Goal: Contribute content: Contribute content

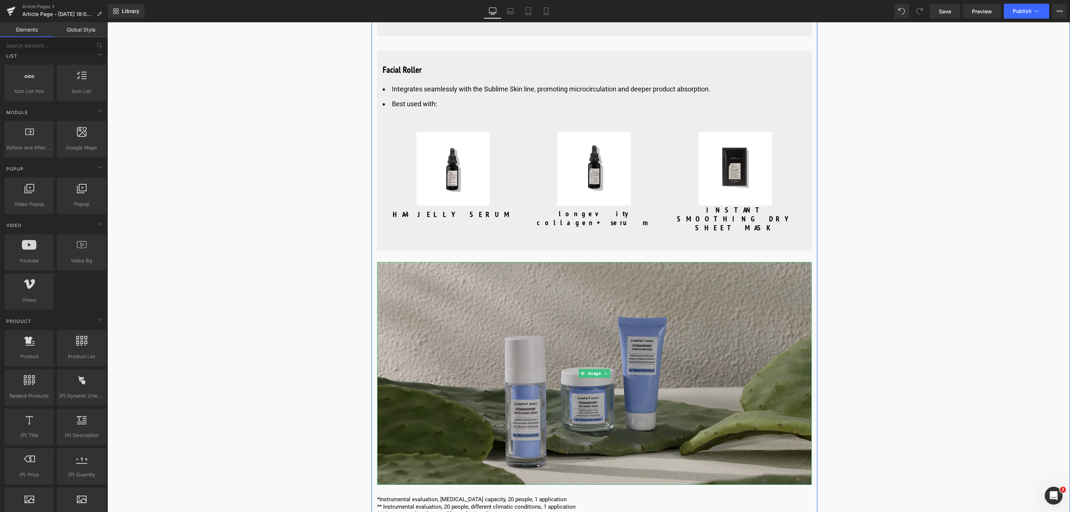
scroll to position [3202, 0]
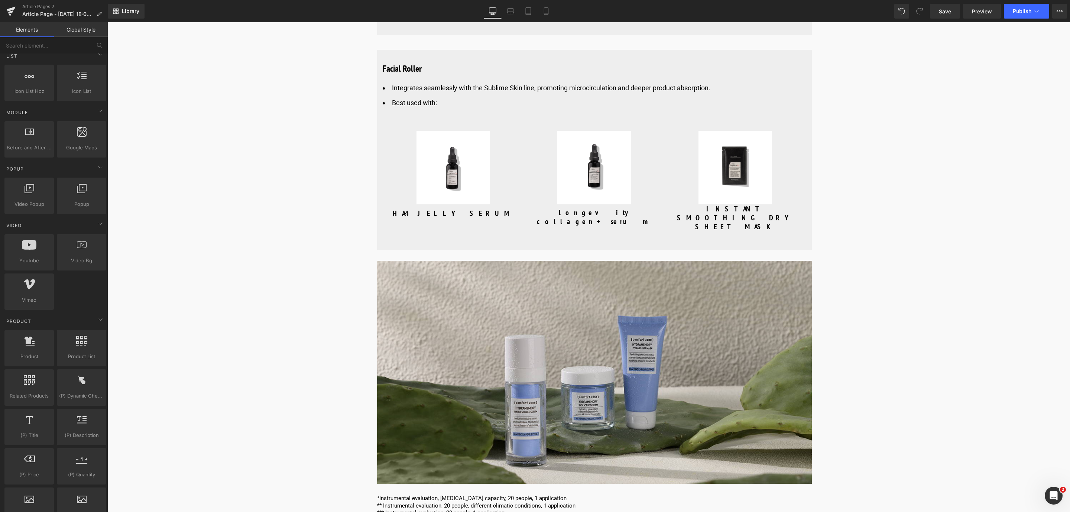
click at [950, 14] on span "Save" at bounding box center [945, 11] width 12 height 8
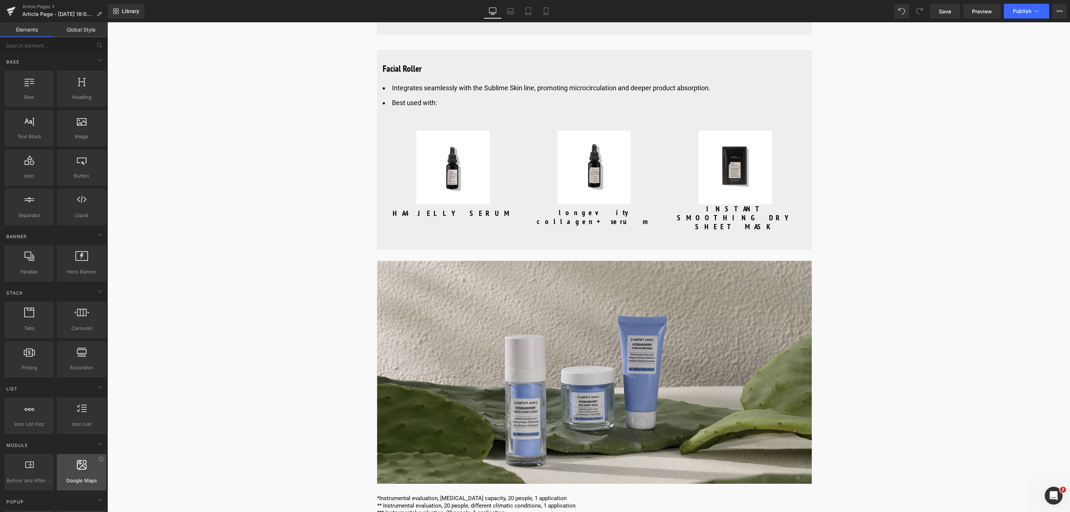
scroll to position [0, 0]
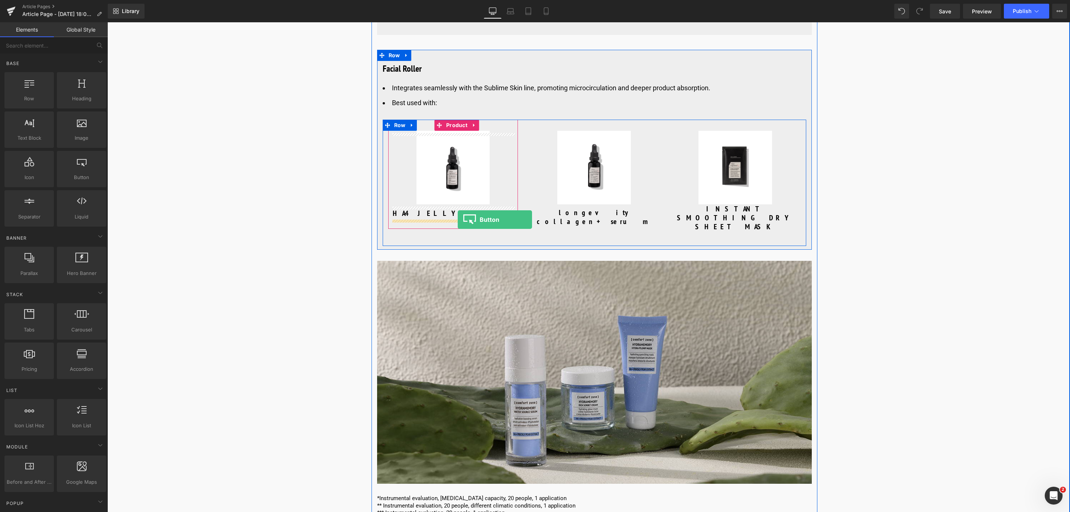
drag, startPoint x: 143, startPoint y: 192, endPoint x: 458, endPoint y: 220, distance: 315.6
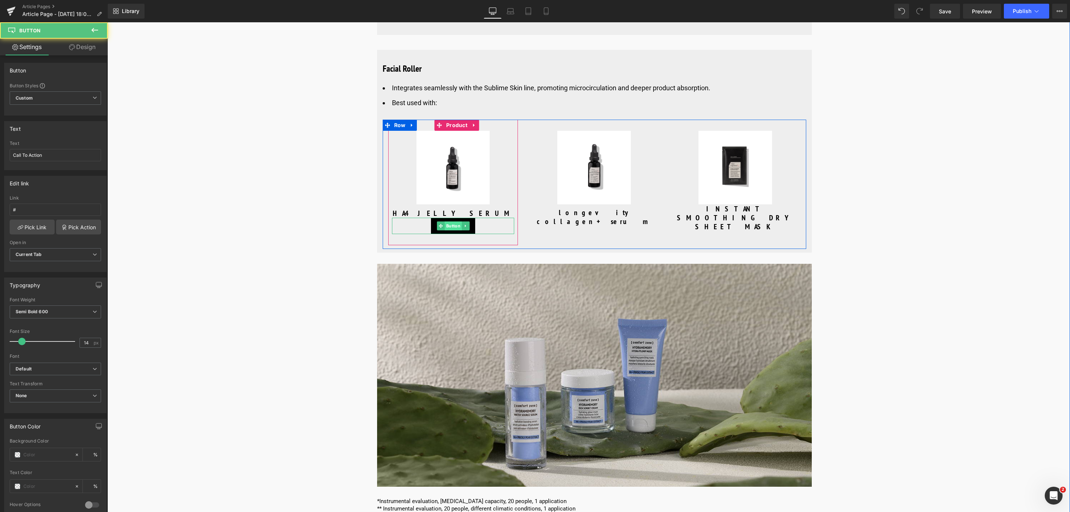
click at [449, 227] on span "Button" at bounding box center [452, 225] width 17 height 9
click at [97, 41] on link "Design" at bounding box center [82, 47] width 54 height 17
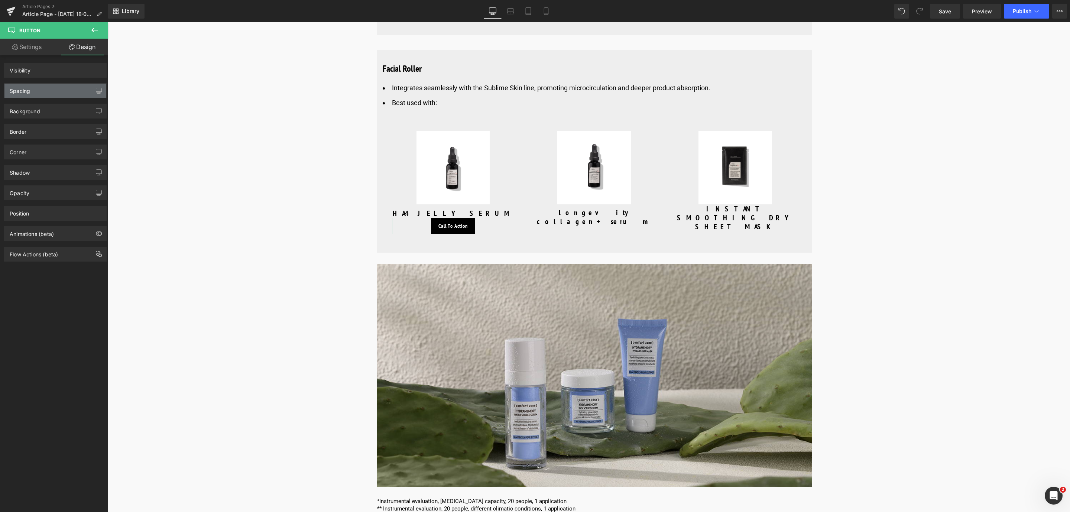
click at [68, 86] on div "Spacing" at bounding box center [55, 91] width 102 height 14
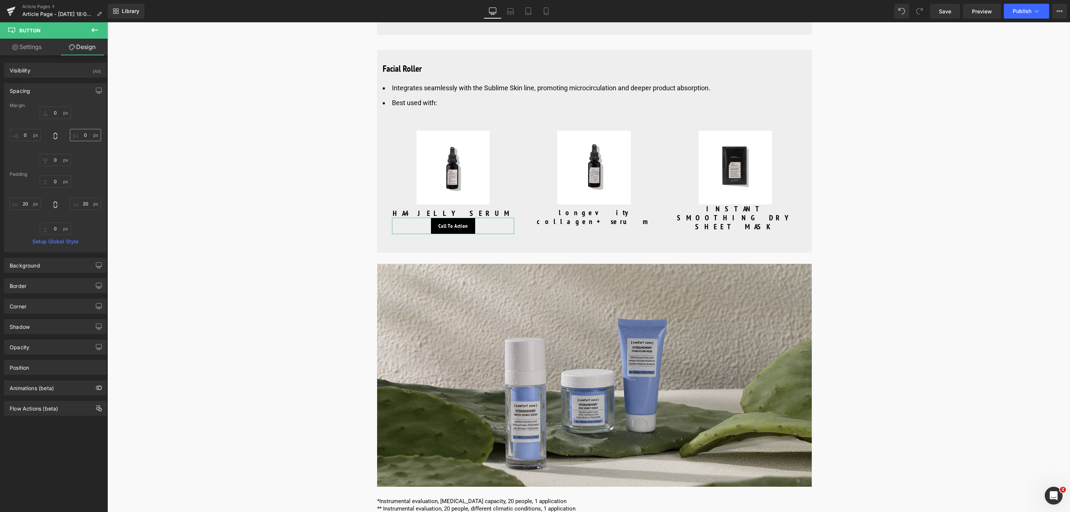
type input "0"
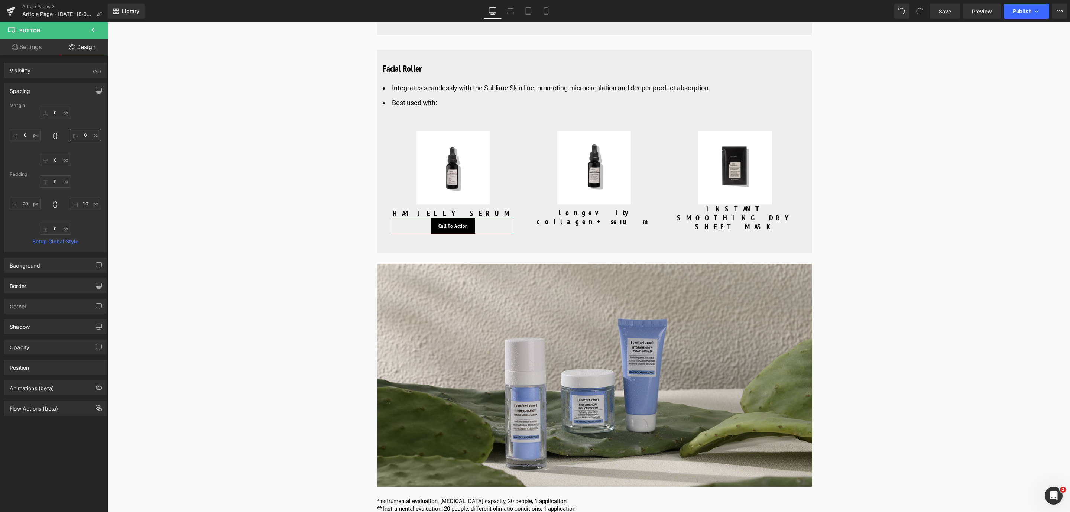
type input "20"
type input "0"
type input "20"
click at [63, 116] on input "0" at bounding box center [55, 113] width 31 height 12
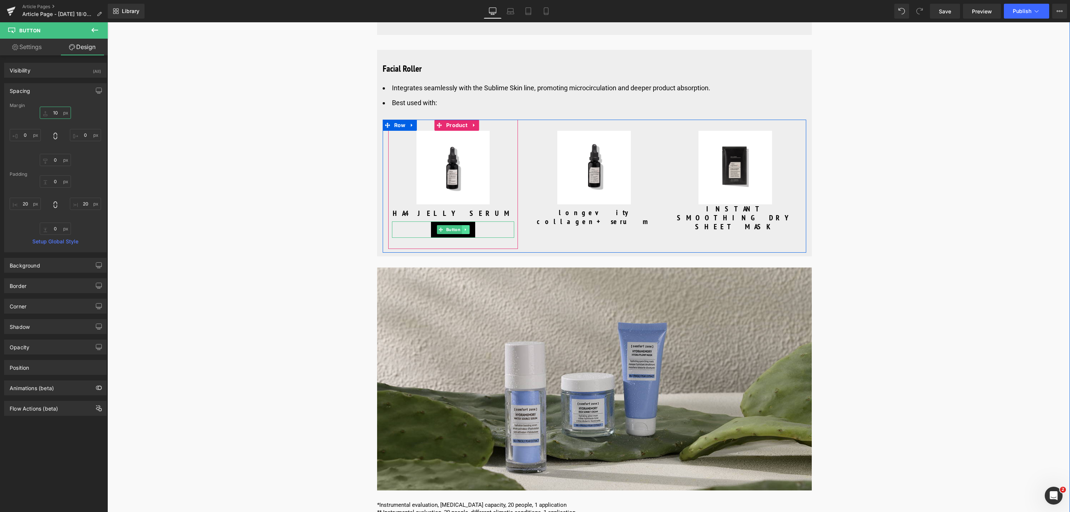
type input "10"
click at [462, 234] on link at bounding box center [466, 229] width 8 height 9
click at [460, 232] on icon at bounding box center [462, 230] width 4 height 4
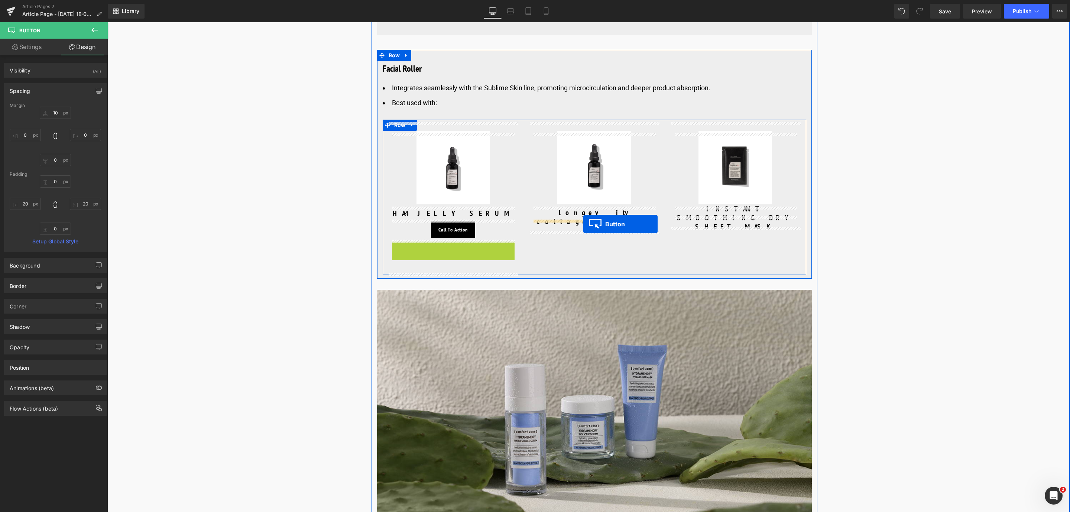
drag, startPoint x: 439, startPoint y: 251, endPoint x: 583, endPoint y: 224, distance: 147.4
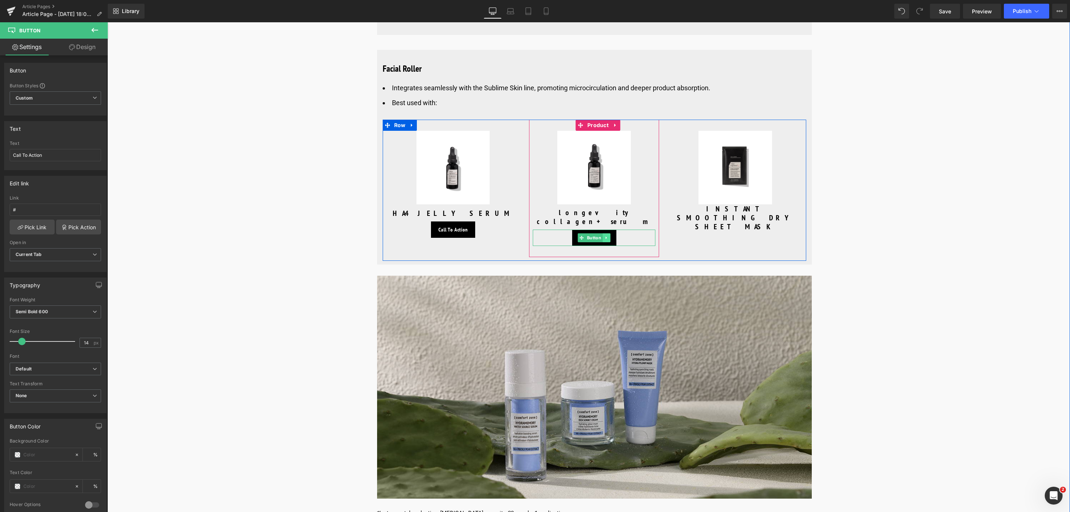
click at [608, 233] on link at bounding box center [607, 237] width 8 height 9
click at [601, 236] on icon at bounding box center [603, 238] width 4 height 4
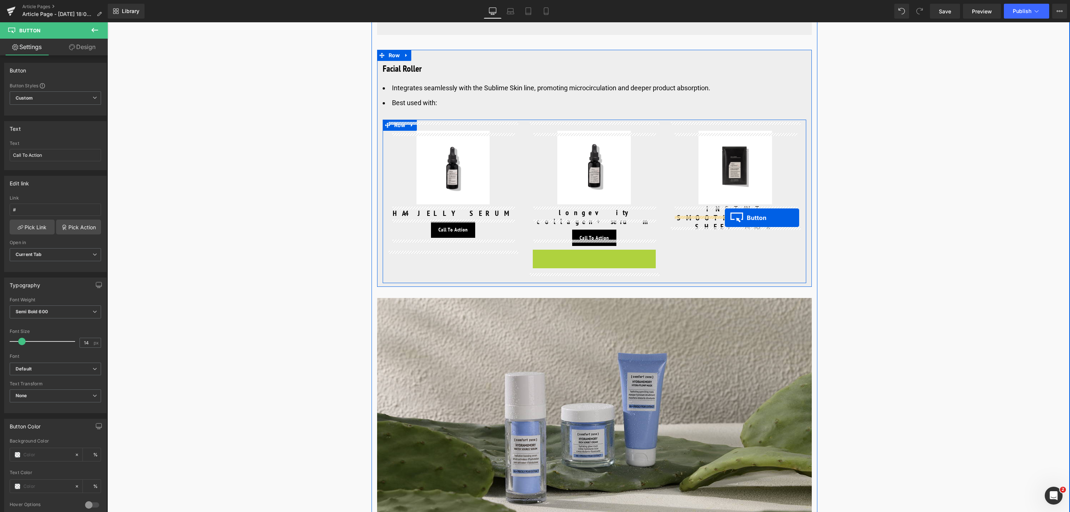
drag, startPoint x: 582, startPoint y: 247, endPoint x: 725, endPoint y: 218, distance: 145.8
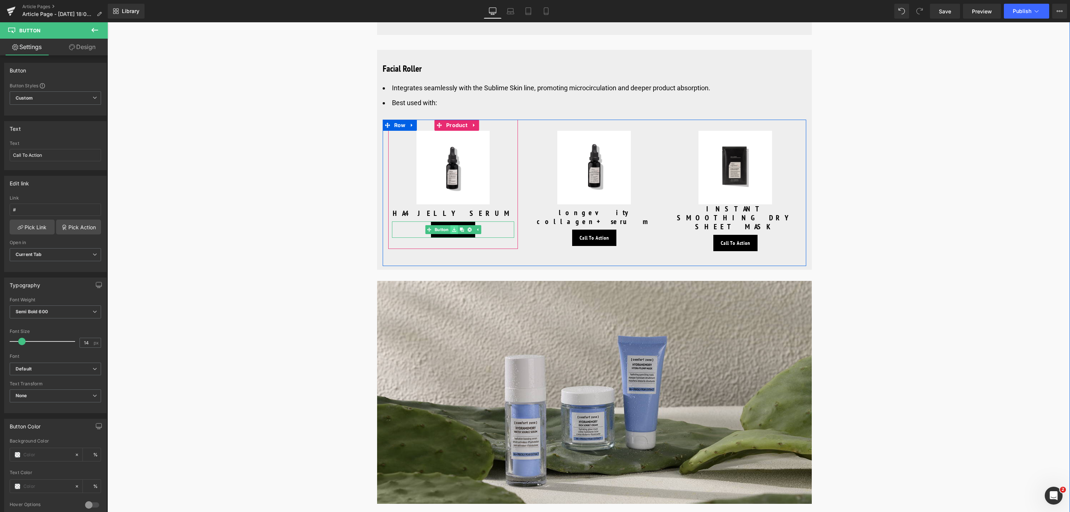
click at [454, 228] on link at bounding box center [454, 229] width 8 height 9
drag, startPoint x: 60, startPoint y: 156, endPoint x: -36, endPoint y: 156, distance: 95.9
click at [0, 156] on html "Button You are previewing how the will restyle your page. You can not edit Elem…" at bounding box center [535, 256] width 1070 height 512
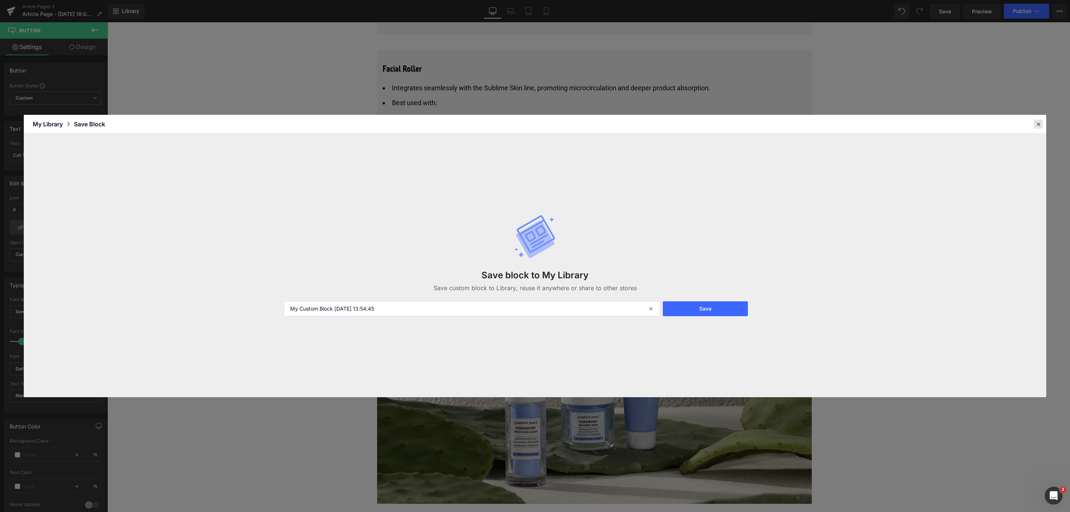
drag, startPoint x: 1039, startPoint y: 126, endPoint x: 565, endPoint y: 129, distance: 474.2
click at [1039, 126] on icon at bounding box center [1038, 124] width 7 height 7
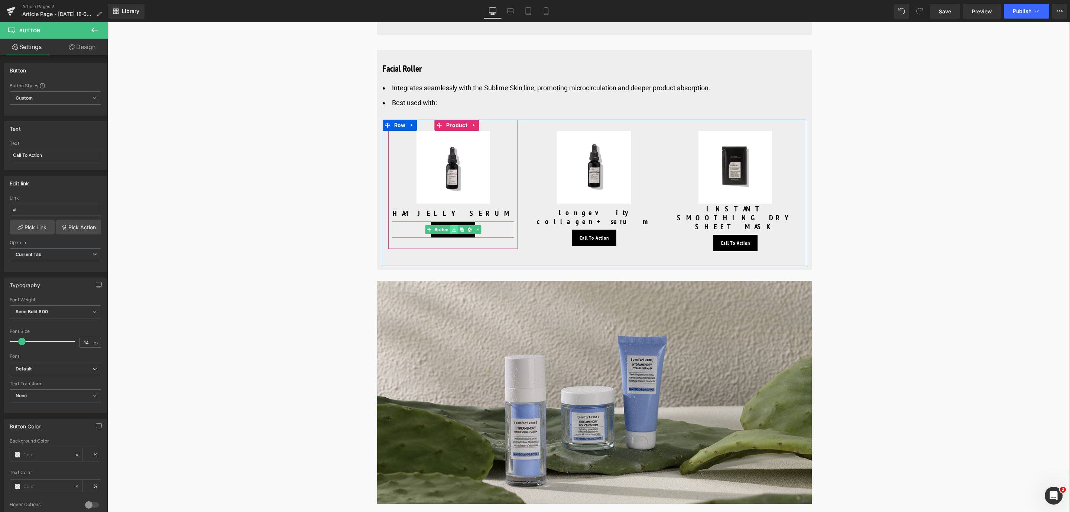
click at [450, 232] on link at bounding box center [454, 229] width 8 height 9
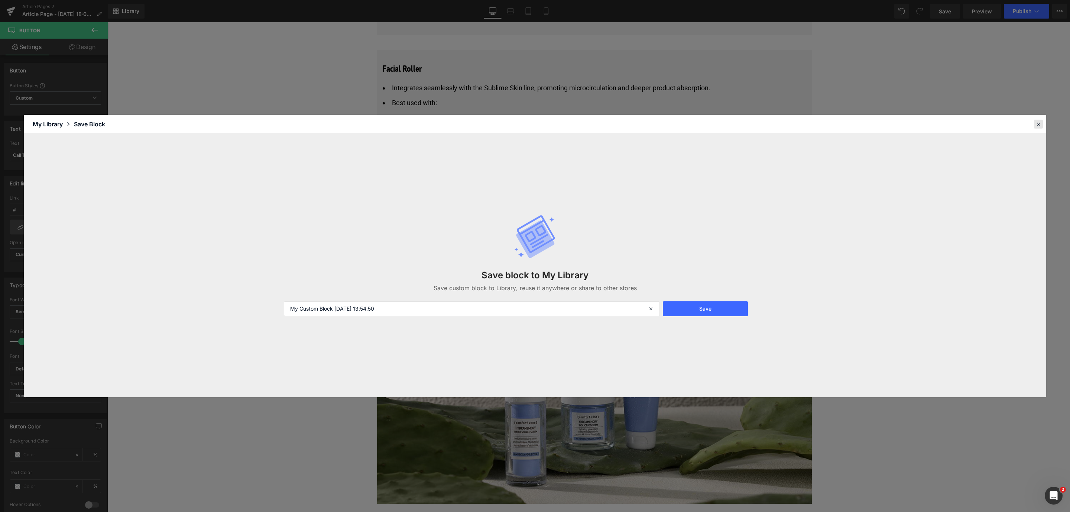
click at [1035, 124] on icon at bounding box center [1038, 124] width 7 height 7
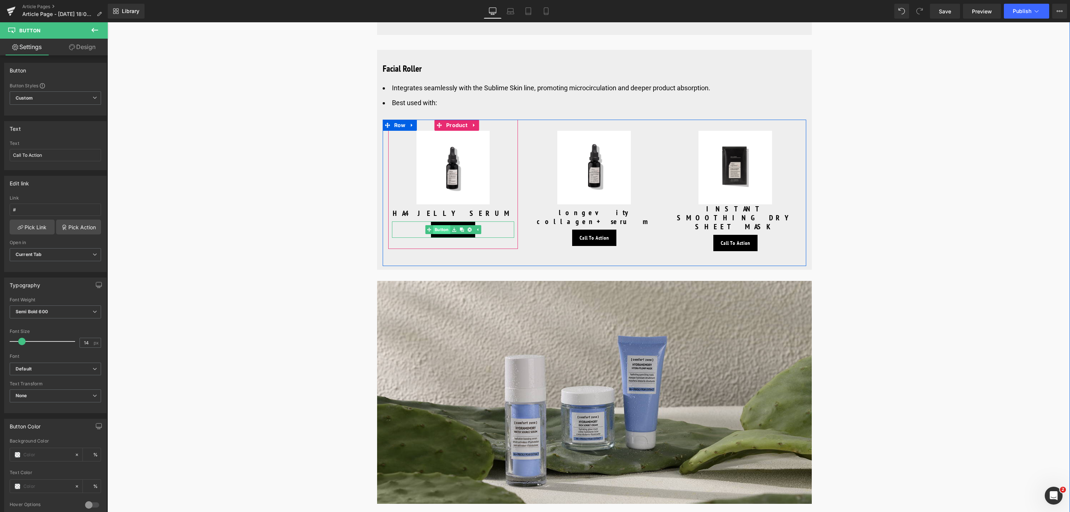
click at [441, 231] on link "Button" at bounding box center [437, 229] width 25 height 9
click at [25, 213] on input "#" at bounding box center [55, 210] width 91 height 12
drag, startPoint x: 55, startPoint y: 152, endPoint x: -17, endPoint y: 151, distance: 72.1
click at [0, 151] on html "Button You are previewing how the will restyle your page. You can not edit Elem…" at bounding box center [535, 256] width 1070 height 512
type input "Discover more"
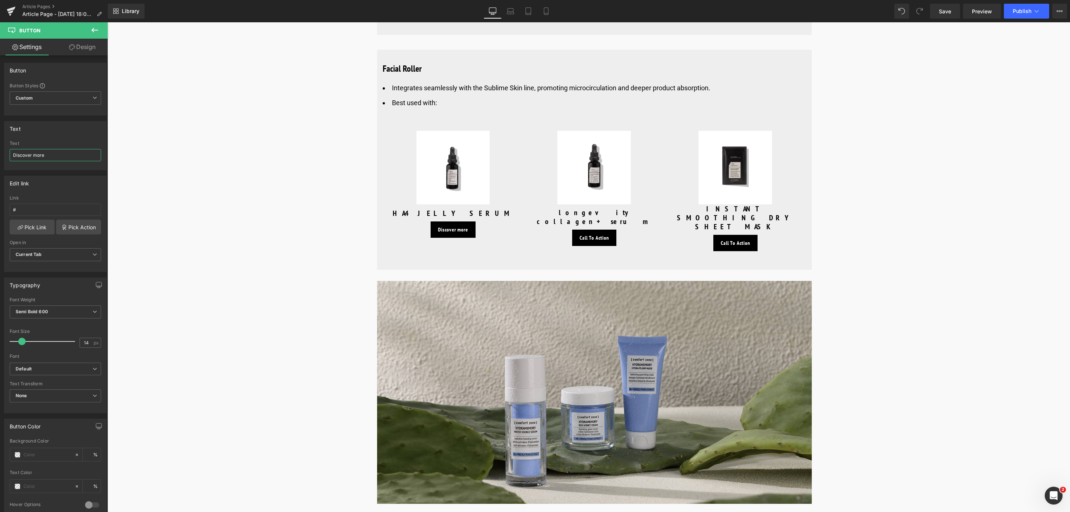
drag, startPoint x: 52, startPoint y: 154, endPoint x: -45, endPoint y: 156, distance: 97.8
click at [0, 156] on html "Button You are previewing how the will restyle your page. You can not edit Elem…" at bounding box center [535, 256] width 1070 height 512
click at [588, 234] on span "Button" at bounding box center [594, 238] width 17 height 9
drag, startPoint x: 75, startPoint y: 155, endPoint x: -117, endPoint y: 153, distance: 192.1
click at [0, 153] on html "Button You are previewing how the will restyle your page. You can not edit Elem…" at bounding box center [535, 256] width 1070 height 512
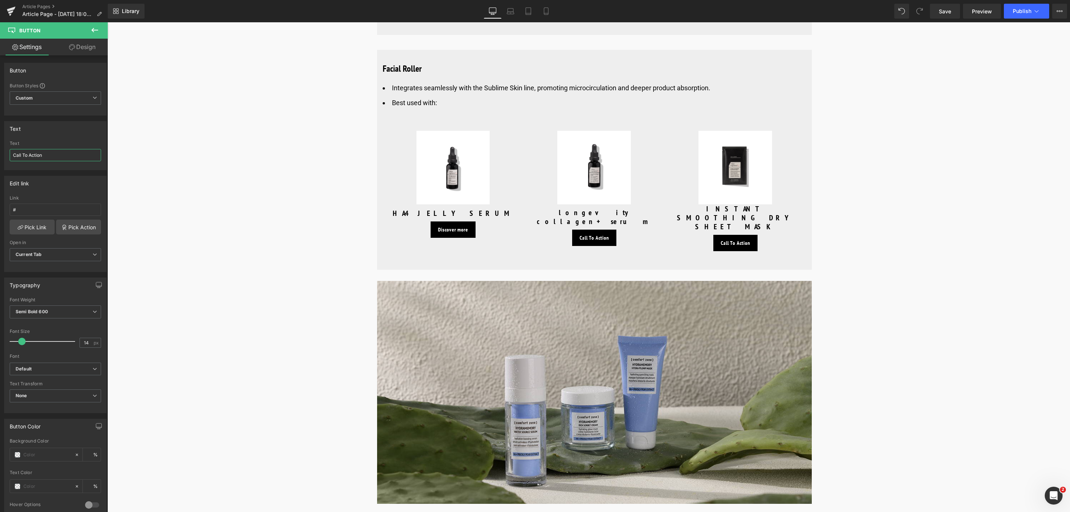
paste input "Discover more"
type input "Discover more"
click at [732, 239] on span "Button" at bounding box center [735, 243] width 17 height 9
drag, startPoint x: 65, startPoint y: 159, endPoint x: -60, endPoint y: 159, distance: 125.2
click at [0, 159] on html "Button You are previewing how the will restyle your page. You can not edit Elem…" at bounding box center [535, 256] width 1070 height 512
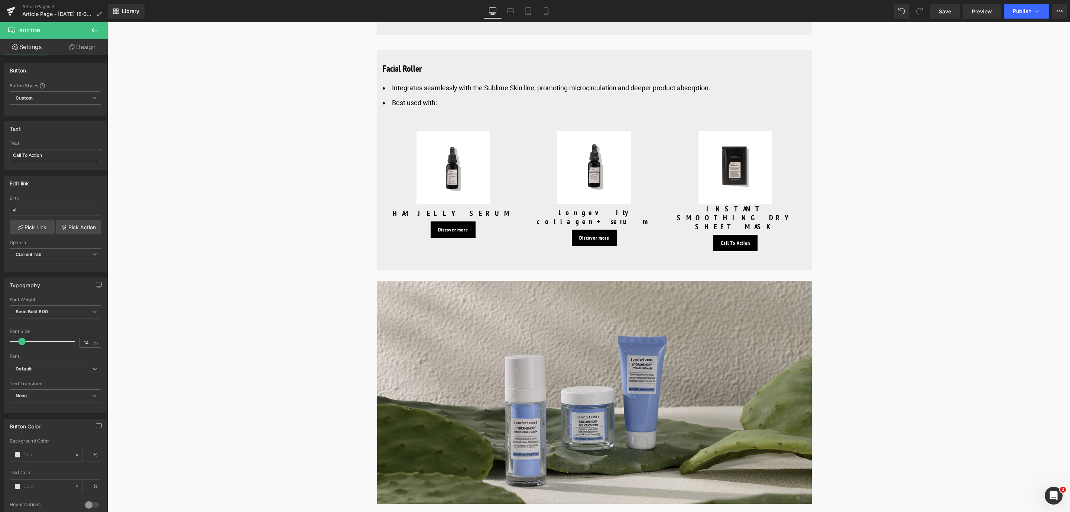
paste input "Discover more"
type input "Discover more"
click at [949, 16] on link "Save" at bounding box center [945, 11] width 30 height 15
click at [25, 212] on input "#" at bounding box center [55, 210] width 91 height 12
click at [444, 179] on img at bounding box center [454, 168] width 74 height 74
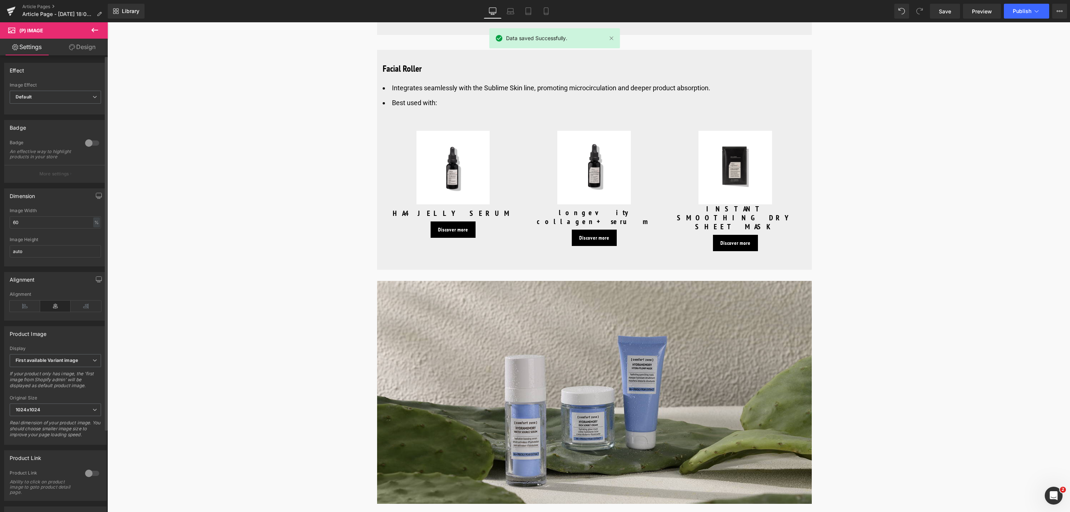
click at [88, 479] on div at bounding box center [92, 473] width 18 height 12
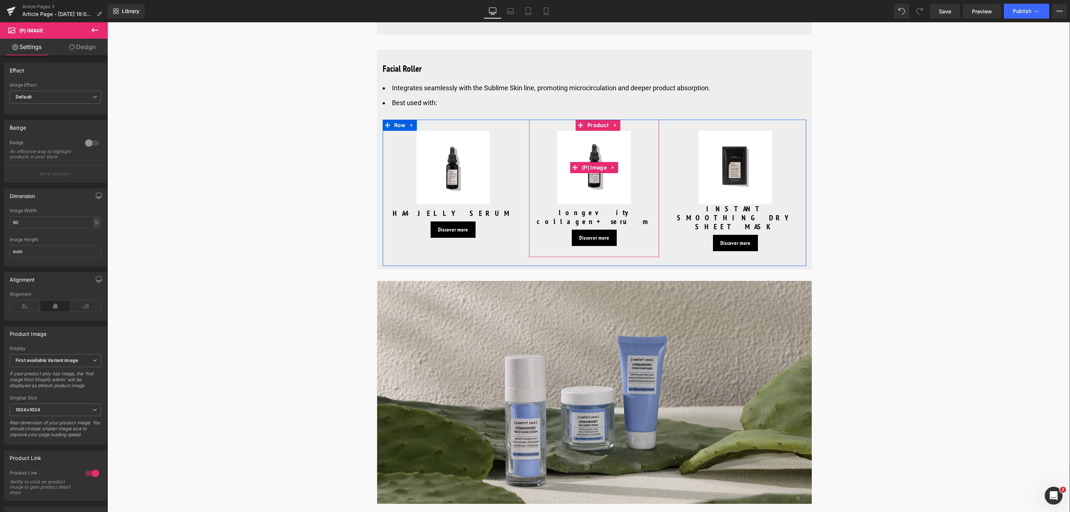
click at [588, 139] on img at bounding box center [594, 168] width 74 height 74
drag, startPoint x: 86, startPoint y: 479, endPoint x: 194, endPoint y: 396, distance: 136.4
click at [86, 479] on div at bounding box center [92, 473] width 18 height 12
click at [705, 152] on img at bounding box center [736, 168] width 74 height 74
click at [83, 479] on div at bounding box center [92, 473] width 18 height 12
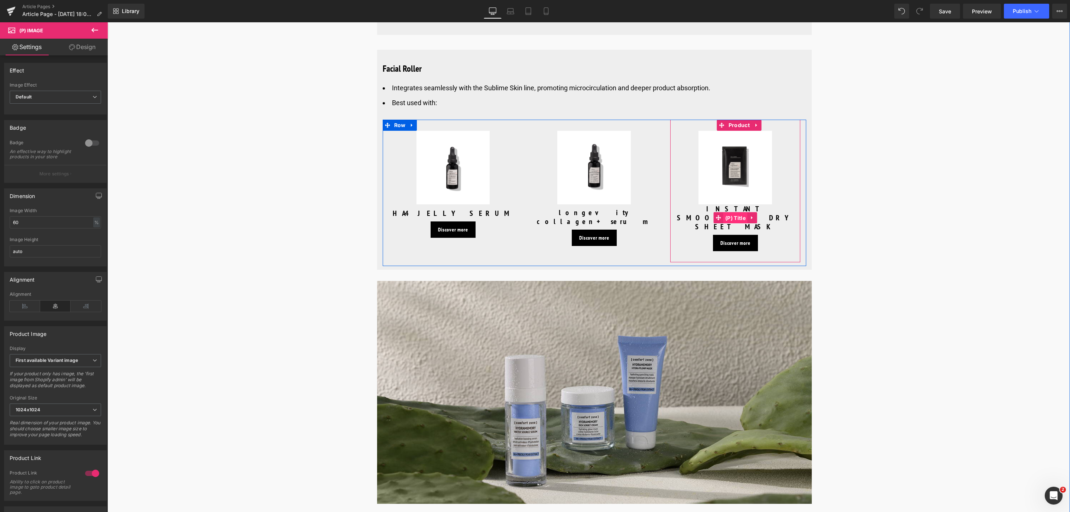
click at [726, 213] on span "(P) Title" at bounding box center [736, 218] width 24 height 11
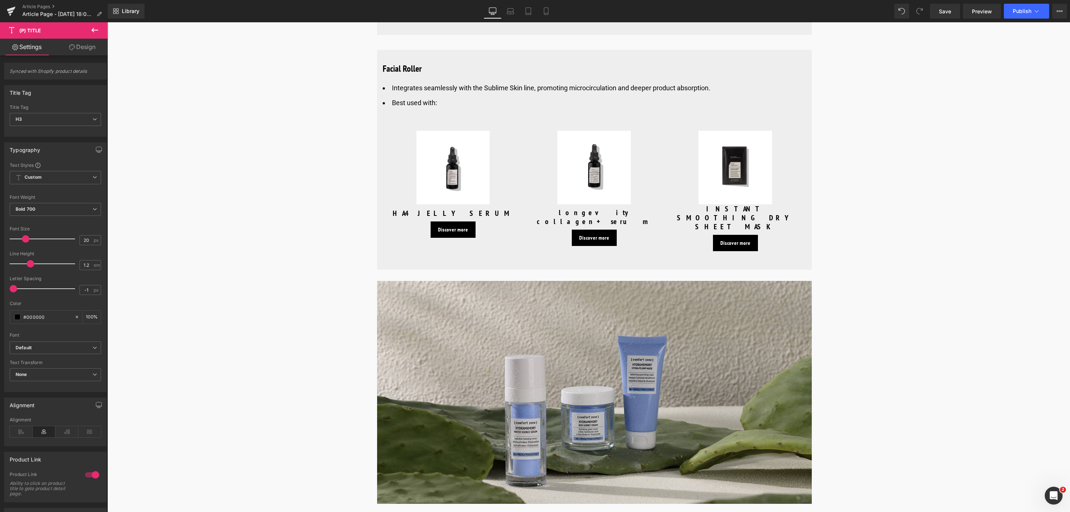
click at [84, 51] on link "Design" at bounding box center [82, 47] width 54 height 17
click at [0, 0] on div "Spacing" at bounding box center [0, 0] width 0 height 0
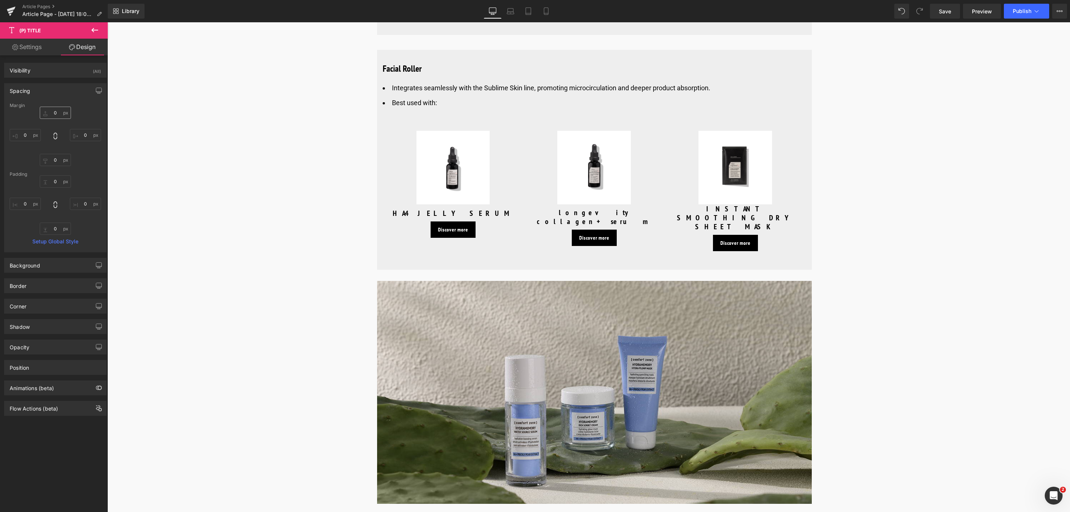
type input "0"
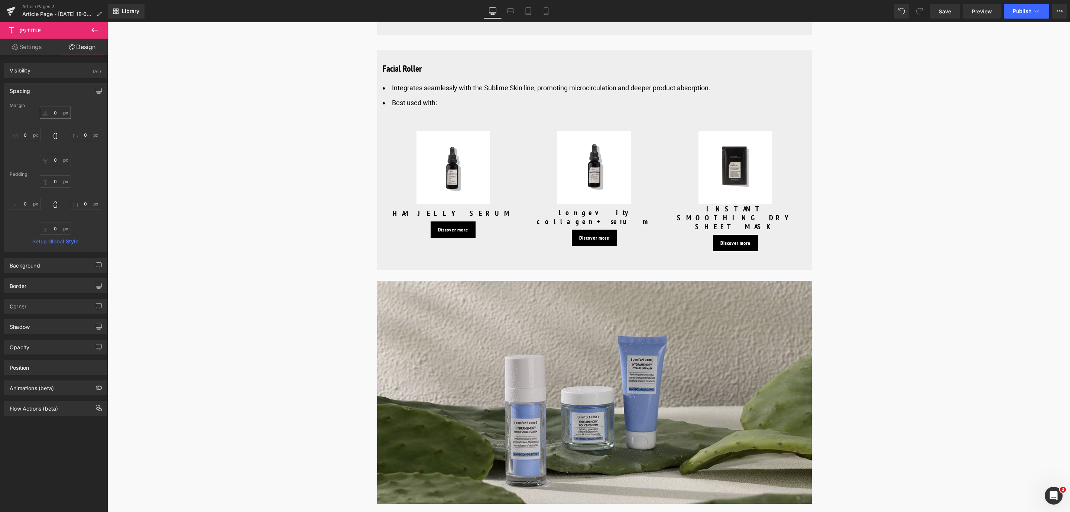
type input "0"
click at [57, 119] on input "0" at bounding box center [55, 113] width 31 height 12
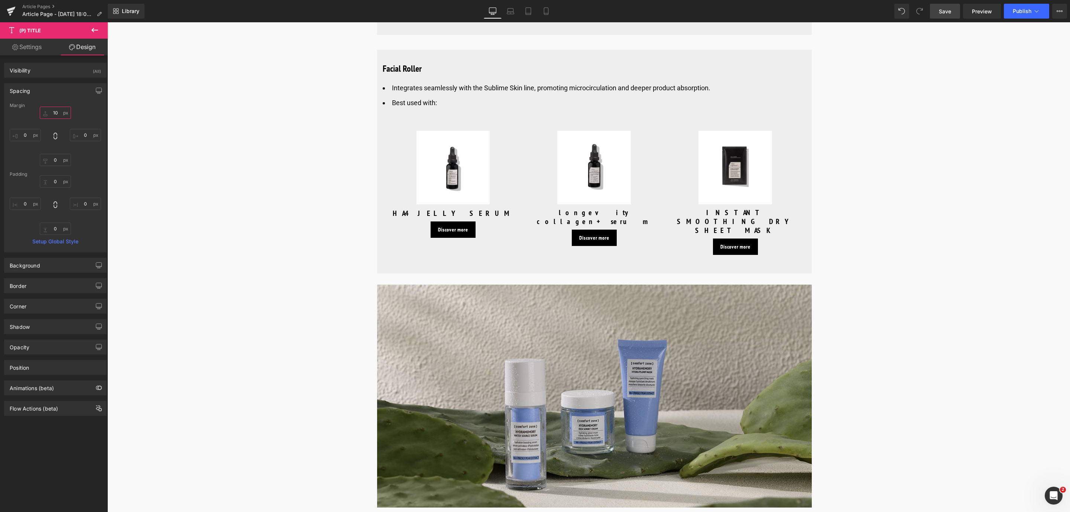
type input "10"
click at [939, 7] on span "Save" at bounding box center [945, 11] width 12 height 8
click at [615, 97] on icon at bounding box center [614, 95] width 4 height 4
click at [615, 97] on link at bounding box center [619, 95] width 8 height 9
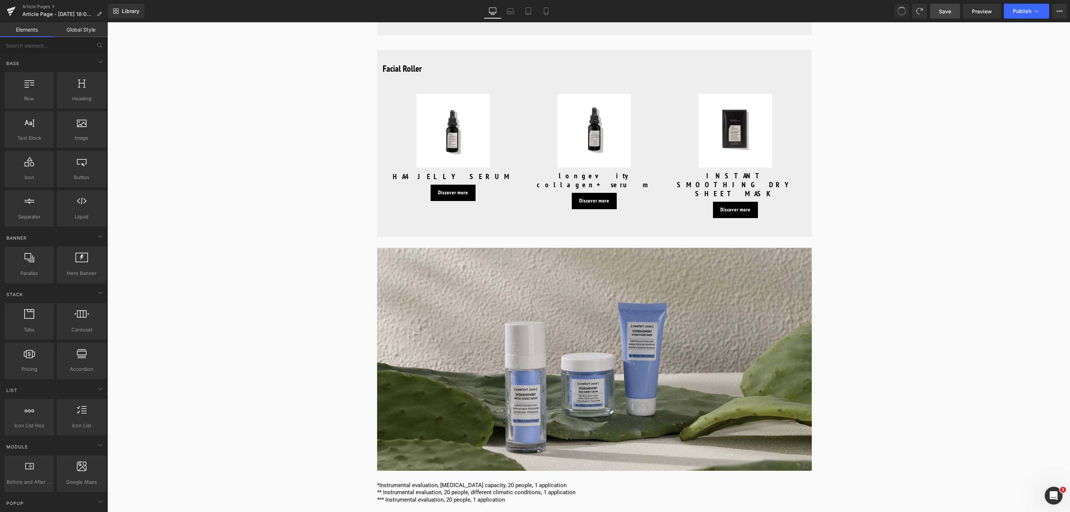
drag, startPoint x: 897, startPoint y: 8, endPoint x: 879, endPoint y: 19, distance: 21.5
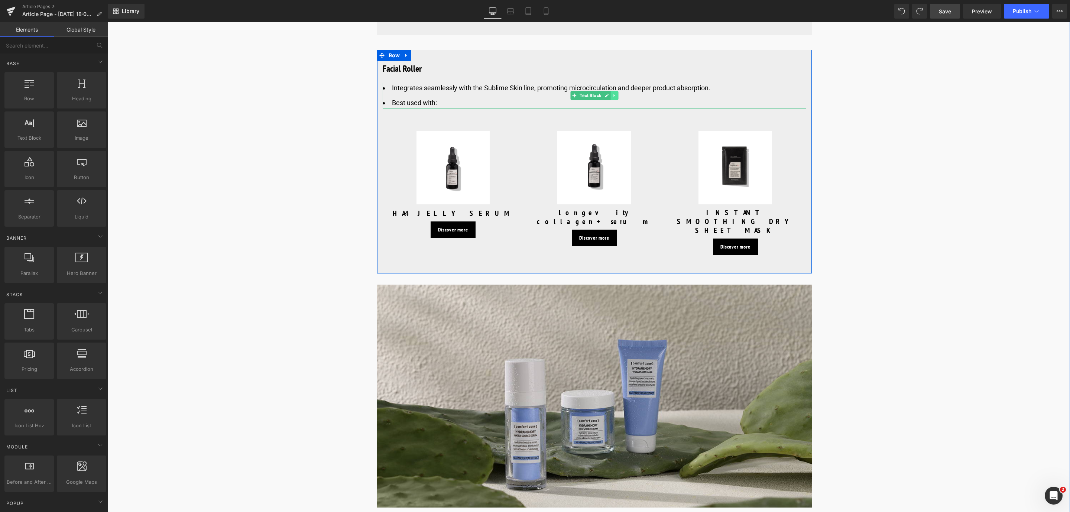
click at [615, 98] on icon at bounding box center [614, 95] width 4 height 4
click at [609, 98] on icon at bounding box center [611, 95] width 4 height 4
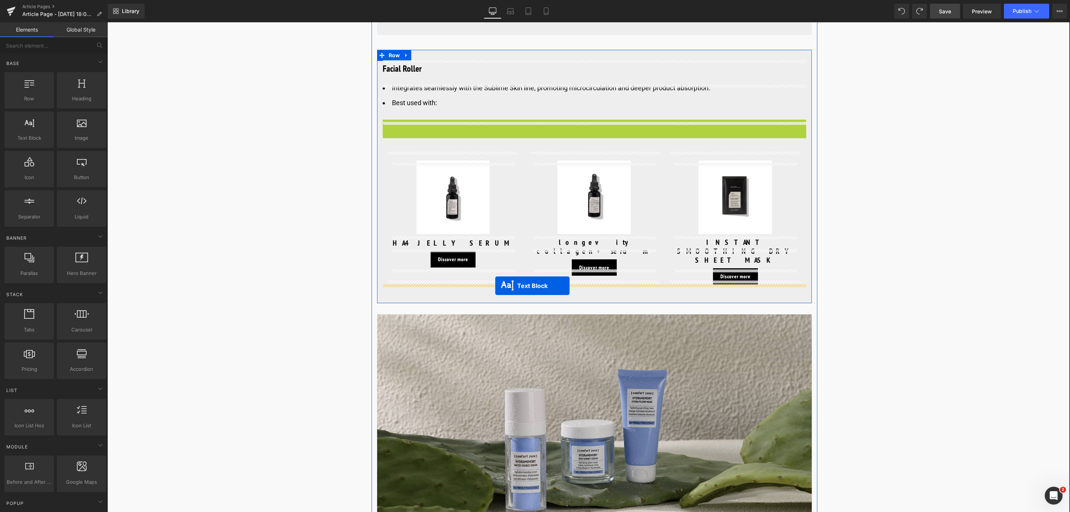
drag, startPoint x: 573, startPoint y: 133, endPoint x: 495, endPoint y: 286, distance: 171.5
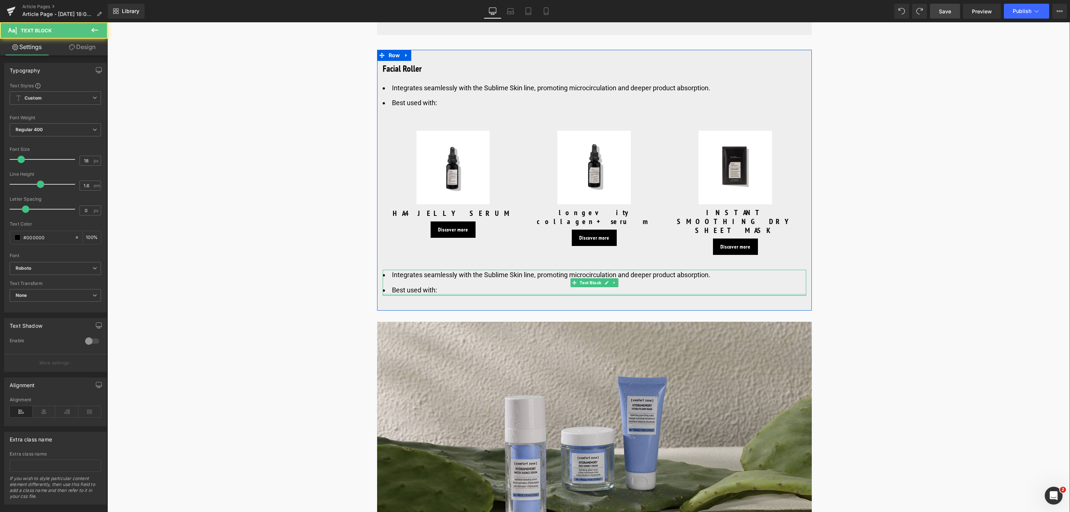
click at [451, 285] on li "Best used with:" at bounding box center [595, 290] width 424 height 11
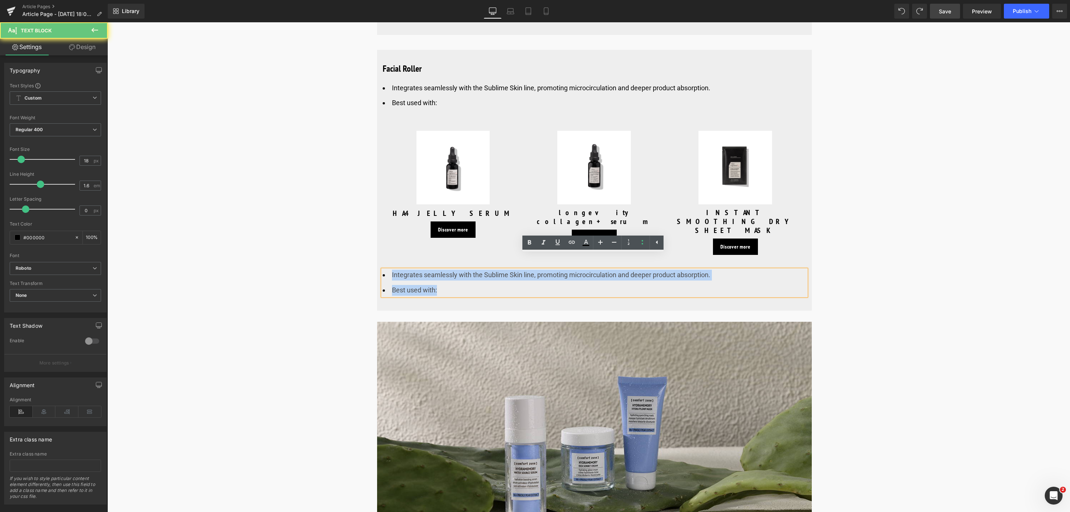
drag, startPoint x: 444, startPoint y: 274, endPoint x: 391, endPoint y: 259, distance: 55.5
click at [391, 270] on ul "Integrates seamlessly with the Sublime Skin line, promoting microcirculation an…" at bounding box center [595, 283] width 424 height 26
paste div
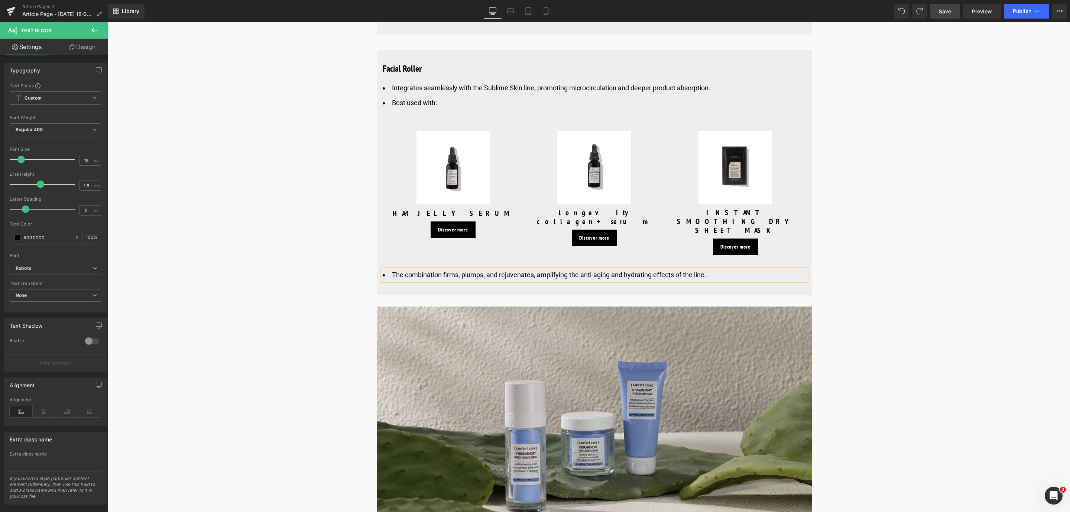
click at [944, 16] on link "Save" at bounding box center [945, 11] width 30 height 15
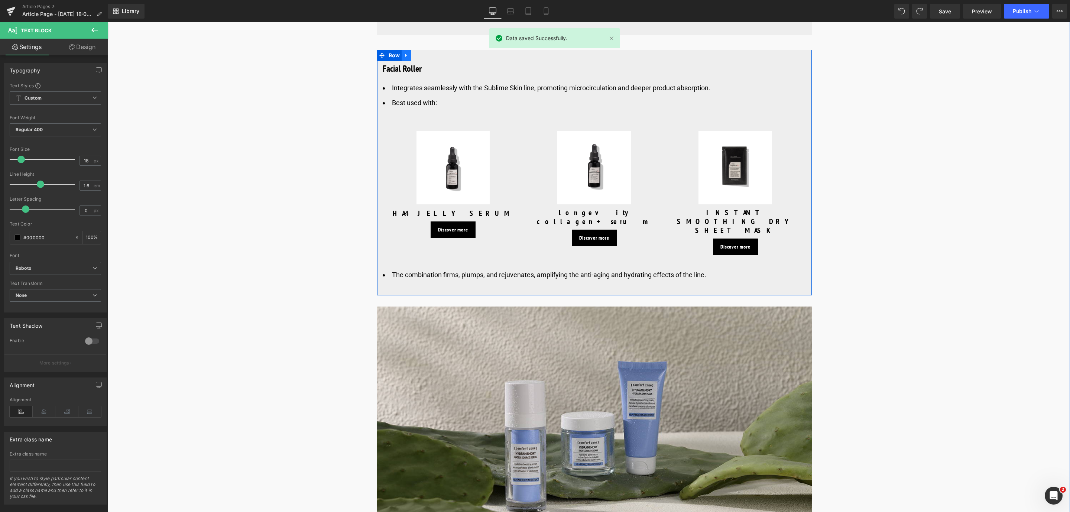
click at [404, 61] on link at bounding box center [407, 55] width 10 height 11
click at [414, 55] on icon at bounding box center [416, 55] width 5 height 6
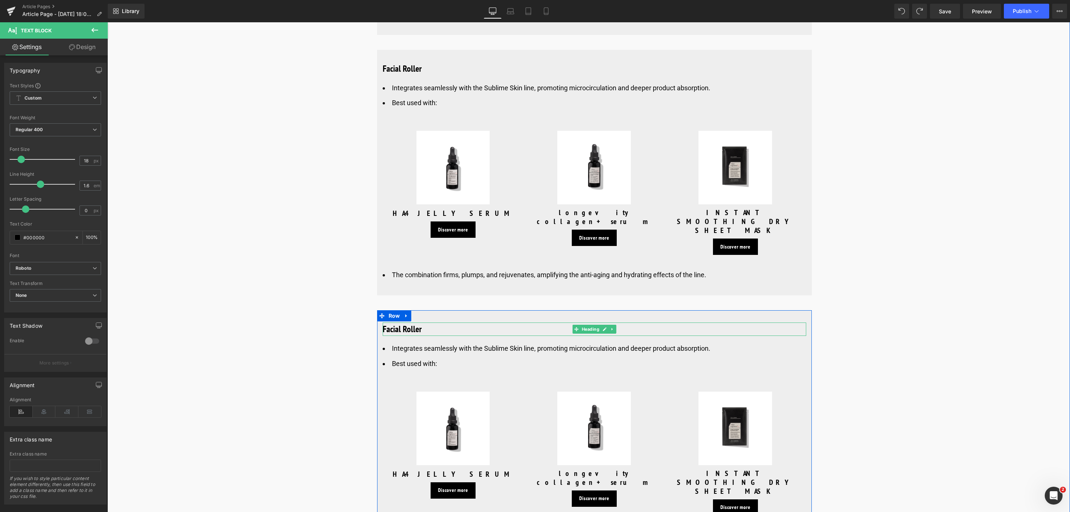
click at [422, 323] on h3 "Facial Roller" at bounding box center [595, 329] width 424 height 13
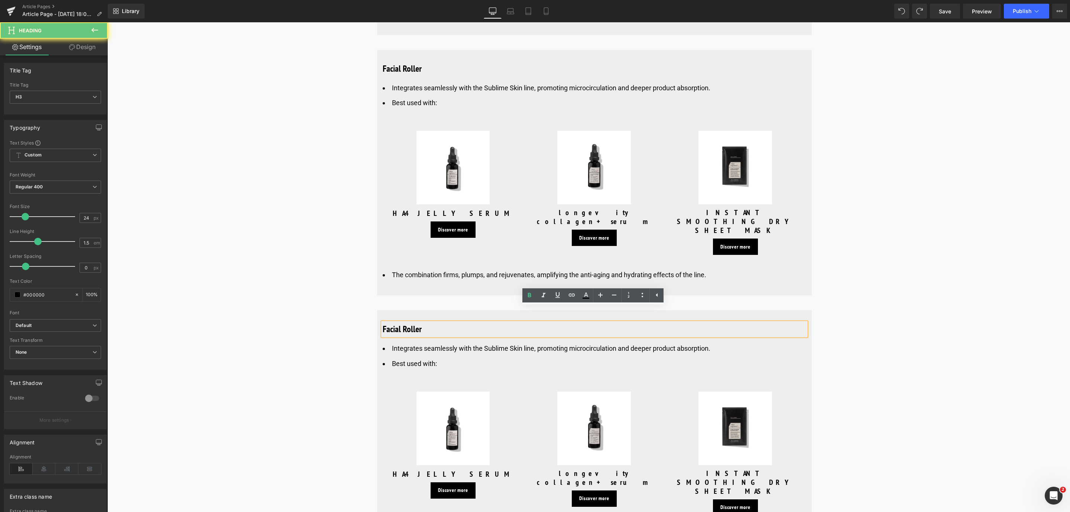
click at [402, 323] on h3 "Facial Roller" at bounding box center [595, 329] width 424 height 13
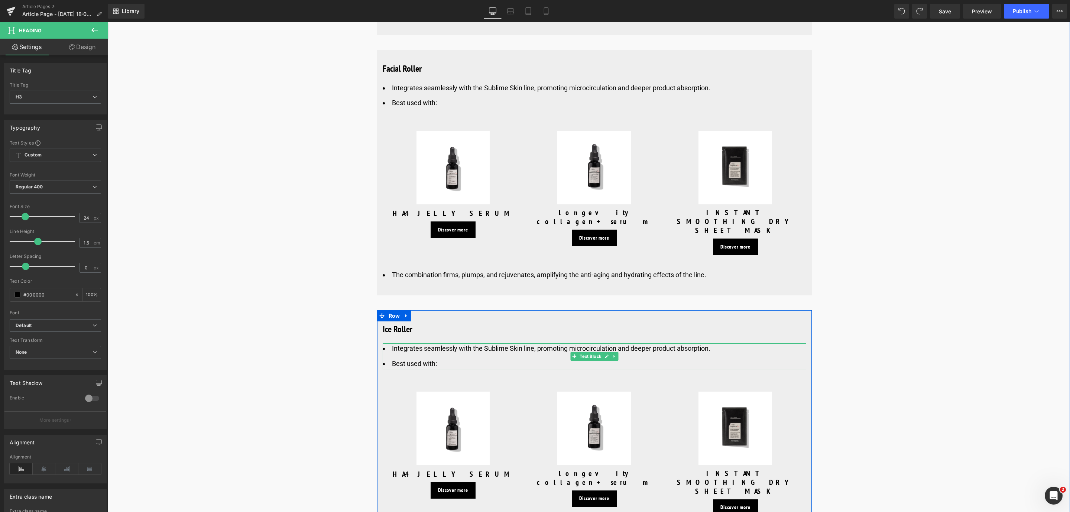
click at [436, 359] on li "Best used with:" at bounding box center [595, 364] width 424 height 11
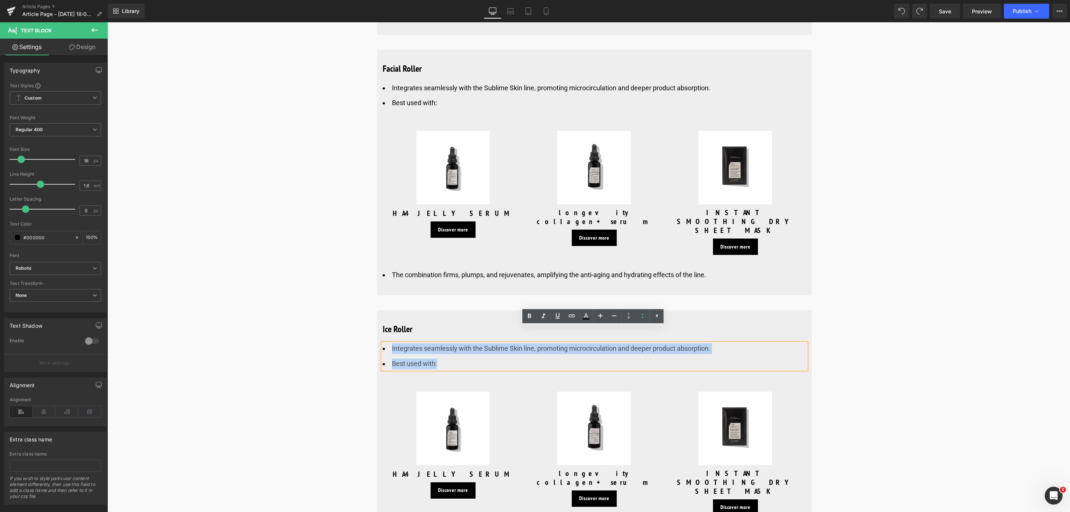
drag, startPoint x: 451, startPoint y: 350, endPoint x: 385, endPoint y: 337, distance: 66.8
click at [385, 343] on ul "Integrates seamlessly with the Sublime Skin line, promoting microcirculation an…" at bounding box center [595, 356] width 424 height 26
paste div
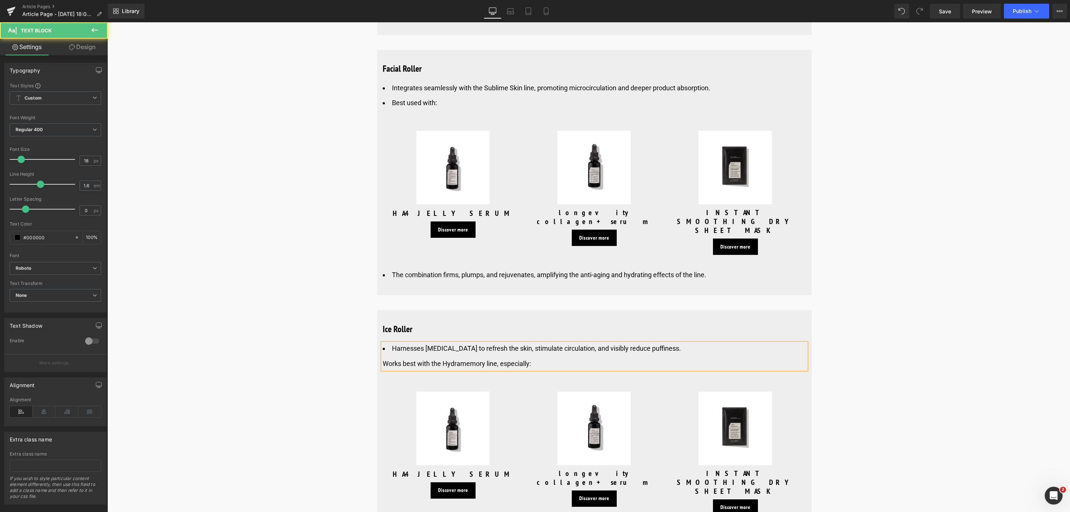
click at [386, 359] on div "Works best with the Hydramemory line, especially:" at bounding box center [595, 364] width 424 height 11
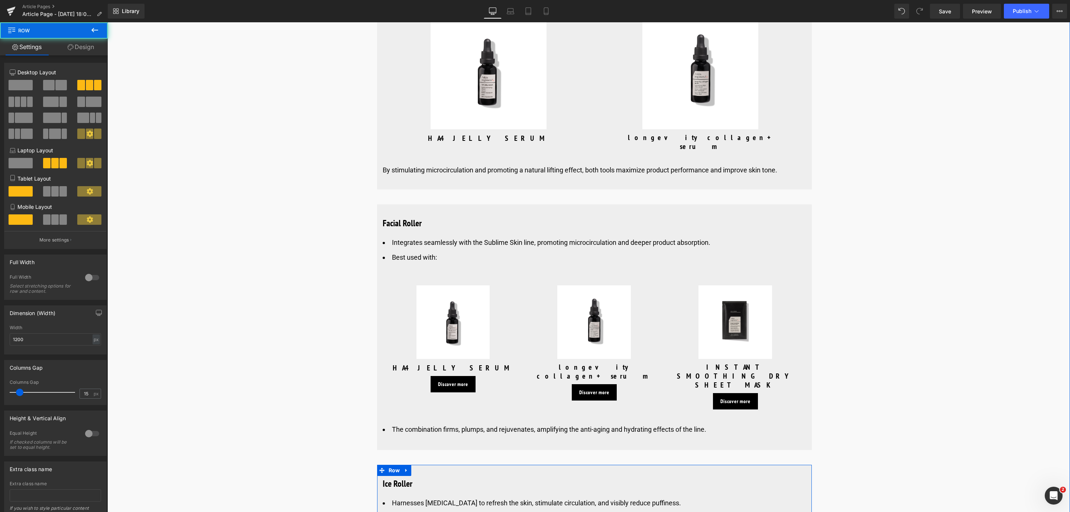
scroll to position [3339, 0]
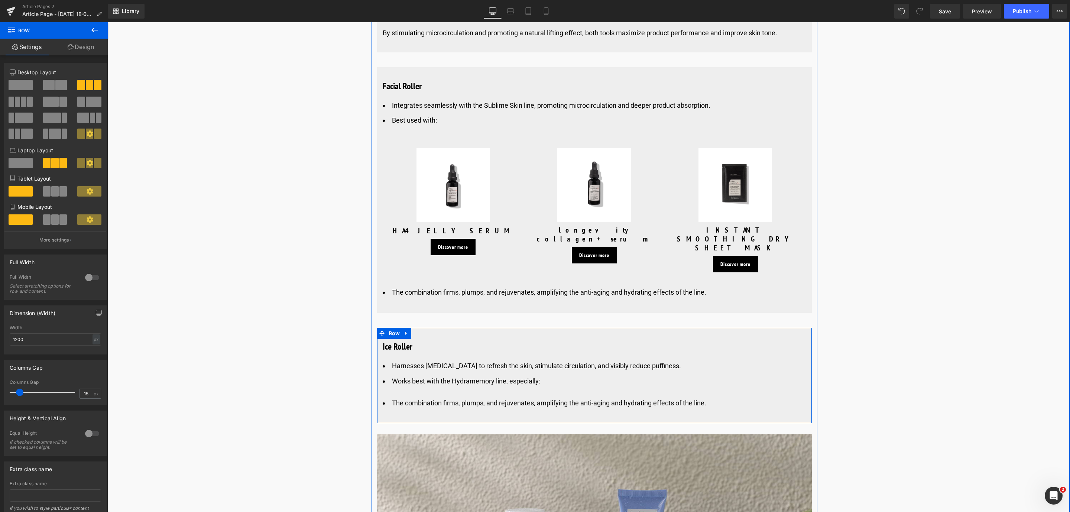
click at [55, 85] on span at bounding box center [61, 85] width 12 height 10
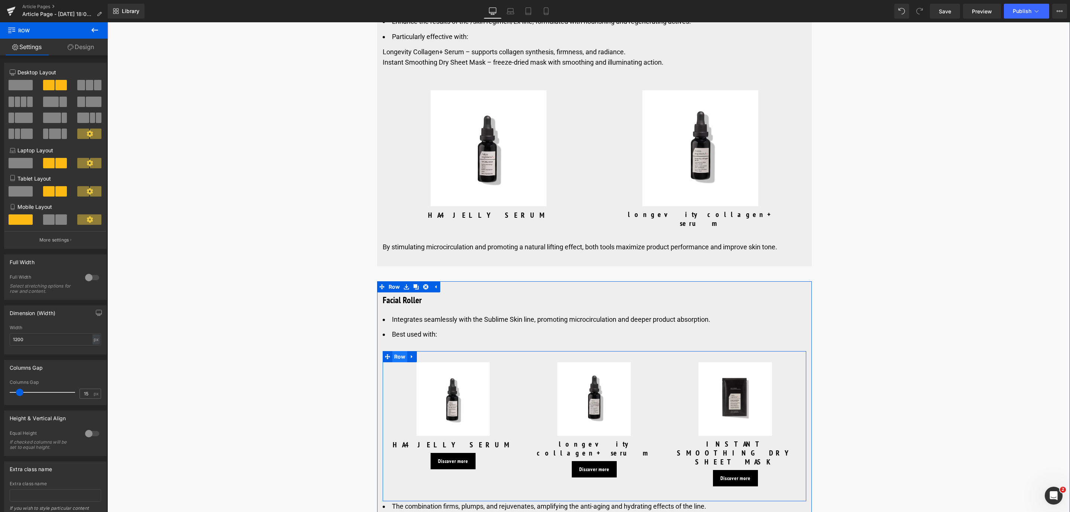
click at [394, 351] on span "Row" at bounding box center [399, 356] width 15 height 11
click at [53, 82] on span at bounding box center [49, 85] width 12 height 10
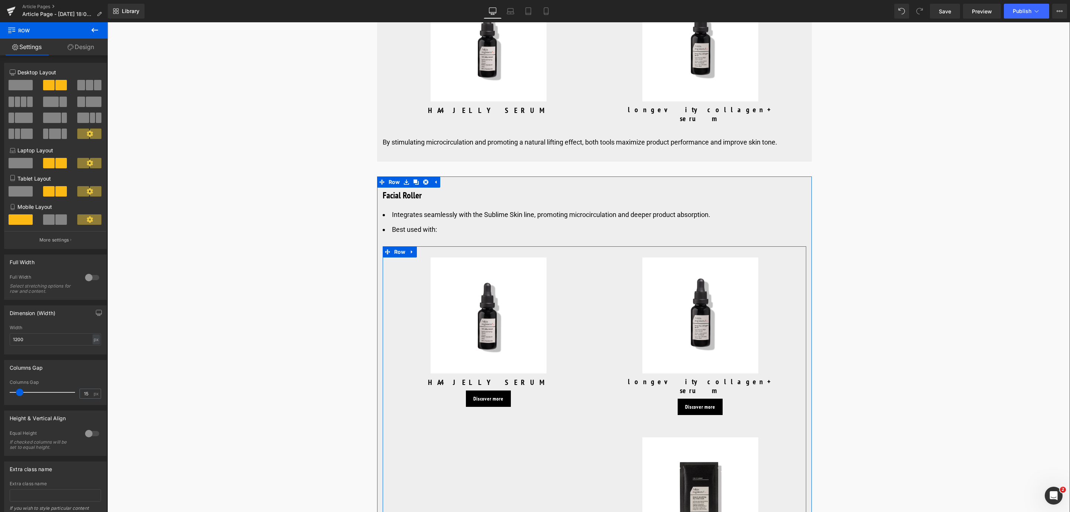
scroll to position [3562, 0]
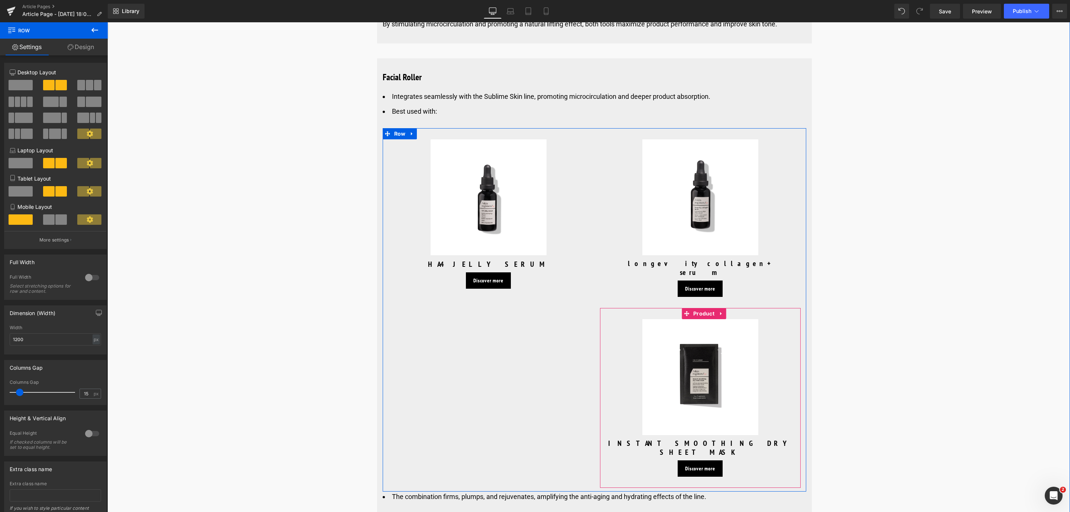
click at [726, 308] on div "Sale Off (P) Image INSTANT SMOOTHING DRY SHEET MASK (P) Title Discover more But…" at bounding box center [700, 398] width 201 height 180
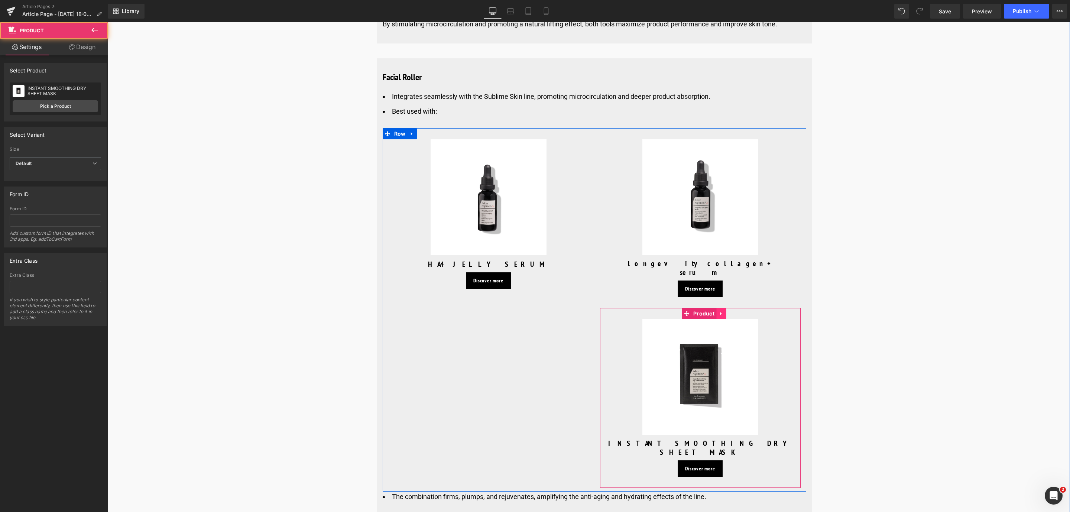
click at [720, 312] on icon at bounding box center [720, 313] width 1 height 3
click at [721, 308] on link at bounding box center [726, 313] width 10 height 11
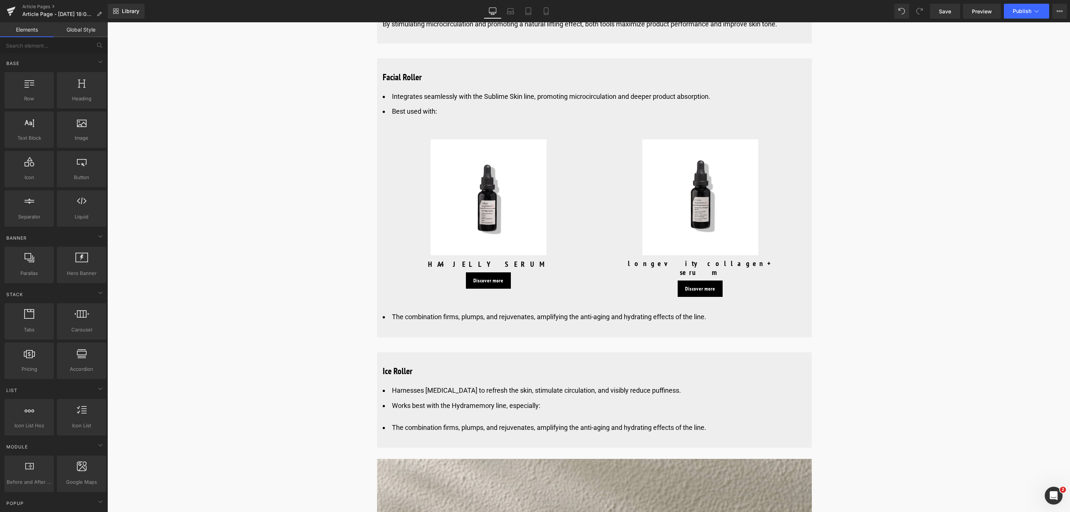
scroll to position [3172, 0]
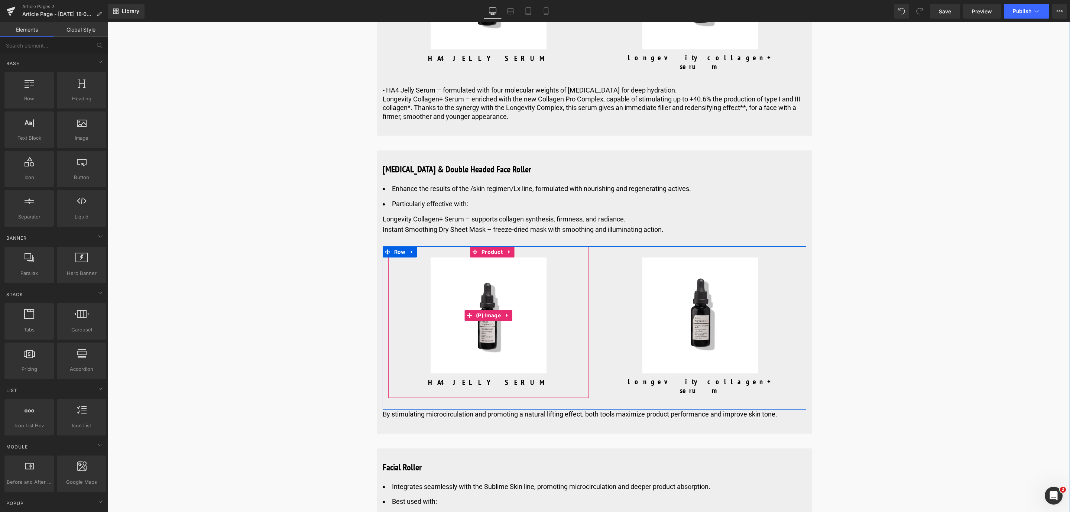
click at [459, 293] on img at bounding box center [489, 316] width 116 height 116
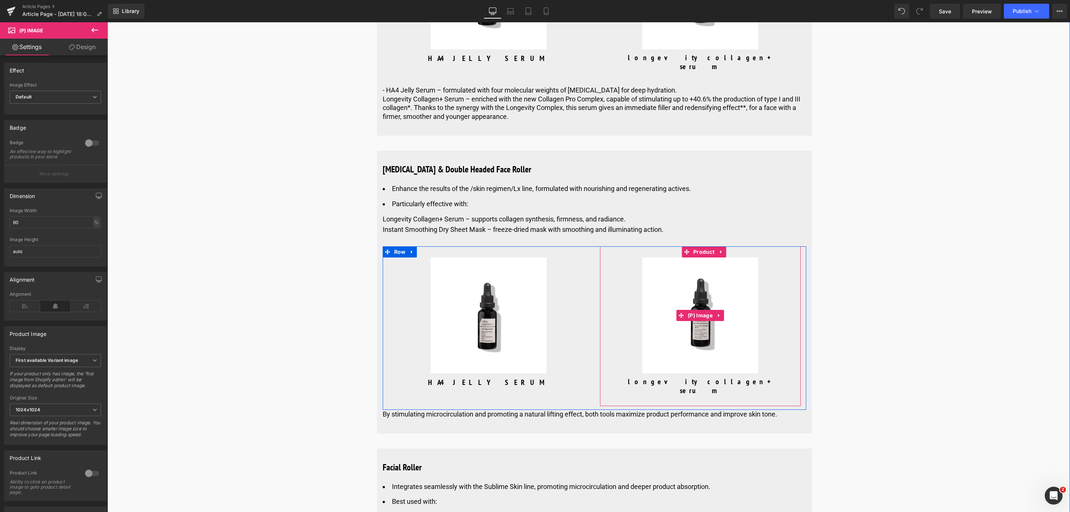
scroll to position [3506, 0]
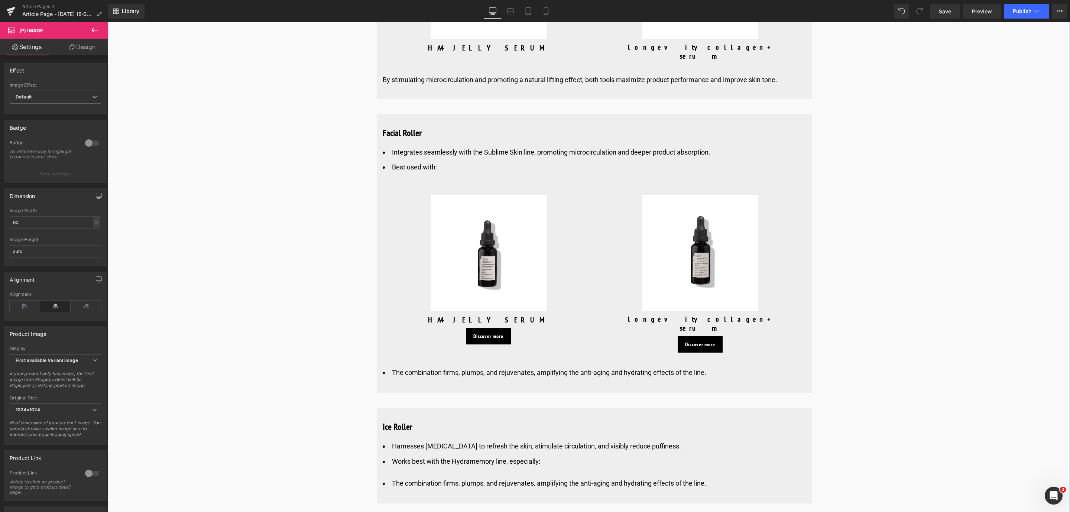
click at [450, 248] on img at bounding box center [489, 253] width 116 height 116
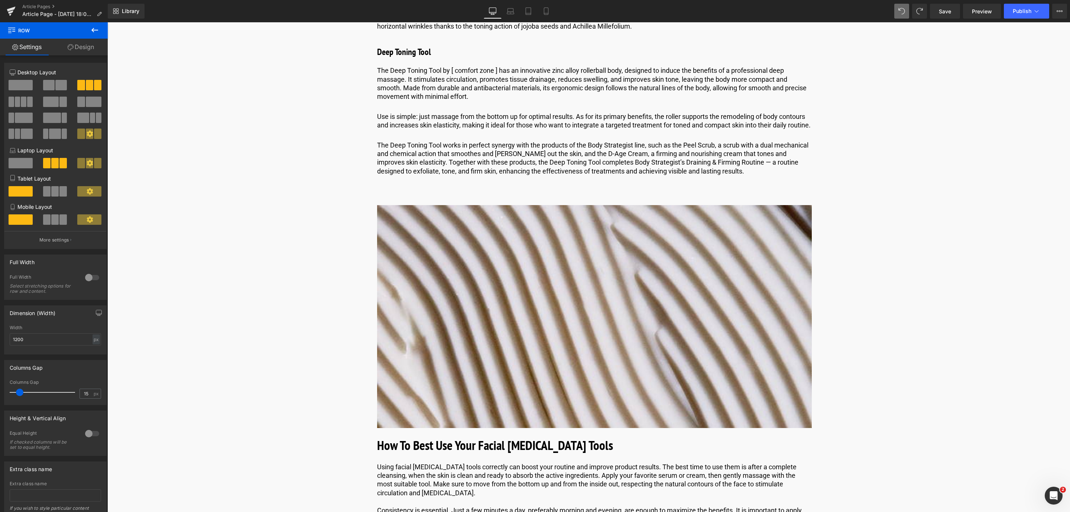
scroll to position [0, 0]
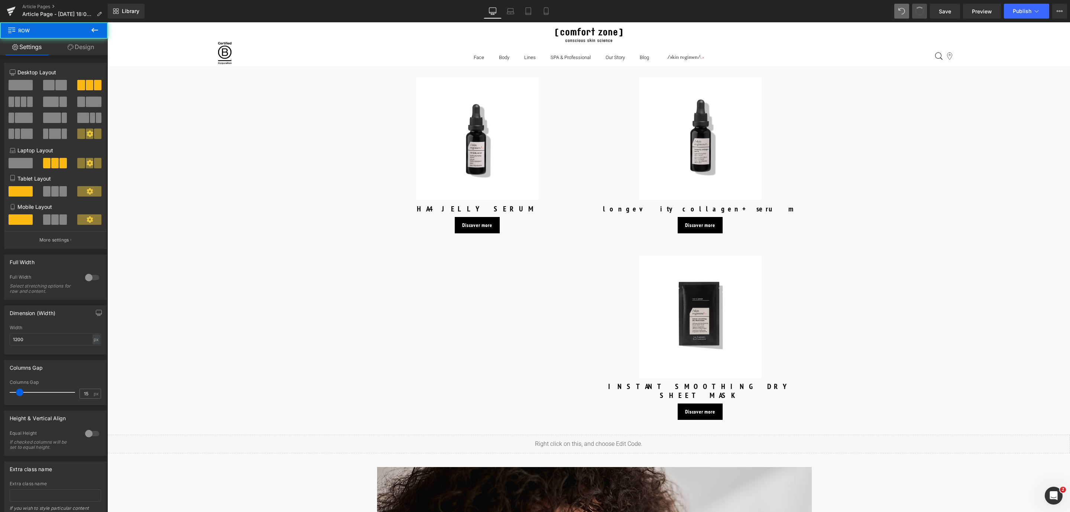
click at [916, 15] on button at bounding box center [919, 11] width 15 height 15
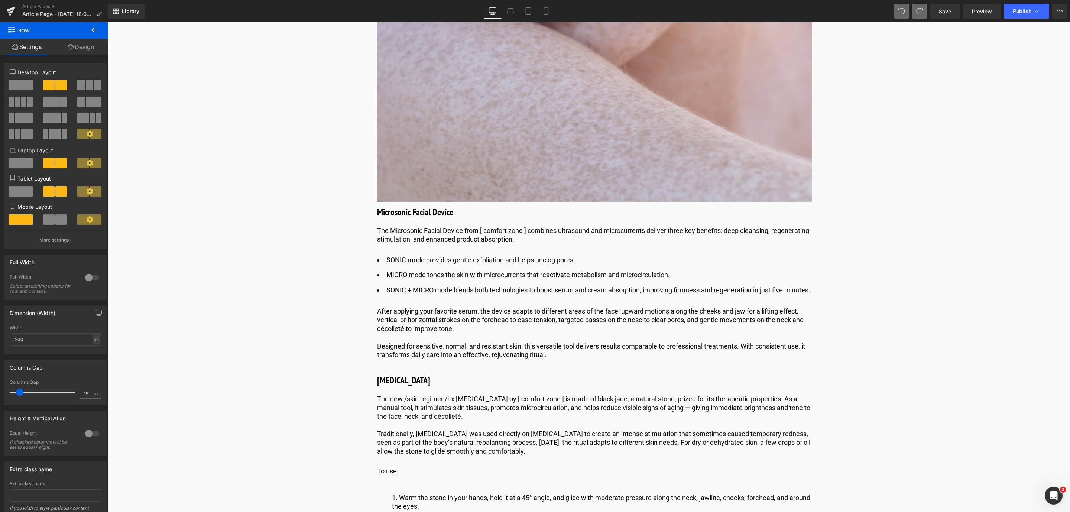
scroll to position [3497, 0]
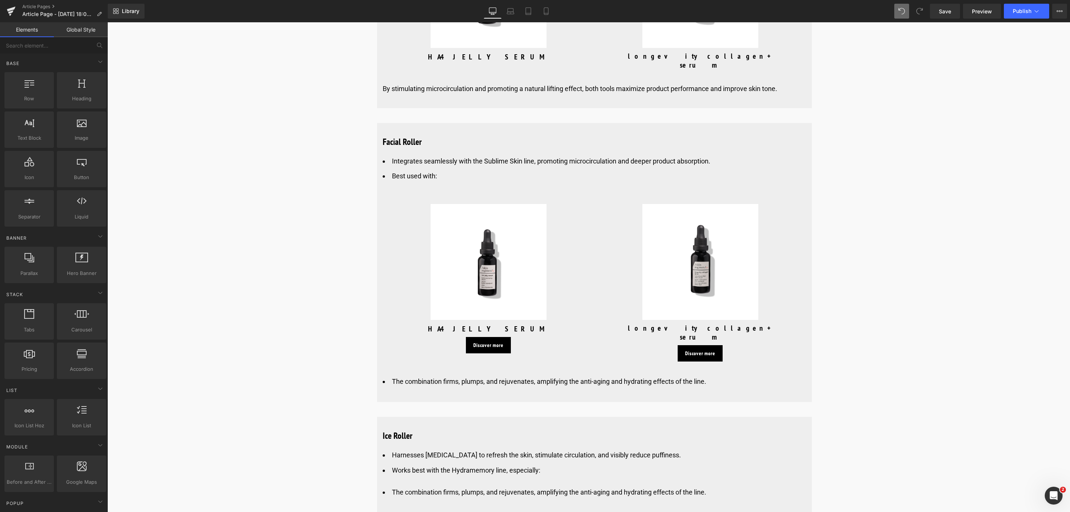
click at [916, 14] on span at bounding box center [919, 11] width 15 height 15
click at [397, 193] on span "Row" at bounding box center [399, 198] width 15 height 11
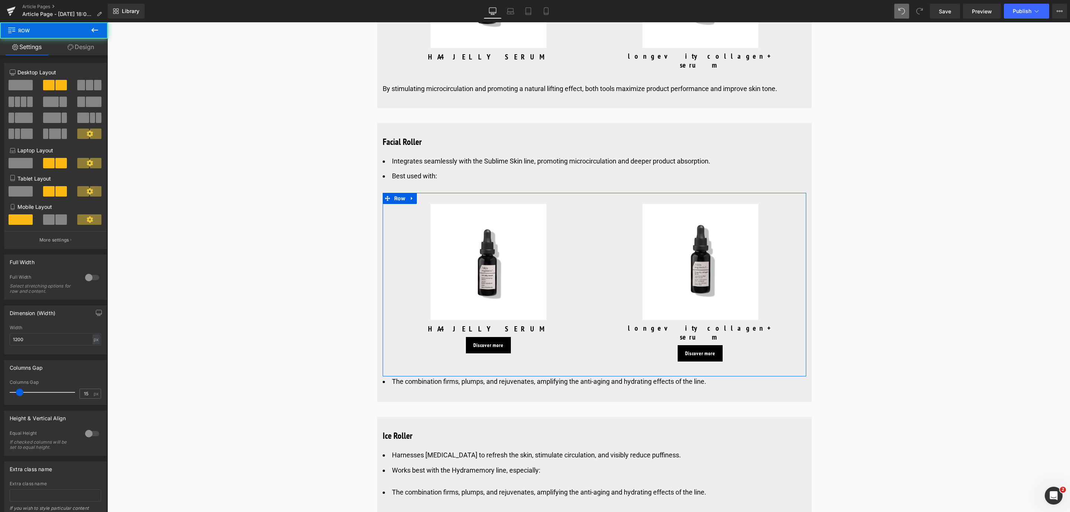
click at [81, 86] on span at bounding box center [80, 85] width 7 height 10
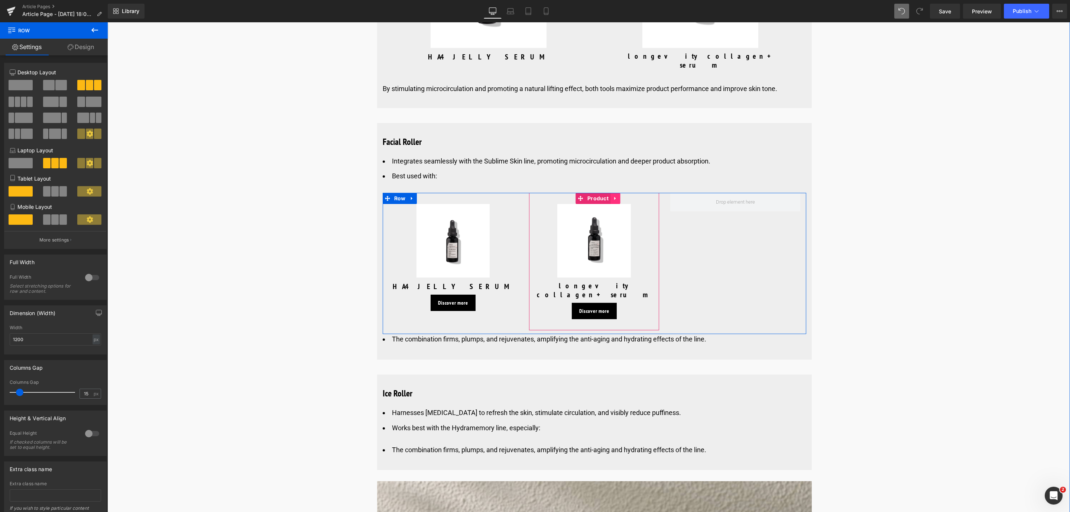
click at [614, 197] on icon at bounding box center [614, 198] width 1 height 3
click at [612, 193] on link at bounding box center [611, 198] width 10 height 11
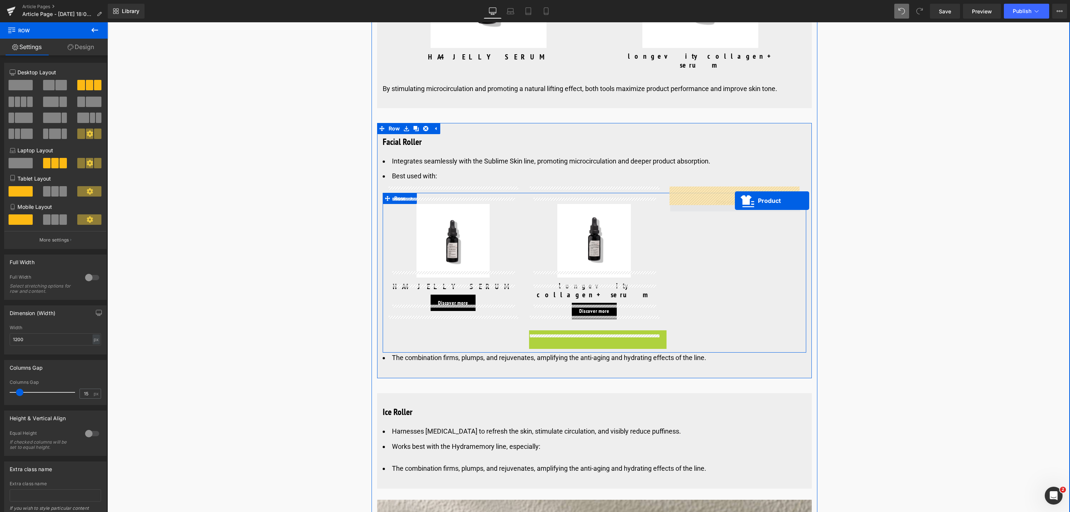
drag, startPoint x: 619, startPoint y: 310, endPoint x: 735, endPoint y: 201, distance: 159.3
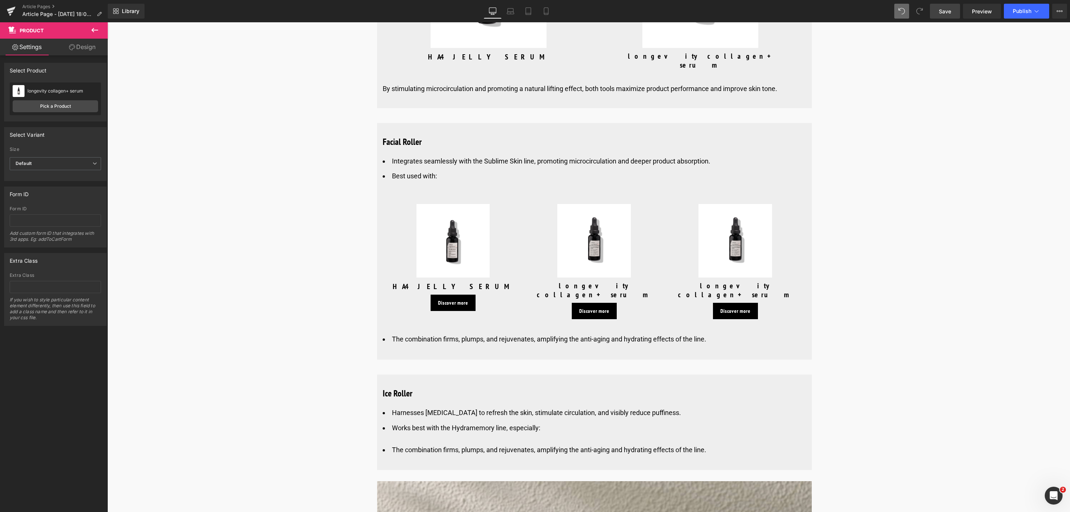
drag, startPoint x: 940, startPoint y: 13, endPoint x: 249, endPoint y: 478, distance: 833.3
click at [940, 13] on span "Save" at bounding box center [945, 11] width 12 height 8
click at [439, 419] on div "Ice Roller Heading Harnesses cryotherapy to refresh the skin, stimulate circula…" at bounding box center [594, 424] width 435 height 83
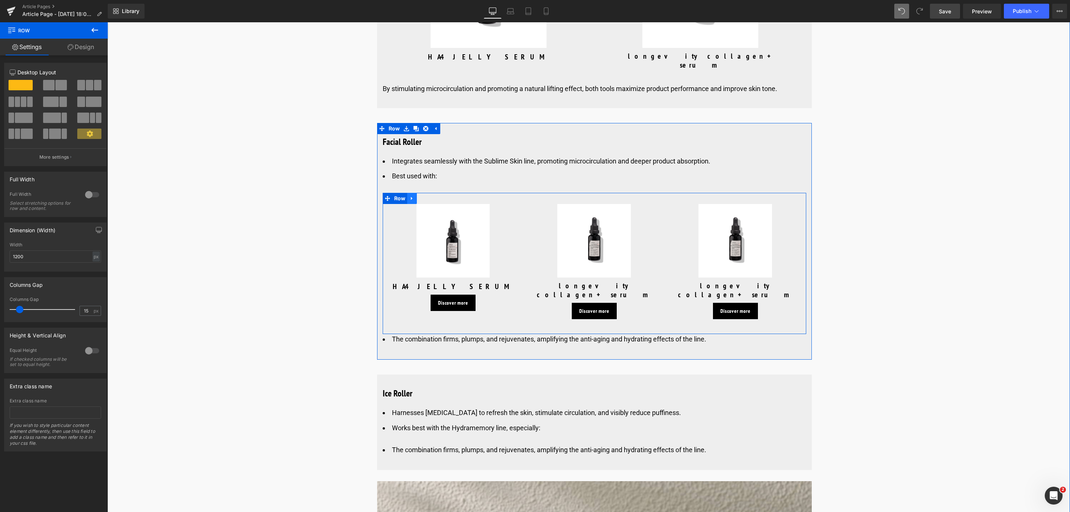
click at [412, 196] on icon at bounding box center [412, 199] width 5 height 6
click at [417, 193] on link at bounding box center [422, 198] width 10 height 11
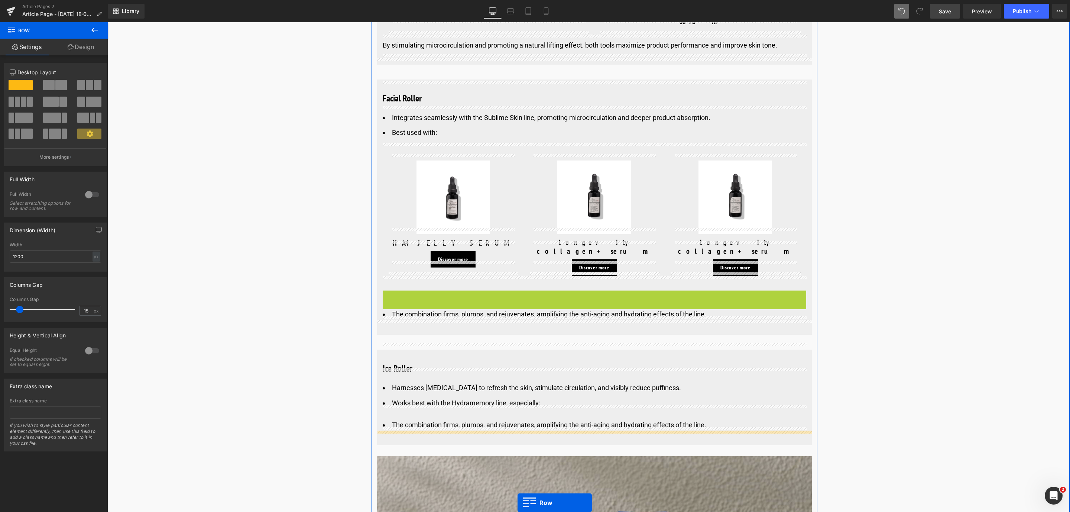
scroll to position [3570, 0]
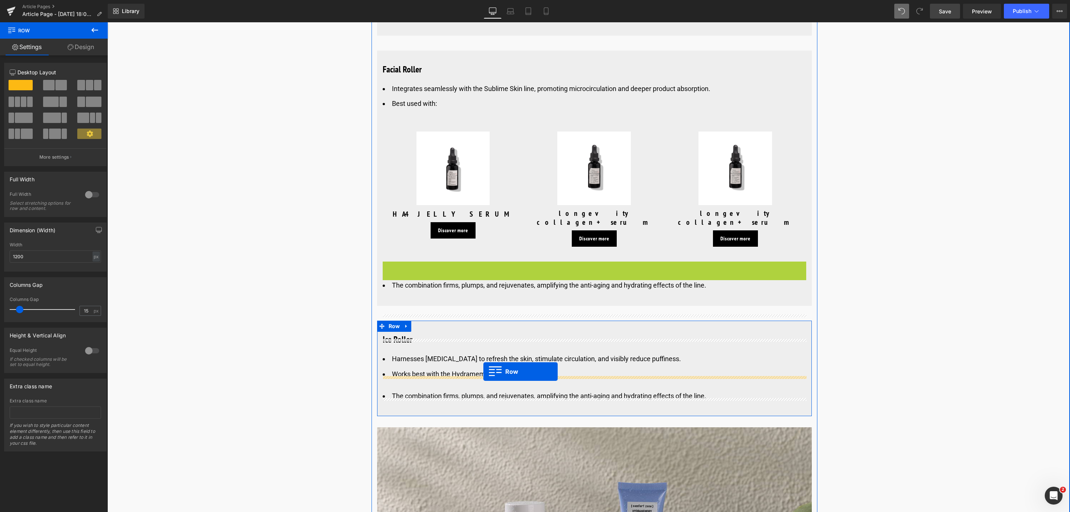
drag, startPoint x: 384, startPoint y: 324, endPoint x: 483, endPoint y: 372, distance: 110.2
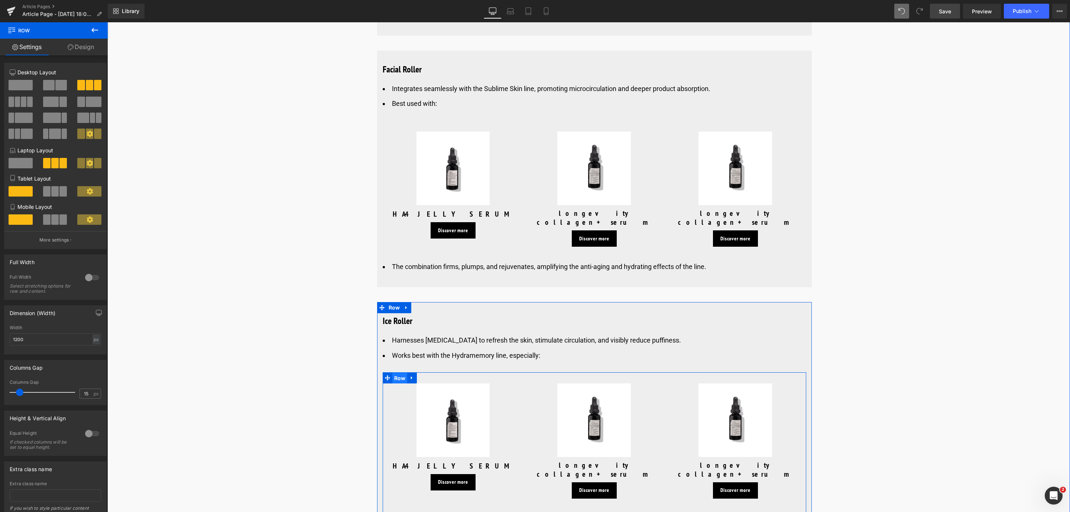
click at [399, 373] on span "Row" at bounding box center [399, 378] width 15 height 11
click at [52, 84] on span at bounding box center [49, 85] width 12 height 10
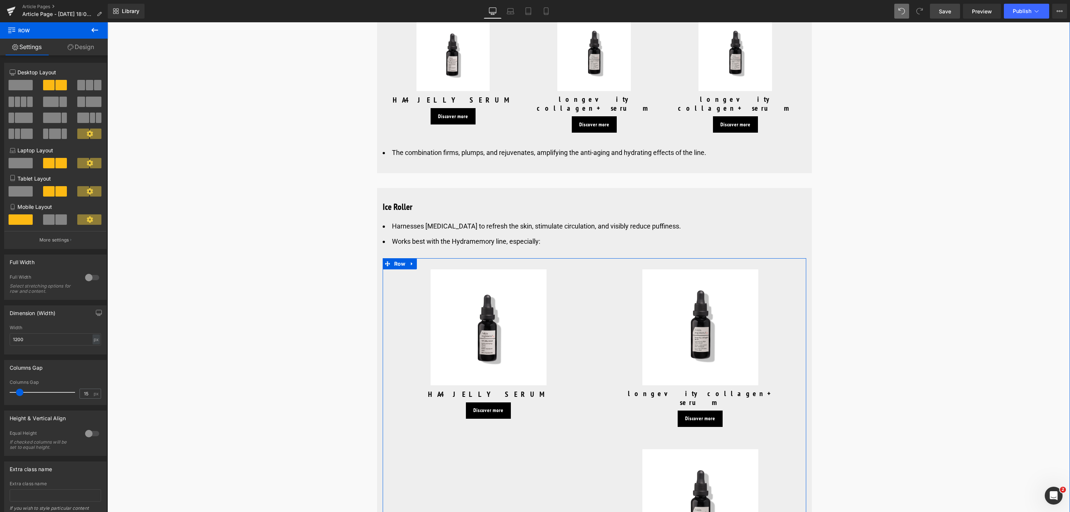
scroll to position [3737, 0]
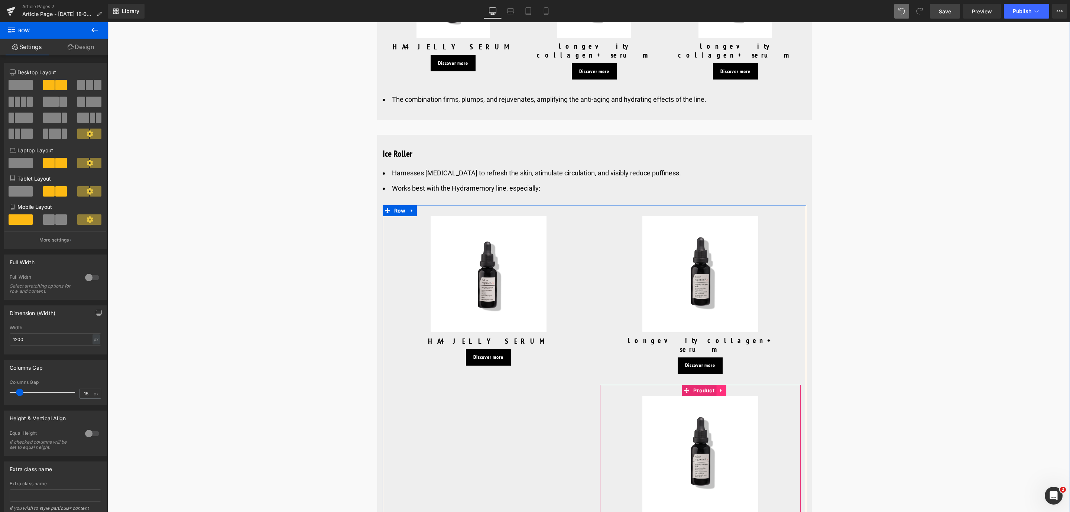
click at [723, 385] on link at bounding box center [721, 390] width 10 height 11
click at [724, 388] on icon at bounding box center [726, 390] width 5 height 5
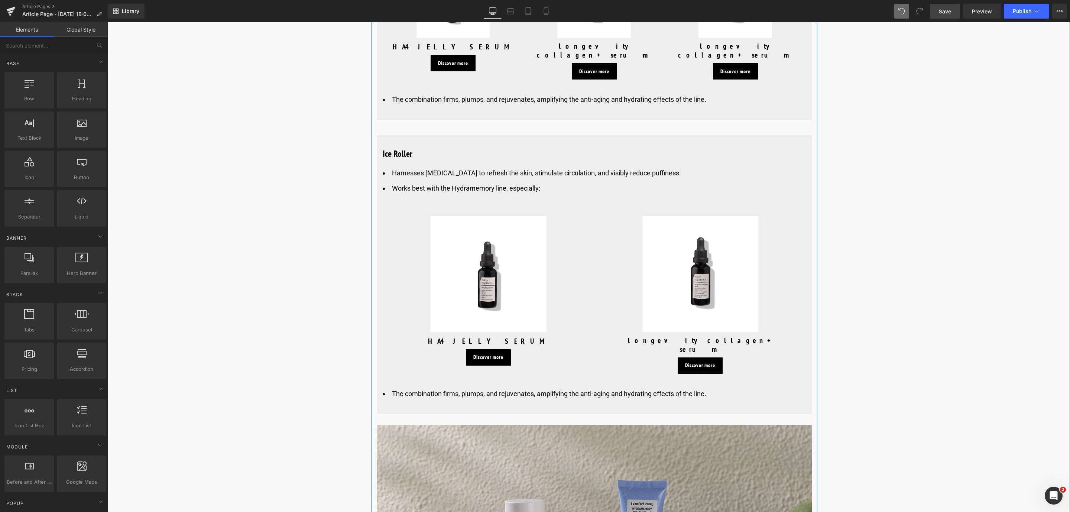
drag, startPoint x: 436, startPoint y: 365, endPoint x: 690, endPoint y: 374, distance: 255.1
click at [107, 22] on div at bounding box center [107, 22] width 0 height 0
click at [439, 389] on li "The combination firms, plumps, and rejuvenates, amplifying the anti-aging and h…" at bounding box center [595, 394] width 424 height 11
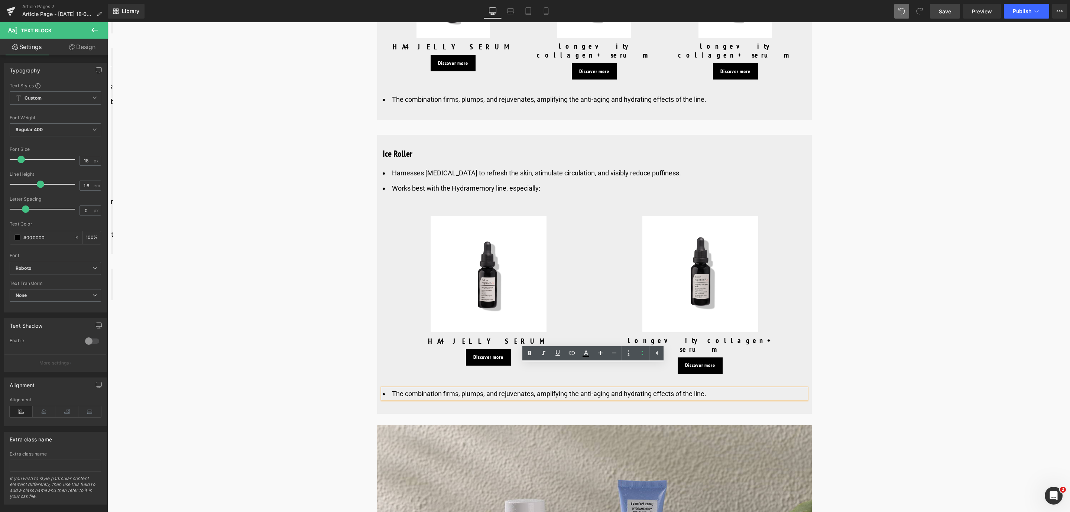
drag, startPoint x: 601, startPoint y: 373, endPoint x: 363, endPoint y: 373, distance: 237.8
paste div
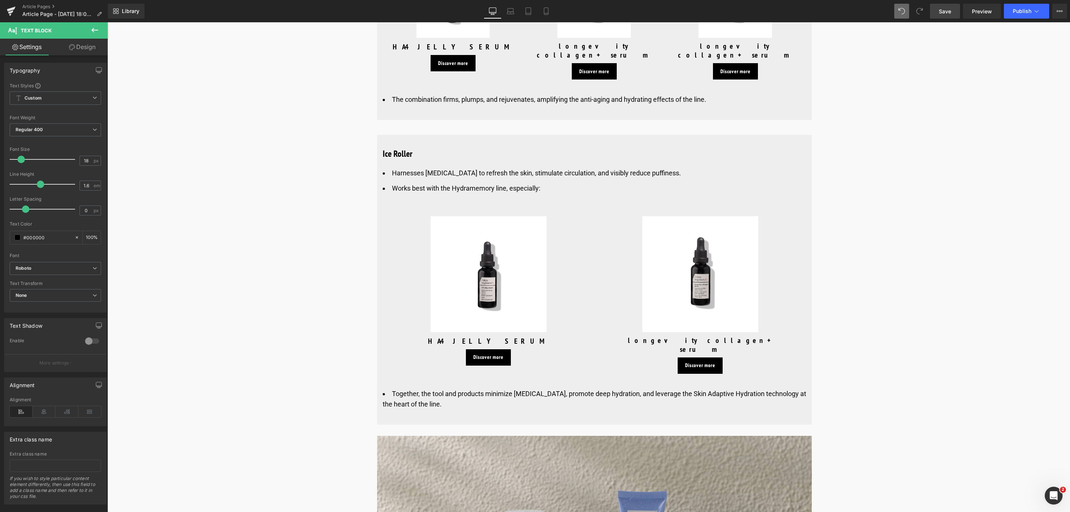
click at [945, 12] on span "Save" at bounding box center [945, 11] width 12 height 8
click at [611, 153] on icon at bounding box center [611, 154] width 1 height 3
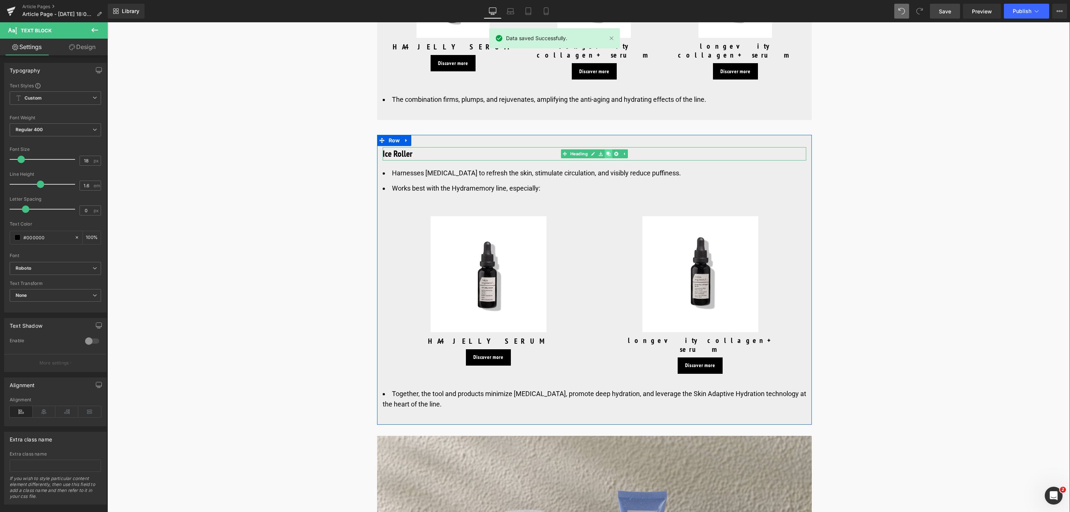
click at [607, 152] on icon at bounding box center [608, 154] width 4 height 4
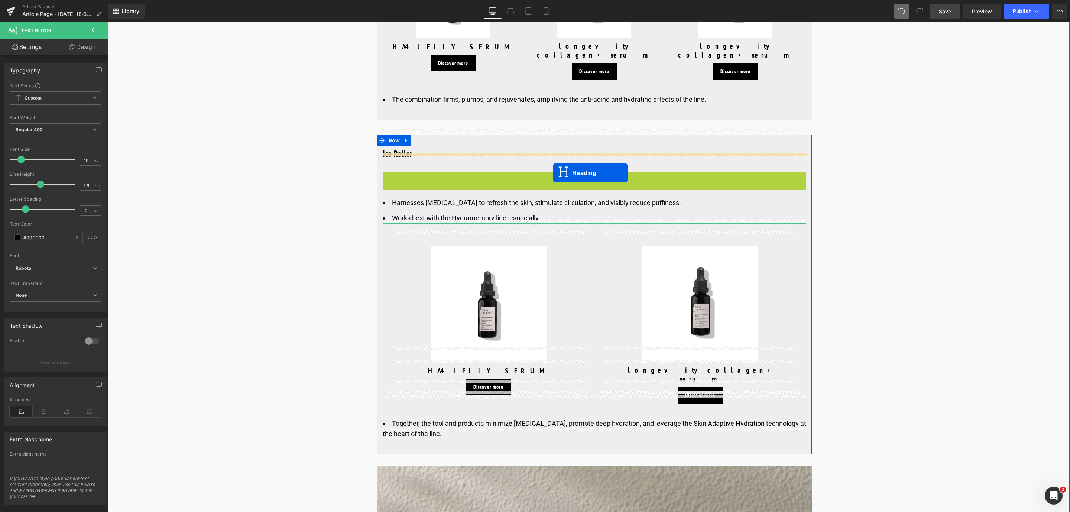
drag, startPoint x: 575, startPoint y: 159, endPoint x: 553, endPoint y: 173, distance: 25.1
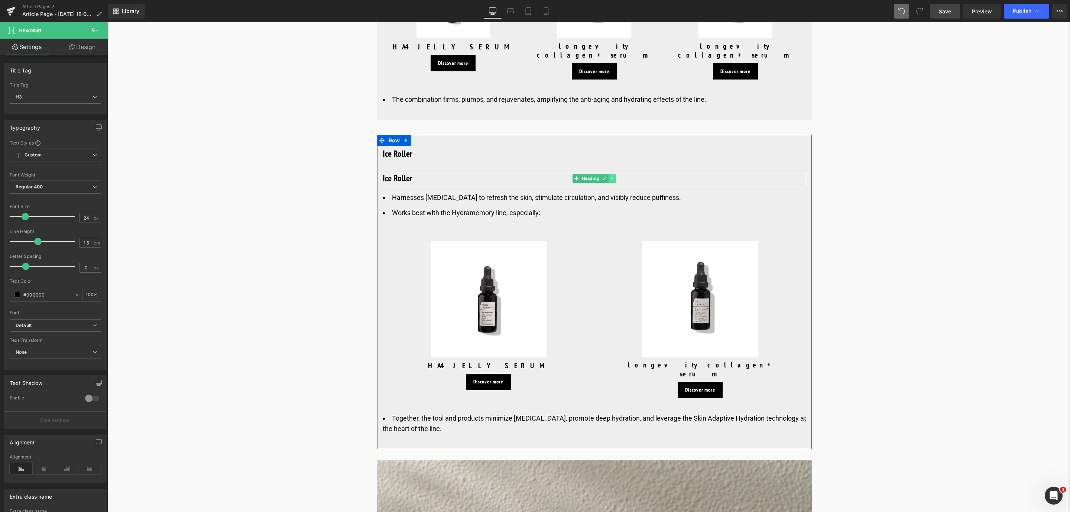
click at [612, 176] on icon at bounding box center [612, 178] width 4 height 4
click at [612, 174] on link at bounding box center [616, 178] width 8 height 9
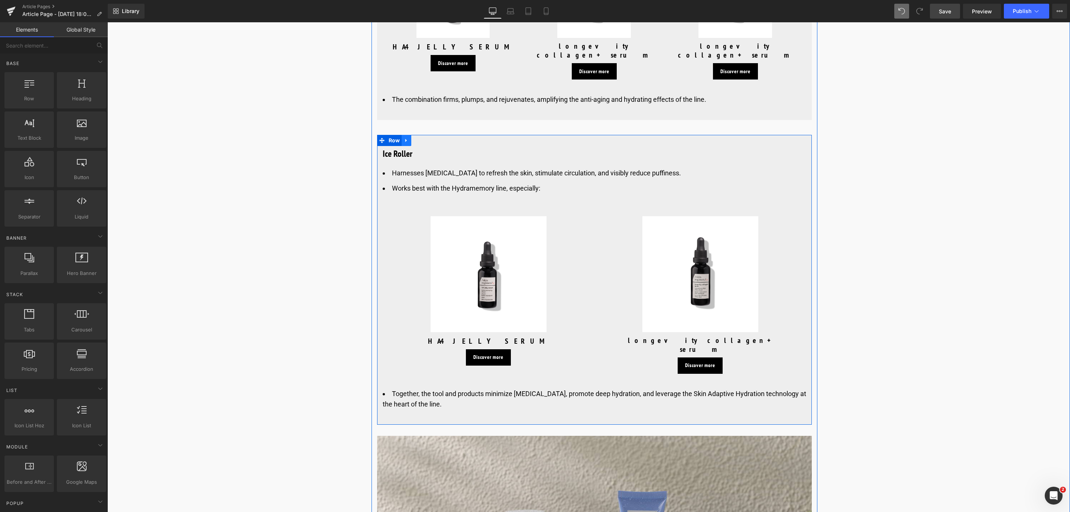
click at [408, 135] on link at bounding box center [407, 140] width 10 height 11
click at [414, 138] on icon at bounding box center [416, 141] width 5 height 6
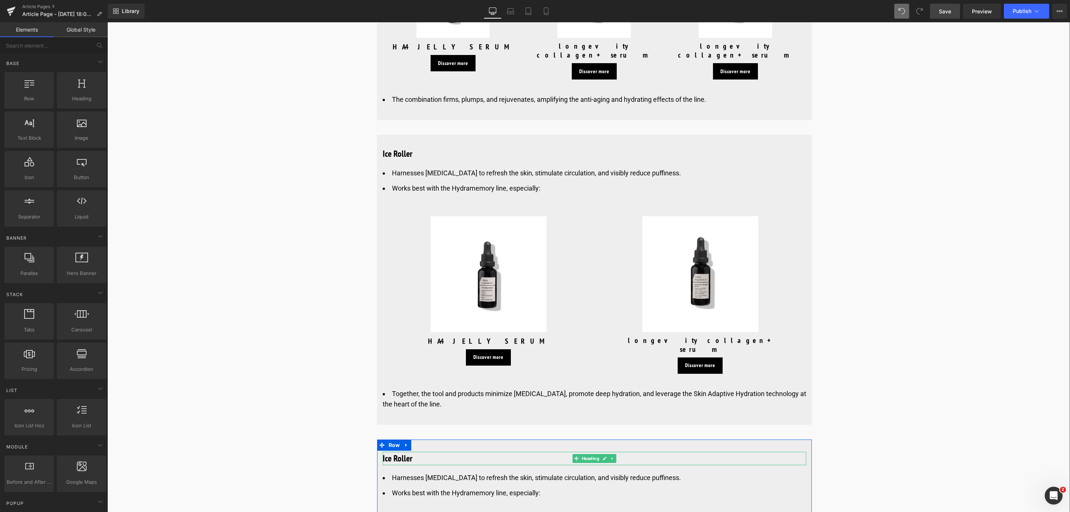
drag, startPoint x: 398, startPoint y: 436, endPoint x: 427, endPoint y: 437, distance: 29.8
click at [398, 452] on h3 "Ice Roller" at bounding box center [595, 458] width 424 height 13
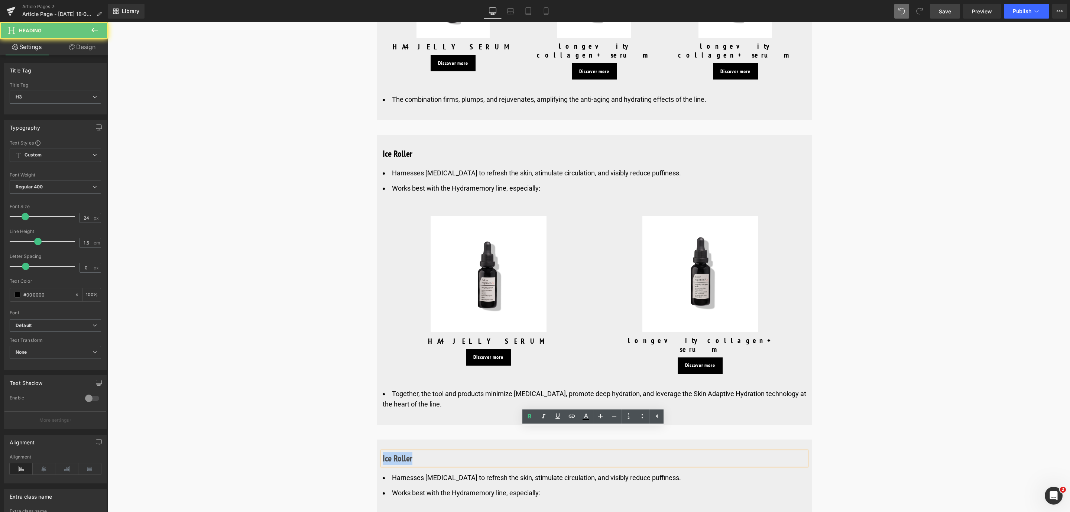
drag, startPoint x: 427, startPoint y: 437, endPoint x: 373, endPoint y: 439, distance: 54.3
paste div
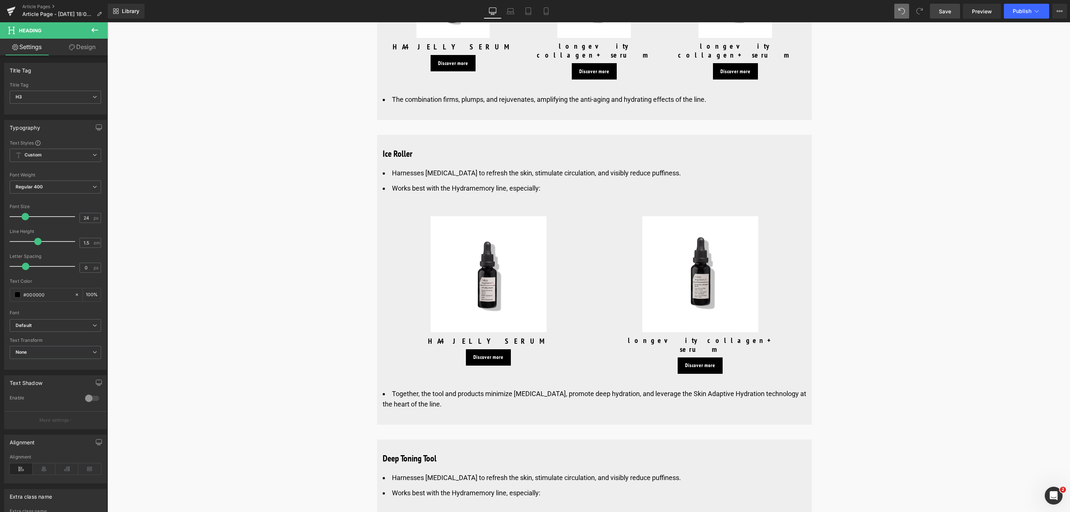
click at [948, 8] on span "Save" at bounding box center [945, 11] width 12 height 8
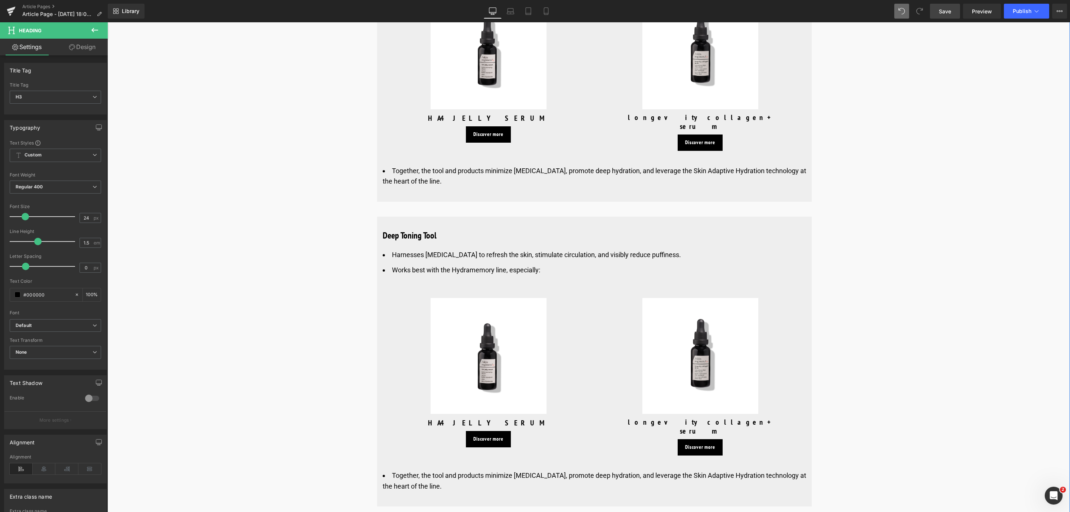
click at [403, 250] on li "Harnesses [MEDICAL_DATA] to refresh the skin, stimulate circulation, and visibl…" at bounding box center [595, 255] width 424 height 11
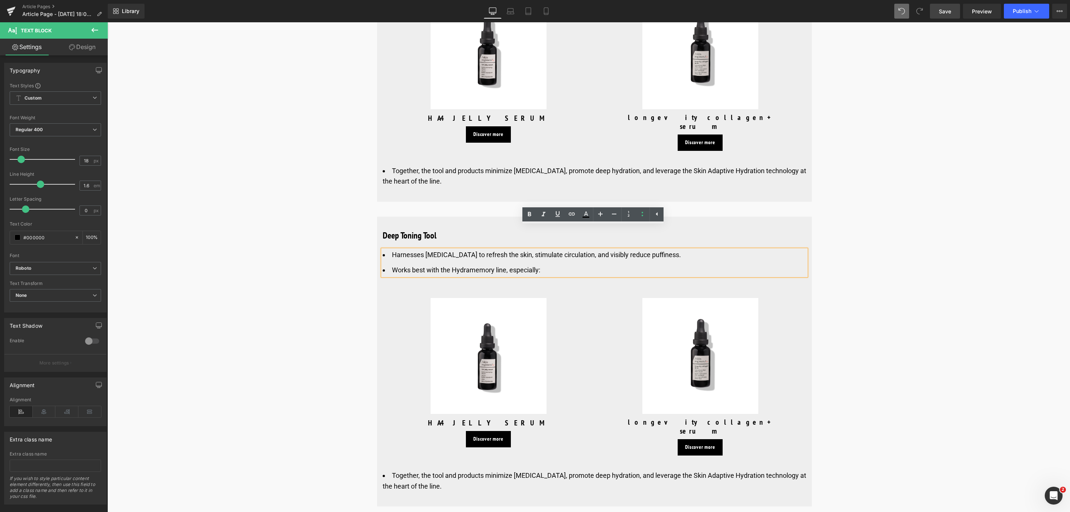
drag, startPoint x: 555, startPoint y: 247, endPoint x: 389, endPoint y: 234, distance: 165.9
click at [389, 250] on ul "Harnesses cryotherapy to refresh the skin, stimulate circulation, and visibly r…" at bounding box center [595, 263] width 424 height 26
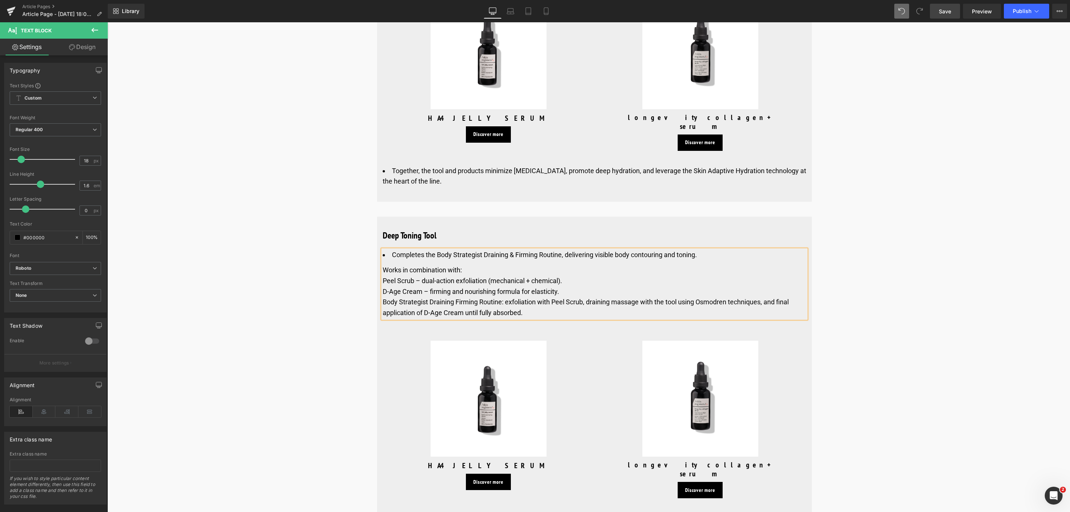
click at [383, 276] on div "Peel Scrub – dual-action exfoliation (mechanical + chemical)." at bounding box center [595, 281] width 424 height 11
click at [383, 265] on div "Works in combination with:" at bounding box center [595, 270] width 424 height 11
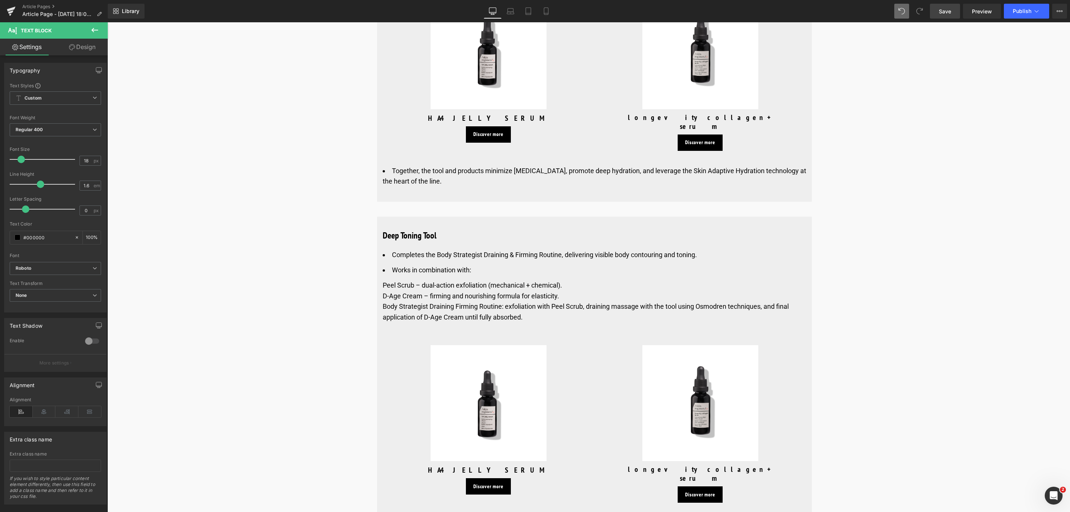
click at [949, 13] on span "Save" at bounding box center [945, 11] width 12 height 8
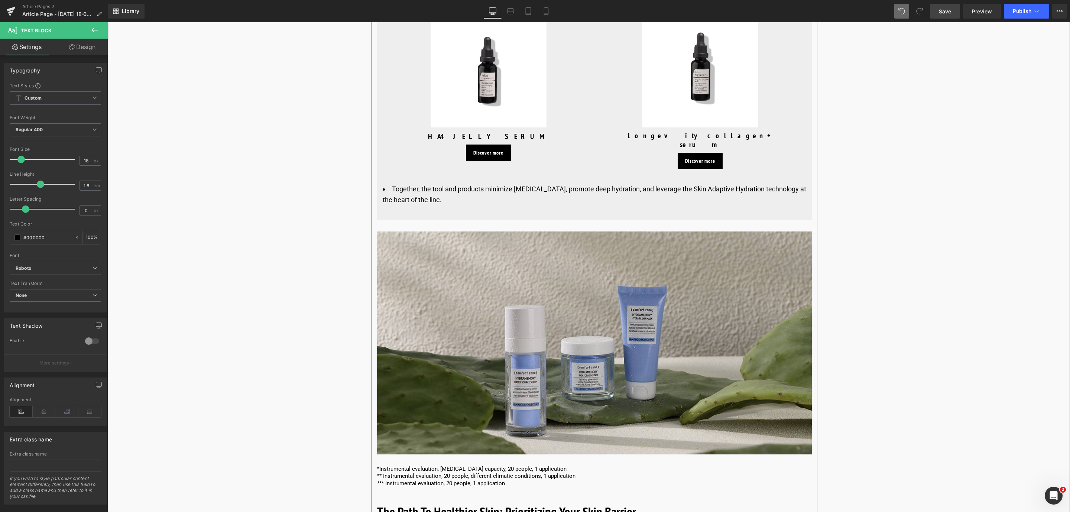
scroll to position [4406, 0]
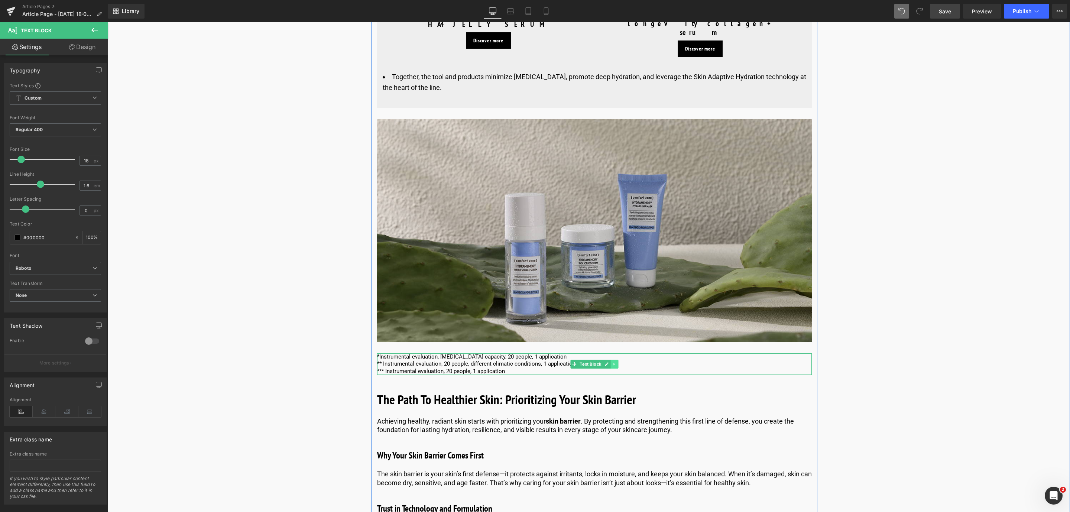
click at [617, 360] on link at bounding box center [615, 364] width 8 height 9
click at [617, 362] on icon at bounding box center [618, 364] width 4 height 4
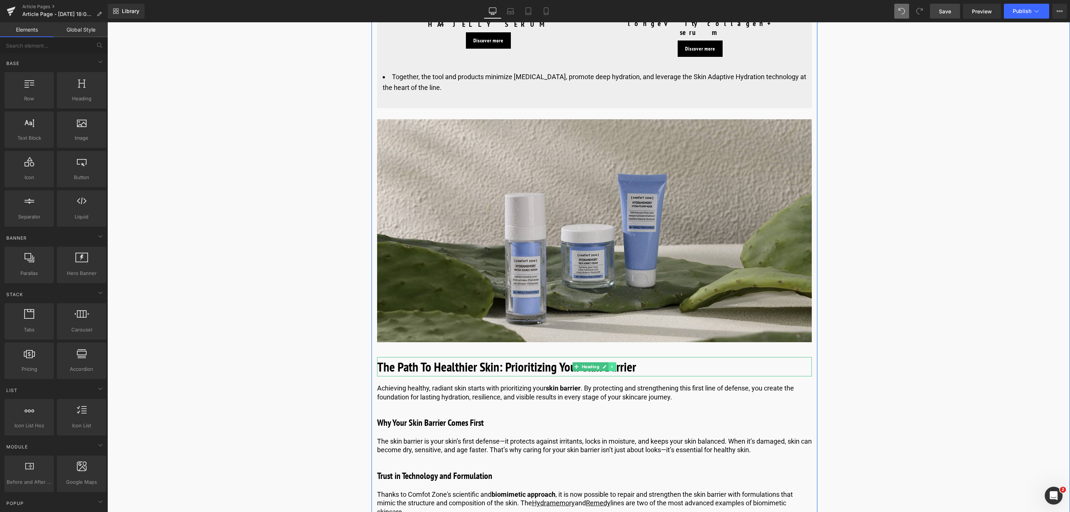
click at [610, 365] on icon at bounding box center [612, 367] width 4 height 4
click at [612, 362] on link at bounding box center [616, 366] width 8 height 9
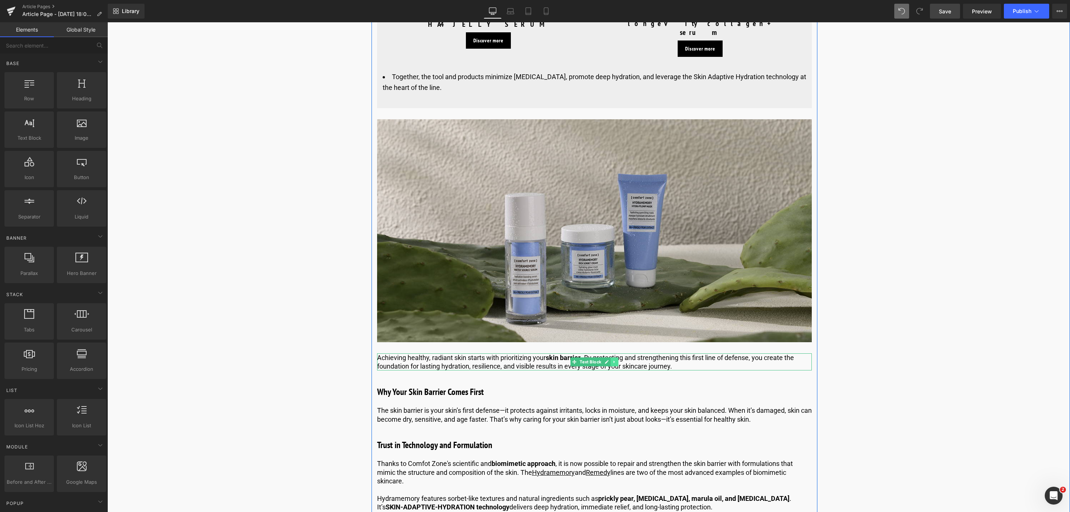
click at [615, 360] on icon at bounding box center [614, 362] width 4 height 4
click at [615, 357] on link at bounding box center [619, 361] width 8 height 9
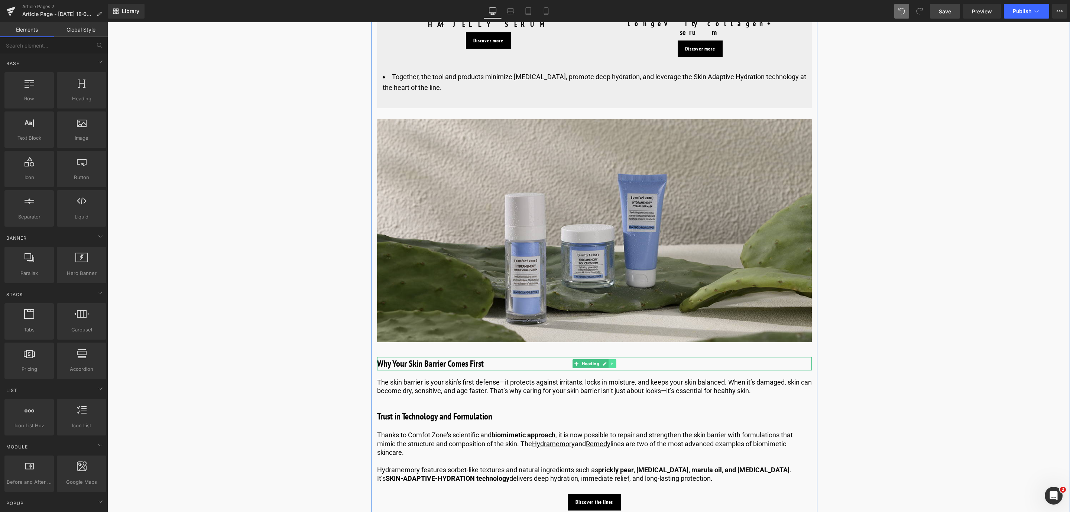
click at [615, 359] on link at bounding box center [613, 363] width 8 height 9
click at [615, 359] on link at bounding box center [616, 363] width 8 height 9
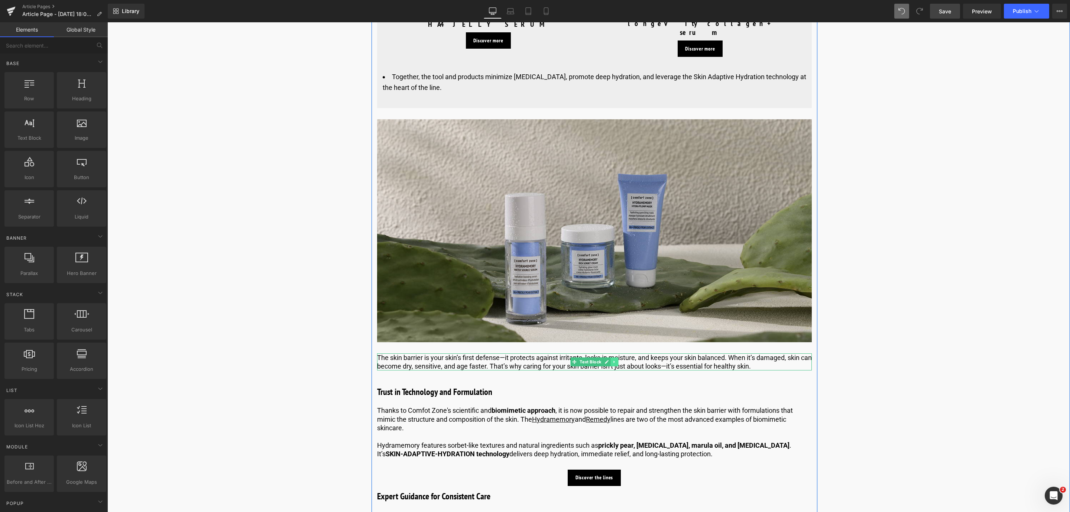
click at [615, 357] on link at bounding box center [615, 361] width 8 height 9
click at [615, 357] on link at bounding box center [619, 361] width 8 height 9
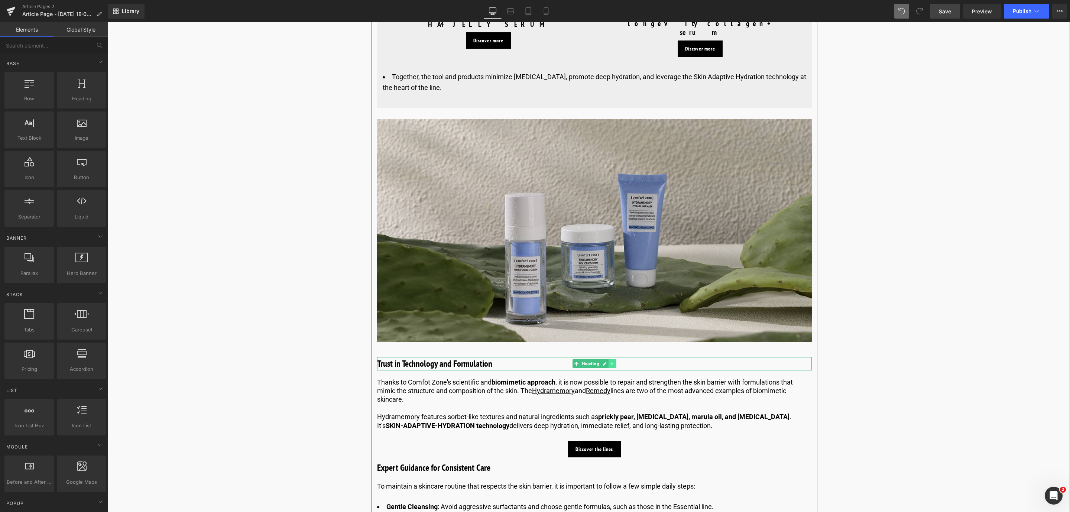
click at [610, 362] on icon at bounding box center [612, 364] width 4 height 4
click at [614, 359] on link at bounding box center [616, 363] width 8 height 9
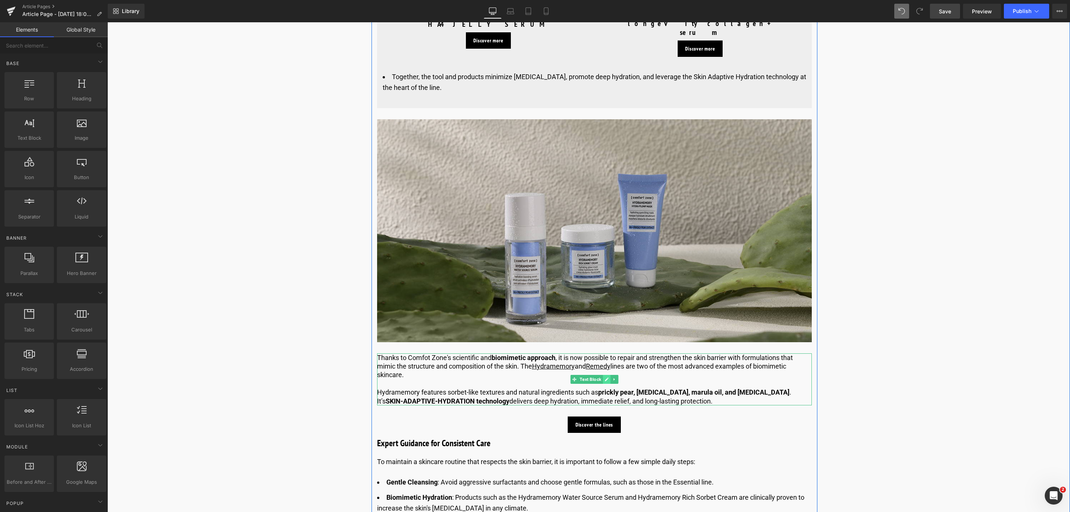
click at [608, 375] on ul "Text Block" at bounding box center [594, 379] width 48 height 9
click at [613, 377] on icon at bounding box center [614, 379] width 4 height 4
click at [615, 375] on link at bounding box center [619, 379] width 8 height 9
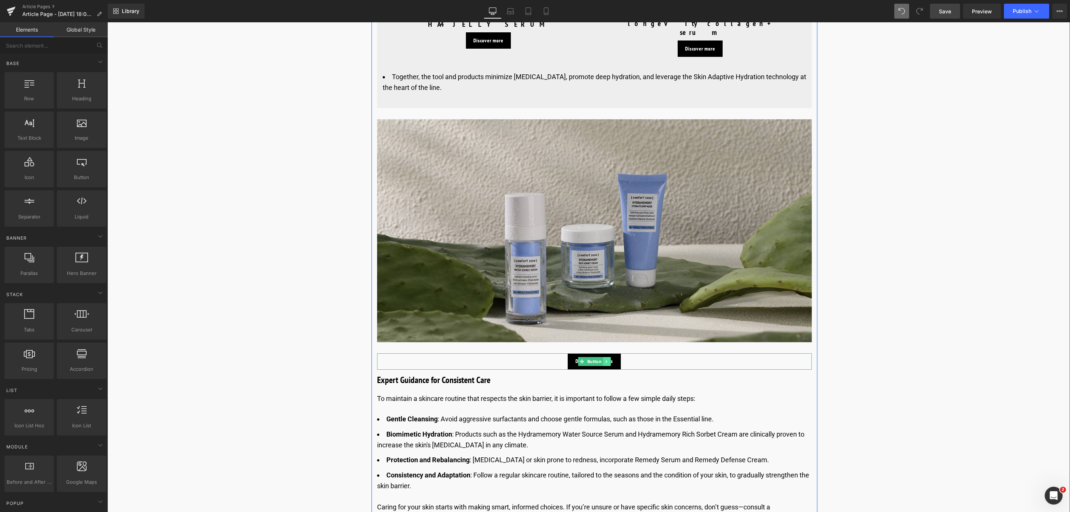
click at [607, 359] on icon at bounding box center [607, 361] width 4 height 4
click at [609, 359] on icon at bounding box center [611, 361] width 4 height 4
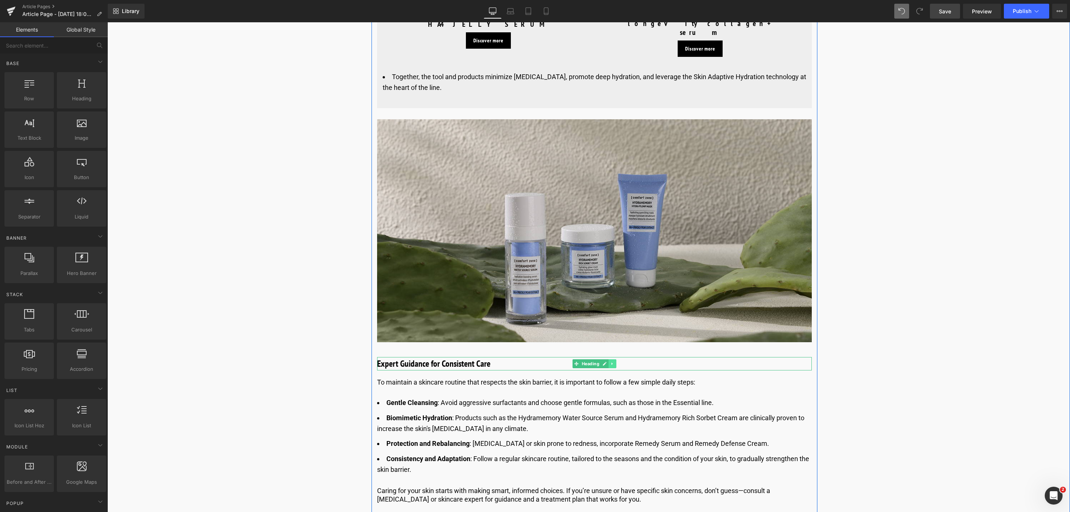
click at [610, 362] on icon at bounding box center [612, 364] width 4 height 4
click at [612, 359] on link at bounding box center [616, 363] width 8 height 9
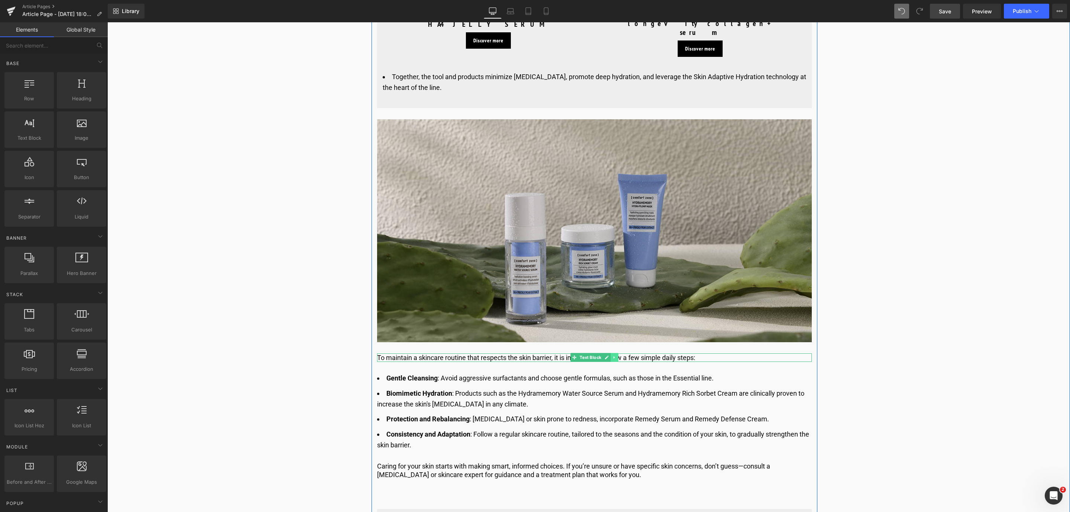
click at [612, 355] on icon at bounding box center [614, 357] width 4 height 4
click at [616, 356] on icon at bounding box center [618, 358] width 4 height 4
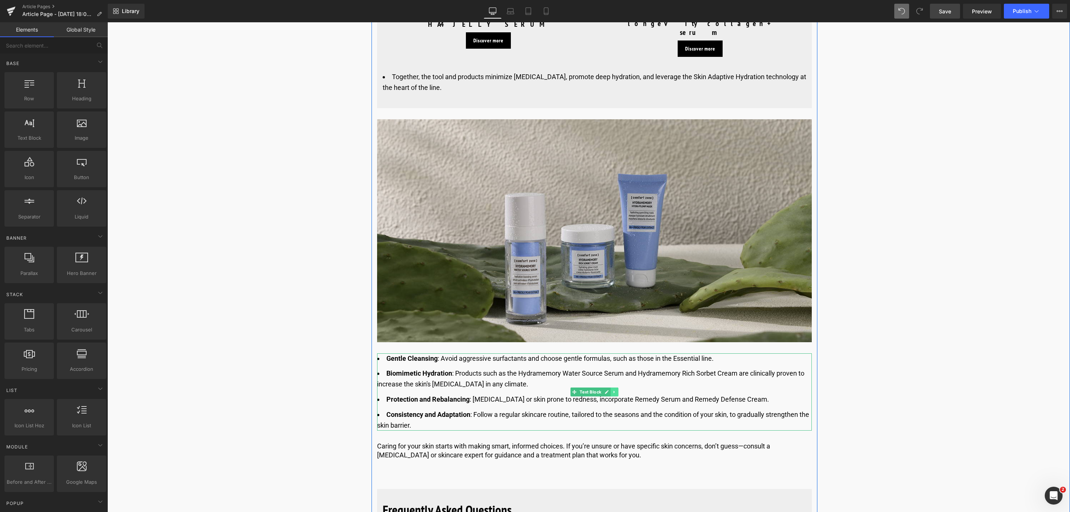
click at [615, 388] on link at bounding box center [615, 392] width 8 height 9
click at [616, 390] on icon at bounding box center [618, 392] width 4 height 4
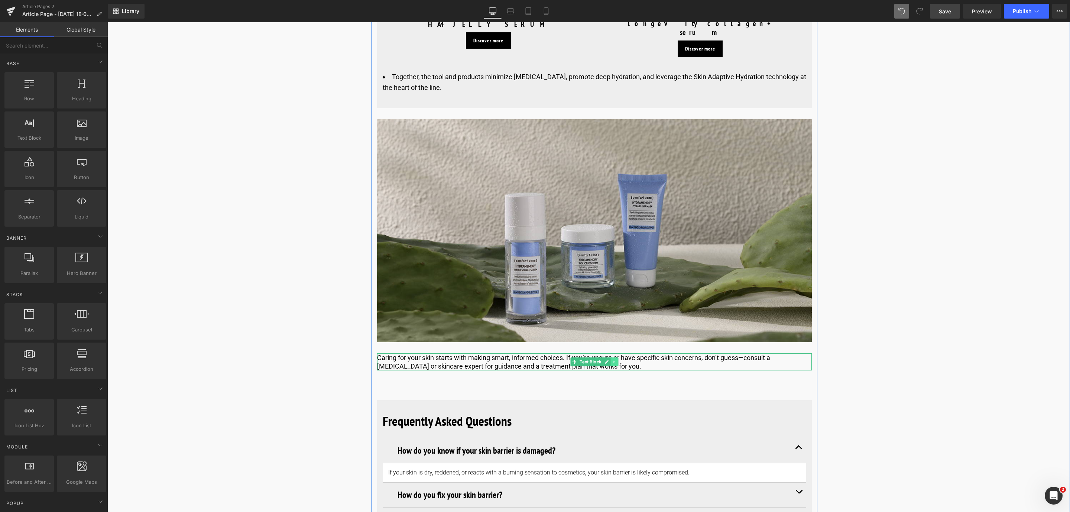
click at [615, 360] on icon at bounding box center [614, 362] width 4 height 4
click at [616, 360] on icon at bounding box center [618, 362] width 4 height 4
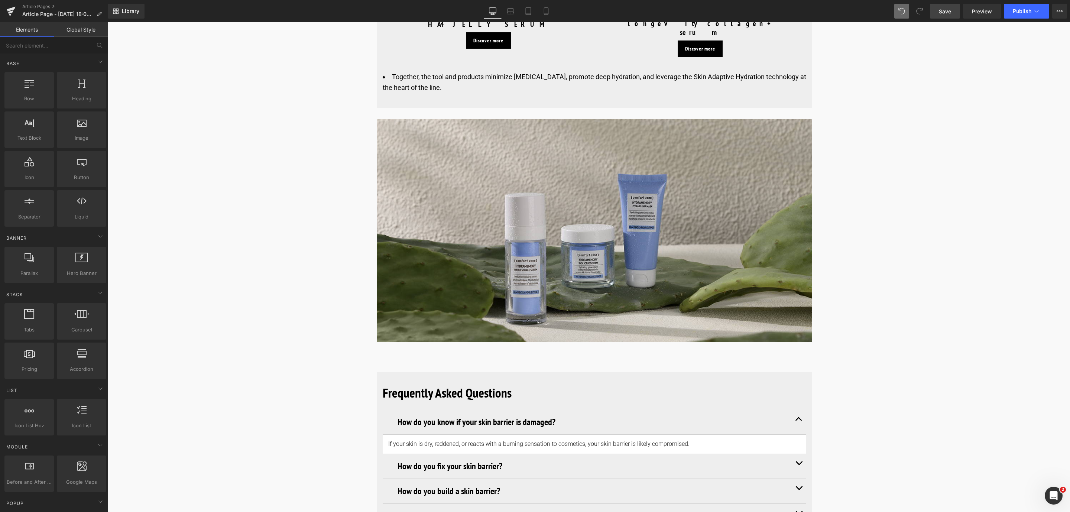
click at [944, 7] on link "Save" at bounding box center [945, 11] width 30 height 15
drag, startPoint x: 454, startPoint y: 365, endPoint x: 515, endPoint y: 363, distance: 61.3
click at [454, 384] on b "Frequently Asked Questions" at bounding box center [447, 392] width 129 height 17
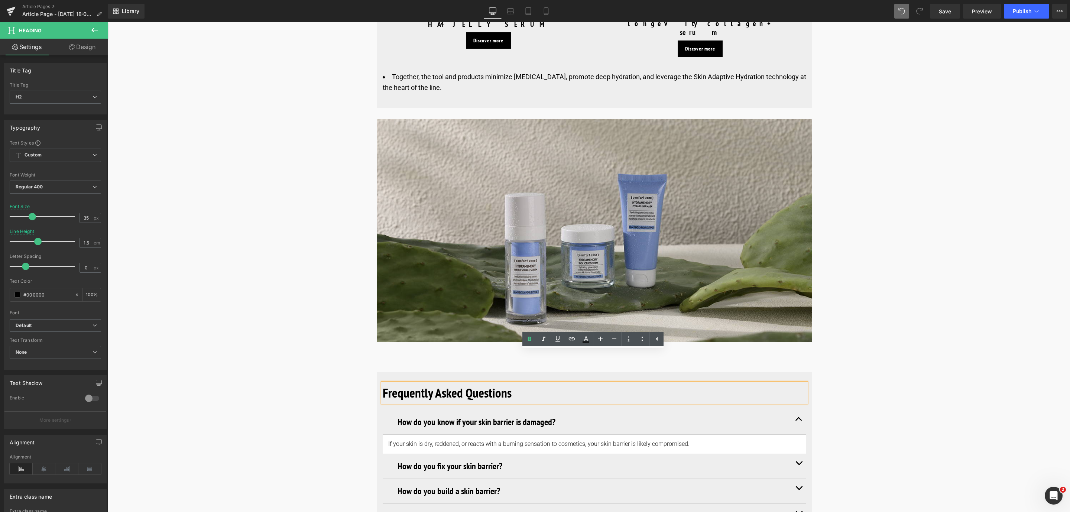
drag, startPoint x: 494, startPoint y: 359, endPoint x: 381, endPoint y: 359, distance: 113.7
click at [383, 383] on div "Frequently Asked Questions" at bounding box center [595, 393] width 424 height 20
drag, startPoint x: 383, startPoint y: 360, endPoint x: 520, endPoint y: 352, distance: 137.4
click at [520, 383] on h2 "Frequently Asked Questions" at bounding box center [595, 393] width 424 height 20
paste div
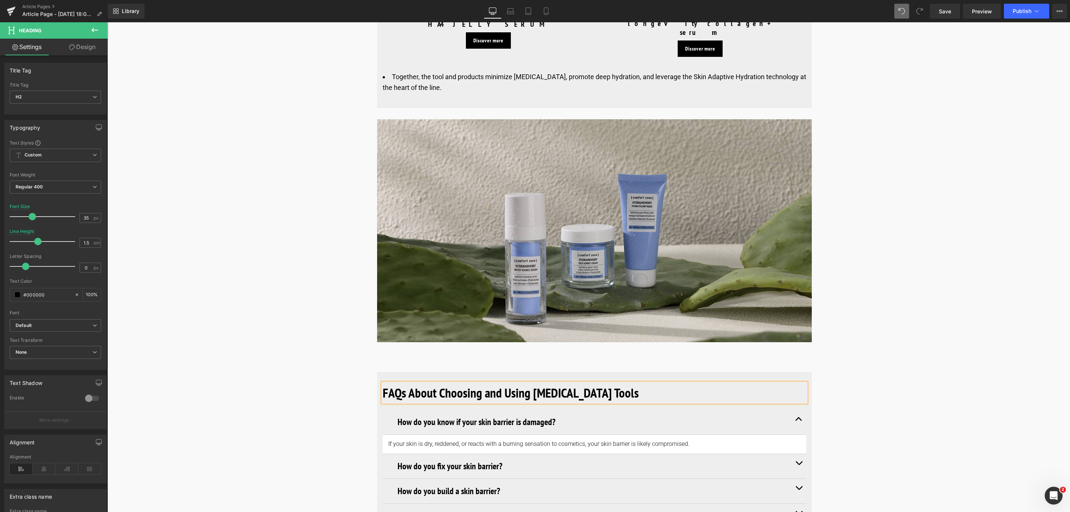
click at [386, 384] on b "FAQs About Choosing and Using [MEDICAL_DATA] Tools" at bounding box center [511, 392] width 256 height 17
click at [949, 17] on link "Save" at bounding box center [945, 11] width 30 height 15
click at [434, 415] on h3 "How do you know if your skin barrier is damaged?" at bounding box center [595, 421] width 394 height 13
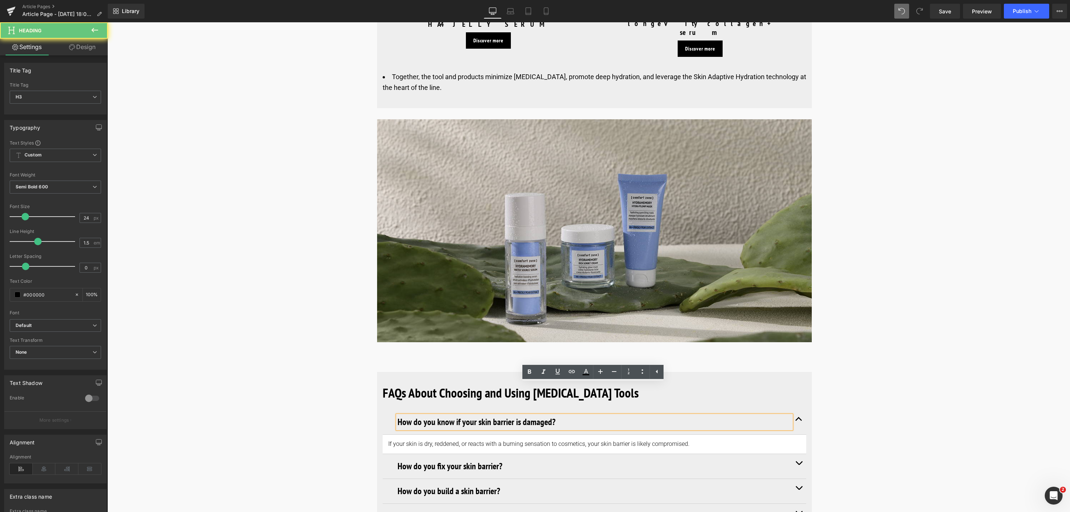
click at [529, 415] on h3 "How do you know if your skin barrier is damaged?" at bounding box center [595, 421] width 394 height 13
drag, startPoint x: 562, startPoint y: 392, endPoint x: 395, endPoint y: 394, distance: 166.1
click at [398, 415] on h3 "How do you know if your skin barrier is damaged?" at bounding box center [595, 421] width 394 height 13
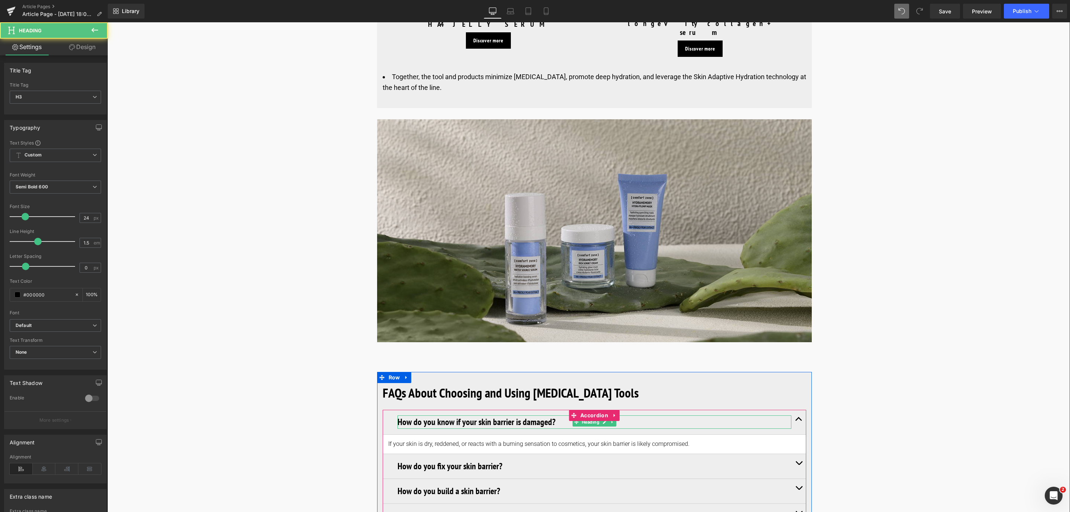
click at [471, 415] on h3 "How do you know if your skin barrier is damaged?" at bounding box center [595, 421] width 394 height 13
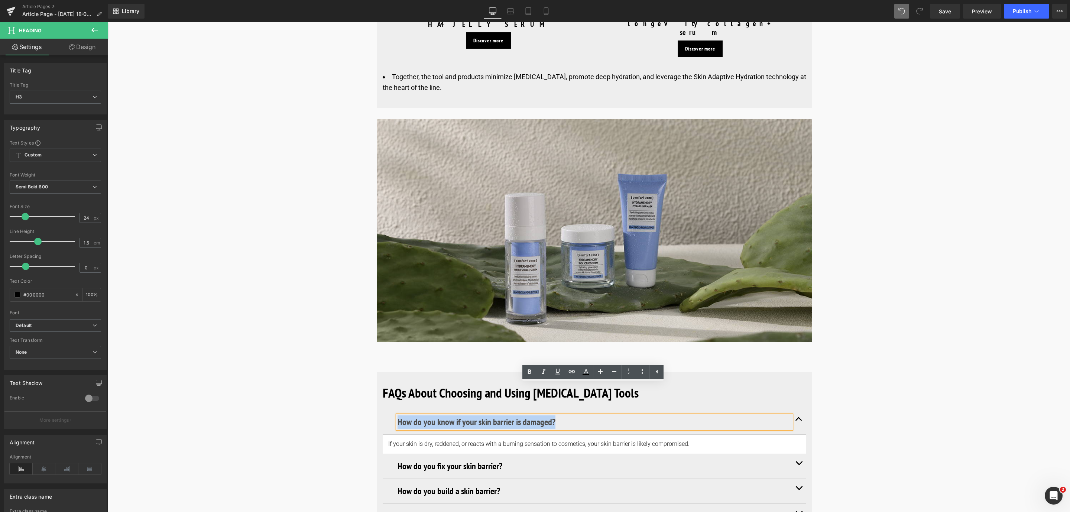
drag, startPoint x: 552, startPoint y: 391, endPoint x: 392, endPoint y: 387, distance: 160.2
click at [392, 410] on div "How do you know if your skin barrier is damaged? Heading" at bounding box center [595, 422] width 424 height 25
paste div
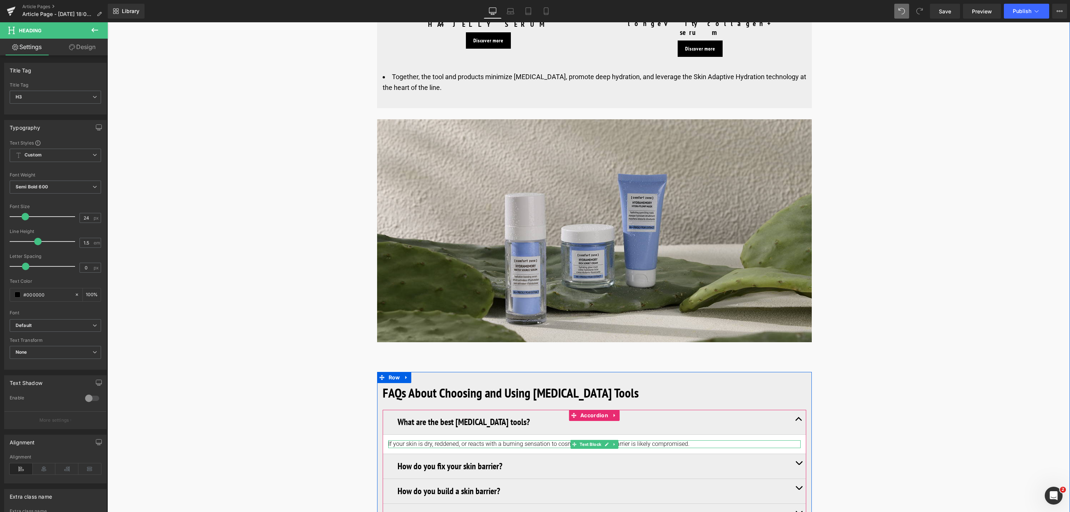
click at [453, 440] on p "If your skin is dry, reddened, or reacts with a burning sensation to cosmetics,…" at bounding box center [594, 444] width 412 height 8
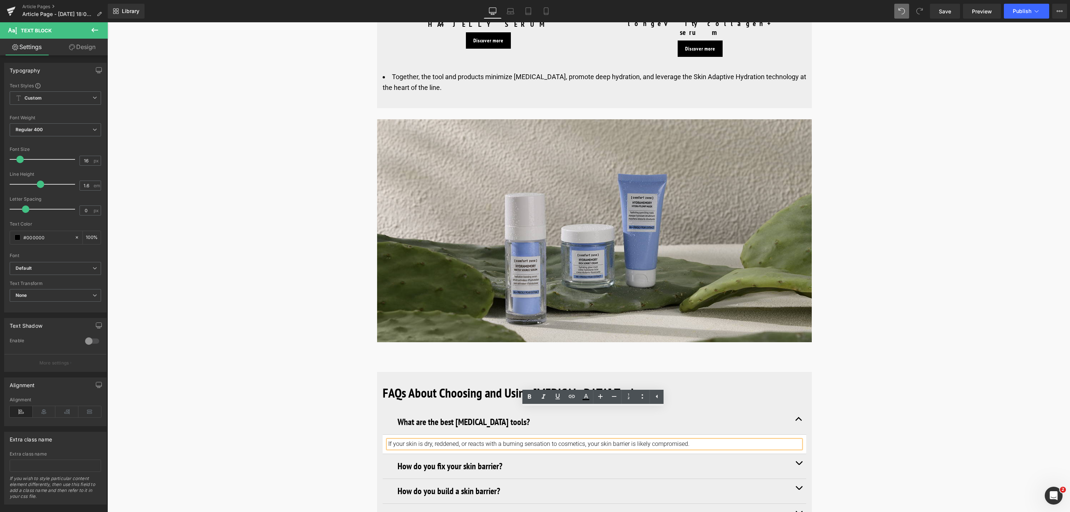
drag, startPoint x: 685, startPoint y: 416, endPoint x: 373, endPoint y: 411, distance: 312.6
paste div
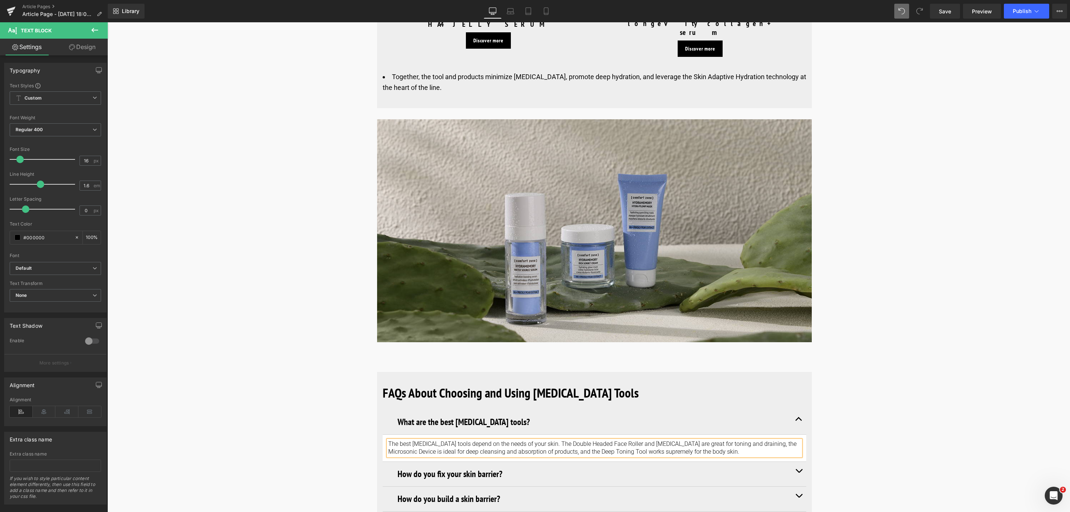
click at [452, 467] on h3 "How do you fix your skin barrier?" at bounding box center [595, 473] width 394 height 13
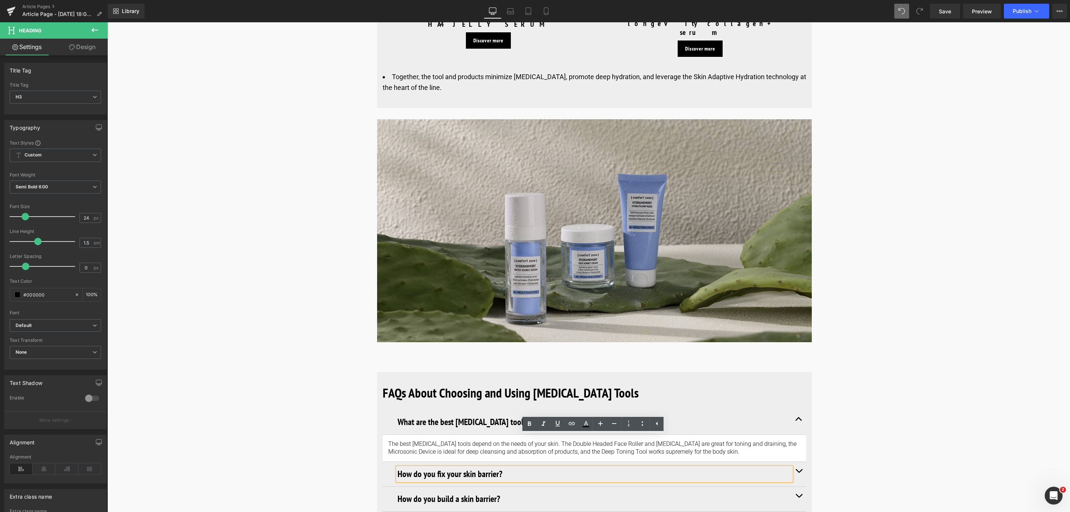
drag, startPoint x: 501, startPoint y: 443, endPoint x: 386, endPoint y: 445, distance: 114.5
click at [386, 462] on div "How do you fix your skin barrier? Heading" at bounding box center [595, 474] width 424 height 25
paste div
click at [799, 473] on span "button" at bounding box center [799, 473] width 0 height 0
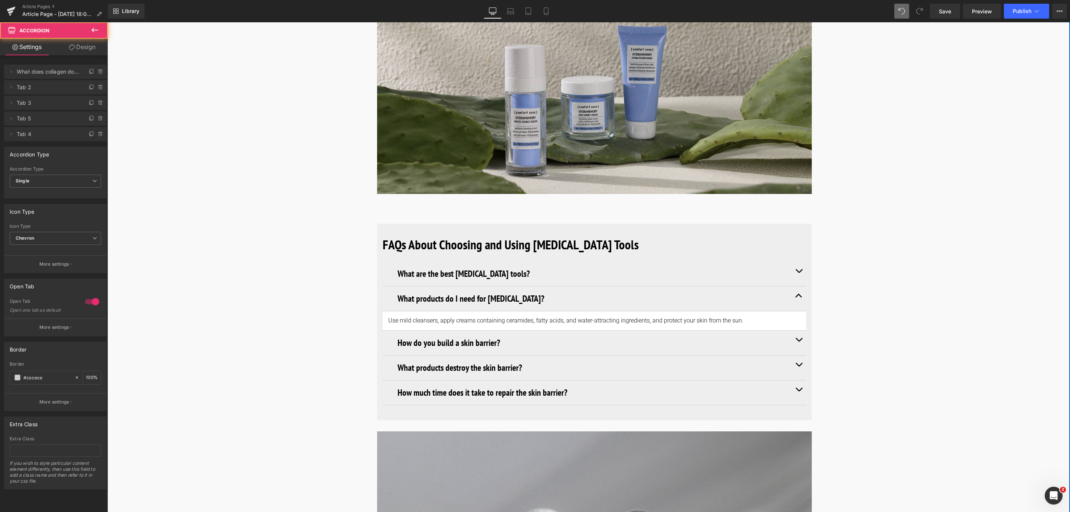
scroll to position [4573, 0]
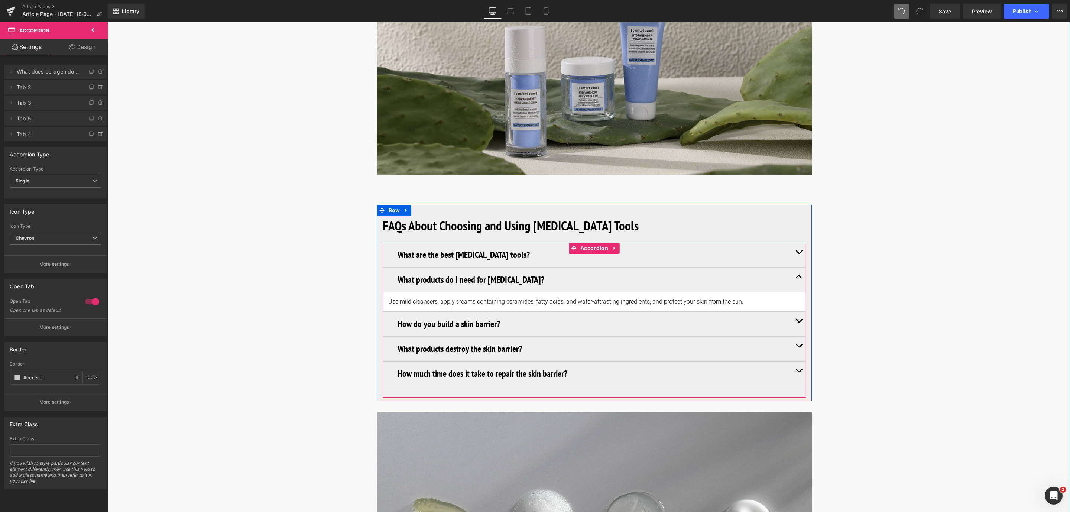
drag, startPoint x: 442, startPoint y: 267, endPoint x: 696, endPoint y: 270, distance: 254.2
click at [107, 22] on div at bounding box center [107, 22] width 0 height 0
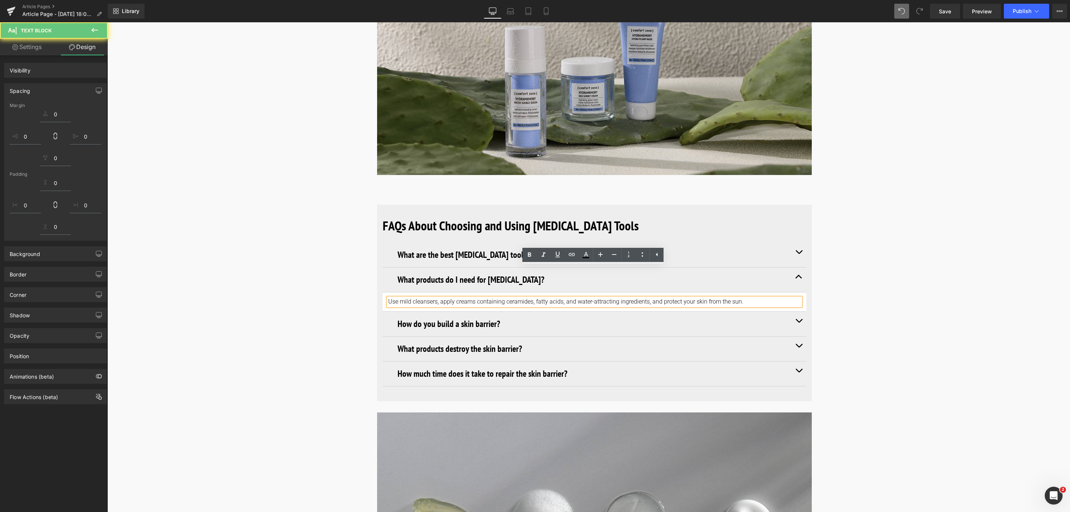
click at [723, 298] on p "Use mild cleansers, apply creams containing ceramides, fatty acids, and water-a…" at bounding box center [594, 302] width 412 height 8
click at [412, 268] on div "What products do I need for skin care? Heading Use mild cleansers, apply creams…" at bounding box center [595, 290] width 424 height 44
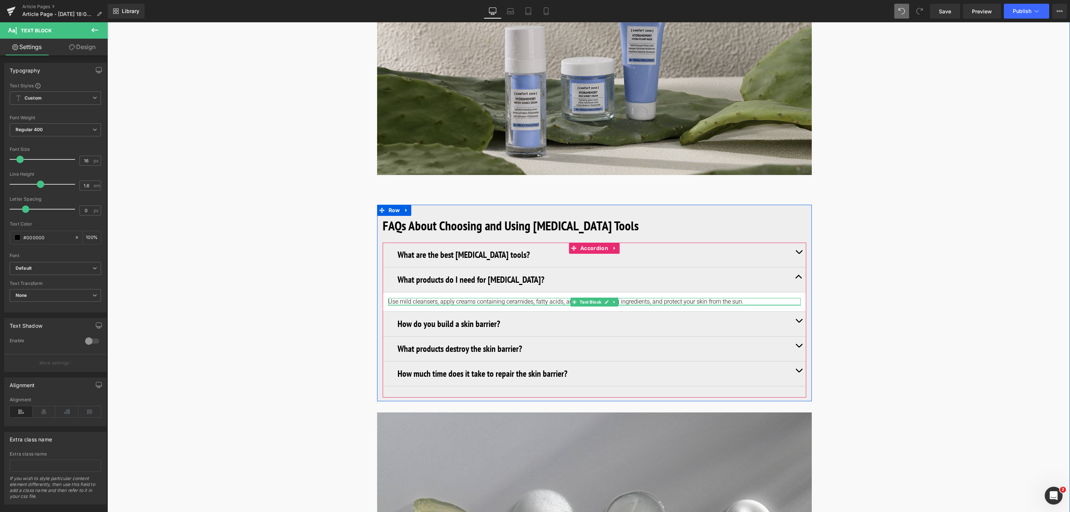
click at [449, 304] on div at bounding box center [594, 305] width 412 height 2
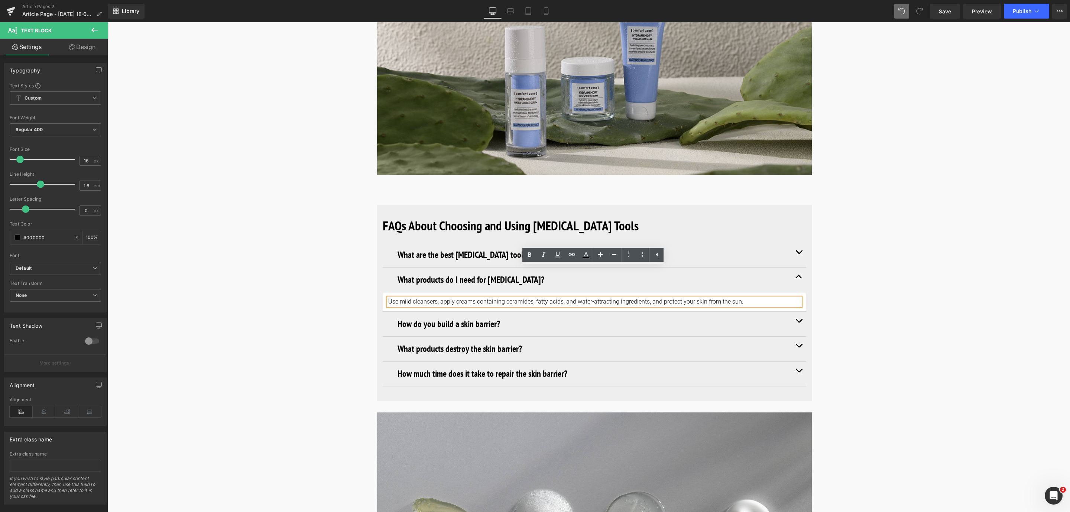
click at [745, 298] on p "Use mild cleansers, apply creams containing ceramides, fatty acids, and water-a…" at bounding box center [594, 302] width 412 height 8
drag, startPoint x: 750, startPoint y: 269, endPoint x: 381, endPoint y: 270, distance: 369.0
click at [381, 270] on div "FAQs About Choosing and Using Skin Care Tools Heading What are the best skin ca…" at bounding box center [594, 301] width 435 height 193
paste div
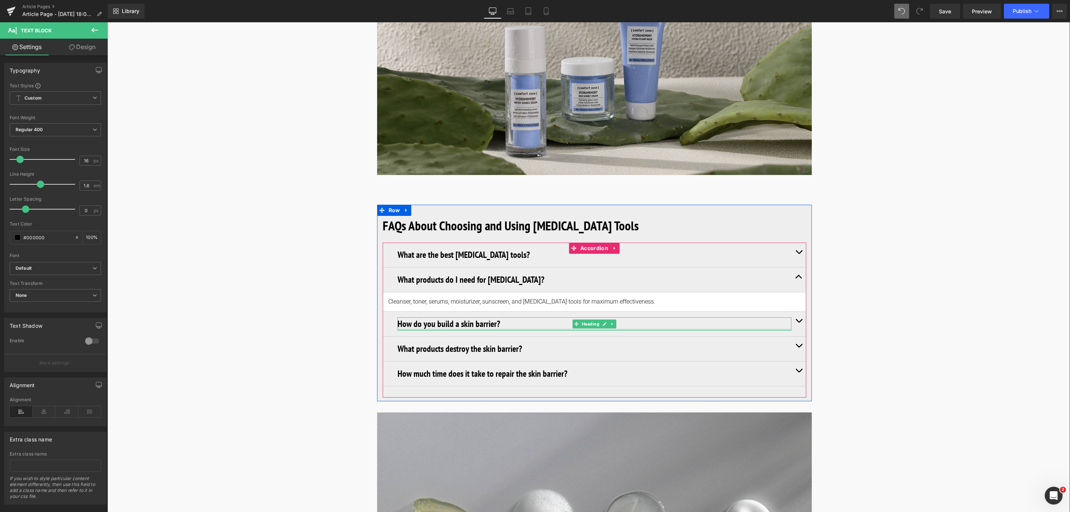
drag, startPoint x: 418, startPoint y: 298, endPoint x: 470, endPoint y: 295, distance: 52.5
click at [418, 317] on div "How do you build a skin barrier? Heading" at bounding box center [595, 323] width 394 height 13
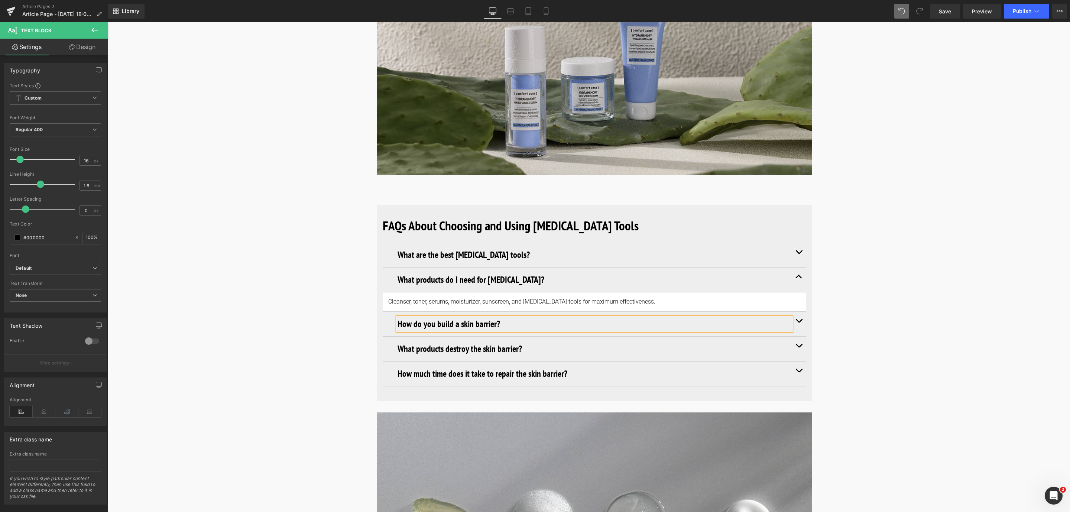
drag, startPoint x: 470, startPoint y: 295, endPoint x: 508, endPoint y: 291, distance: 37.7
click at [471, 317] on h3 "How do you build a skin barrier?" at bounding box center [595, 323] width 394 height 13
click at [507, 317] on h3 "How do you build a skin barrier?" at bounding box center [595, 323] width 394 height 13
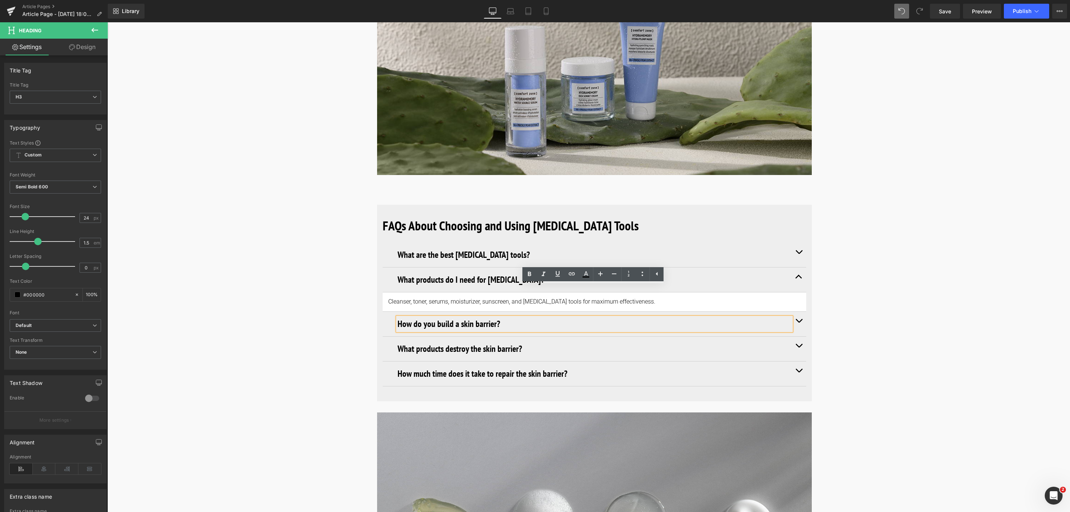
drag, startPoint x: 508, startPoint y: 291, endPoint x: 395, endPoint y: 290, distance: 112.2
click at [398, 317] on h3 "How do you build a skin barrier?" at bounding box center [595, 323] width 394 height 13
paste div
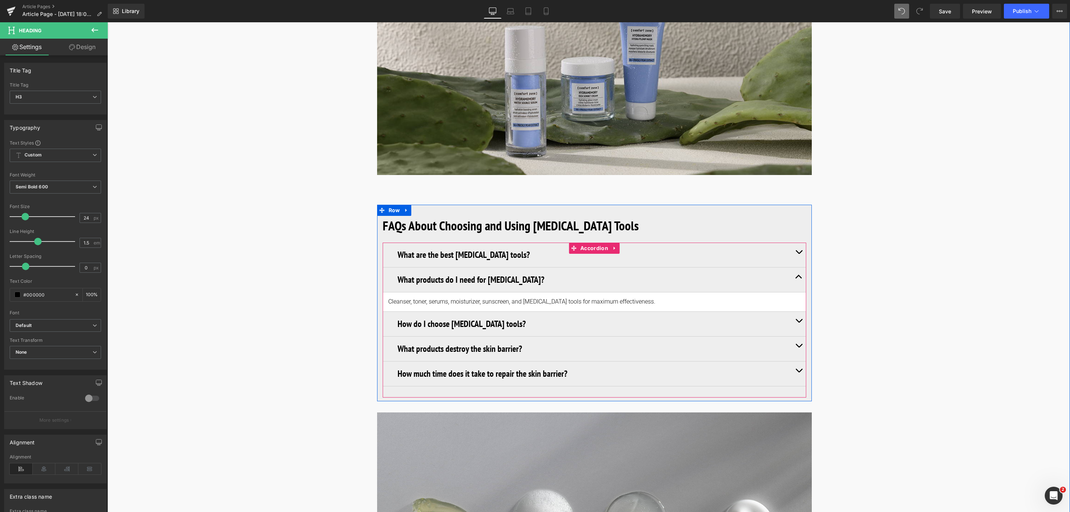
drag, startPoint x: 801, startPoint y: 290, endPoint x: 649, endPoint y: 306, distance: 152.8
click at [801, 312] on button "button" at bounding box center [799, 324] width 15 height 25
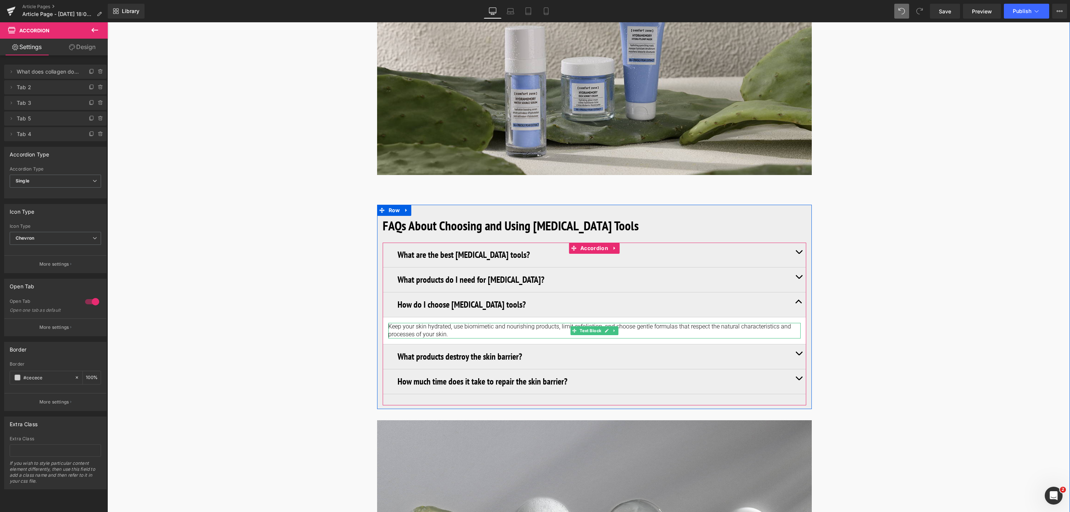
click at [459, 323] on p "Keep your skin hydrated, use biomimetic and nourishing products, limit exfoliat…" at bounding box center [594, 331] width 412 height 16
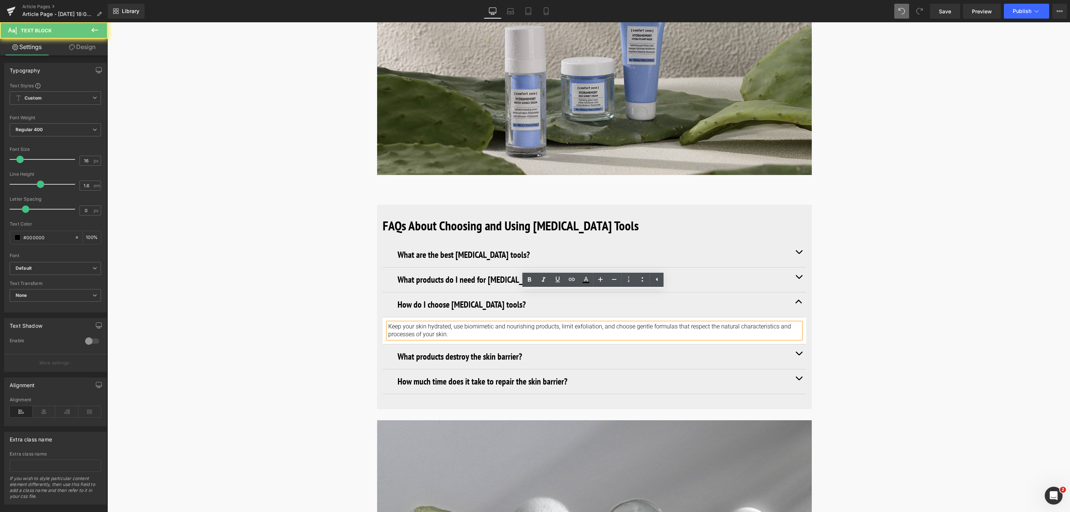
click at [452, 323] on p "Keep your skin hydrated, use biomimetic and nourishing products, limit exfoliat…" at bounding box center [594, 331] width 412 height 16
drag, startPoint x: 454, startPoint y: 301, endPoint x: 384, endPoint y: 295, distance: 70.5
click at [384, 317] on article "Keep your skin hydrated, use biomimetic and nourishing products, limit exfoliat…" at bounding box center [595, 330] width 424 height 27
paste div
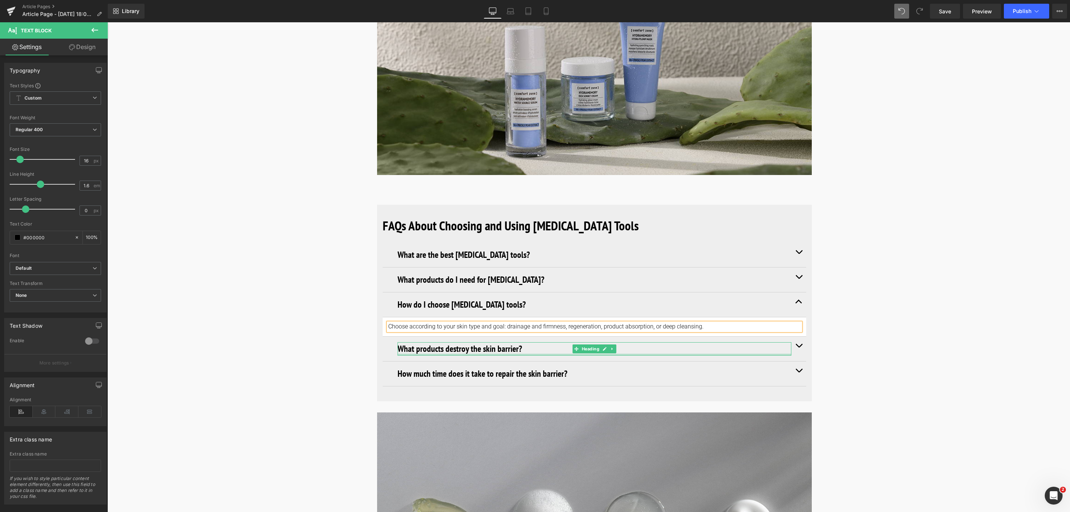
click at [471, 342] on h3 "What products destroy the skin barrier?" at bounding box center [595, 348] width 394 height 13
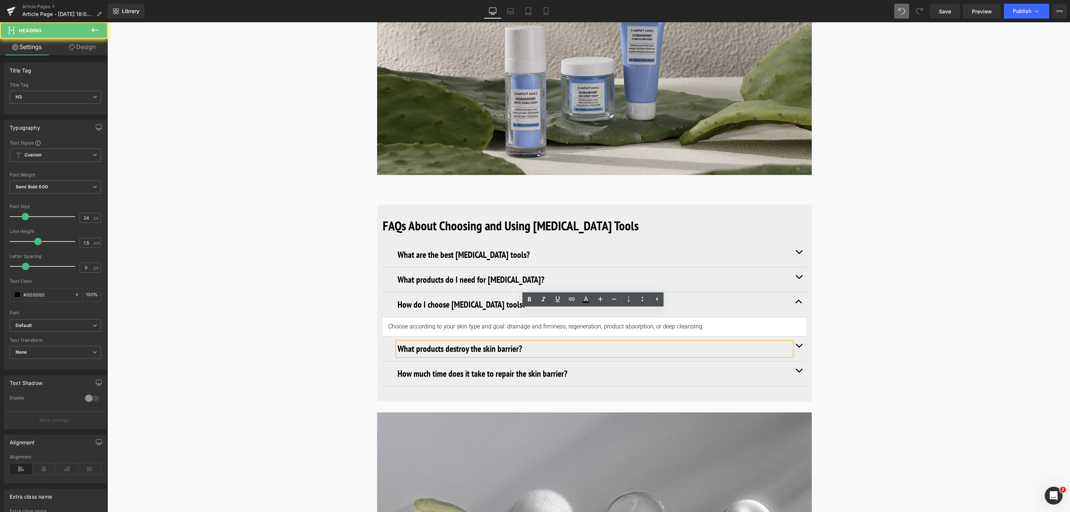
click at [534, 342] on h3 "What products destroy the skin barrier?" at bounding box center [595, 348] width 394 height 13
drag, startPoint x: 534, startPoint y: 318, endPoint x: 397, endPoint y: 315, distance: 136.4
click at [398, 342] on h3 "What products destroy the skin barrier?" at bounding box center [595, 348] width 394 height 13
paste div
click at [799, 347] on span "button" at bounding box center [799, 347] width 0 height 0
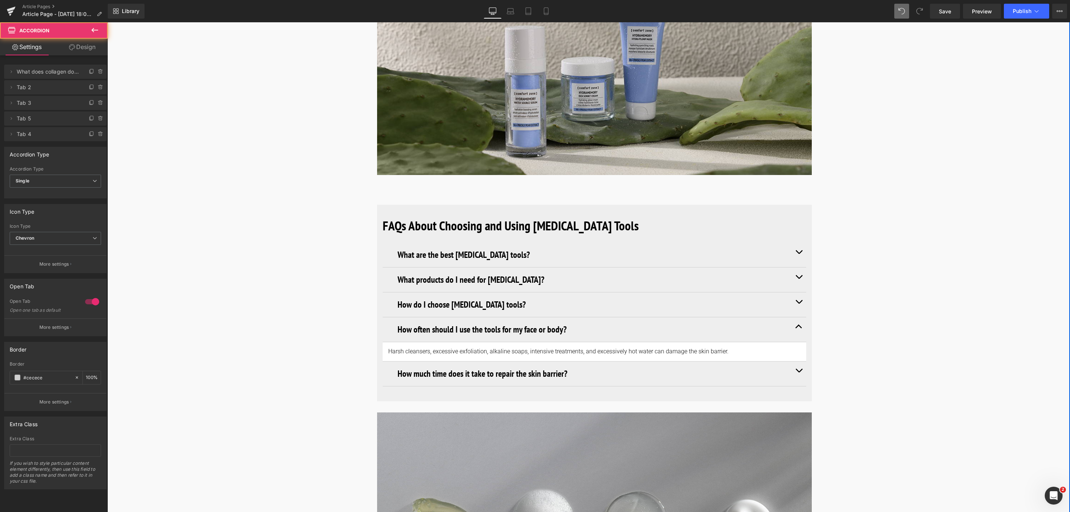
click at [434, 342] on article "Harsh cleansers, excessive exfoliation, alkaline soaps, intensive treatments, a…" at bounding box center [595, 351] width 424 height 19
click at [107, 22] on div at bounding box center [107, 22] width 0 height 0
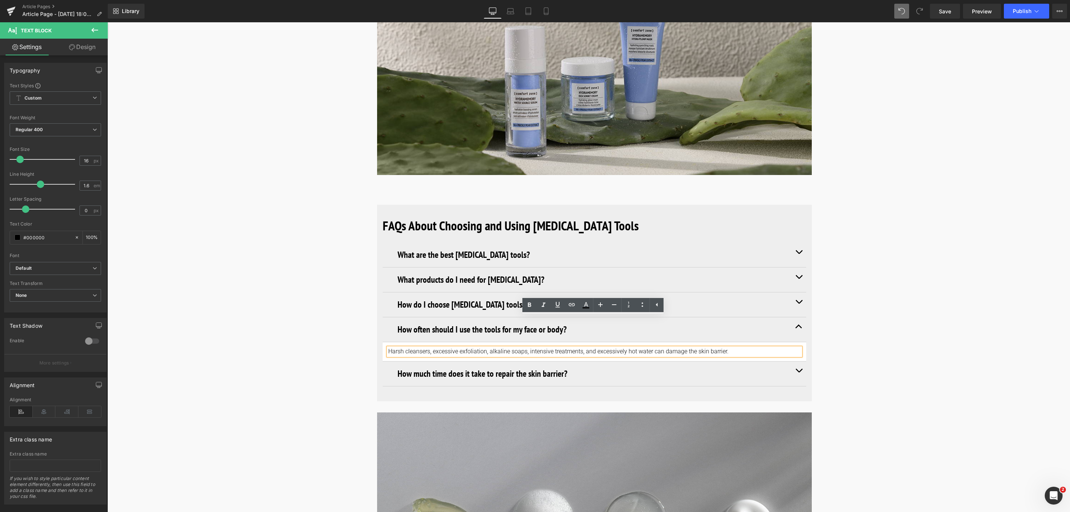
drag, startPoint x: 744, startPoint y: 320, endPoint x: 374, endPoint y: 313, distance: 370.2
paste div
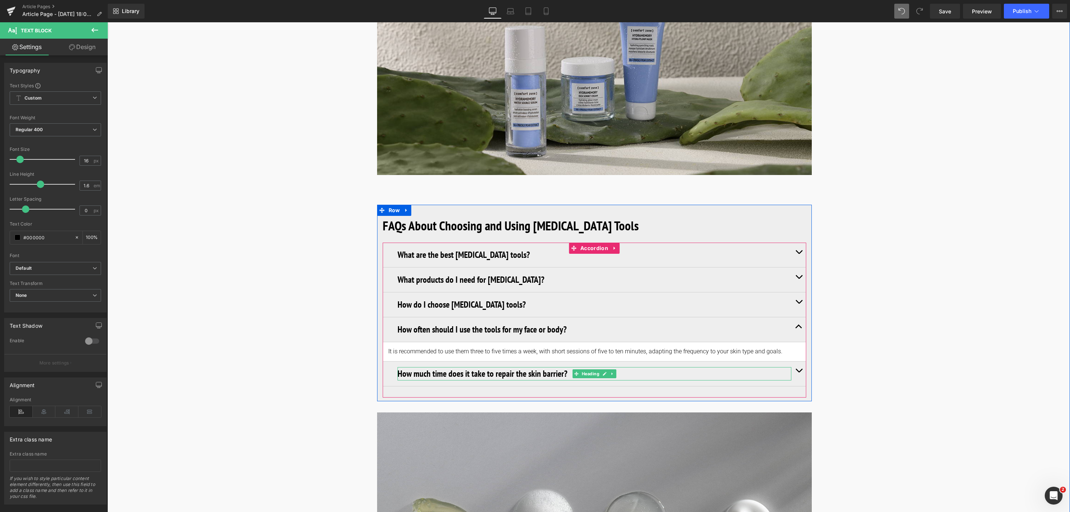
drag, startPoint x: 412, startPoint y: 346, endPoint x: 456, endPoint y: 342, distance: 44.1
click at [412, 367] on h3 "How much time does it take to repair the skin barrier?" at bounding box center [595, 373] width 394 height 13
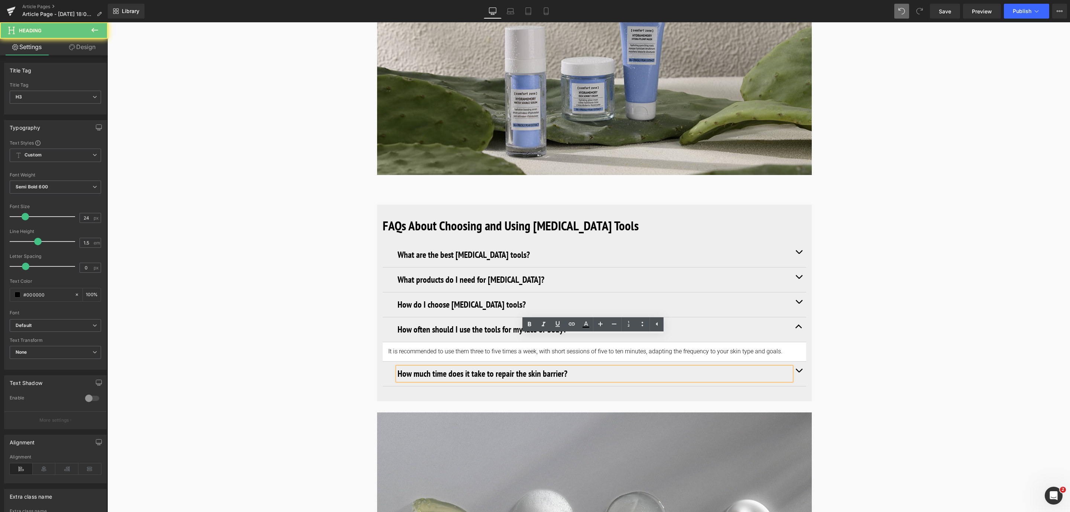
click at [456, 367] on h3 "How much time does it take to repair the skin barrier?" at bounding box center [595, 373] width 394 height 13
drag, startPoint x: 580, startPoint y: 346, endPoint x: 393, endPoint y: 350, distance: 187.7
click at [393, 362] on div "How much time does it take to repair the skin barrier? Heading" at bounding box center [595, 374] width 424 height 25
paste div
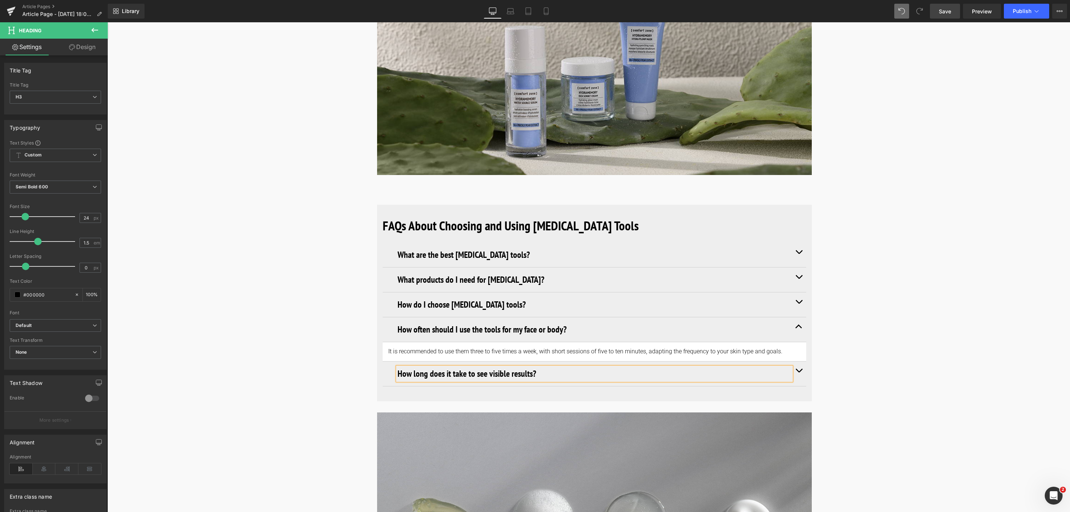
click at [951, 12] on span "Save" at bounding box center [945, 11] width 12 height 8
drag, startPoint x: 797, startPoint y: 339, endPoint x: 562, endPoint y: 373, distance: 237.0
click at [797, 362] on button "button" at bounding box center [799, 374] width 15 height 25
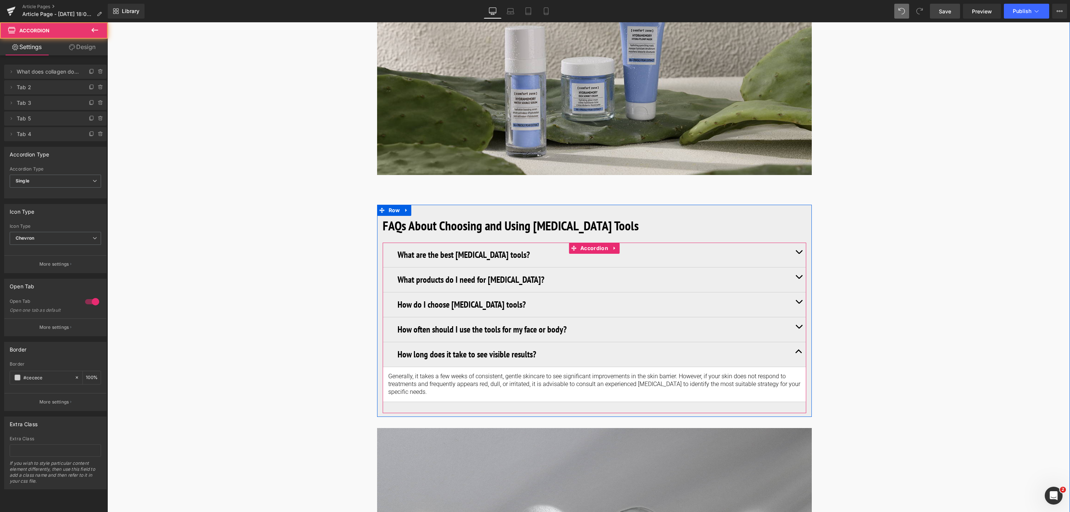
click at [400, 367] on article "Generally, it takes a few weeks of consistent, gentle skincare to see significa…" at bounding box center [595, 384] width 424 height 35
click at [427, 373] on p "Generally, it takes a few weeks of consistent, gentle skincare to see significa…" at bounding box center [594, 384] width 412 height 23
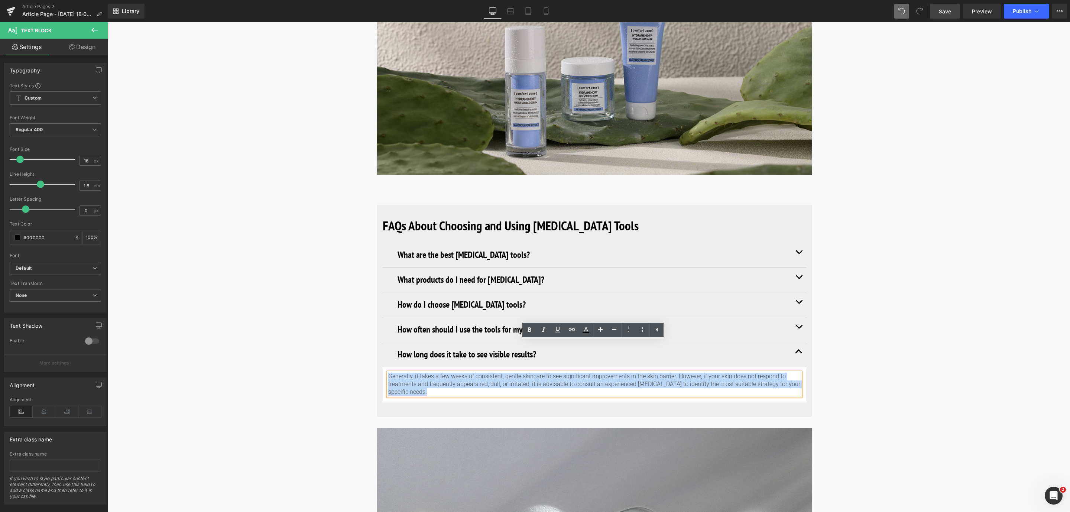
drag, startPoint x: 430, startPoint y: 359, endPoint x: 375, endPoint y: 348, distance: 55.8
click at [377, 348] on div "FAQs About Choosing and Using Skin Care Tools Heading What are the best skin ca…" at bounding box center [594, 309] width 435 height 208
paste div
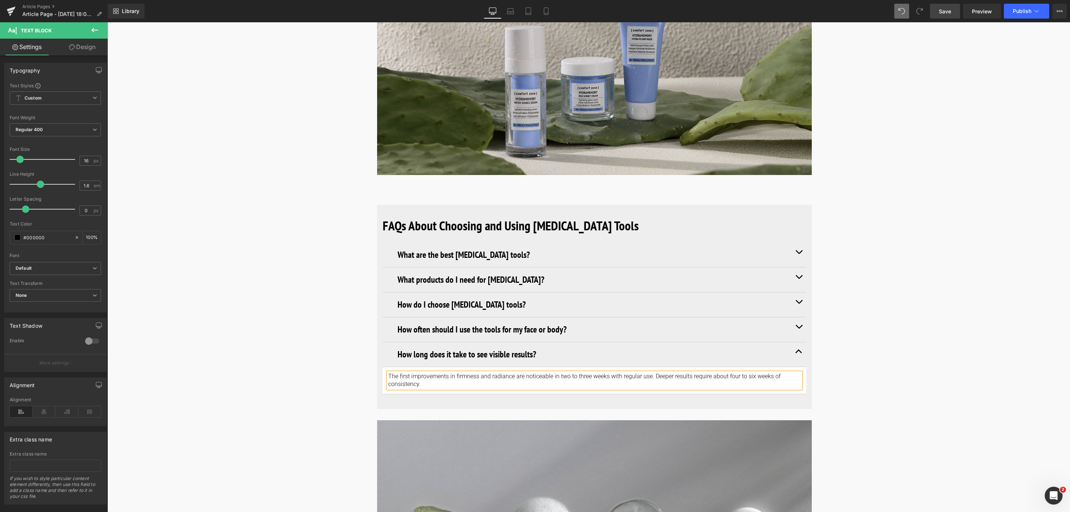
click at [951, 5] on link "Save" at bounding box center [945, 11] width 30 height 15
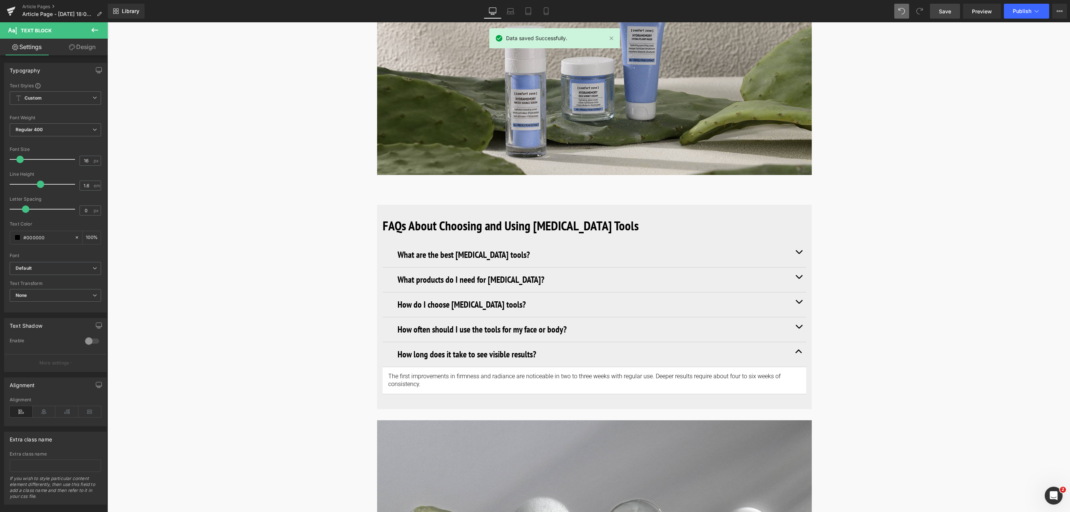
click at [940, 14] on span "Save" at bounding box center [945, 11] width 12 height 8
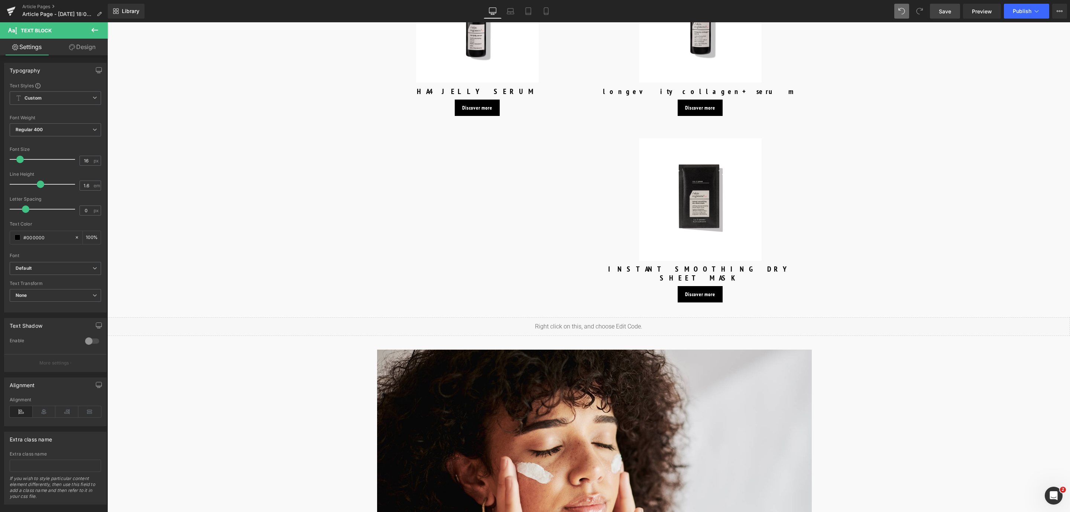
scroll to position [0, 0]
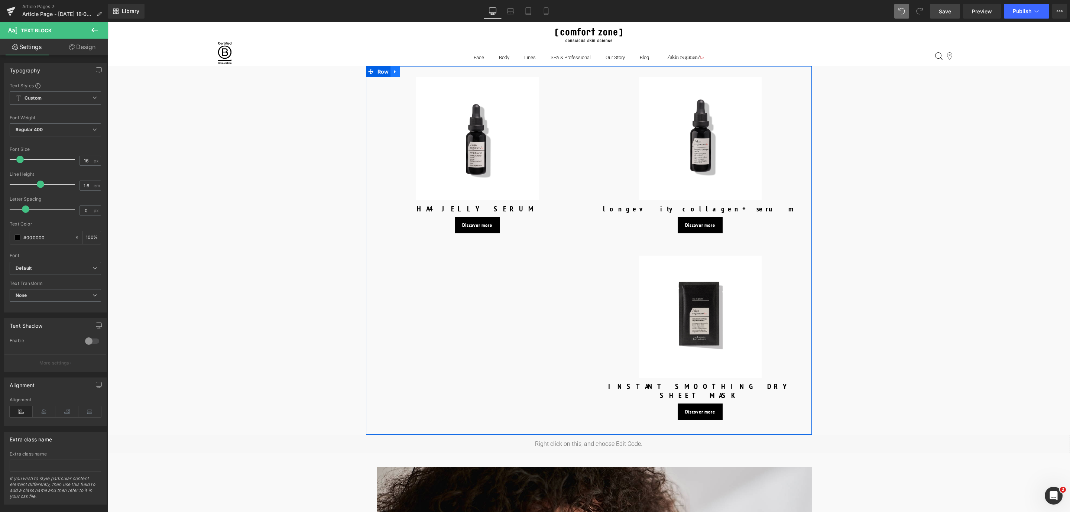
click at [393, 76] on link at bounding box center [396, 71] width 10 height 11
click at [412, 71] on icon at bounding box center [414, 71] width 5 height 5
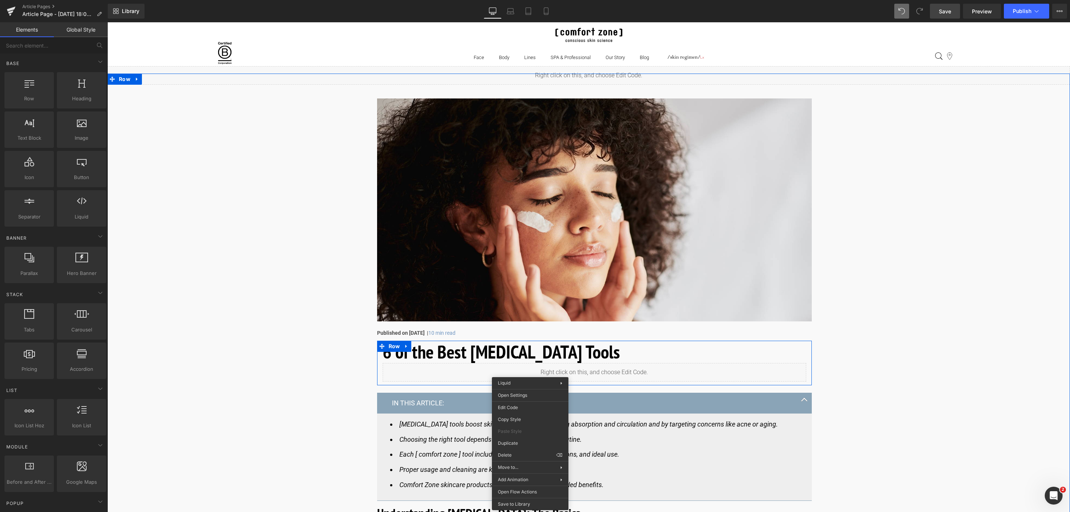
click at [583, 368] on div "Liquid" at bounding box center [595, 372] width 424 height 19
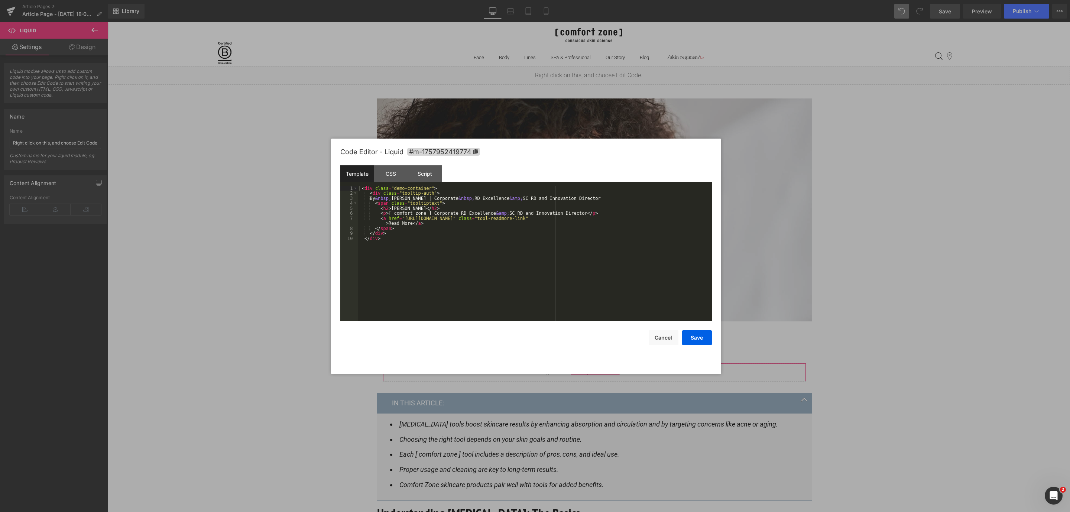
click at [532, 406] on body "Liquid You are previewing how the will restyle your page. You can not edit Elem…" at bounding box center [535, 256] width 1070 height 512
click at [658, 340] on button "Cancel" at bounding box center [664, 337] width 30 height 15
click at [456, 408] on body "Liquid You are previewing how the will restyle your page. You can not edit Elem…" at bounding box center [535, 256] width 1070 height 512
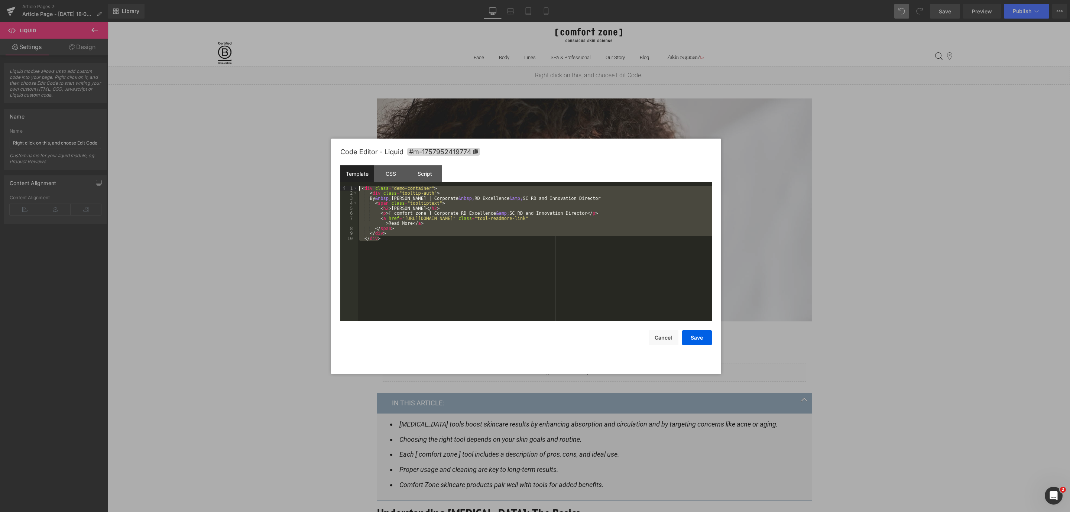
drag, startPoint x: 399, startPoint y: 250, endPoint x: 345, endPoint y: 167, distance: 98.7
click at [345, 167] on div "Template CSS Script Data 1 2 3 4 5 6 7 8 9 10 < div class = "demo-container" > …" at bounding box center [526, 243] width 372 height 156
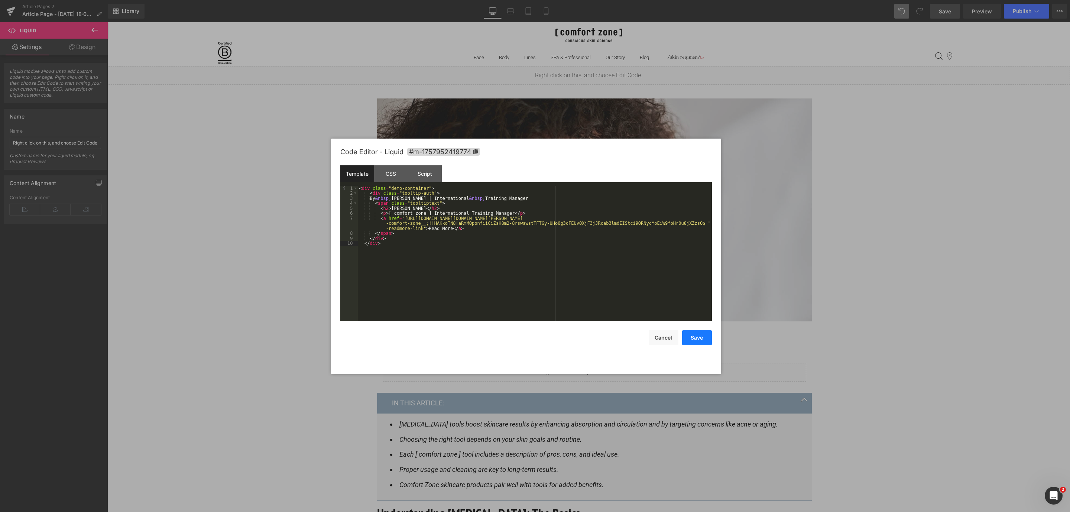
click at [705, 337] on button "Save" at bounding box center [697, 337] width 30 height 15
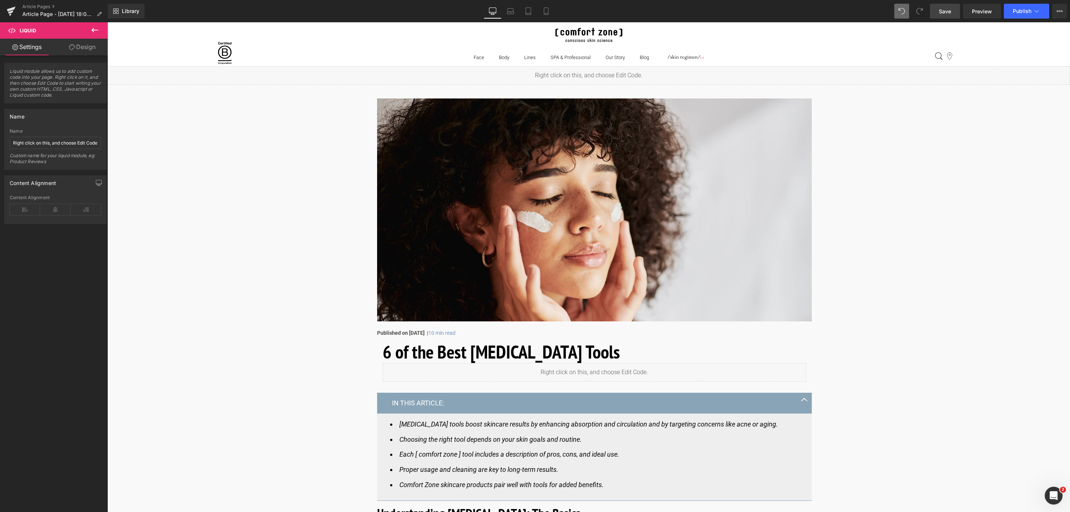
click at [949, 16] on link "Save" at bounding box center [945, 11] width 30 height 15
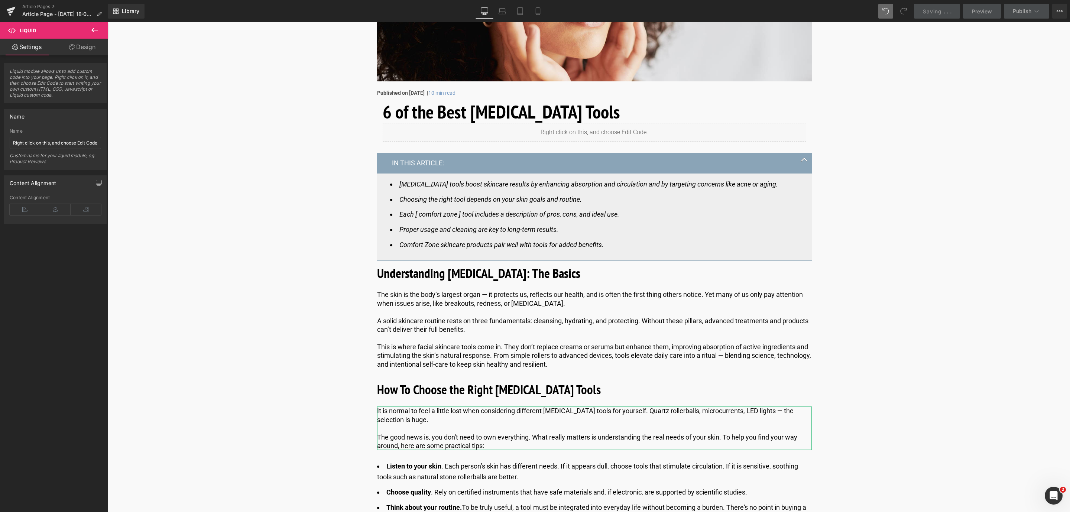
scroll to position [279, 0]
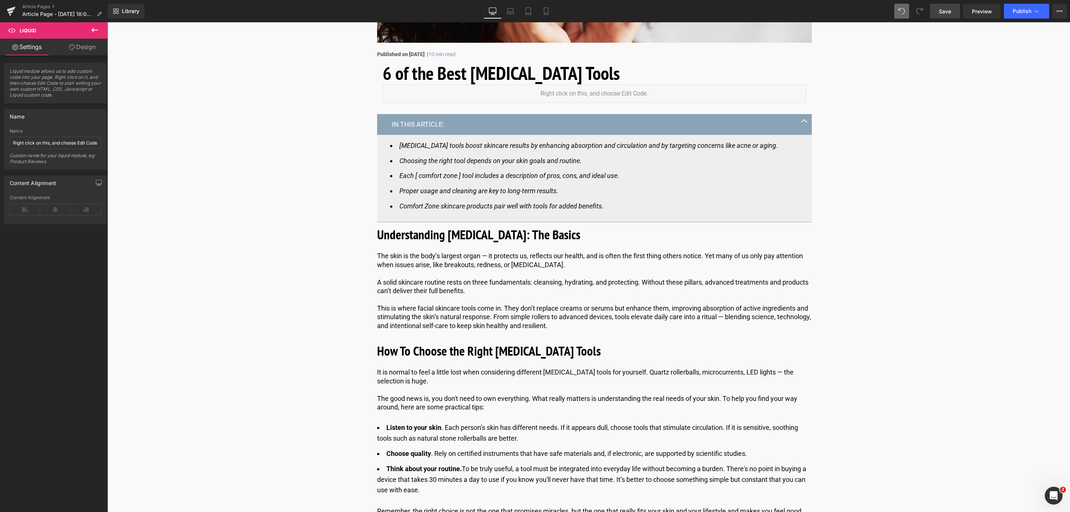
click at [941, 10] on span "Save" at bounding box center [945, 11] width 12 height 8
click at [944, 7] on link "Save" at bounding box center [945, 11] width 30 height 15
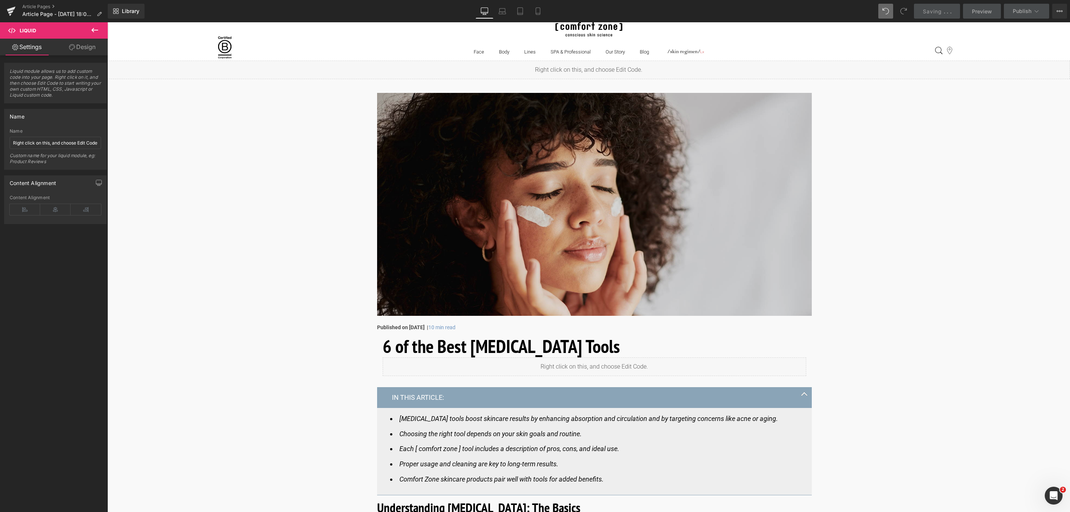
scroll to position [0, 0]
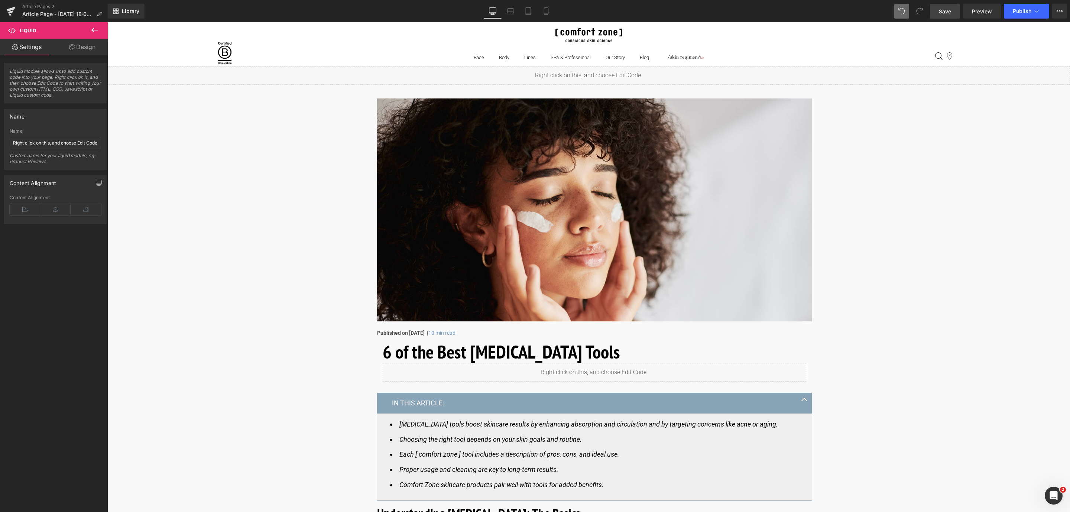
click at [950, 14] on span "Save" at bounding box center [945, 11] width 12 height 8
click at [955, 13] on link "Save" at bounding box center [945, 11] width 30 height 15
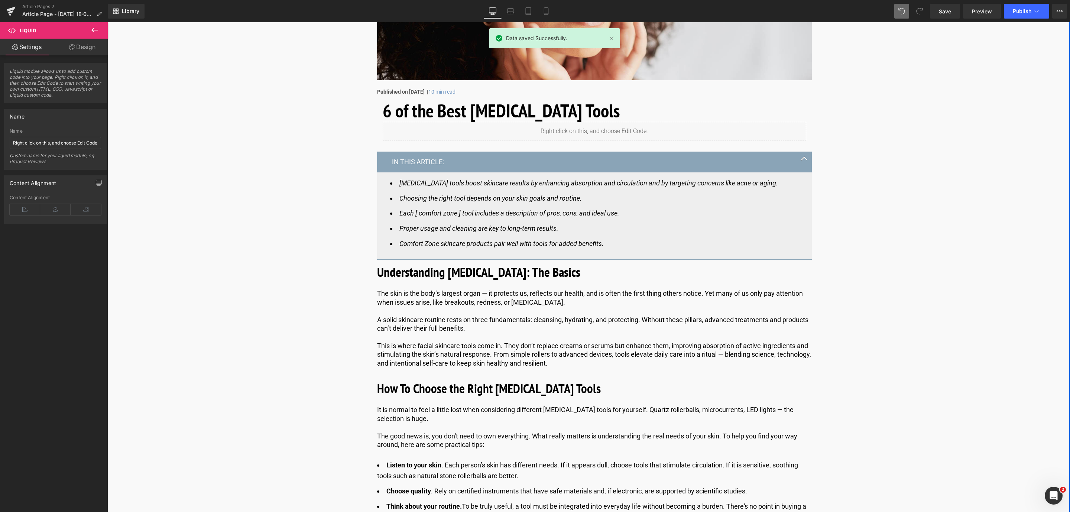
scroll to position [334, 0]
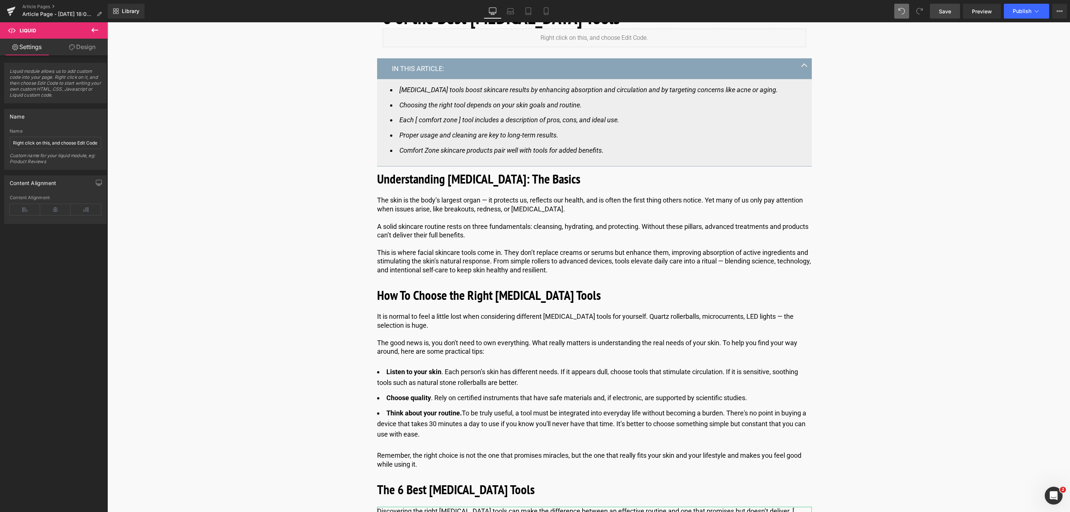
click at [952, 10] on link "Save" at bounding box center [945, 11] width 30 height 15
click at [949, 8] on span "Save" at bounding box center [945, 11] width 12 height 8
click at [940, 4] on link "Save" at bounding box center [945, 11] width 30 height 15
click at [947, 11] on span "Save" at bounding box center [945, 11] width 12 height 8
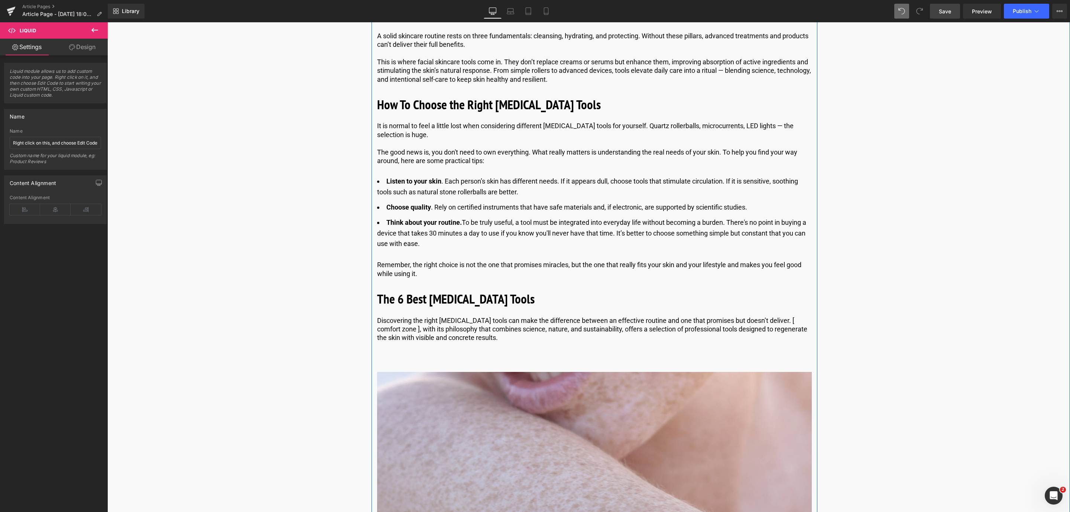
scroll to position [557, 0]
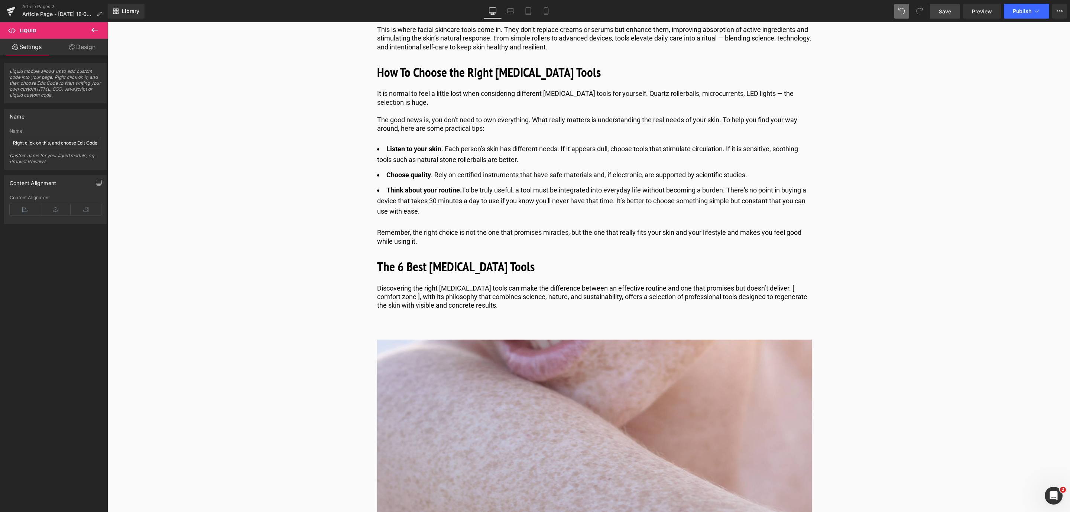
click at [942, 10] on span "Save" at bounding box center [945, 11] width 12 height 8
click at [950, 18] on link "Save" at bounding box center [945, 11] width 30 height 15
click at [395, 301] on p "Discovering the right skin care tools can make the difference between an effect…" at bounding box center [594, 297] width 435 height 26
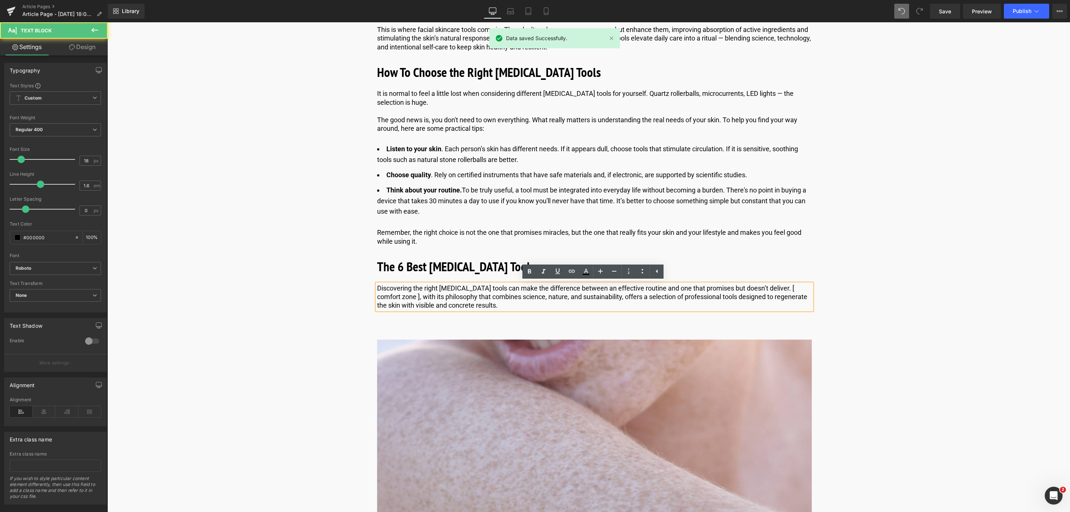
click at [388, 299] on p "Discovering the right skin care tools can make the difference between an effect…" at bounding box center [594, 297] width 435 height 26
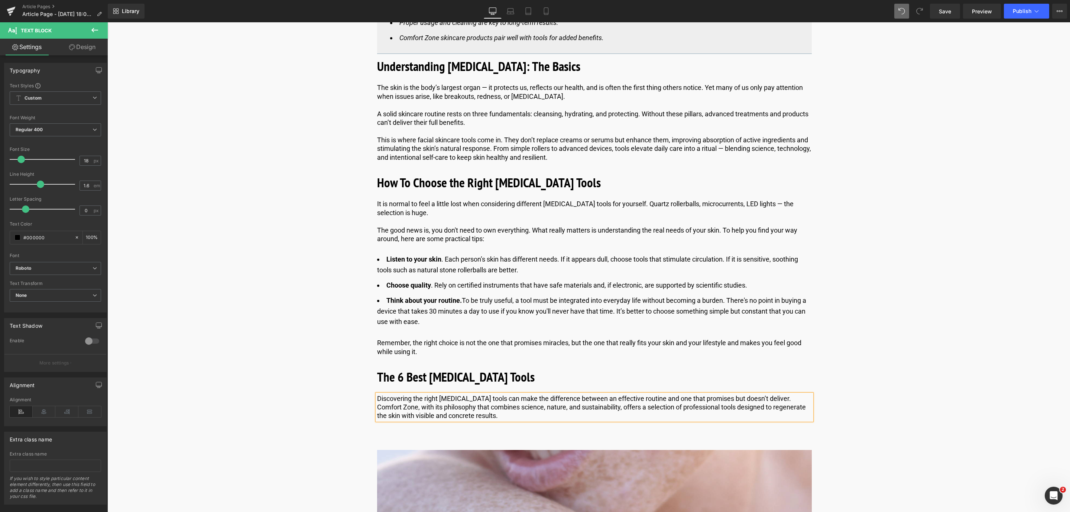
scroll to position [446, 0]
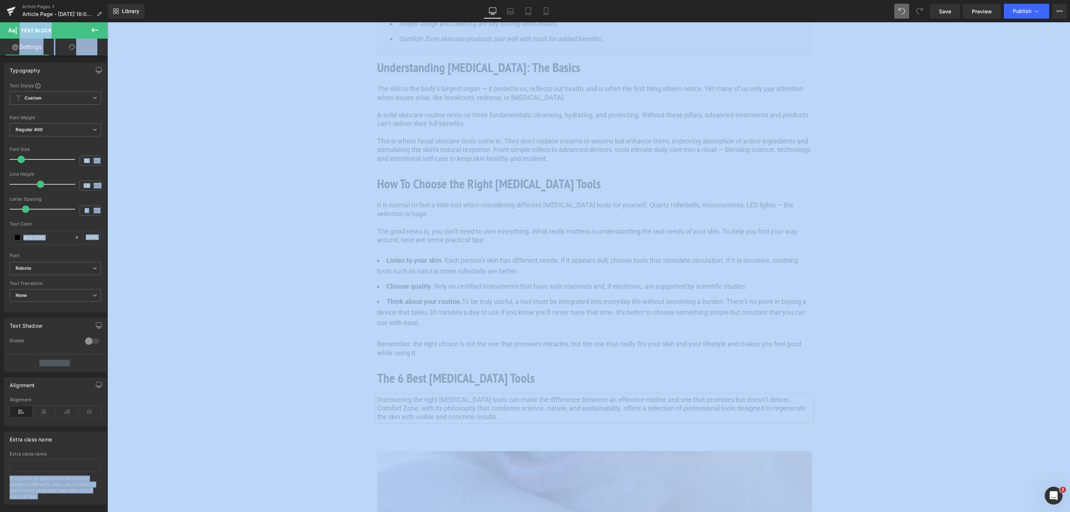
click at [957, 0] on html "Liquid You are previewing how the will restyle your page. You can not edit Elem…" at bounding box center [535, 256] width 1070 height 512
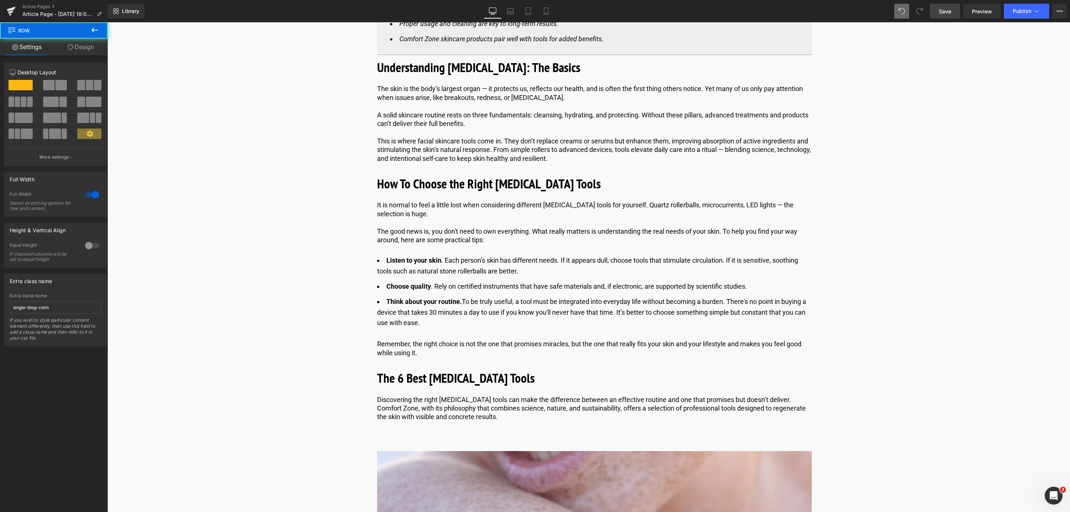
click at [948, 16] on link "Save" at bounding box center [945, 11] width 30 height 15
click at [947, 10] on span "Save" at bounding box center [945, 11] width 12 height 8
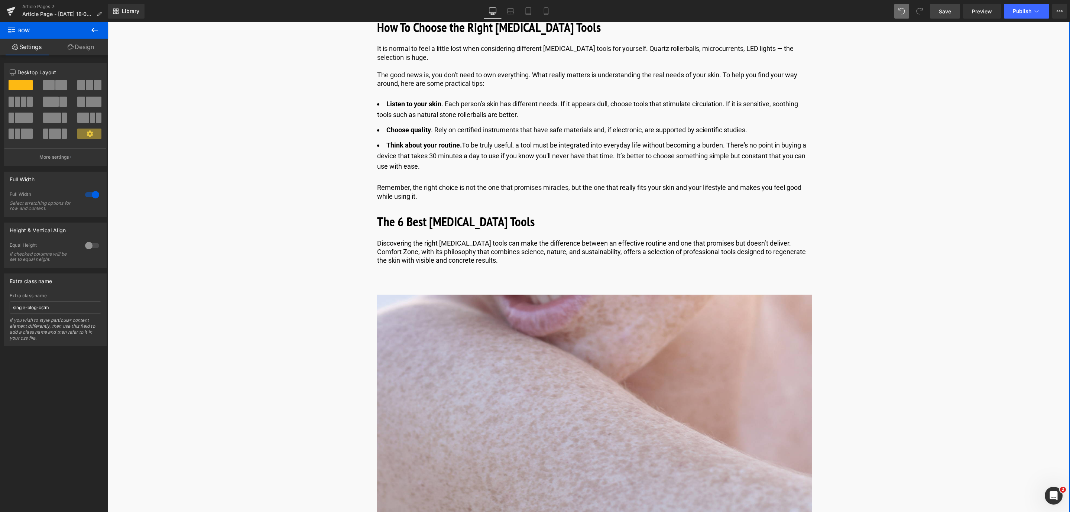
scroll to position [613, 0]
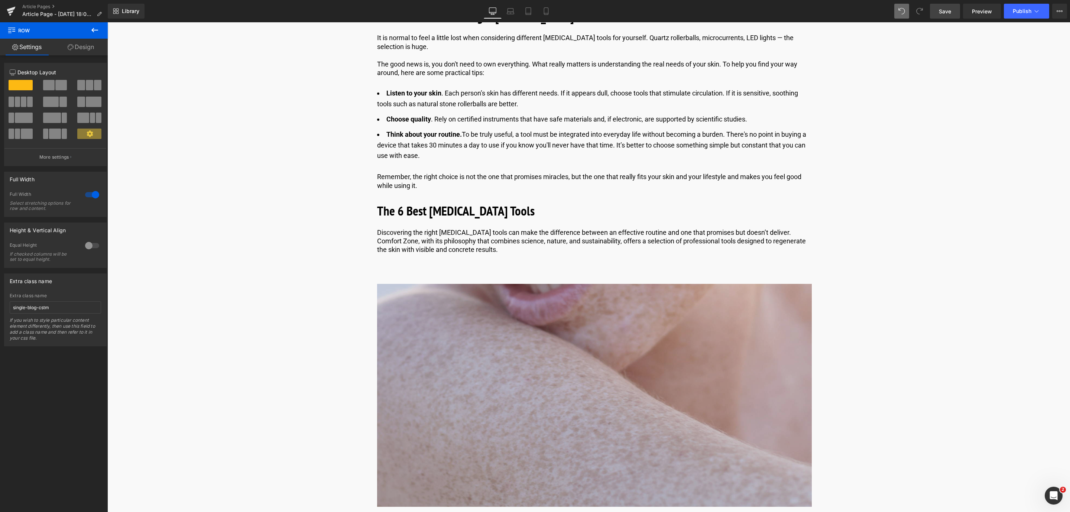
click at [388, 325] on img at bounding box center [594, 395] width 435 height 223
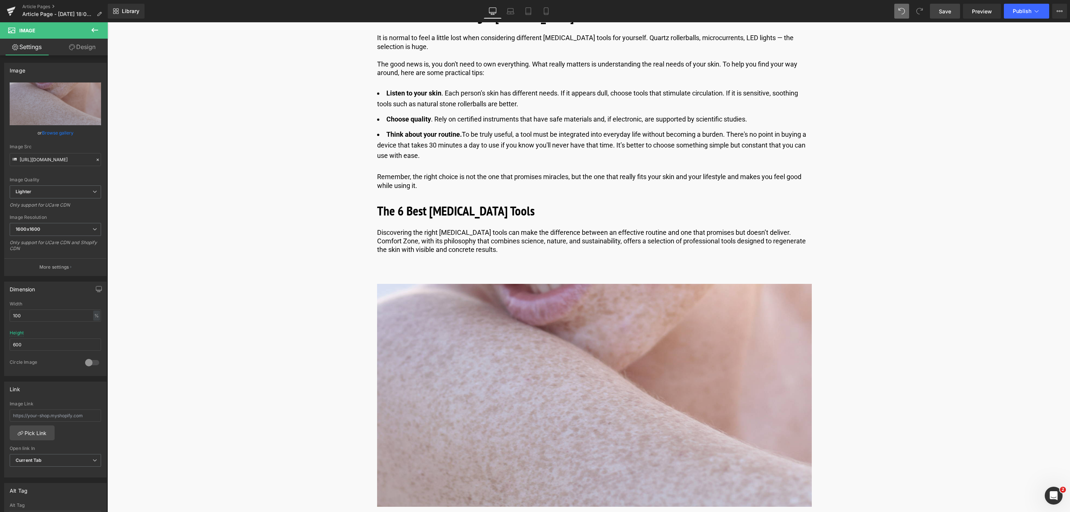
click at [949, 9] on span "Save" at bounding box center [945, 11] width 12 height 8
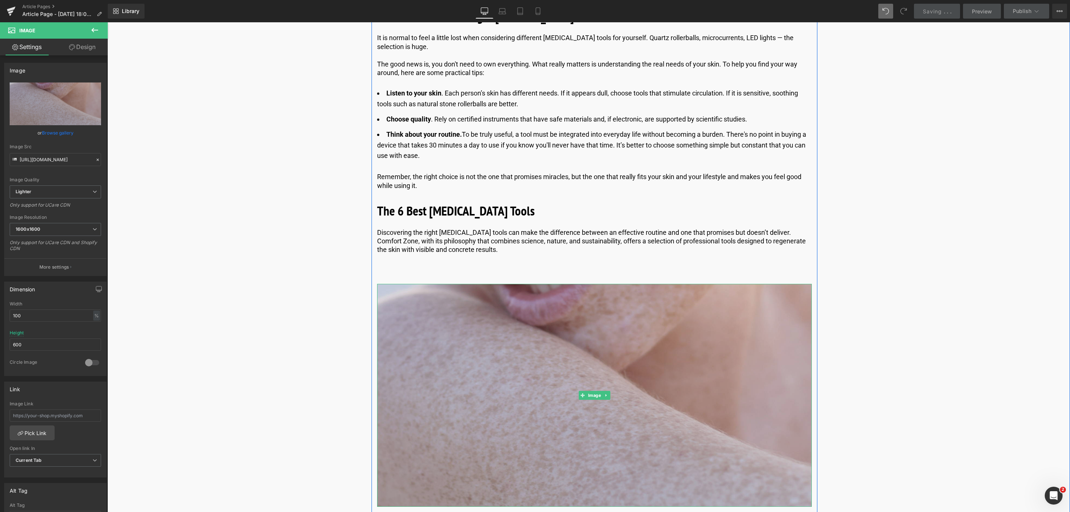
click at [449, 360] on img at bounding box center [594, 395] width 435 height 223
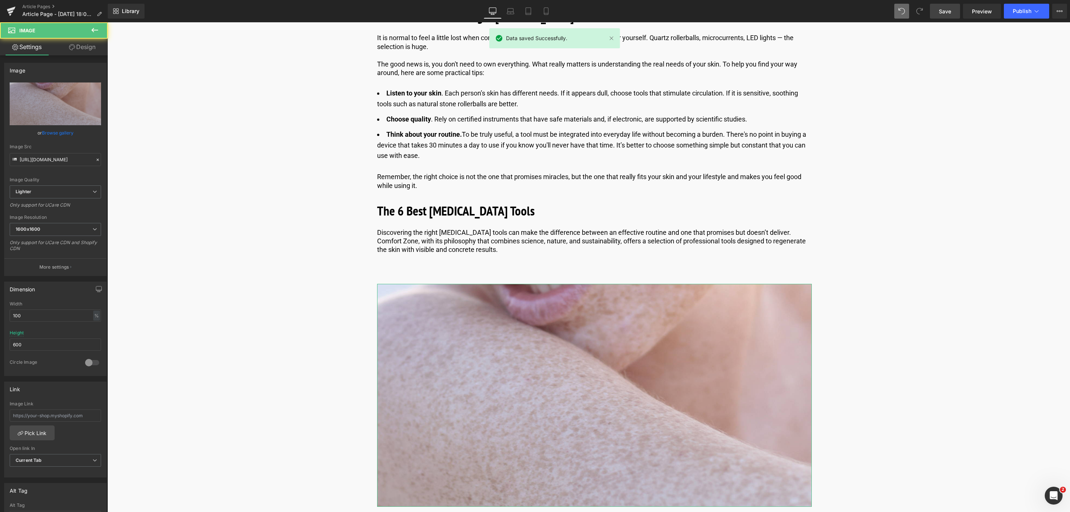
click at [75, 47] on link "Design" at bounding box center [82, 47] width 54 height 17
click at [0, 0] on div "Spacing" at bounding box center [0, 0] width 0 height 0
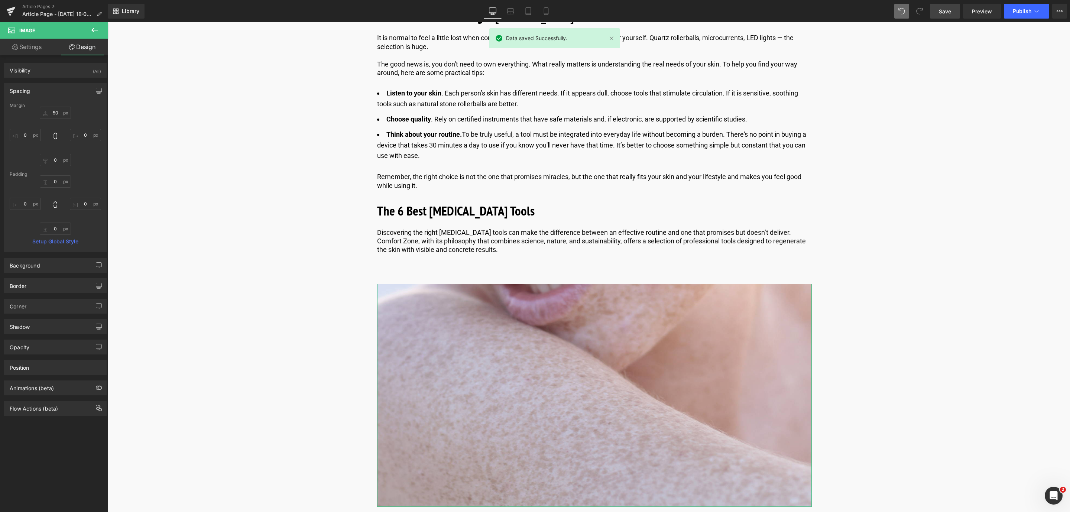
type input "50"
type input "0"
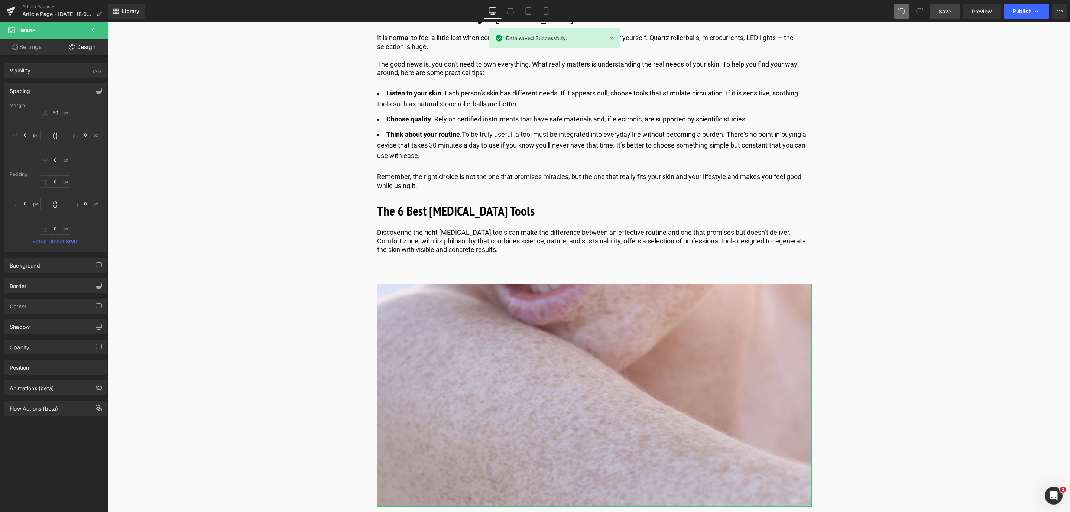
type input "0"
click at [59, 114] on input "50" at bounding box center [55, 113] width 31 height 12
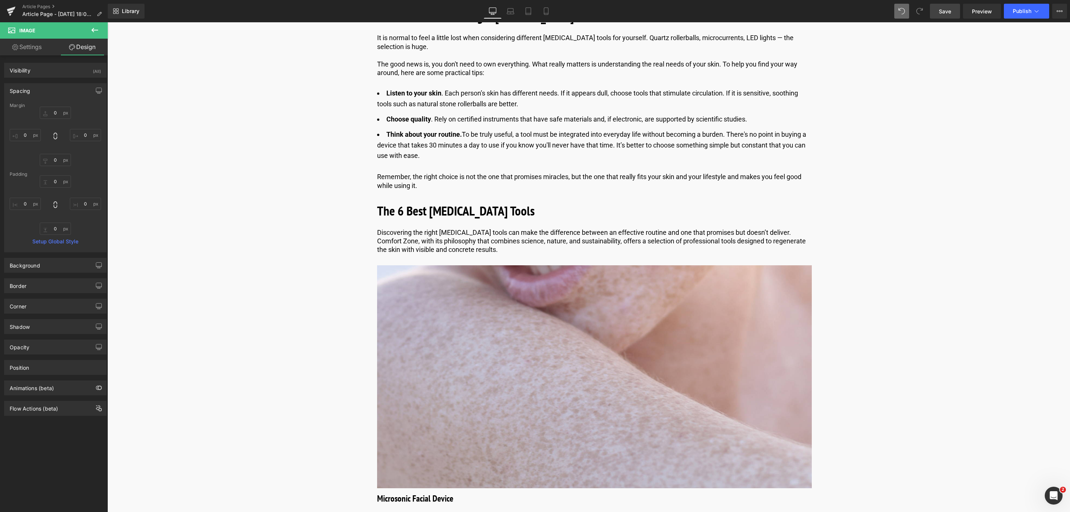
click at [950, 10] on span "Save" at bounding box center [945, 11] width 12 height 8
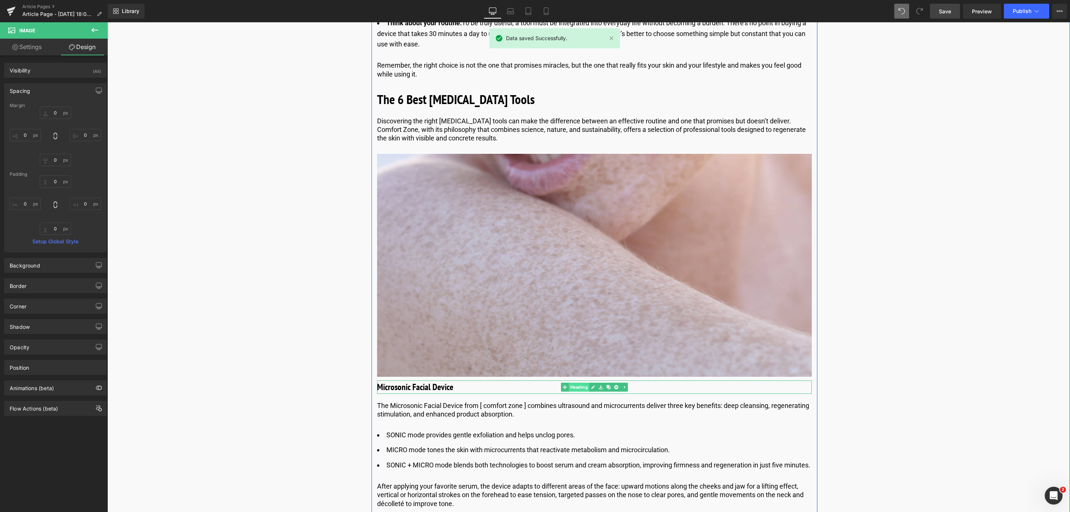
click at [576, 386] on link "Heading" at bounding box center [575, 387] width 28 height 9
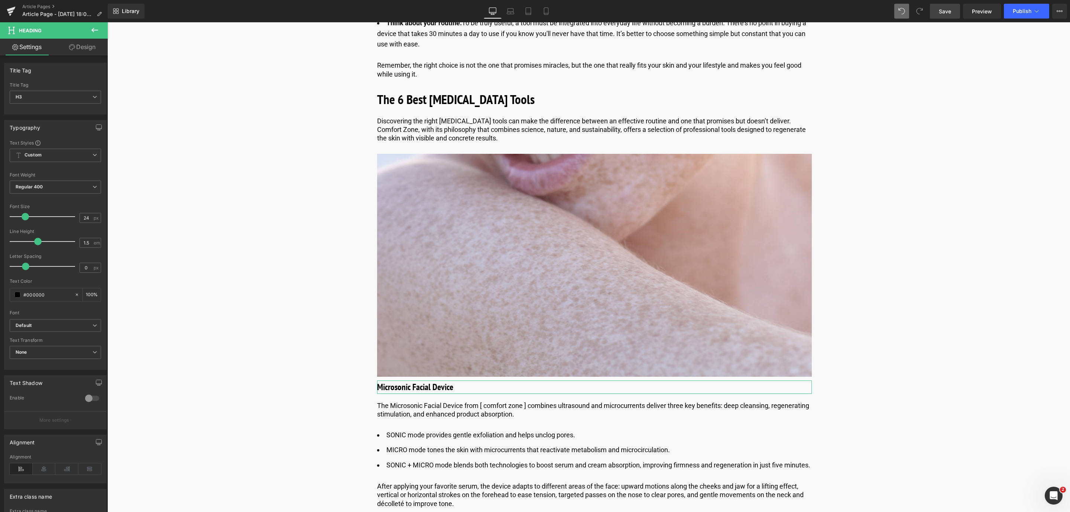
click at [77, 54] on link "Design" at bounding box center [82, 47] width 54 height 17
click at [0, 0] on div "Spacing" at bounding box center [0, 0] width 0 height 0
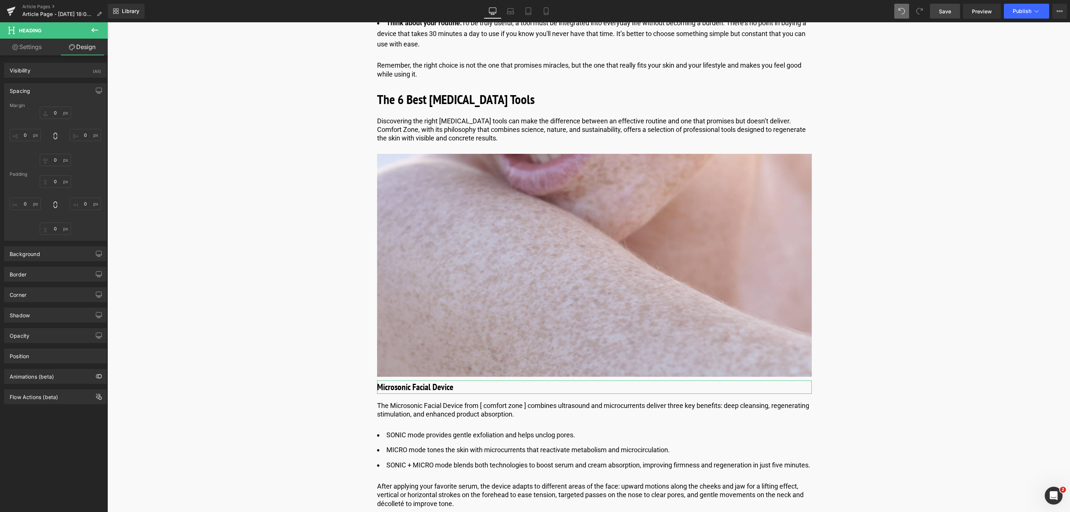
type input "10"
type input "0"
type input "20"
type input "0"
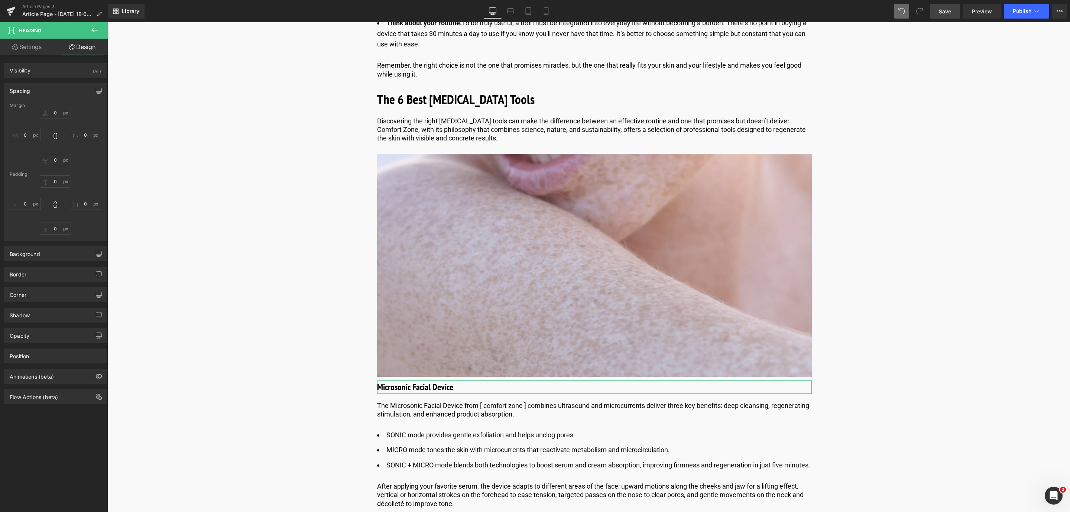
type input "0"
click at [54, 116] on input "10" at bounding box center [55, 113] width 31 height 12
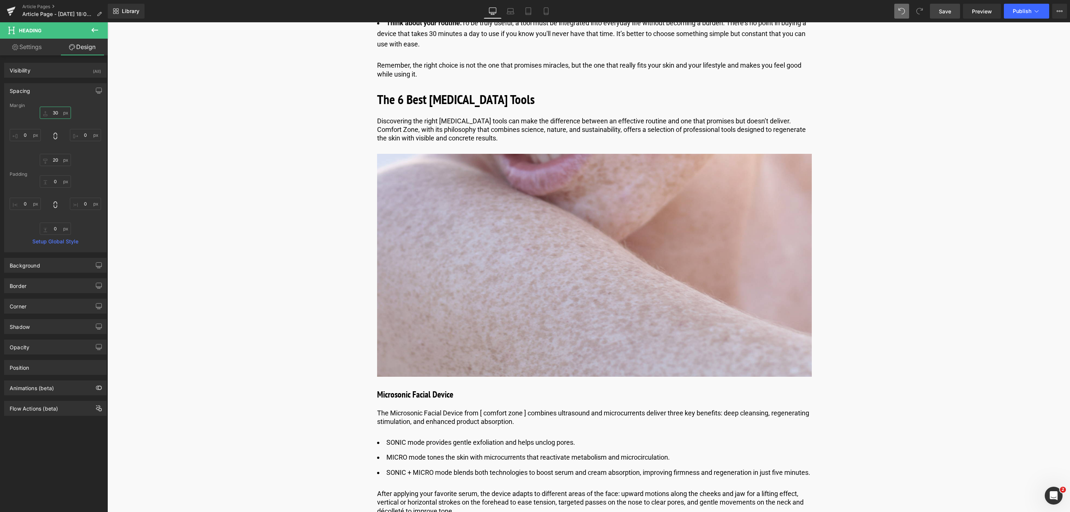
type input "30"
click at [947, 8] on span "Save" at bounding box center [945, 11] width 12 height 8
click at [524, 411] on p "The Microsonic Facial Device from [ comfort zone ] combines ultrasound and micr…" at bounding box center [594, 417] width 435 height 17
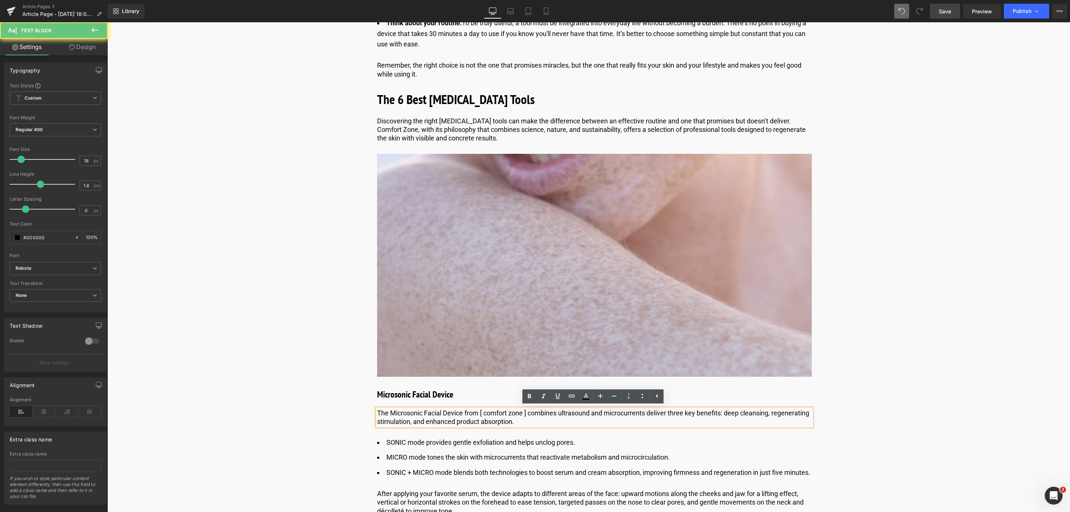
click at [528, 415] on p "The Microsonic Facial Device from [ comfort zone ] combines ultrasound and micr…" at bounding box center [594, 417] width 435 height 17
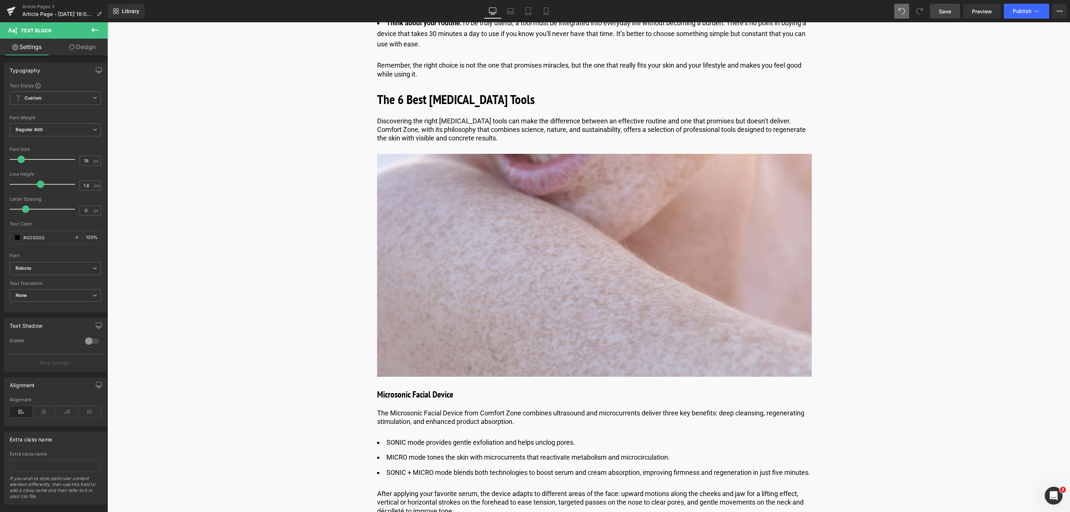
click at [944, 11] on span "Save" at bounding box center [945, 11] width 12 height 8
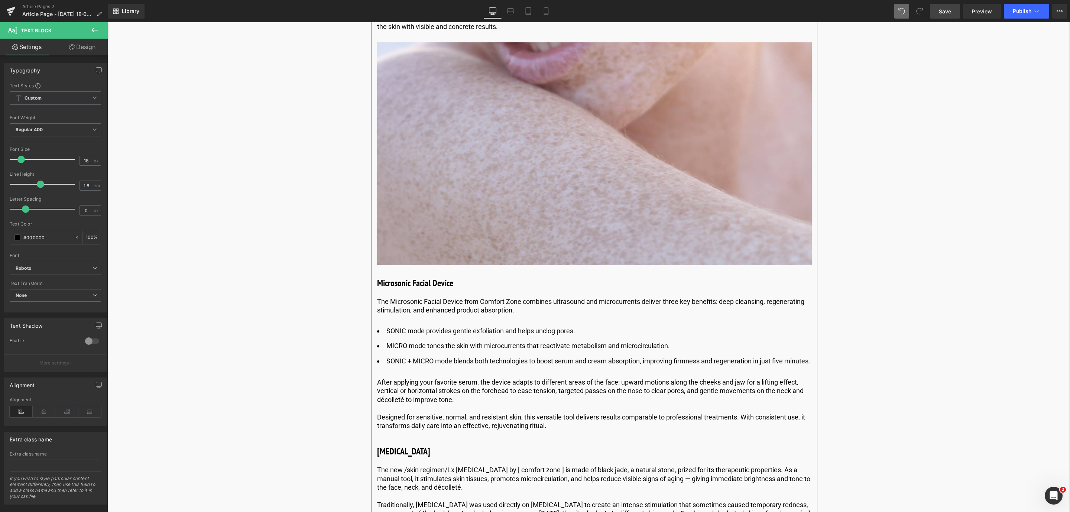
scroll to position [1003, 0]
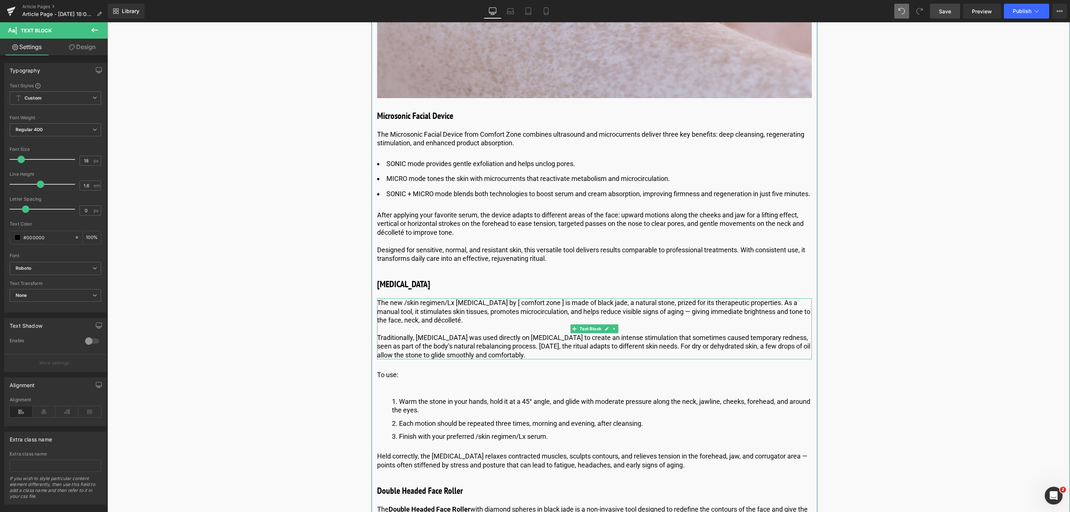
click at [494, 313] on p "The new /skin regimen/Lx Gua Sha by [ comfort zone ] is made of black jade, a n…" at bounding box center [594, 311] width 435 height 26
drag, startPoint x: 582, startPoint y: 428, endPoint x: 177, endPoint y: 168, distance: 482.4
click at [583, 423] on span "Text Block" at bounding box center [590, 418] width 25 height 9
click at [101, 54] on link "Design" at bounding box center [82, 47] width 54 height 17
click at [0, 0] on div "Spacing" at bounding box center [0, 0] width 0 height 0
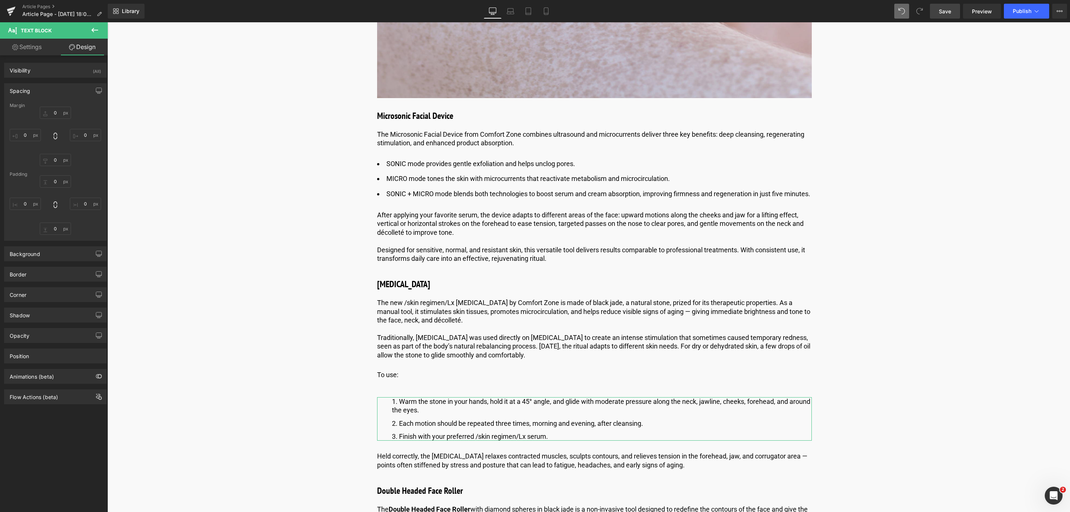
click at [52, 91] on div "Spacing" at bounding box center [55, 91] width 102 height 14
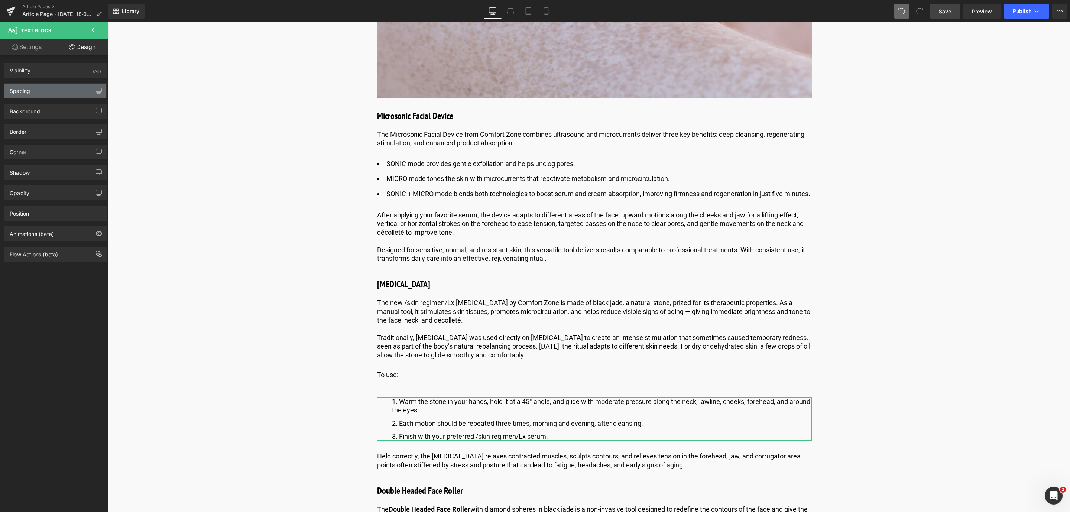
type input "0"
type input "30"
type input "0"
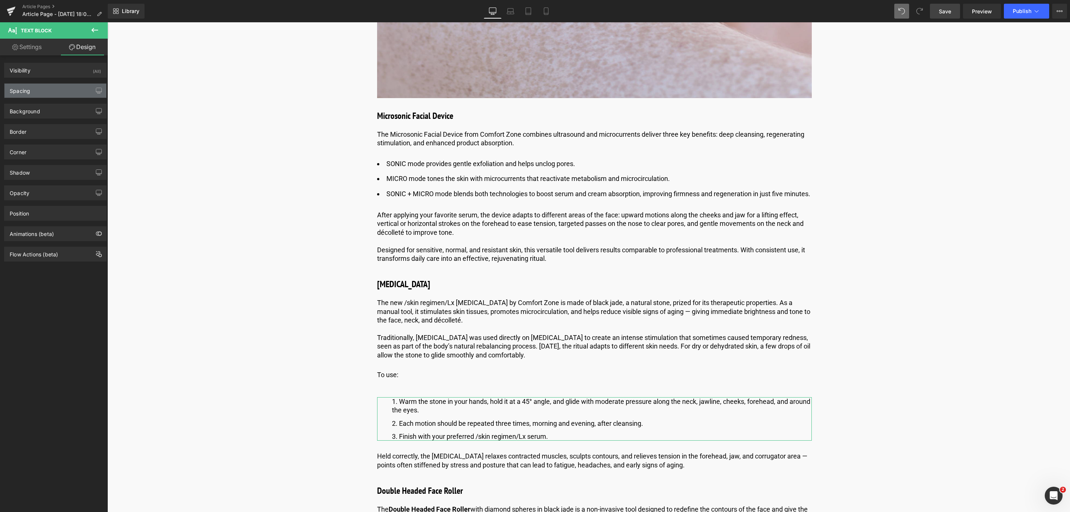
type input "0"
click at [52, 87] on div "Spacing" at bounding box center [55, 91] width 102 height 14
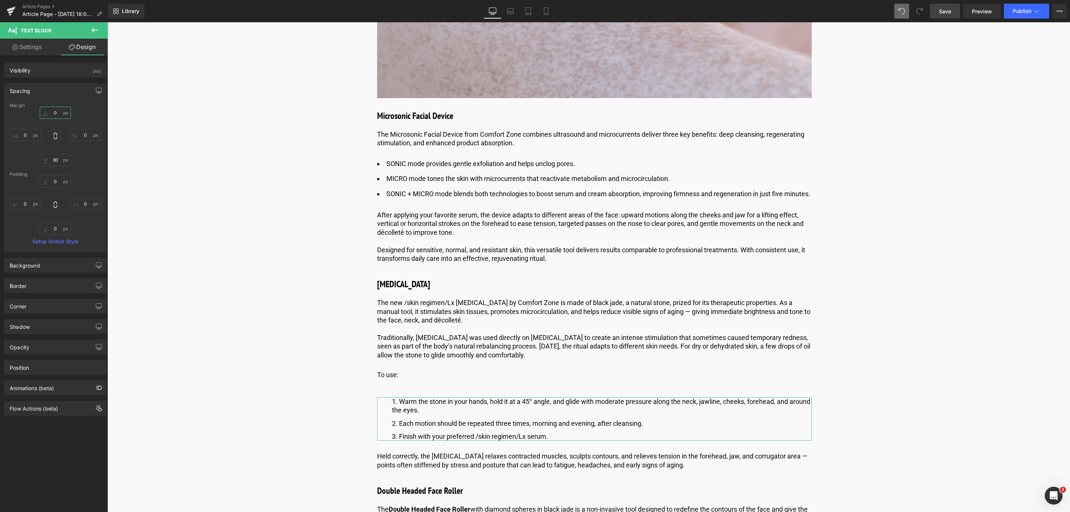
click at [55, 114] on input "0" at bounding box center [55, 113] width 31 height 12
click at [55, 160] on input "30" at bounding box center [55, 160] width 31 height 12
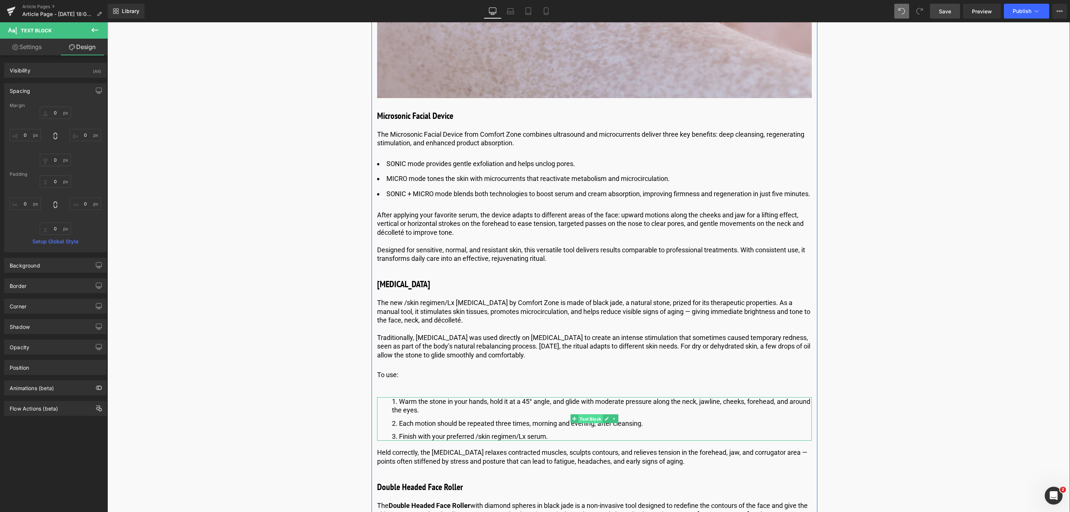
click at [585, 424] on span "Text Block" at bounding box center [590, 419] width 25 height 9
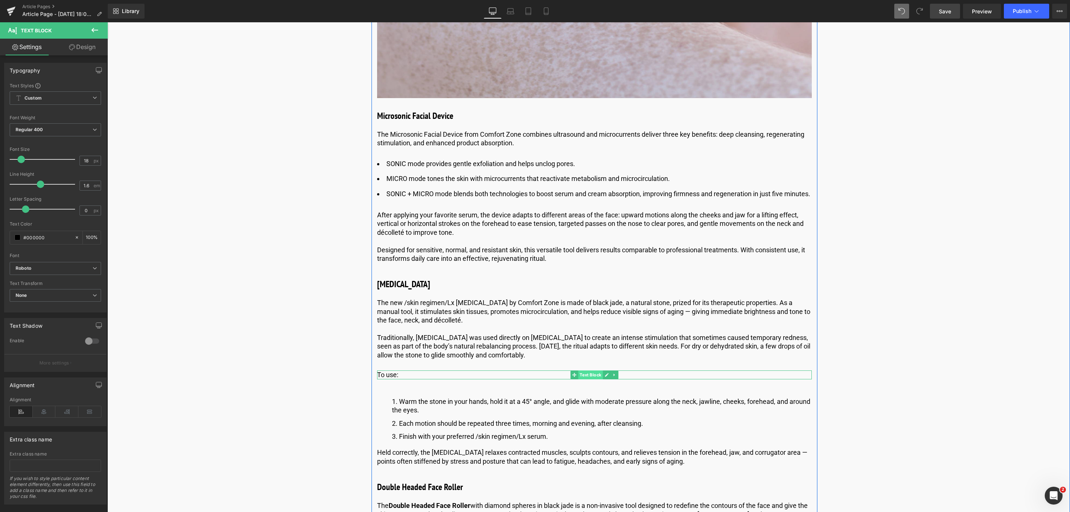
click at [572, 379] on link "Text Block" at bounding box center [586, 375] width 32 height 9
click at [82, 47] on link "Design" at bounding box center [82, 47] width 54 height 17
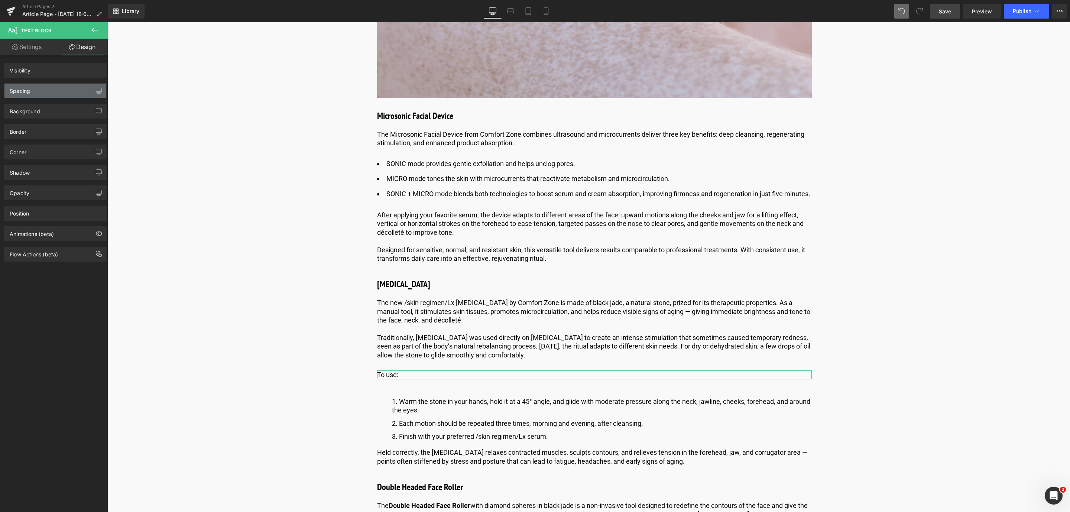
click at [44, 88] on div "Spacing" at bounding box center [55, 91] width 102 height 14
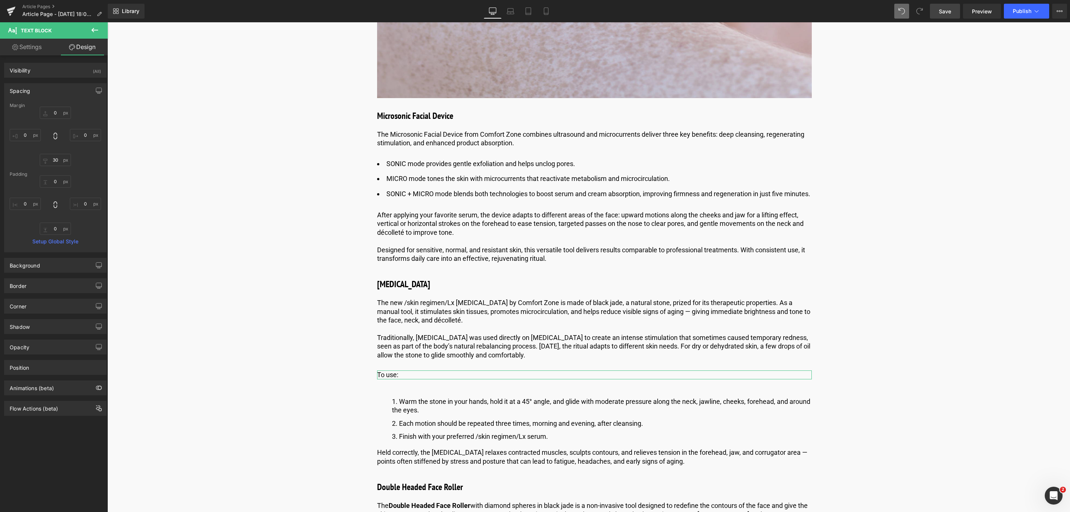
type input "0"
type input "30"
type input "0"
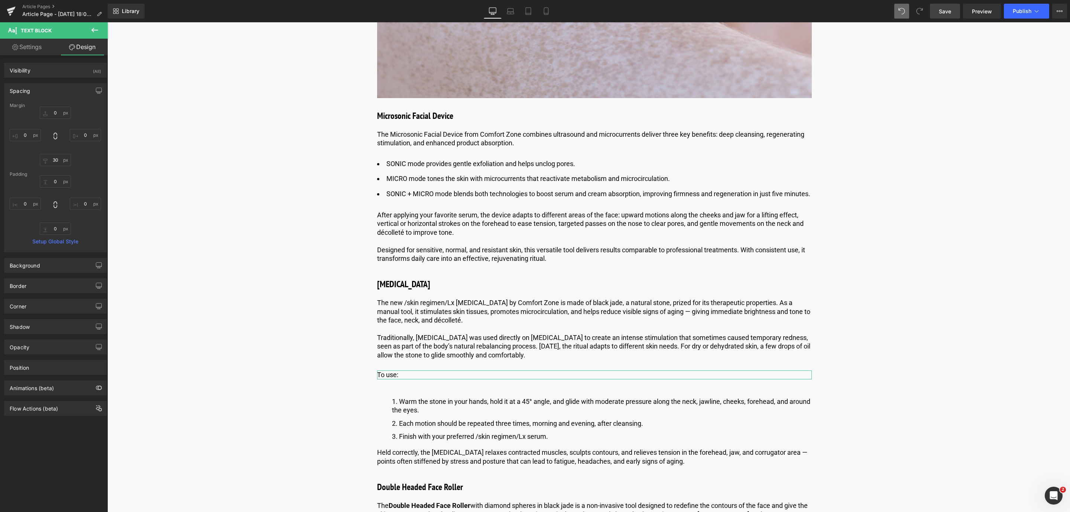
type input "0"
click at [55, 163] on input "30" at bounding box center [55, 160] width 31 height 12
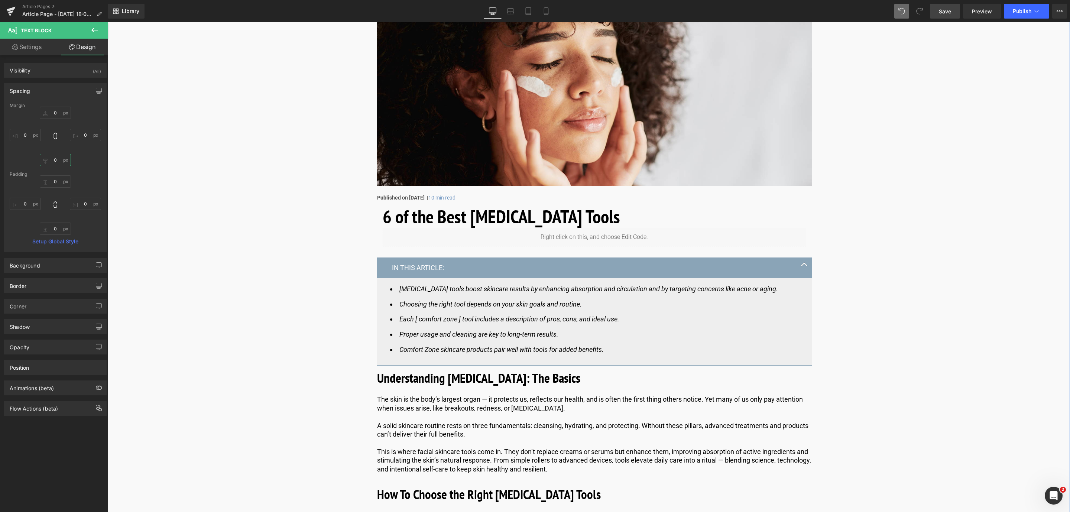
scroll to position [0, 0]
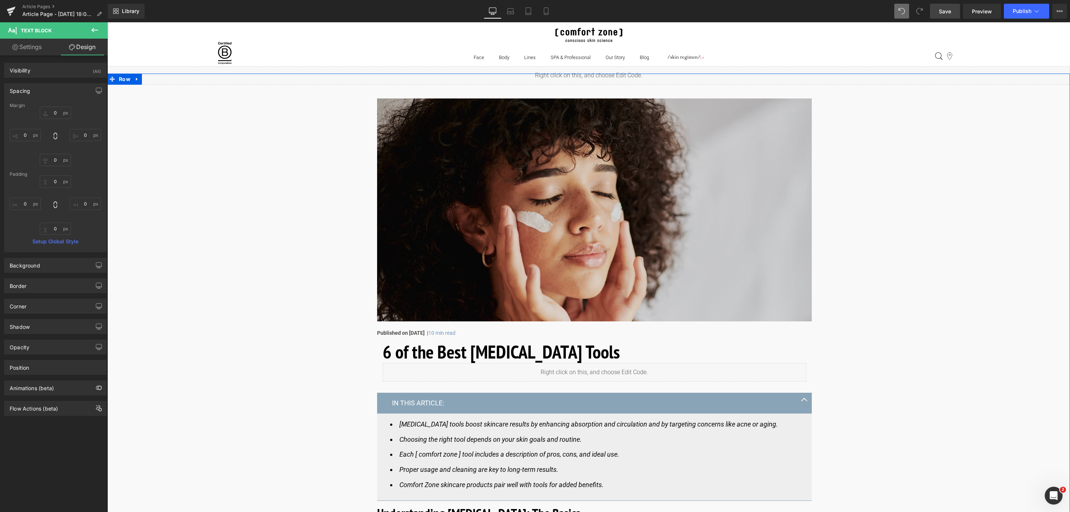
click at [476, 129] on img at bounding box center [594, 209] width 435 height 223
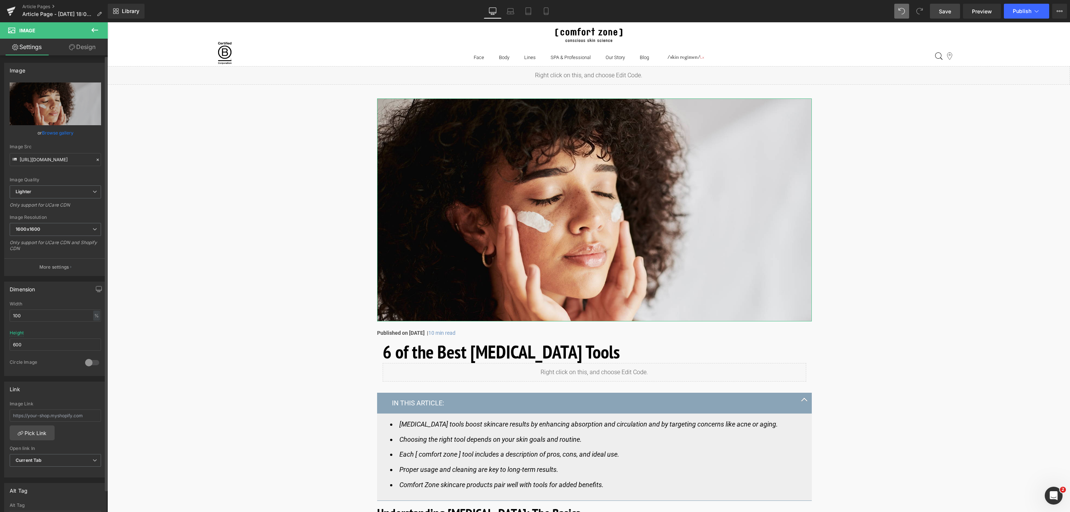
click at [55, 136] on link "Browse gallery" at bounding box center [58, 132] width 32 height 13
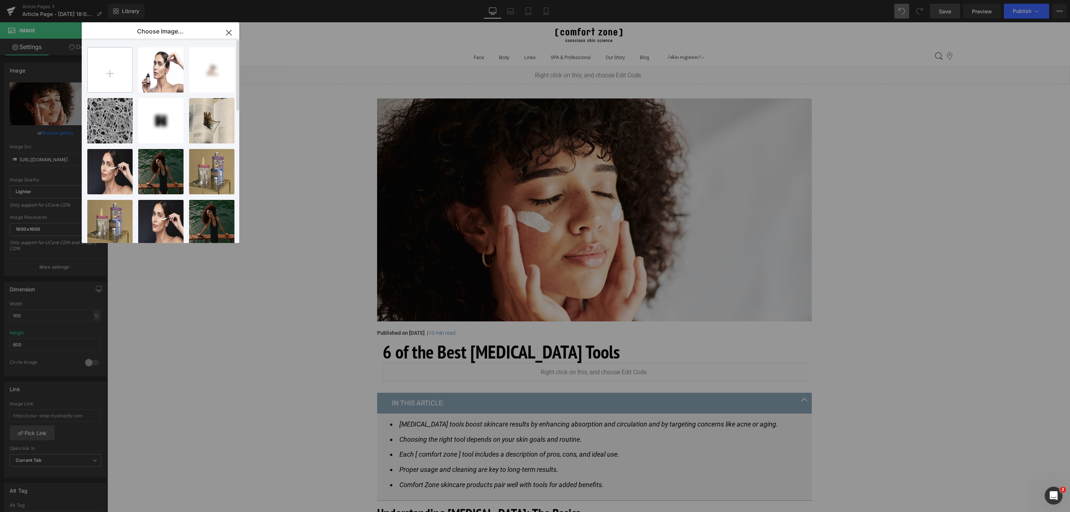
click at [111, 71] on input "file" at bounding box center [110, 70] width 45 height 45
type input "C:\fakepath\1600x1200_skincare tools_hero image.jpg"
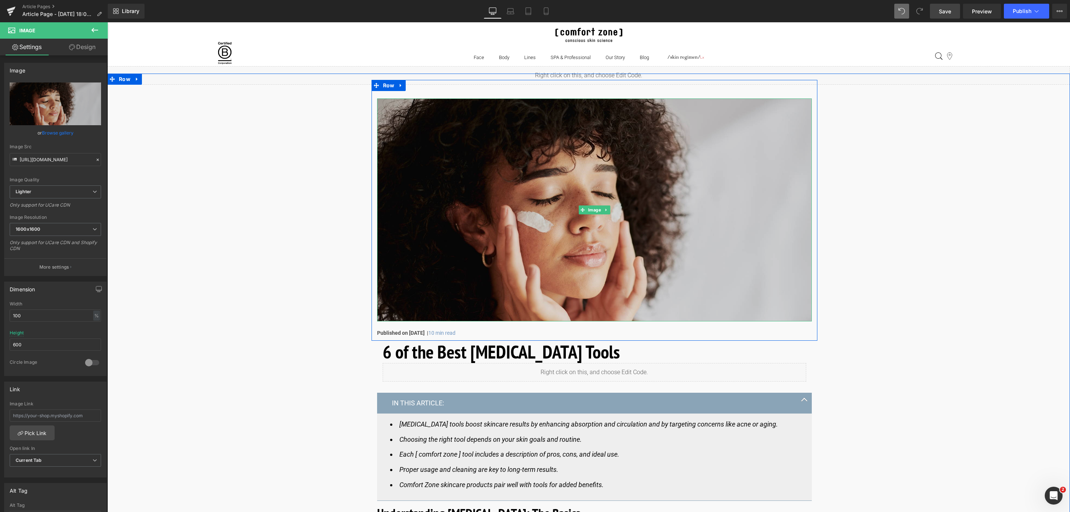
click at [428, 286] on img at bounding box center [594, 209] width 435 height 223
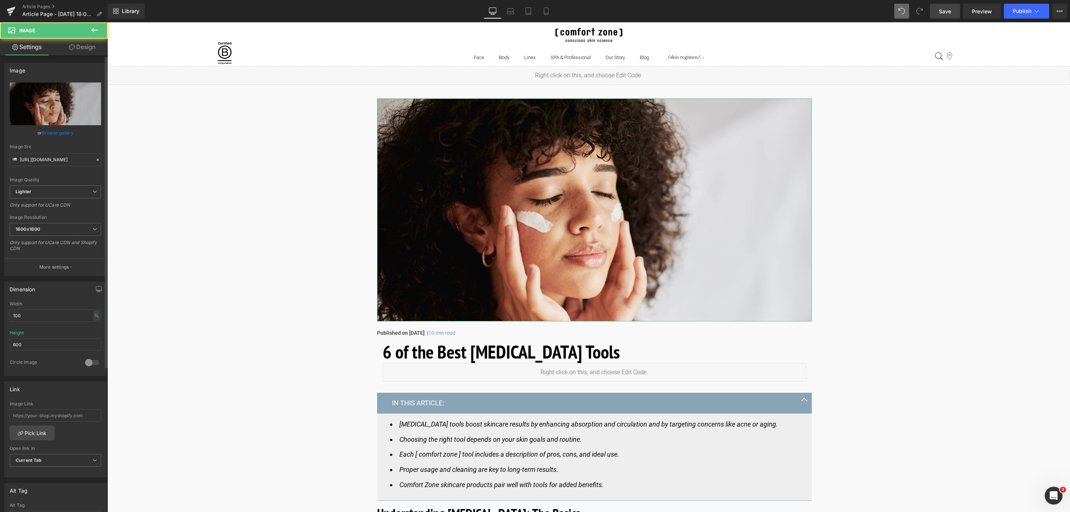
click at [56, 126] on link "Browse gallery" at bounding box center [58, 132] width 32 height 13
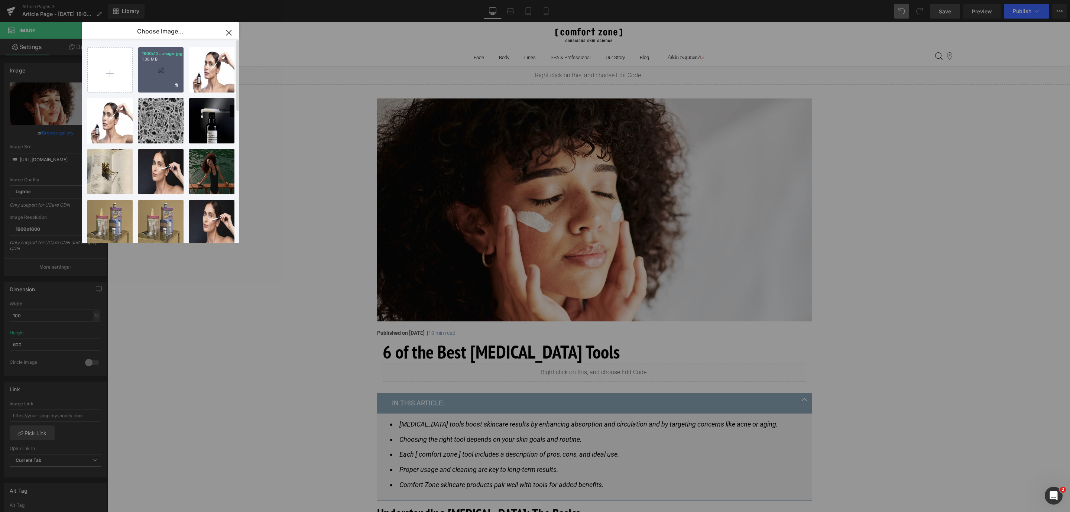
click at [140, 76] on div "1600x12...mage.jpg 1.38 MB" at bounding box center [160, 69] width 45 height 45
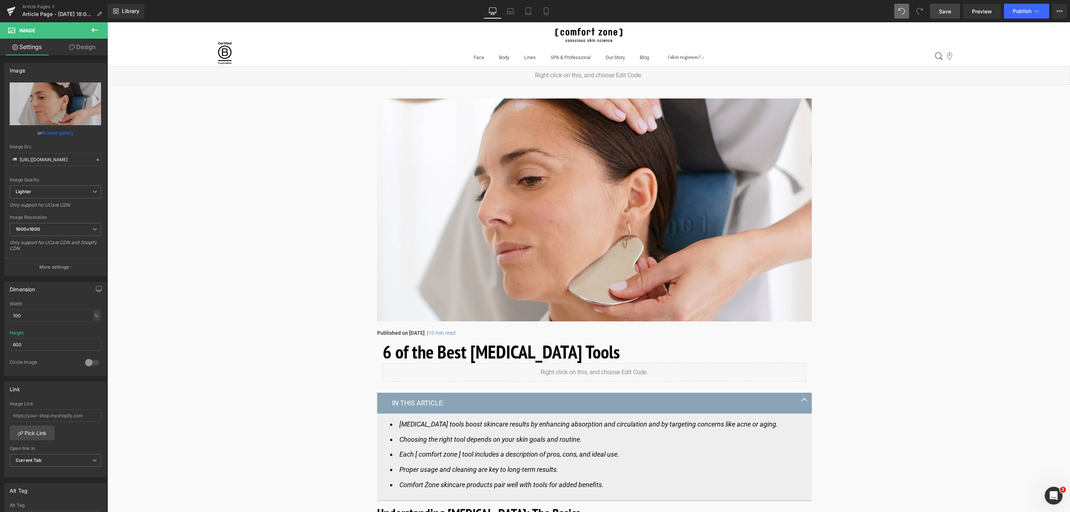
type input "[URL][DOMAIN_NAME]"
click at [944, 8] on span "Save" at bounding box center [945, 11] width 12 height 8
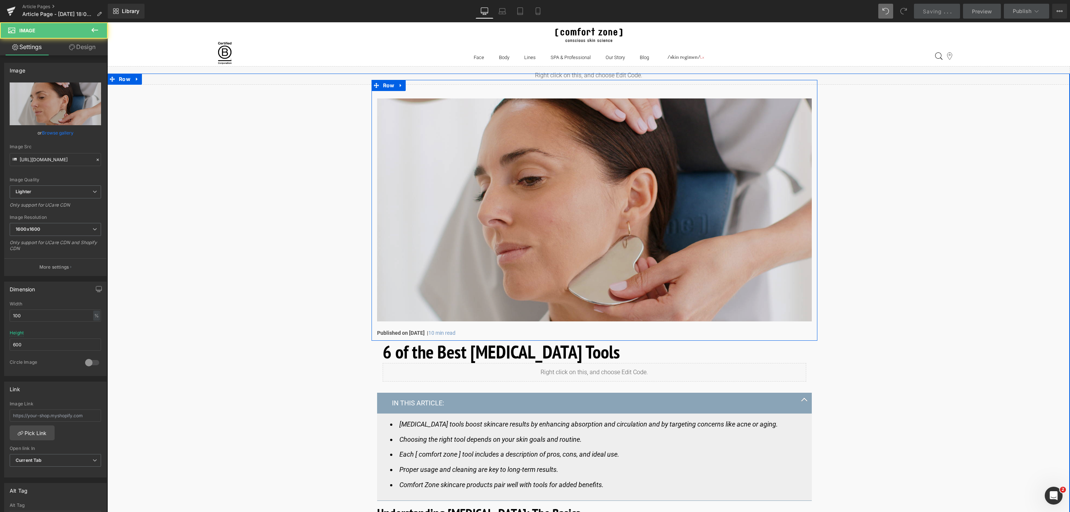
click at [489, 287] on img at bounding box center [594, 209] width 435 height 223
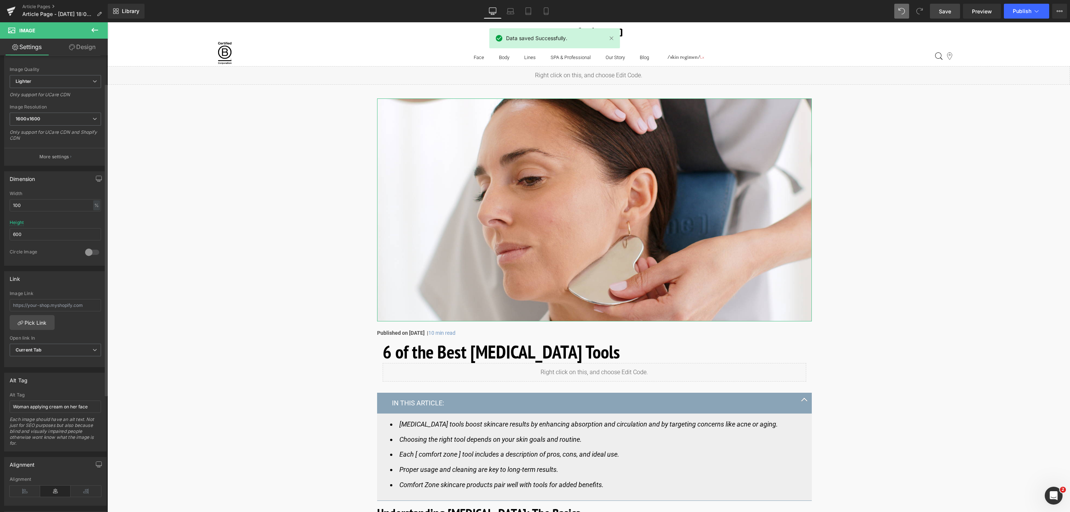
scroll to position [111, 0]
drag, startPoint x: 94, startPoint y: 411, endPoint x: 13, endPoint y: 411, distance: 81.0
click at [13, 411] on input "Woman applying cream on her face" at bounding box center [55, 405] width 91 height 12
type input "Facialist using [MEDICAL_DATA] on a model"
click at [948, 8] on span "Save" at bounding box center [945, 11] width 12 height 8
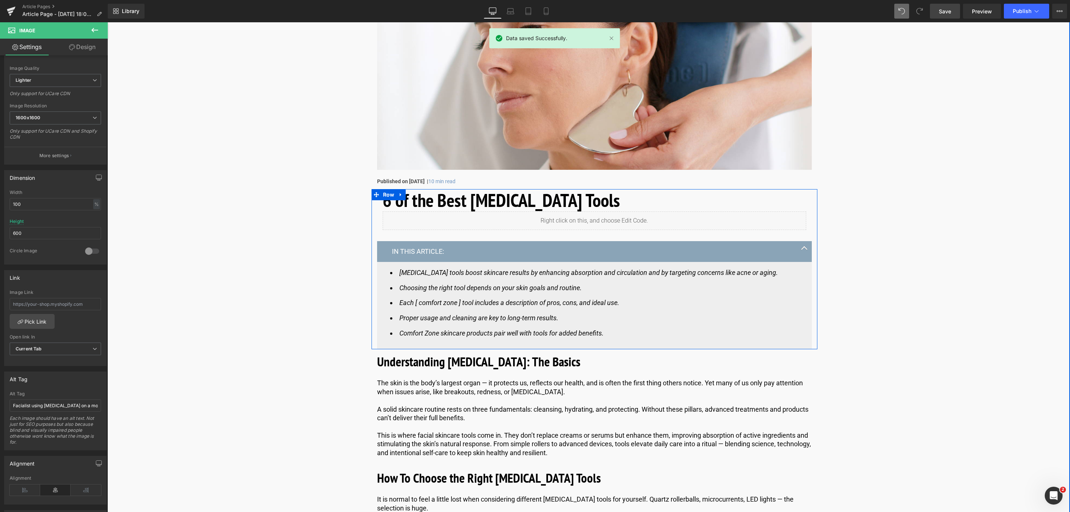
scroll to position [167, 0]
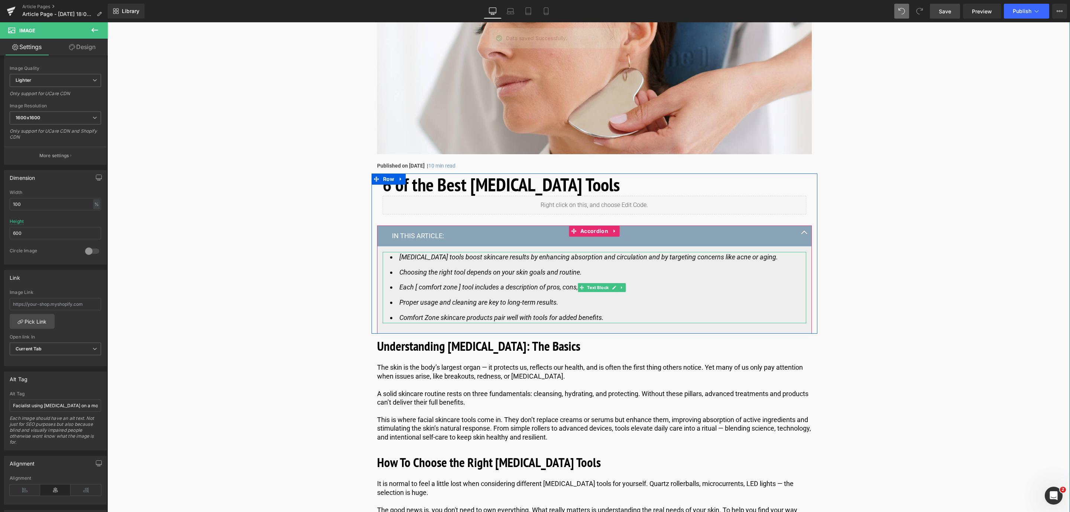
click at [448, 289] on icon "Each [ comfort zone ] tool includes a description of pros, cons, and ideal use." at bounding box center [509, 287] width 220 height 8
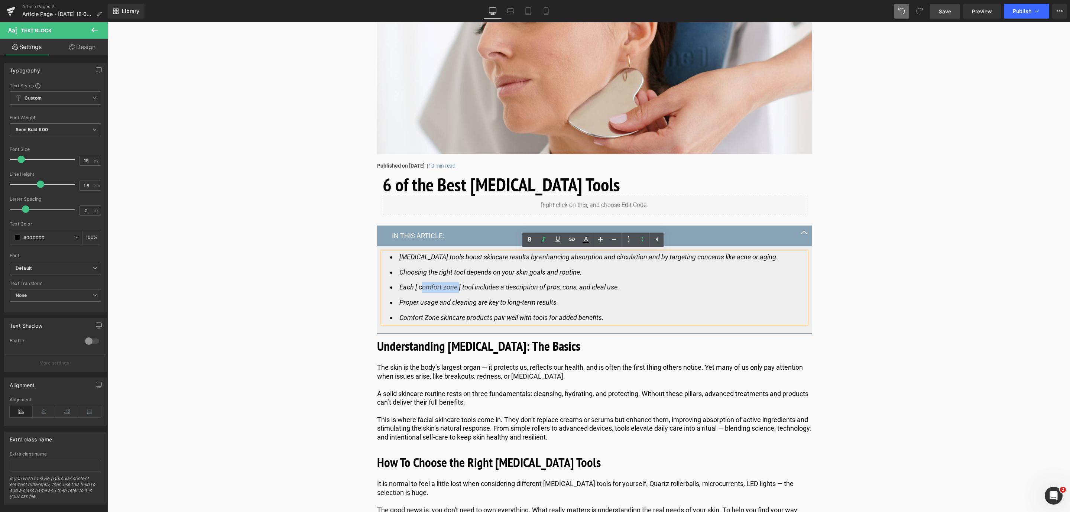
drag, startPoint x: 459, startPoint y: 288, endPoint x: 420, endPoint y: 289, distance: 39.0
click at [420, 289] on icon "Each [ comfort zone ] tool includes a description of pros, cons, and ideal use." at bounding box center [509, 287] width 220 height 8
click at [947, 10] on span "Save" at bounding box center [945, 11] width 12 height 8
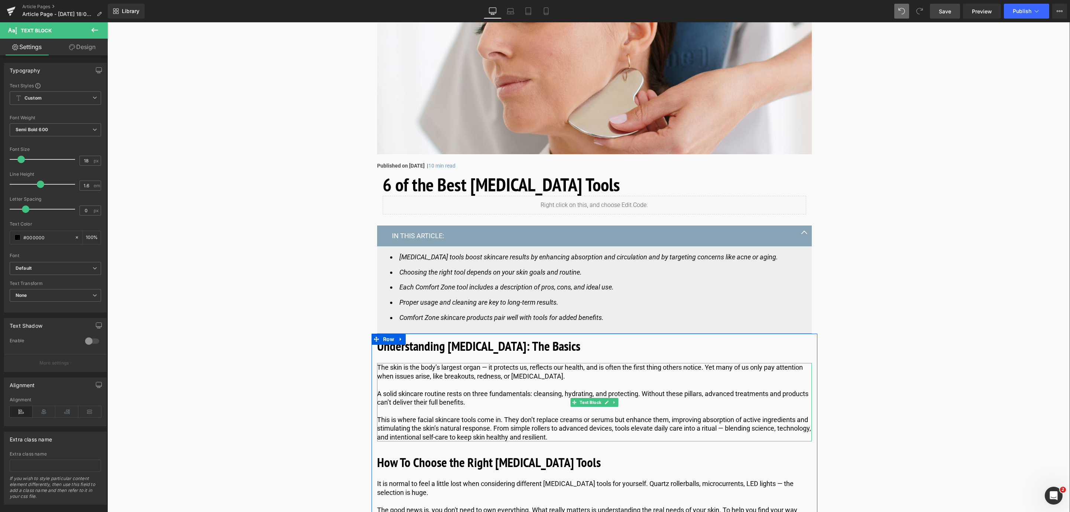
click at [472, 365] on div at bounding box center [594, 364] width 435 height 2
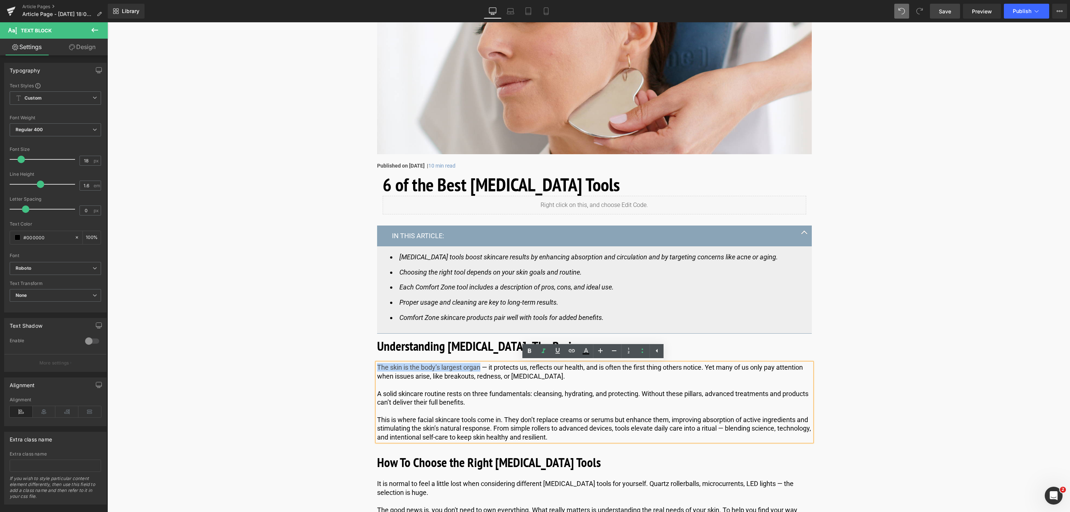
drag, startPoint x: 479, startPoint y: 368, endPoint x: 371, endPoint y: 361, distance: 108.3
click at [530, 349] on icon at bounding box center [529, 351] width 3 height 4
drag, startPoint x: 534, startPoint y: 392, endPoint x: 638, endPoint y: 396, distance: 104.5
click at [638, 396] on p "A solid skincare routine rests on three fundamentals: cleansing, hydrating, and…" at bounding box center [594, 397] width 435 height 17
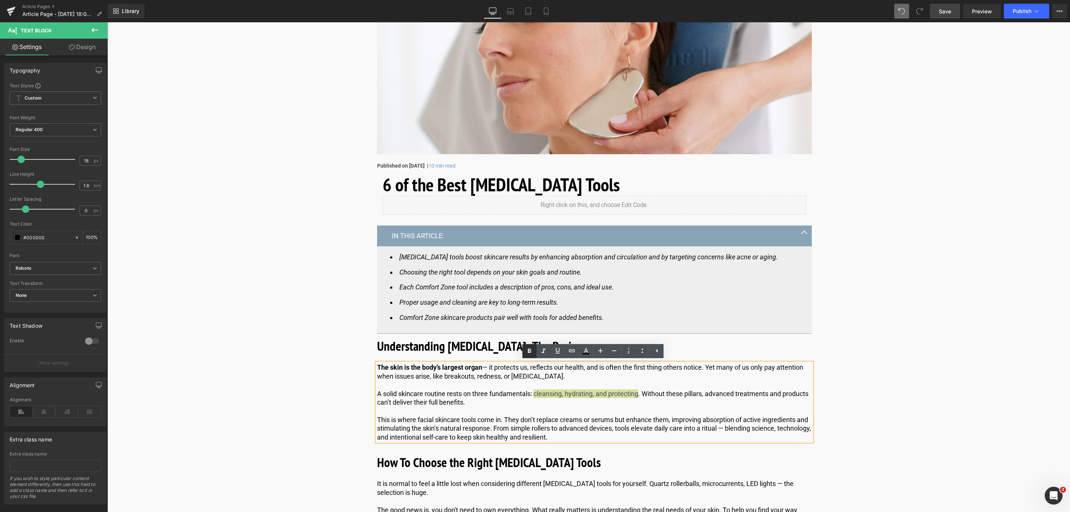
click at [528, 350] on icon at bounding box center [529, 351] width 3 height 4
click at [751, 423] on p "This is where facial skincare tools come in. They don’t replace creams or serum…" at bounding box center [594, 428] width 435 height 26
drag, startPoint x: 746, startPoint y: 420, endPoint x: 796, endPoint y: 424, distance: 50.3
click at [796, 424] on p "This is where facial skincare tools come in. They don’t replace creams or serum…" at bounding box center [594, 428] width 435 height 26
click at [532, 355] on icon at bounding box center [529, 351] width 9 height 9
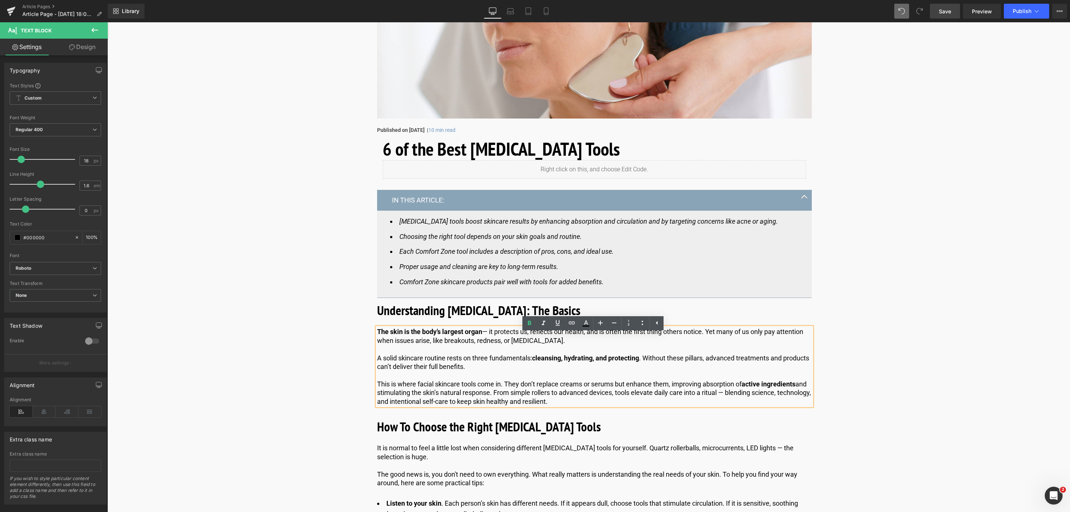
scroll to position [223, 0]
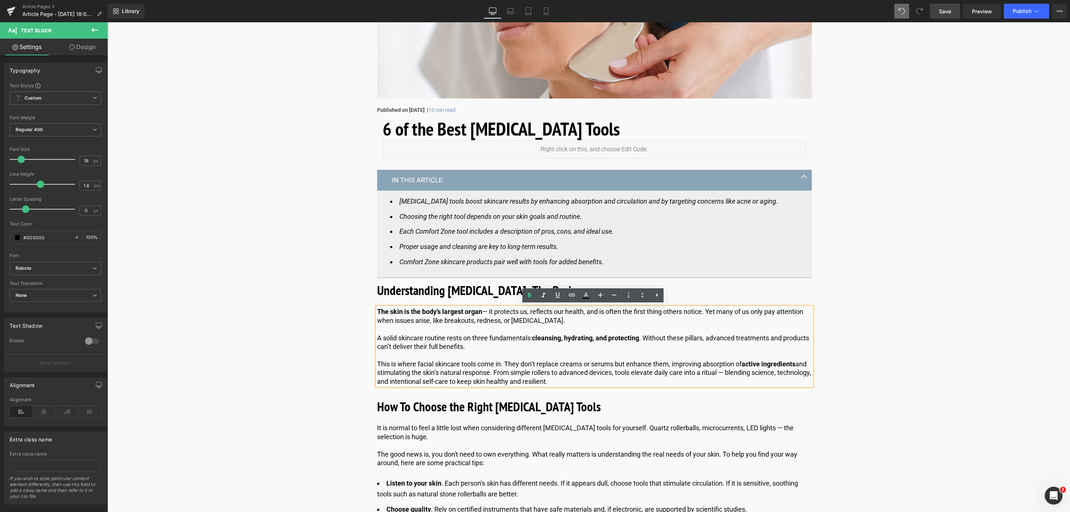
drag, startPoint x: 940, startPoint y: 9, endPoint x: 311, endPoint y: 483, distance: 787.6
click at [940, 9] on span "Save" at bounding box center [945, 11] width 12 height 8
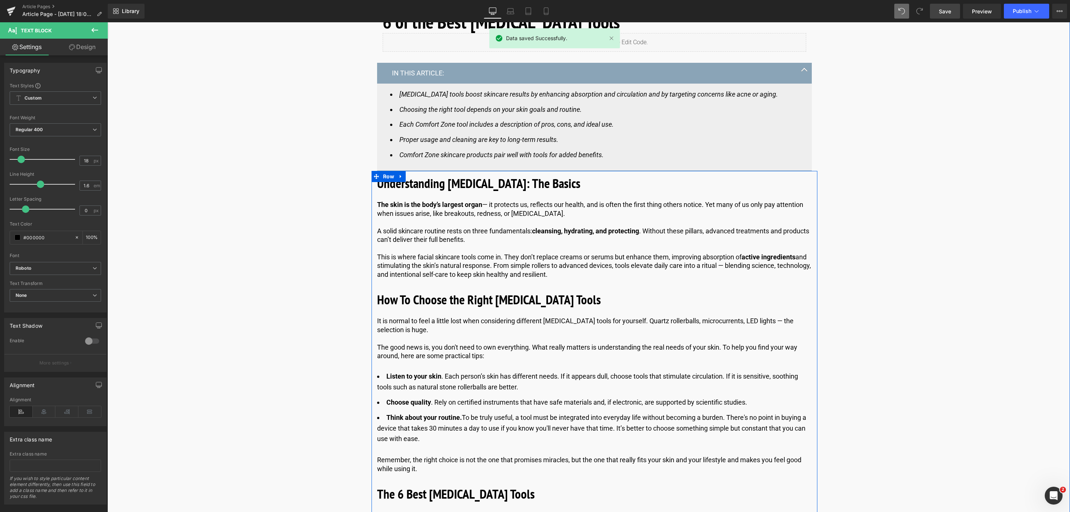
scroll to position [334, 0]
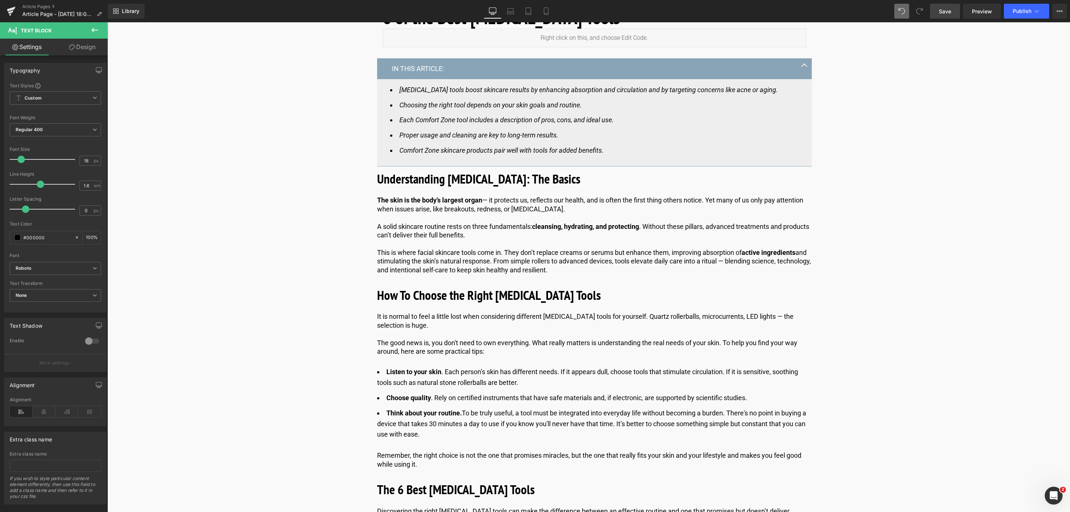
click at [944, 10] on span "Save" at bounding box center [945, 11] width 12 height 8
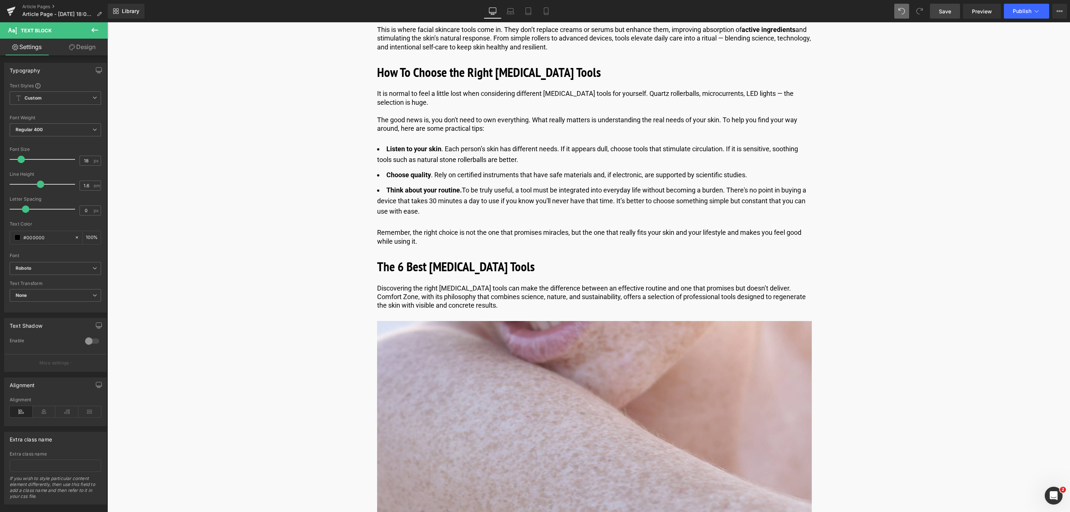
scroll to position [613, 0]
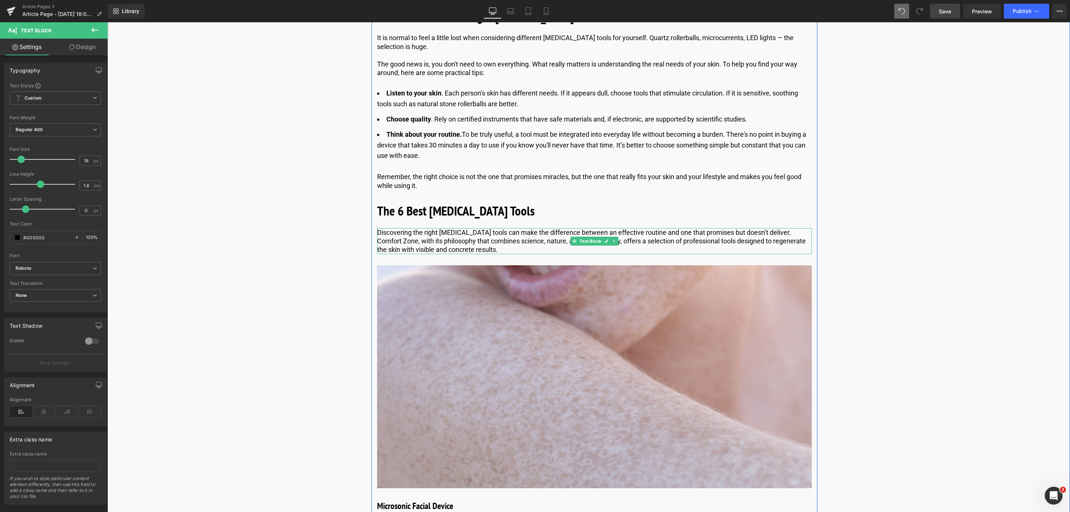
click at [525, 249] on p "Discovering the right [MEDICAL_DATA] tools can make the difference between an e…" at bounding box center [594, 241] width 435 height 26
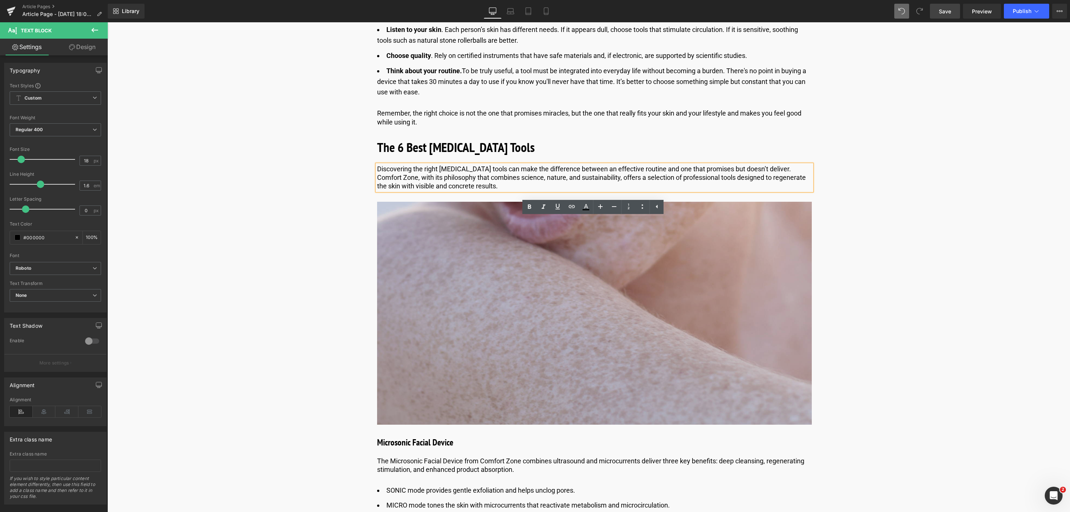
scroll to position [725, 0]
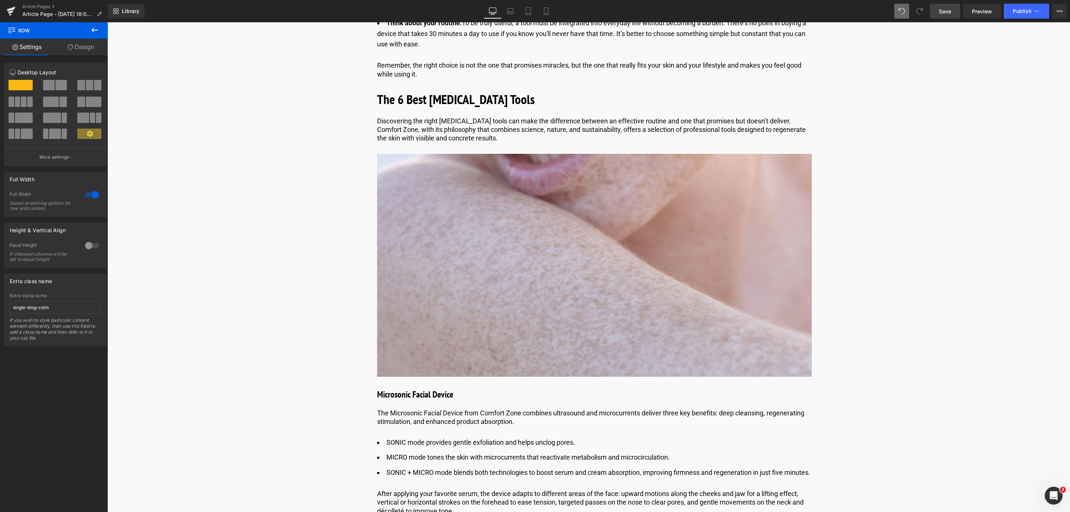
click at [91, 32] on icon at bounding box center [94, 30] width 9 height 9
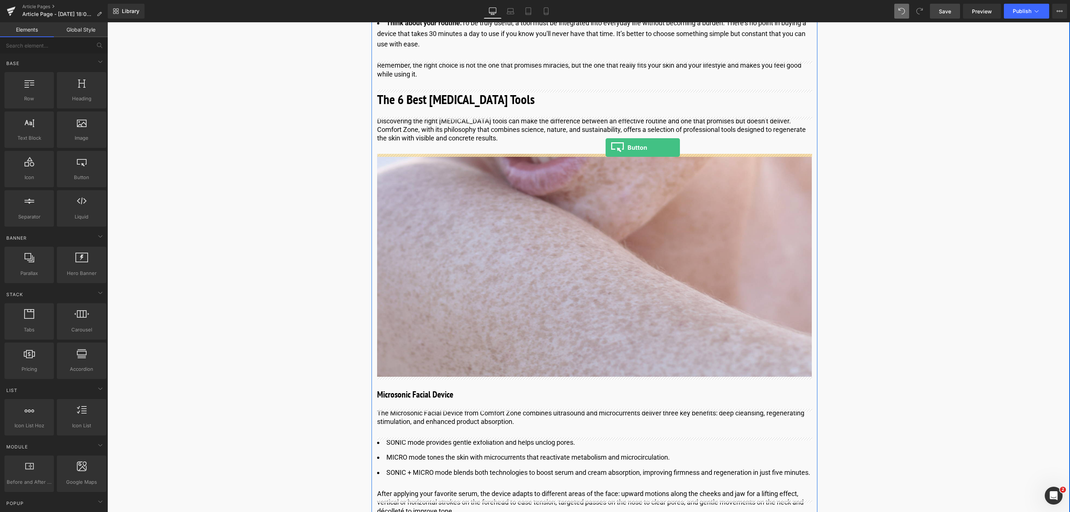
drag, startPoint x: 198, startPoint y: 196, endPoint x: 606, endPoint y: 148, distance: 410.9
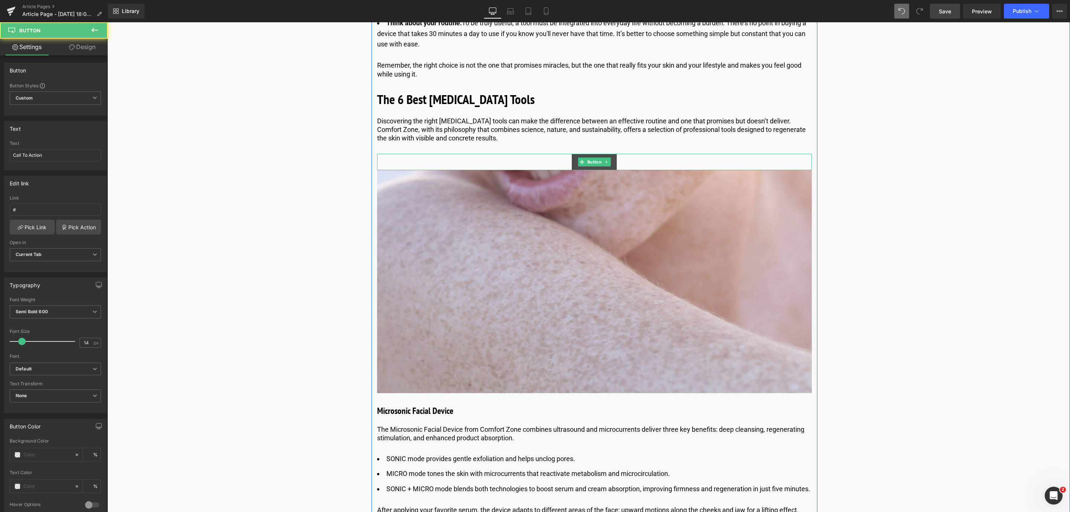
click at [593, 158] on span "Button" at bounding box center [594, 162] width 17 height 9
drag, startPoint x: 65, startPoint y: 152, endPoint x: -52, endPoint y: 156, distance: 117.1
click at [0, 156] on html "Button You are previewing how the will restyle your page. You can not edit Elem…" at bounding box center [535, 256] width 1070 height 512
type input "D"
click at [54, 158] on div "Text Call To Action" at bounding box center [55, 155] width 91 height 29
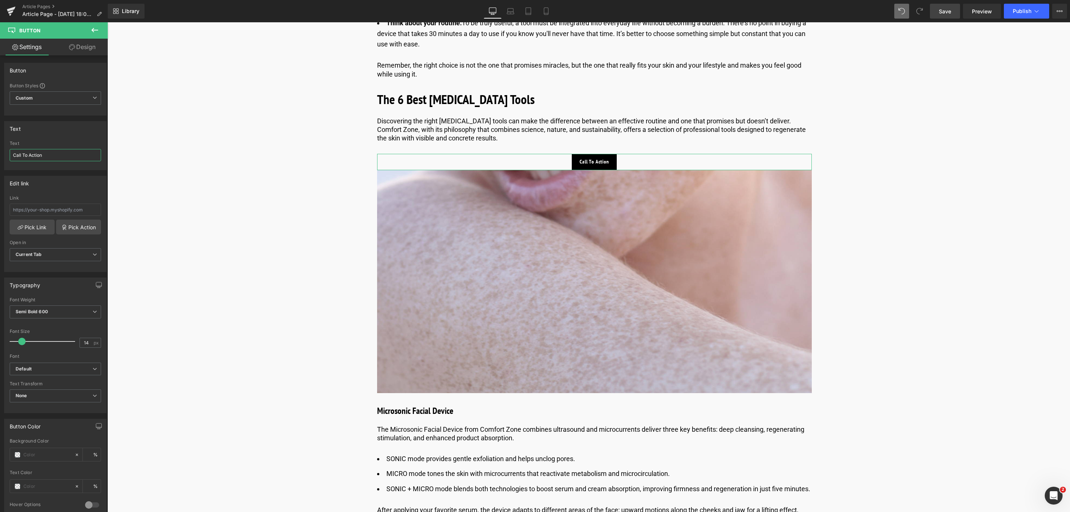
drag, startPoint x: 52, startPoint y: 158, endPoint x: -2, endPoint y: 155, distance: 54.3
click at [0, 155] on html "Button You are previewing how the will restyle your page. You can not edit Elem…" at bounding box center [535, 256] width 1070 height 512
type input "Discover more"
click at [612, 208] on img at bounding box center [594, 281] width 435 height 223
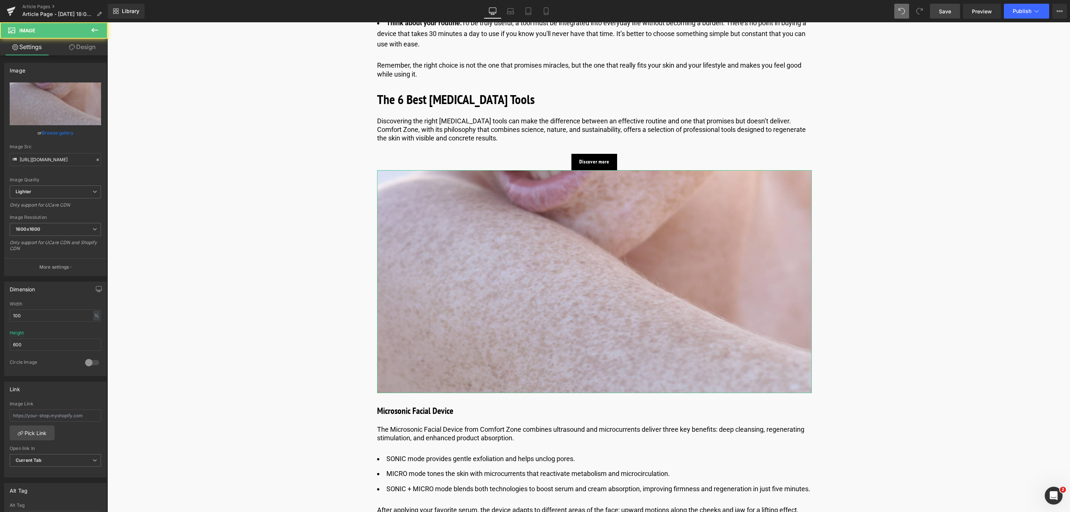
click at [80, 46] on link "Design" at bounding box center [82, 47] width 54 height 17
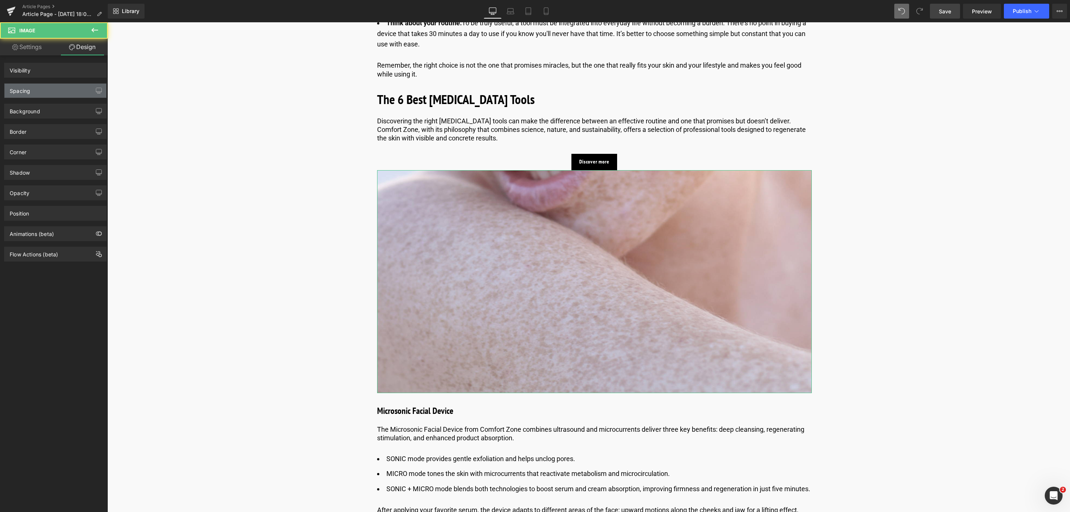
click at [51, 85] on div "Spacing" at bounding box center [55, 91] width 102 height 14
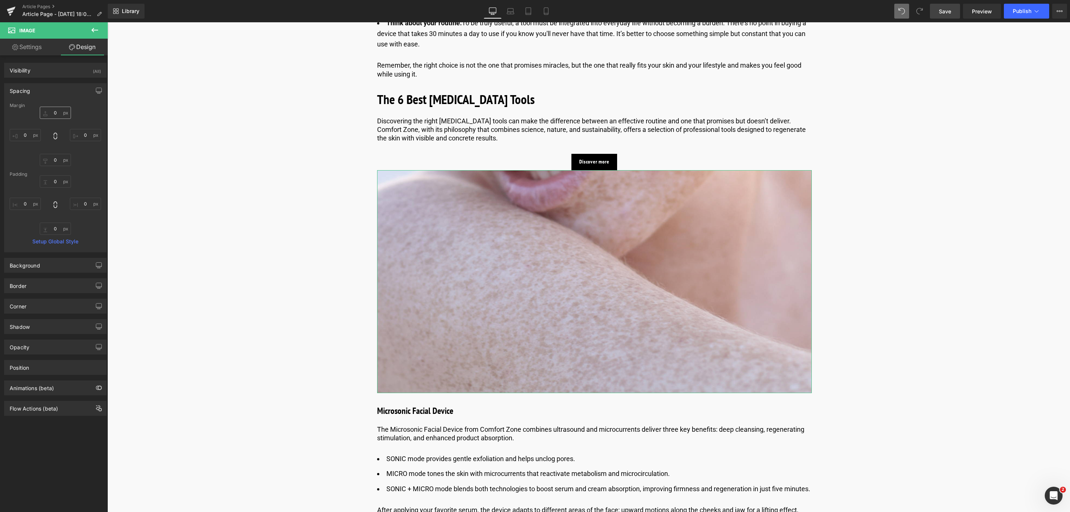
type input "0"
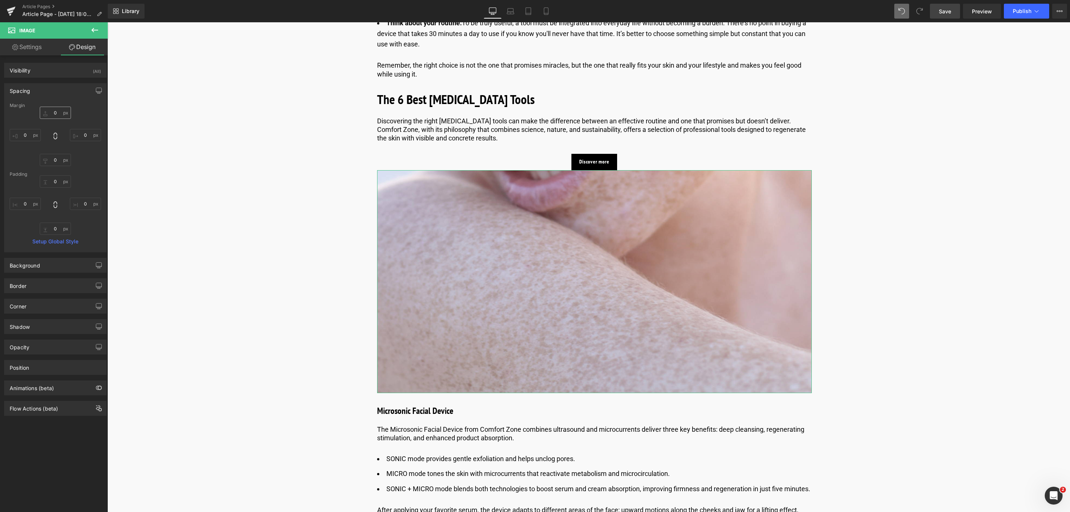
type input "0"
click at [54, 114] on input "0" at bounding box center [55, 113] width 31 height 12
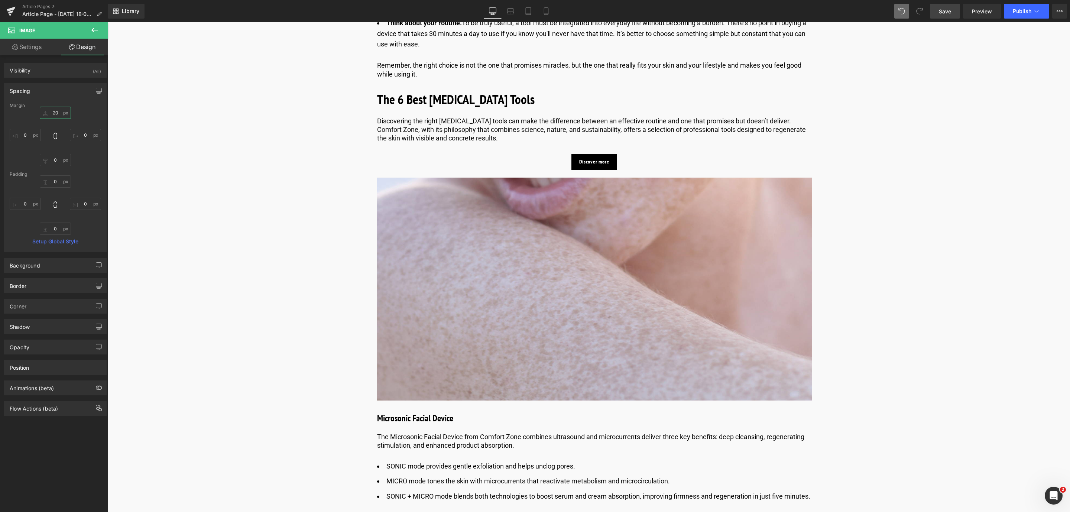
type input "20"
click at [949, 14] on span "Save" at bounding box center [945, 11] width 12 height 8
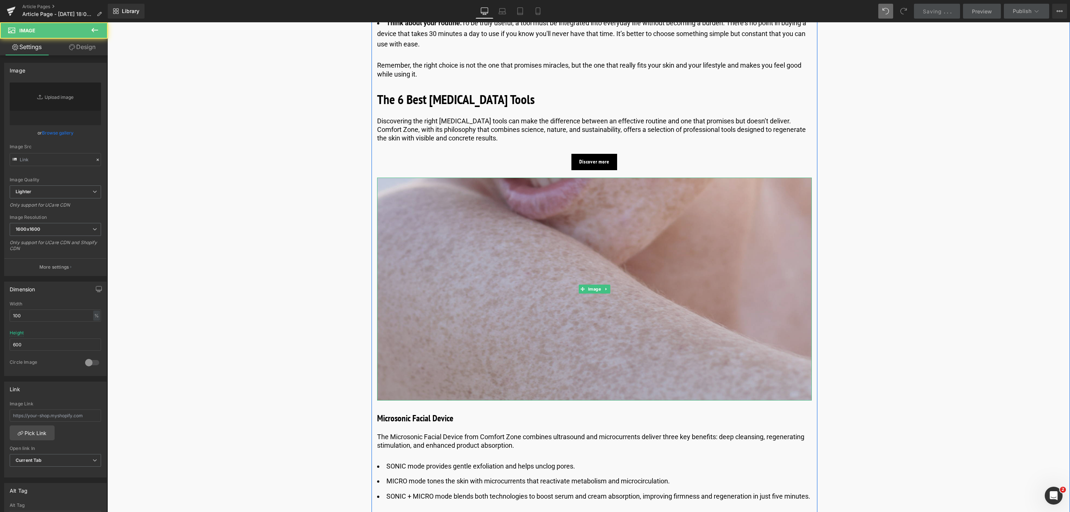
click at [474, 314] on img at bounding box center [594, 289] width 435 height 223
type input "https://ucarecdn.com/673c9c4b-b53b-4ee9-9b64-6ccb959d17ca/-/format/auto/-/previ…"
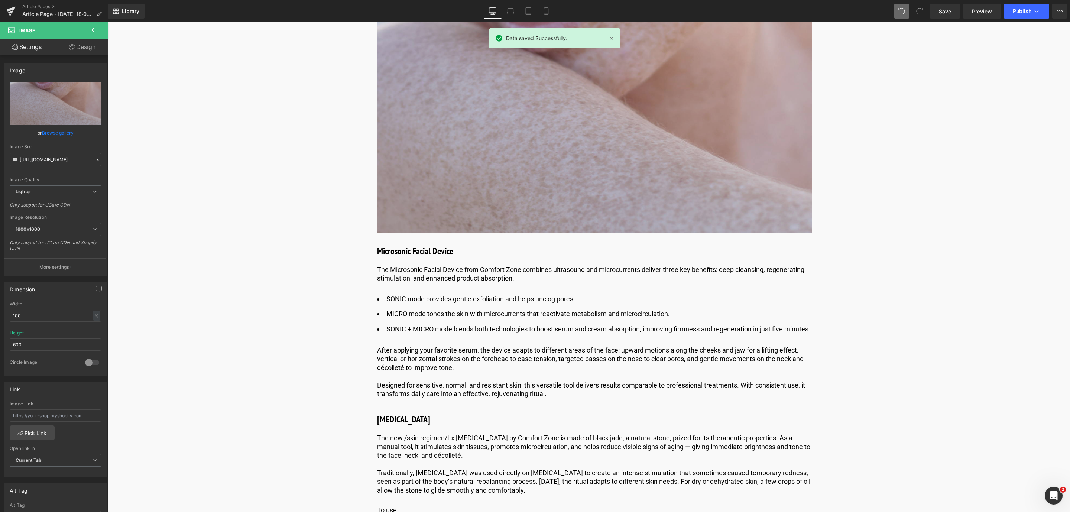
scroll to position [948, 0]
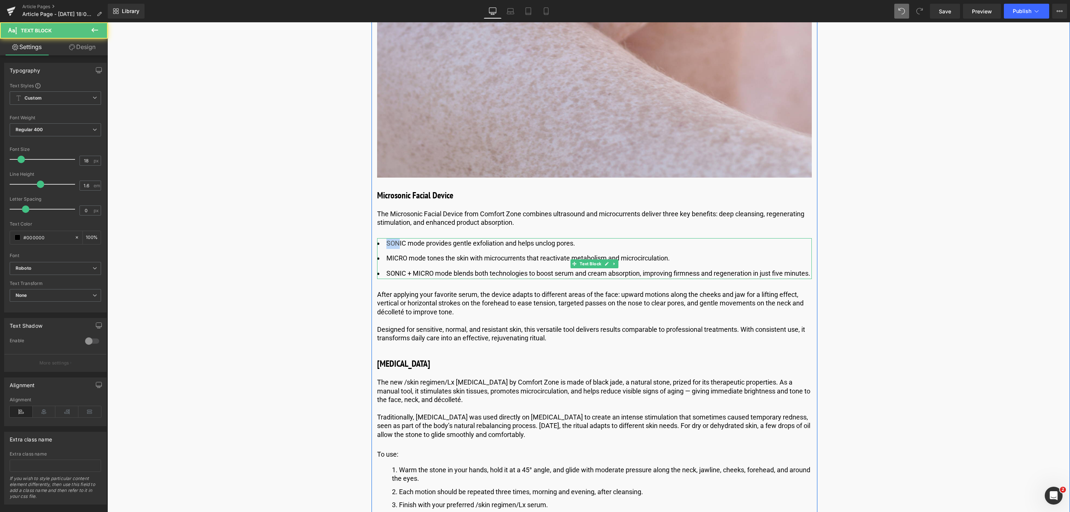
drag, startPoint x: 385, startPoint y: 242, endPoint x: 398, endPoint y: 242, distance: 13.0
click at [398, 242] on li "SONIC mode provides gentle exfoliation and helps unclog pores." at bounding box center [594, 243] width 435 height 11
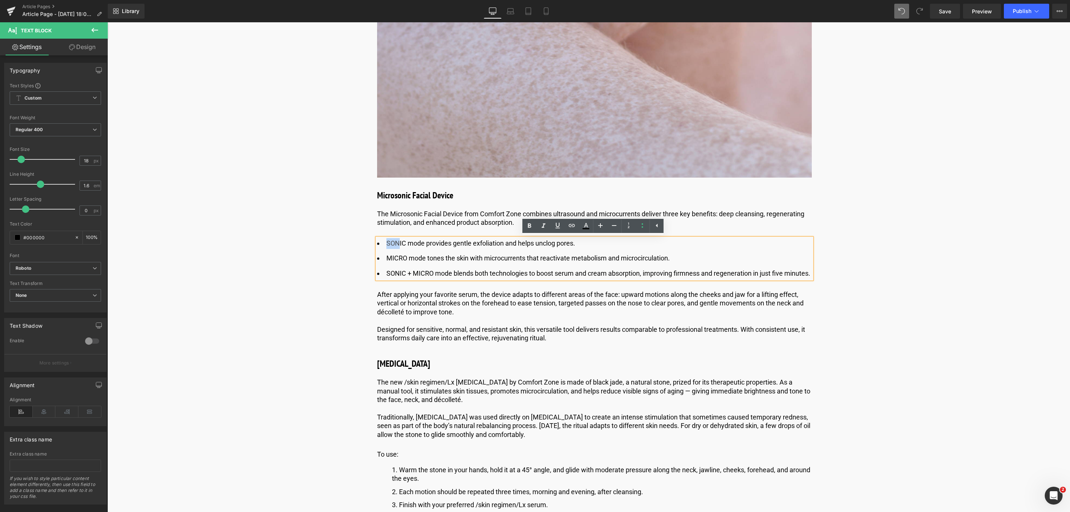
click at [453, 217] on p "The Microsonic Facial Device from Comfort Zone combines ultrasound and microcur…" at bounding box center [594, 218] width 435 height 17
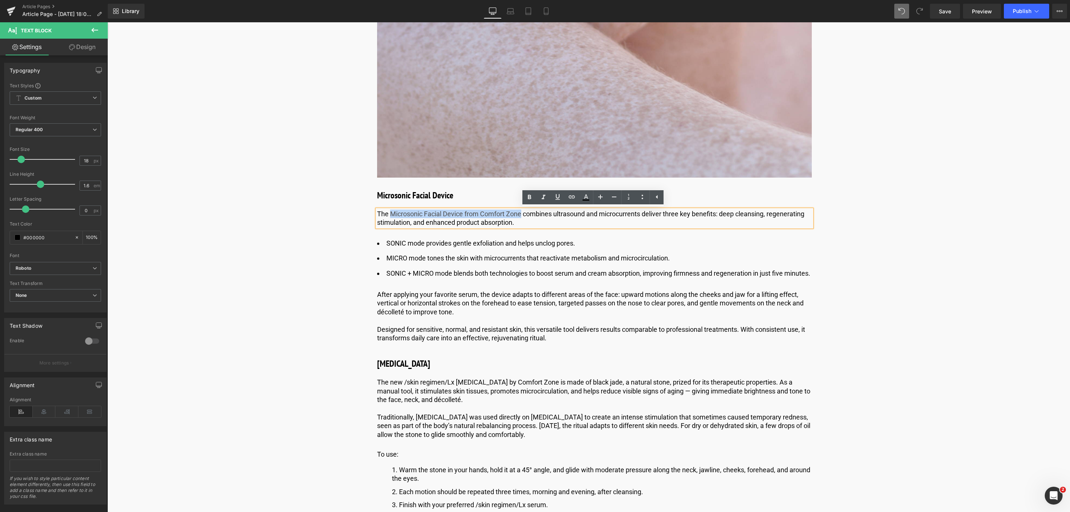
drag, startPoint x: 521, startPoint y: 216, endPoint x: 389, endPoint y: 213, distance: 132.3
click at [389, 213] on p "The Microsonic Facial Device from Comfort Zone combines ultrasound and microcur…" at bounding box center [594, 218] width 435 height 17
click at [554, 195] on icon at bounding box center [557, 196] width 9 height 9
click at [563, 197] on link at bounding box center [558, 197] width 14 height 14
click at [531, 195] on icon at bounding box center [529, 197] width 9 height 9
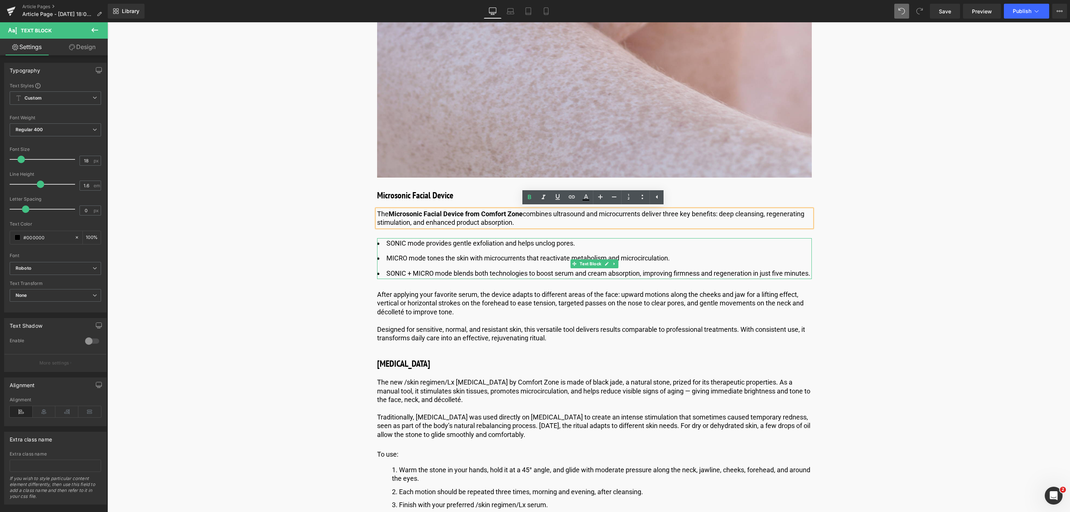
click at [393, 242] on li "SONIC mode provides gentle exfoliation and helps unclog pores." at bounding box center [594, 243] width 435 height 11
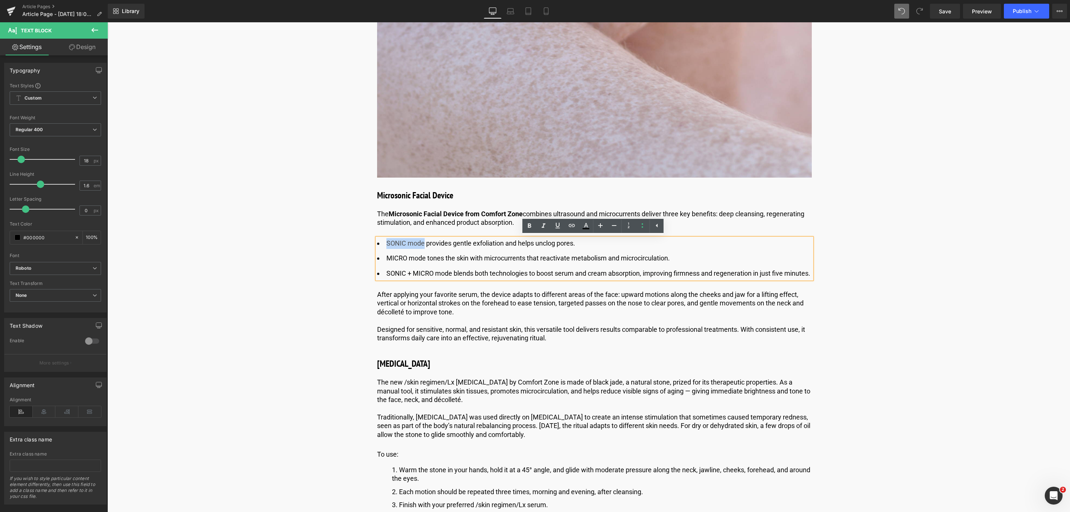
drag, startPoint x: 386, startPoint y: 243, endPoint x: 424, endPoint y: 245, distance: 38.0
click at [424, 245] on li "SONIC mode provides gentle exfoliation and helps unclog pores." at bounding box center [594, 243] width 435 height 11
click at [531, 224] on icon at bounding box center [529, 225] width 3 height 4
click at [388, 259] on li "MICRO mode tones the skin with microcurrents that reactivate metabolism and mic…" at bounding box center [594, 258] width 435 height 11
drag, startPoint x: 383, startPoint y: 259, endPoint x: 458, endPoint y: 259, distance: 74.7
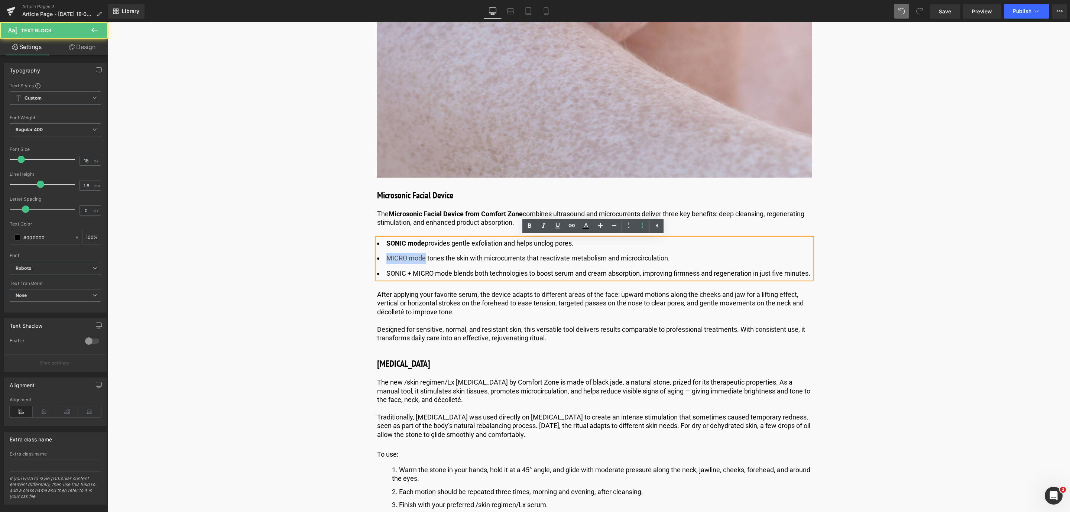
click at [422, 260] on li "MICRO mode tones the skin with microcurrents that reactivate metabolism and mic…" at bounding box center [594, 258] width 435 height 11
drag, startPoint x: 413, startPoint y: 211, endPoint x: 399, endPoint y: 219, distance: 15.6
click at [533, 231] on link at bounding box center [529, 226] width 14 height 14
drag, startPoint x: 385, startPoint y: 272, endPoint x: 432, endPoint y: 274, distance: 47.2
click at [432, 274] on li "SONIC + MICRO mode blends both technologies to boost serum and cream absorption…" at bounding box center [594, 273] width 435 height 11
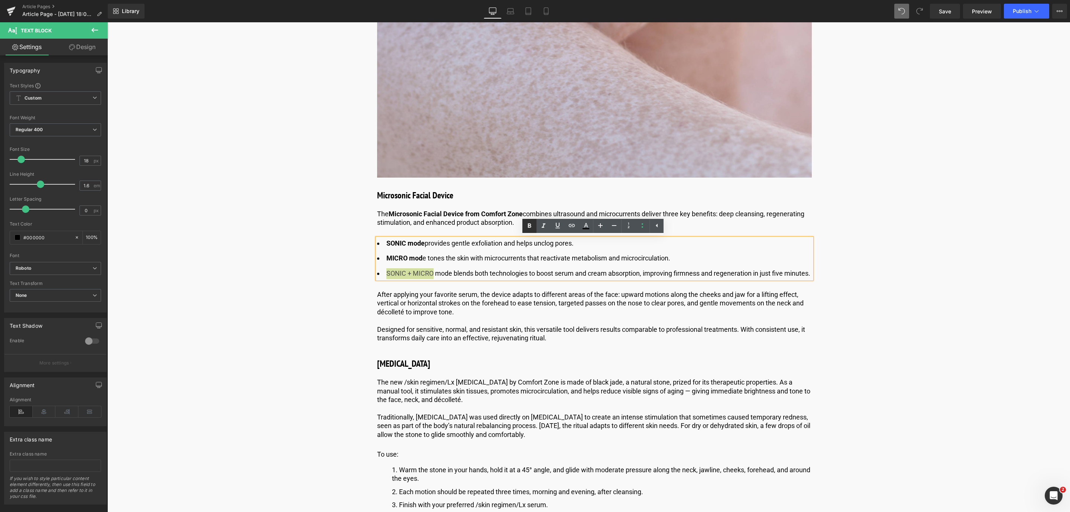
click at [530, 229] on icon at bounding box center [529, 225] width 9 height 9
click at [951, 9] on link "Save" at bounding box center [945, 11] width 30 height 15
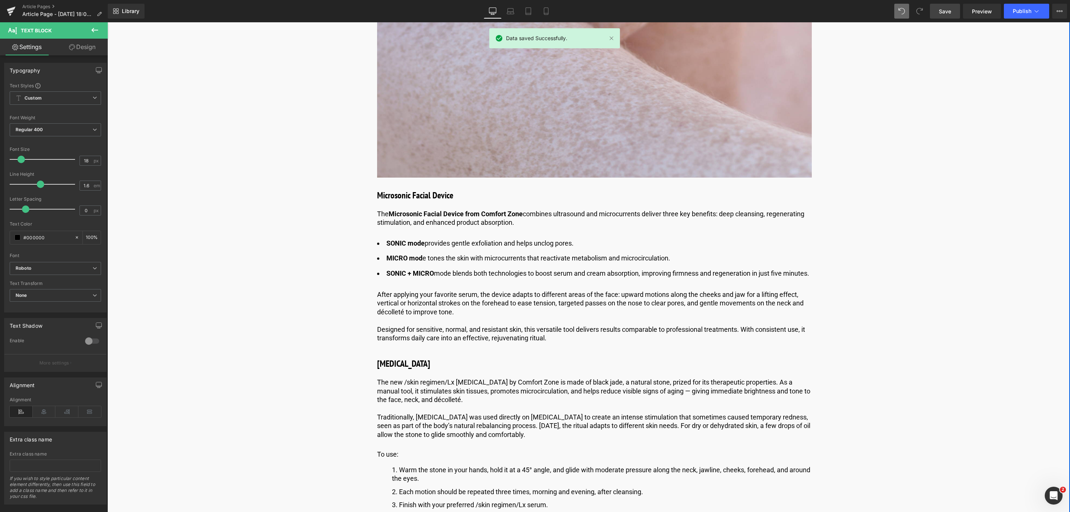
drag, startPoint x: 410, startPoint y: 341, endPoint x: 374, endPoint y: 339, distance: 35.7
click at [410, 341] on p "Designed for sensitive, normal, and resistant skin, this versatile tool deliver…" at bounding box center [594, 333] width 435 height 17
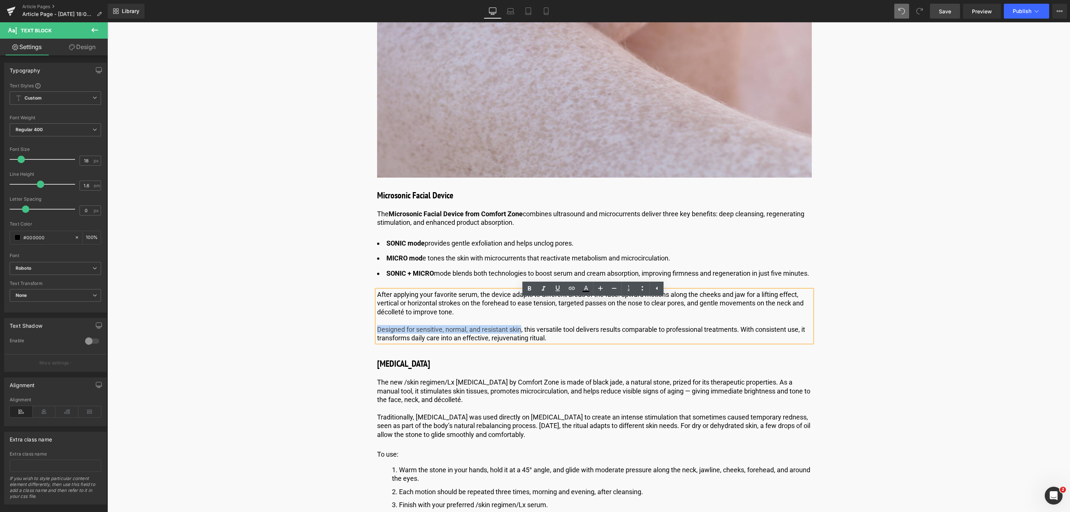
drag, startPoint x: 375, startPoint y: 337, endPoint x: 521, endPoint y: 343, distance: 145.8
click at [521, 343] on p "Designed for sensitive, normal, and resistant skin, this versatile tool deliver…" at bounding box center [594, 333] width 435 height 17
click at [532, 285] on icon at bounding box center [529, 288] width 9 height 9
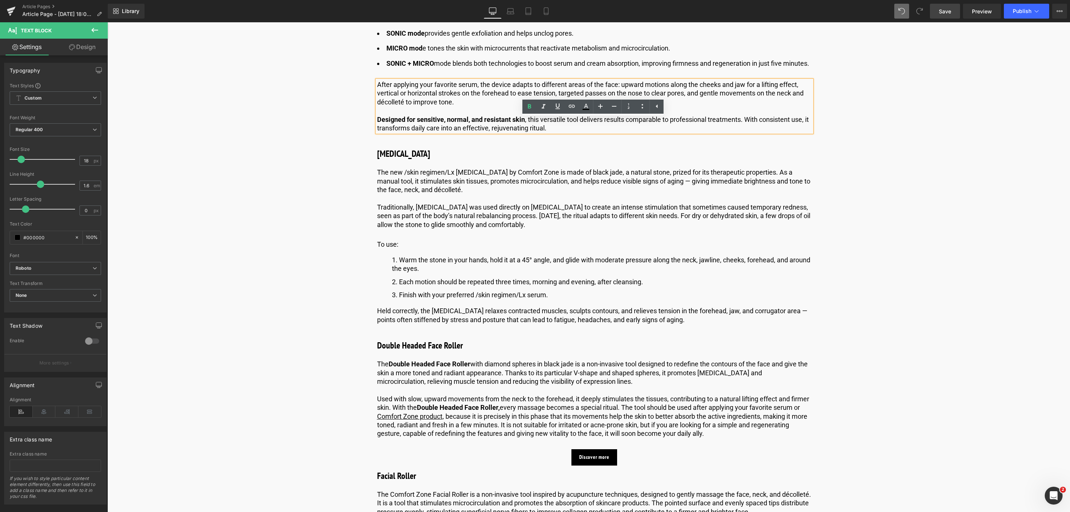
scroll to position [1171, 0]
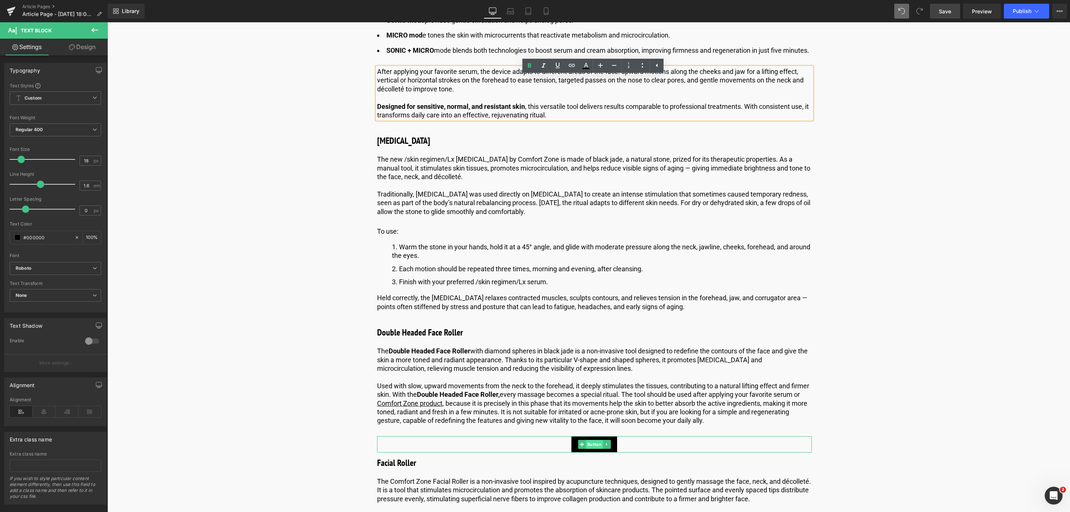
click at [590, 449] on span "Button" at bounding box center [594, 444] width 17 height 9
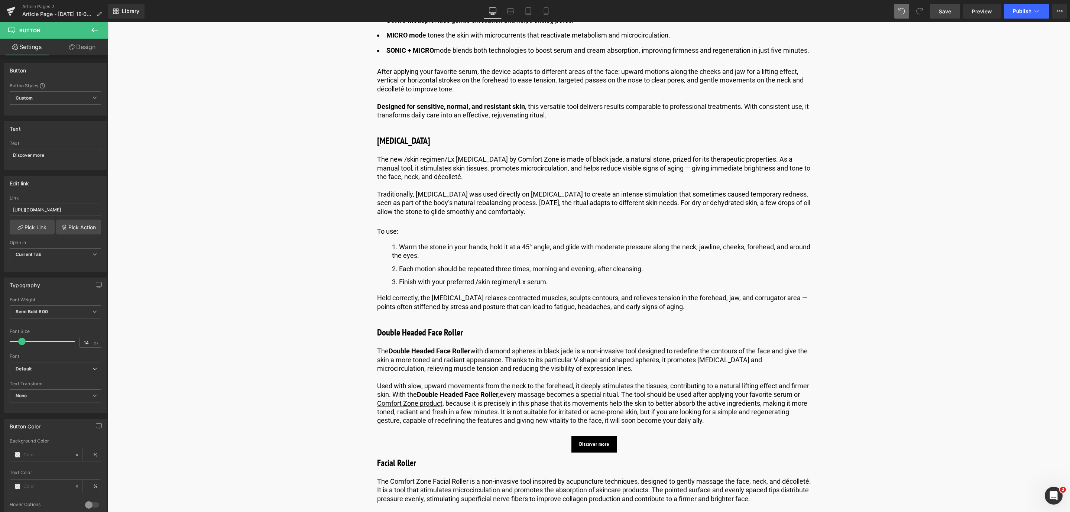
click at [94, 35] on button at bounding box center [95, 30] width 26 height 16
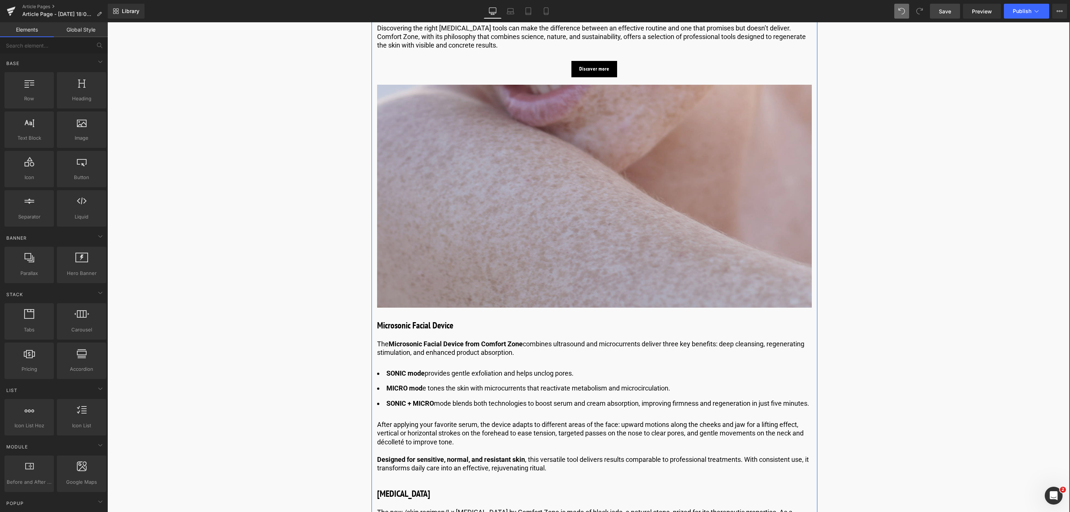
scroll to position [725, 0]
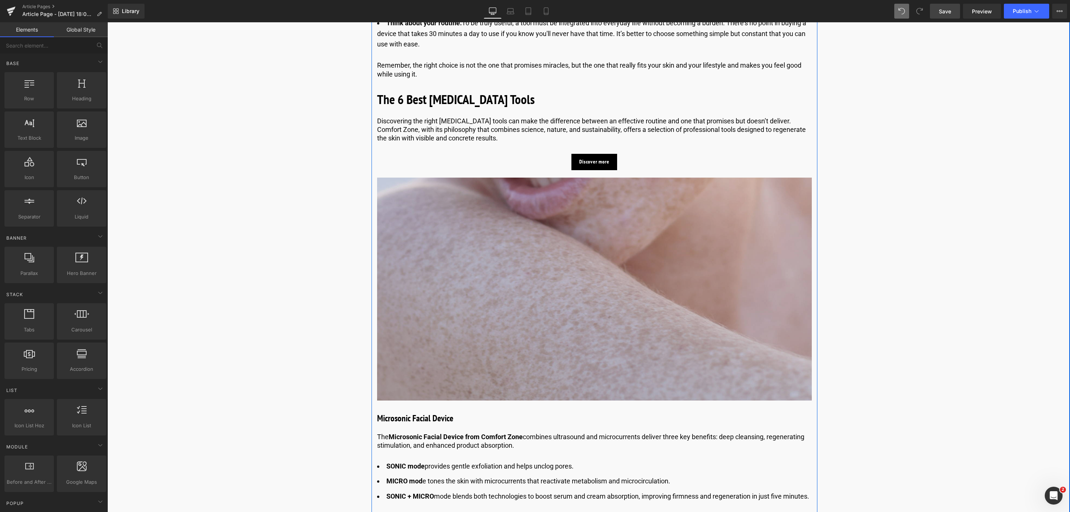
click at [657, 288] on img at bounding box center [594, 289] width 435 height 223
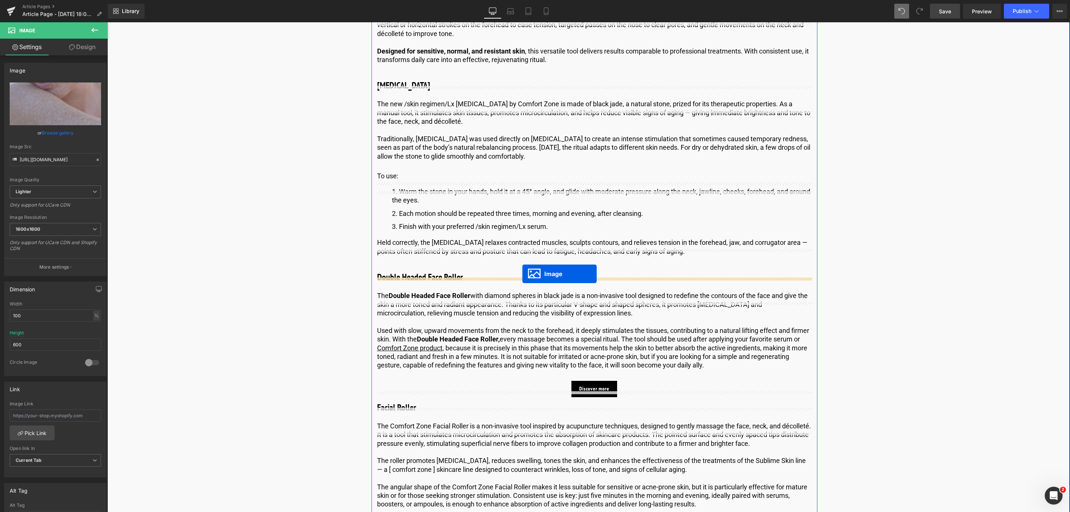
drag, startPoint x: 580, startPoint y: 292, endPoint x: 522, endPoint y: 274, distance: 60.9
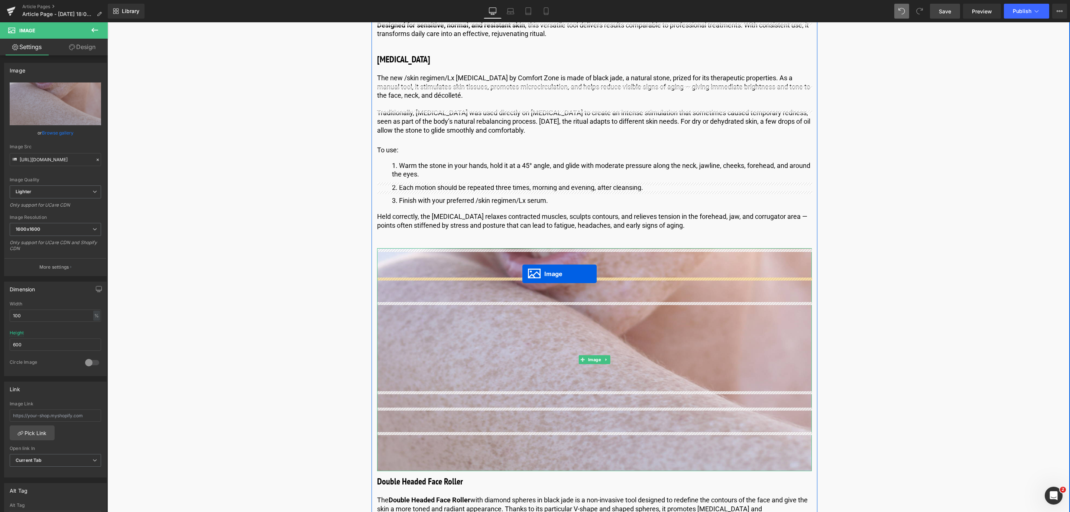
scroll to position [996, 0]
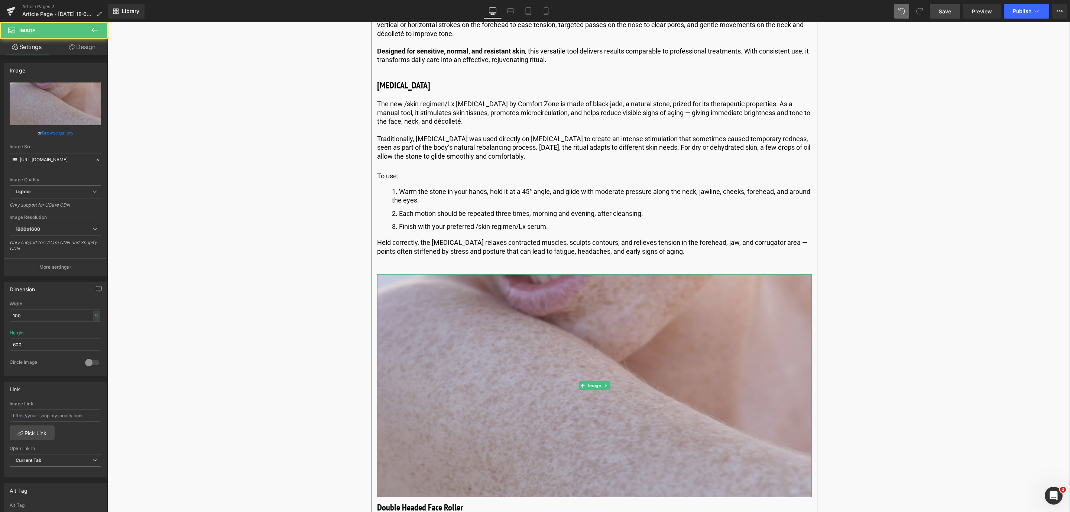
click at [471, 350] on img at bounding box center [594, 385] width 435 height 223
click at [390, 326] on img at bounding box center [594, 385] width 435 height 223
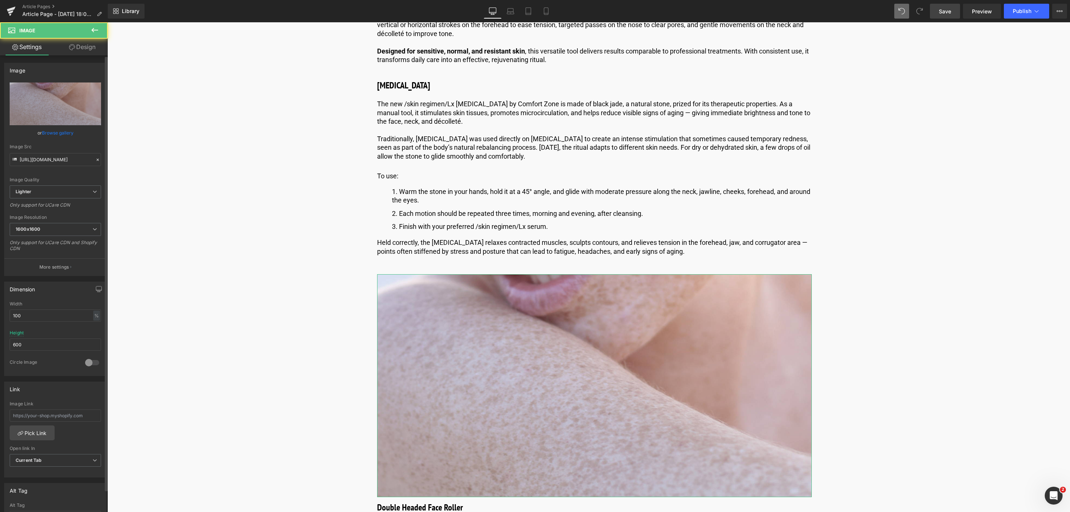
click at [60, 135] on link "Browse gallery" at bounding box center [58, 132] width 32 height 13
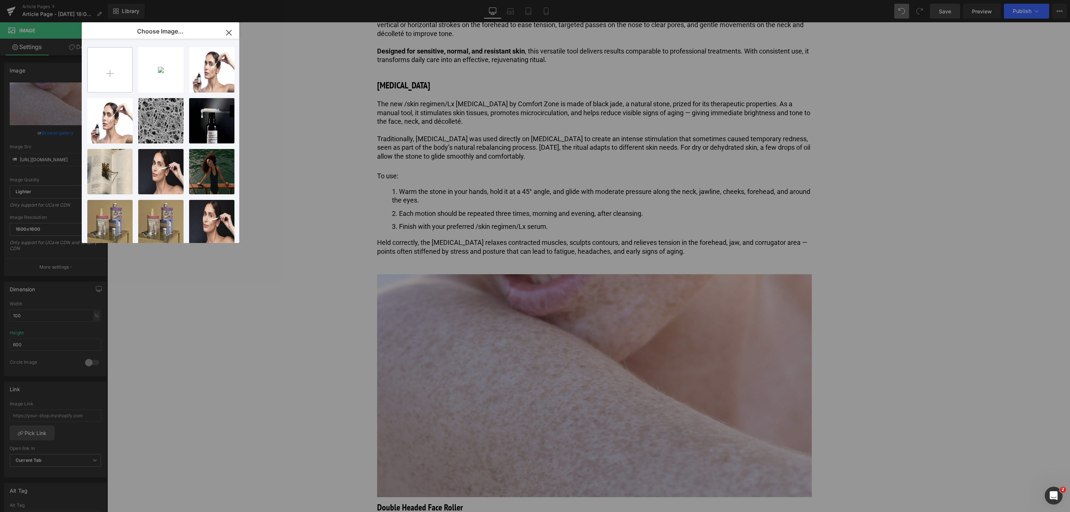
click at [111, 70] on input "file" at bounding box center [110, 70] width 45 height 45
type input "C:\fakepath\1600x1200_skincare tools_grid image.jpg"
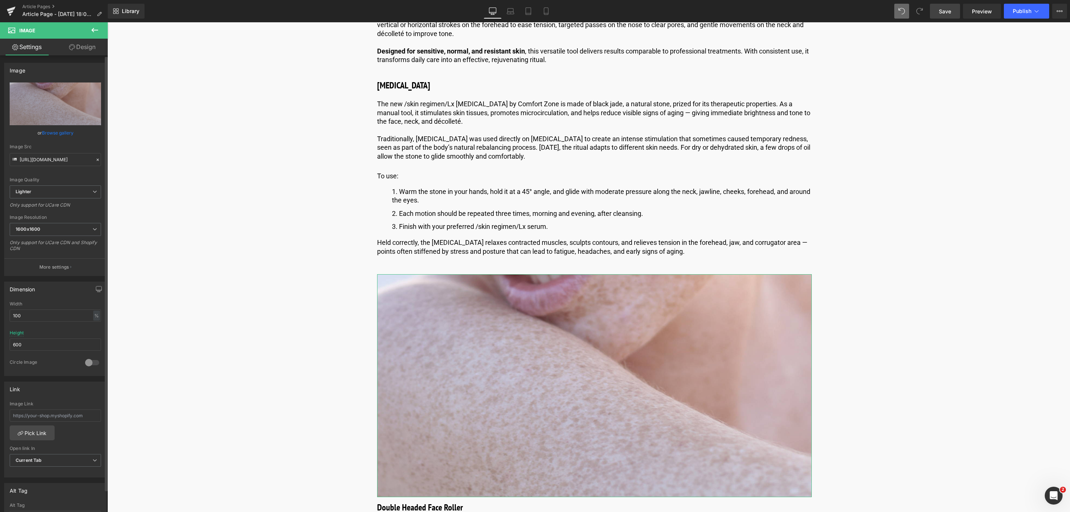
click at [59, 129] on link "Browse gallery" at bounding box center [58, 132] width 32 height 13
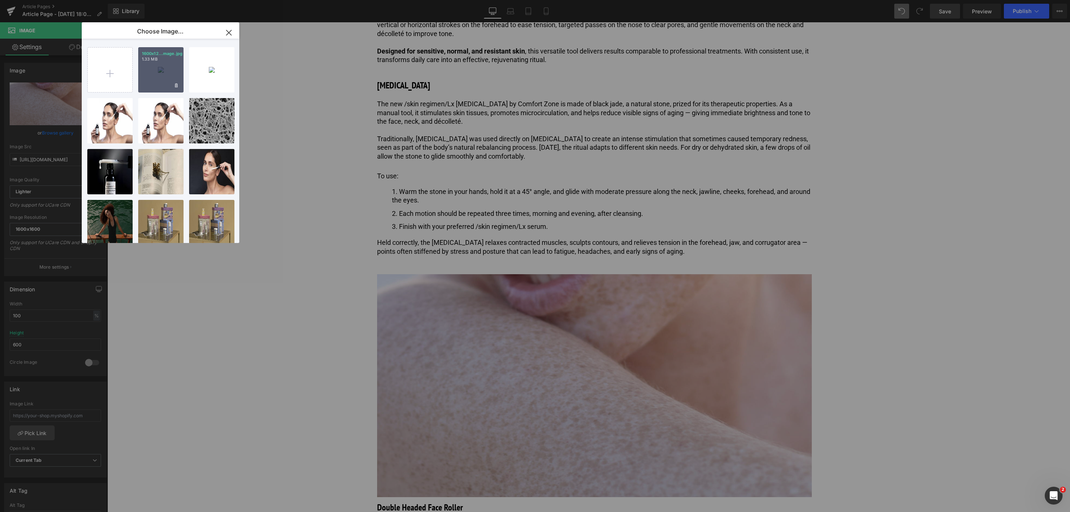
click at [139, 69] on div "1600x12...mage.jpg 1.33 MB" at bounding box center [160, 69] width 45 height 45
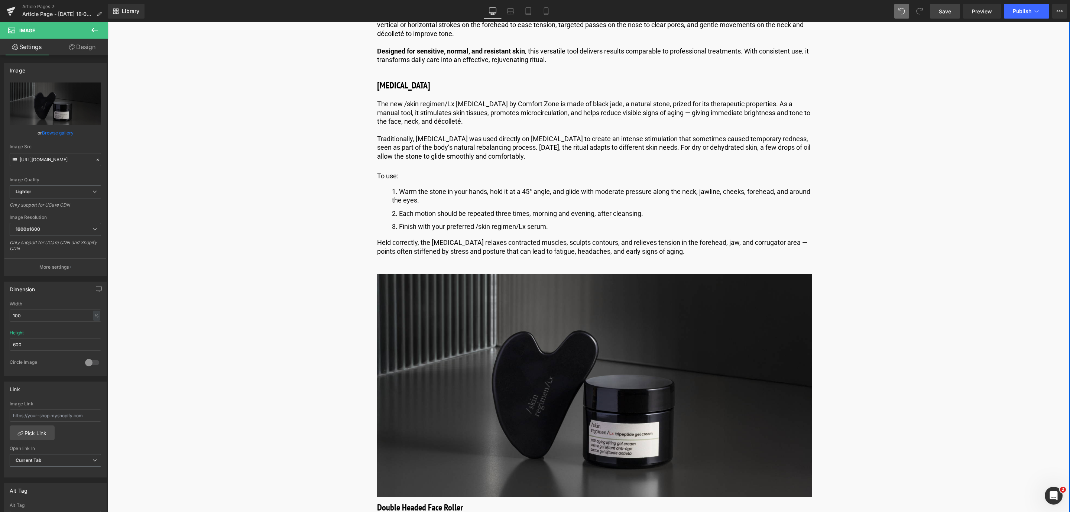
type input "https://ucarecdn.com/7cd74ad8-8b1c-46df-937f-ea7b38e012b9/-/format/auto/-/previ…"
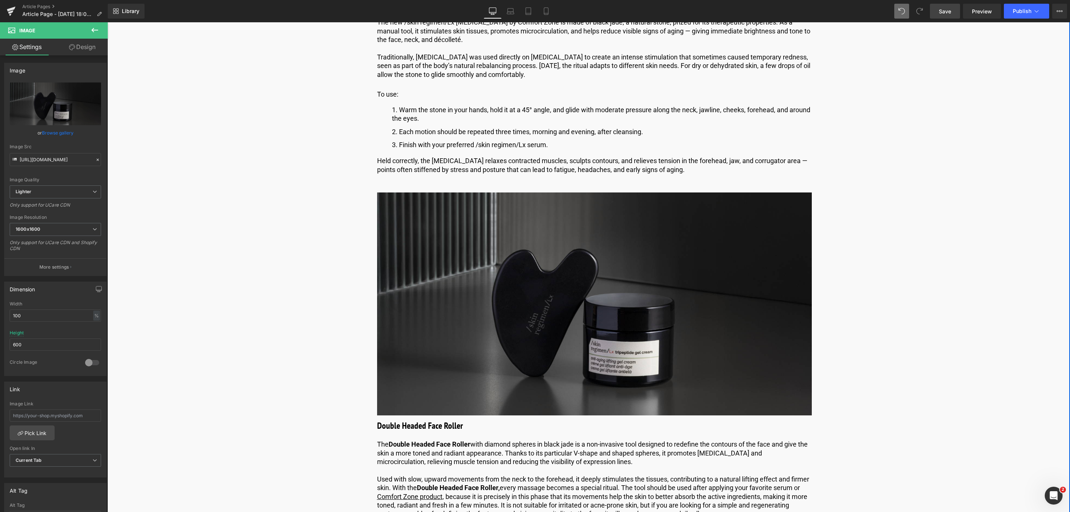
scroll to position [1163, 0]
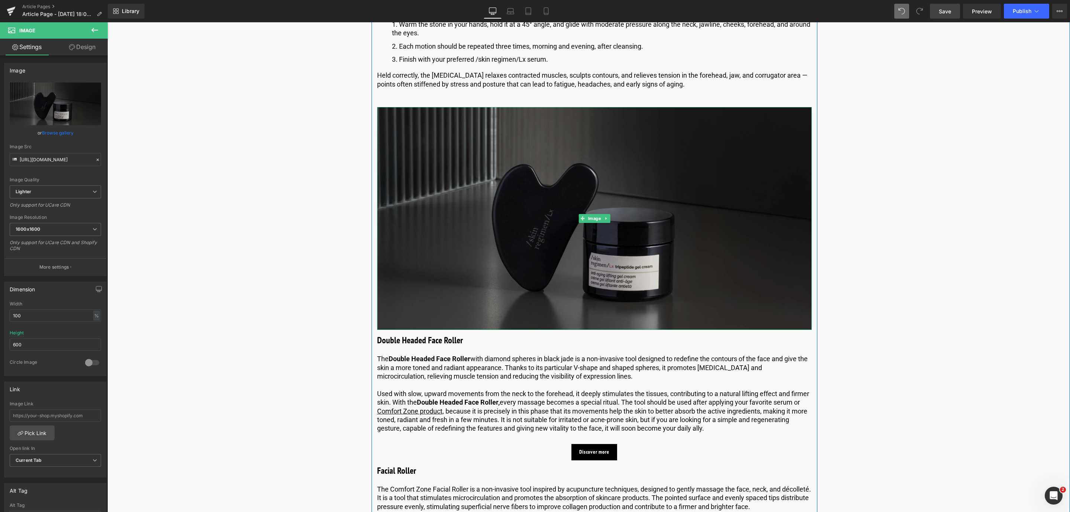
click at [495, 220] on img at bounding box center [594, 218] width 435 height 223
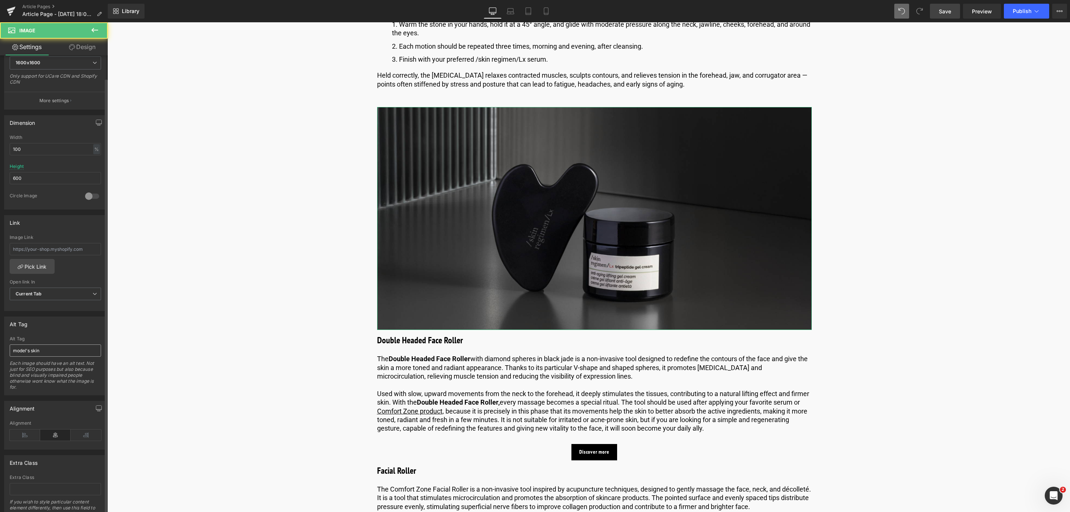
scroll to position [167, 0]
drag, startPoint x: 45, startPoint y: 353, endPoint x: -30, endPoint y: 348, distance: 75.2
click at [0, 348] on html "Image You are previewing how the will restyle your page. You can not edit Eleme…" at bounding box center [535, 256] width 1070 height 512
type input "skin regimen Lx Gua Sha and face cream"
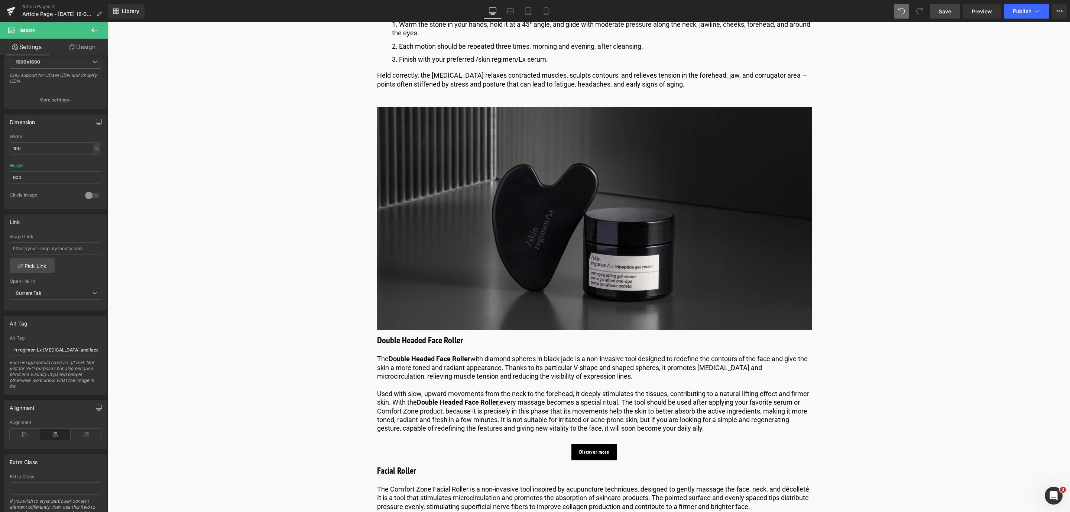
click at [935, 9] on link "Save" at bounding box center [945, 11] width 30 height 15
click at [592, 345] on span "Heading" at bounding box center [590, 340] width 20 height 9
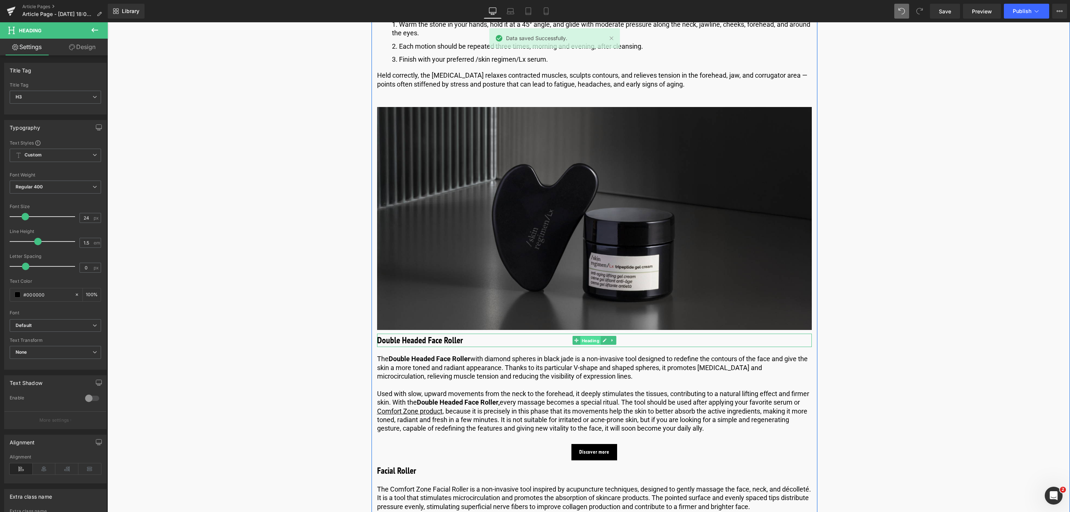
click at [592, 345] on span "Heading" at bounding box center [590, 340] width 20 height 9
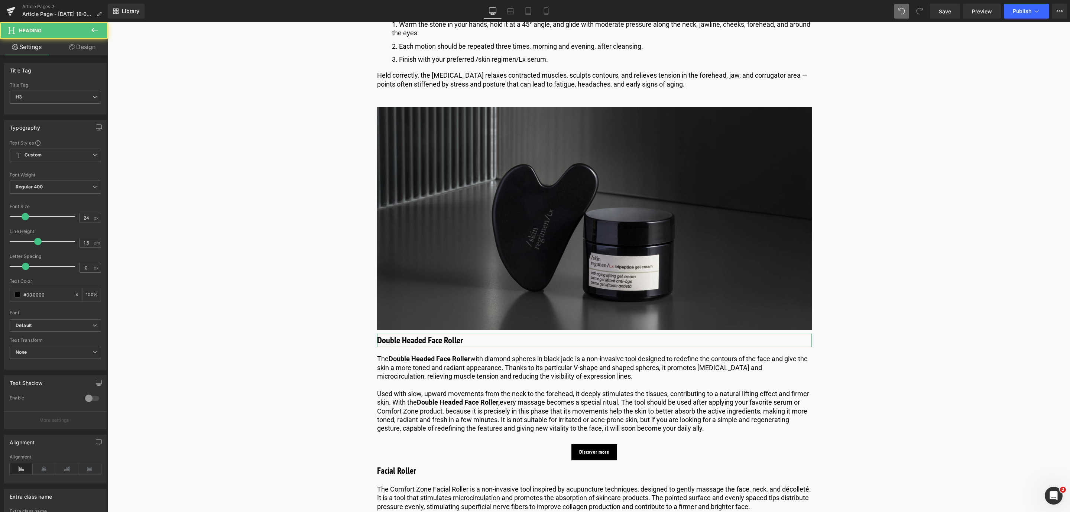
click at [81, 55] on link "Design" at bounding box center [82, 47] width 54 height 17
click at [0, 0] on div "Spacing" at bounding box center [0, 0] width 0 height 0
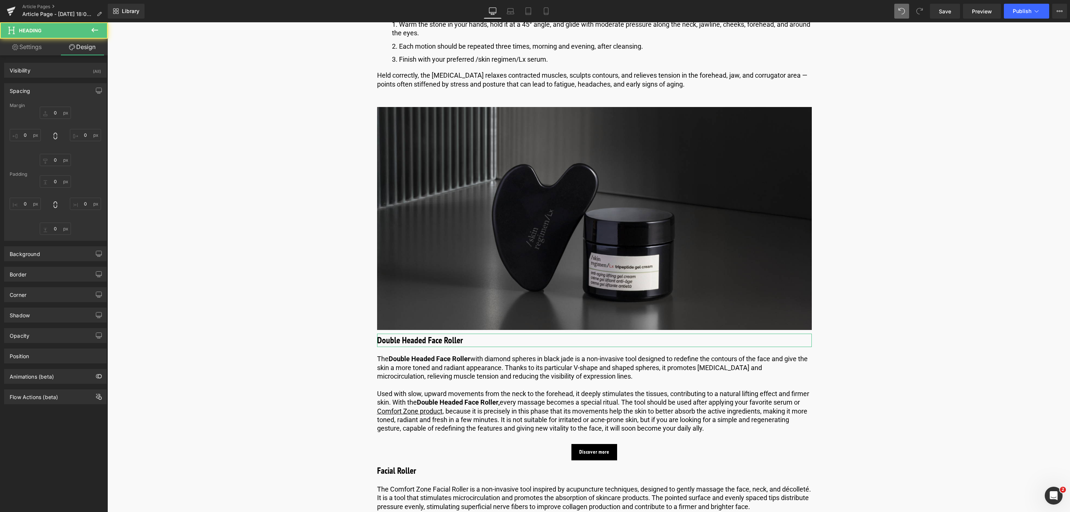
type input "10"
type input "0"
type input "20"
type input "0"
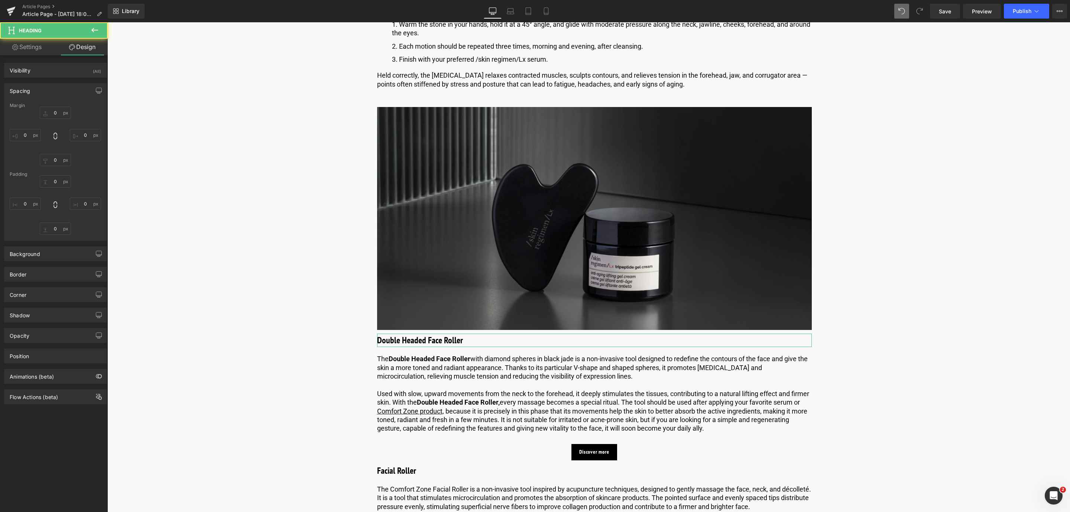
type input "0"
click at [56, 115] on input "10" at bounding box center [55, 113] width 31 height 12
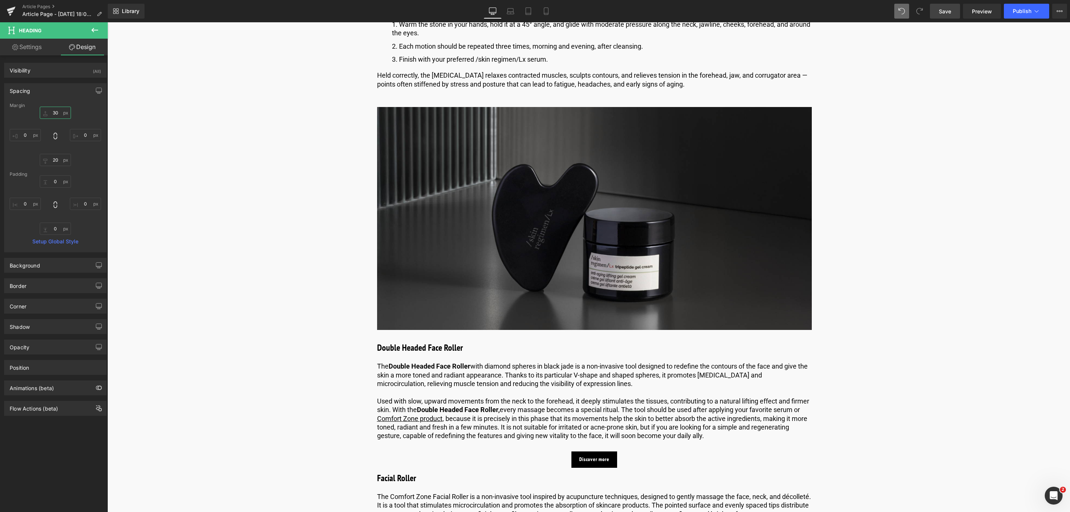
type input "30"
drag, startPoint x: 941, startPoint y: 5, endPoint x: 711, endPoint y: 39, distance: 233.3
click at [941, 5] on link "Save" at bounding box center [945, 11] width 30 height 15
click at [454, 224] on img at bounding box center [594, 218] width 435 height 223
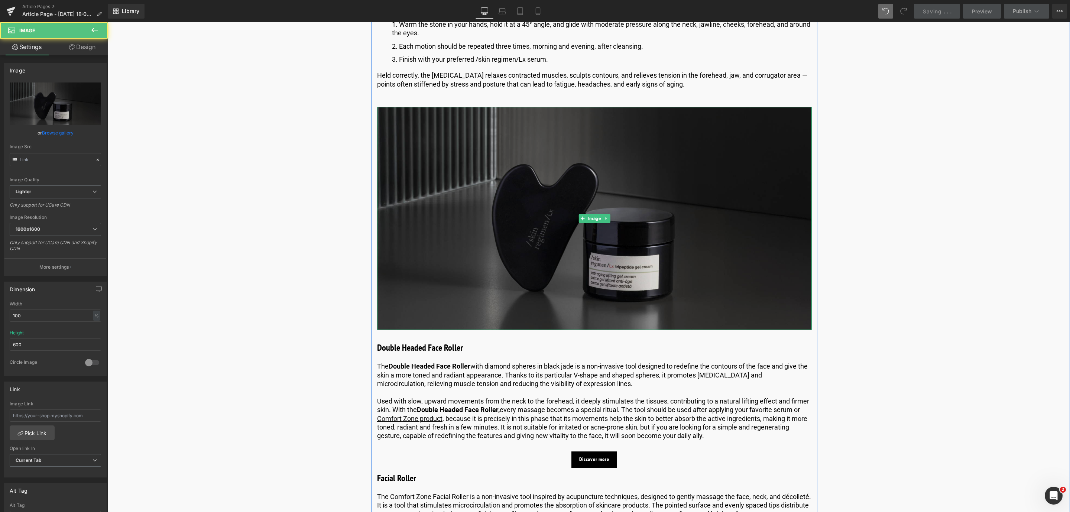
type input "https://ucarecdn.com/7cd74ad8-8b1c-46df-937f-ea7b38e012b9/-/format/auto/-/previ…"
click at [508, 220] on img at bounding box center [594, 218] width 435 height 223
click at [523, 198] on img at bounding box center [594, 218] width 435 height 223
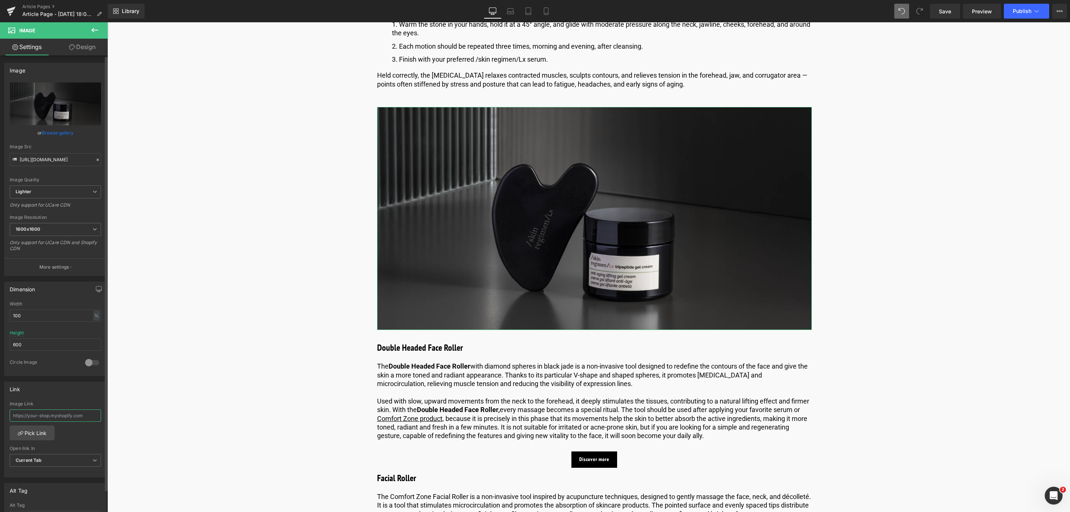
click at [41, 417] on input "text" at bounding box center [55, 416] width 91 height 12
paste input "https://world.comfortzoneskin.com/products/skin-regimen-lx-gua-sha?_pos=1&_sid=…"
type input "https://world.comfortzoneskin.com/products/skin-regimen-lx-gua-sha?_pos=1&_sid=…"
click at [39, 433] on link "Pick Link" at bounding box center [32, 433] width 45 height 15
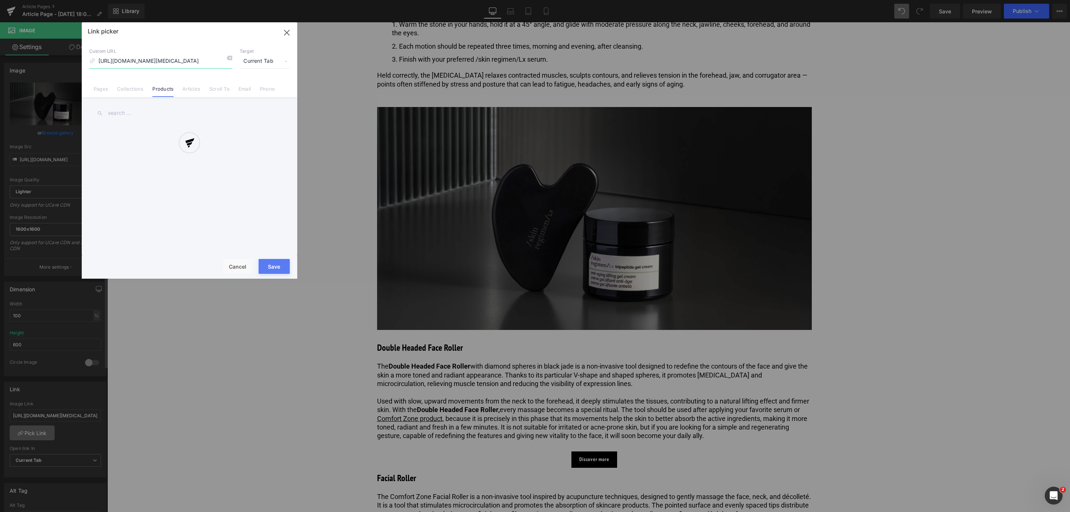
scroll to position [0, 122]
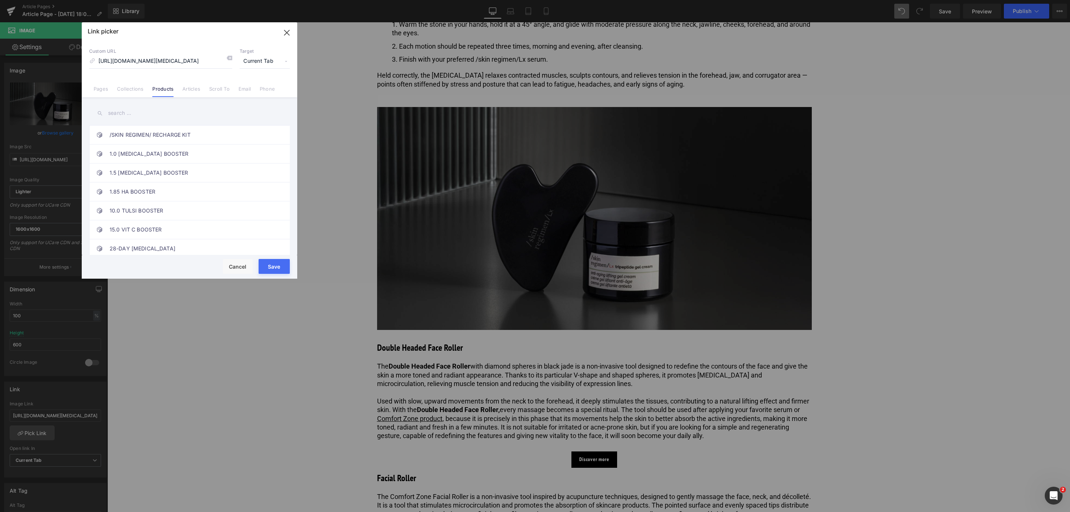
click at [272, 270] on button "Save" at bounding box center [274, 266] width 31 height 15
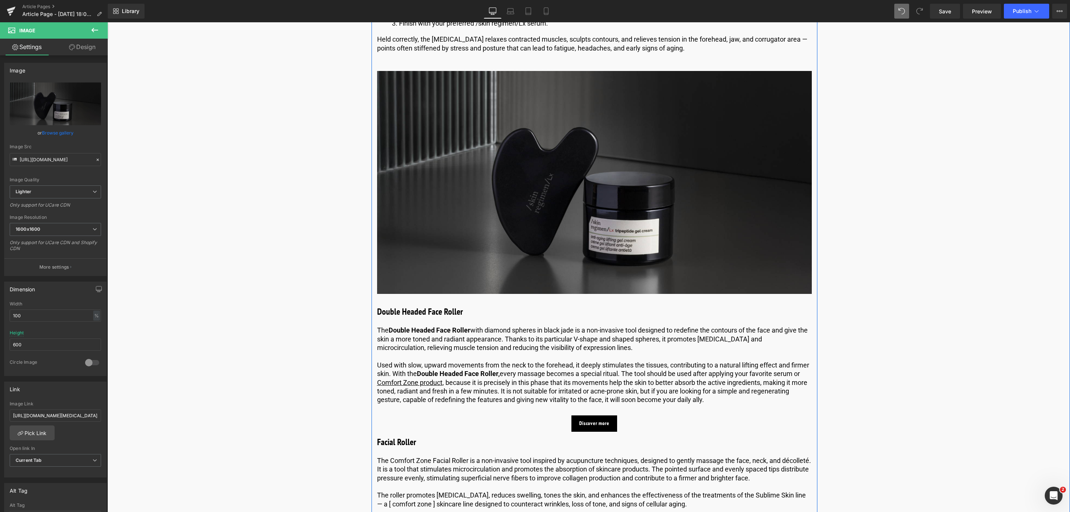
scroll to position [1219, 0]
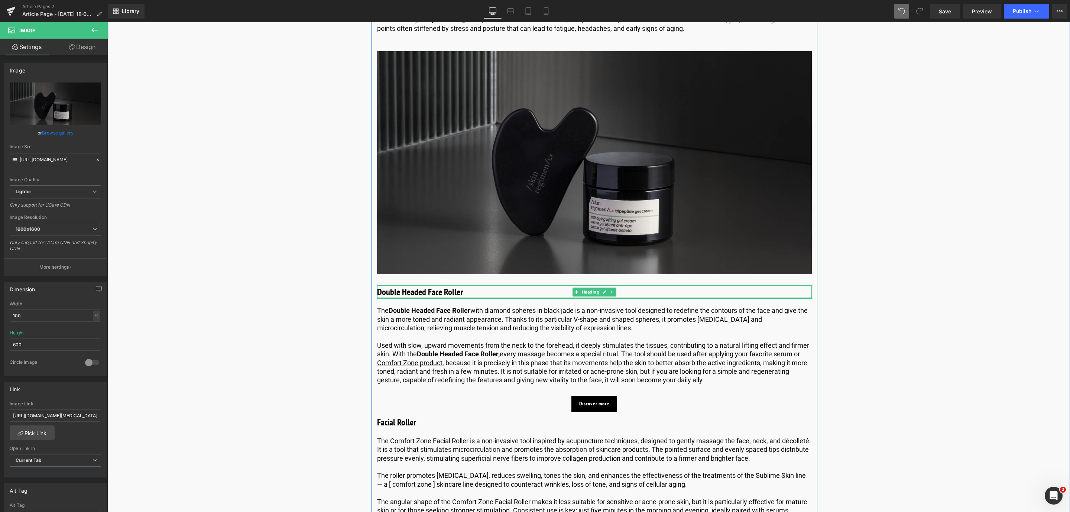
click at [420, 299] on div at bounding box center [594, 298] width 435 height 2
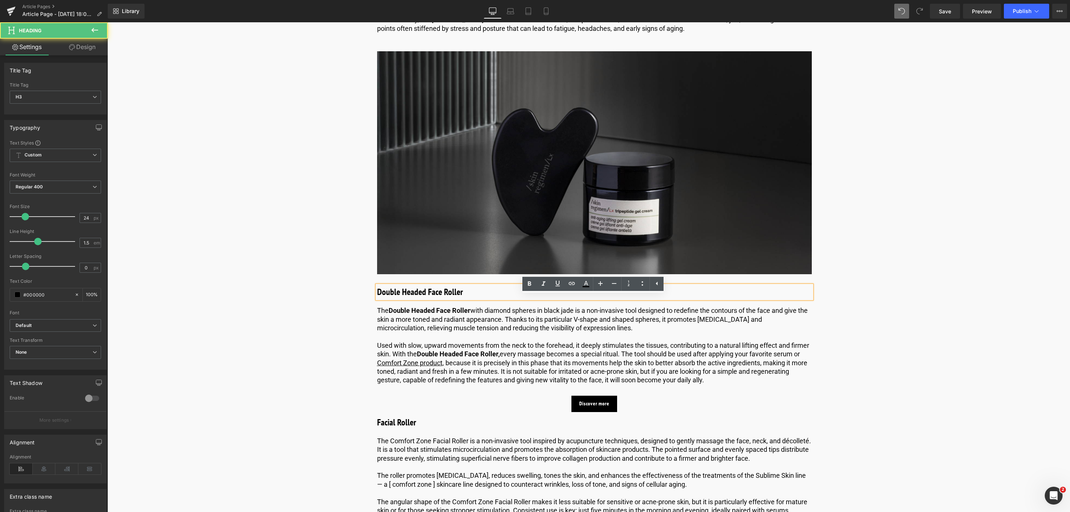
click at [463, 297] on h3 "Double Headed Face Roller" at bounding box center [594, 291] width 435 height 13
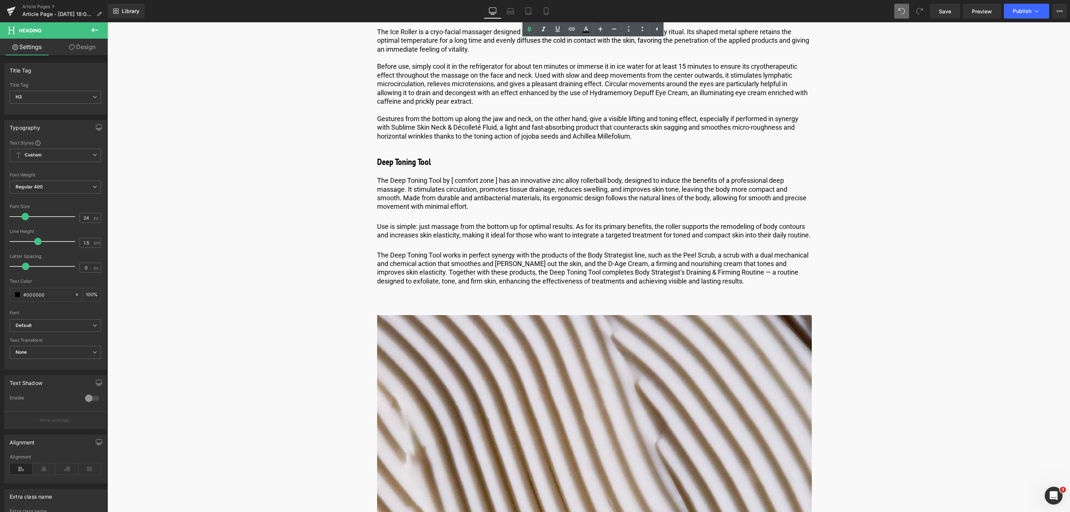
scroll to position [1832, 0]
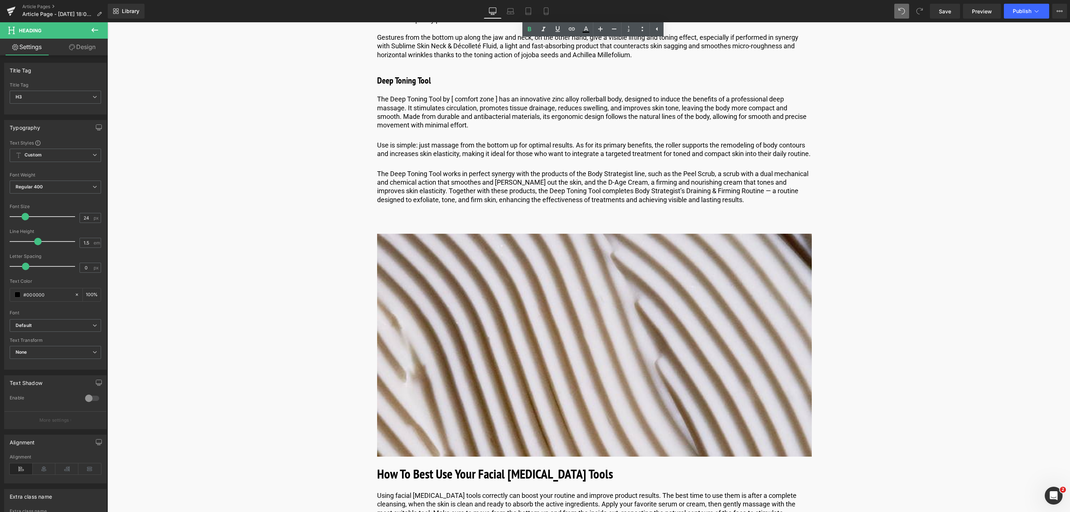
drag, startPoint x: 432, startPoint y: 120, endPoint x: 401, endPoint y: 111, distance: 32.5
click at [433, 120] on p "The Deep Toning Tool by [ comfort zone ] has an innovative zinc alloy rollerbal…" at bounding box center [594, 112] width 435 height 35
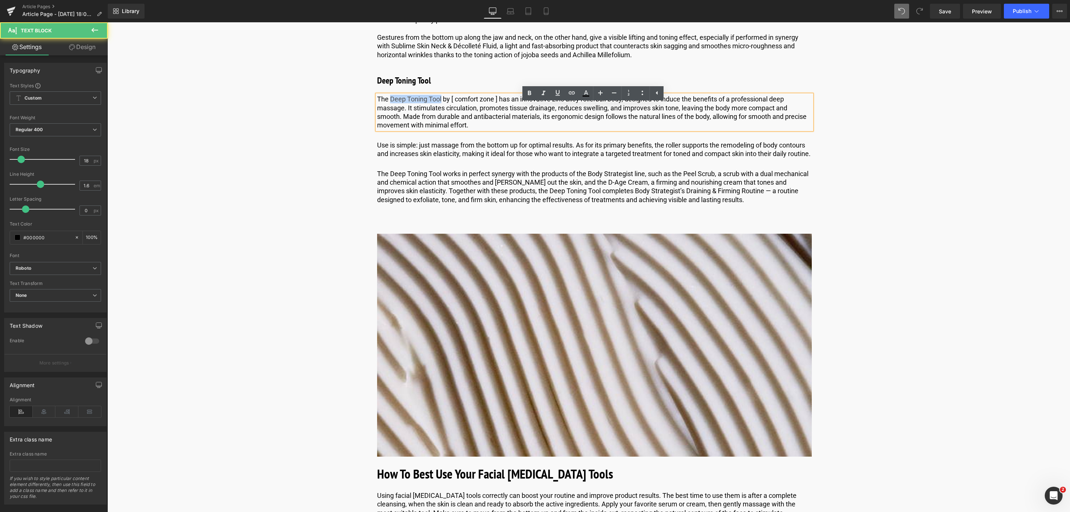
drag, startPoint x: 388, startPoint y: 109, endPoint x: 441, endPoint y: 108, distance: 52.4
click at [441, 108] on p "The Deep Toning Tool by [ comfort zone ] has an innovative zinc alloy rollerbal…" at bounding box center [594, 112] width 435 height 35
click at [550, 94] on link at bounding box center [544, 93] width 14 height 14
click at [554, 94] on icon at bounding box center [557, 92] width 9 height 9
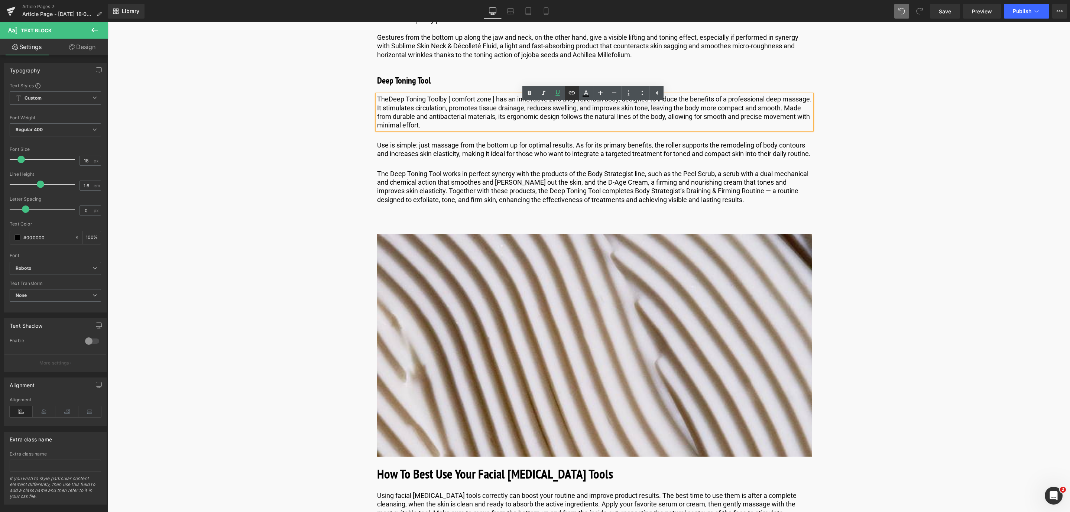
drag, startPoint x: 570, startPoint y: 93, endPoint x: 442, endPoint y: 81, distance: 128.8
click at [570, 93] on icon at bounding box center [571, 92] width 9 height 9
click at [430, 124] on input "text" at bounding box center [434, 125] width 114 height 19
paste input "https://world.comfortzoneskin.com/products/deep-toning-tool?_pos=4&_sid=14f24f0…"
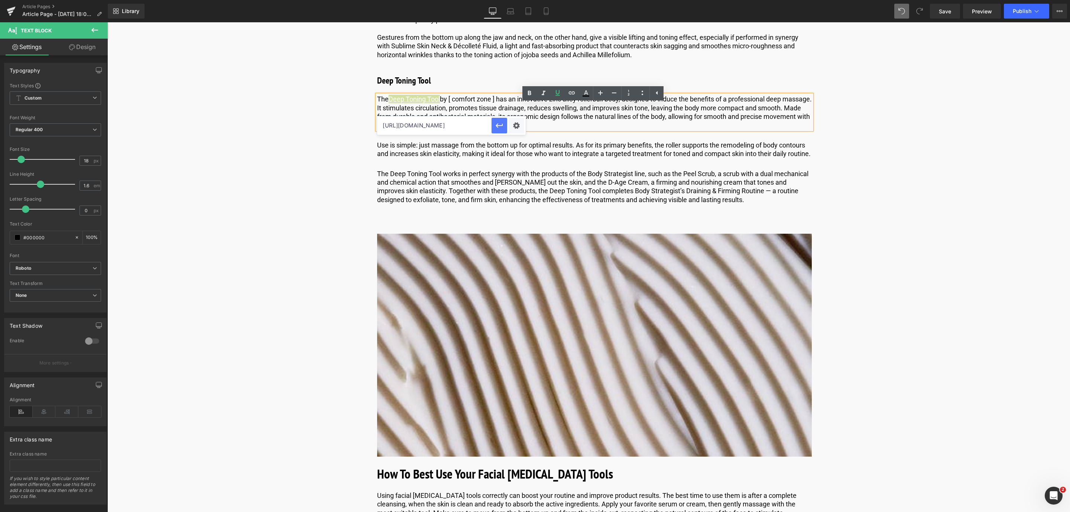
type input "https://world.comfortzoneskin.com/products/deep-toning-tool?_pos=4&_sid=14f24f0…"
click at [498, 130] on button "button" at bounding box center [500, 126] width 16 height 16
click at [607, 350] on link at bounding box center [606, 345] width 8 height 9
click at [608, 347] on icon at bounding box center [610, 345] width 4 height 4
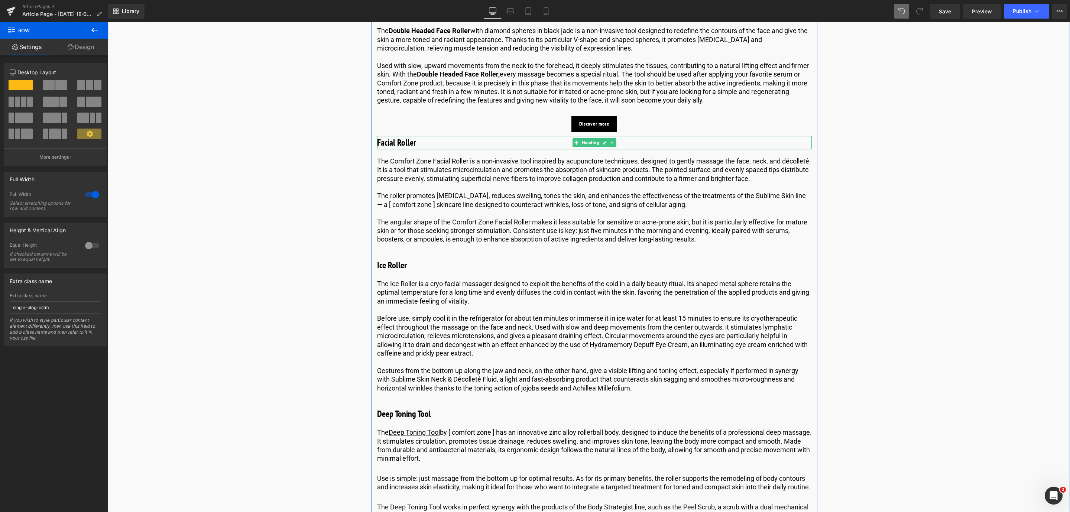
scroll to position [1497, 0]
click at [609, 130] on link at bounding box center [607, 125] width 8 height 9
click at [601, 127] on icon at bounding box center [603, 125] width 4 height 4
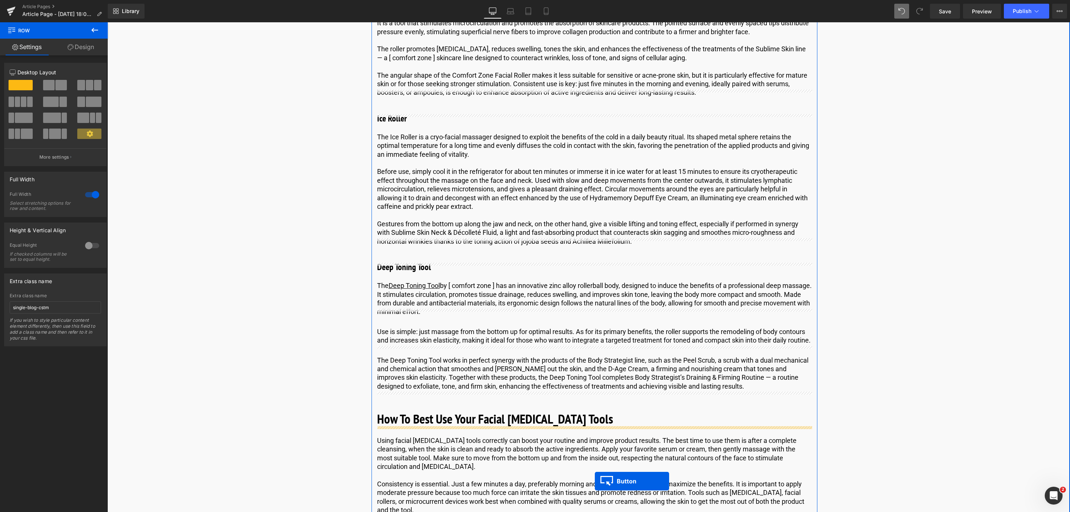
scroll to position [1700, 0]
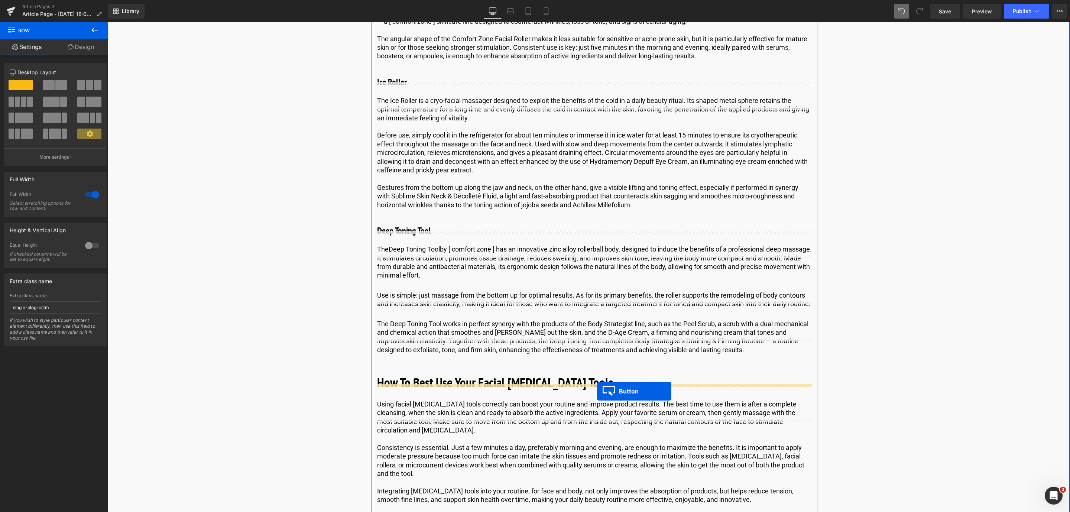
drag, startPoint x: 579, startPoint y: 149, endPoint x: 597, endPoint y: 391, distance: 243.3
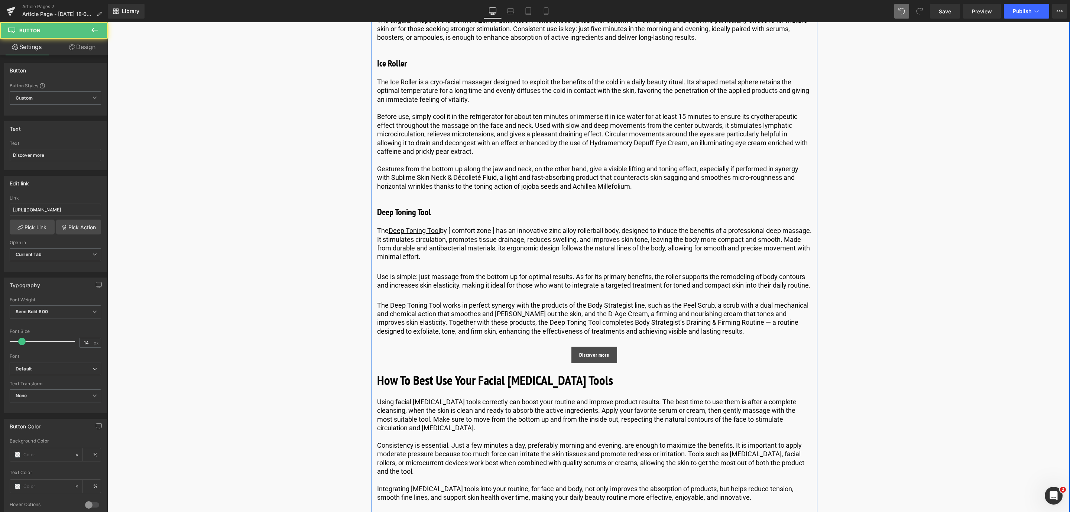
scroll to position [1682, 0]
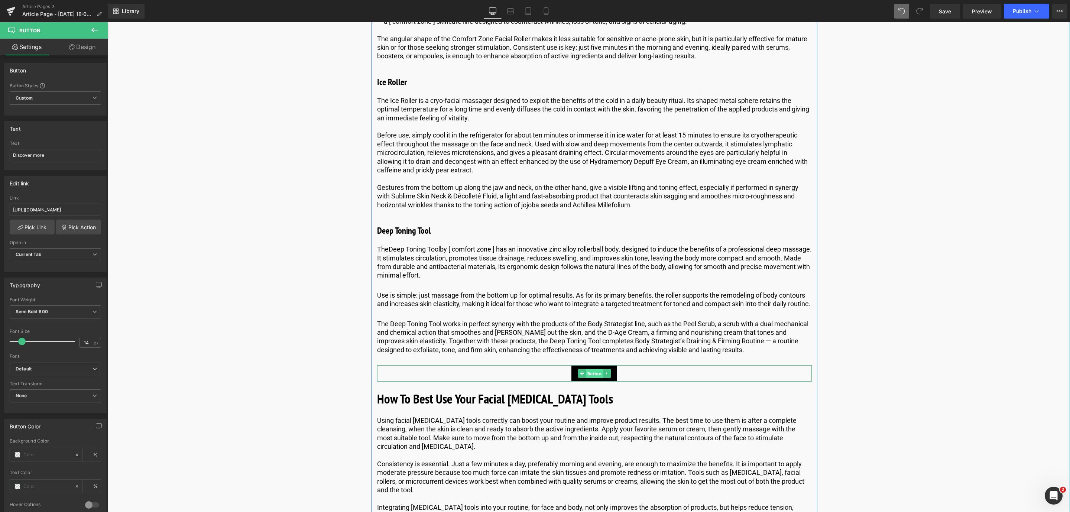
click at [590, 378] on span "Button" at bounding box center [594, 373] width 17 height 9
drag, startPoint x: 122, startPoint y: 236, endPoint x: 165, endPoint y: 220, distance: 45.6
paste input "https://world.comfortzoneskin.com/products/deep-toning-tool?_pos=4&_sid=14f24f0…"
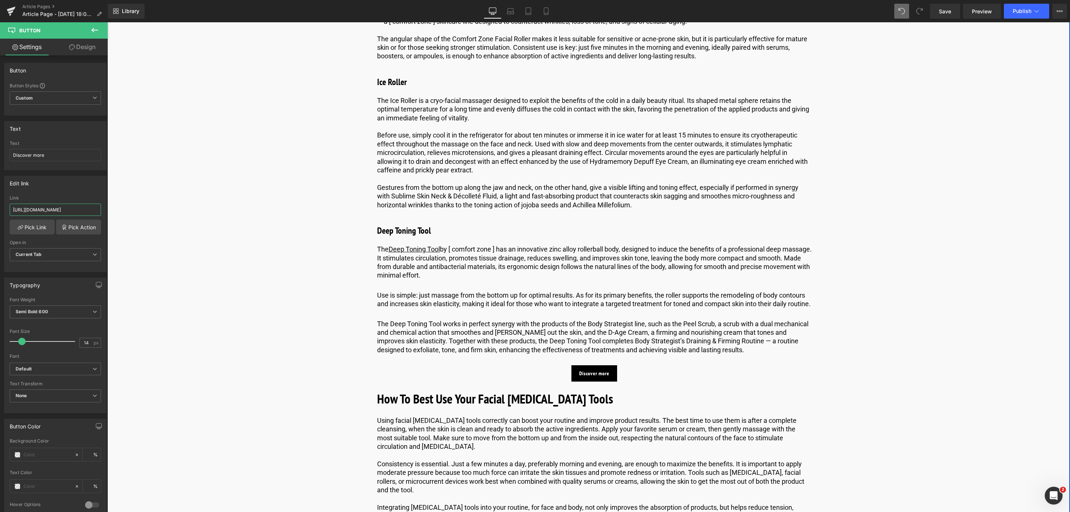
scroll to position [0, 118]
type input "https://world.comfortzoneskin.com/products/deep-toning-tool?_pos=4&_sid=14f24f0…"
click at [45, 232] on link "Pick Link" at bounding box center [32, 227] width 45 height 15
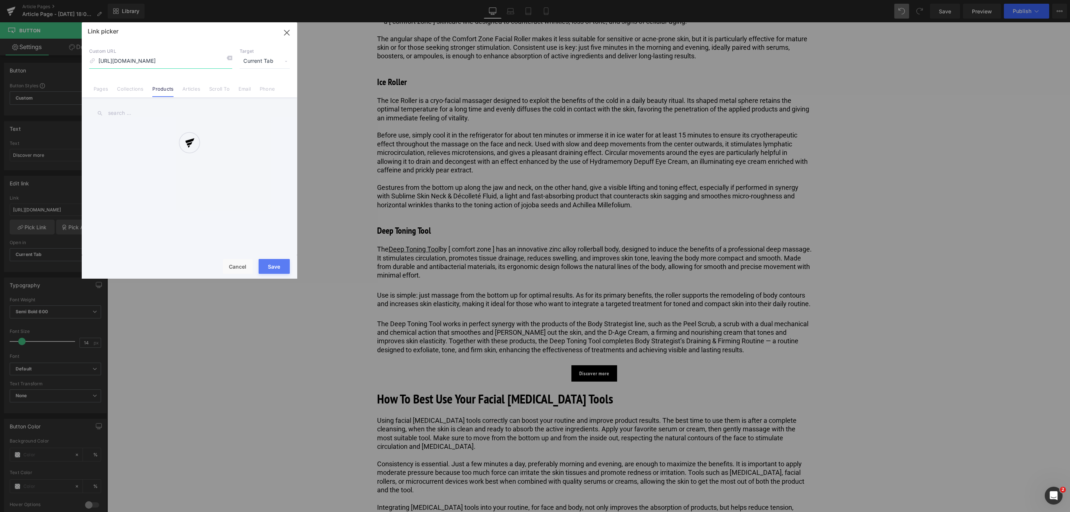
scroll to position [0, 103]
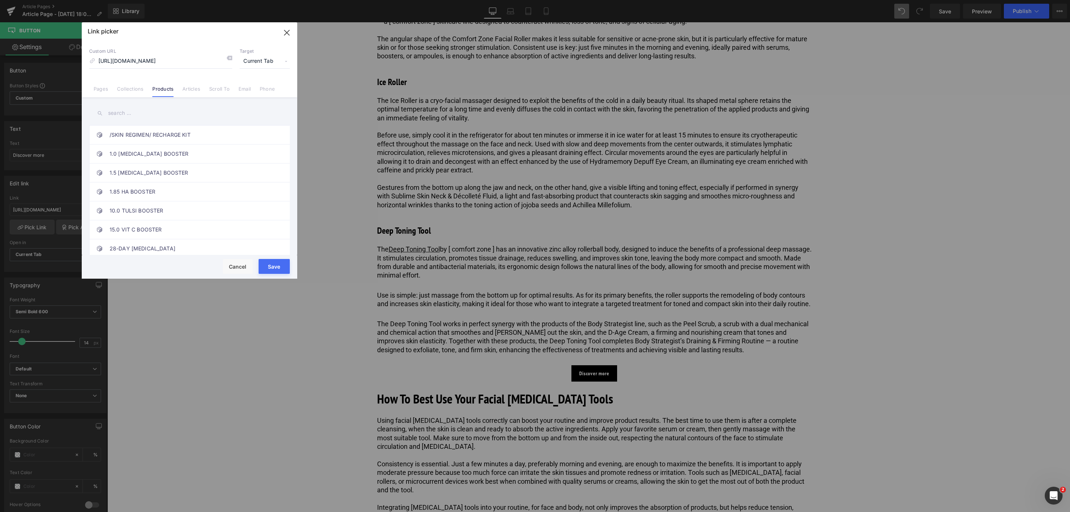
drag, startPoint x: 282, startPoint y: 265, endPoint x: 179, endPoint y: 241, distance: 105.6
click at [282, 265] on button "Save" at bounding box center [274, 266] width 31 height 15
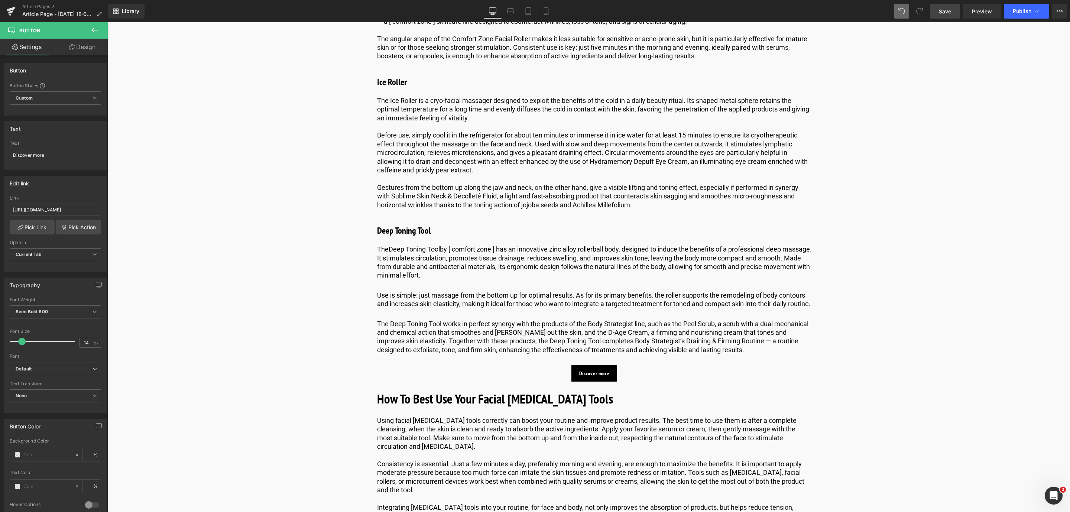
click at [955, 17] on link "Save" at bounding box center [945, 11] width 30 height 15
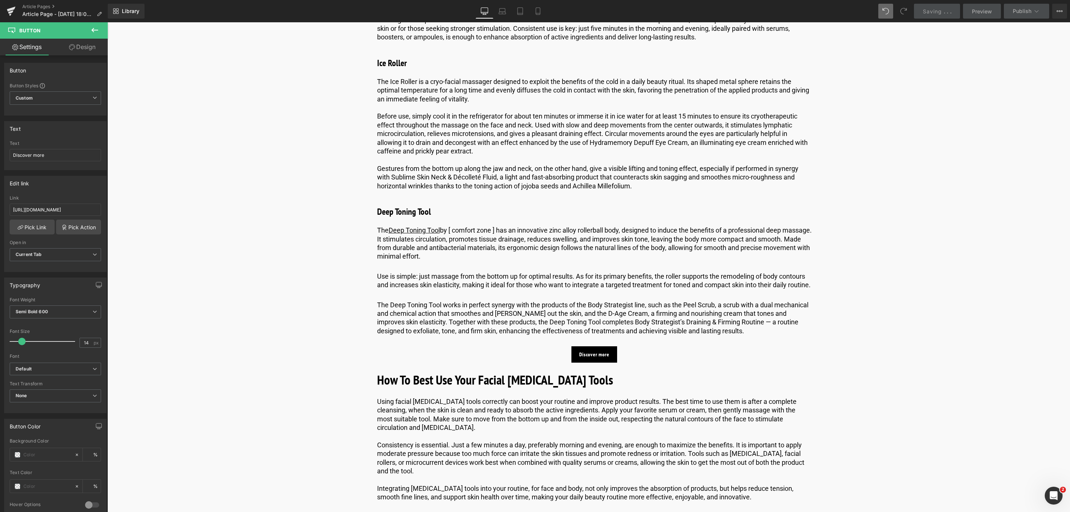
scroll to position [1626, 0]
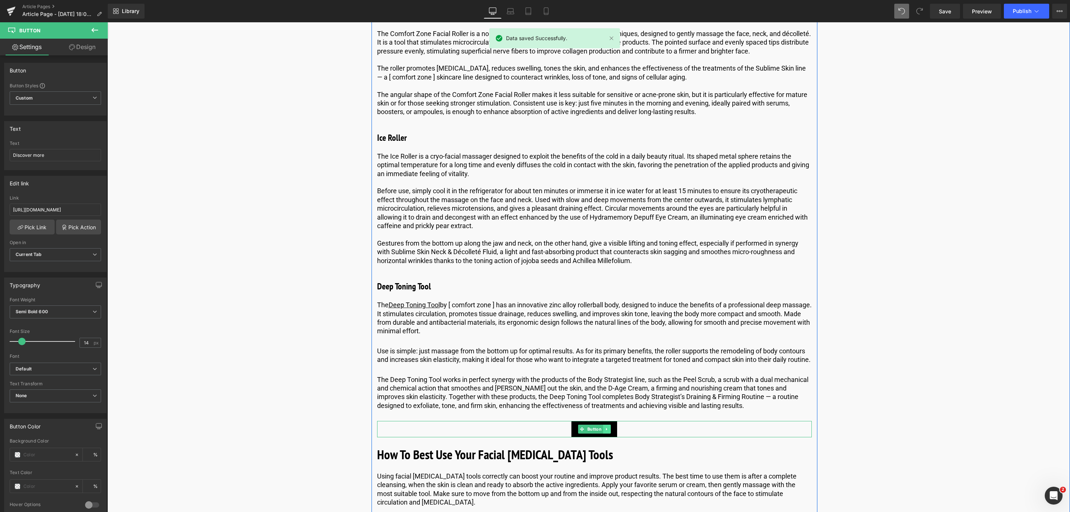
click at [606, 431] on icon at bounding box center [606, 429] width 1 height 3
click at [605, 434] on link at bounding box center [603, 429] width 8 height 9
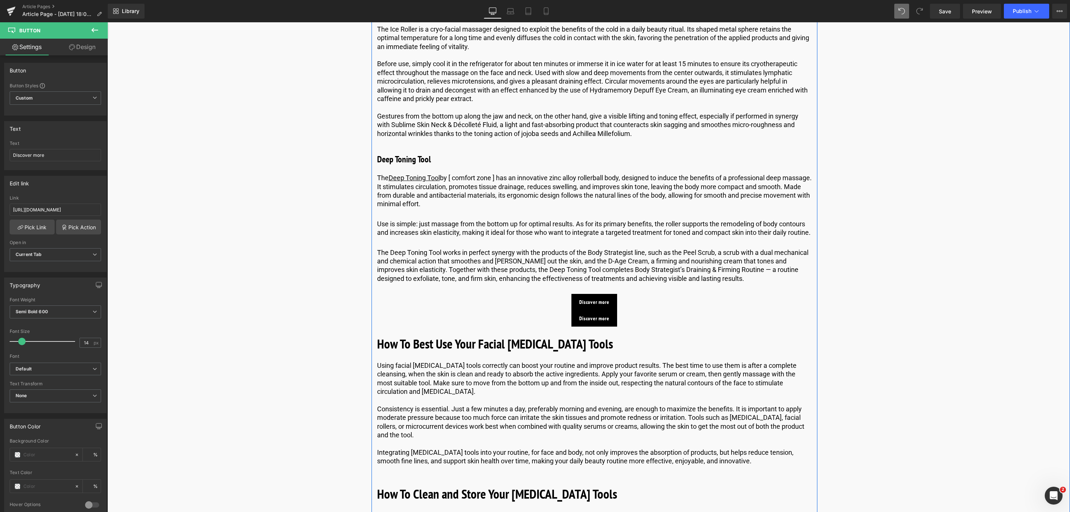
scroll to position [1678, 0]
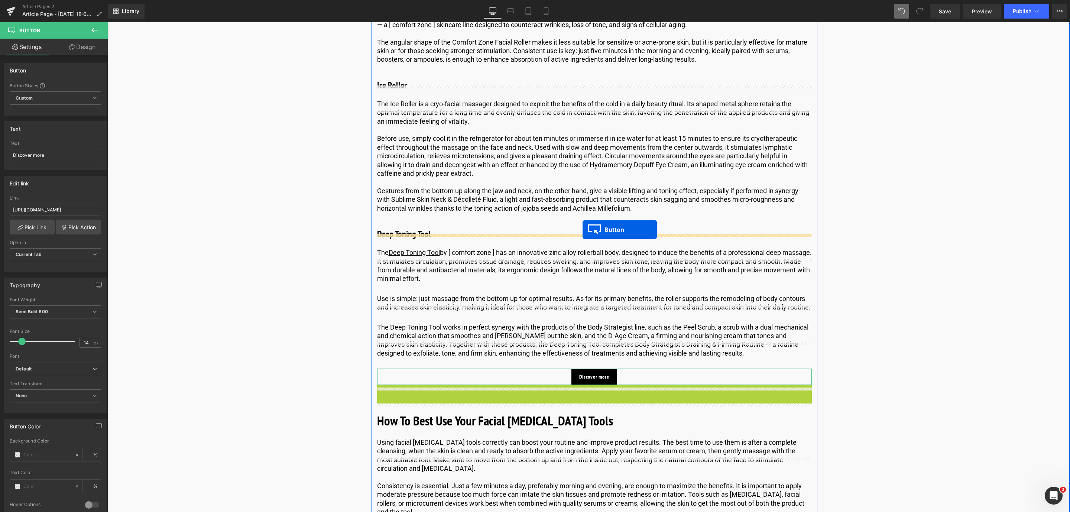
drag, startPoint x: 579, startPoint y: 416, endPoint x: 845, endPoint y: 23, distance: 475.0
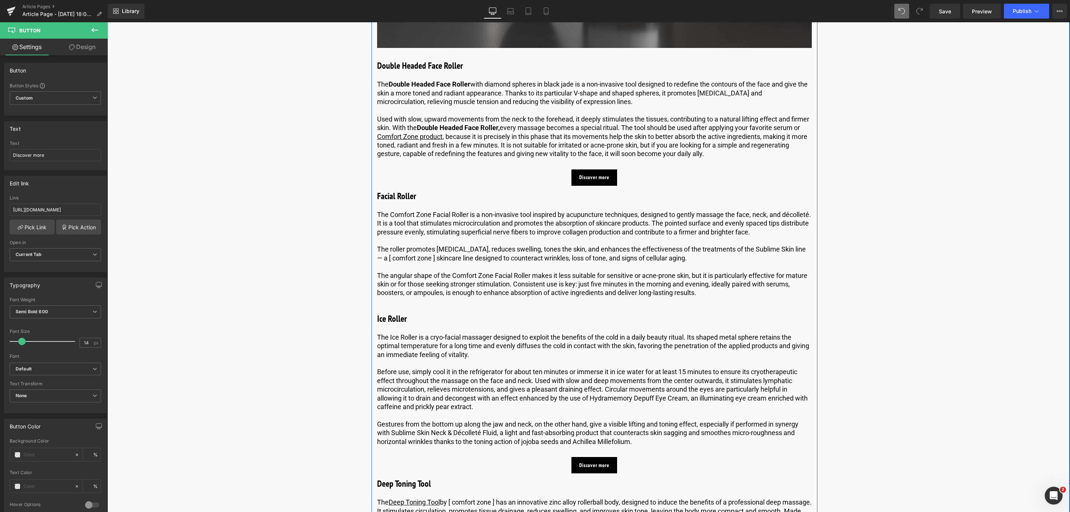
scroll to position [1400, 0]
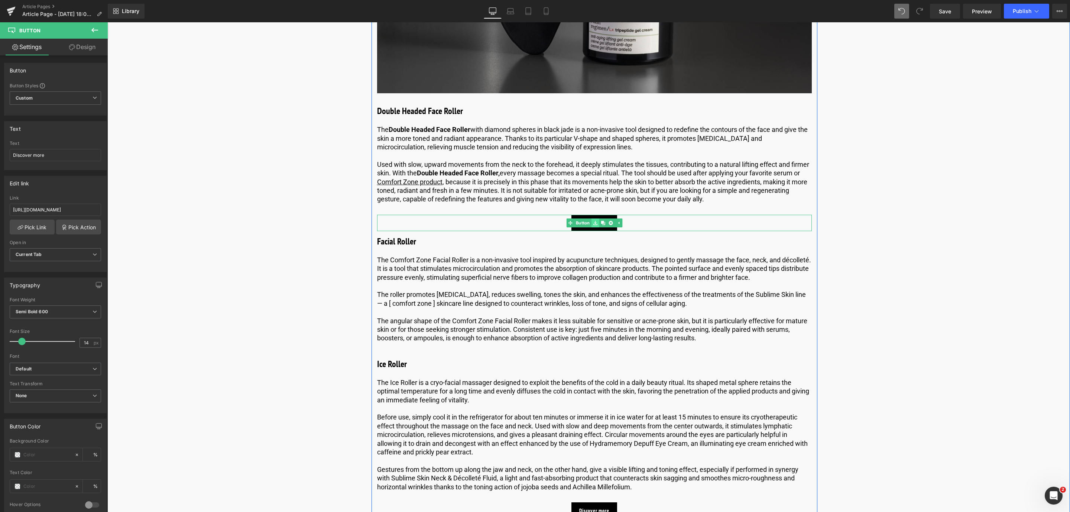
click at [593, 225] on icon at bounding box center [595, 223] width 4 height 4
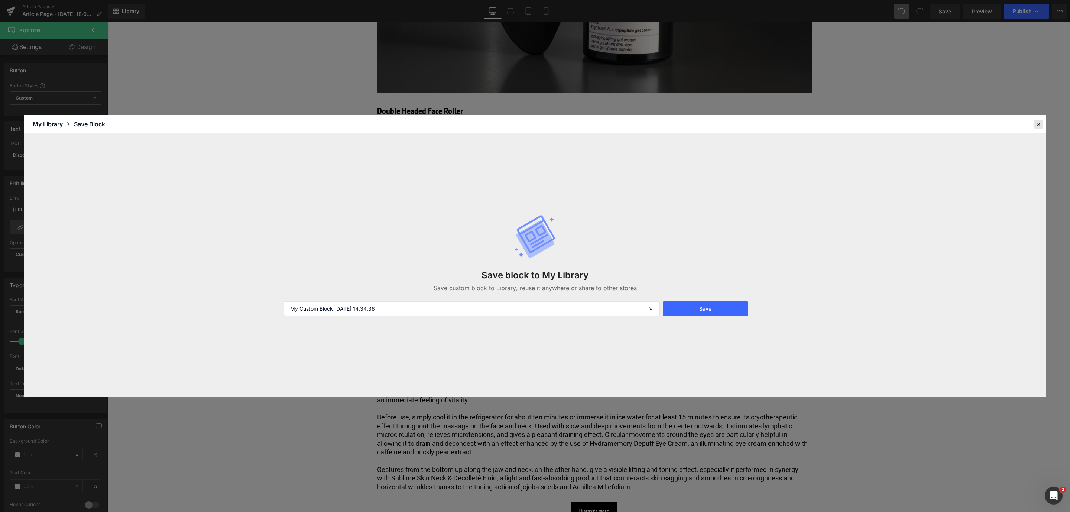
click at [1042, 122] on div at bounding box center [1038, 124] width 9 height 9
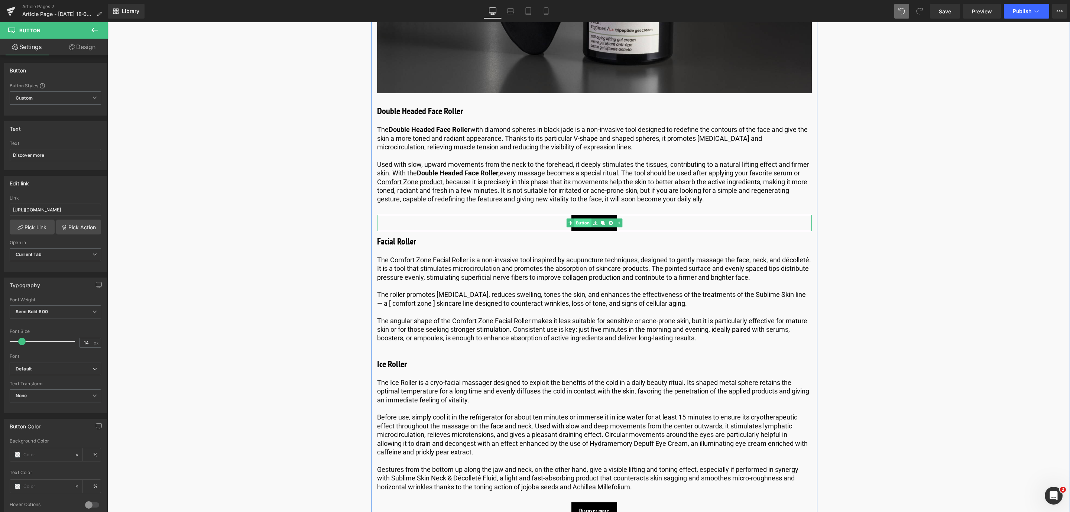
click at [580, 227] on link "Button" at bounding box center [578, 223] width 25 height 9
drag, startPoint x: 190, startPoint y: 237, endPoint x: 156, endPoint y: 214, distance: 40.6
type input "h"
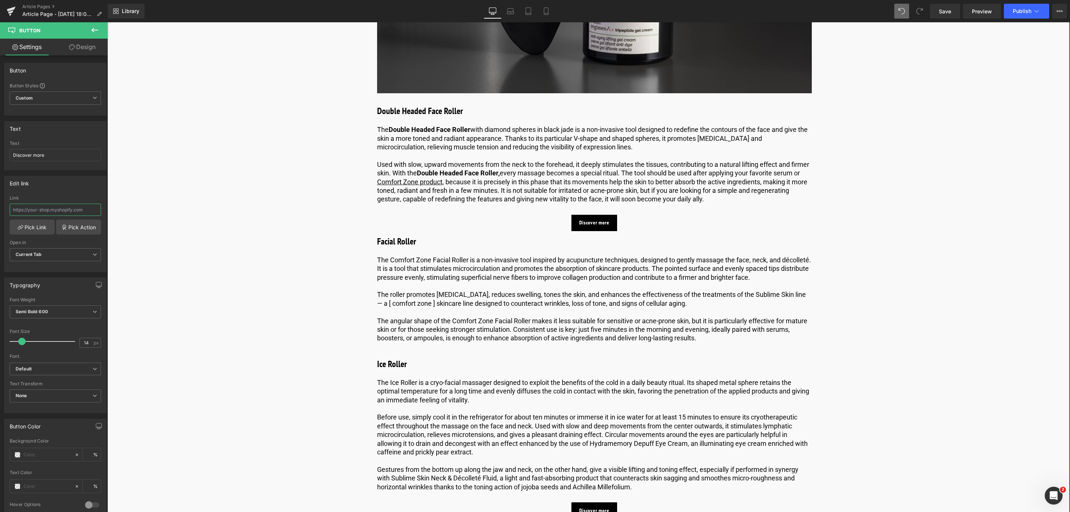
paste input "https://world.comfortzoneskin.com/products/skin-regimen-lx-double-headed-face-r…"
type input "https://world.comfortzoneskin.com/products/skin-regimen-lx-double-headed-face-r…"
click at [38, 230] on link "Pick Link" at bounding box center [32, 227] width 45 height 15
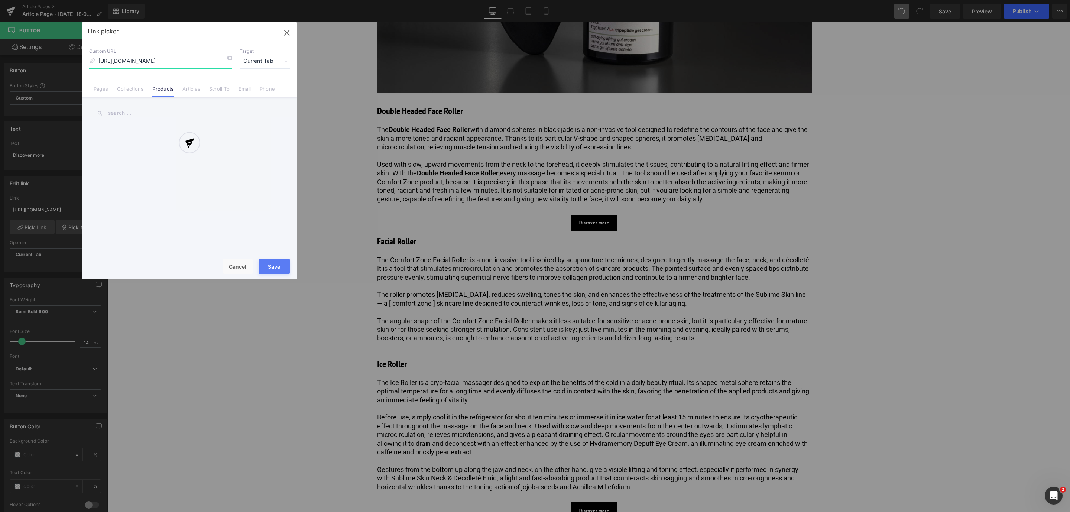
scroll to position [0, 171]
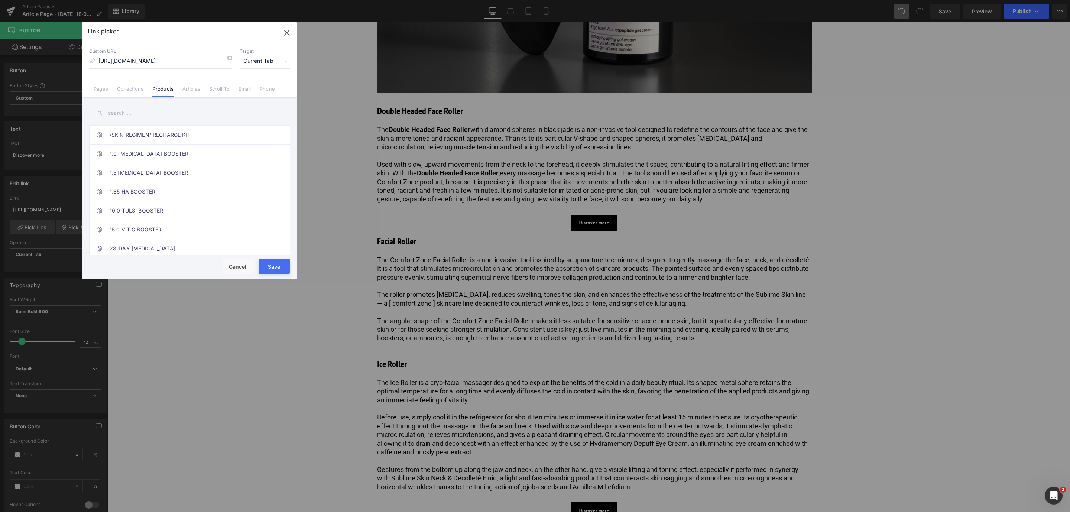
click at [272, 264] on button "Save" at bounding box center [274, 266] width 31 height 15
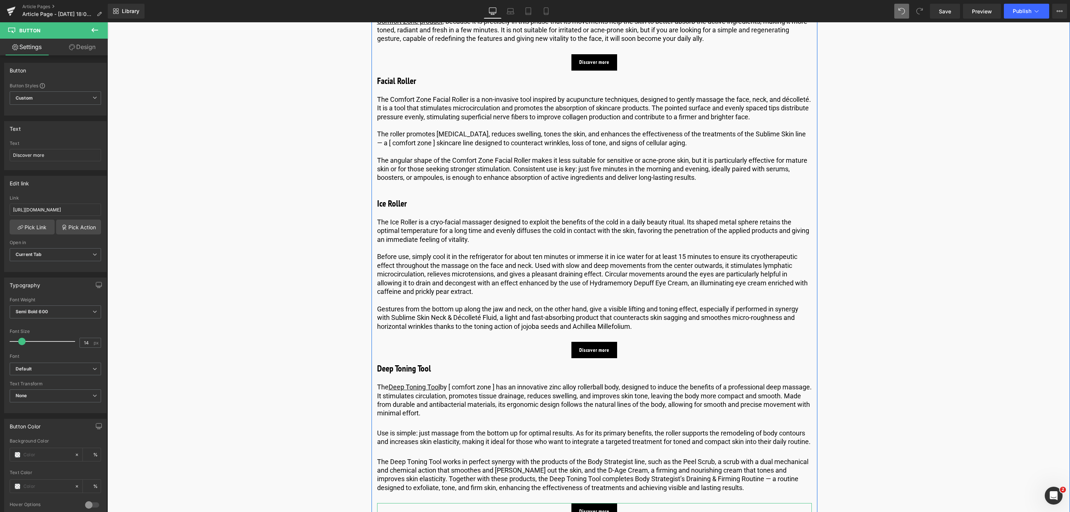
scroll to position [1567, 0]
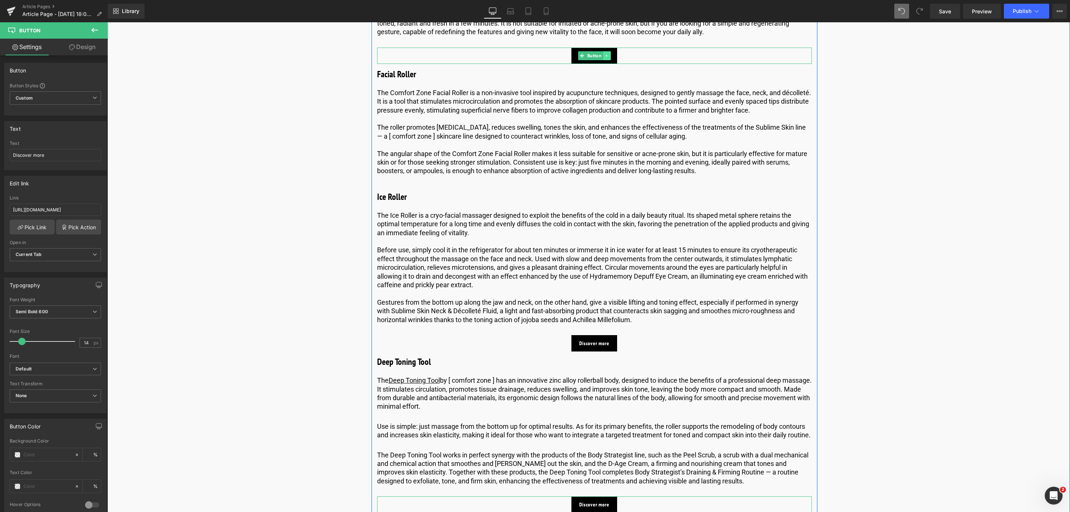
click at [607, 58] on icon at bounding box center [607, 56] width 4 height 4
click at [602, 58] on icon at bounding box center [603, 56] width 4 height 4
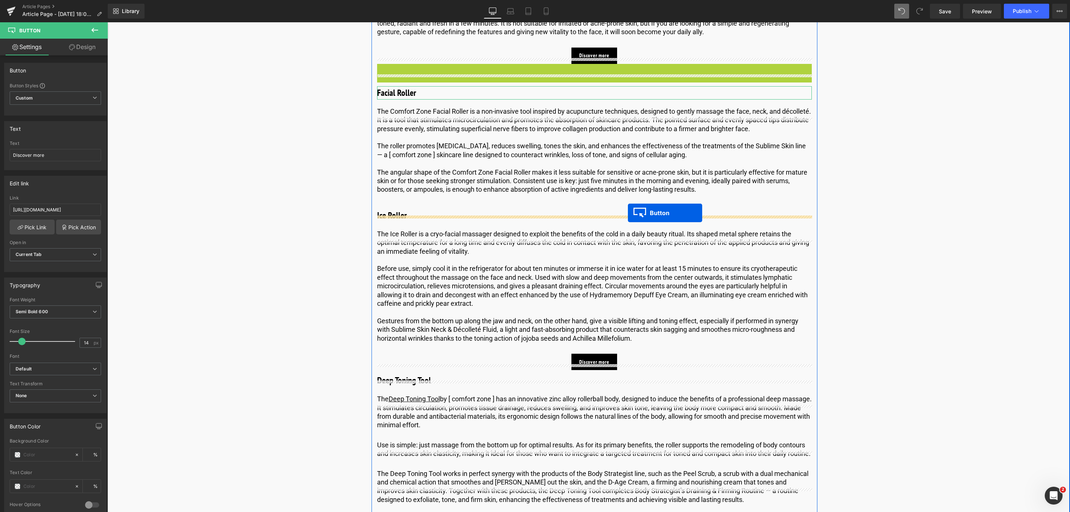
drag, startPoint x: 583, startPoint y: 79, endPoint x: 628, endPoint y: 213, distance: 141.3
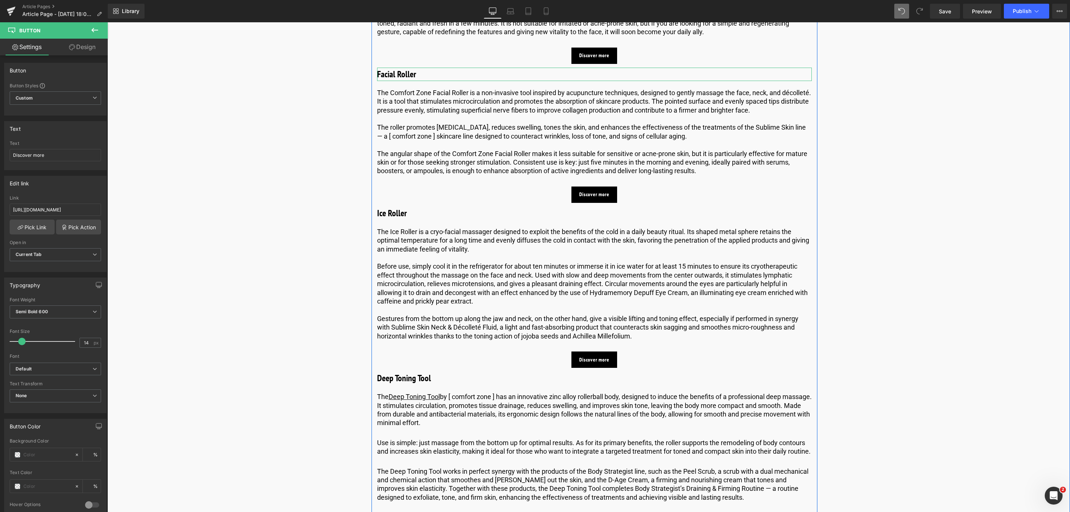
click at [384, 81] on h3 "Facial Roller" at bounding box center [594, 74] width 435 height 13
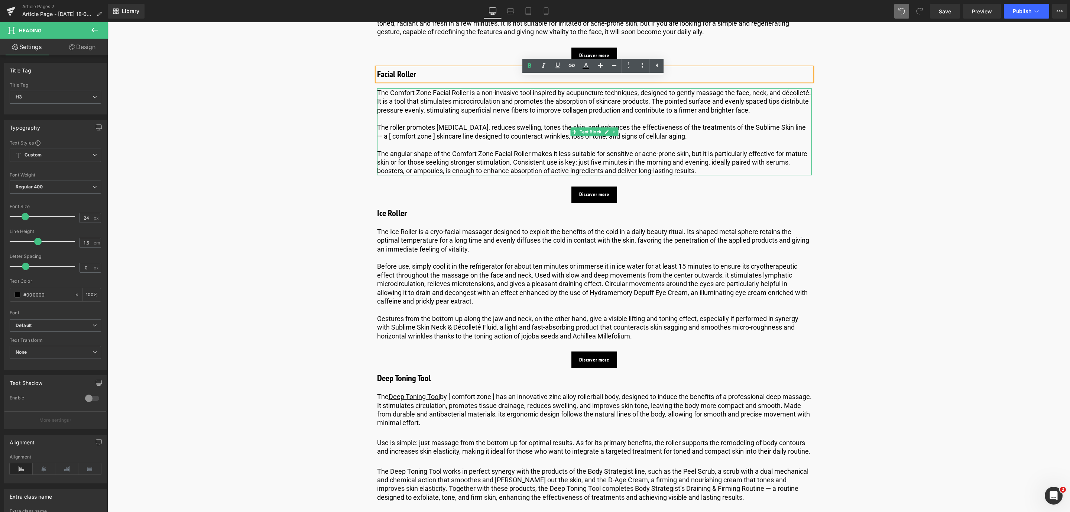
click at [424, 104] on p "The Comfort Zone Facial Roller is a non-invasive tool inspired by acupuncture t…" at bounding box center [594, 101] width 435 height 26
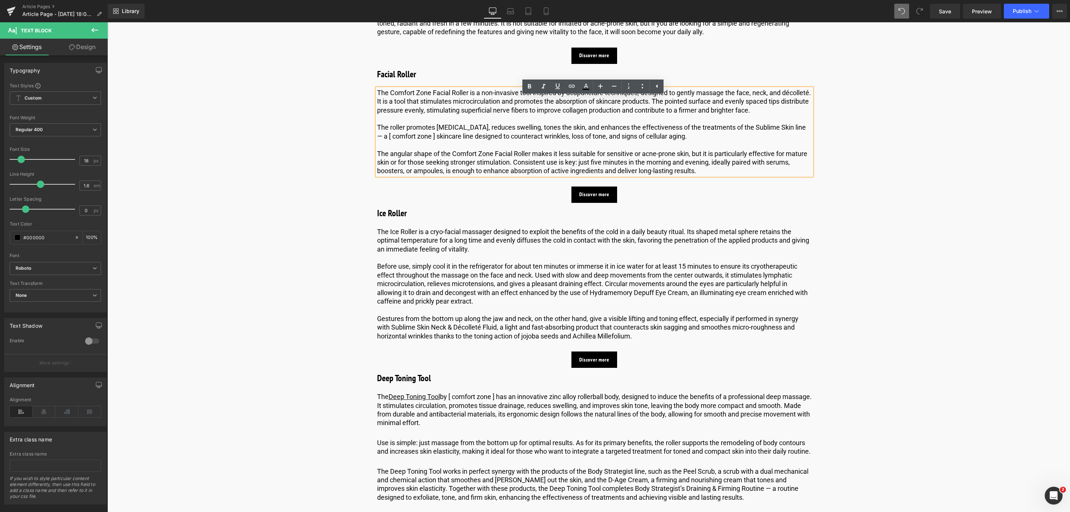
click at [432, 104] on p "The Comfort Zone Facial Roller is a non-invasive tool inspired by acupuncture t…" at bounding box center [594, 101] width 435 height 26
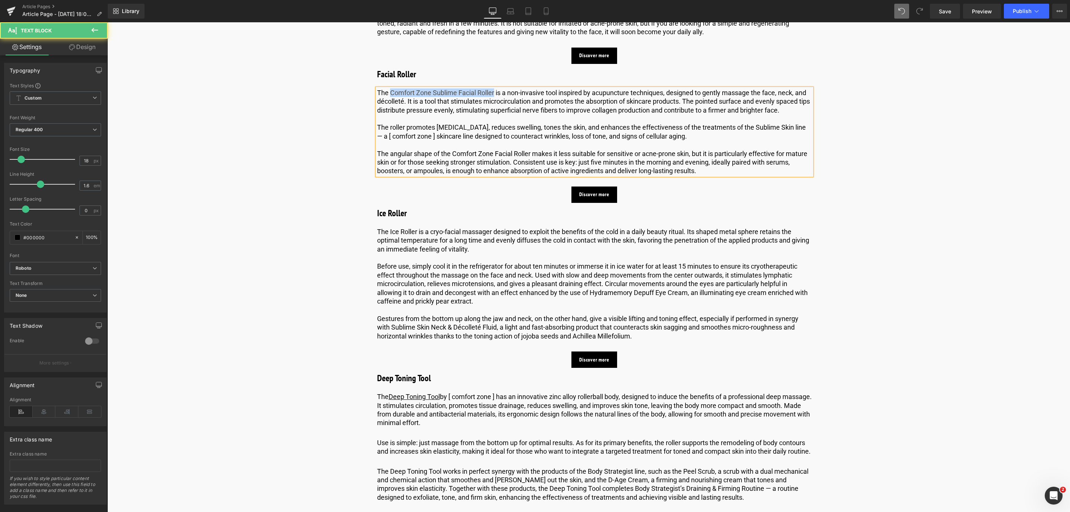
drag, startPoint x: 493, startPoint y: 103, endPoint x: 389, endPoint y: 103, distance: 103.7
click at [389, 103] on p "The Comfort Zone Sublime Facial Roller is a non-invasive tool inspired by acupu…" at bounding box center [594, 101] width 435 height 26
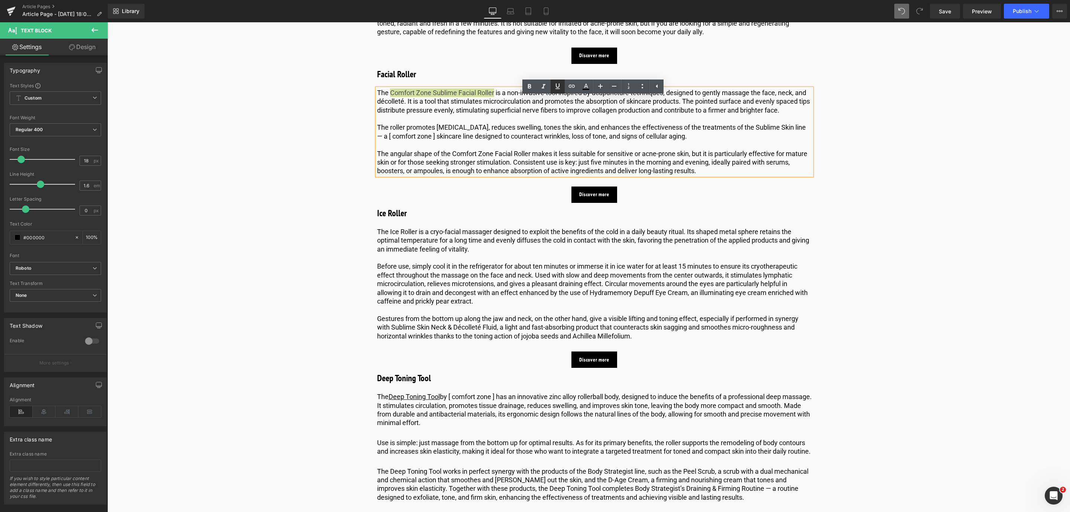
click at [555, 83] on icon at bounding box center [557, 86] width 9 height 9
drag, startPoint x: 569, startPoint y: 87, endPoint x: 563, endPoint y: 88, distance: 5.7
click at [569, 87] on icon at bounding box center [571, 86] width 9 height 9
click at [495, 116] on input "text" at bounding box center [461, 119] width 114 height 19
paste input "https://world.comfortzoneskin.com/products/facial-roller?_pos=1&_sid=260caed4b&…"
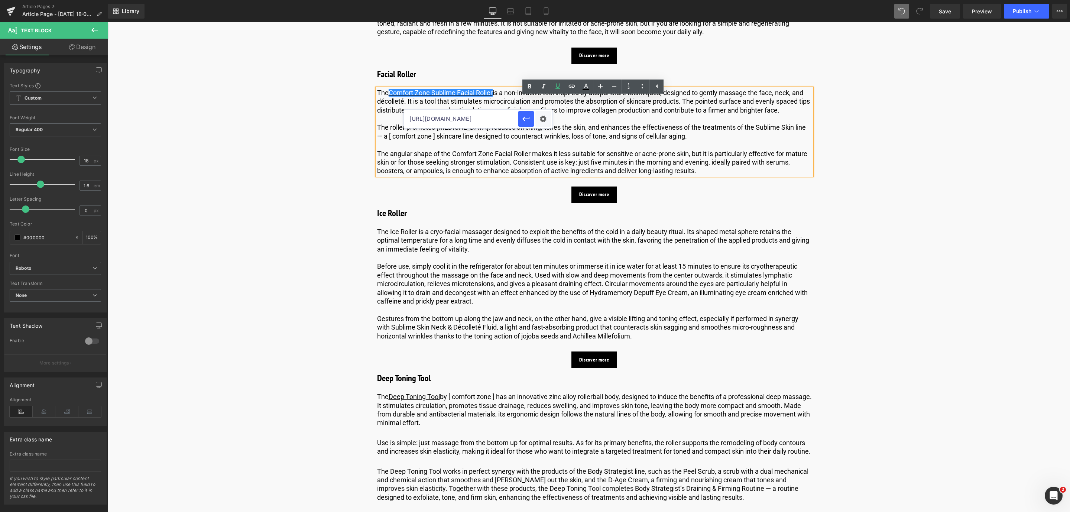
scroll to position [0, 143]
type input "https://world.comfortzoneskin.com/products/facial-roller?_pos=1&_sid=260caed4b&…"
click at [526, 122] on icon "button" at bounding box center [526, 118] width 9 height 9
click at [590, 200] on span "Button" at bounding box center [594, 195] width 17 height 9
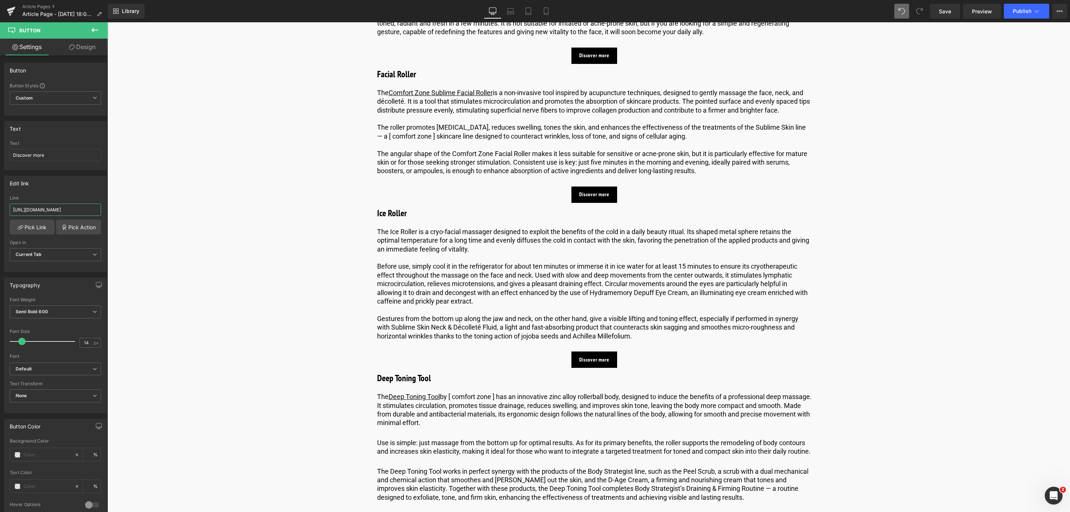
scroll to position [0, 177]
drag, startPoint x: 122, startPoint y: 233, endPoint x: 143, endPoint y: 219, distance: 25.4
type input "h"
paste input "https://world.comfortzoneskin.com/products/facial-roller?_pos=1&_sid=260caed4b&…"
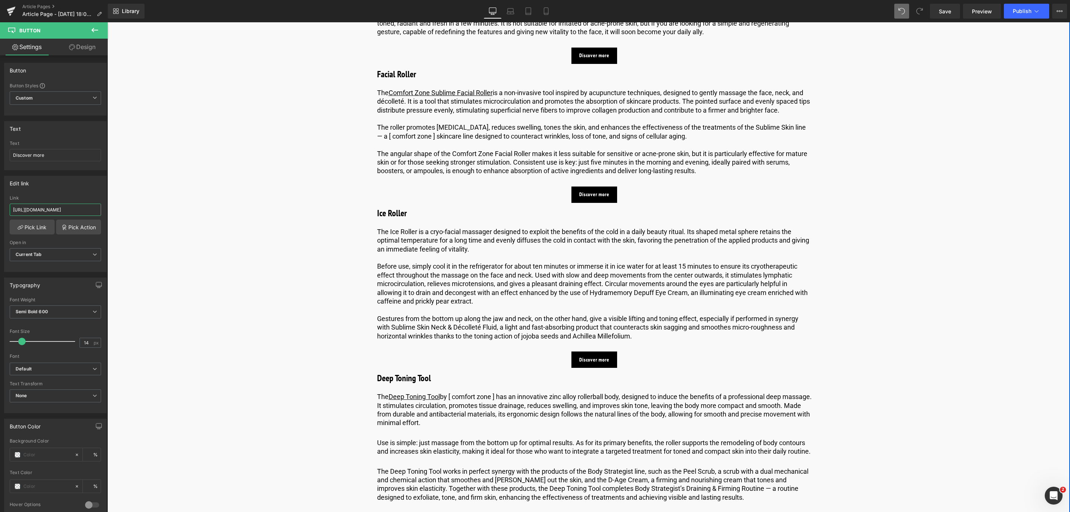
scroll to position [0, 107]
type input "https://world.comfortzoneskin.com/products/facial-roller?_pos=1&_sid=260caed4b&…"
click at [23, 231] on link "Pick Link" at bounding box center [32, 227] width 45 height 15
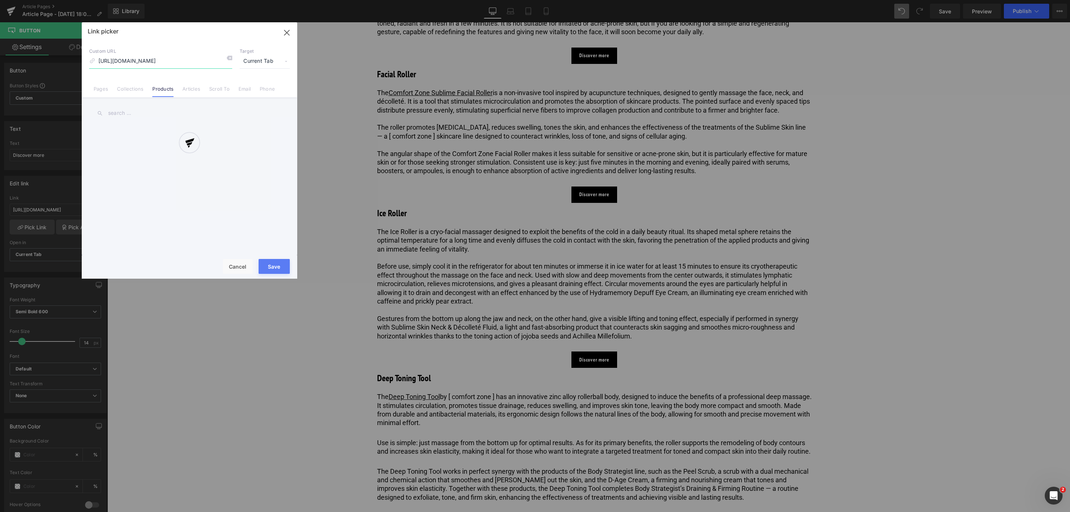
scroll to position [0, 91]
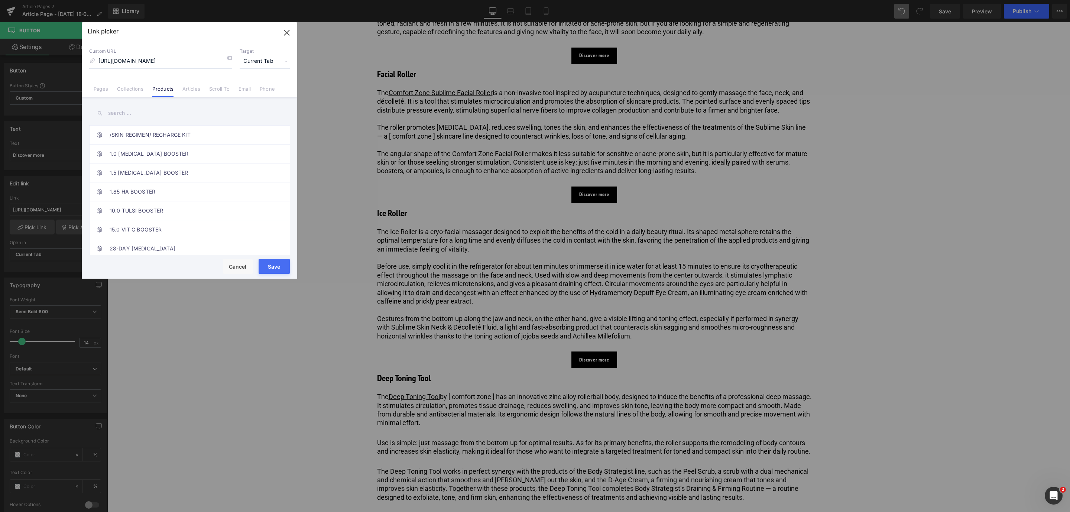
click at [266, 261] on button "Save" at bounding box center [274, 266] width 31 height 15
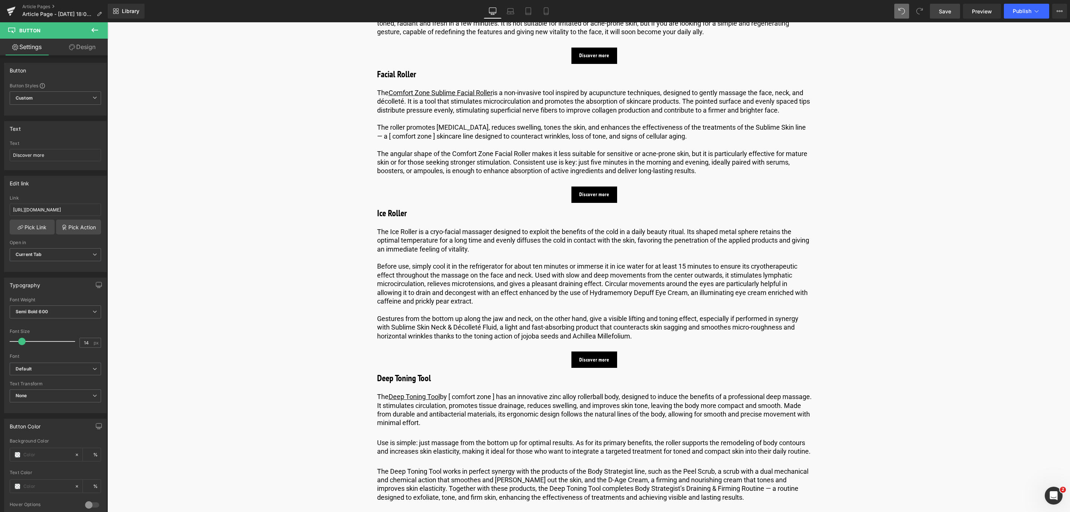
click at [948, 14] on span "Save" at bounding box center [945, 11] width 12 height 8
click at [951, 10] on span "Save" at bounding box center [945, 11] width 12 height 8
drag, startPoint x: 947, startPoint y: 13, endPoint x: 438, endPoint y: 87, distance: 513.7
click at [947, 13] on span "Save" at bounding box center [945, 11] width 12 height 8
click at [420, 164] on p "The angular shape of the Comfort Zone Facial Roller makes it less suitable for …" at bounding box center [594, 162] width 435 height 26
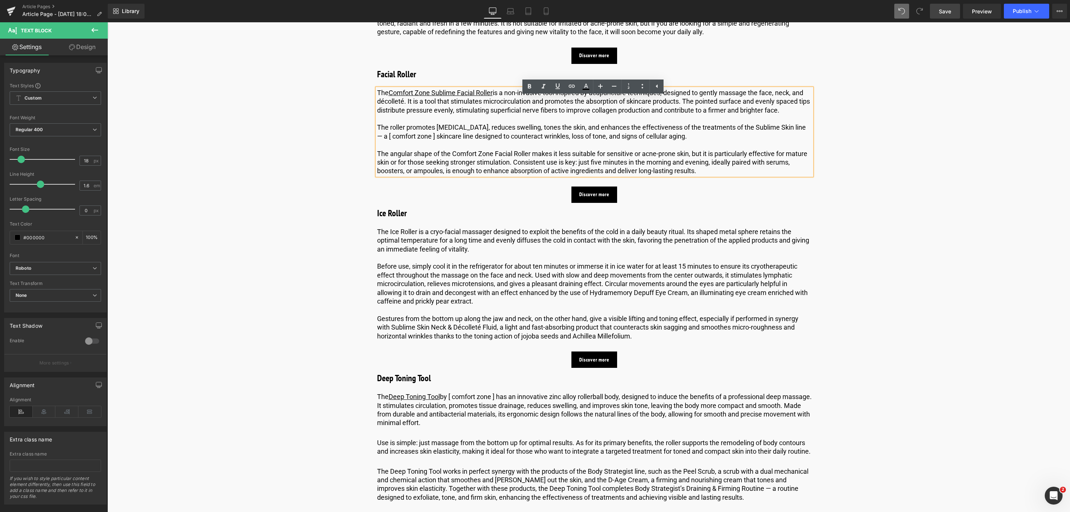
click at [589, 114] on p "The Comfort Zone Sublime Facial Roller is a non-invasive tool inspired by acupu…" at bounding box center [594, 101] width 435 height 26
click at [948, 12] on span "Save" at bounding box center [945, 11] width 12 height 8
click at [950, 10] on span "Save" at bounding box center [945, 11] width 12 height 8
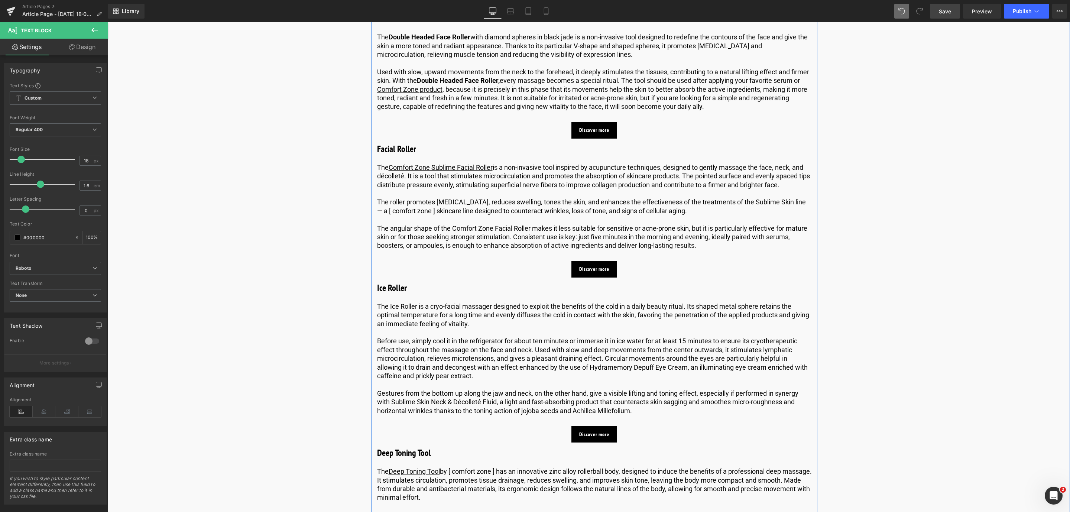
scroll to position [1511, 0]
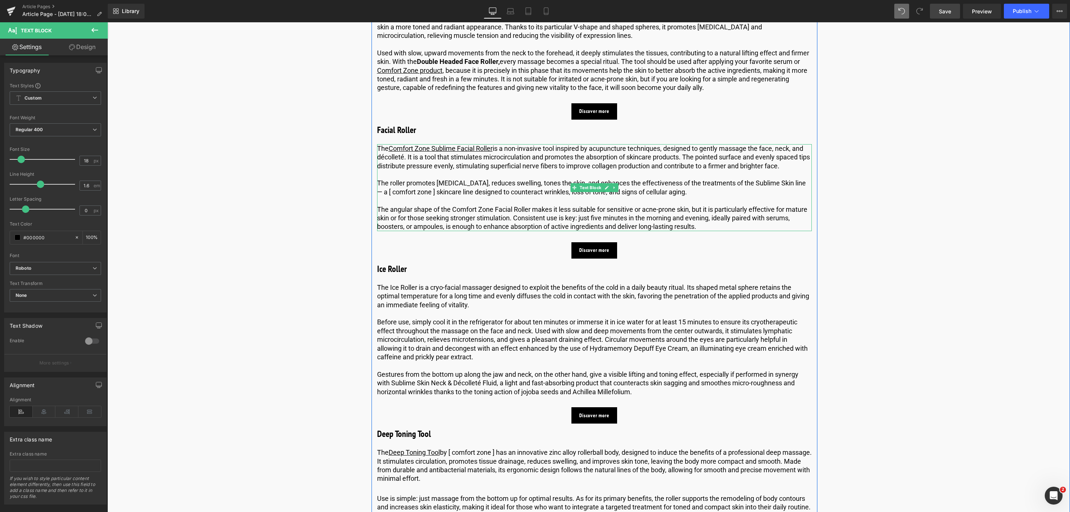
click at [451, 205] on p at bounding box center [594, 200] width 435 height 9
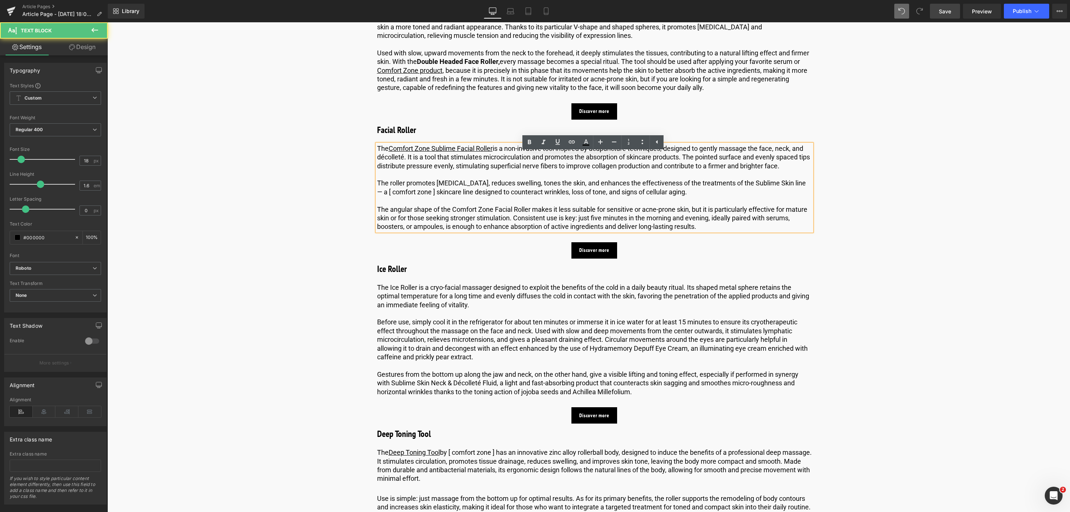
click at [449, 196] on p "The roller promotes lymphatic drainage, reduces swelling, tones the skin, and e…" at bounding box center [594, 187] width 435 height 17
click at [431, 196] on p "The roller promotes lymphatic drainage, reduces swelling, tones the skin, and e…" at bounding box center [594, 187] width 435 height 17
click at [948, 11] on span "Save" at bounding box center [945, 11] width 12 height 8
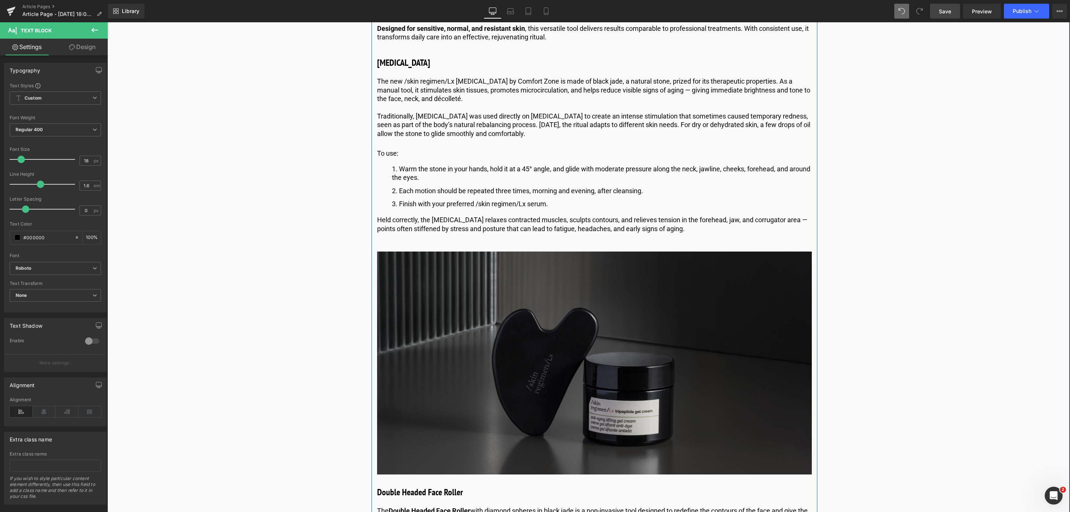
scroll to position [1009, 0]
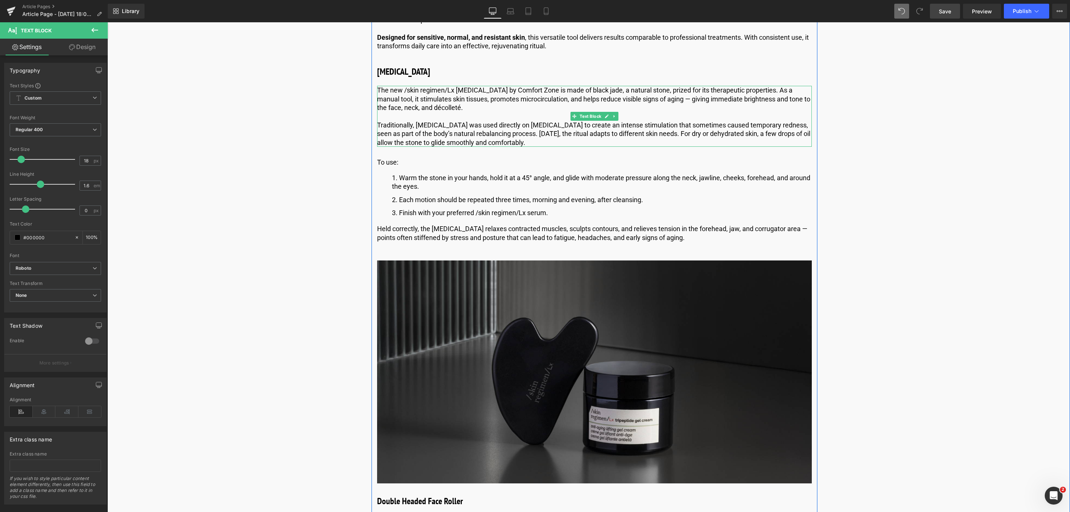
drag, startPoint x: 495, startPoint y: 104, endPoint x: 479, endPoint y: 97, distance: 17.3
click at [495, 104] on p "The new /skin regimen/Lx Gua Sha by Comfort Zone is made of black jade, a natur…" at bounding box center [594, 99] width 435 height 26
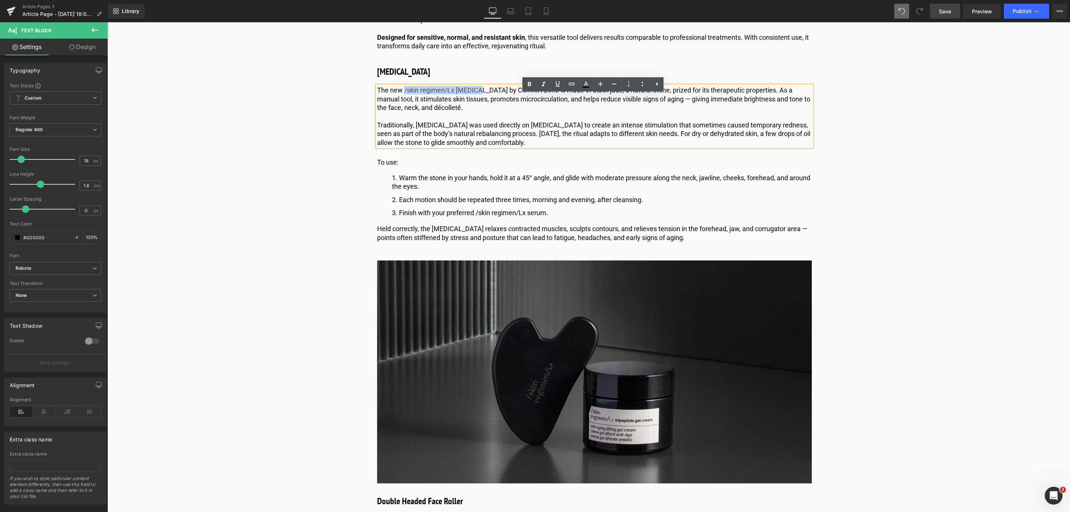
drag, startPoint x: 479, startPoint y: 100, endPoint x: 403, endPoint y: 100, distance: 75.4
click at [403, 100] on p "The new /skin regimen/Lx Gua Sha by Comfort Zone is made of black jade, a natur…" at bounding box center [594, 99] width 435 height 26
click at [552, 85] on link at bounding box center [558, 84] width 14 height 14
click at [565, 84] on link at bounding box center [572, 84] width 14 height 14
click at [492, 120] on input "text" at bounding box center [461, 116] width 114 height 19
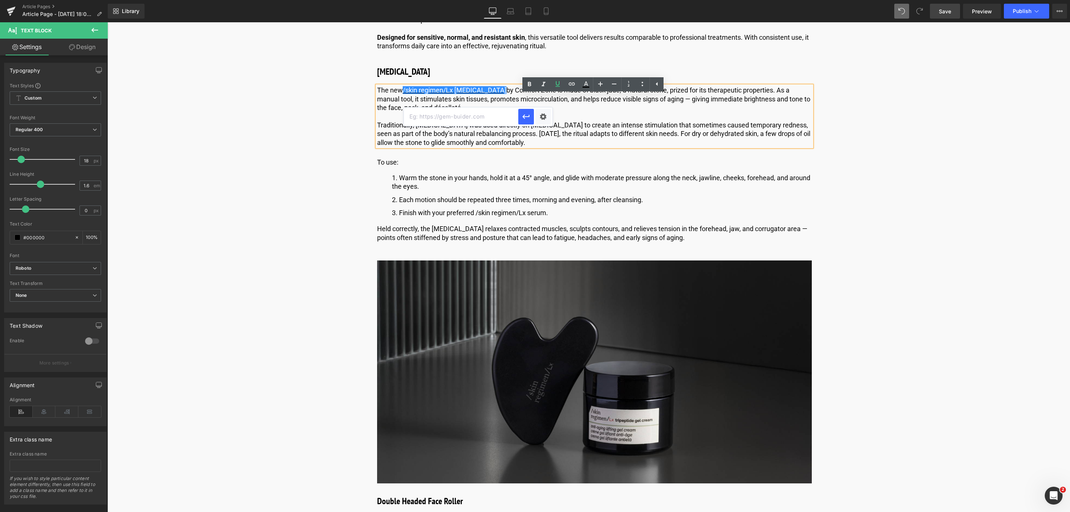
paste input "https://world.comfortzoneskin.com/products/skin-regimen-lx-gua-sha?_pos=1&_sid=…"
type input "https://world.comfortzoneskin.com/products/skin-regimen-lx-gua-sha?_pos=1&_sid=…"
click at [524, 119] on icon "button" at bounding box center [526, 116] width 9 height 9
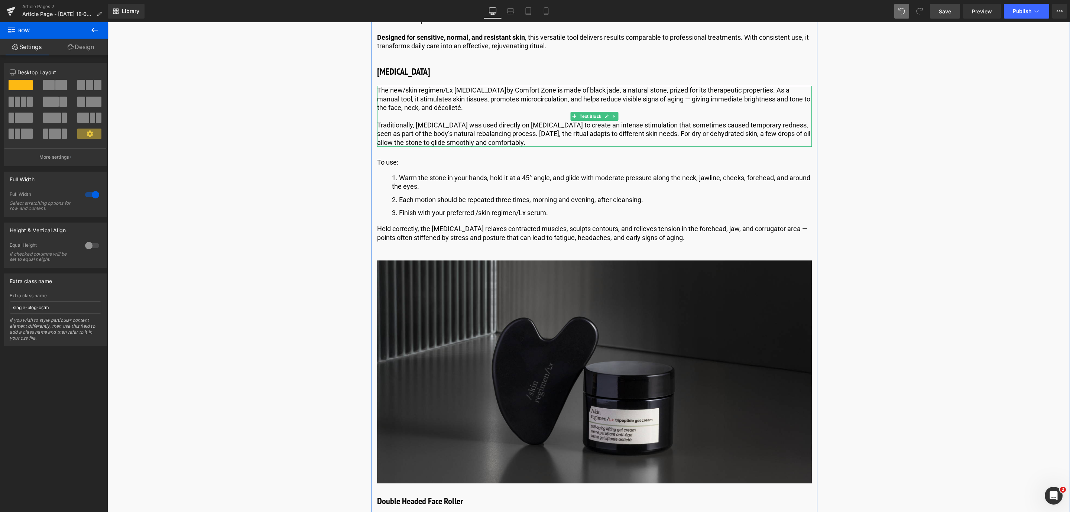
click at [567, 98] on div "The new /skin regimen/Lx Gua Sha by Comfort Zone is made of black jade, a natur…" at bounding box center [594, 116] width 435 height 61
click at [568, 104] on p "The new /skin regimen/Lx Gua Sha by Comfort Zone is made of black jade, a natur…" at bounding box center [594, 99] width 435 height 26
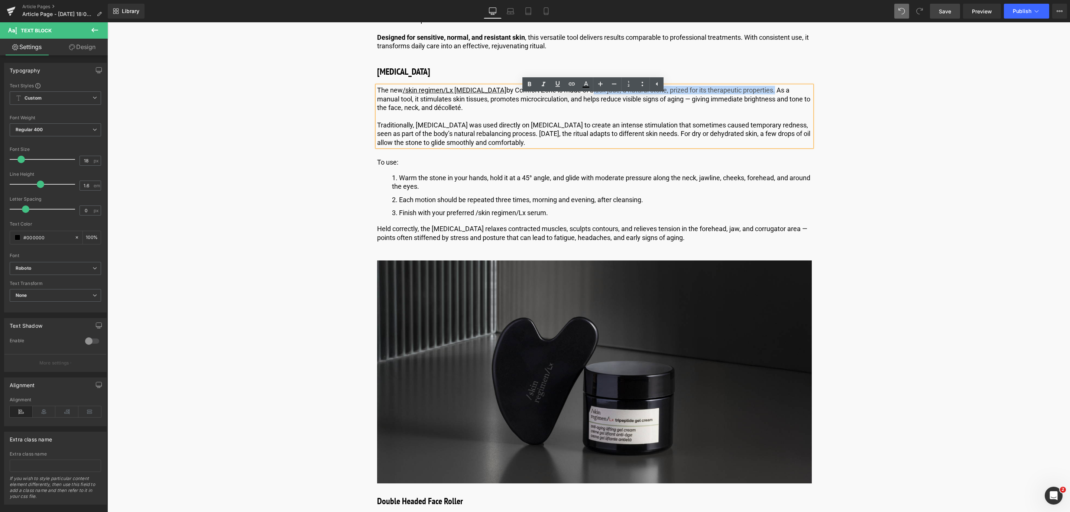
drag, startPoint x: 583, startPoint y: 100, endPoint x: 751, endPoint y: 100, distance: 167.2
click at [751, 100] on p "The new /skin regimen/Lx Gua Sha by Comfort Zone is made of black jade, a natur…" at bounding box center [594, 99] width 435 height 26
click at [531, 83] on icon at bounding box center [529, 84] width 3 height 4
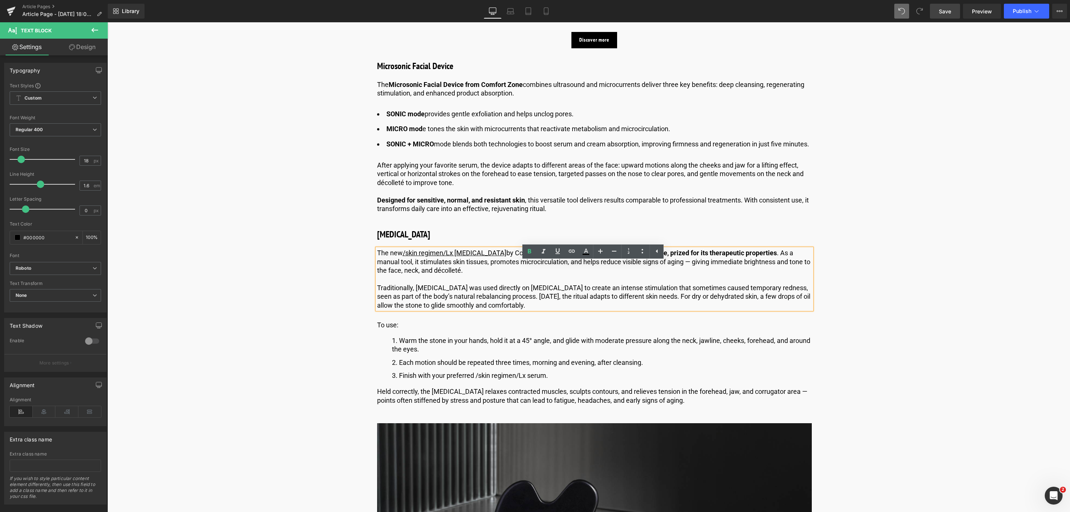
scroll to position [842, 0]
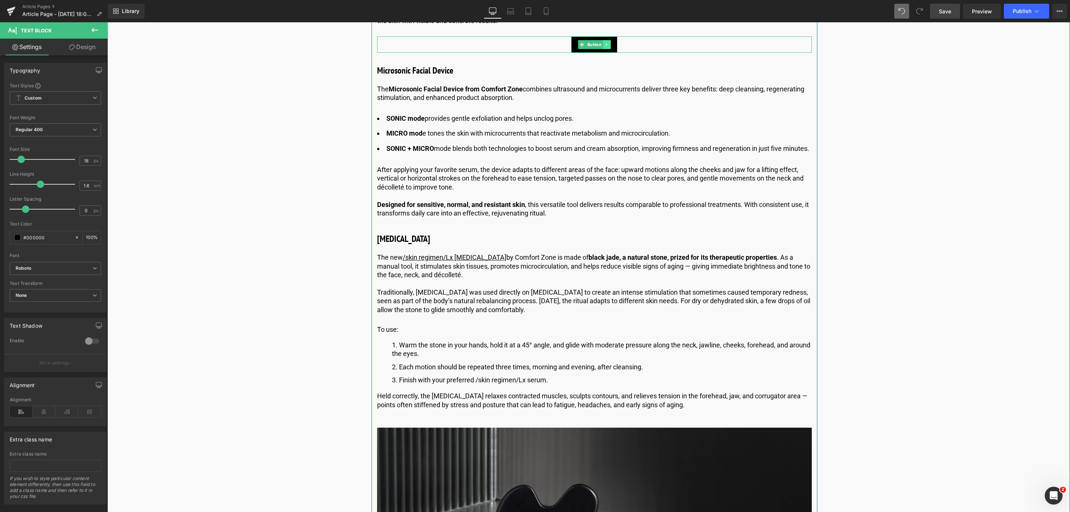
click at [606, 44] on icon at bounding box center [607, 44] width 4 height 4
click at [601, 45] on icon at bounding box center [603, 44] width 4 height 4
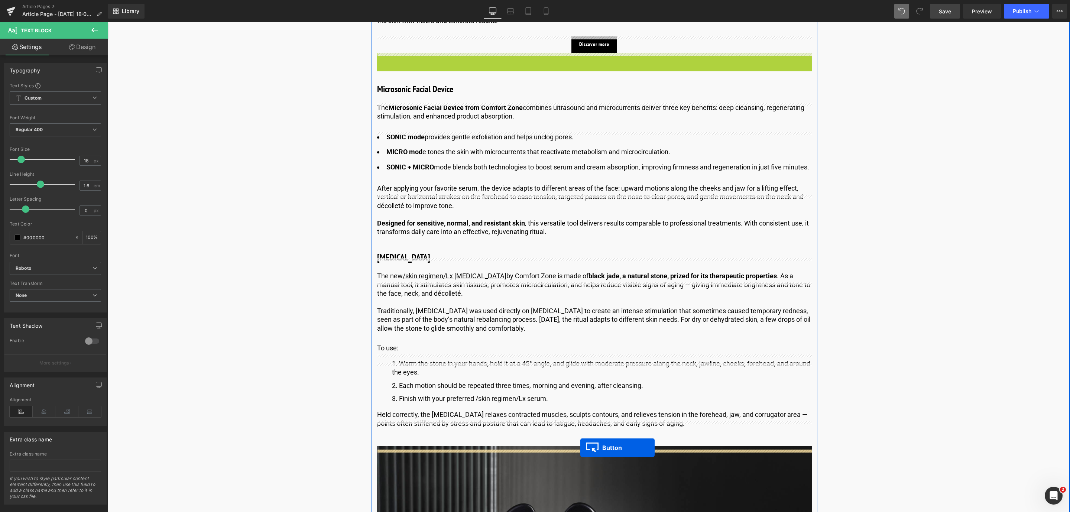
drag, startPoint x: 578, startPoint y: 61, endPoint x: 580, endPoint y: 447, distance: 386.1
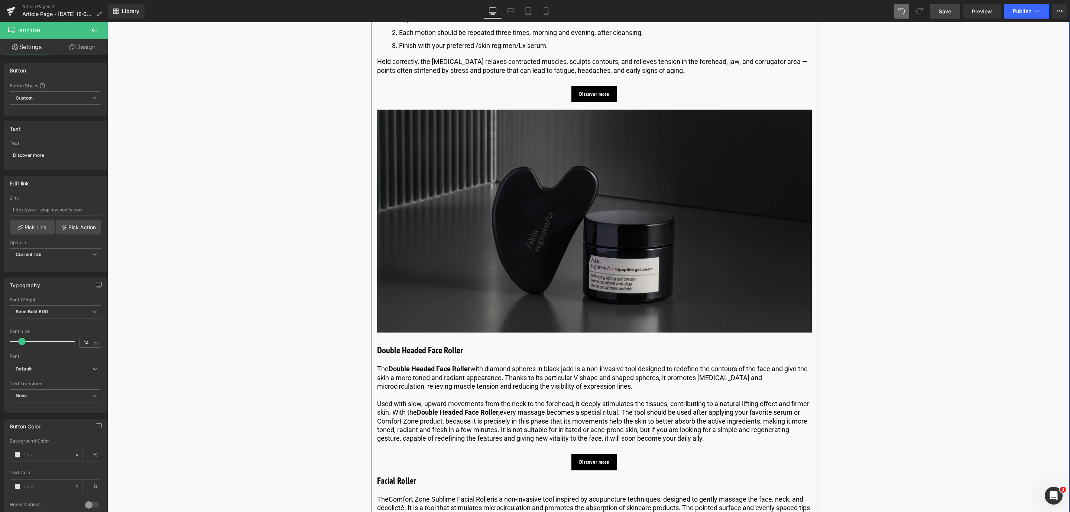
scroll to position [1065, 0]
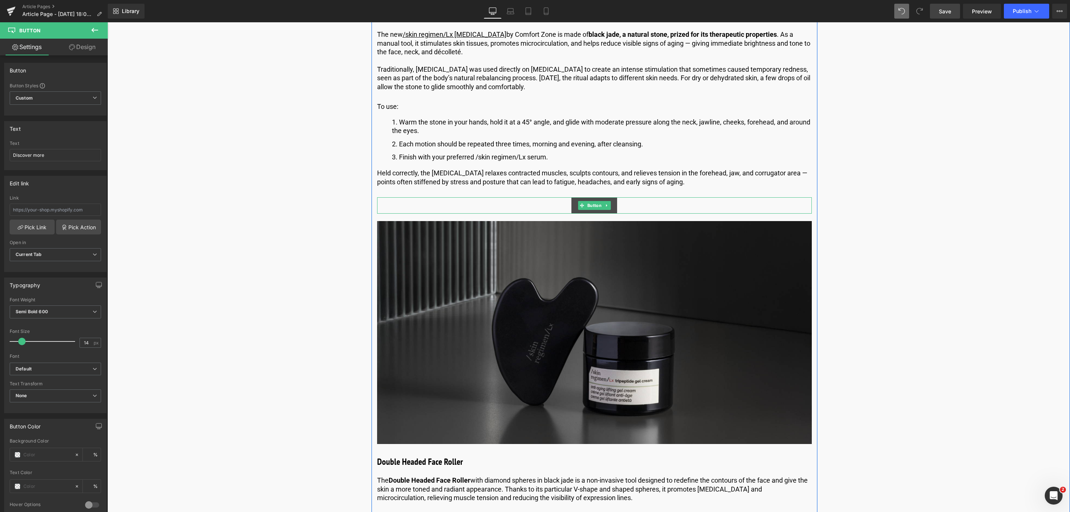
click at [592, 210] on span "Button" at bounding box center [594, 205] width 17 height 9
click at [21, 210] on input "text" at bounding box center [55, 210] width 91 height 12
paste input "https://world.comfortzoneskin.com/products/skin-regimen-lx-gua-sha?_pos=1&_sid=…"
type input "https://world.comfortzoneskin.com/products/skin-regimen-lx-gua-sha?_pos=1&_sid=…"
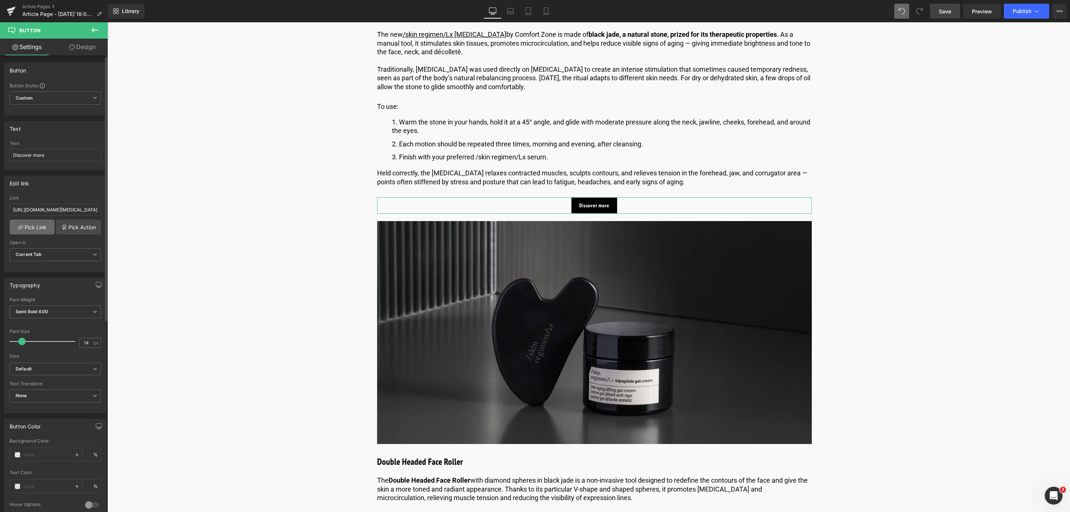
click at [31, 230] on link "Pick Link" at bounding box center [32, 227] width 45 height 15
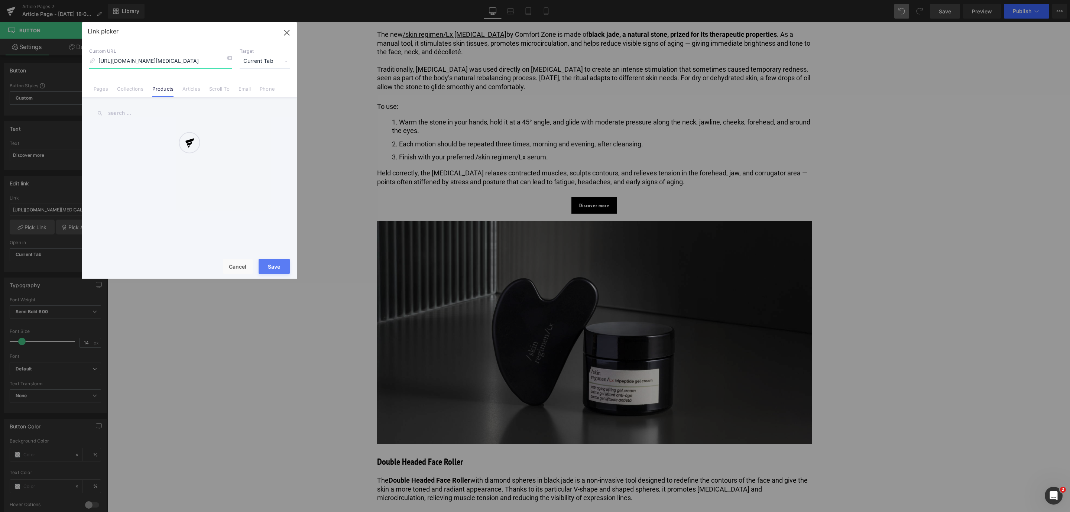
scroll to position [0, 124]
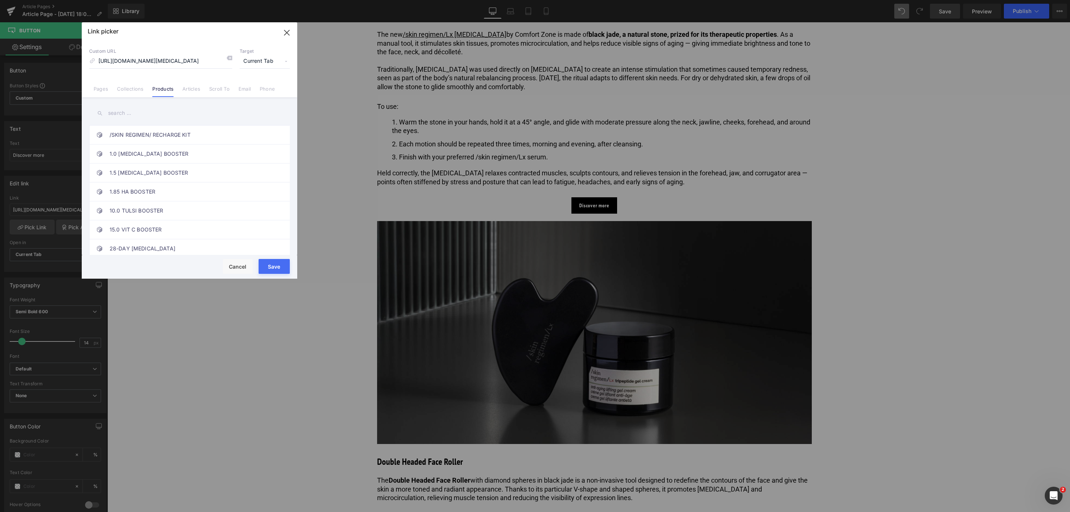
click at [276, 267] on button "Save" at bounding box center [274, 266] width 31 height 15
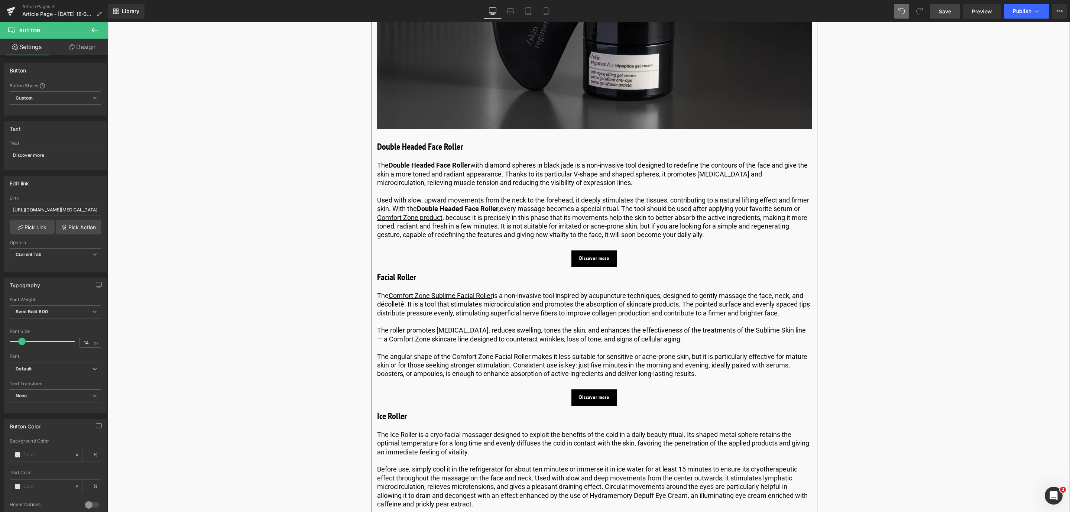
scroll to position [1511, 0]
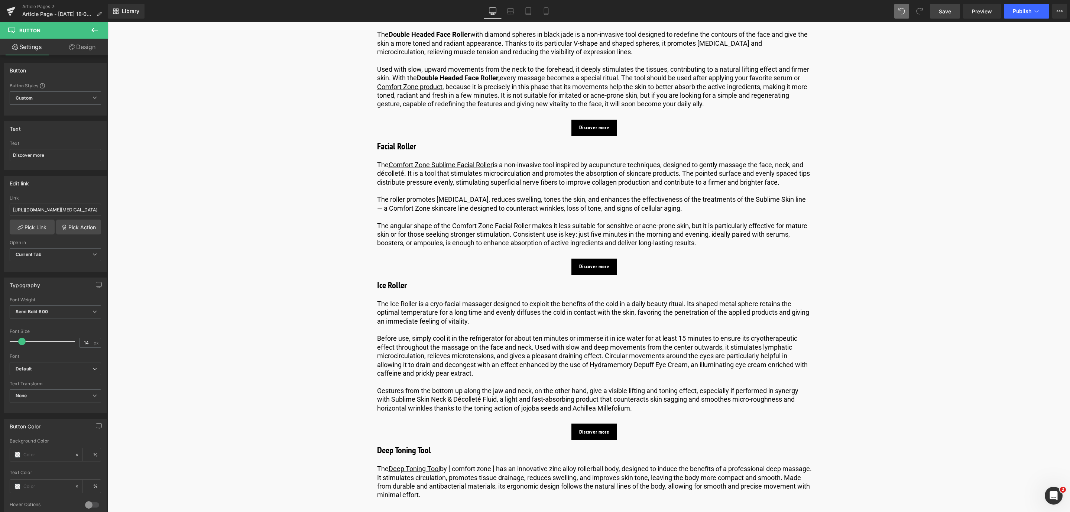
drag, startPoint x: 956, startPoint y: 17, endPoint x: 329, endPoint y: 164, distance: 644.0
click at [956, 17] on link "Save" at bounding box center [945, 11] width 30 height 15
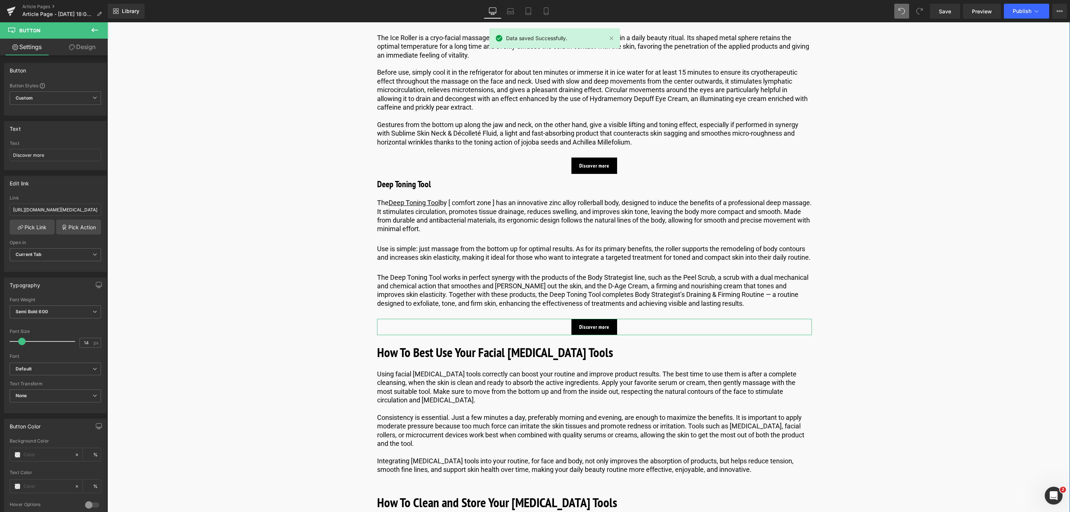
scroll to position [1790, 0]
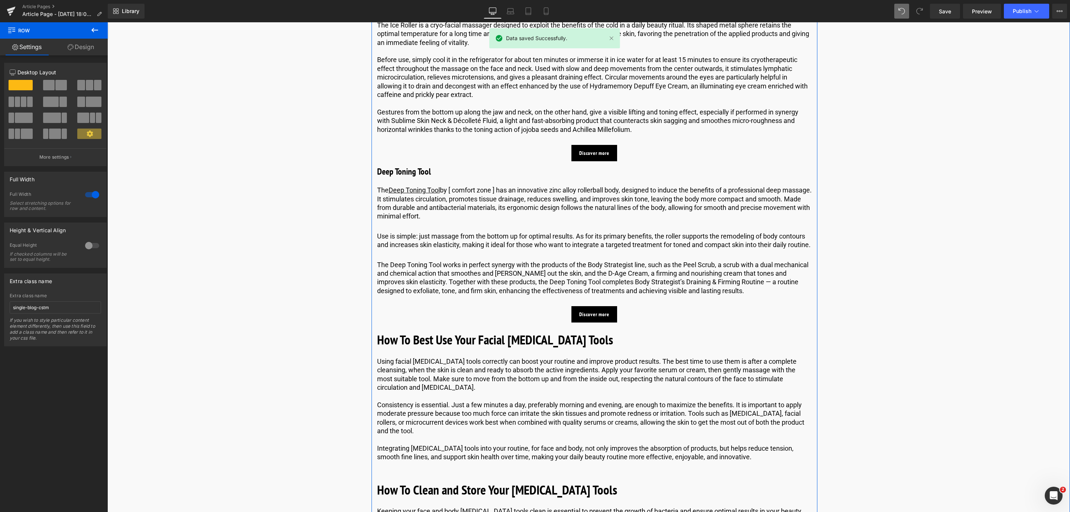
click at [471, 348] on b "How To Best Use Your Facial [MEDICAL_DATA] Tools" at bounding box center [495, 339] width 236 height 17
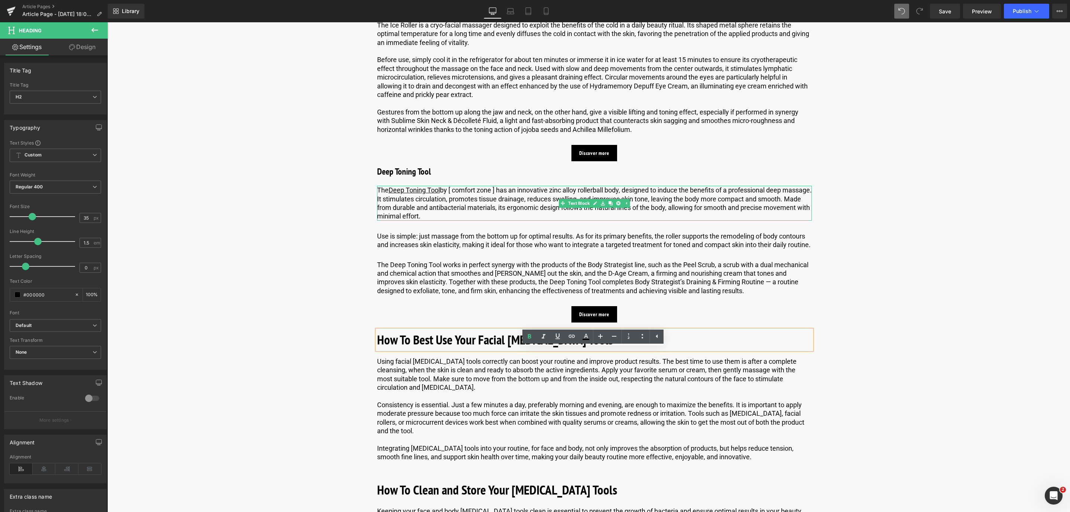
click at [434, 221] on p "The Deep Toning Tool by [ comfort zone ] has an innovative zinc alloy rollerbal…" at bounding box center [594, 203] width 435 height 35
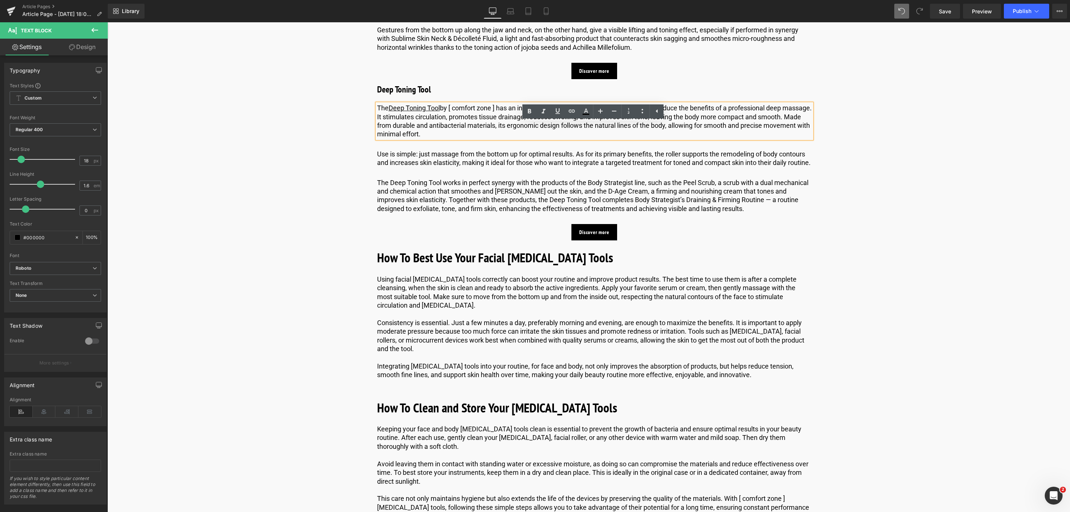
scroll to position [1901, 0]
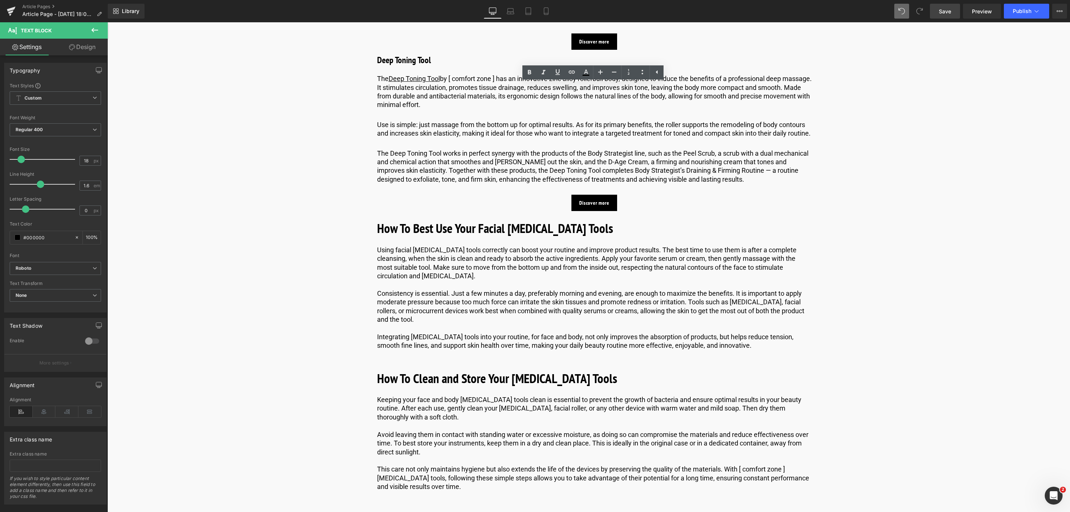
click at [944, 11] on span "Save" at bounding box center [945, 11] width 12 height 8
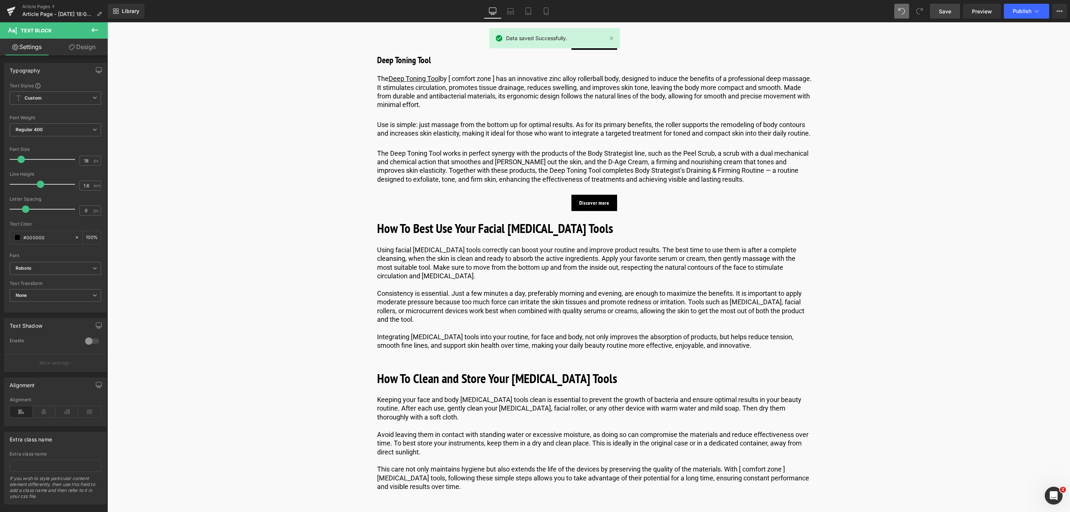
click at [948, 10] on span "Save" at bounding box center [945, 11] width 12 height 8
click at [941, 1] on div "Library Desktop Desktop Laptop Tablet Mobile Save Preview Publish Scheduled Vie…" at bounding box center [589, 11] width 962 height 22
drag, startPoint x: 955, startPoint y: 6, endPoint x: 462, endPoint y: 158, distance: 516.3
click at [955, 6] on link "Save" at bounding box center [945, 11] width 30 height 15
click at [432, 277] on p "Using facial [MEDICAL_DATA] tools correctly can boost your routine and improve …" at bounding box center [594, 263] width 435 height 35
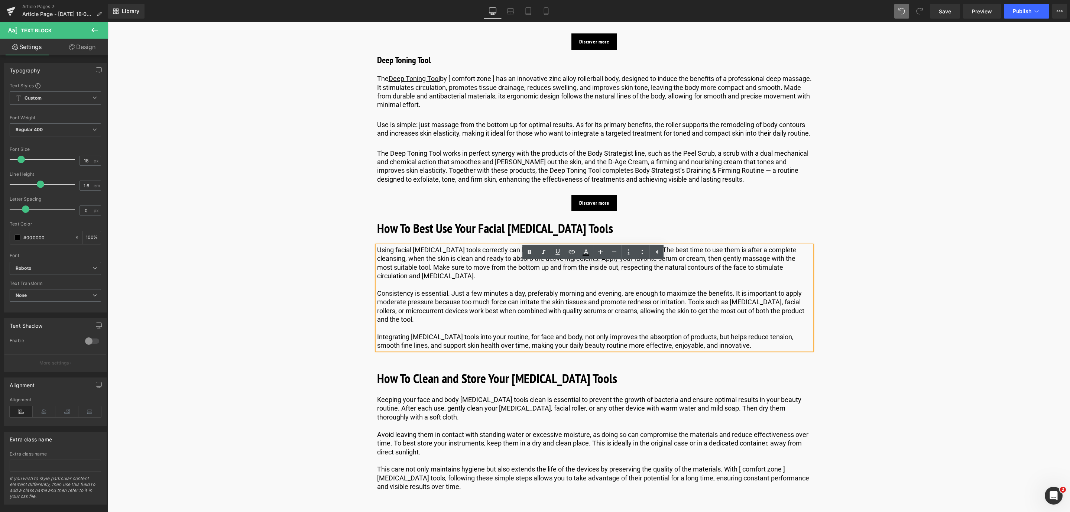
click at [317, 271] on div "Image Published on October 21, 2025 | 10 min read Text Block Row 6 of the Best …" at bounding box center [594, 500] width 890 height 4642
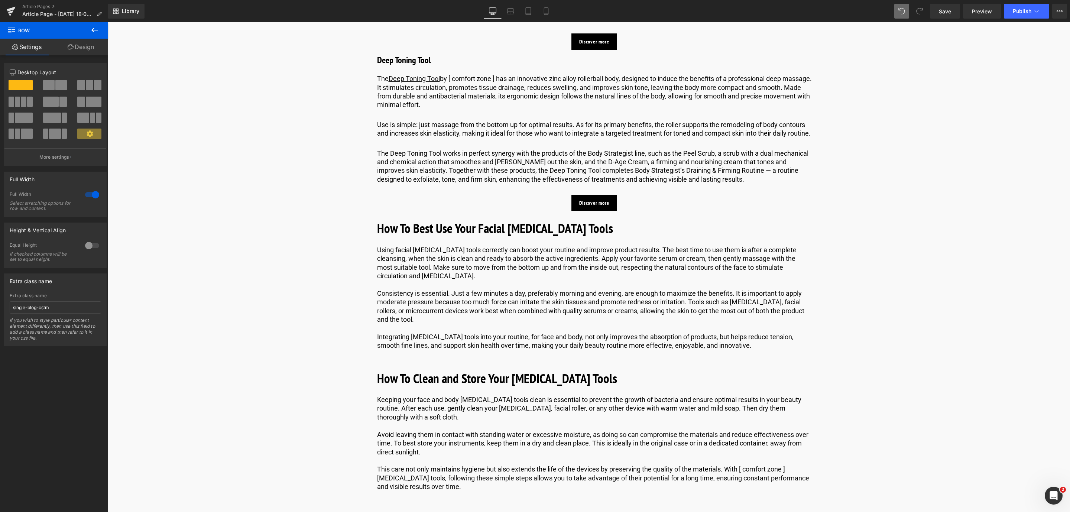
drag, startPoint x: 948, startPoint y: 14, endPoint x: 951, endPoint y: 19, distance: 6.0
click at [949, 15] on link "Save" at bounding box center [945, 11] width 30 height 15
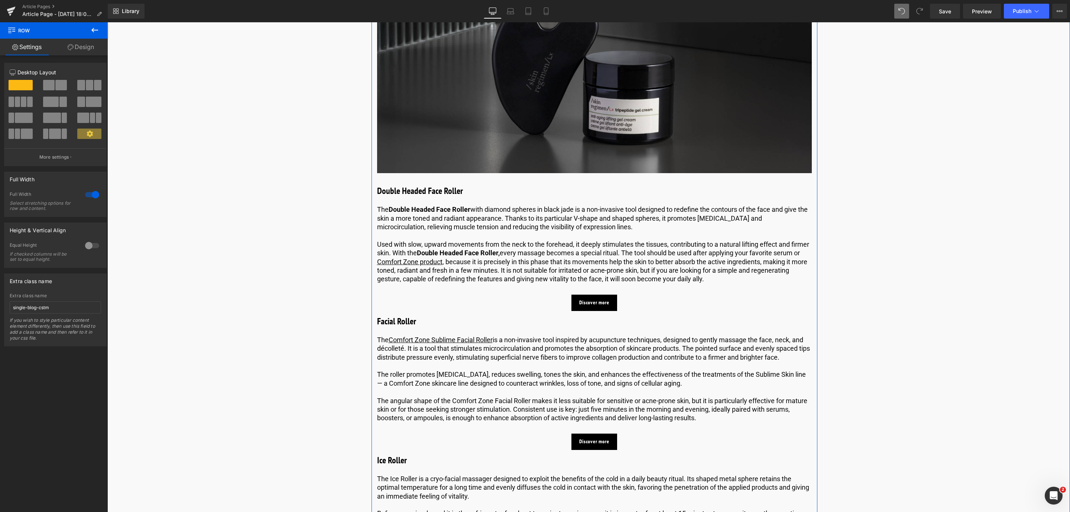
scroll to position [1344, 0]
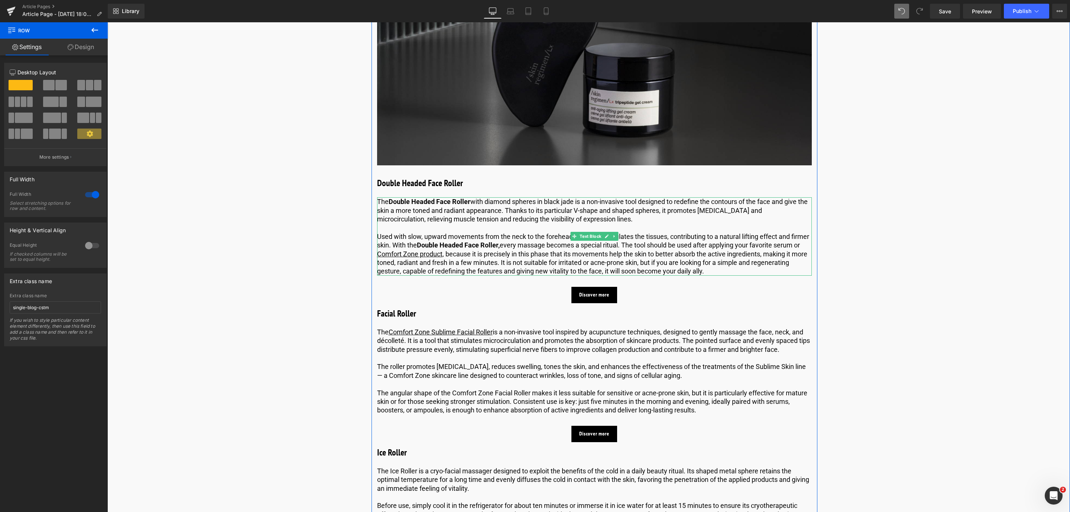
click at [467, 199] on div at bounding box center [594, 198] width 435 height 2
click at [470, 212] on p "The Double Headed Face Roller with diamond spheres in black jade is a non-invas…" at bounding box center [594, 210] width 435 height 26
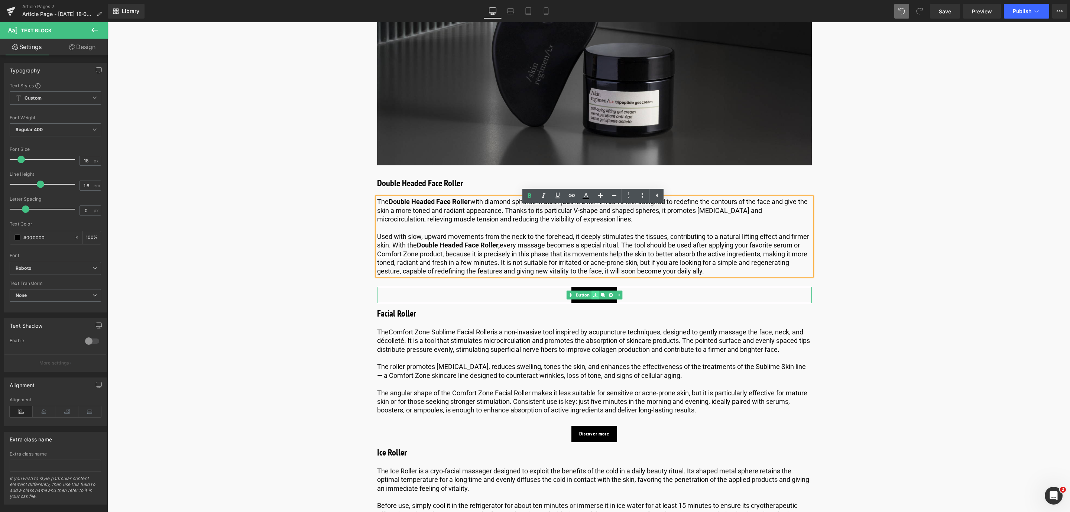
click at [591, 300] on link at bounding box center [595, 295] width 8 height 9
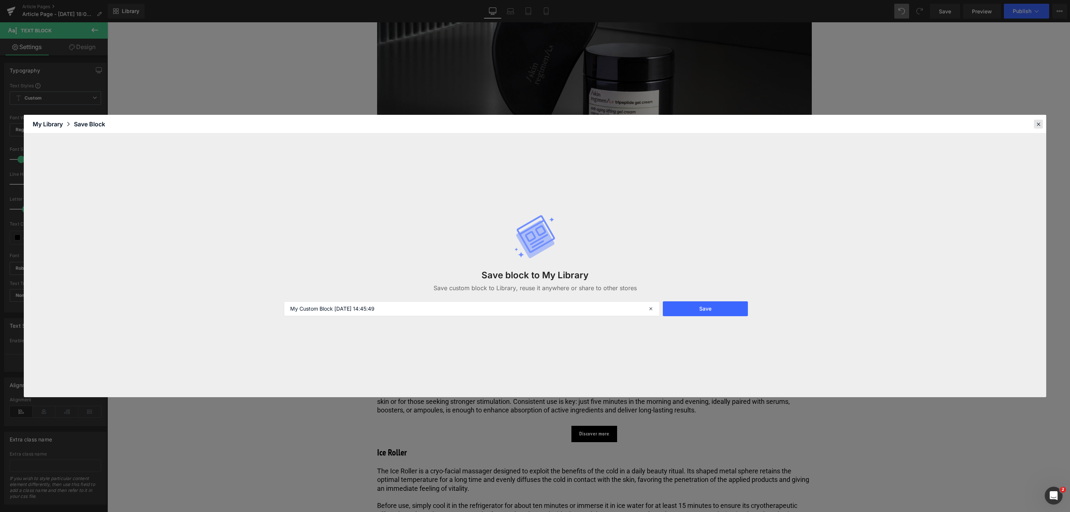
drag, startPoint x: 1039, startPoint y: 123, endPoint x: 806, endPoint y: 8, distance: 259.9
click at [1039, 123] on icon at bounding box center [1038, 124] width 7 height 7
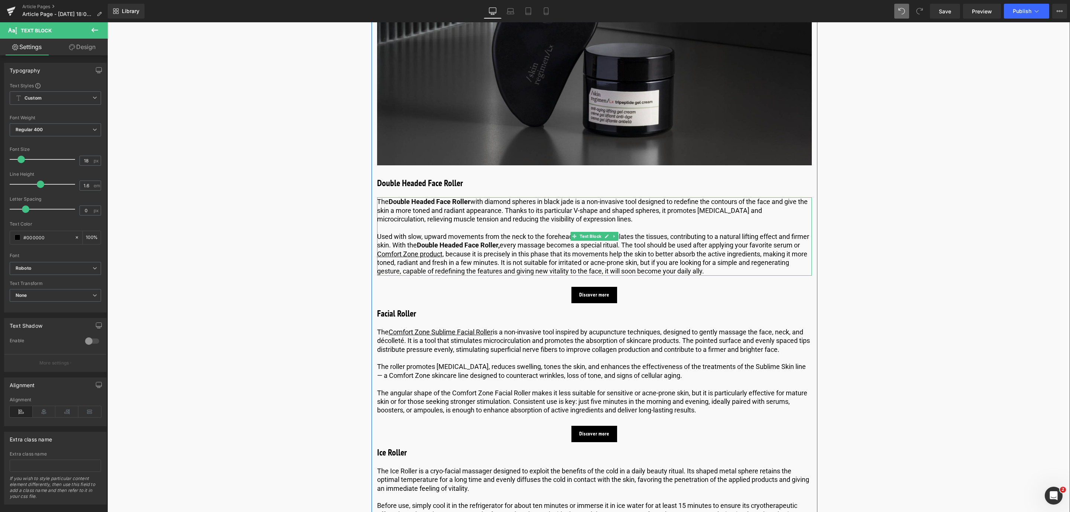
click at [426, 206] on strong "Double Headed Face Roller" at bounding box center [430, 202] width 82 height 8
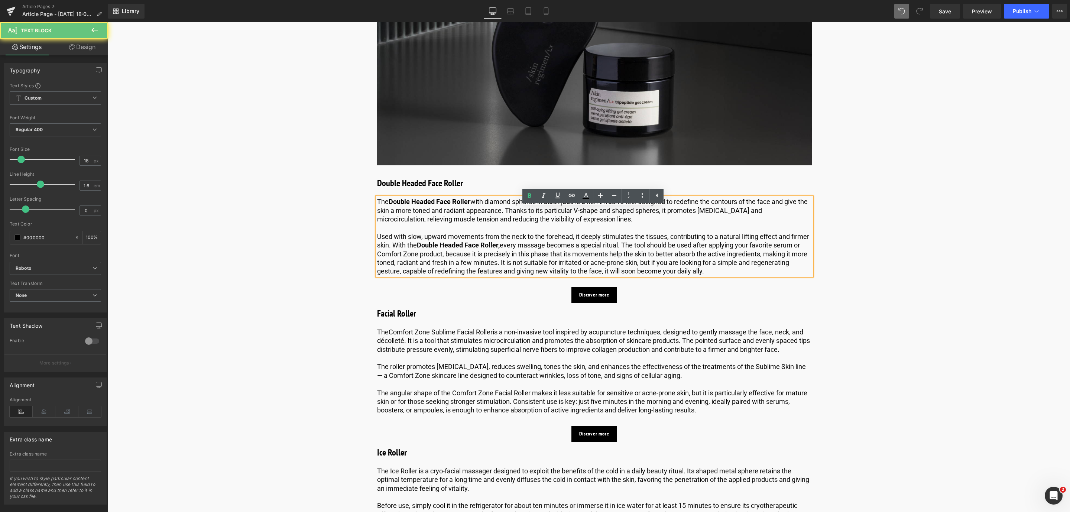
click at [472, 216] on p "The Double Headed Face Roller with diamond spheres in black jade is a non-invas…" at bounding box center [594, 210] width 435 height 26
drag, startPoint x: 469, startPoint y: 211, endPoint x: 390, endPoint y: 212, distance: 78.8
click at [390, 206] on strong "Double Headed Face Roller" at bounding box center [430, 202] width 82 height 8
click at [525, 195] on icon at bounding box center [529, 195] width 9 height 9
drag, startPoint x: 467, startPoint y: 210, endPoint x: 388, endPoint y: 215, distance: 80.1
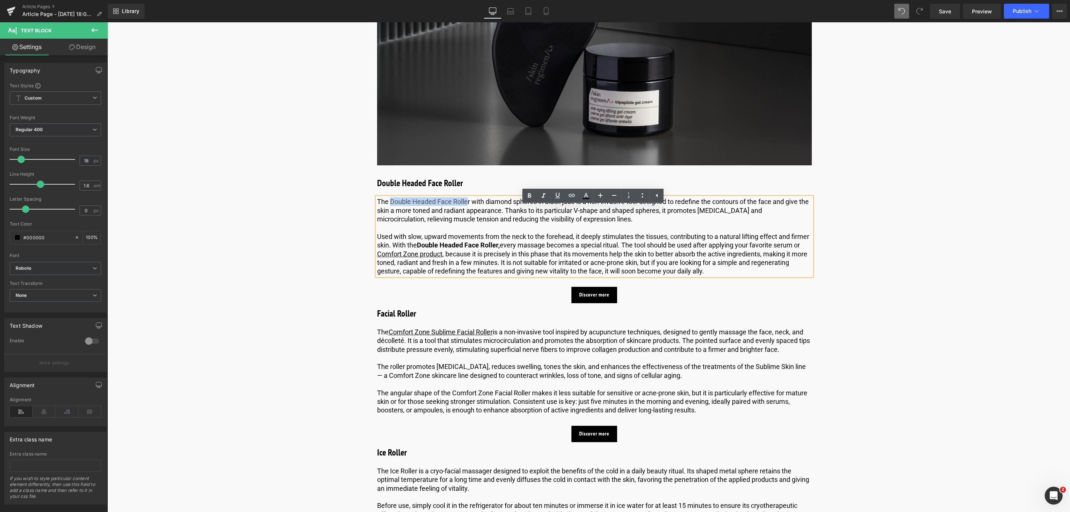
click at [388, 215] on p "The Double Headed Face Roller with diamond spheres in black jade is a non-invas…" at bounding box center [594, 210] width 435 height 26
click at [553, 197] on icon at bounding box center [557, 195] width 9 height 9
click at [560, 197] on icon at bounding box center [557, 195] width 9 height 9
click at [567, 197] on icon at bounding box center [571, 195] width 9 height 9
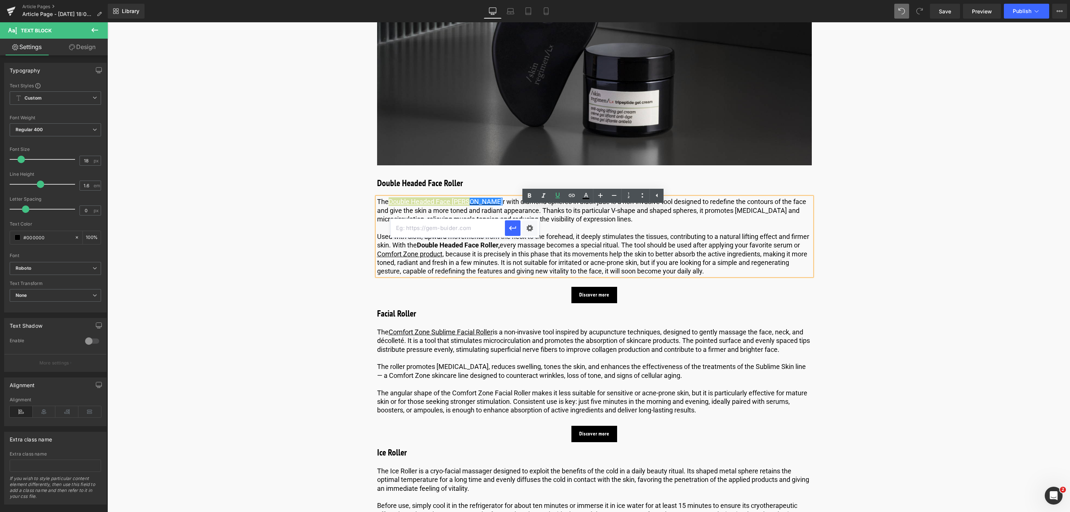
click at [479, 226] on input "text" at bounding box center [448, 228] width 114 height 19
paste input "https://world.comfortzoneskin.com/products/skin-regimen-lx-double-headed-face-r…"
type input "https://world.comfortzoneskin.com/products/skin-regimen-lx-double-headed-face-r…"
click at [510, 229] on icon "button" at bounding box center [512, 228] width 7 height 4
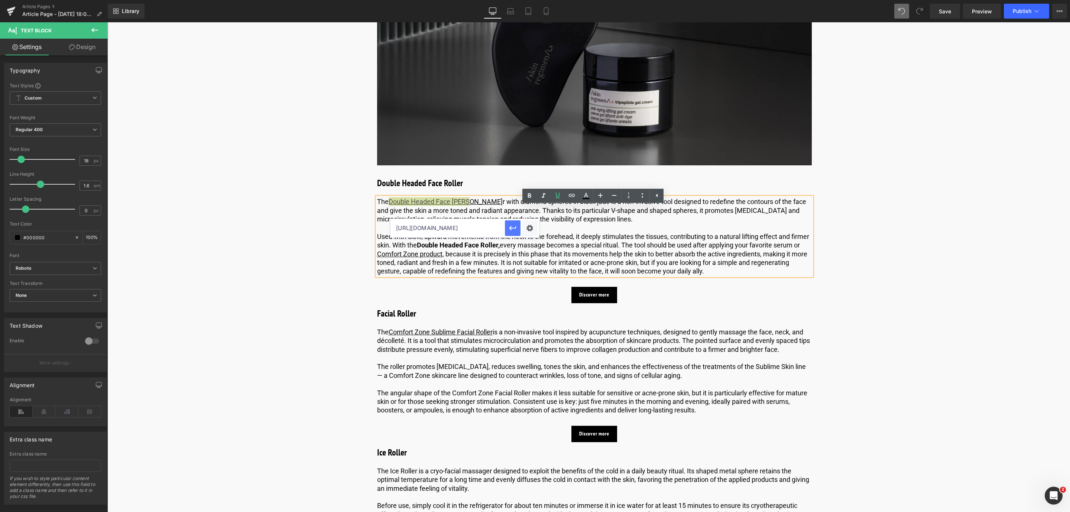
scroll to position [0, 0]
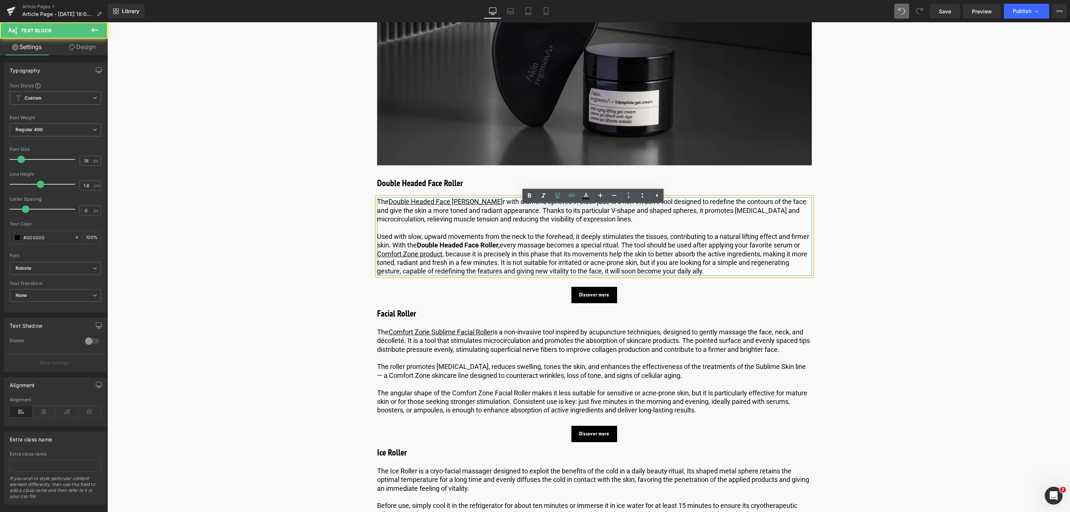
click at [495, 214] on p "The Double Headed Face Rolle r with diamond spheres in black jade is a non-inva…" at bounding box center [594, 210] width 435 height 26
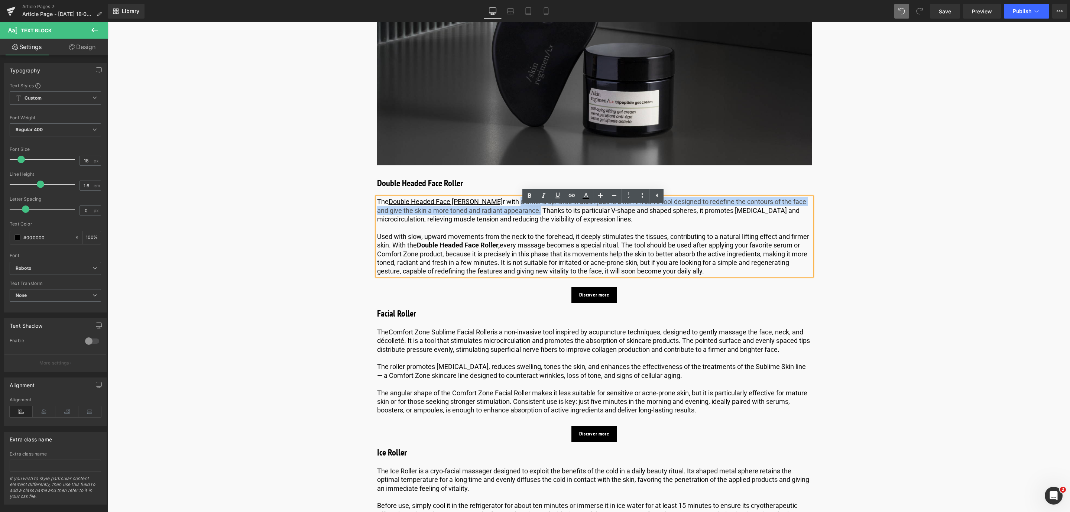
drag, startPoint x: 484, startPoint y: 211, endPoint x: 513, endPoint y: 221, distance: 30.6
click at [513, 221] on p "The Double Headed Face Rolle r with diamond spheres in black jade is a non-inva…" at bounding box center [594, 210] width 435 height 26
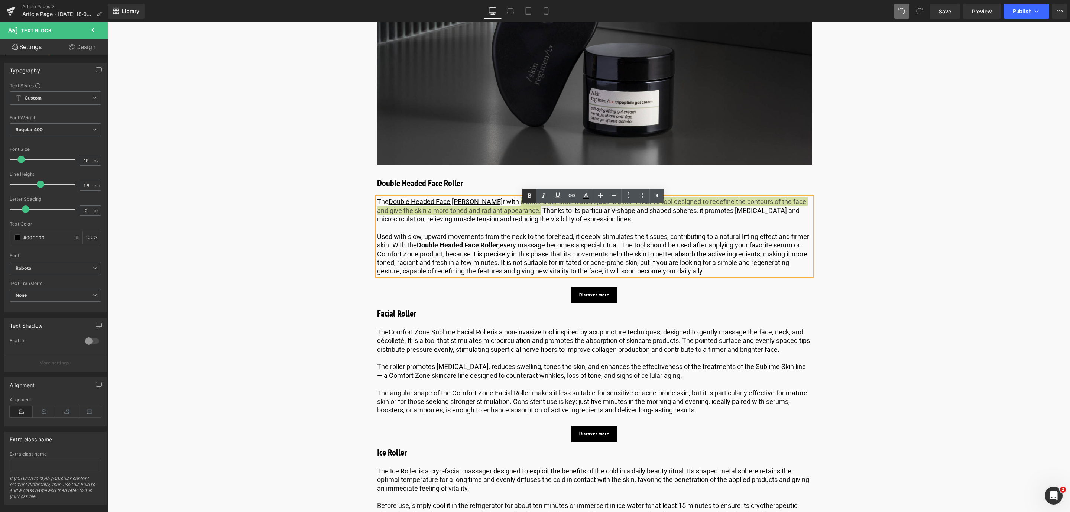
click at [527, 195] on icon at bounding box center [529, 195] width 9 height 9
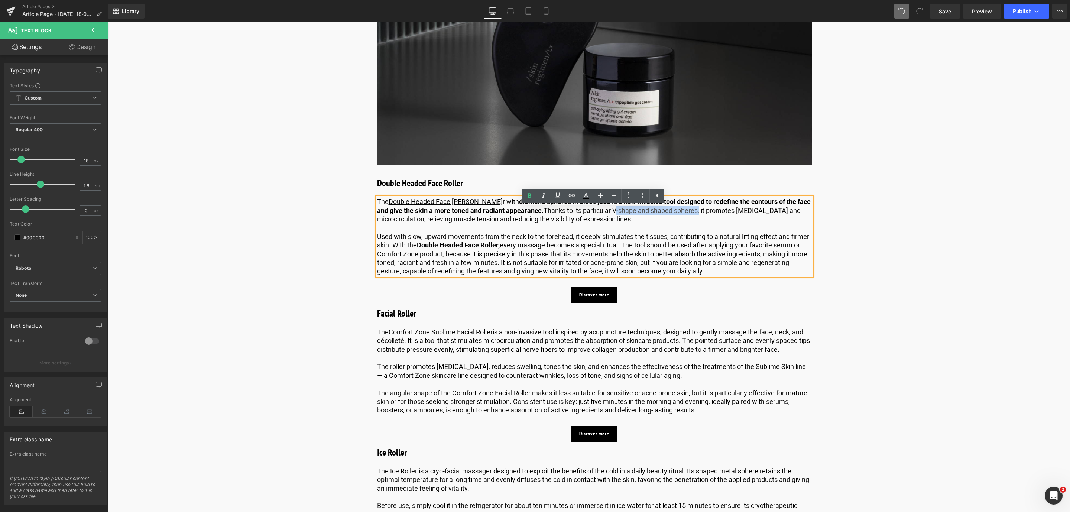
drag, startPoint x: 588, startPoint y: 221, endPoint x: 670, endPoint y: 224, distance: 82.6
click at [670, 223] on p "The Double Headed Face Rolle r with diamond spheres in black jade is a non-inva…" at bounding box center [594, 210] width 435 height 26
click at [525, 194] on icon at bounding box center [529, 195] width 9 height 9
click at [945, 7] on span "Save" at bounding box center [945, 11] width 12 height 8
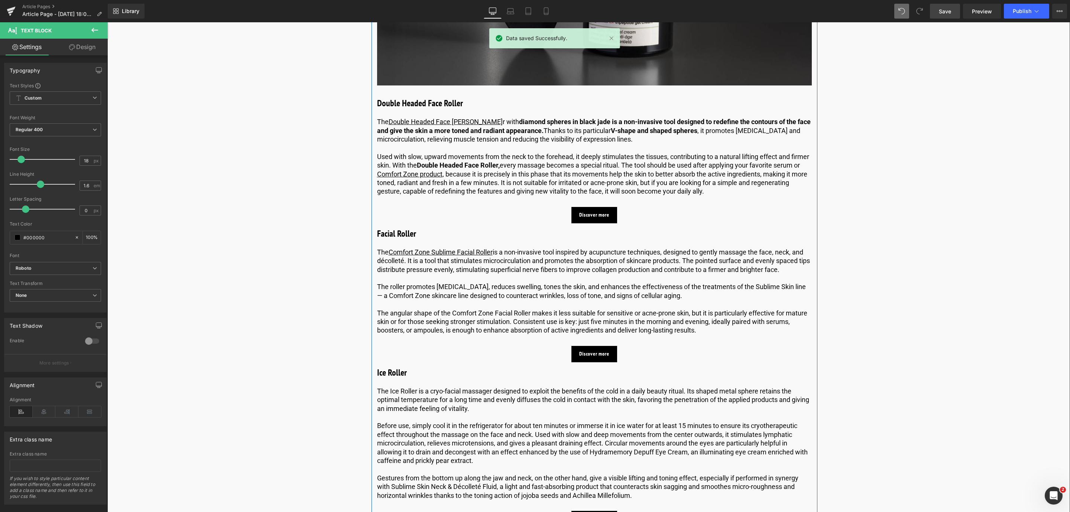
scroll to position [1511, 0]
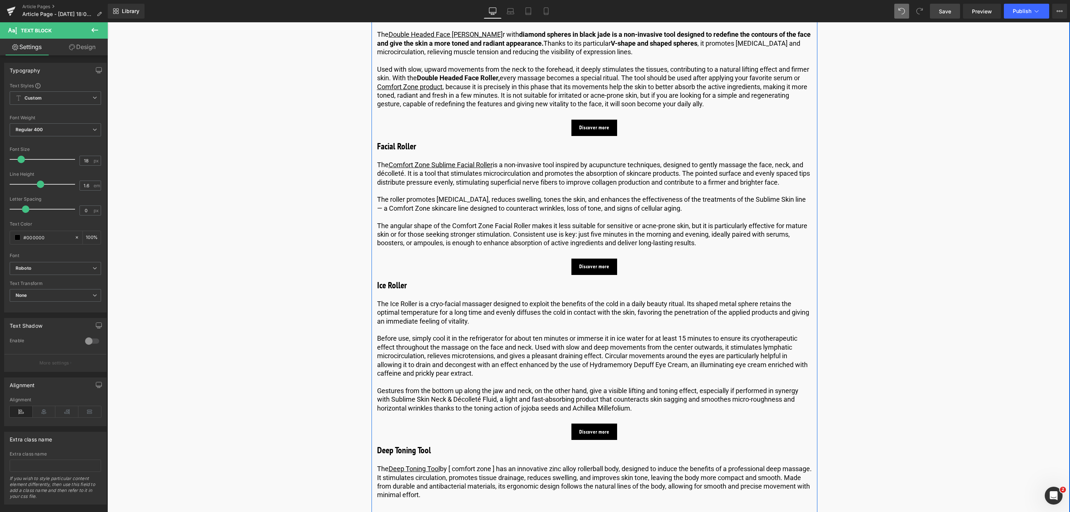
drag, startPoint x: 400, startPoint y: 321, endPoint x: 380, endPoint y: 314, distance: 21.2
click at [401, 321] on p "The Ice Roller is a cryo-facial massager designed to exploit the benefits of th…" at bounding box center [594, 313] width 435 height 26
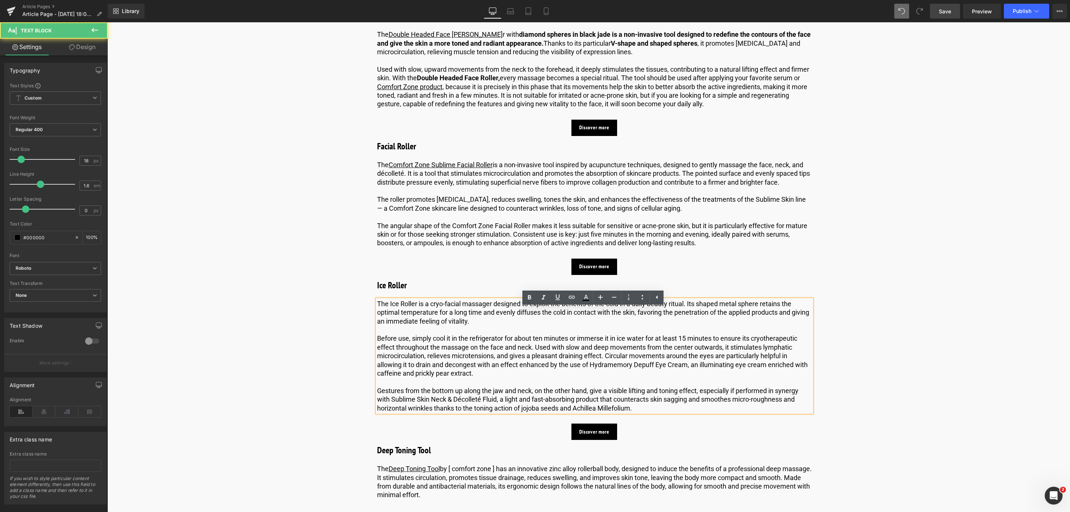
click at [387, 316] on p "The Ice Roller is a cryo-facial massager designed to exploit the benefits of th…" at bounding box center [594, 313] width 435 height 26
click at [407, 318] on p "The Ice Roller is a cryo-facial massager designed to exploit the benefits of th…" at bounding box center [594, 313] width 435 height 26
drag, startPoint x: 416, startPoint y: 312, endPoint x: 388, endPoint y: 312, distance: 28.6
click at [388, 312] on p "The Ice Roller is a cryo-facial massager designed to exploit the benefits of th…" at bounding box center [594, 313] width 435 height 26
click at [528, 300] on icon at bounding box center [529, 297] width 9 height 9
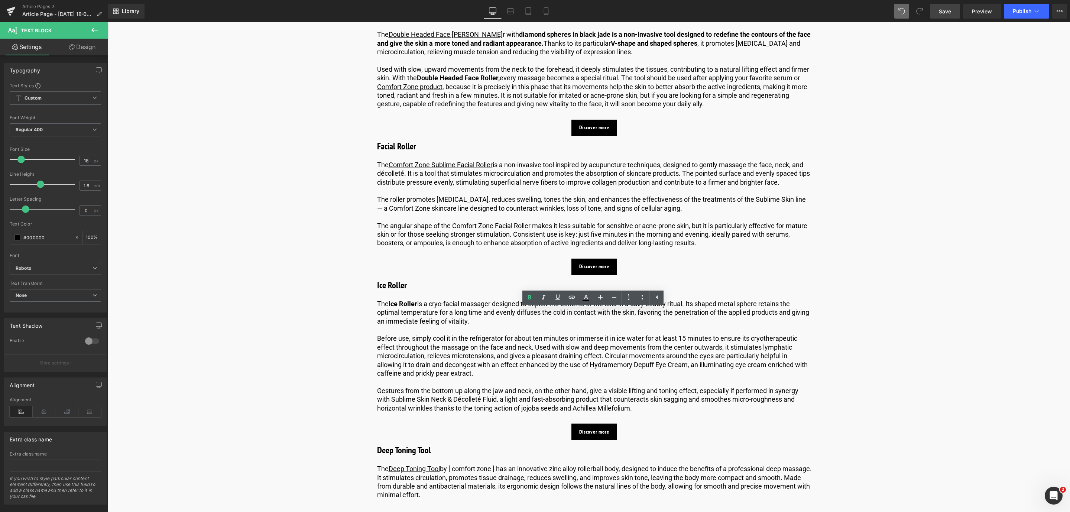
click at [948, 16] on link "Save" at bounding box center [945, 11] width 30 height 15
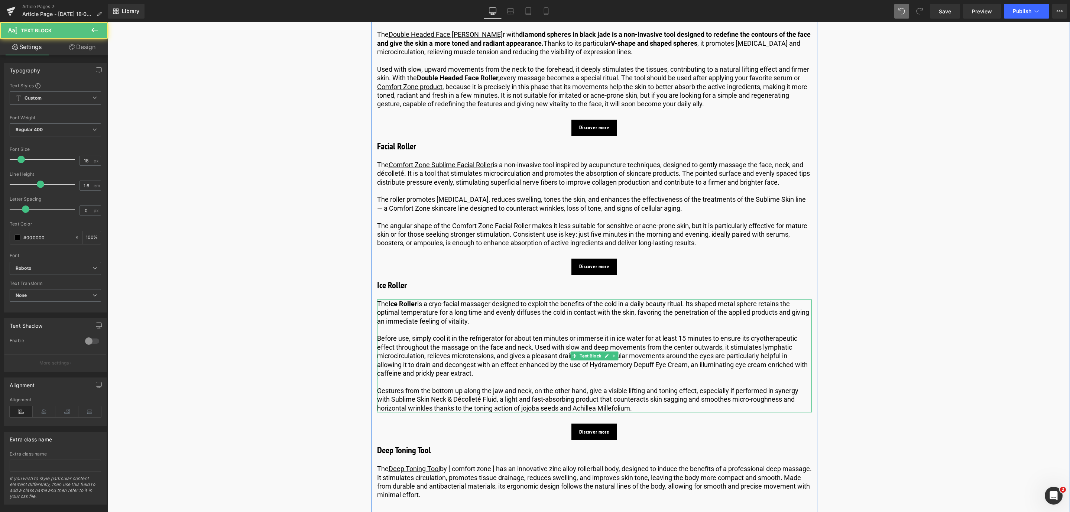
click at [413, 357] on p "Before use, simply cool it in the refrigerator for about ten minutes or immerse…" at bounding box center [594, 355] width 435 height 43
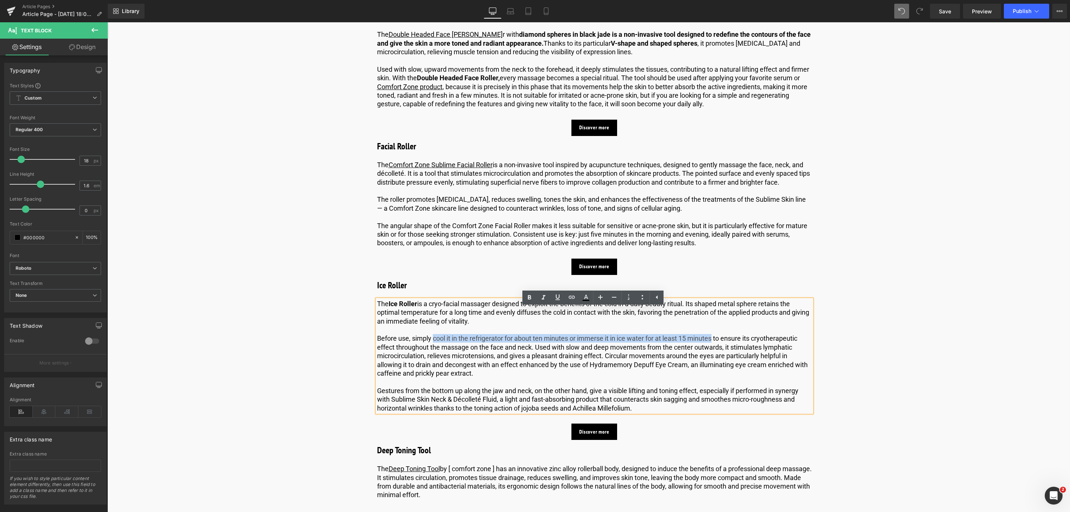
drag, startPoint x: 431, startPoint y: 348, endPoint x: 713, endPoint y: 349, distance: 282.1
click at [713, 349] on p "Before use, simply cool it in the refrigerator for about ten minutes or immerse…" at bounding box center [594, 355] width 435 height 43
click at [528, 295] on icon at bounding box center [529, 297] width 9 height 9
drag, startPoint x: 432, startPoint y: 348, endPoint x: 375, endPoint y: 348, distance: 56.9
click at [377, 348] on p "Before use, simply cool it in the refrigerator for about ten minutes or immerse…" at bounding box center [594, 355] width 435 height 43
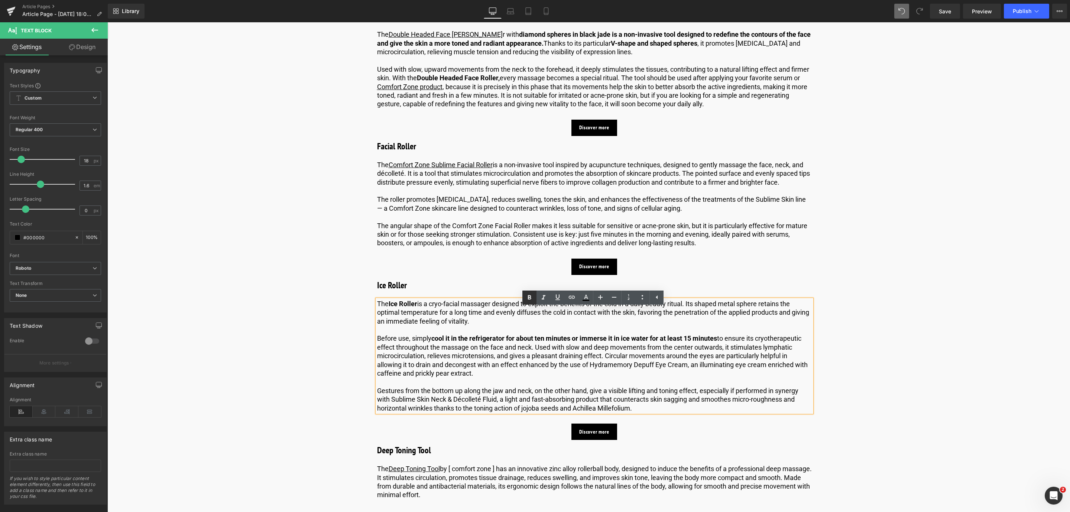
click at [526, 298] on icon at bounding box center [529, 297] width 9 height 9
drag, startPoint x: 945, startPoint y: 13, endPoint x: 603, endPoint y: 322, distance: 461.5
click at [945, 13] on span "Save" at bounding box center [945, 11] width 12 height 8
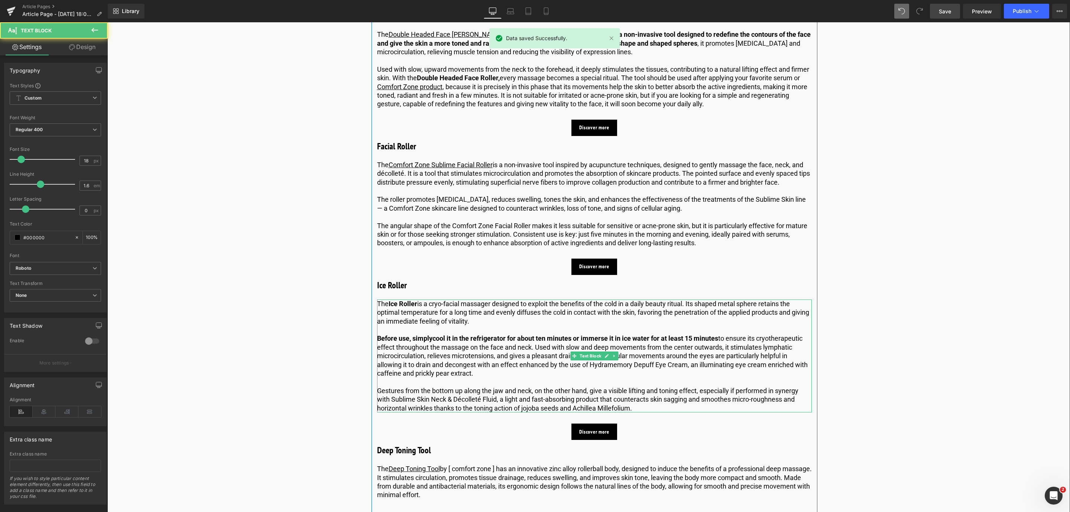
click at [761, 352] on p "Before use, simply cool it in the refrigerator for about ten minutes or immerse…" at bounding box center [594, 355] width 435 height 43
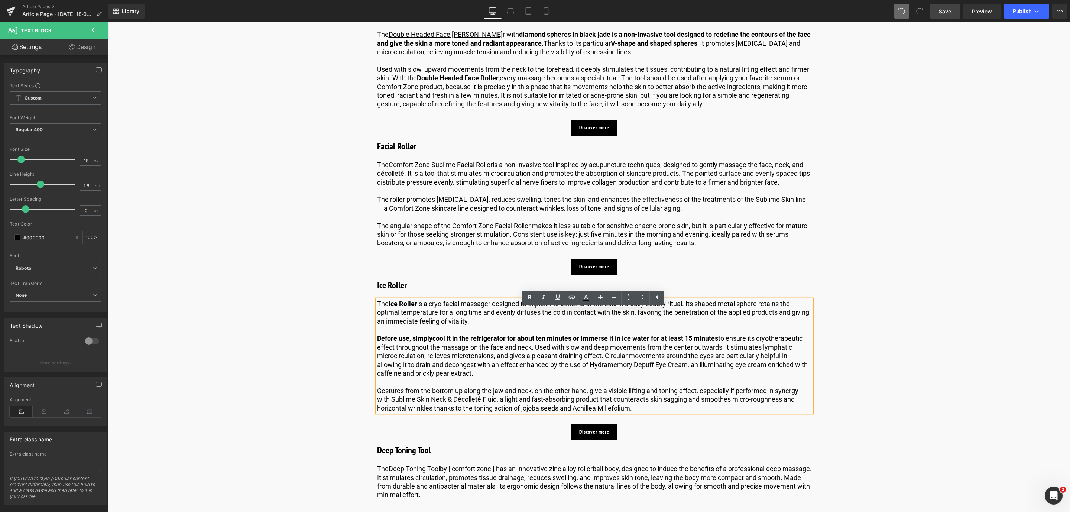
drag, startPoint x: 759, startPoint y: 348, endPoint x: 761, endPoint y: 353, distance: 4.8
click at [761, 353] on p "Before use, simply cool it in the refrigerator for about ten minutes or immerse…" at bounding box center [594, 355] width 435 height 43
drag, startPoint x: 772, startPoint y: 350, endPoint x: 466, endPoint y: 357, distance: 305.9
click at [466, 357] on p "Before use, simply cool it in the refrigerator for about ten minutes or immerse…" at bounding box center [594, 355] width 435 height 43
click at [531, 299] on icon at bounding box center [529, 297] width 3 height 4
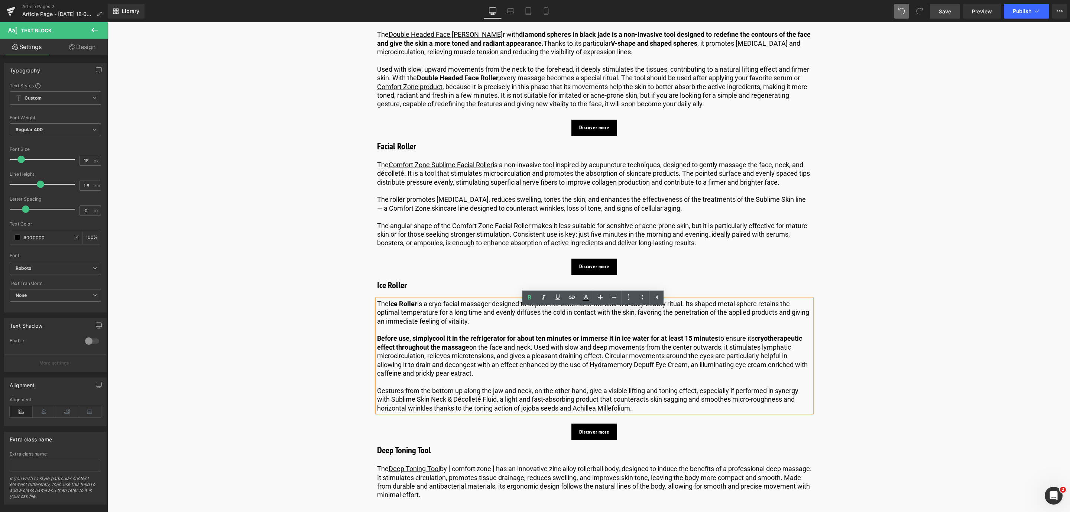
drag, startPoint x: 952, startPoint y: 13, endPoint x: 436, endPoint y: 348, distance: 615.2
click at [952, 13] on link "Save" at bounding box center [945, 11] width 30 height 15
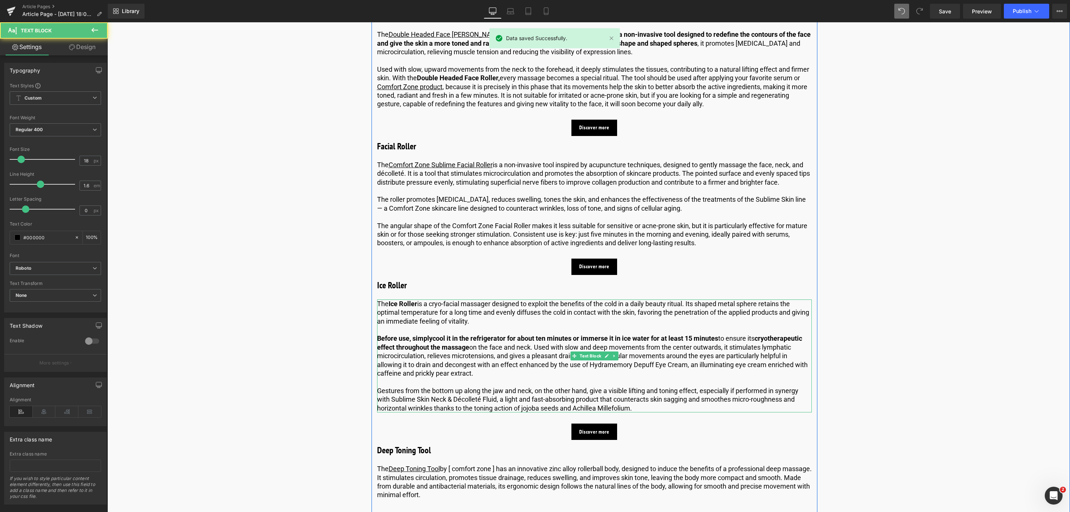
click at [776, 362] on p "Before use, simply cool it in the refrigerator for about ten minutes or immerse…" at bounding box center [594, 355] width 435 height 43
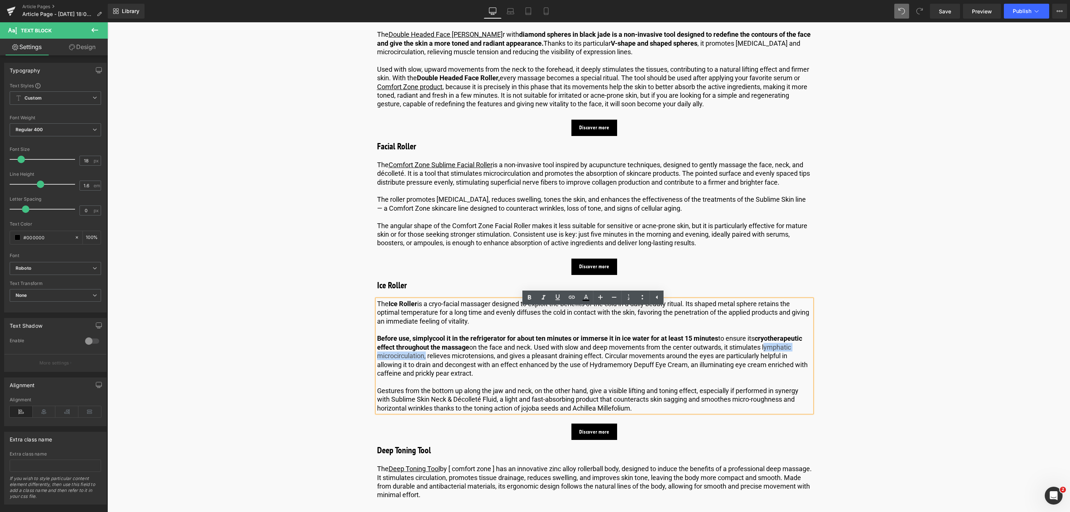
drag, startPoint x: 764, startPoint y: 355, endPoint x: 422, endPoint y: 368, distance: 342.2
click at [422, 368] on p "Before use, simply cool it in the refrigerator for about ten minutes or immerse…" at bounding box center [594, 355] width 435 height 43
click at [528, 297] on icon at bounding box center [529, 297] width 3 height 4
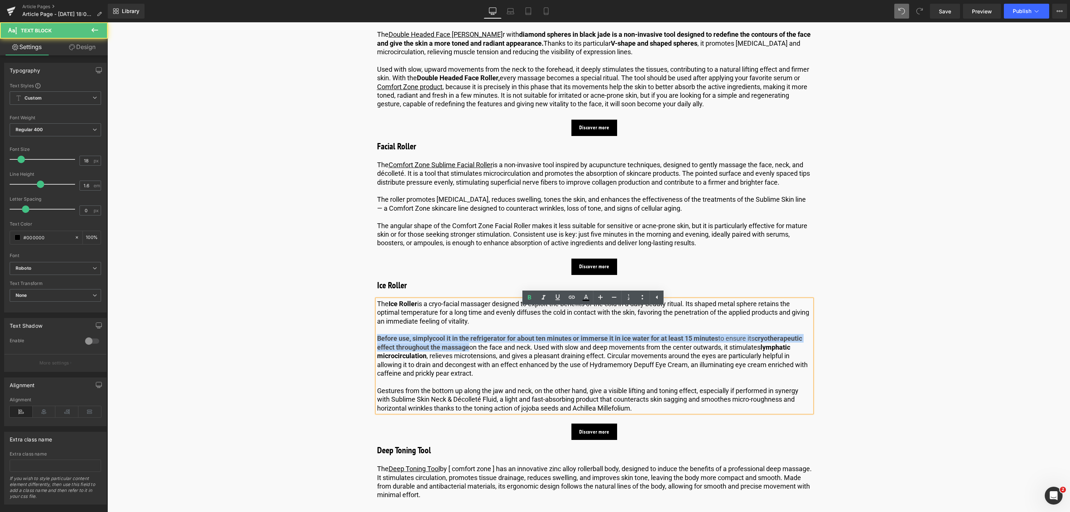
drag, startPoint x: 469, startPoint y: 356, endPoint x: 376, endPoint y: 346, distance: 93.0
click at [377, 346] on p "Before use, simply cool it in the refrigerator for about ten minutes or immerse…" at bounding box center [594, 355] width 435 height 43
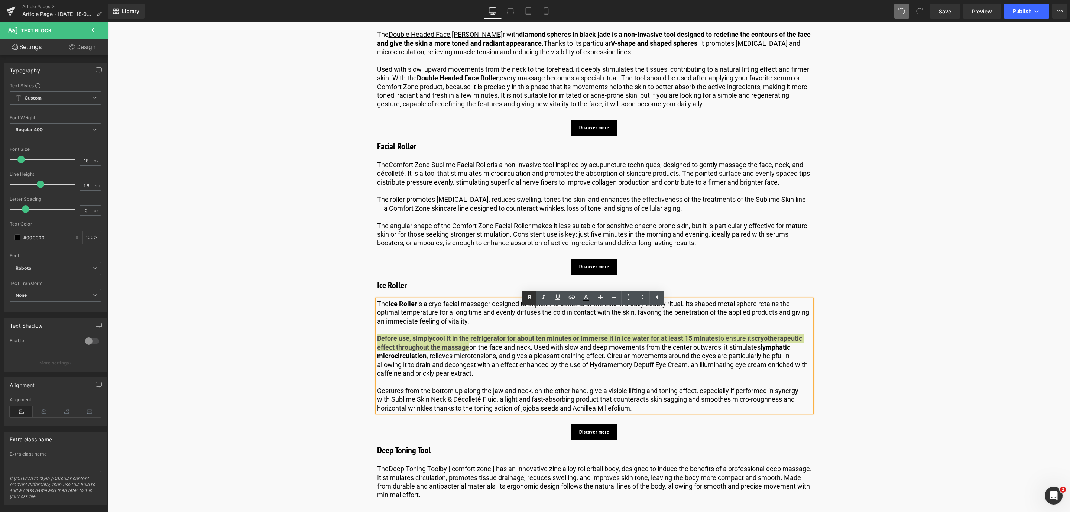
drag, startPoint x: 530, startPoint y: 300, endPoint x: 525, endPoint y: 301, distance: 4.7
click at [530, 300] on icon at bounding box center [529, 297] width 9 height 9
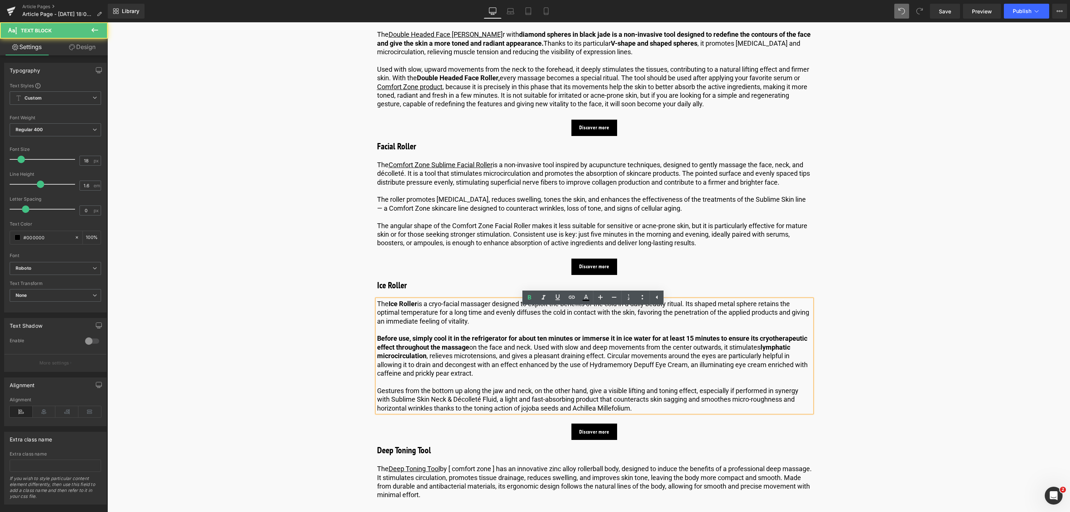
click at [466, 351] on strong "Before use, simply cool it in the refrigerator for about ten minutes or immerse…" at bounding box center [592, 342] width 430 height 16
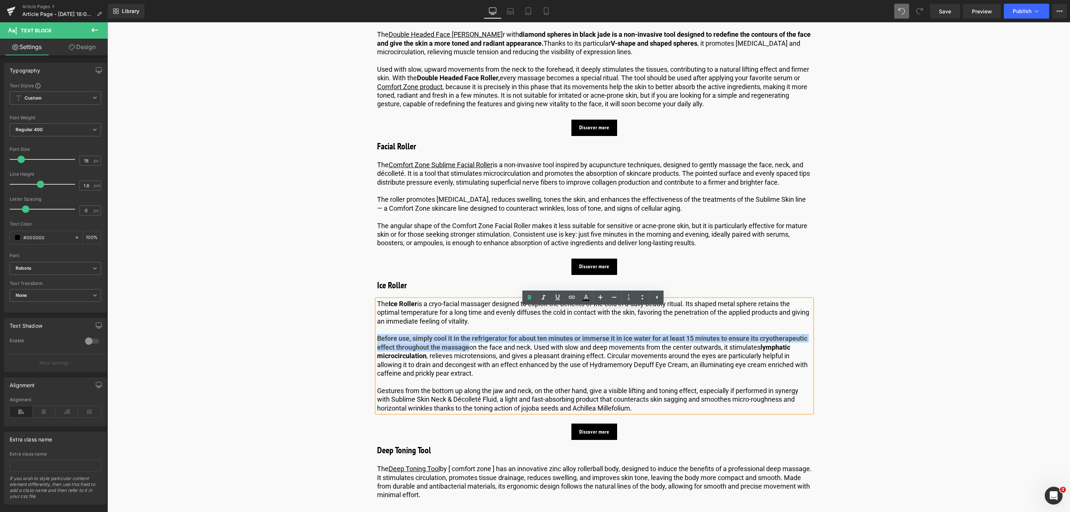
drag, startPoint x: 467, startPoint y: 357, endPoint x: 376, endPoint y: 350, distance: 90.6
click at [377, 350] on strong "Before use, simply cool it in the refrigerator for about ten minutes or immerse…" at bounding box center [592, 342] width 430 height 16
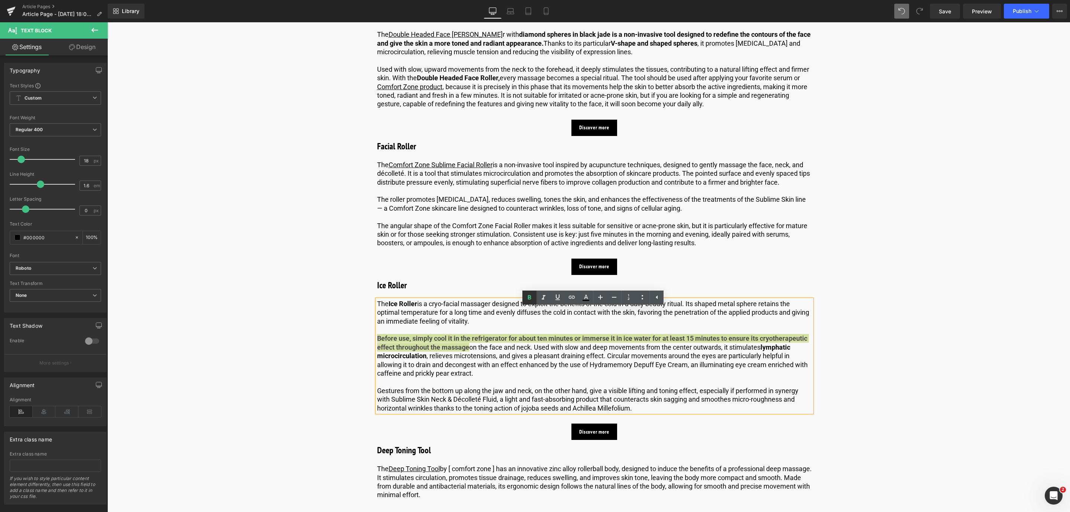
click at [525, 301] on icon at bounding box center [529, 297] width 9 height 9
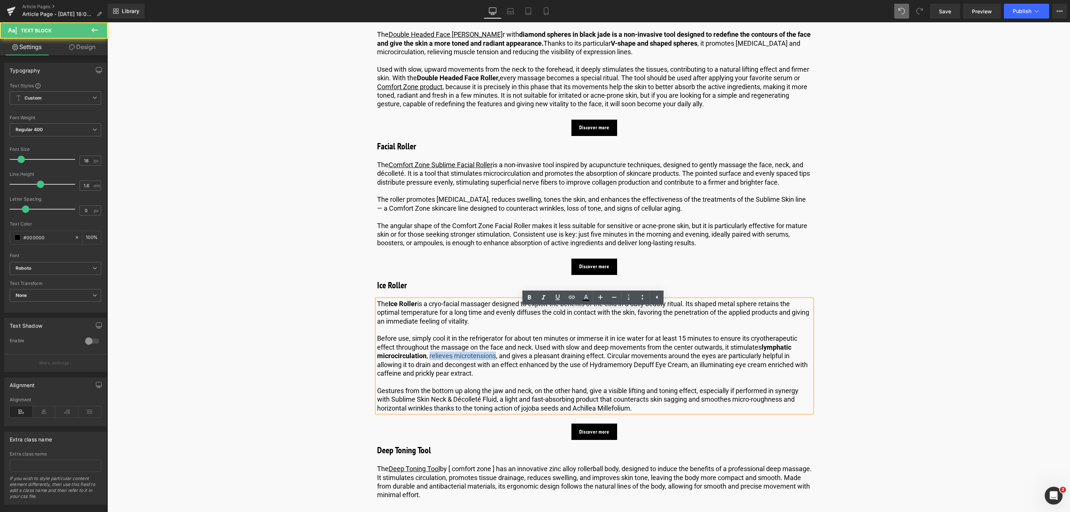
drag, startPoint x: 427, startPoint y: 366, endPoint x: 490, endPoint y: 367, distance: 62.4
click at [491, 366] on p "Before use, simply cool it in the refrigerator for about ten minutes or immerse…" at bounding box center [594, 355] width 435 height 43
click at [524, 300] on link at bounding box center [529, 298] width 14 height 14
drag, startPoint x: 562, startPoint y: 363, endPoint x: 604, endPoint y: 369, distance: 42.5
click at [604, 369] on p "Before use, simply cool it in the refrigerator for about ten minutes or immerse…" at bounding box center [594, 355] width 435 height 43
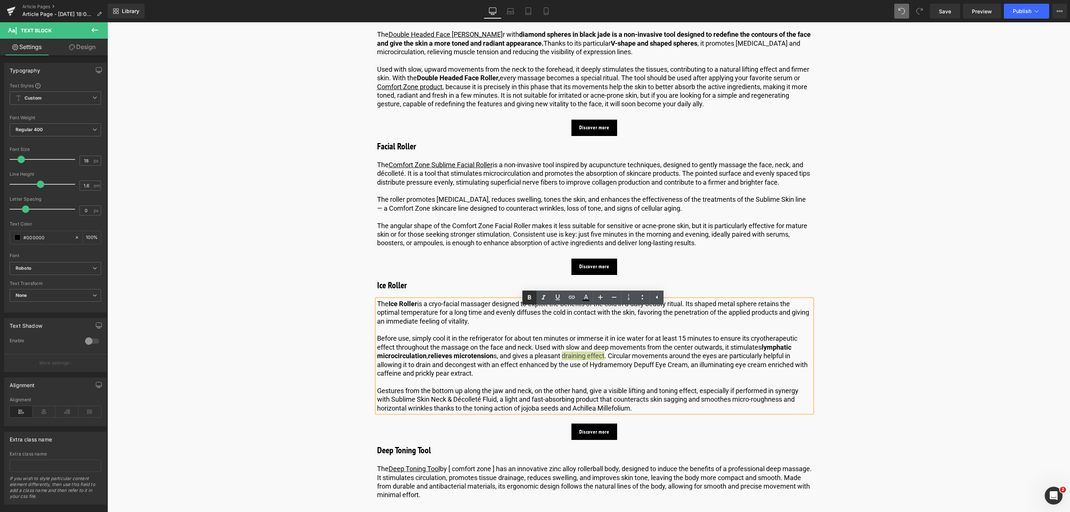
click at [528, 299] on icon at bounding box center [529, 297] width 9 height 9
click at [948, 11] on span "Save" at bounding box center [945, 11] width 12 height 8
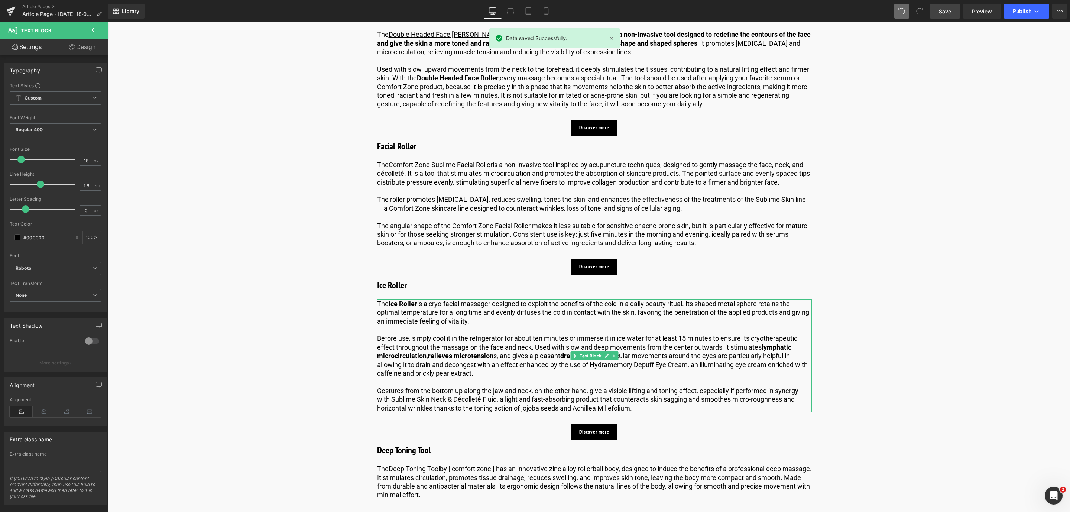
click at [598, 372] on p "Before use, simply cool it in the refrigerator for about ten minutes or immerse…" at bounding box center [594, 355] width 435 height 43
drag, startPoint x: 938, startPoint y: 223, endPoint x: 911, endPoint y: 214, distance: 28.4
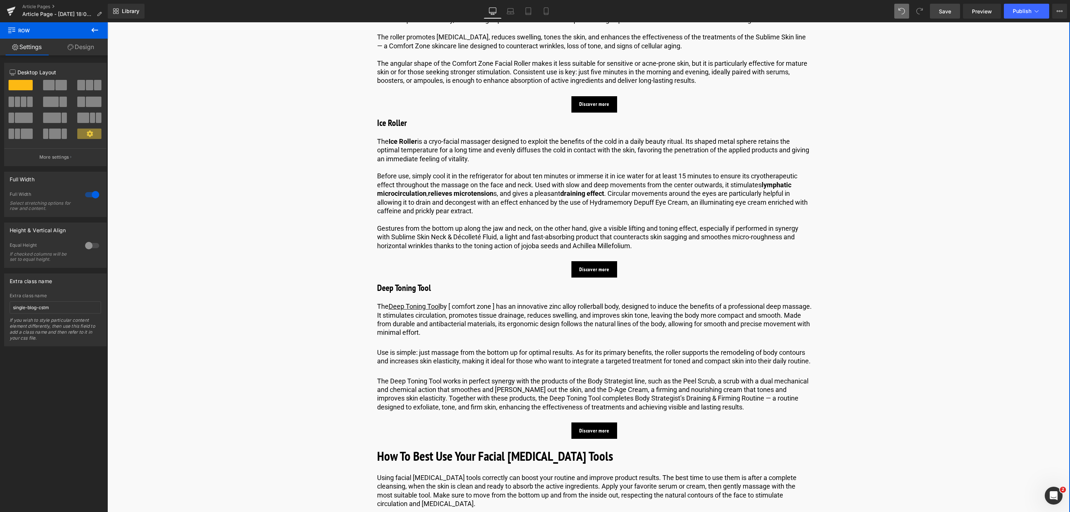
scroll to position [1678, 0]
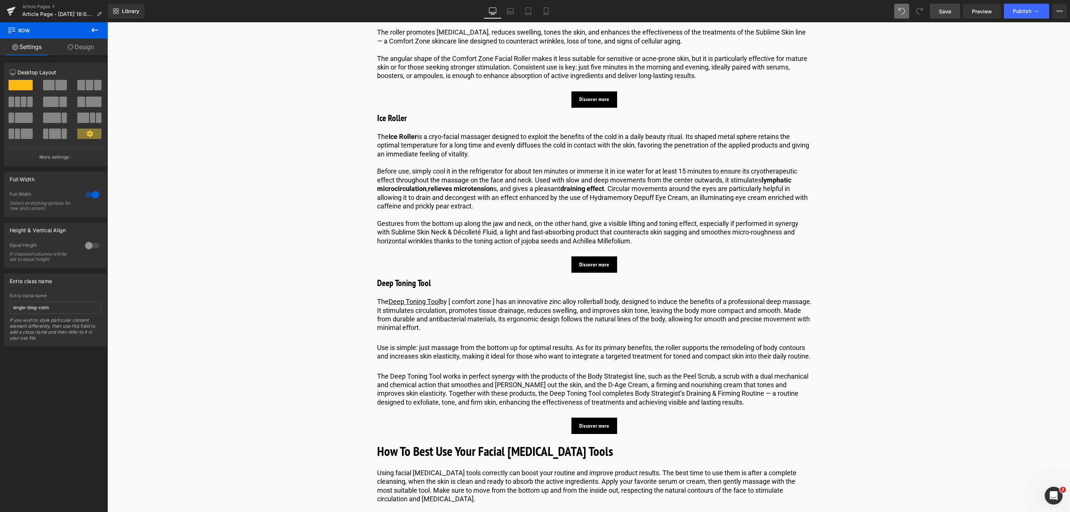
click at [100, 33] on button at bounding box center [95, 30] width 26 height 16
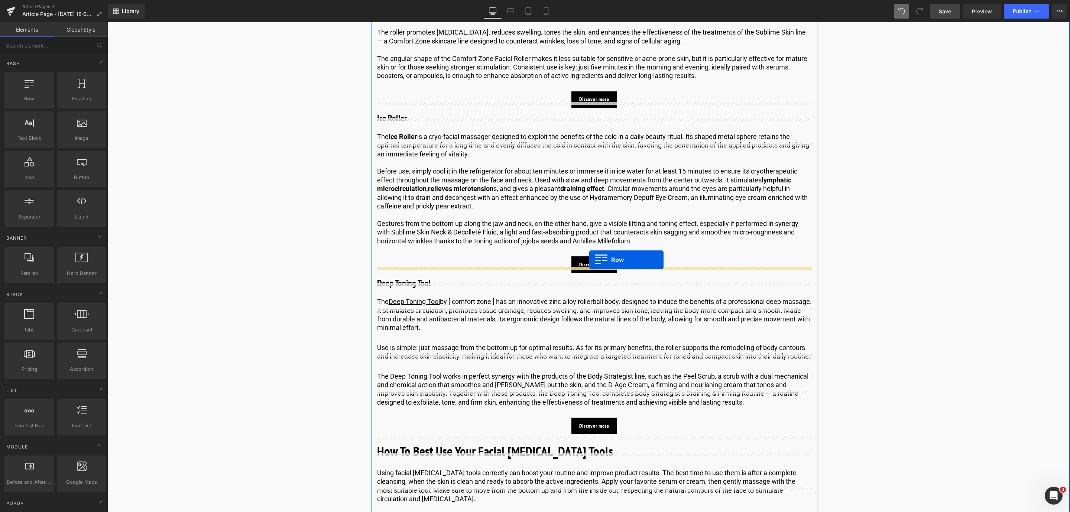
drag, startPoint x: 141, startPoint y: 116, endPoint x: 589, endPoint y: 260, distance: 470.9
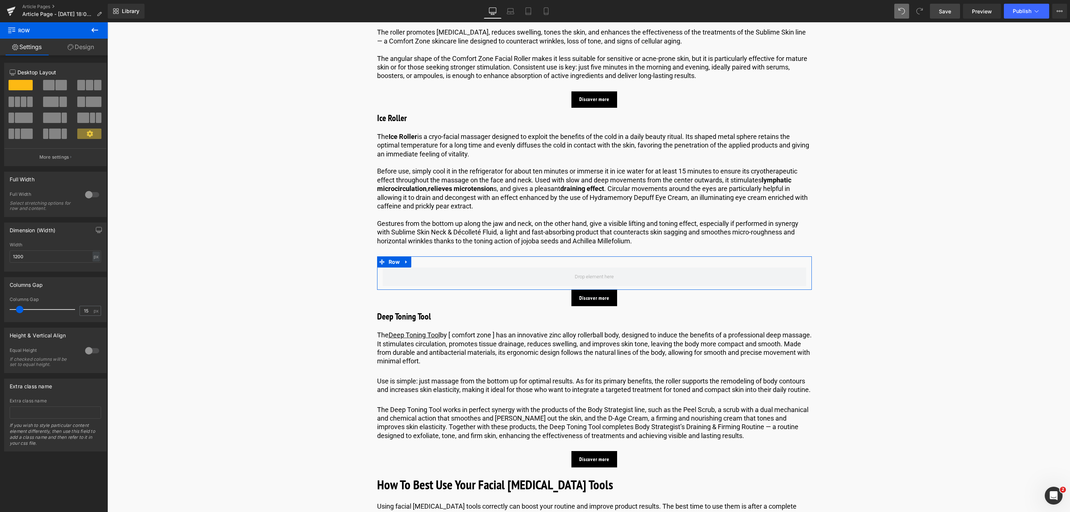
click at [83, 93] on div at bounding box center [89, 88] width 35 height 16
drag, startPoint x: 83, startPoint y: 87, endPoint x: 84, endPoint y: 55, distance: 32.7
click at [86, 87] on span at bounding box center [89, 85] width 7 height 10
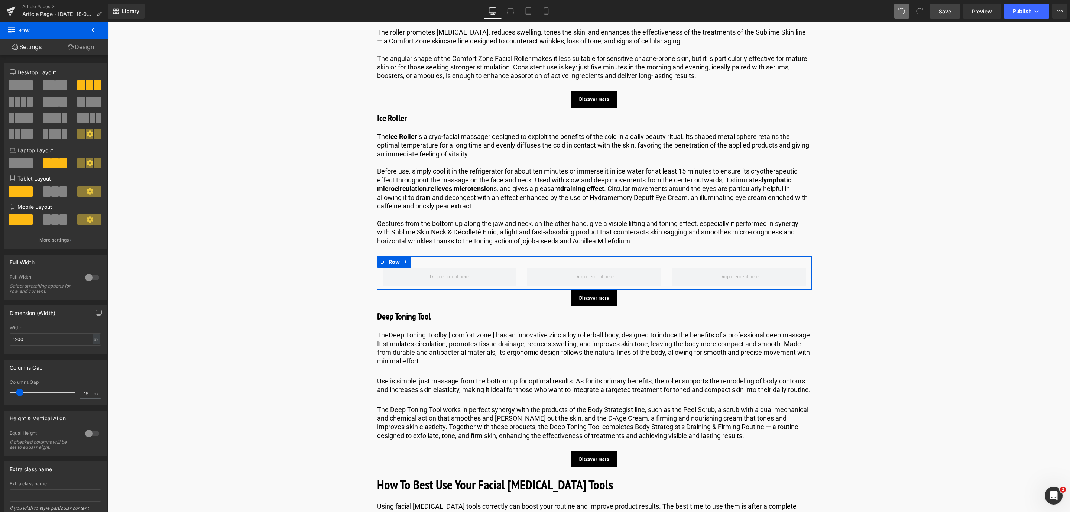
click at [82, 43] on link "Design" at bounding box center [81, 47] width 54 height 17
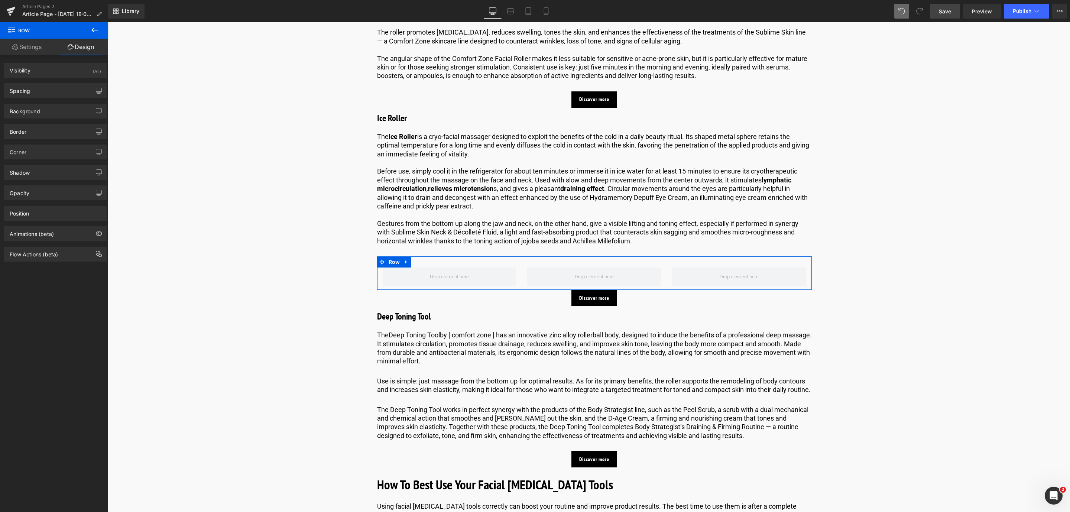
click at [88, 32] on button at bounding box center [95, 30] width 26 height 16
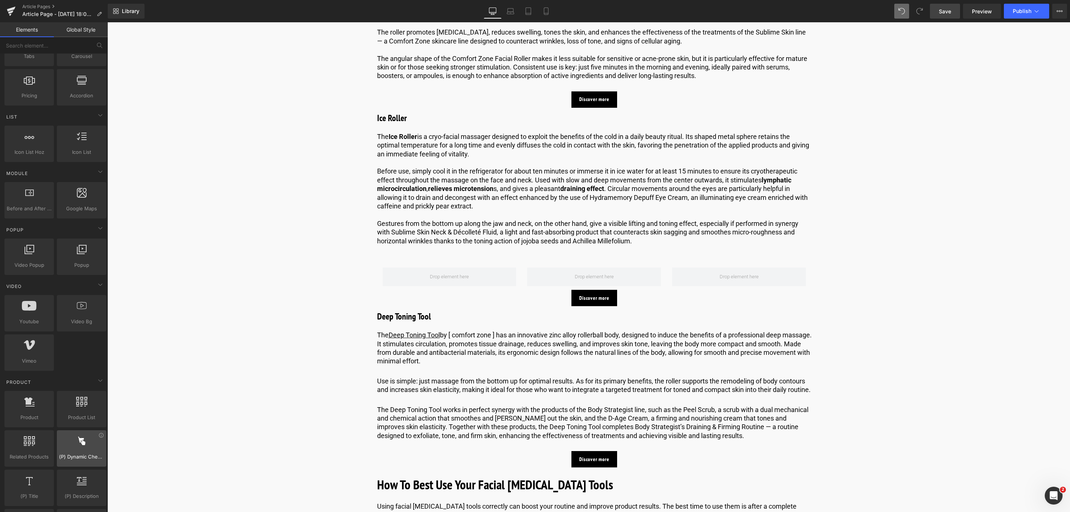
scroll to position [279, 0]
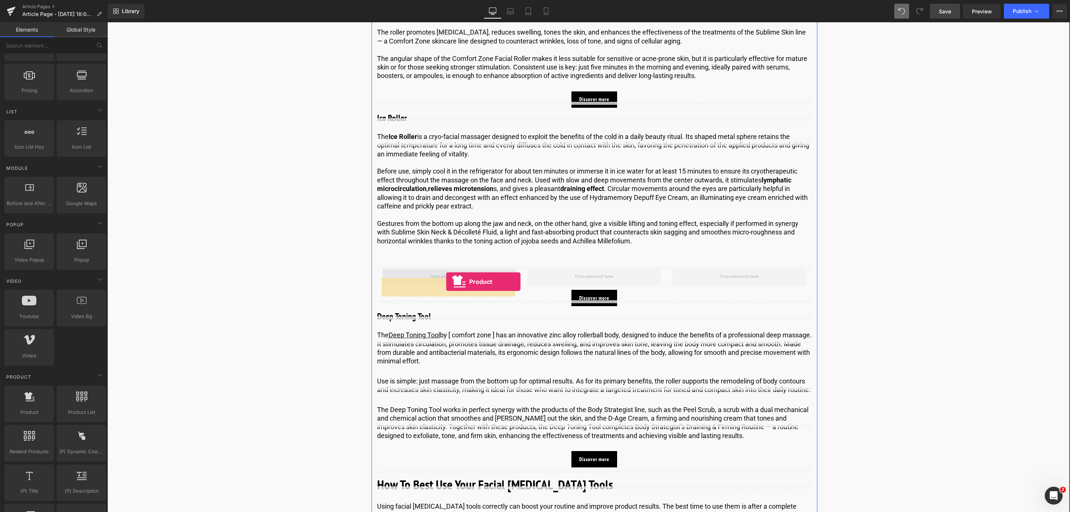
drag, startPoint x: 127, startPoint y: 424, endPoint x: 446, endPoint y: 281, distance: 349.3
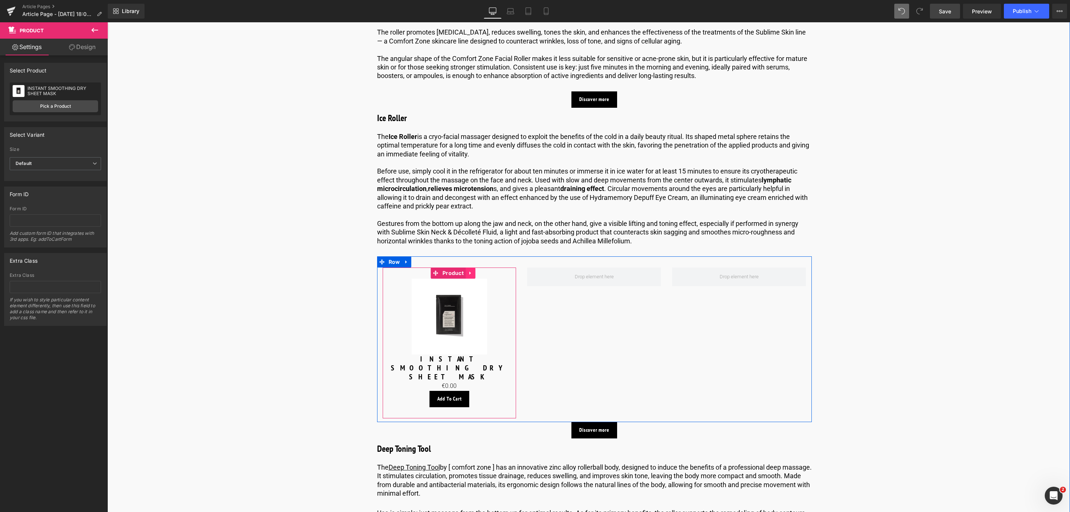
click at [468, 276] on icon at bounding box center [470, 274] width 5 height 6
click at [461, 279] on link at bounding box center [466, 273] width 10 height 11
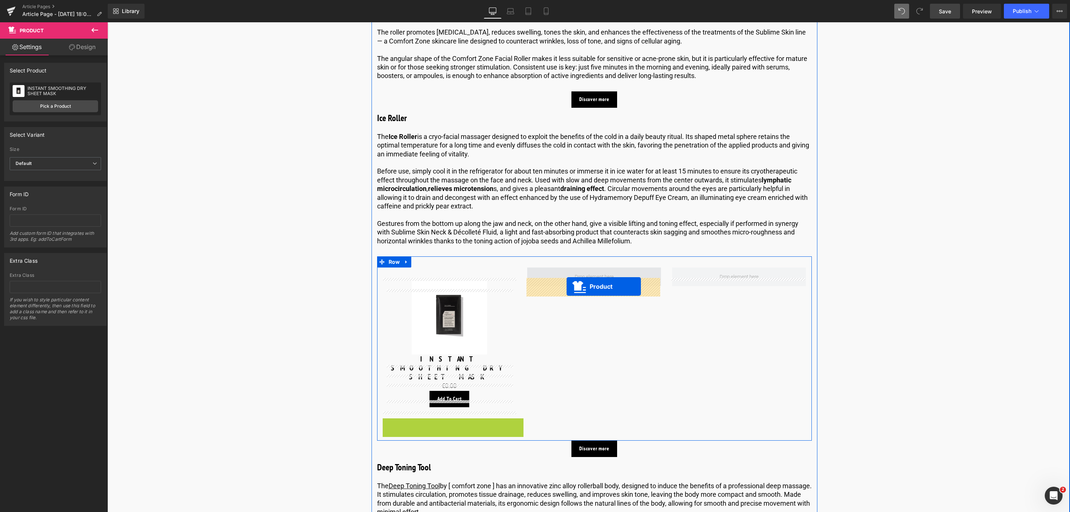
drag, startPoint x: 435, startPoint y: 418, endPoint x: 567, endPoint y: 287, distance: 186.3
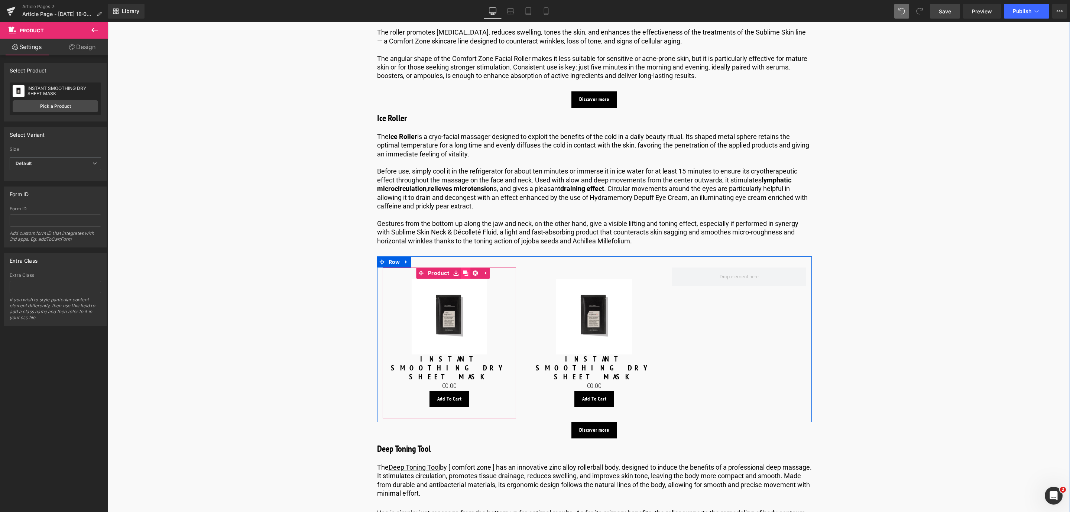
click at [463, 279] on link at bounding box center [466, 273] width 10 height 11
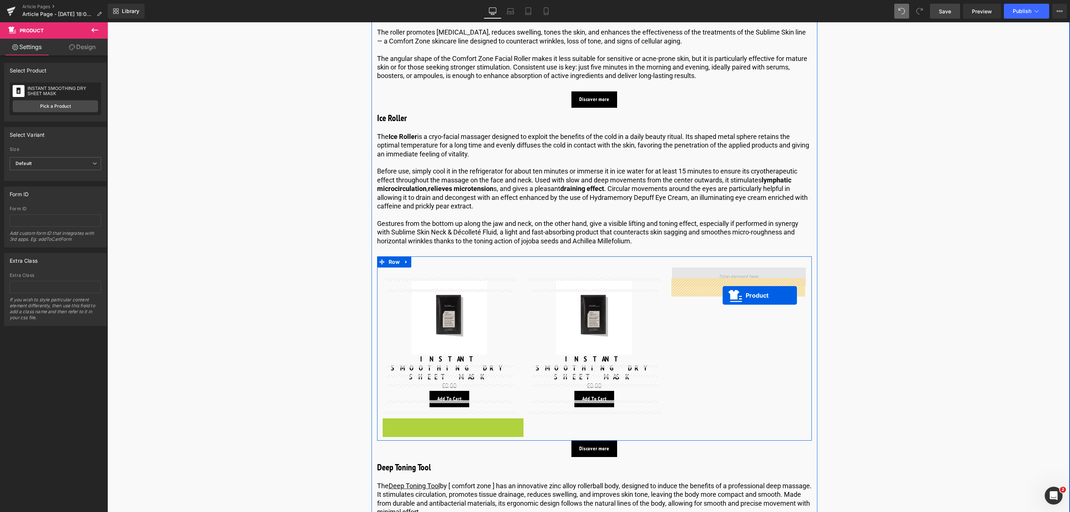
drag, startPoint x: 432, startPoint y: 418, endPoint x: 723, endPoint y: 295, distance: 315.4
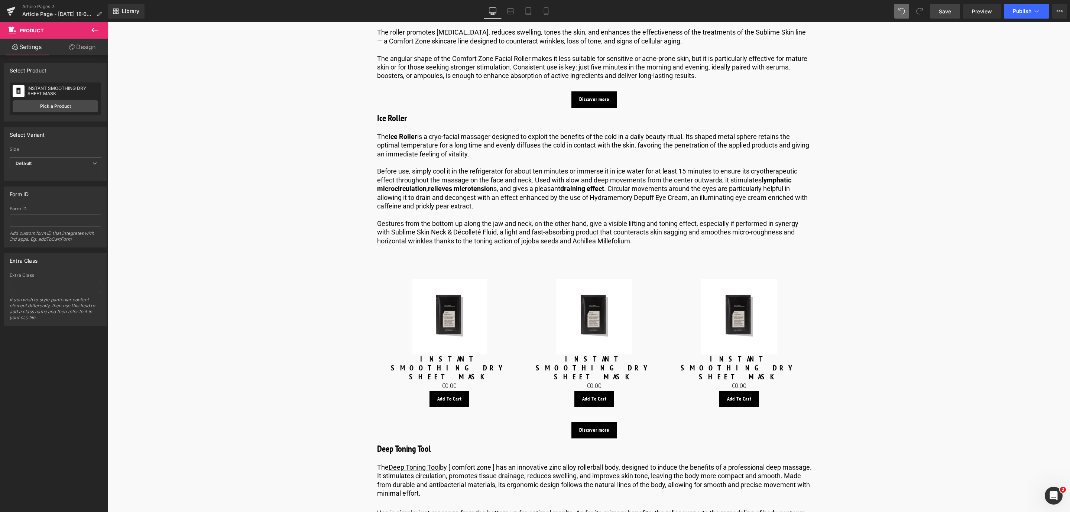
drag, startPoint x: 950, startPoint y: 10, endPoint x: 356, endPoint y: 368, distance: 694.0
click at [950, 10] on span "Save" at bounding box center [945, 11] width 12 height 8
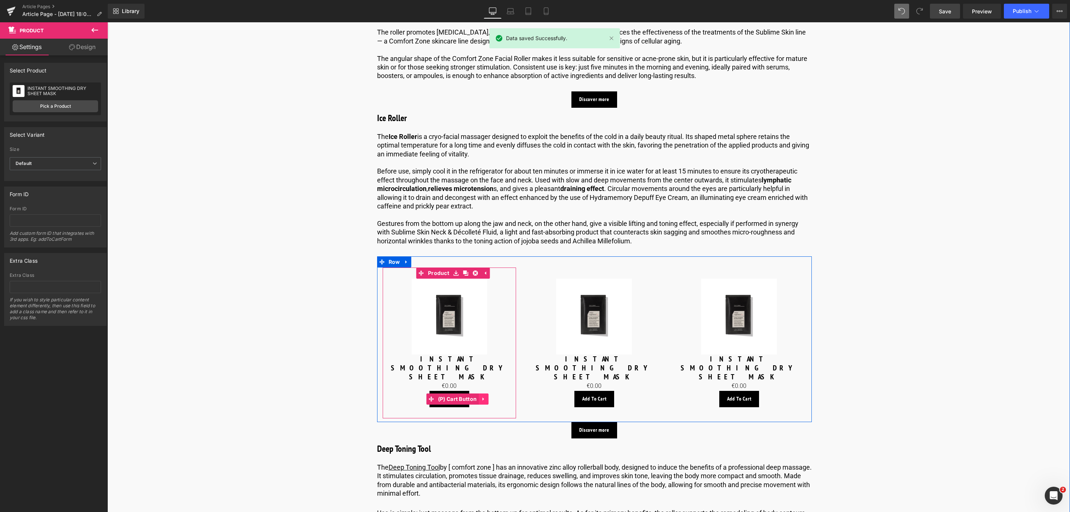
click at [483, 396] on link at bounding box center [484, 399] width 10 height 11
click at [483, 396] on link at bounding box center [488, 399] width 10 height 11
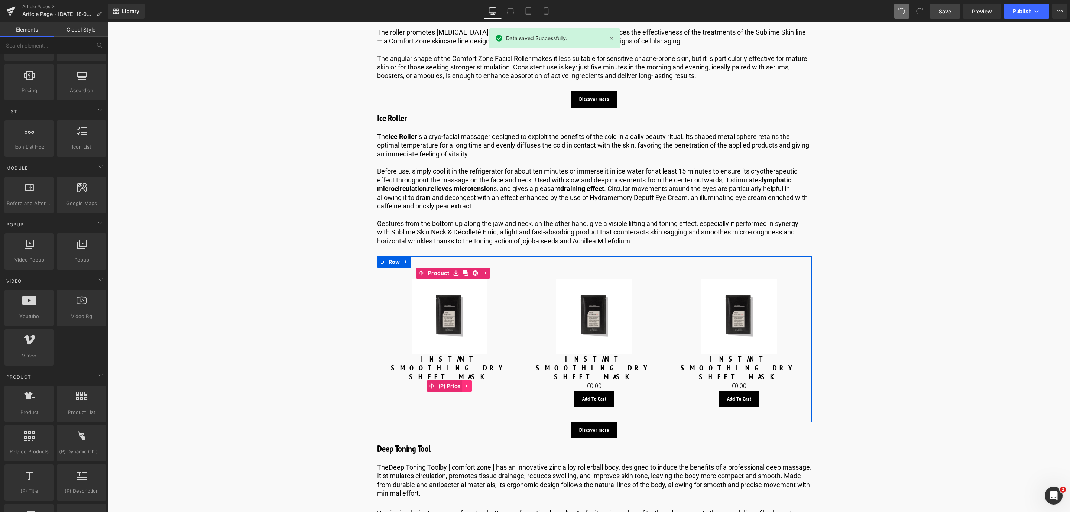
click at [463, 383] on link at bounding box center [467, 386] width 10 height 11
click at [471, 384] on icon at bounding box center [471, 386] width 5 height 5
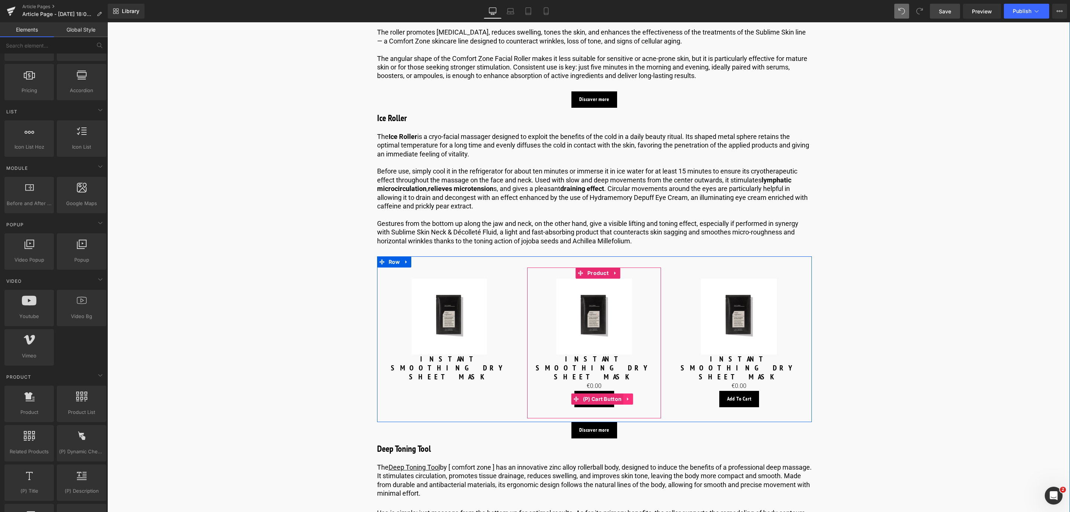
click at [626, 396] on icon at bounding box center [628, 399] width 5 height 6
click at [628, 395] on link at bounding box center [633, 399] width 10 height 11
click at [614, 383] on icon at bounding box center [611, 386] width 5 height 6
drag, startPoint x: 614, startPoint y: 381, endPoint x: 608, endPoint y: 382, distance: 5.5
click at [615, 384] on icon at bounding box center [616, 386] width 5 height 5
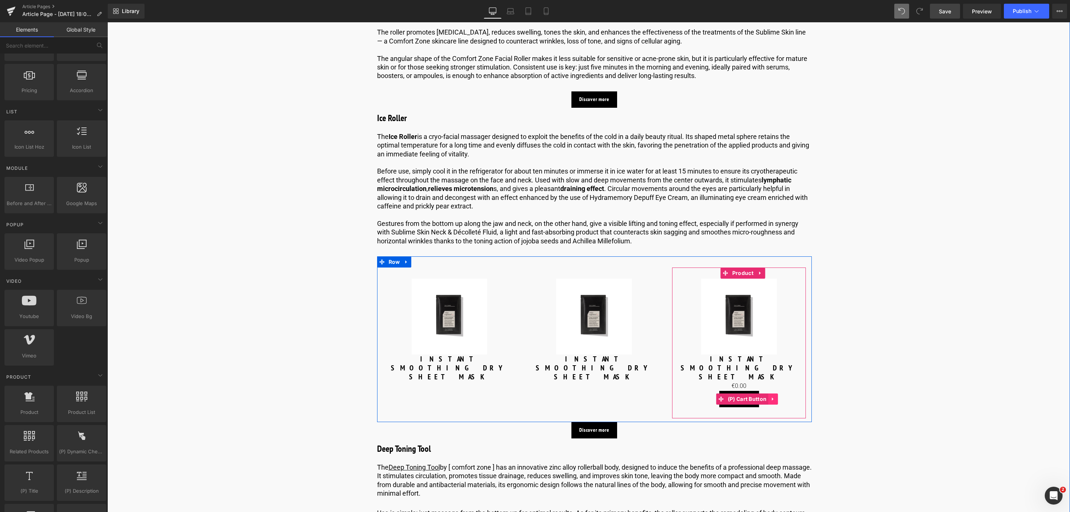
click at [772, 397] on icon at bounding box center [772, 398] width 1 height 3
click at [776, 396] on icon at bounding box center [778, 399] width 5 height 6
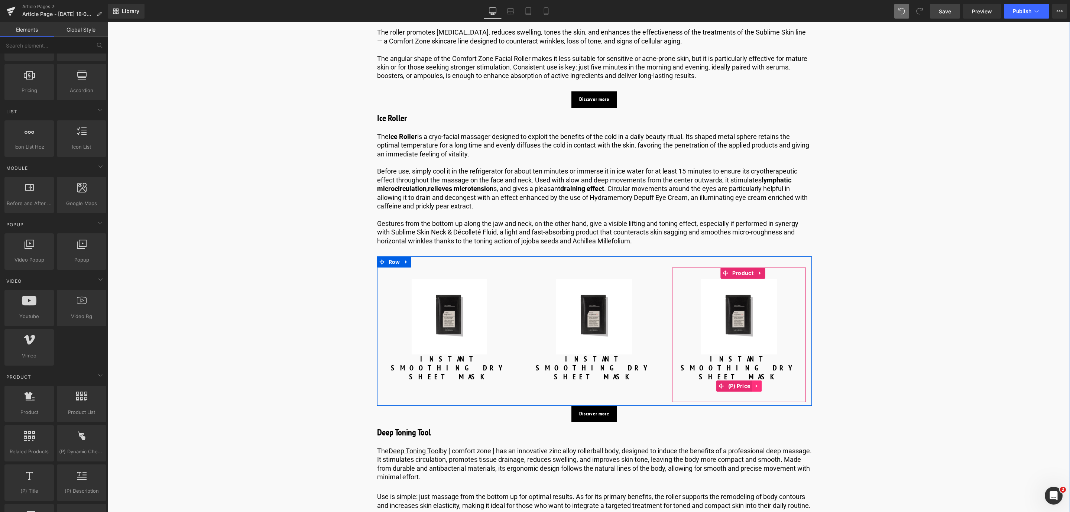
click at [759, 381] on link at bounding box center [757, 386] width 10 height 11
click at [761, 384] on icon at bounding box center [761, 386] width 5 height 5
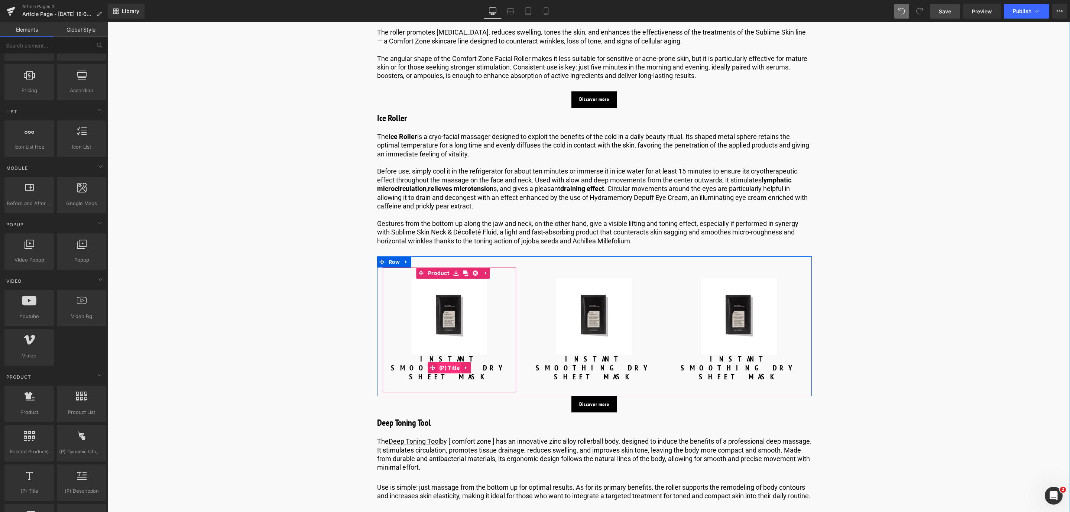
click at [442, 369] on span "(P) Title" at bounding box center [449, 367] width 24 height 11
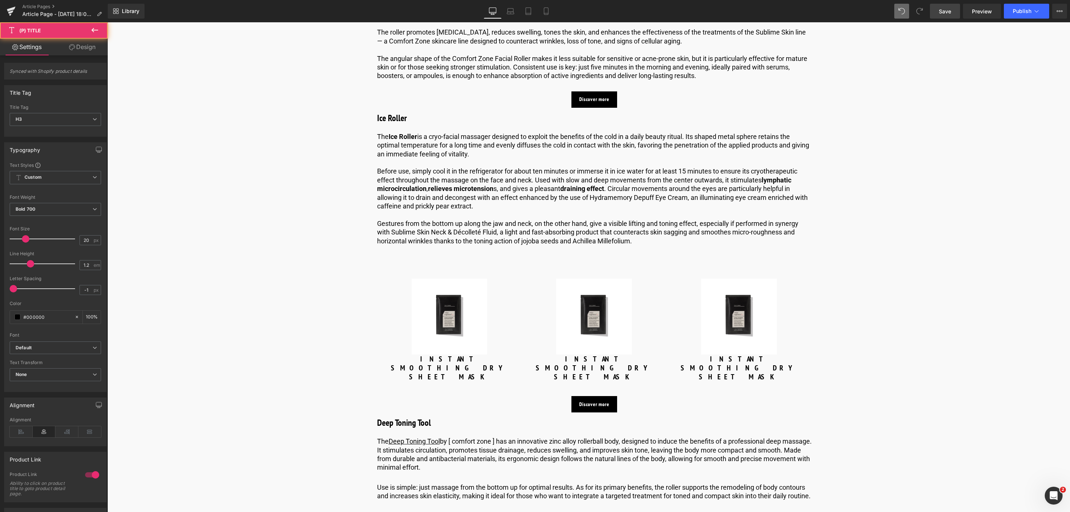
click at [79, 49] on link "Design" at bounding box center [82, 47] width 54 height 17
click at [0, 0] on div "Spacing" at bounding box center [0, 0] width 0 height 0
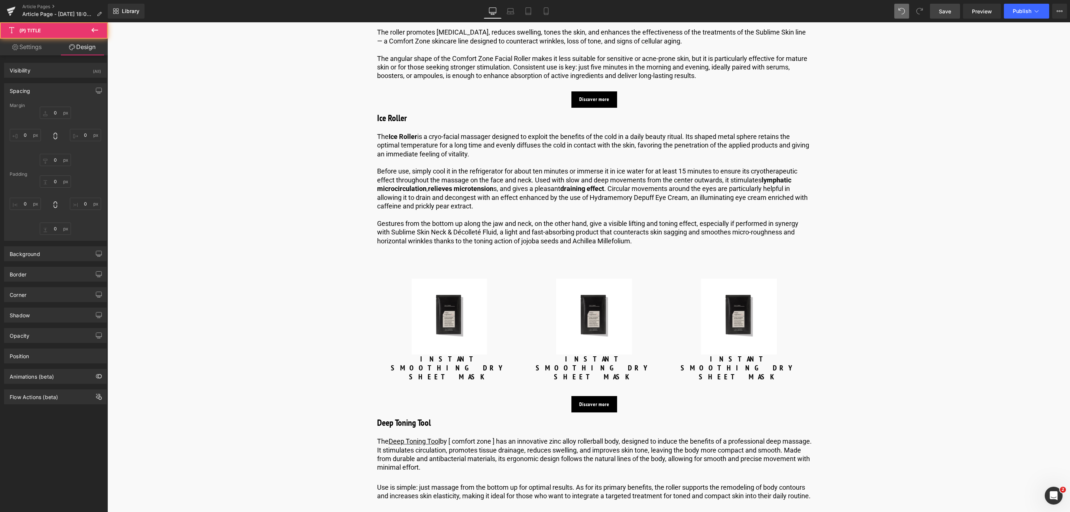
type input "0"
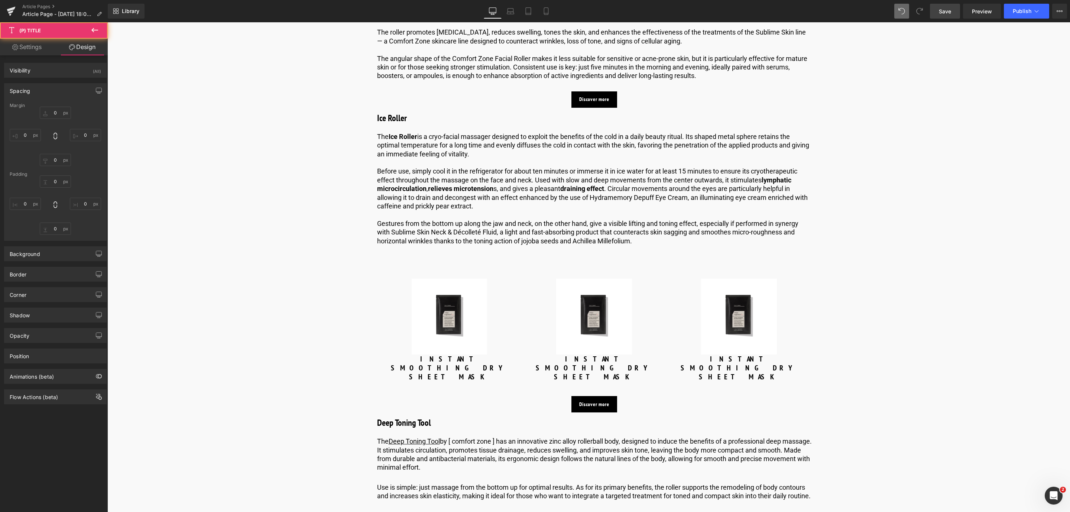
type input "0"
click at [58, 110] on input "0" at bounding box center [55, 113] width 31 height 12
type input "10"
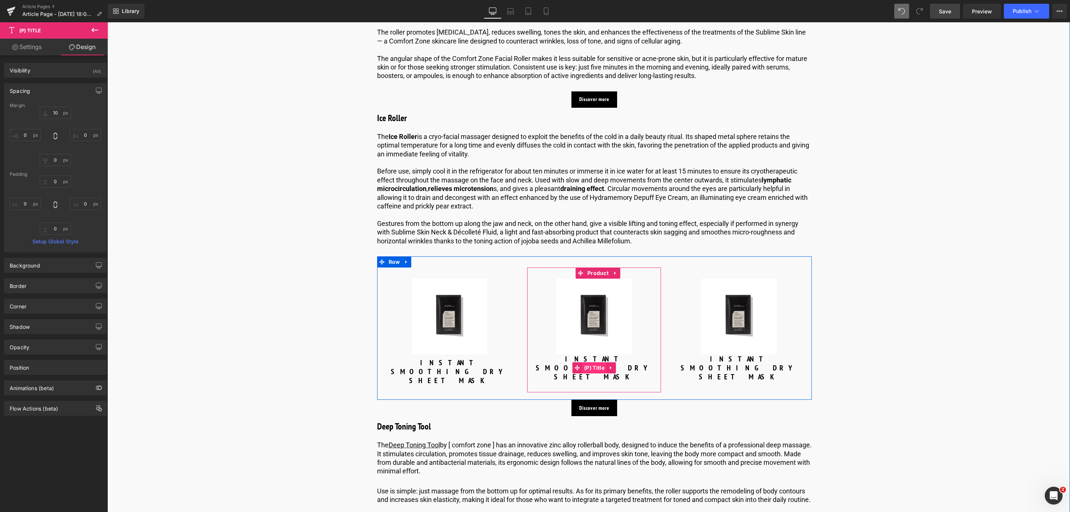
click at [589, 373] on span "(P) Title" at bounding box center [594, 367] width 24 height 11
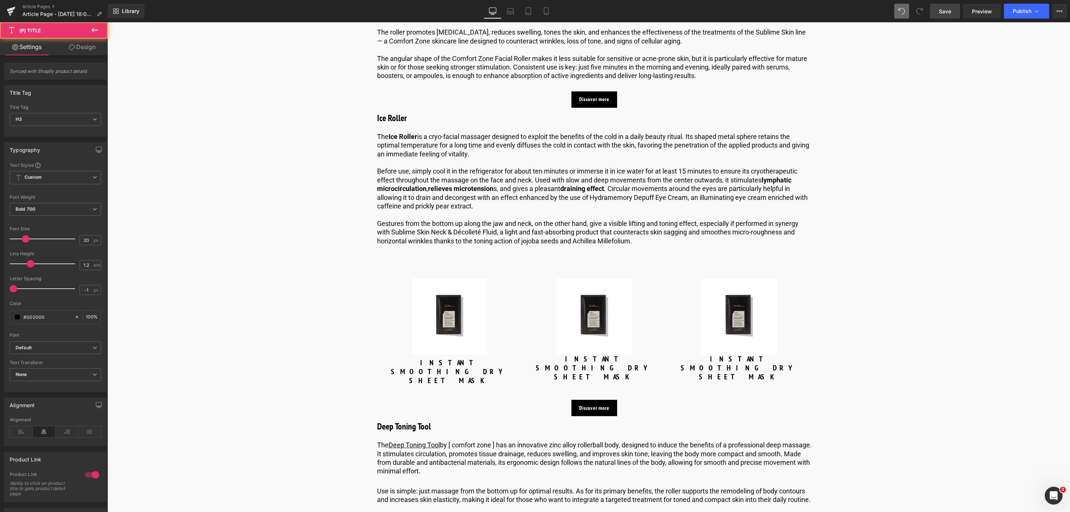
click at [88, 52] on link "Design" at bounding box center [82, 47] width 54 height 17
click at [0, 0] on div "Spacing" at bounding box center [0, 0] width 0 height 0
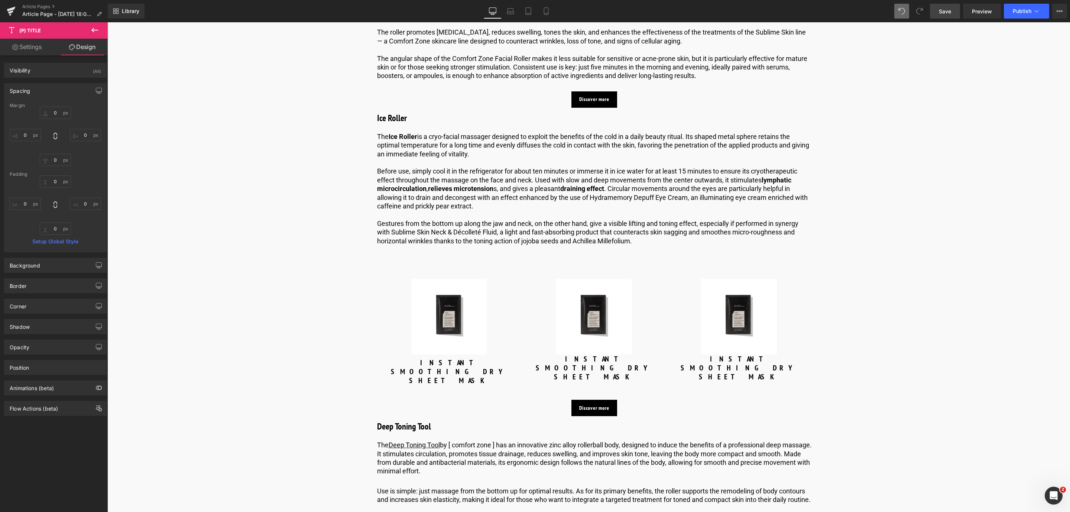
type input "0"
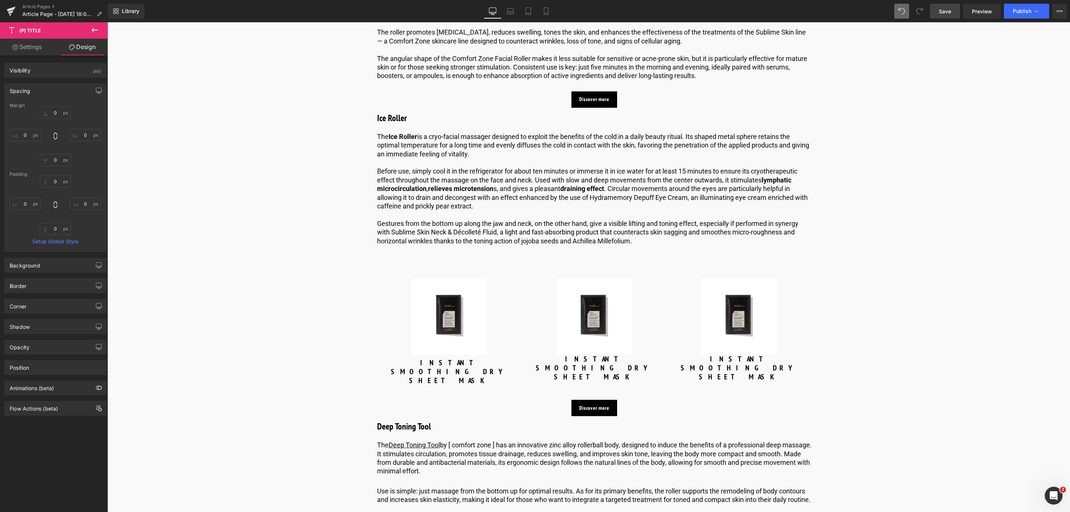
type input "0"
click at [56, 108] on div "Margin" at bounding box center [55, 105] width 91 height 5
click at [56, 110] on input "0" at bounding box center [55, 113] width 31 height 12
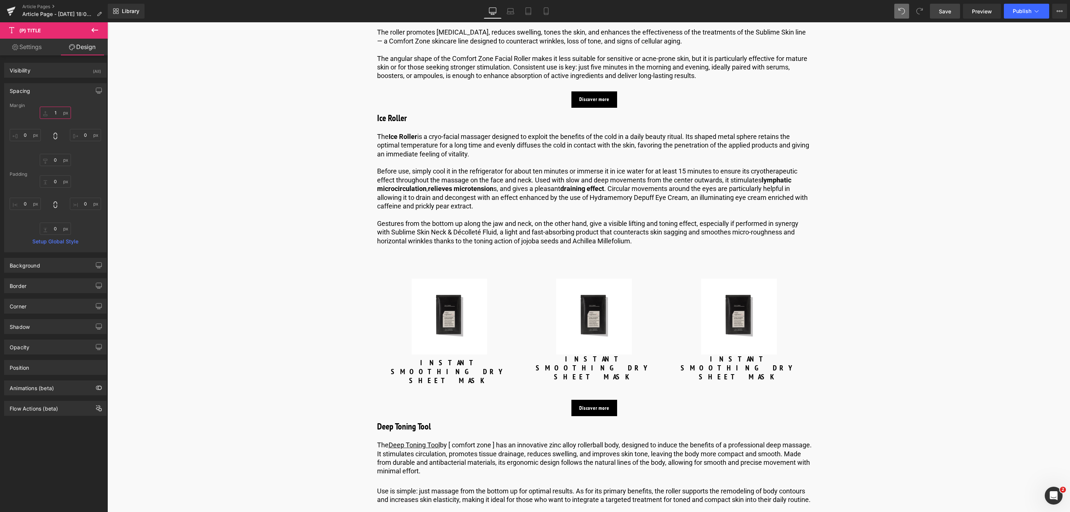
type input "10"
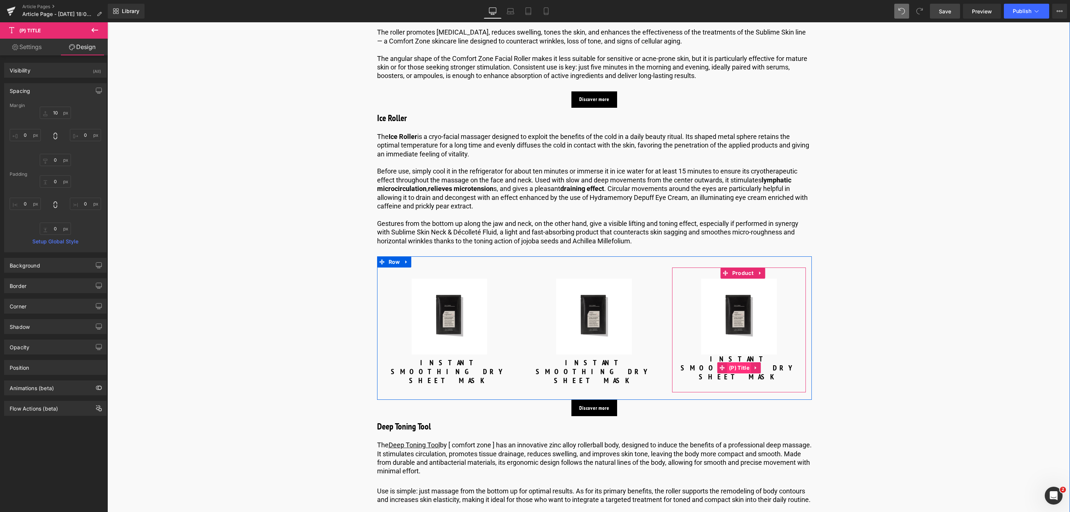
click at [743, 369] on span "(P) Title" at bounding box center [739, 367] width 24 height 11
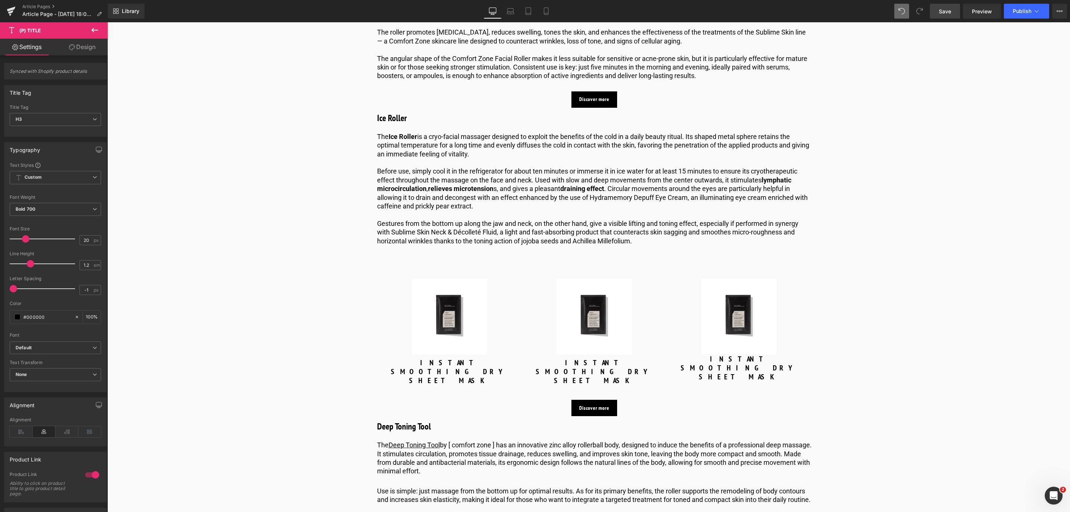
click at [87, 54] on link "Design" at bounding box center [82, 47] width 54 height 17
click at [0, 0] on div "Visibility" at bounding box center [0, 0] width 0 height 0
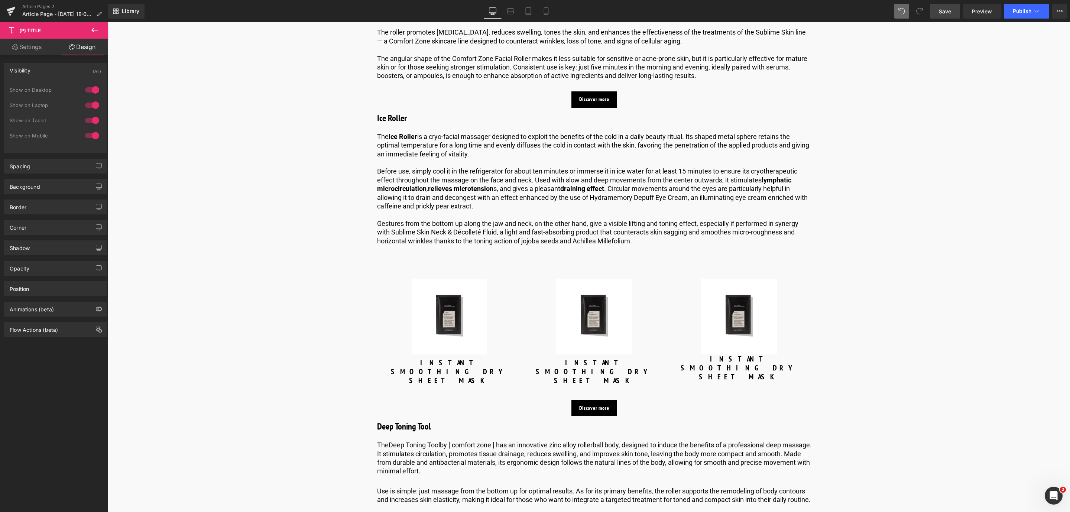
type input "0"
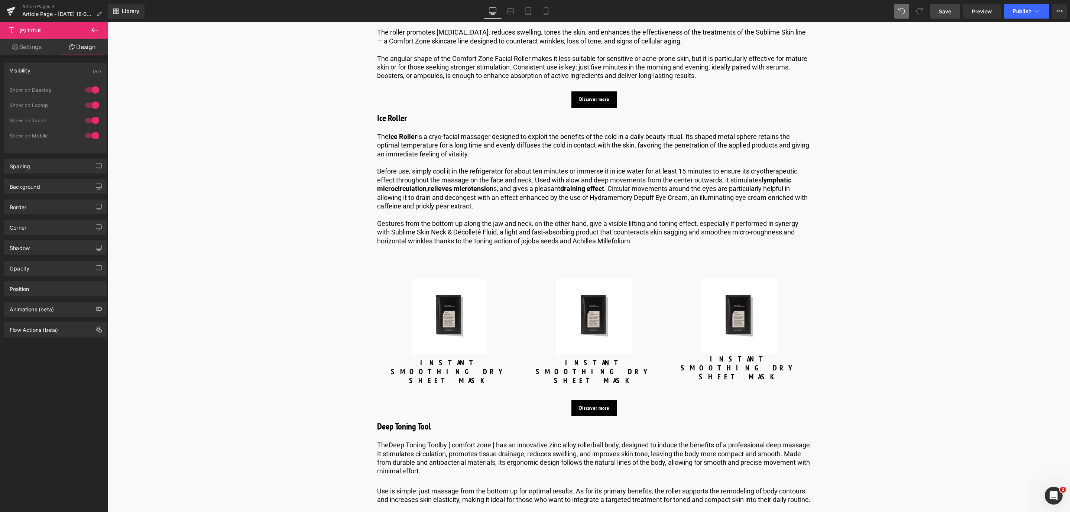
type input "0"
click at [69, 166] on div "Spacing" at bounding box center [55, 166] width 102 height 14
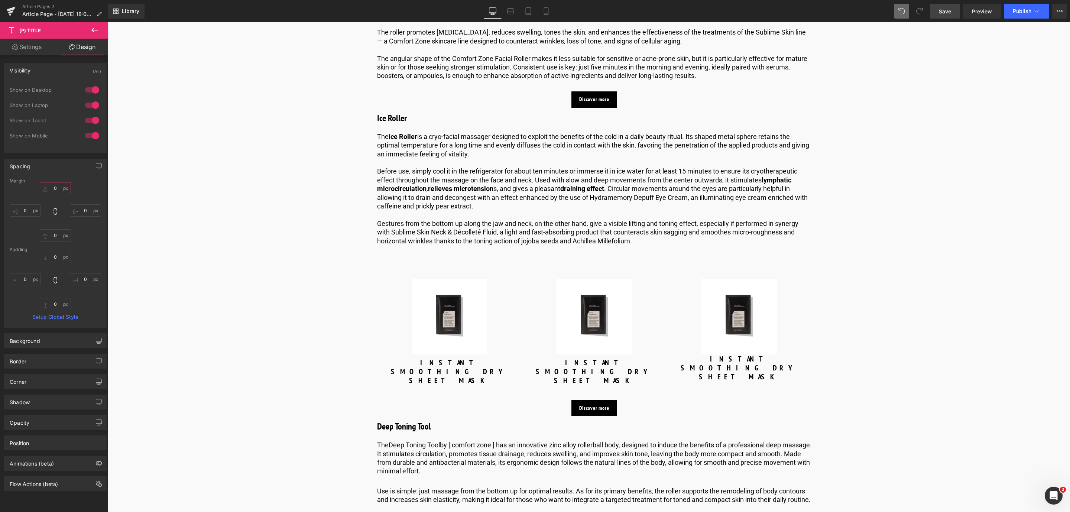
click at [60, 188] on input "0" at bounding box center [55, 188] width 31 height 12
type input "10"
click at [956, 18] on link "Save" at bounding box center [945, 11] width 30 height 15
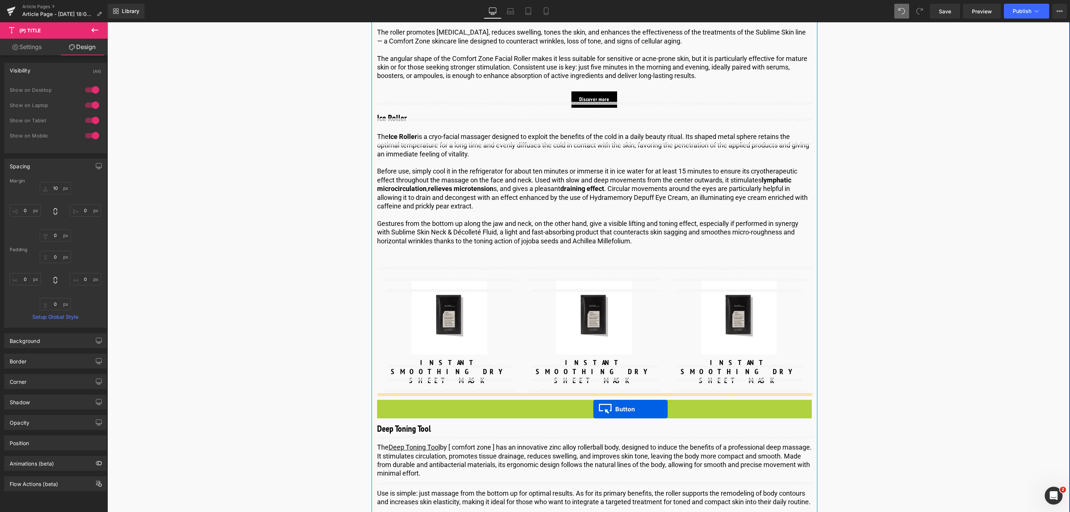
drag, startPoint x: 582, startPoint y: 401, endPoint x: 593, endPoint y: 409, distance: 14.6
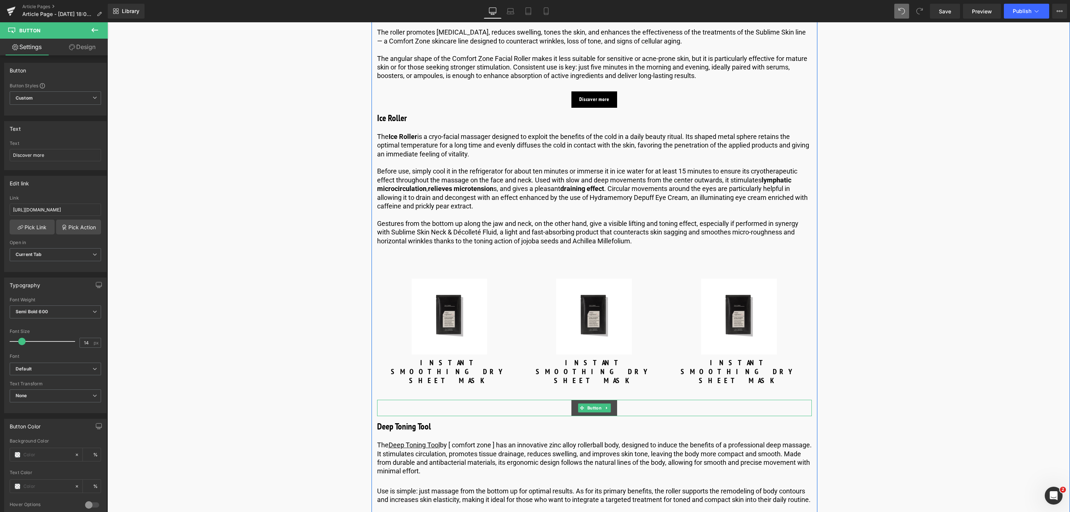
click at [611, 404] on link "Discover more" at bounding box center [594, 408] width 45 height 16
click at [606, 404] on link at bounding box center [607, 408] width 8 height 9
click at [607, 404] on link at bounding box center [611, 408] width 8 height 9
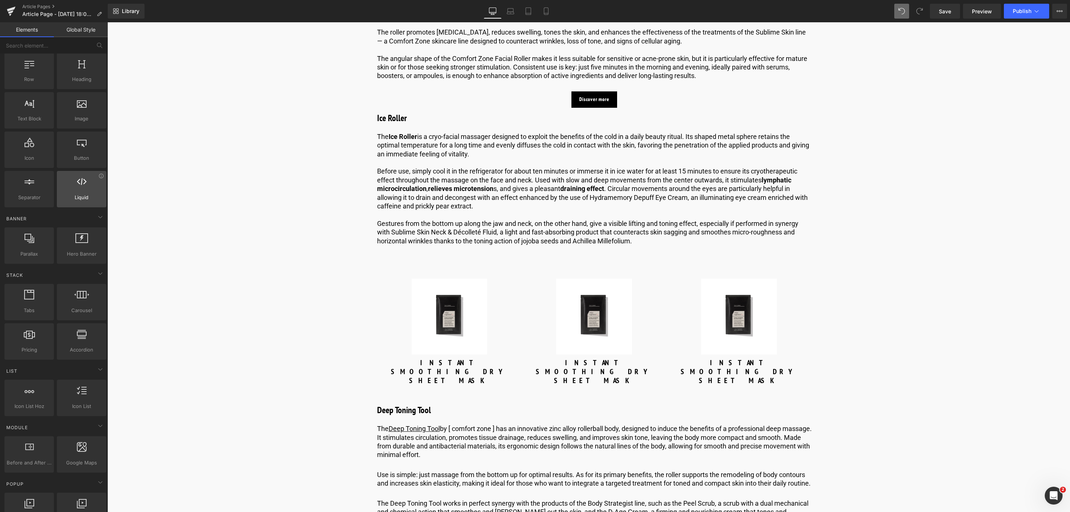
scroll to position [0, 0]
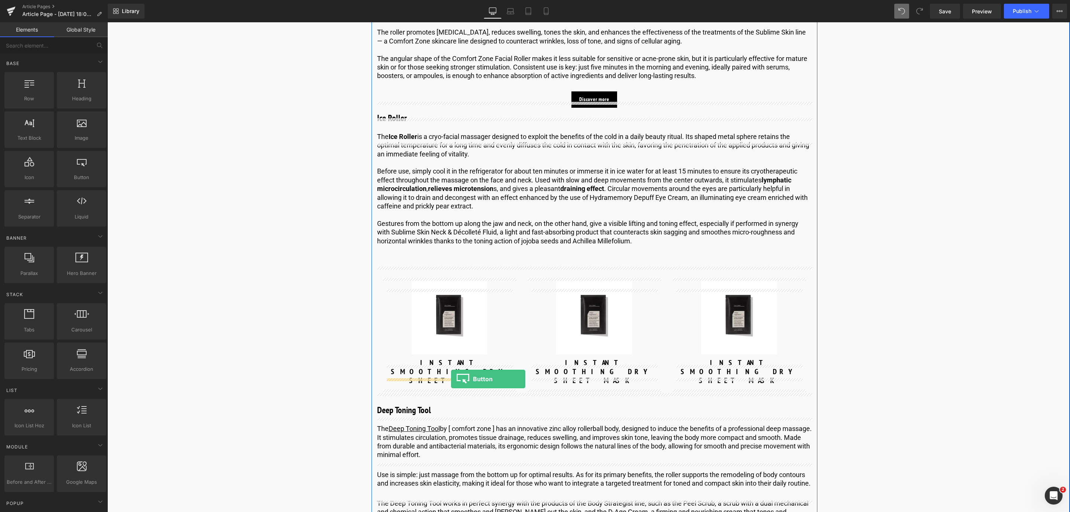
drag, startPoint x: 186, startPoint y: 195, endPoint x: 451, endPoint y: 379, distance: 322.9
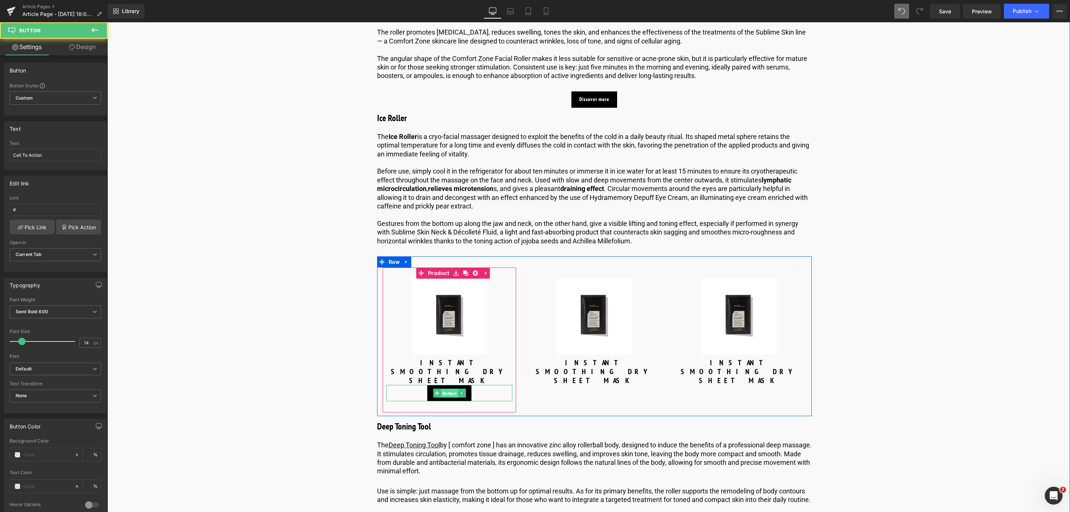
click at [448, 389] on span "Button" at bounding box center [449, 393] width 17 height 9
click at [77, 54] on link "Design" at bounding box center [82, 47] width 54 height 17
click at [0, 0] on div "Spacing" at bounding box center [0, 0] width 0 height 0
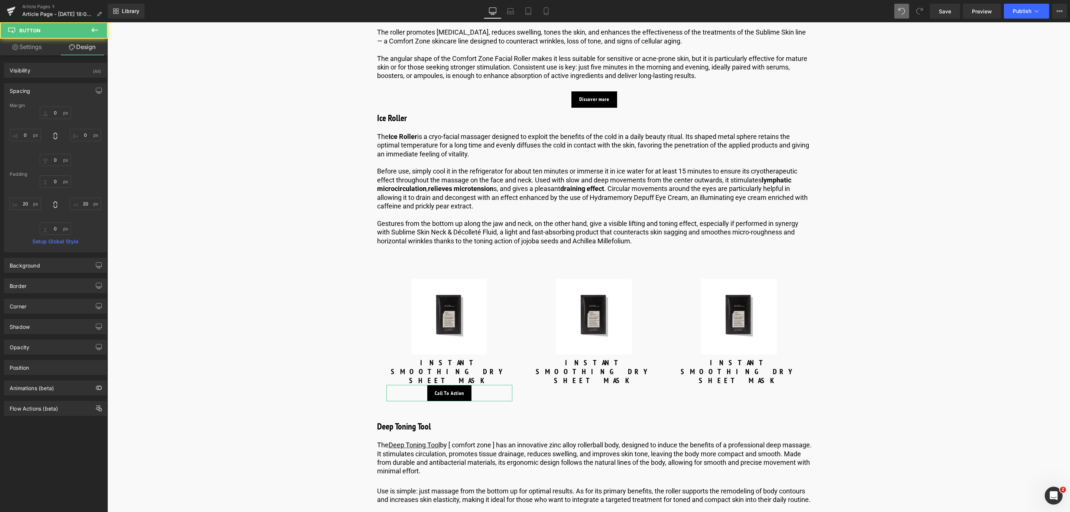
type input "0"
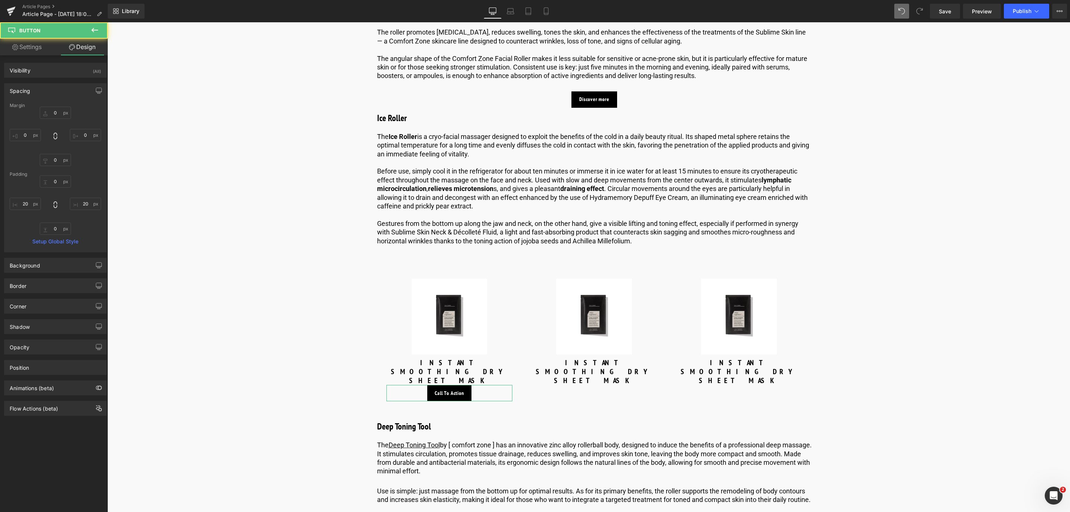
type input "20"
type input "0"
type input "20"
click at [60, 117] on input "0" at bounding box center [55, 113] width 31 height 12
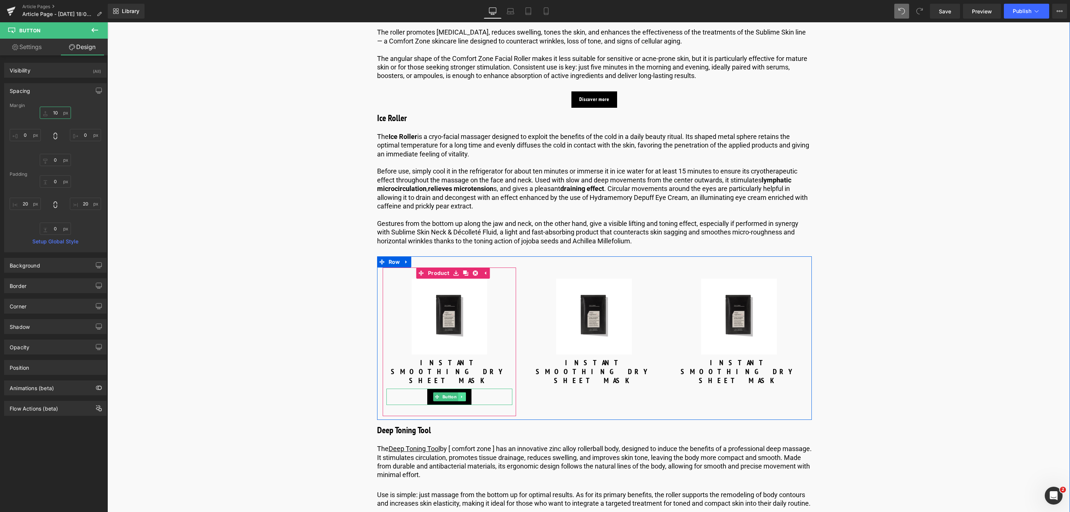
type input "10"
click at [460, 395] on icon at bounding box center [462, 397] width 4 height 4
click at [464, 395] on icon at bounding box center [466, 397] width 4 height 4
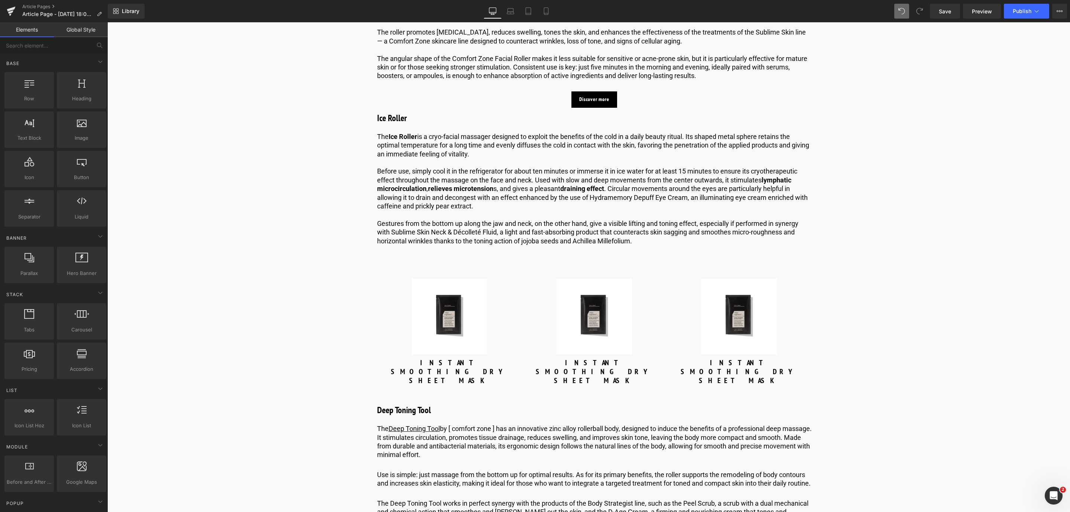
click at [893, 13] on div "Library Desktop Desktop Laptop Tablet Mobile Save Preview Publish Scheduled Vie…" at bounding box center [589, 11] width 962 height 15
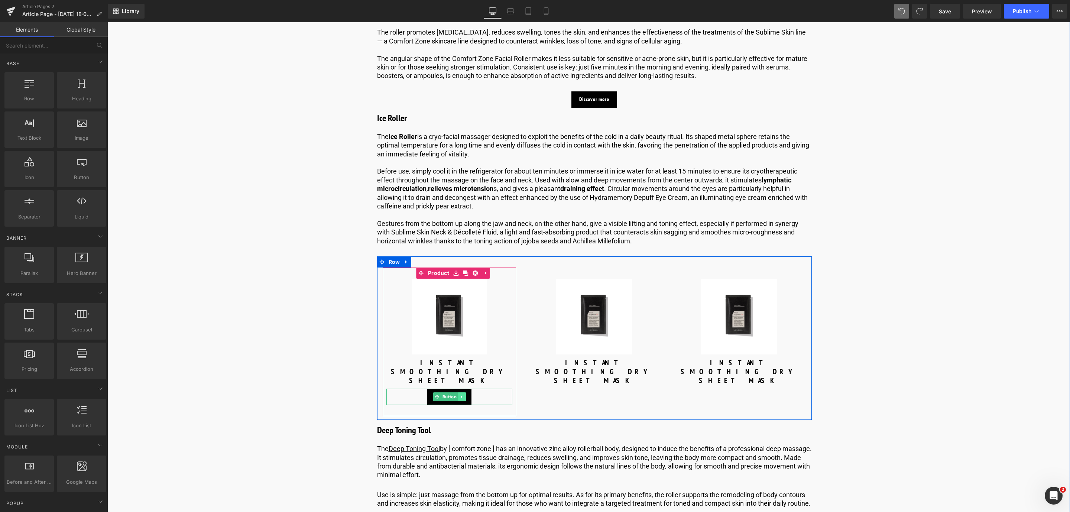
click at [461, 396] on icon at bounding box center [461, 397] width 1 height 3
click at [459, 392] on link at bounding box center [458, 396] width 8 height 9
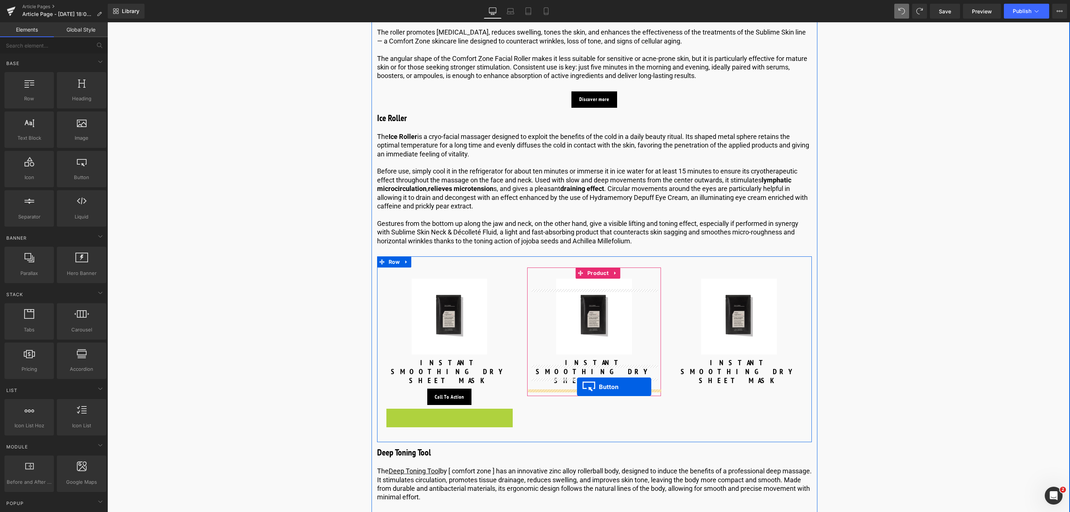
drag, startPoint x: 436, startPoint y: 407, endPoint x: 577, endPoint y: 387, distance: 142.3
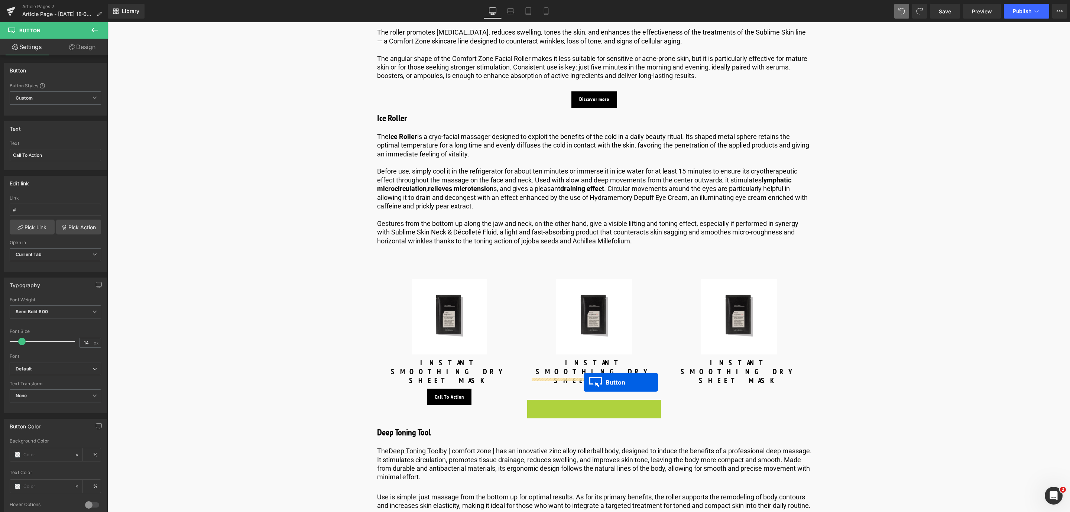
drag, startPoint x: 579, startPoint y: 402, endPoint x: 584, endPoint y: 382, distance: 19.8
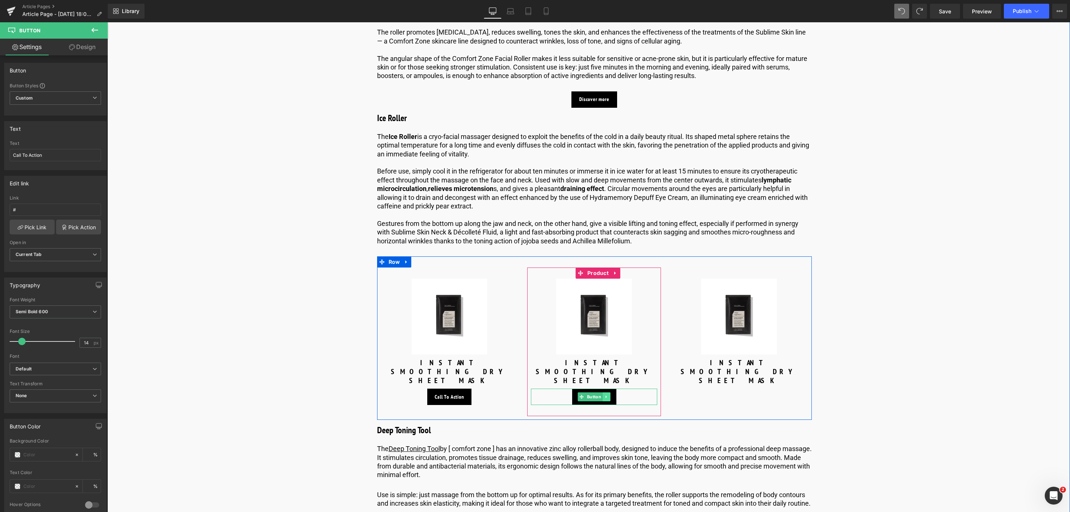
click at [608, 392] on link at bounding box center [607, 396] width 8 height 9
click at [601, 395] on icon at bounding box center [603, 397] width 4 height 4
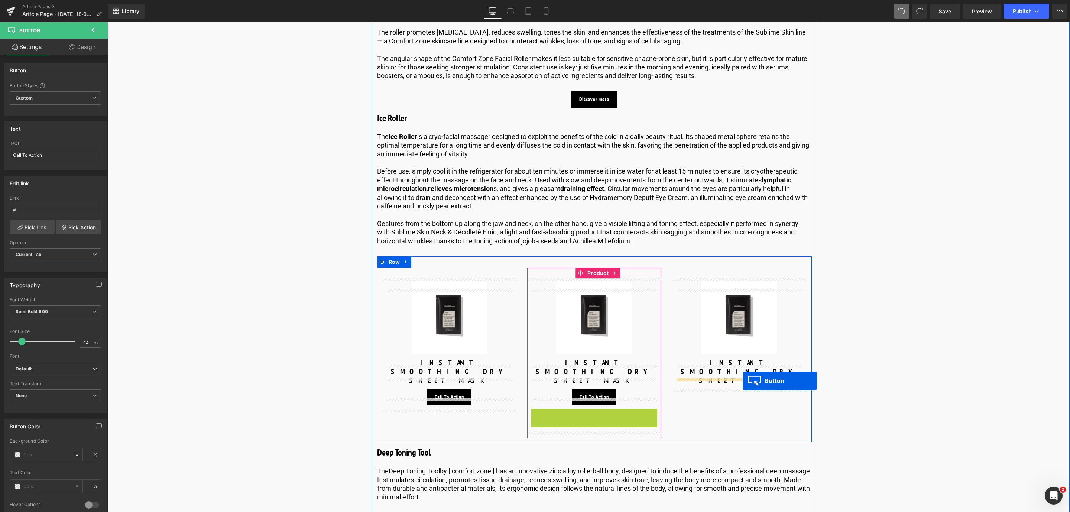
drag, startPoint x: 582, startPoint y: 410, endPoint x: 743, endPoint y: 381, distance: 163.3
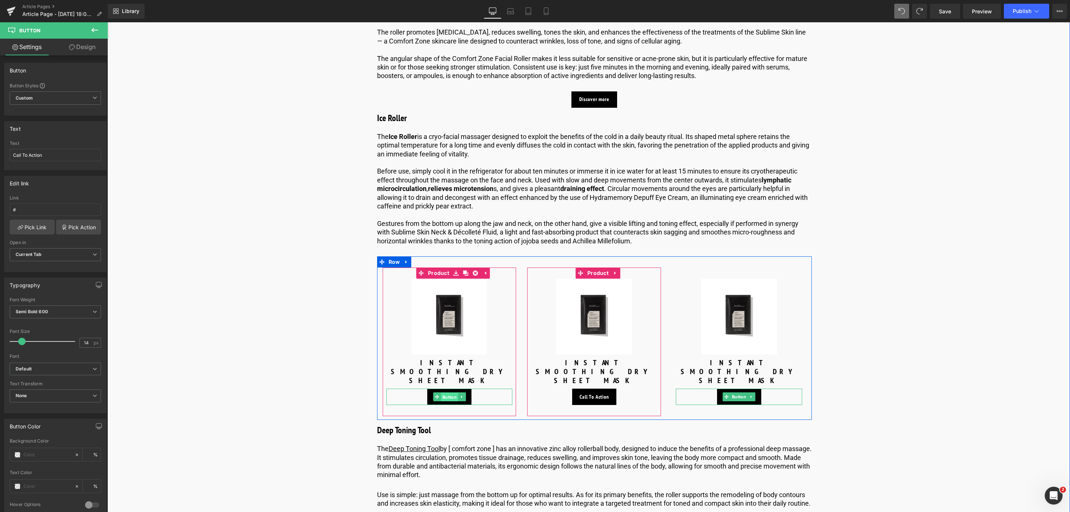
click at [443, 393] on span "Button" at bounding box center [449, 397] width 17 height 9
drag, startPoint x: 61, startPoint y: 161, endPoint x: 0, endPoint y: 159, distance: 60.6
click at [0, 159] on div "Text Call To Action Text Call To Action" at bounding box center [55, 143] width 111 height 55
type input "Discover more"
click at [443, 317] on img at bounding box center [450, 317] width 76 height 76
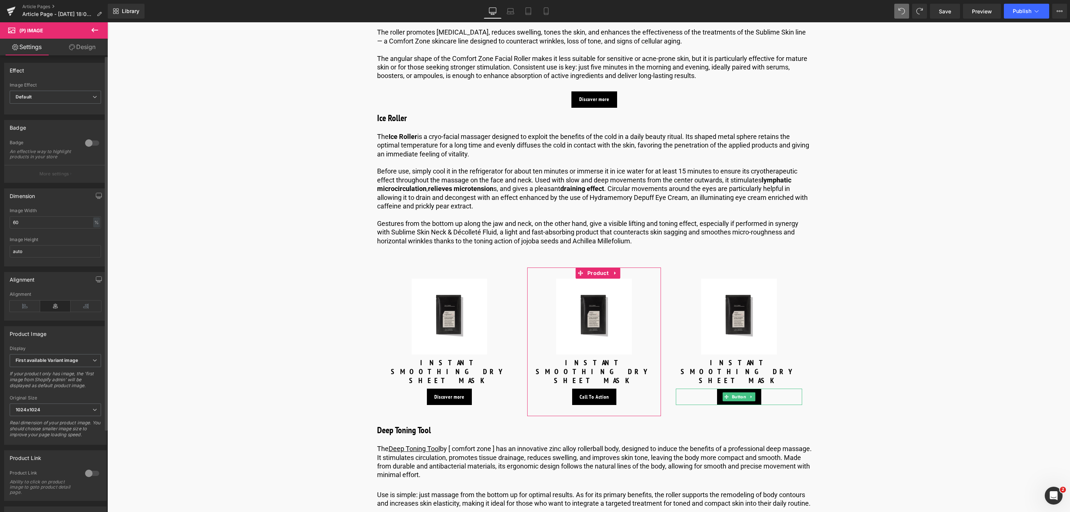
click at [84, 479] on div at bounding box center [92, 473] width 18 height 12
click at [588, 392] on span "Button" at bounding box center [582, 396] width 17 height 9
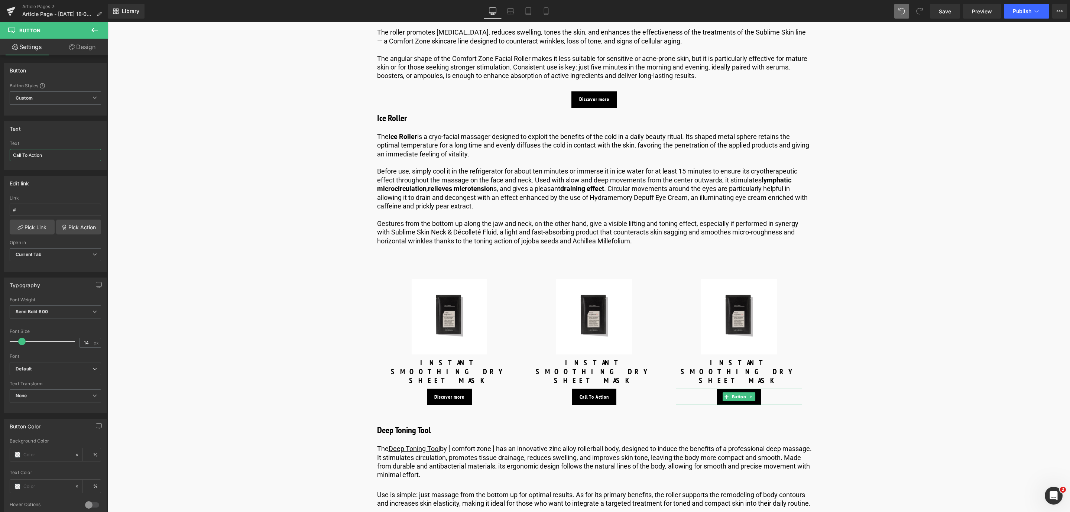
drag, startPoint x: 59, startPoint y: 157, endPoint x: -49, endPoint y: 161, distance: 108.2
click at [0, 161] on html "Button You are previewing how the will restyle your page. You can not edit Elem…" at bounding box center [535, 256] width 1070 height 512
type input "Discover more"
drag, startPoint x: 49, startPoint y: 164, endPoint x: 45, endPoint y: 162, distance: 5.3
click at [45, 162] on div "Text Discover more" at bounding box center [55, 155] width 91 height 29
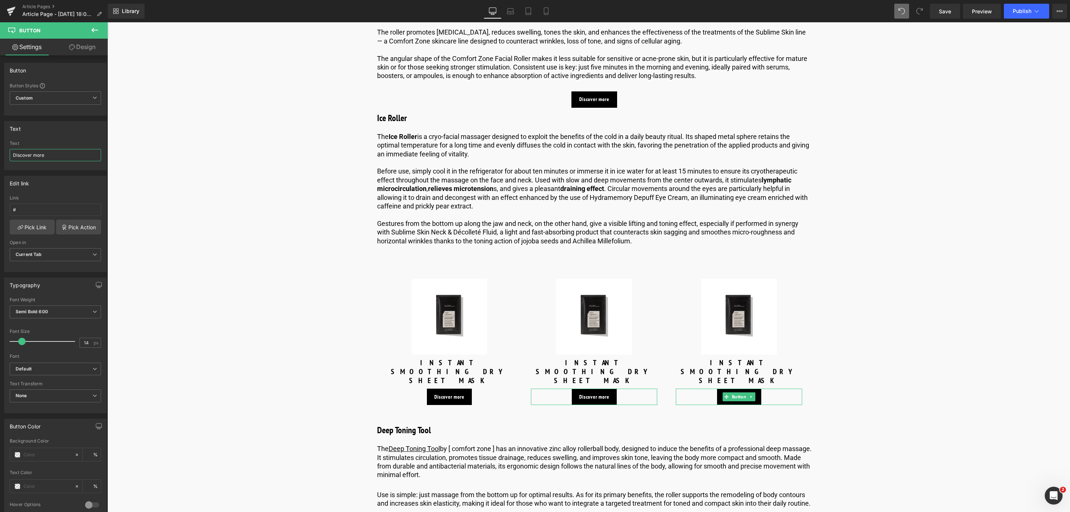
drag, startPoint x: 51, startPoint y: 155, endPoint x: -26, endPoint y: 151, distance: 77.8
click at [0, 151] on html "Button You are previewing how the will restyle your page. You can not edit Elem…" at bounding box center [535, 256] width 1070 height 512
click at [735, 392] on span "Button" at bounding box center [739, 396] width 17 height 9
drag, startPoint x: 71, startPoint y: 154, endPoint x: 9, endPoint y: 159, distance: 62.6
click at [9, 159] on div "Call To Action Text Call To Action" at bounding box center [55, 155] width 102 height 29
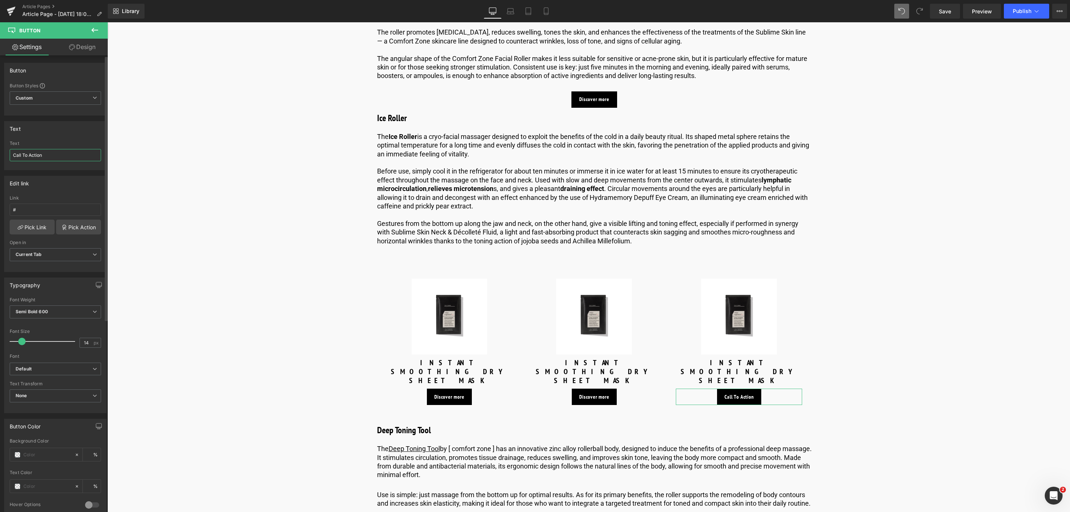
paste input "Discover more"
type input "Discover more"
click at [937, 15] on link "Save" at bounding box center [945, 11] width 30 height 15
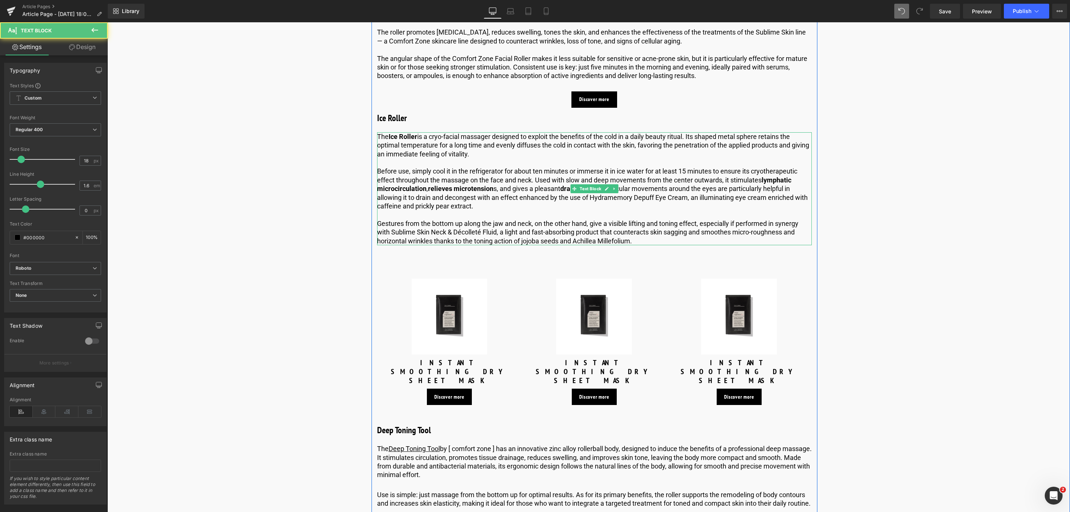
drag, startPoint x: 590, startPoint y: 208, endPoint x: 623, endPoint y: 207, distance: 32.3
click at [661, 207] on p "Before use, simply cool it in the refrigerator for about ten minutes or immerse…" at bounding box center [594, 188] width 435 height 43
click at [623, 207] on p "Before use, simply cool it in the refrigerator for about ten minutes or immerse…" at bounding box center [594, 188] width 435 height 43
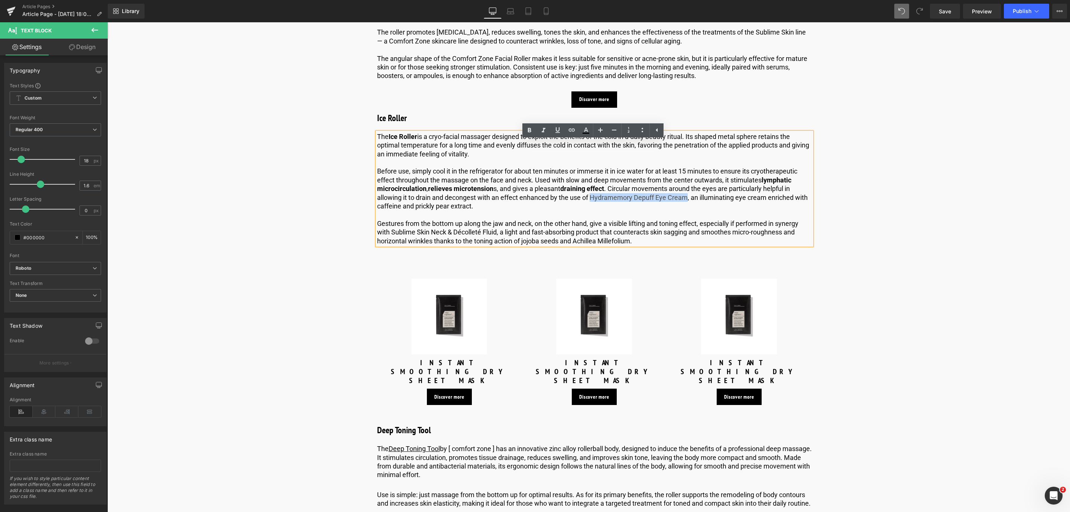
drag, startPoint x: 591, startPoint y: 208, endPoint x: 685, endPoint y: 208, distance: 94.0
click at [685, 208] on p "Before use, simply cool it in the refrigerator for about ten minutes or immerse…" at bounding box center [594, 188] width 435 height 43
click at [560, 129] on icon at bounding box center [557, 130] width 9 height 9
click at [573, 131] on icon at bounding box center [571, 130] width 9 height 9
click at [644, 221] on input "text" at bounding box center [659, 223] width 114 height 19
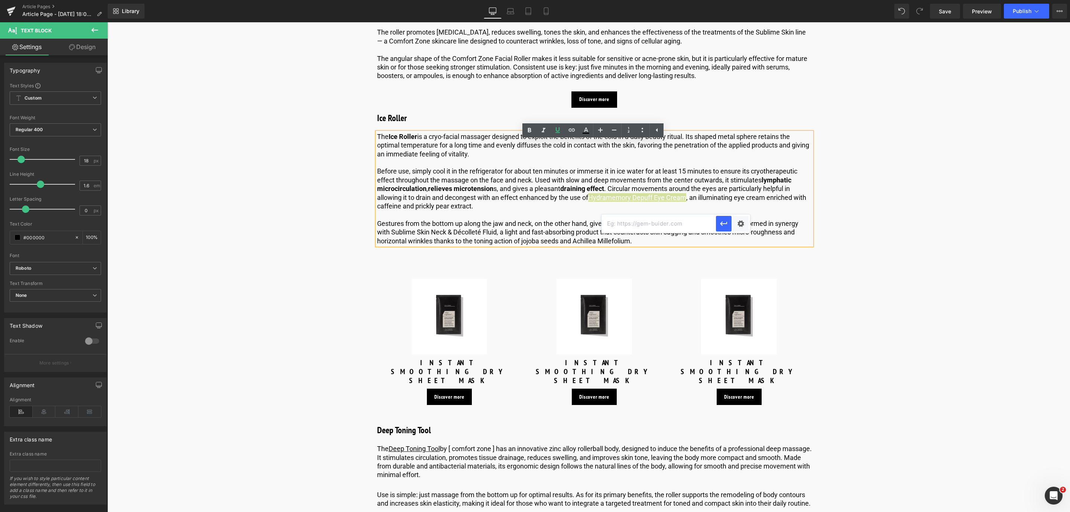
paste input "[URL][DOMAIN_NAME]"
type input "[URL][DOMAIN_NAME]"
click at [727, 226] on icon "button" at bounding box center [723, 223] width 9 height 9
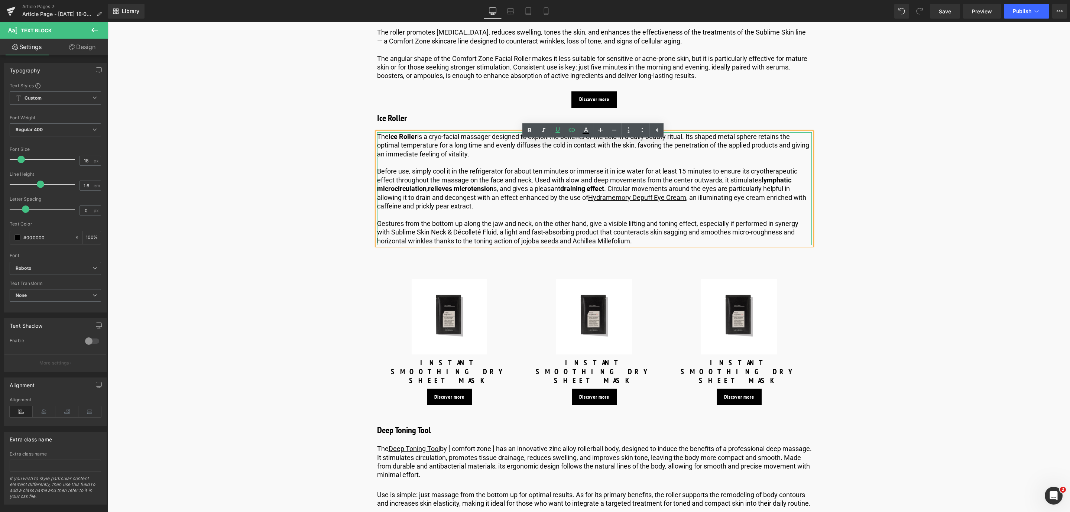
click at [441, 210] on p "Before use, simply cool it in the refrigerator for about ten minutes or immerse…" at bounding box center [594, 188] width 435 height 43
drag, startPoint x: 415, startPoint y: 216, endPoint x: 470, endPoint y: 216, distance: 54.6
click at [470, 210] on p "Before use, simply cool it in the refrigerator for about ten minutes or immerse…" at bounding box center [594, 188] width 435 height 43
click at [530, 130] on icon at bounding box center [529, 130] width 3 height 4
click at [417, 210] on strong "prickly pear extract" at bounding box center [443, 206] width 58 height 8
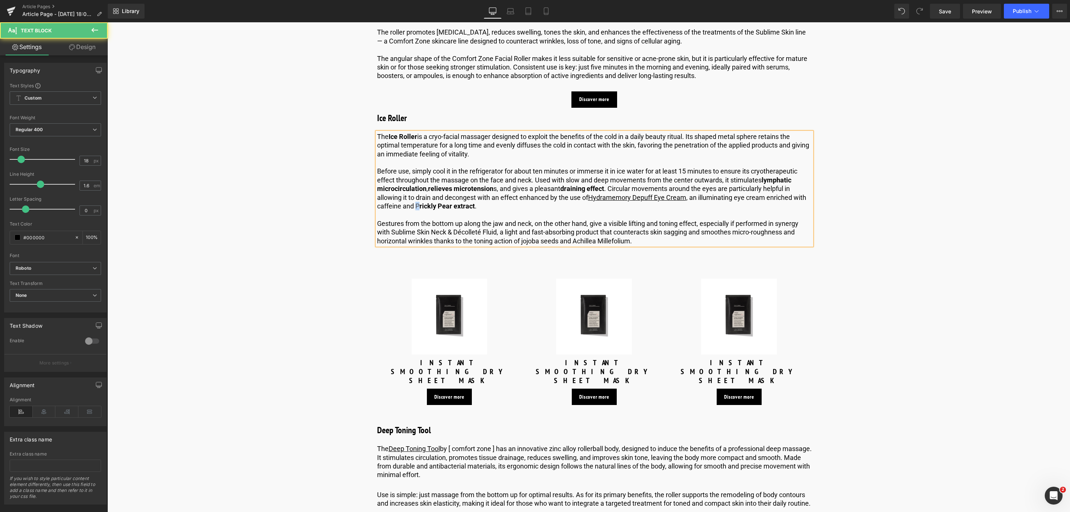
click at [415, 210] on p "Before use, simply cool it in the refrigerator for about ten minutes or immerse…" at bounding box center [594, 188] width 435 height 43
click at [527, 127] on icon at bounding box center [529, 130] width 9 height 9
click at [946, 8] on span "Save" at bounding box center [945, 11] width 12 height 8
click at [469, 245] on p "Gestures from the bottom up along the jaw and neck, on the other hand, give a v…" at bounding box center [594, 232] width 435 height 26
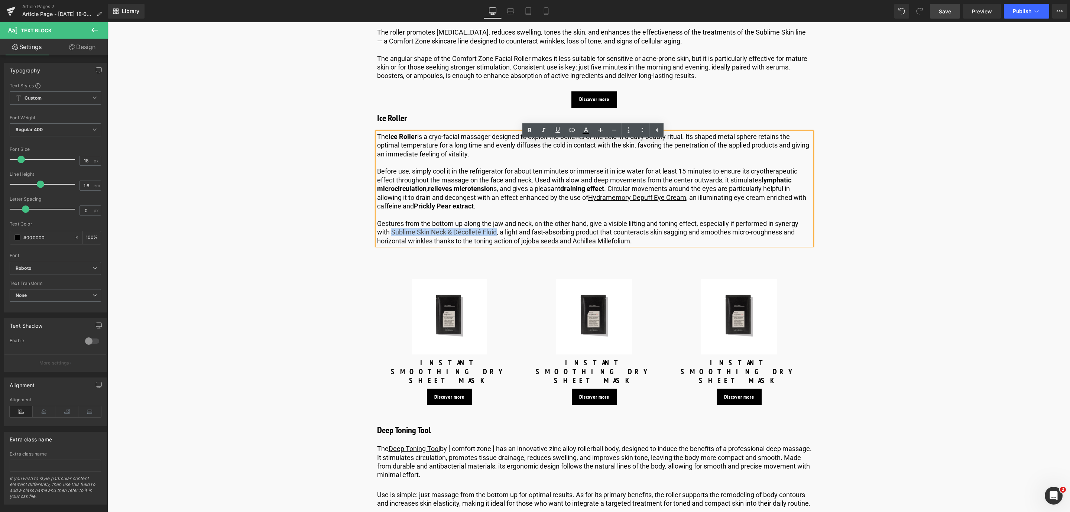
drag, startPoint x: 495, startPoint y: 241, endPoint x: 392, endPoint y: 240, distance: 103.7
click at [392, 240] on p "Gestures from the bottom up along the jaw and neck, on the other hand, give a v…" at bounding box center [594, 232] width 435 height 26
click at [559, 130] on icon at bounding box center [558, 130] width 4 height 6
click at [571, 133] on icon at bounding box center [571, 130] width 9 height 9
click at [434, 261] on input "text" at bounding box center [463, 258] width 114 height 19
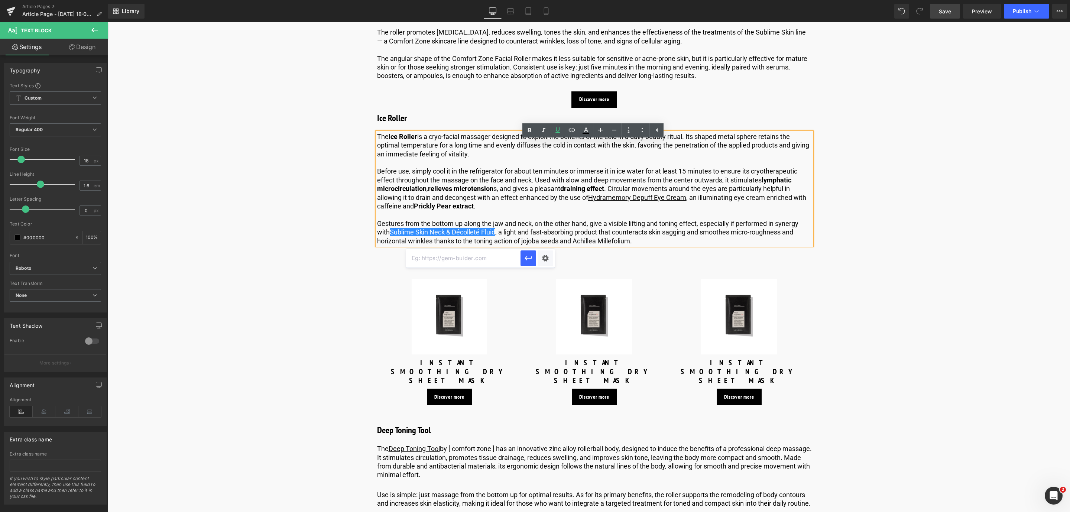
paste input "[URL][DOMAIN_NAME]"
type input "[URL][DOMAIN_NAME]"
click at [524, 259] on icon "button" at bounding box center [528, 258] width 9 height 9
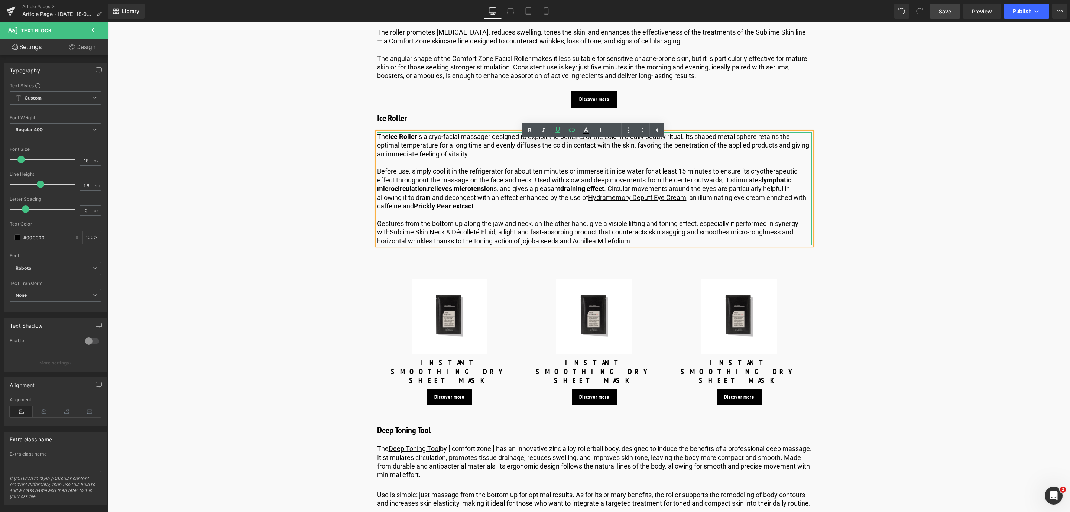
click at [568, 245] on p "Gestures from the bottom up along the jaw and neck, on the other hand, give a v…" at bounding box center [594, 232] width 435 height 26
drag, startPoint x: 575, startPoint y: 252, endPoint x: 633, endPoint y: 251, distance: 58.4
click at [633, 245] on p "Gestures from the bottom up along the jaw and neck, on the other hand, give a v…" at bounding box center [594, 232] width 435 height 26
click at [540, 127] on icon at bounding box center [543, 130] width 9 height 9
click at [540, 126] on icon at bounding box center [543, 130] width 9 height 9
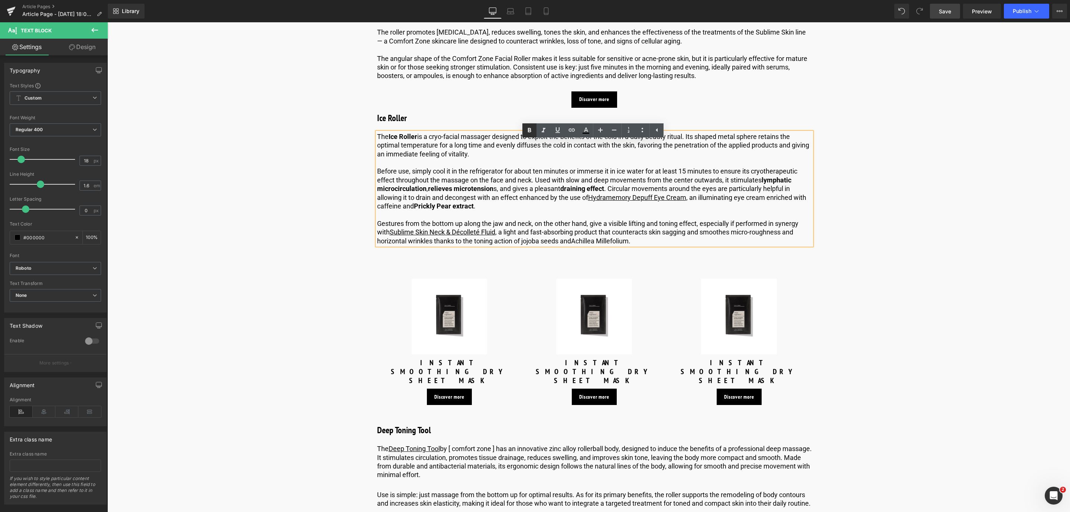
click at [530, 126] on icon at bounding box center [529, 130] width 9 height 9
click at [951, 20] on div "Library Desktop Desktop Laptop Tablet Mobile Save Preview Publish Scheduled Vie…" at bounding box center [589, 11] width 962 height 22
click at [949, 17] on link "Save" at bounding box center [945, 11] width 30 height 15
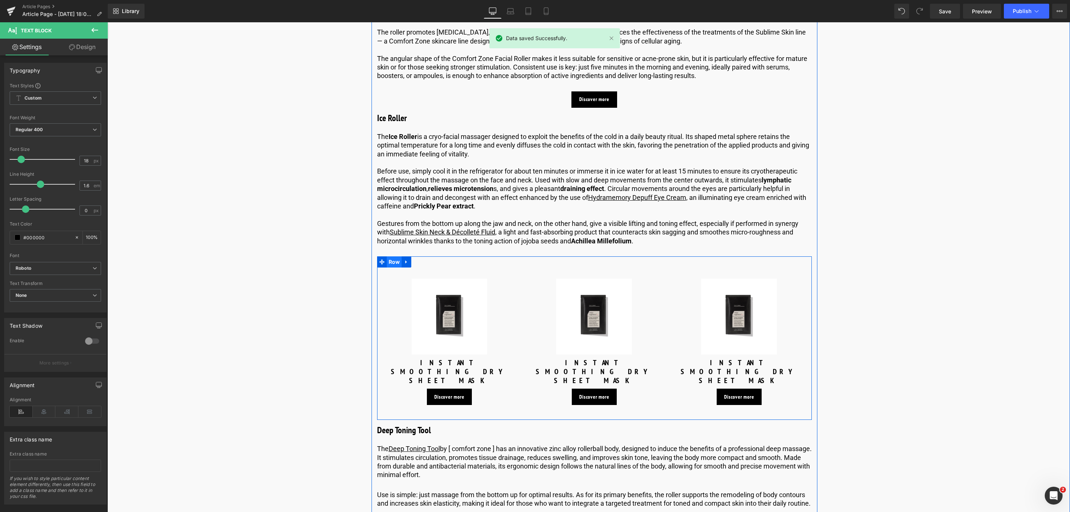
click at [388, 268] on span "Row" at bounding box center [394, 261] width 15 height 11
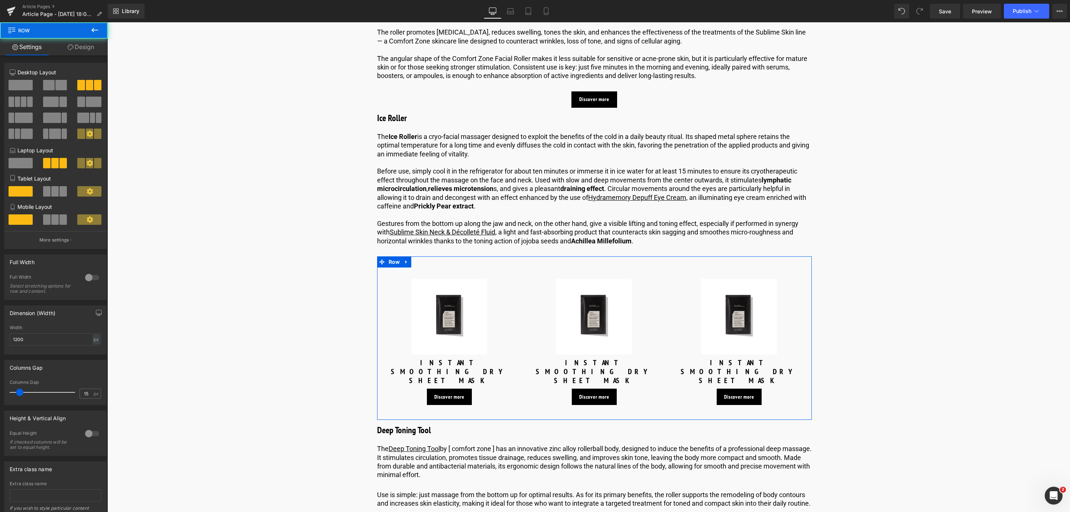
click at [53, 89] on span at bounding box center [49, 85] width 12 height 10
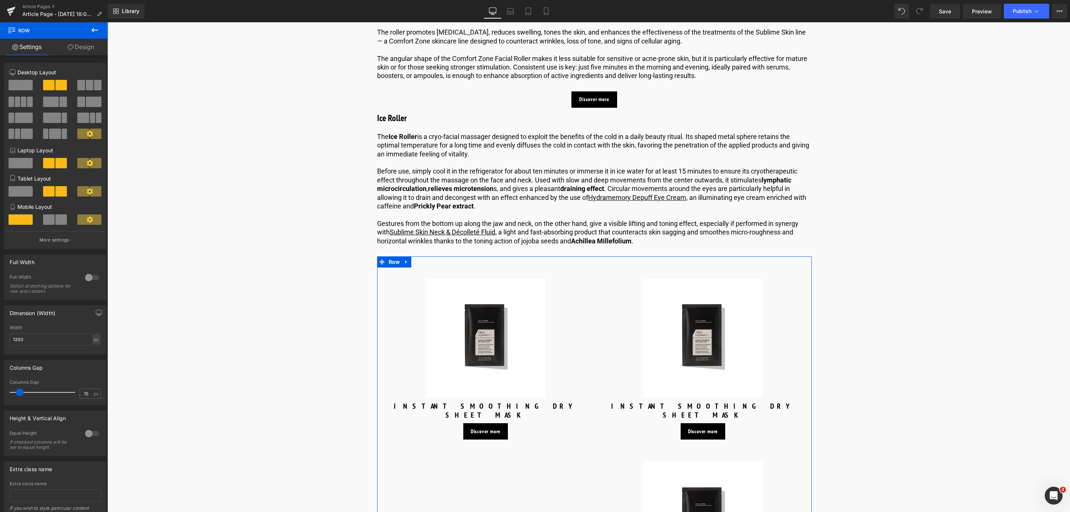
click at [43, 85] on span at bounding box center [49, 85] width 12 height 10
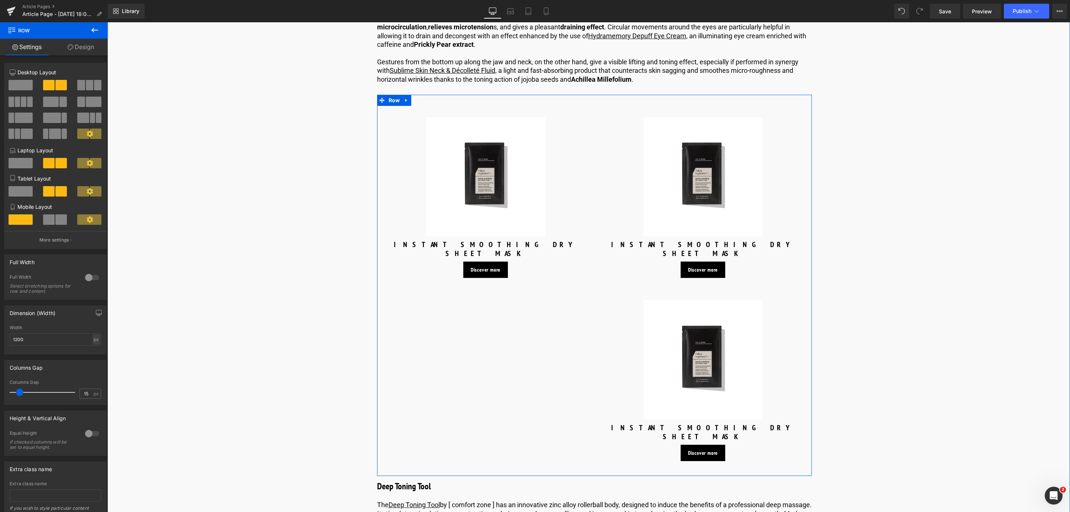
scroll to position [1845, 0]
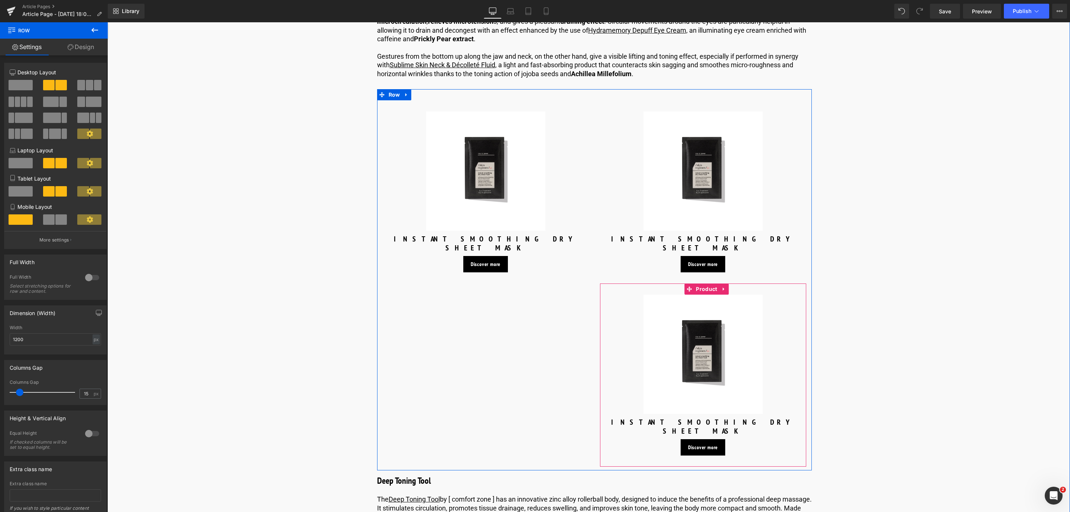
click at [729, 291] on div "Sale Off (P) Image INSTANT SMOOTHING DRY SHEET MASK (P) Title Discover more But…" at bounding box center [703, 375] width 206 height 183
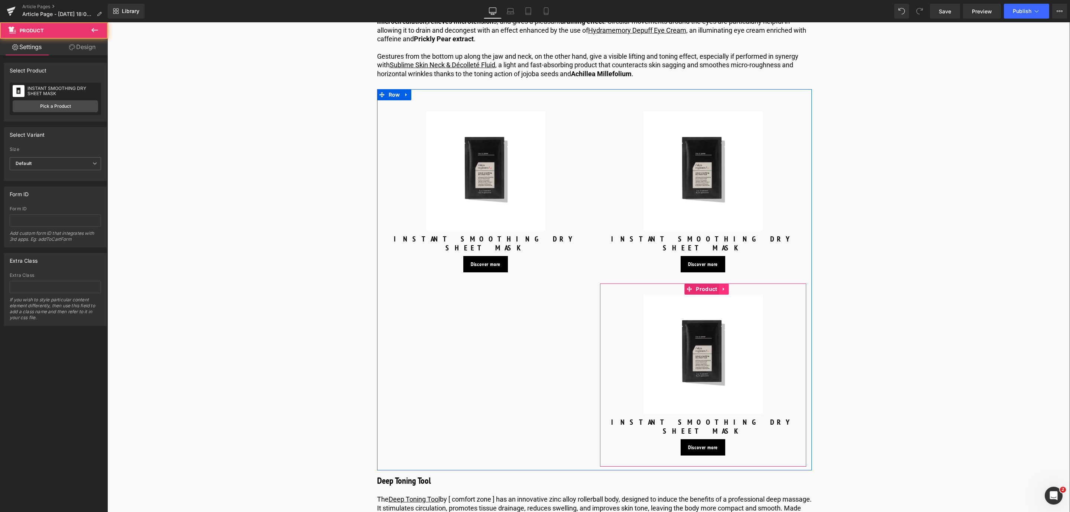
click at [723, 291] on icon at bounding box center [723, 289] width 1 height 3
click at [724, 293] on link at bounding box center [729, 289] width 10 height 11
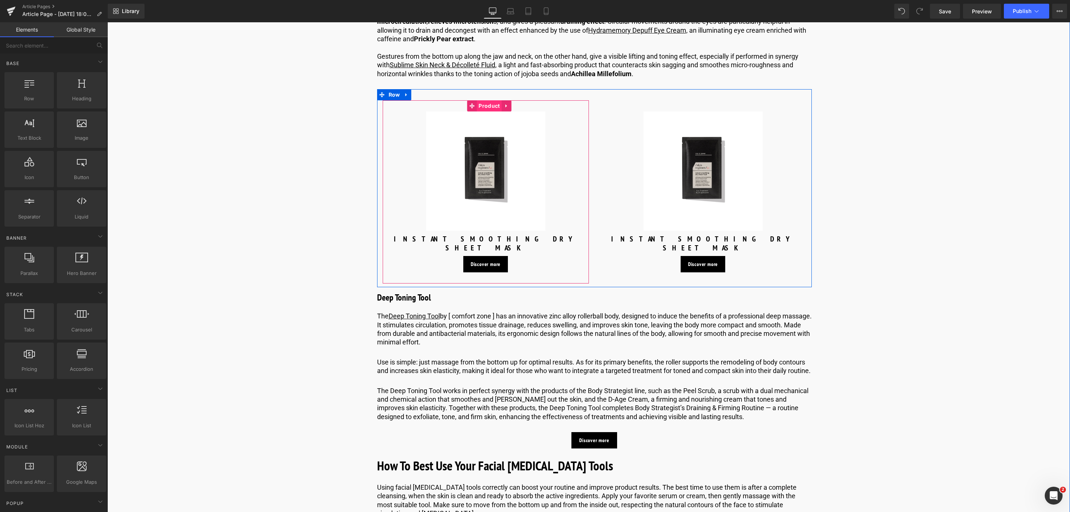
click at [484, 111] on span "Product" at bounding box center [489, 105] width 25 height 11
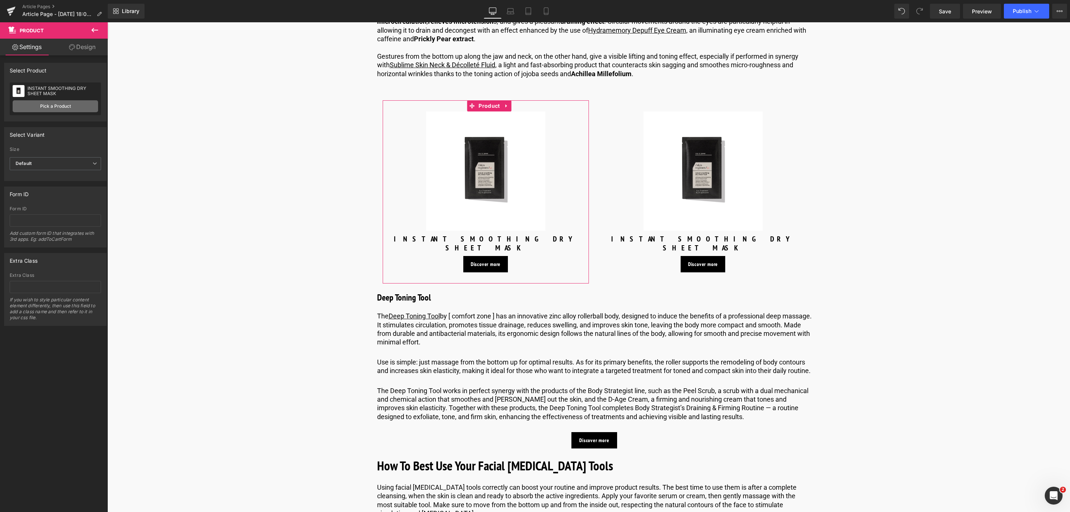
click at [90, 107] on link "Pick a Product" at bounding box center [55, 106] width 85 height 12
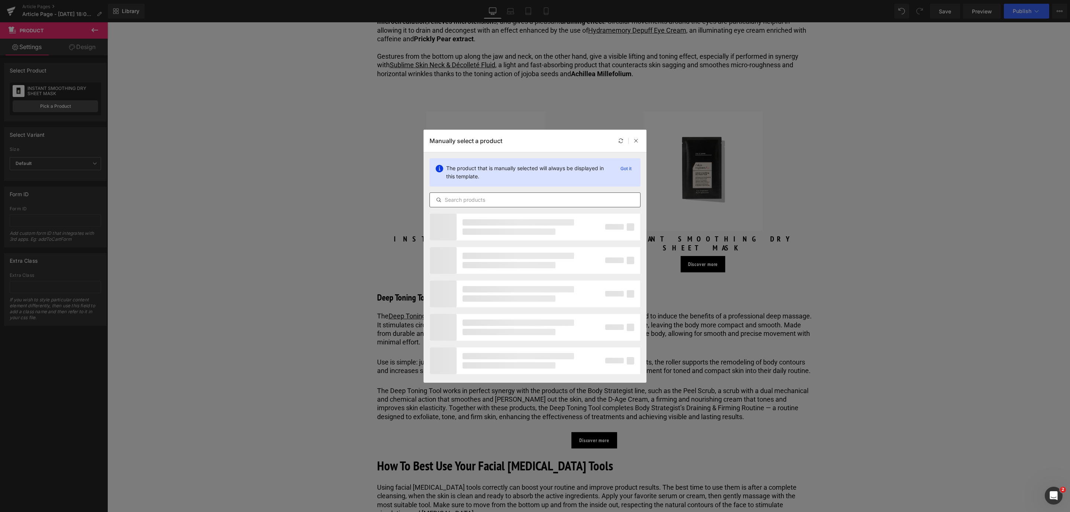
click at [563, 203] on input "text" at bounding box center [535, 199] width 210 height 9
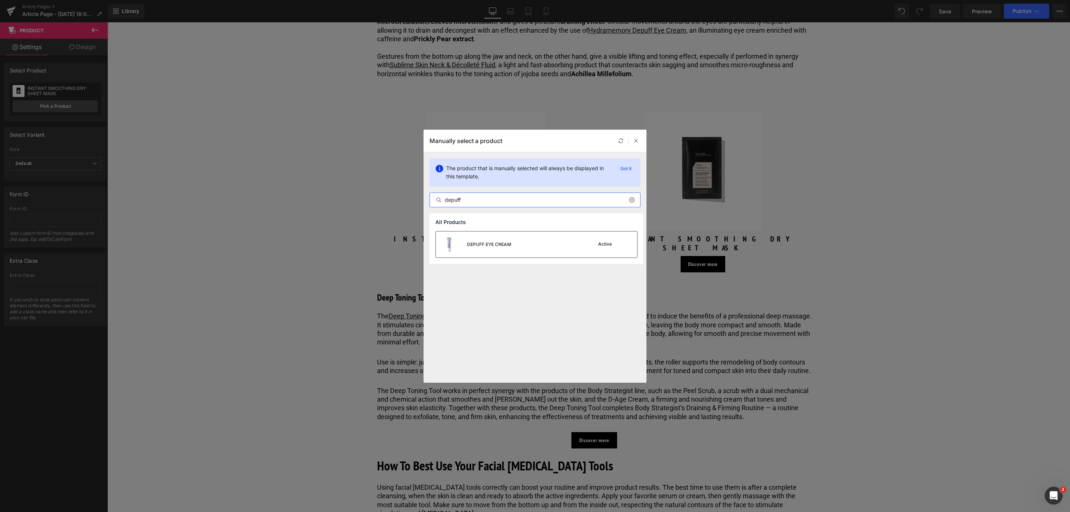
type input "depuff"
click at [504, 236] on div "DEPUFF EYE CREAM" at bounding box center [473, 245] width 75 height 26
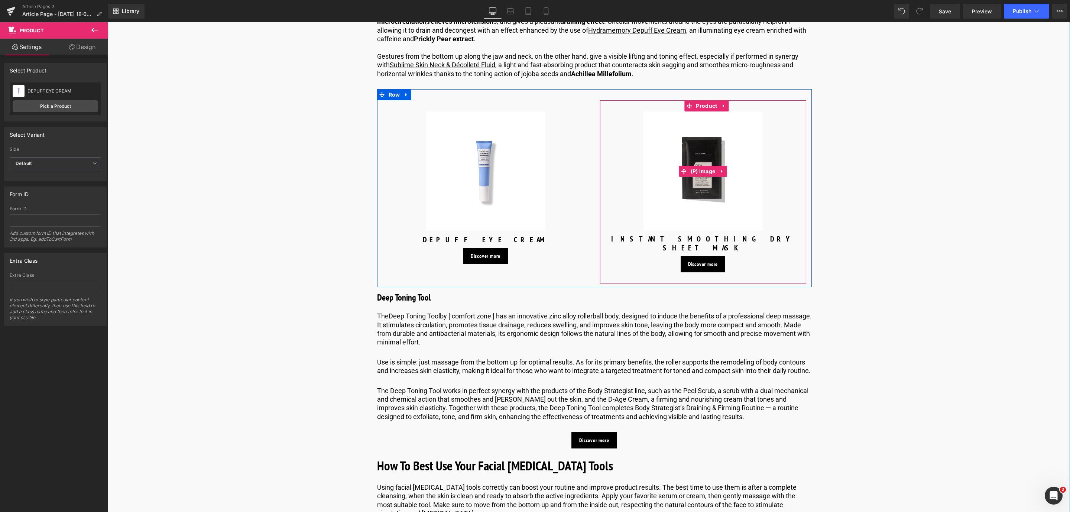
click at [694, 155] on img at bounding box center [703, 170] width 119 height 119
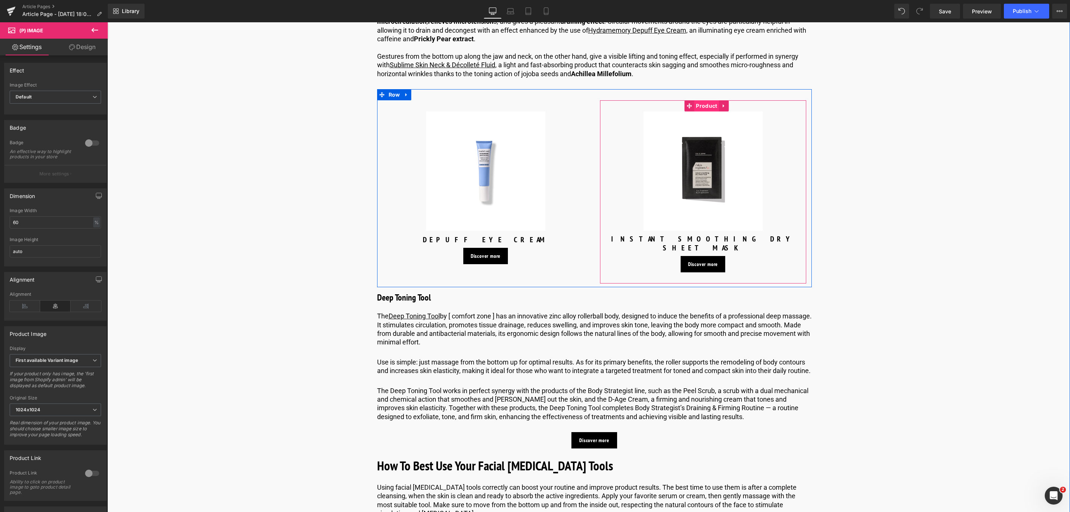
click at [699, 111] on span "Product" at bounding box center [706, 105] width 25 height 11
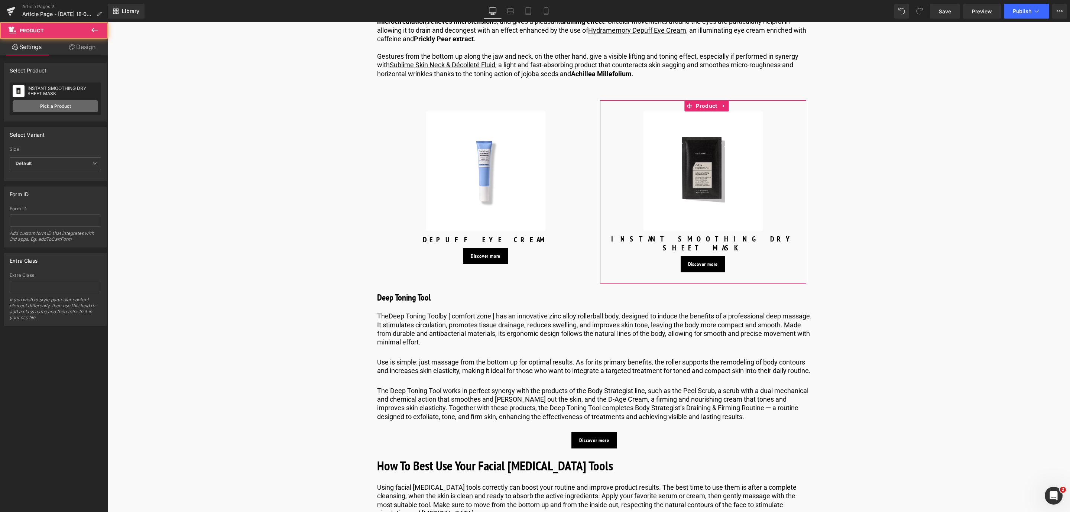
click at [58, 105] on link "Pick a Product" at bounding box center [55, 106] width 85 height 12
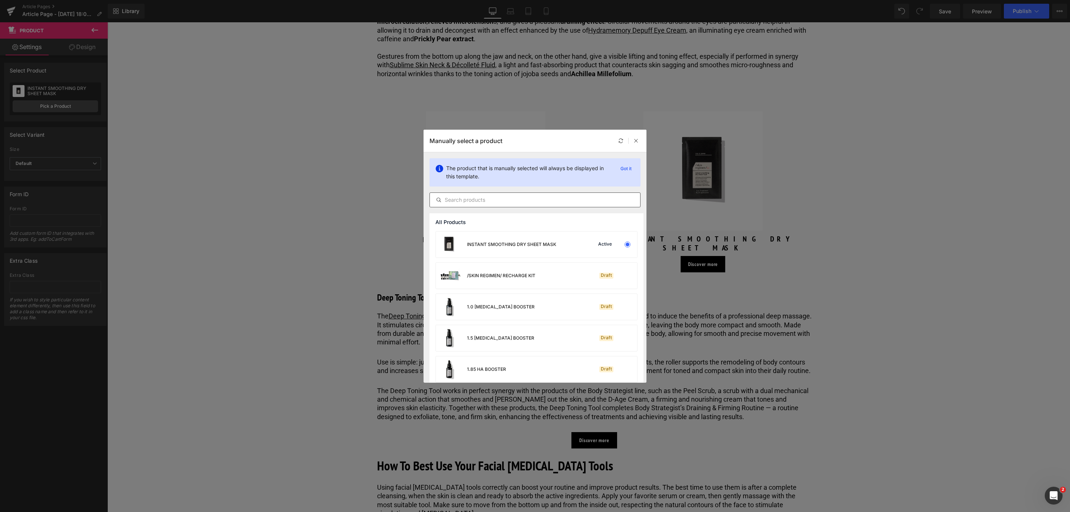
click at [565, 197] on input "text" at bounding box center [535, 199] width 210 height 9
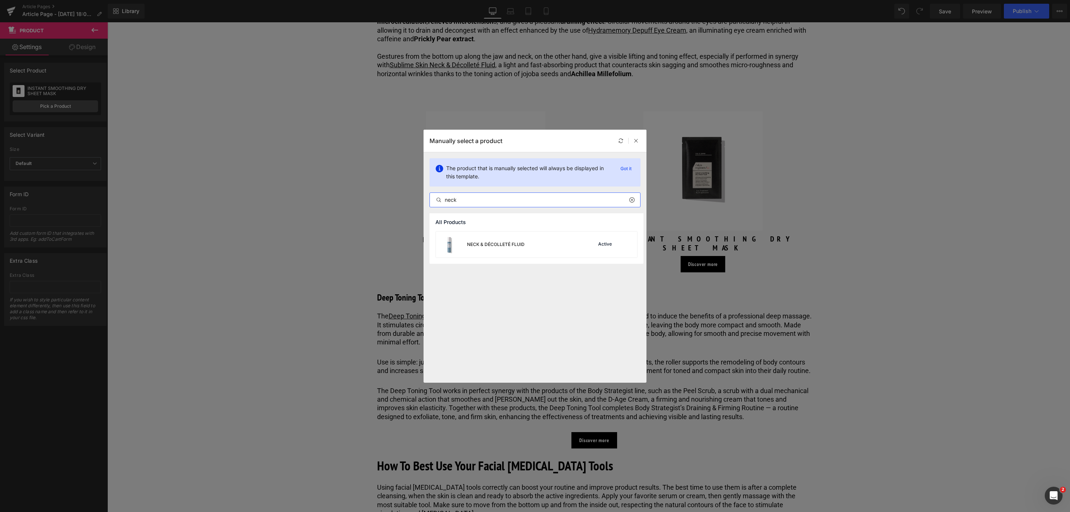
type input "neck"
click at [507, 231] on div "All Products" at bounding box center [537, 222] width 214 height 18
click at [509, 242] on div "NECK & DÉCOLLETÉ FLUID" at bounding box center [496, 244] width 58 height 7
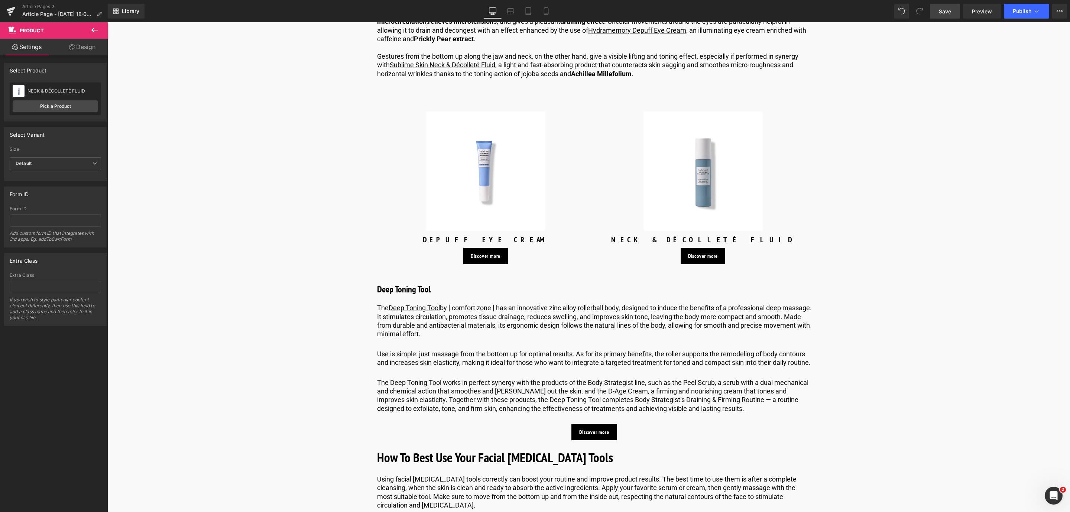
click at [943, 14] on span "Save" at bounding box center [945, 11] width 12 height 8
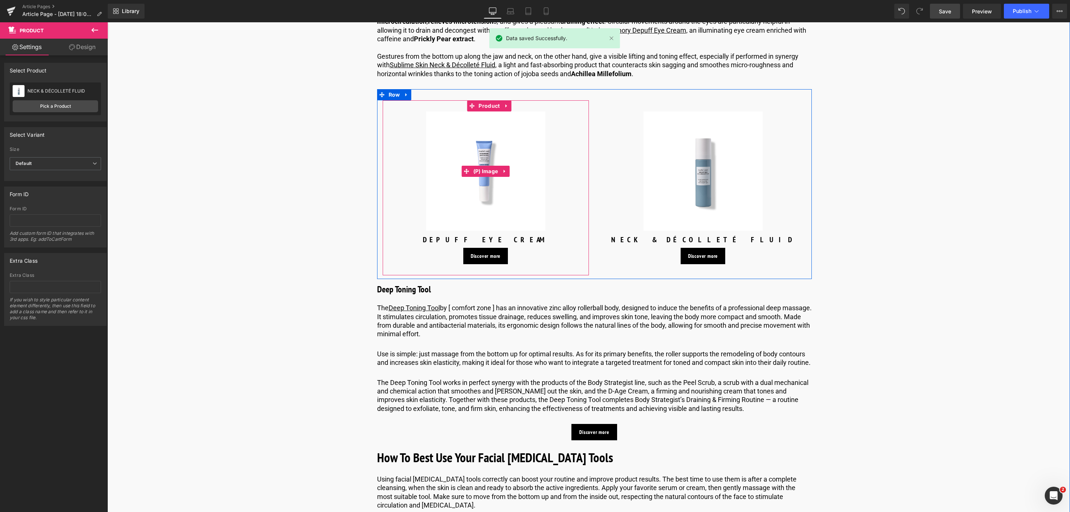
click at [485, 207] on img at bounding box center [485, 170] width 119 height 119
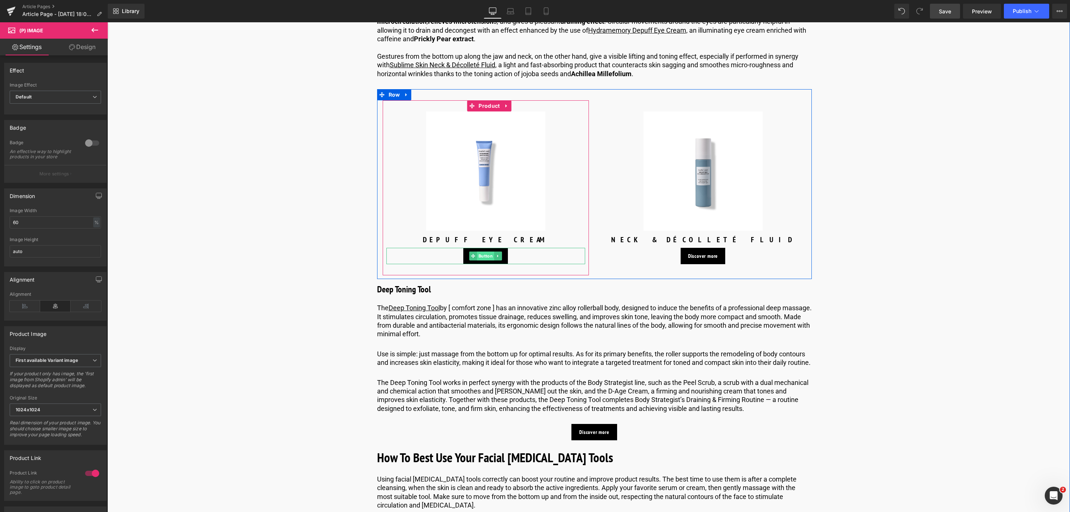
click at [483, 261] on span "Button" at bounding box center [485, 256] width 17 height 9
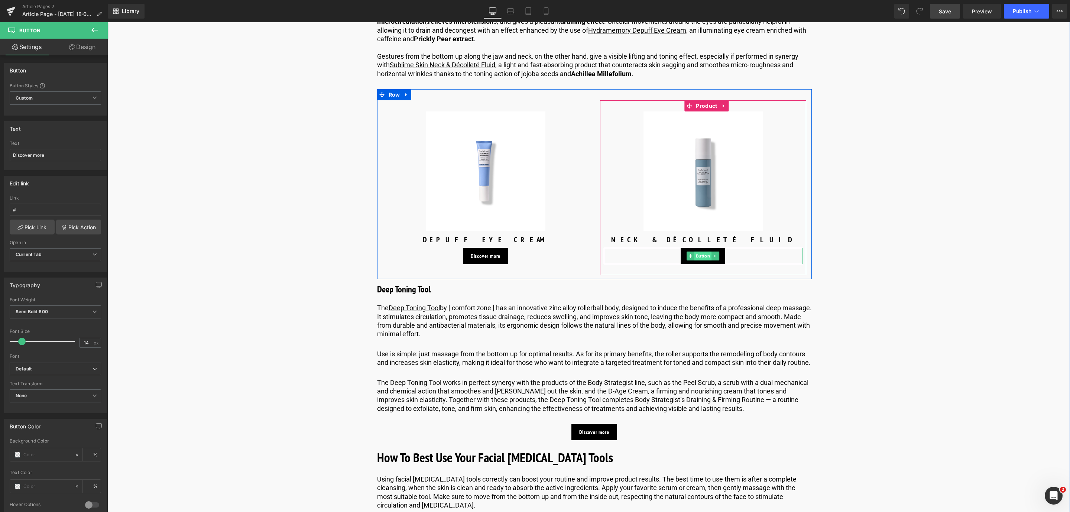
click at [703, 261] on span "Button" at bounding box center [703, 256] width 17 height 9
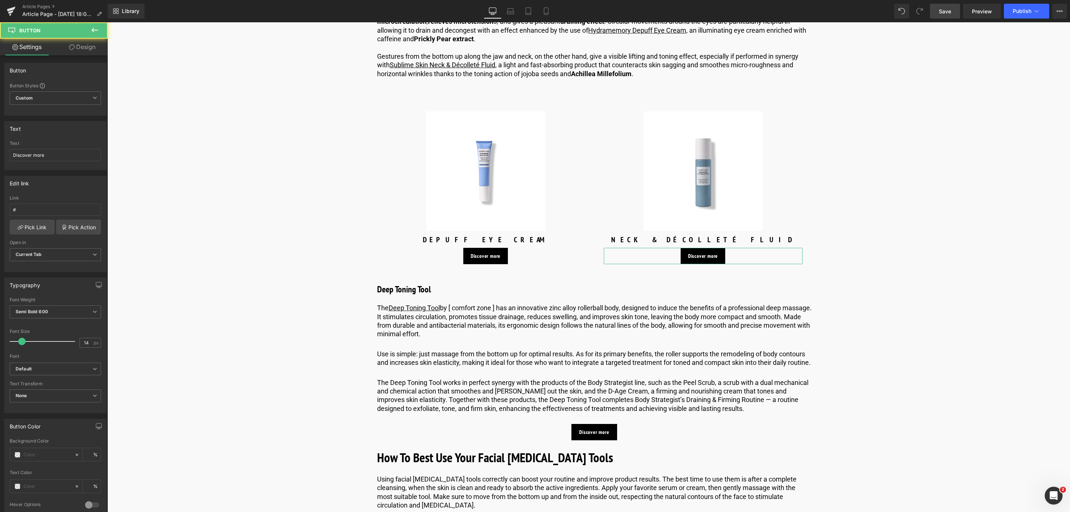
click at [42, 208] on input "#" at bounding box center [55, 210] width 91 height 12
type input "[URL][DOMAIN_NAME]"
click at [36, 227] on link "Pick Link" at bounding box center [32, 227] width 45 height 15
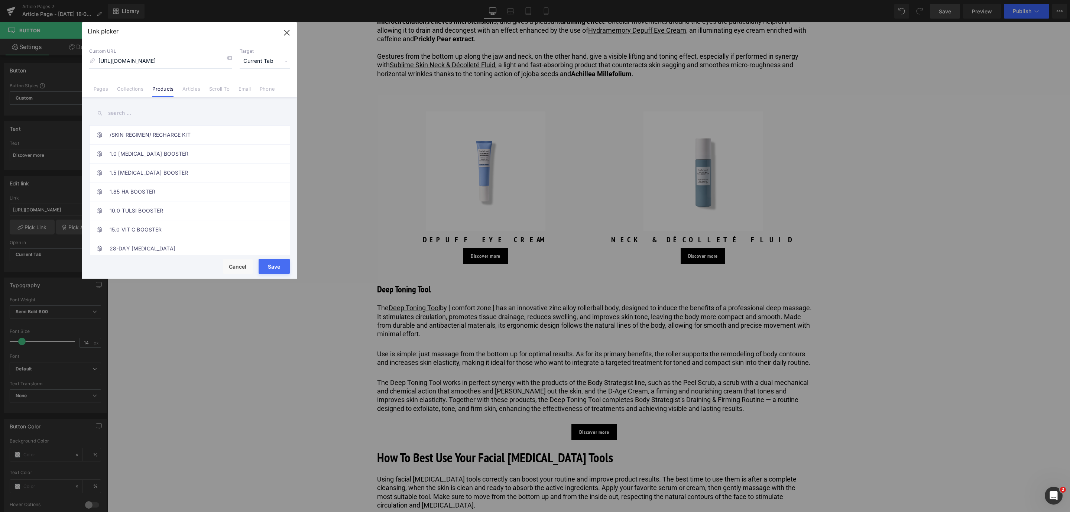
scroll to position [0, 0]
drag, startPoint x: 280, startPoint y: 261, endPoint x: 708, endPoint y: 48, distance: 478.0
click at [280, 261] on button "Save" at bounding box center [274, 266] width 31 height 15
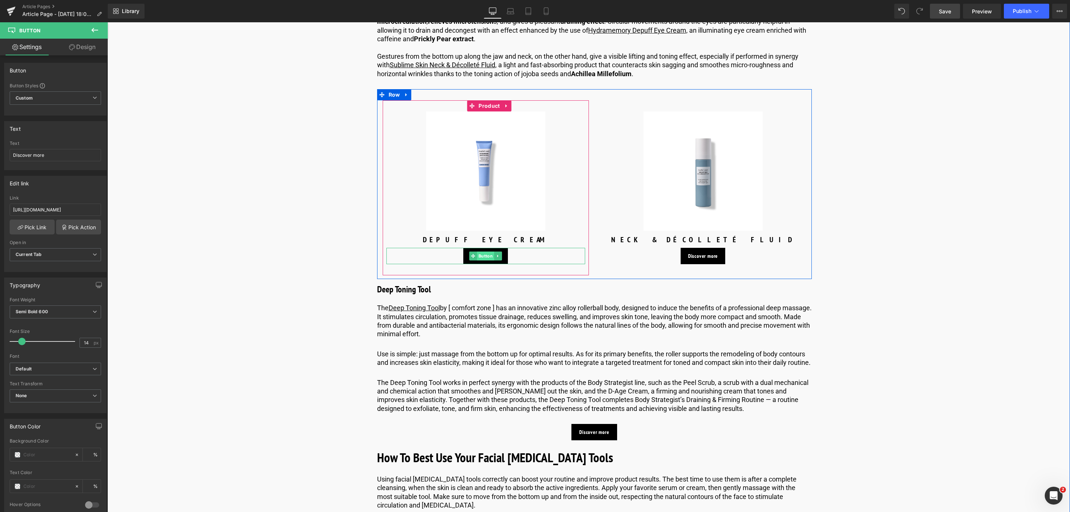
click at [478, 261] on span "Button" at bounding box center [485, 256] width 17 height 9
type input "[URL][DOMAIN_NAME]"
click at [24, 229] on link "Pick Link" at bounding box center [32, 227] width 45 height 15
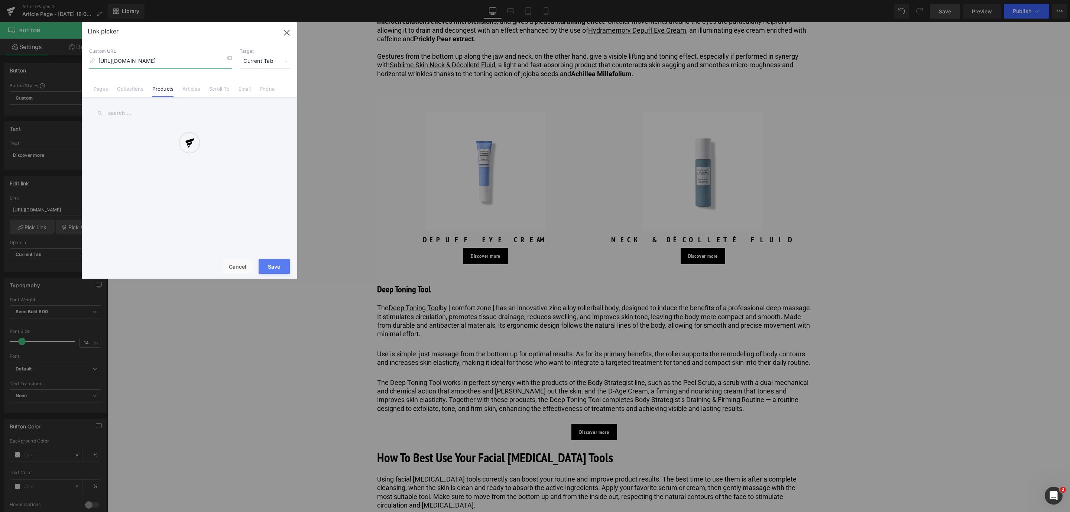
scroll to position [0, 64]
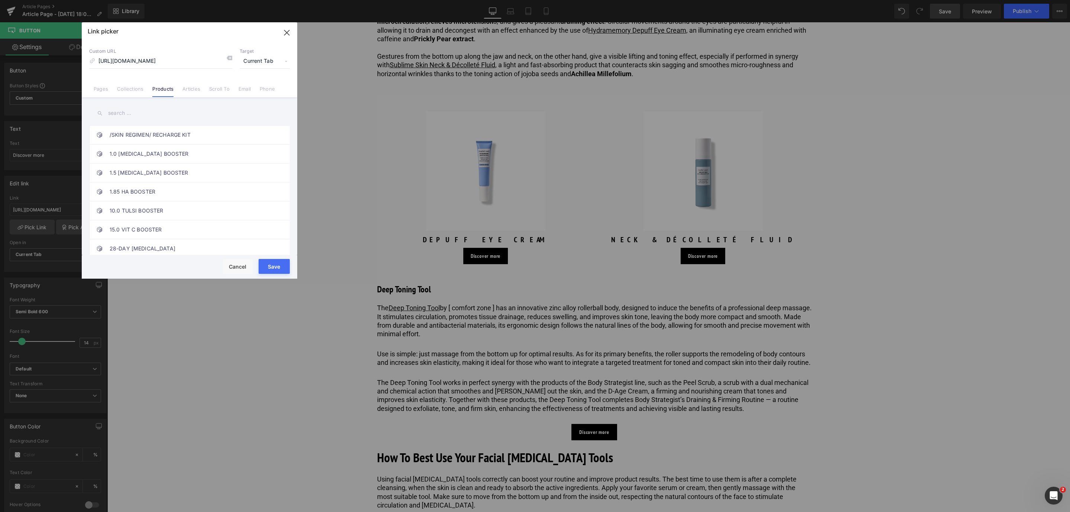
click at [278, 264] on button "Save" at bounding box center [274, 266] width 31 height 15
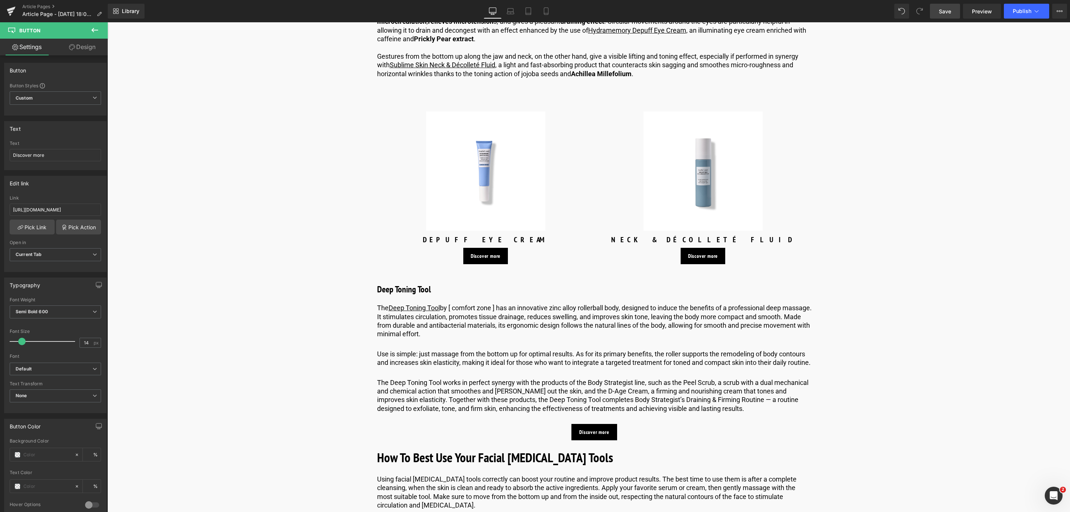
click at [945, 9] on span "Save" at bounding box center [945, 11] width 12 height 8
drag, startPoint x: 460, startPoint y: 318, endPoint x: 456, endPoint y: 319, distance: 4.0
click at [460, 318] on p "The Deep Toning Tool by [ comfort zone ] has an innovative zinc alloy rollerbal…" at bounding box center [594, 321] width 435 height 35
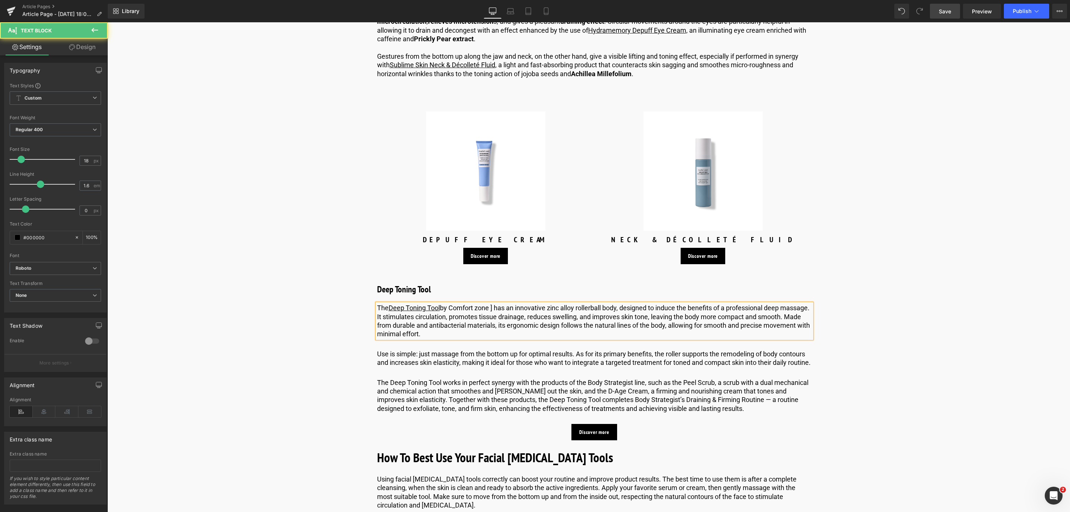
click at [488, 316] on p "The Deep Toning Tool by Comfort zone ] has an innovative zinc alloy rollerball …" at bounding box center [594, 321] width 435 height 35
click at [954, 13] on link "Save" at bounding box center [945, 11] width 30 height 15
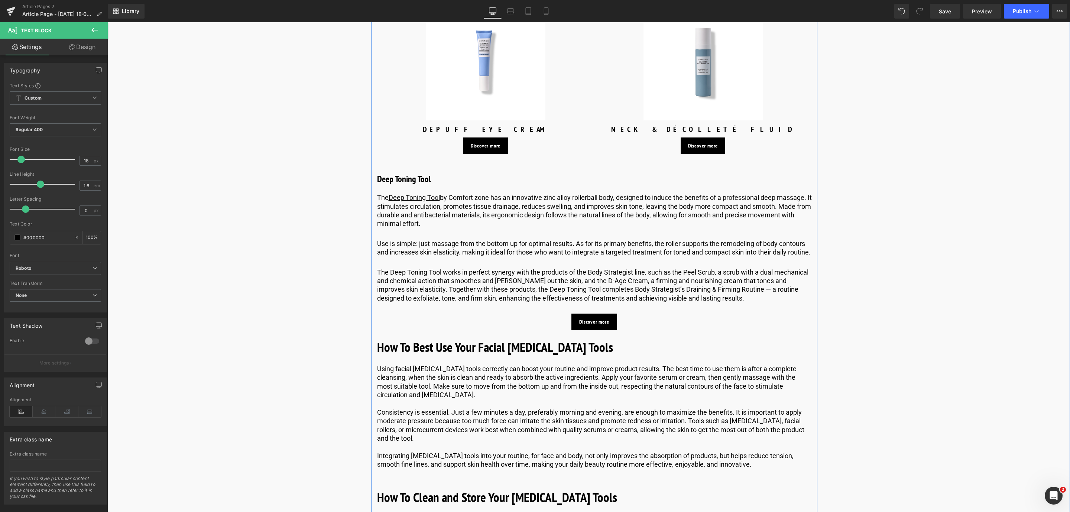
scroll to position [1957, 0]
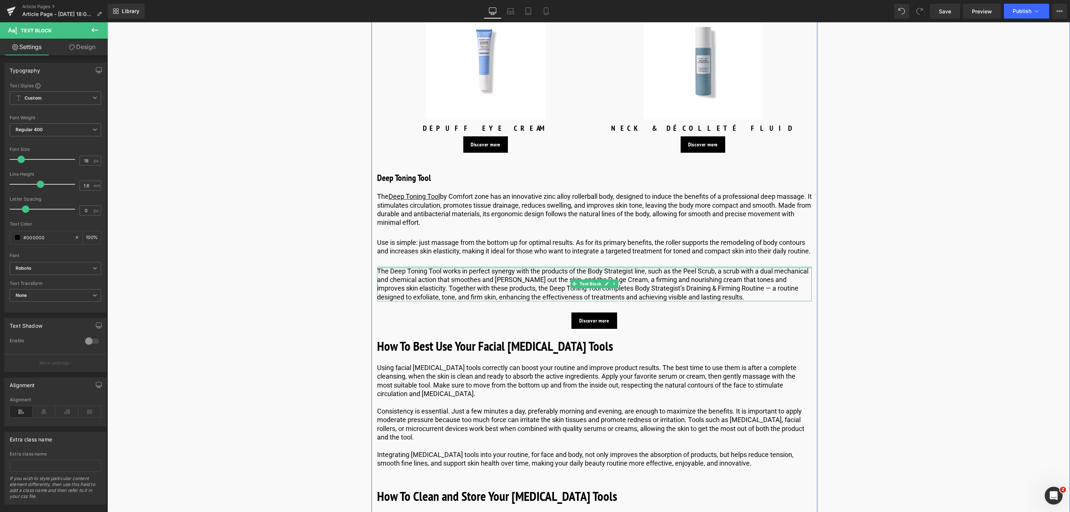
click at [584, 269] on div at bounding box center [594, 268] width 435 height 2
drag, startPoint x: 589, startPoint y: 289, endPoint x: 644, endPoint y: 293, distance: 55.2
click at [644, 293] on p "The Deep Toning Tool works in perfect synergy with the products of the Body Str…" at bounding box center [594, 284] width 435 height 35
click at [561, 268] on link at bounding box center [558, 273] width 14 height 14
click at [576, 270] on icon at bounding box center [571, 272] width 9 height 9
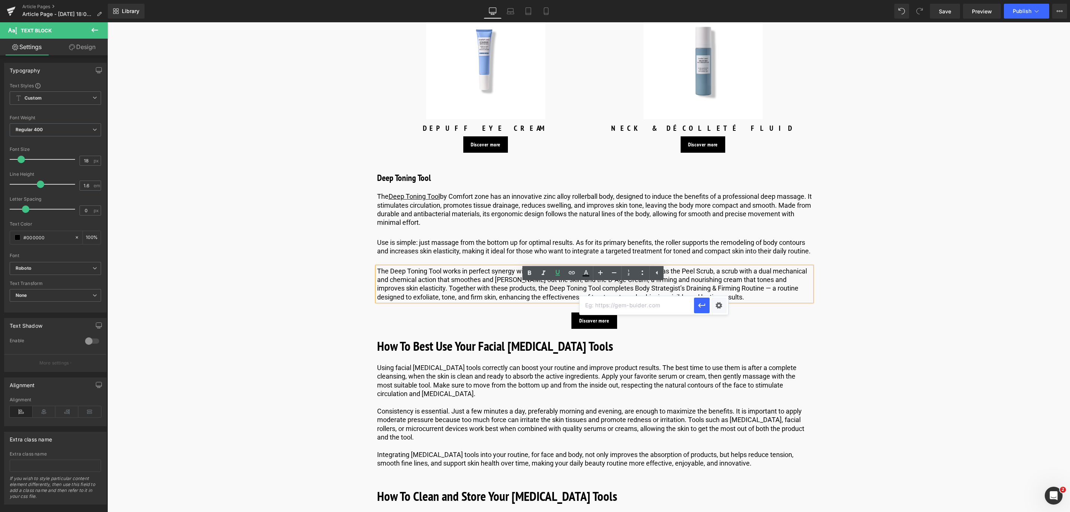
click at [612, 314] on input "text" at bounding box center [637, 305] width 114 height 19
paste input "[URL][DOMAIN_NAME]"
type input "[URL][DOMAIN_NAME]"
click at [698, 307] on icon "button" at bounding box center [702, 305] width 9 height 9
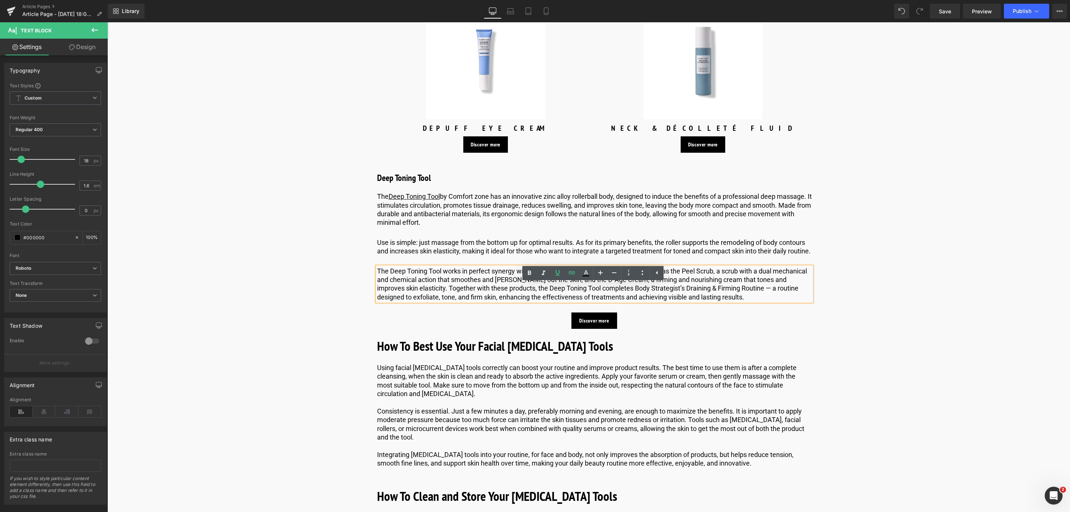
scroll to position [0, 0]
drag, startPoint x: 684, startPoint y: 289, endPoint x: 715, endPoint y: 290, distance: 31.6
click at [715, 290] on p "The Deep Toning Tool works in perfect synergy with the products of the Body Str…" at bounding box center [594, 284] width 435 height 35
drag, startPoint x: 554, startPoint y: 272, endPoint x: 580, endPoint y: 270, distance: 25.4
click at [556, 272] on icon at bounding box center [557, 272] width 9 height 9
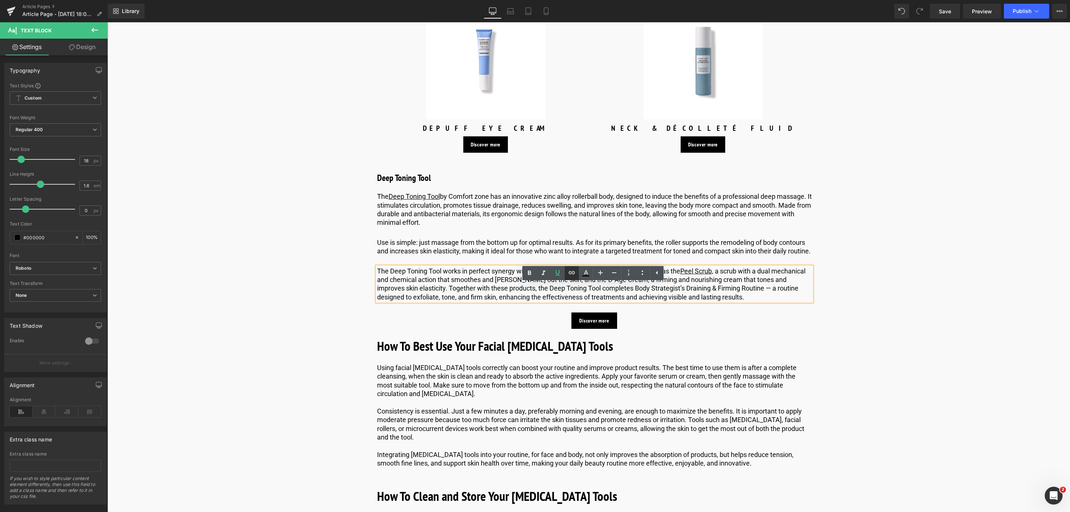
click at [575, 271] on icon at bounding box center [571, 272] width 9 height 9
click at [682, 306] on input "text" at bounding box center [719, 305] width 114 height 19
paste input "[URL][DOMAIN_NAME]"
click at [781, 307] on icon "button" at bounding box center [784, 305] width 9 height 9
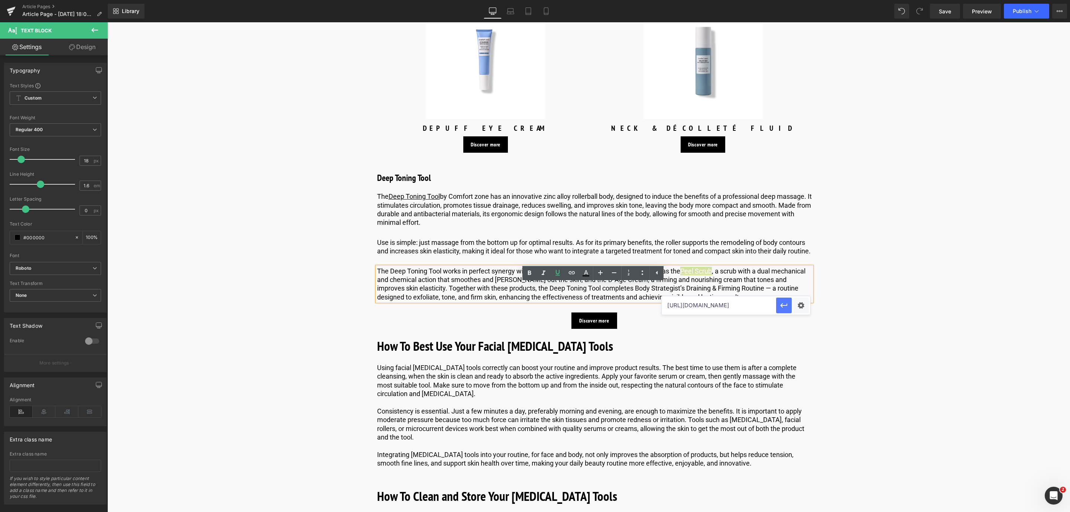
scroll to position [0, 0]
click at [577, 302] on p "The Deep Toning Tool works in perfect synergy with the products of the Body Str…" at bounding box center [594, 284] width 435 height 35
drag, startPoint x: 611, startPoint y: 299, endPoint x: 649, endPoint y: 299, distance: 37.9
click at [649, 299] on p "The Deep Toning Tool works in perfect synergy with the products of the Body Str…" at bounding box center [594, 284] width 435 height 35
click at [562, 268] on link at bounding box center [558, 273] width 14 height 14
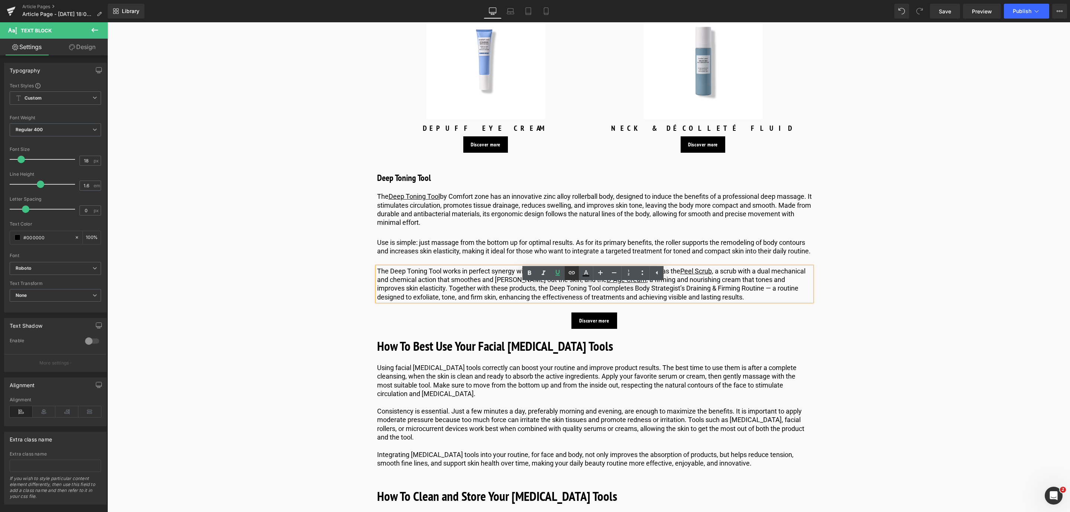
click at [571, 272] on icon at bounding box center [571, 272] width 9 height 9
click at [610, 314] on input "text" at bounding box center [651, 314] width 114 height 19
paste input "[URL][DOMAIN_NAME]"
type input "[URL][DOMAIN_NAME]"
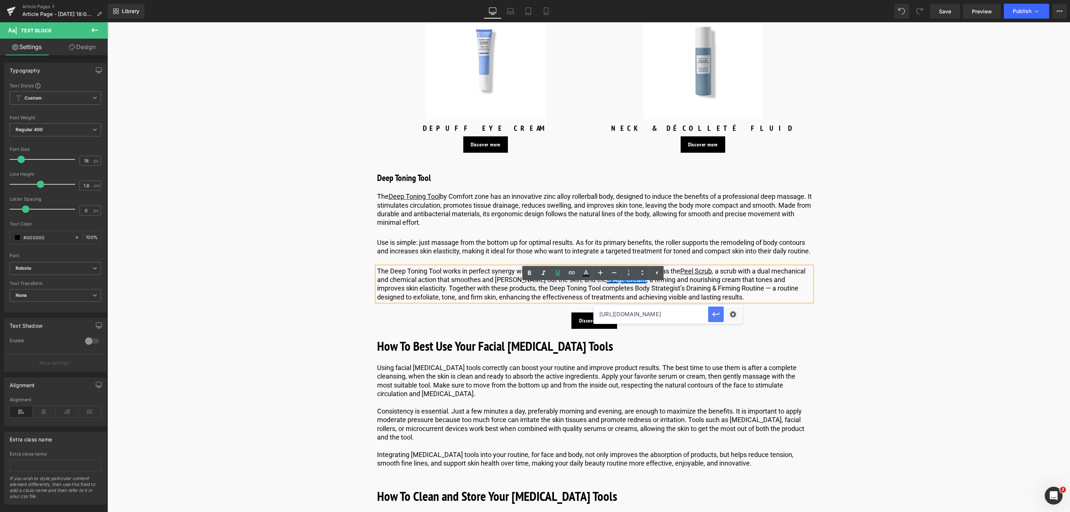
click at [716, 313] on icon "button" at bounding box center [716, 314] width 9 height 9
click at [559, 302] on p "The Deep Toning Tool works in perfect synergy with the products of the Body Str…" at bounding box center [594, 284] width 435 height 35
drag, startPoint x: 635, startPoint y: 305, endPoint x: 688, endPoint y: 289, distance: 55.4
click at [766, 302] on p "The Deep Toning Tool works in perfect synergy with the products of the Body Str…" at bounding box center [594, 284] width 435 height 35
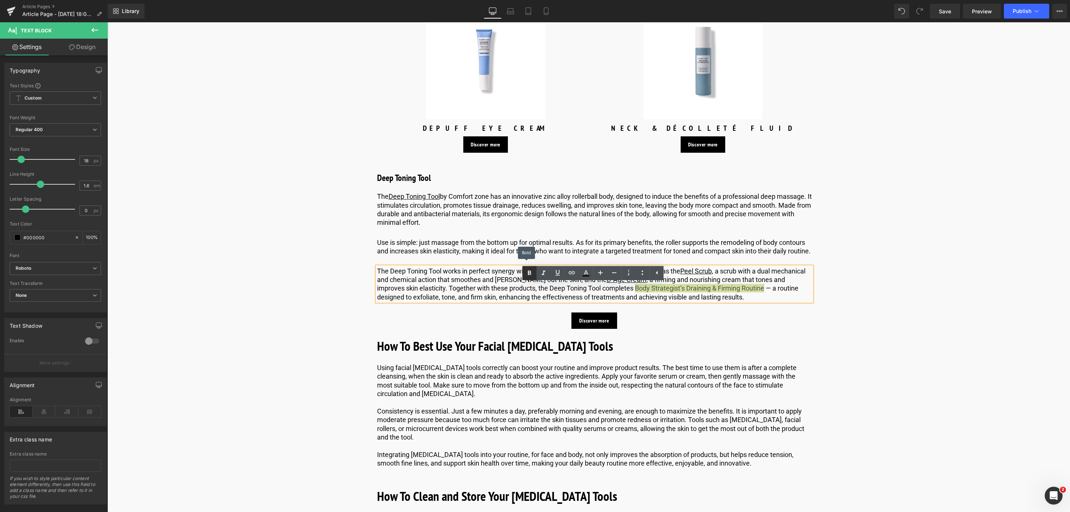
click at [531, 274] on icon at bounding box center [529, 273] width 3 height 4
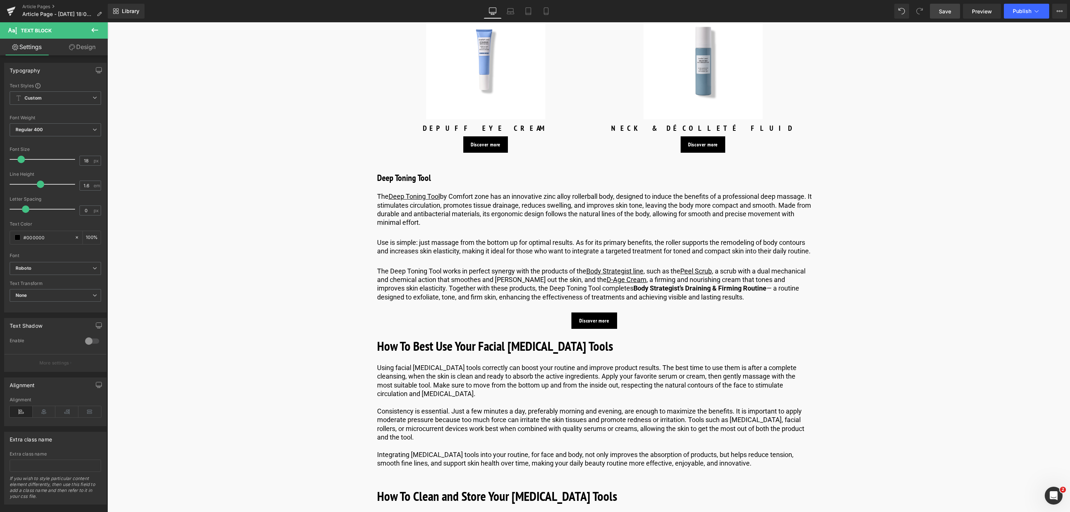
drag, startPoint x: 945, startPoint y: 14, endPoint x: 310, endPoint y: 200, distance: 661.6
click at [945, 14] on span "Save" at bounding box center [945, 11] width 12 height 8
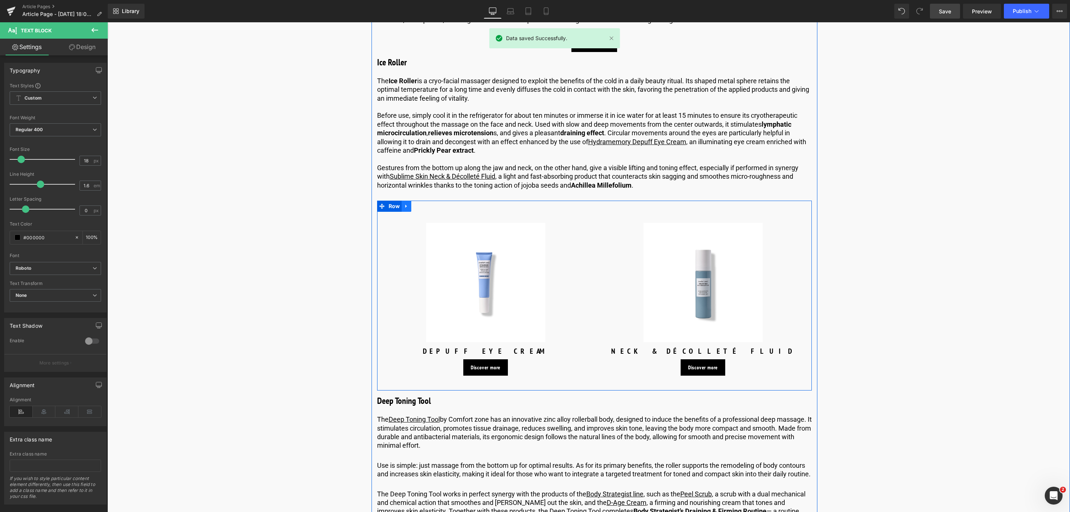
click at [407, 209] on icon at bounding box center [406, 207] width 5 height 6
click at [414, 209] on icon at bounding box center [416, 207] width 5 height 6
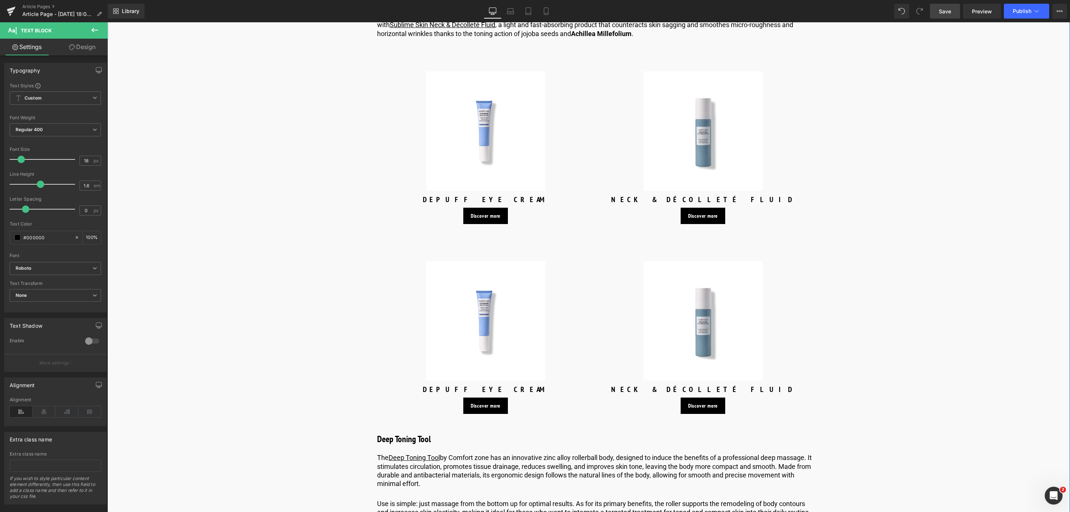
scroll to position [1957, 0]
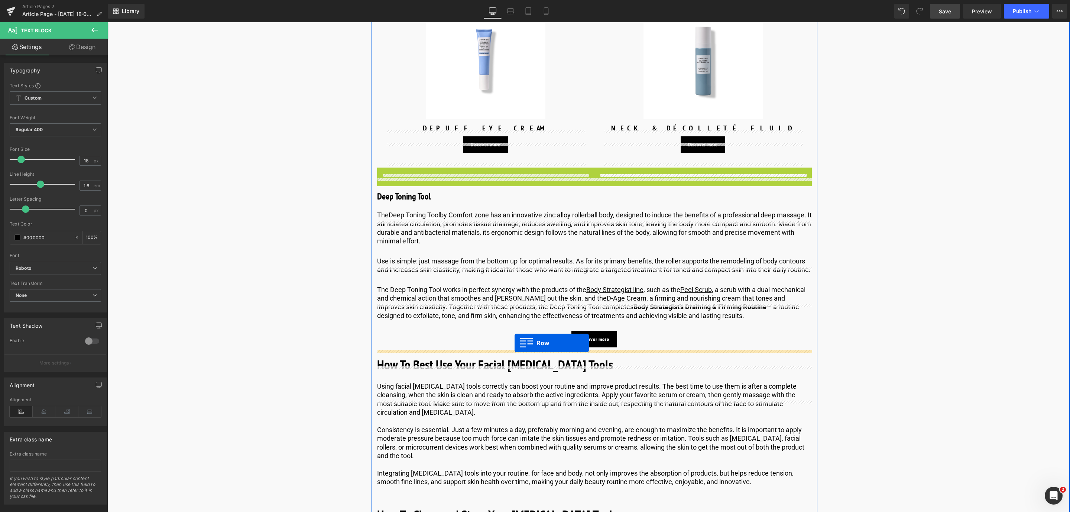
drag, startPoint x: 382, startPoint y: 183, endPoint x: 515, endPoint y: 343, distance: 207.9
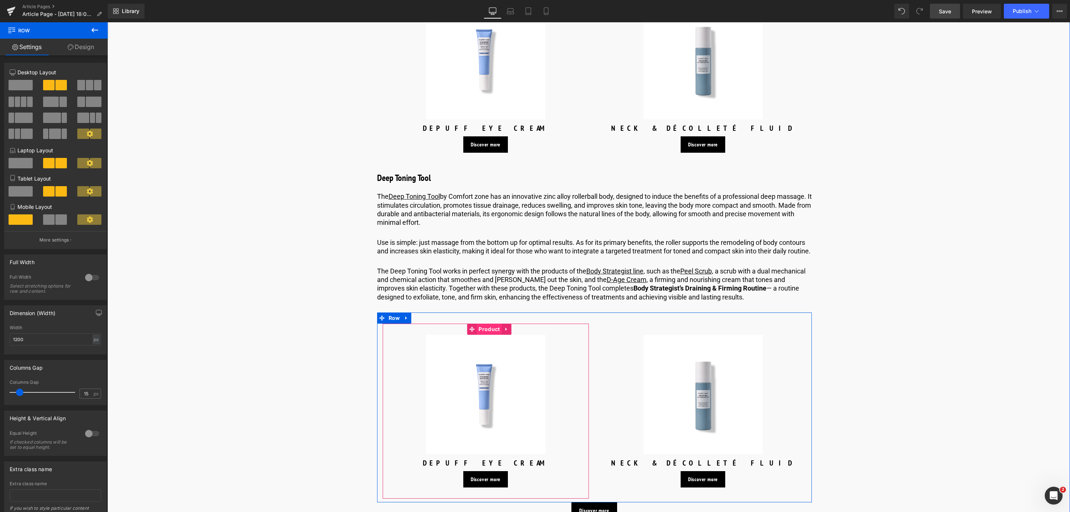
click at [485, 335] on span "Product" at bounding box center [489, 329] width 25 height 11
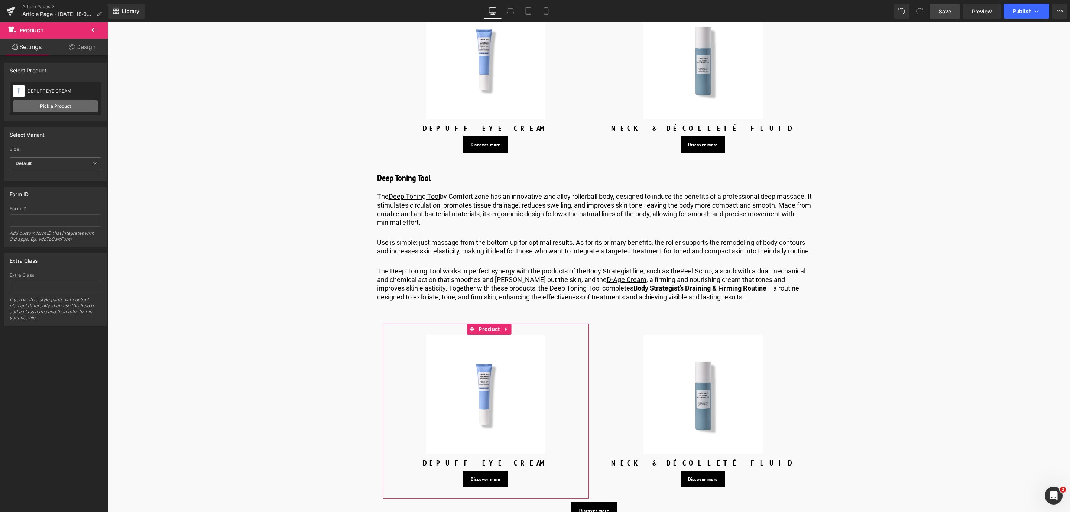
click at [57, 105] on link "Pick a Product" at bounding box center [55, 106] width 85 height 12
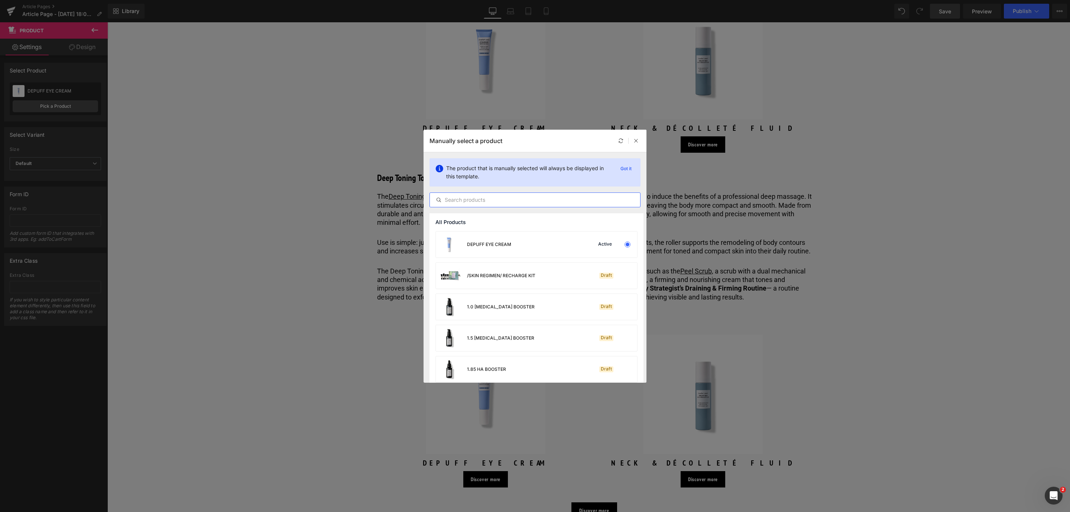
click at [465, 204] on input "text" at bounding box center [535, 199] width 210 height 9
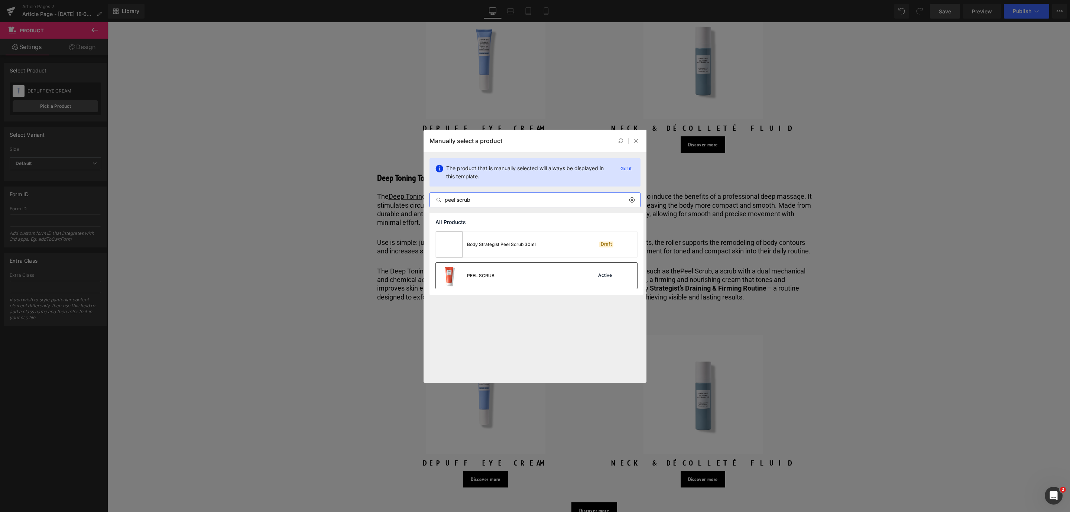
type input "peel scrub"
click at [510, 266] on div "PEEL SCRUB Active" at bounding box center [536, 276] width 201 height 26
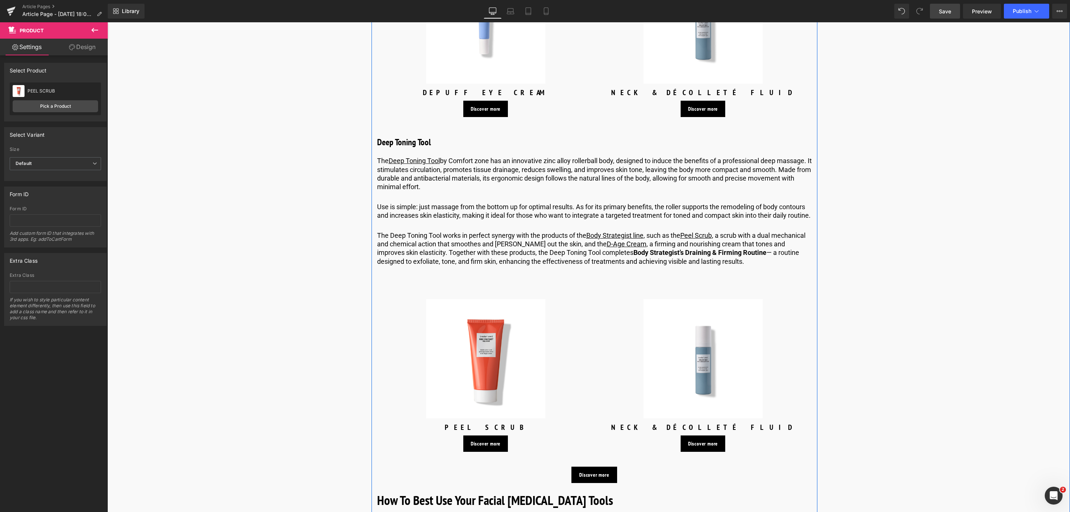
scroll to position [2013, 0]
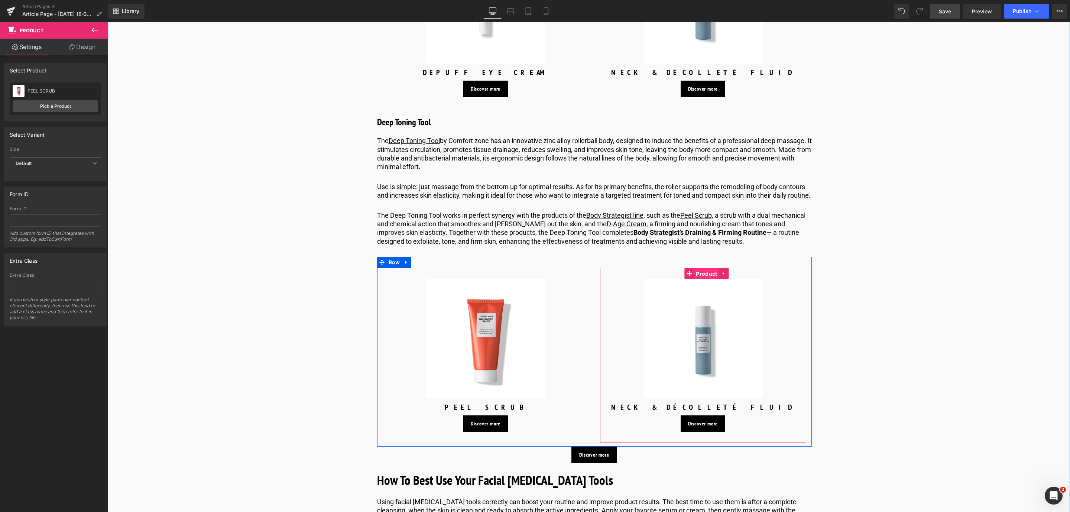
click at [703, 279] on span "Product" at bounding box center [706, 273] width 25 height 11
click at [37, 108] on link "Pick a Product" at bounding box center [55, 106] width 85 height 12
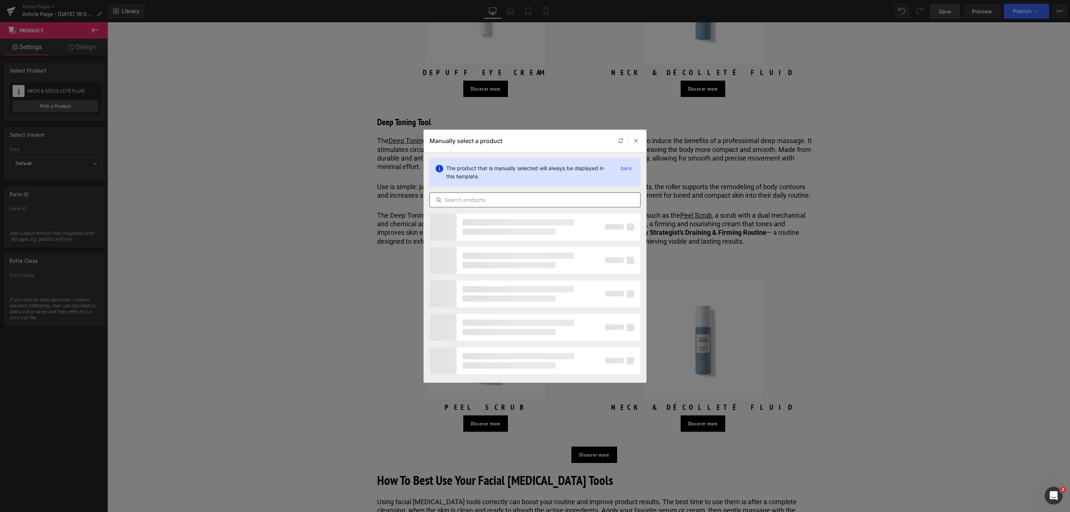
click at [492, 201] on input "text" at bounding box center [535, 199] width 210 height 9
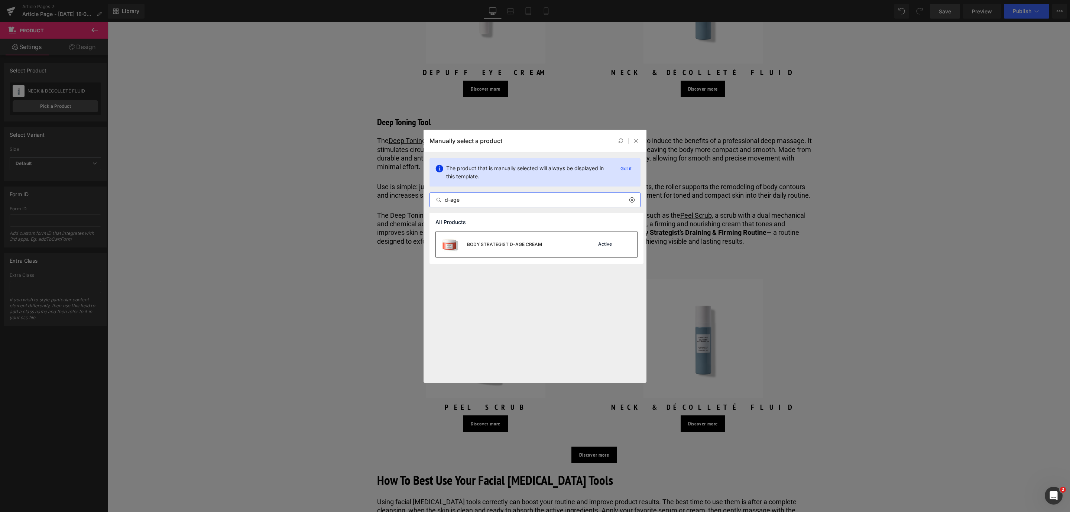
type input "d-age"
click at [473, 241] on div "BODY STRATEGIST D-AGE CREAM" at bounding box center [504, 244] width 75 height 7
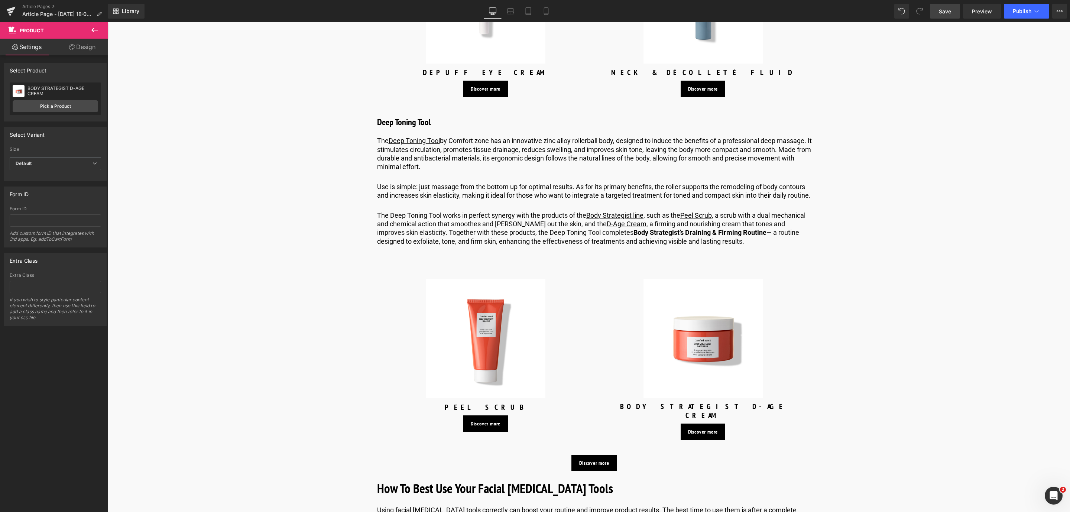
click at [947, 15] on link "Save" at bounding box center [945, 11] width 30 height 15
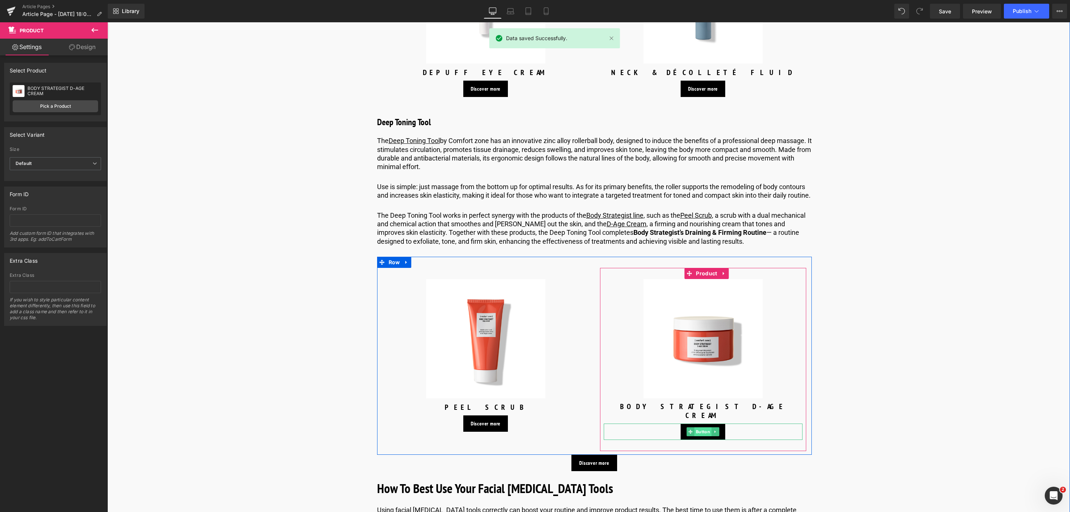
click at [695, 436] on span "Button" at bounding box center [703, 431] width 17 height 9
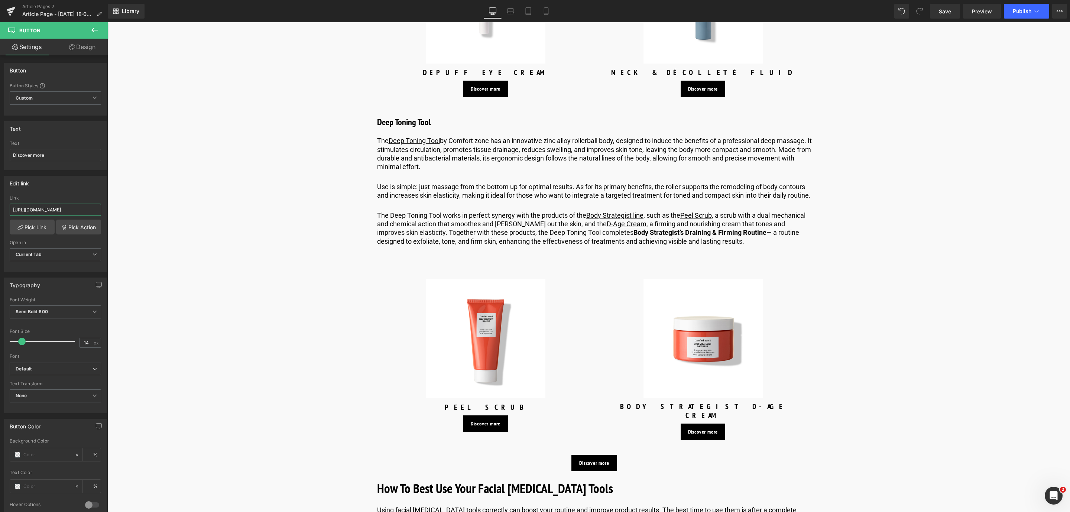
scroll to position [0, 154]
drag, startPoint x: 121, startPoint y: 233, endPoint x: 123, endPoint y: 226, distance: 7.3
paste input "[URL][DOMAIN_NAME]"
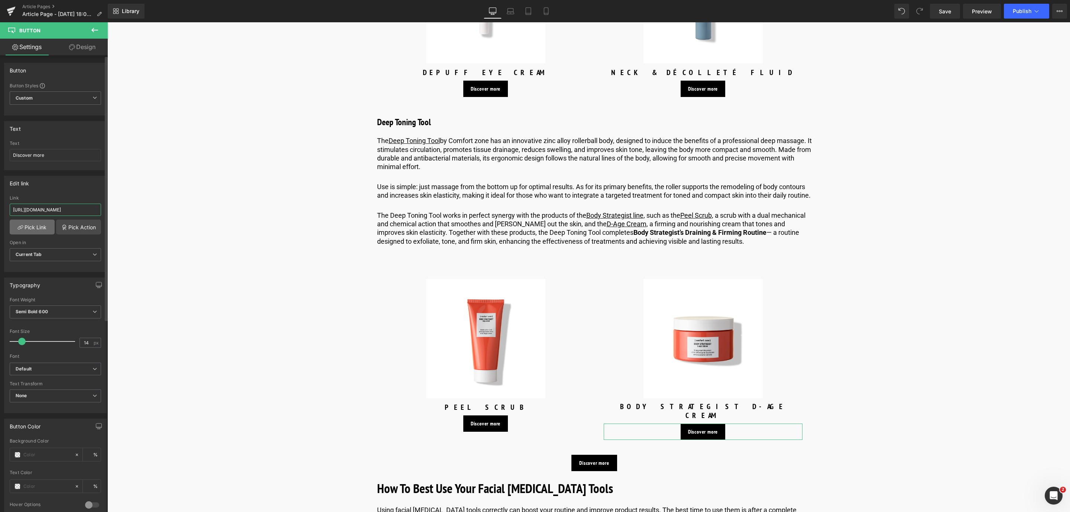
type input "[URL][DOMAIN_NAME]"
click at [23, 230] on link "Pick Link" at bounding box center [32, 227] width 45 height 15
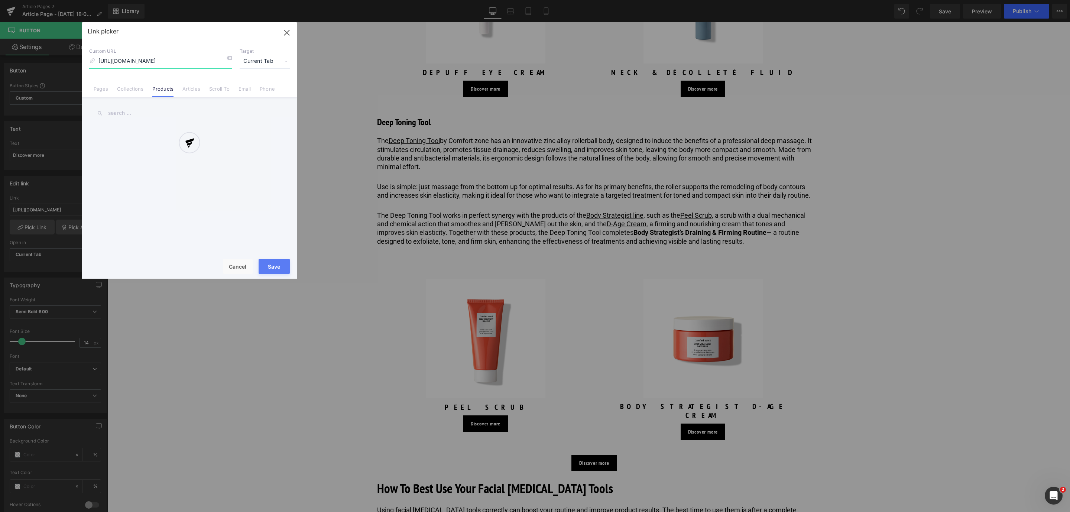
scroll to position [0, 55]
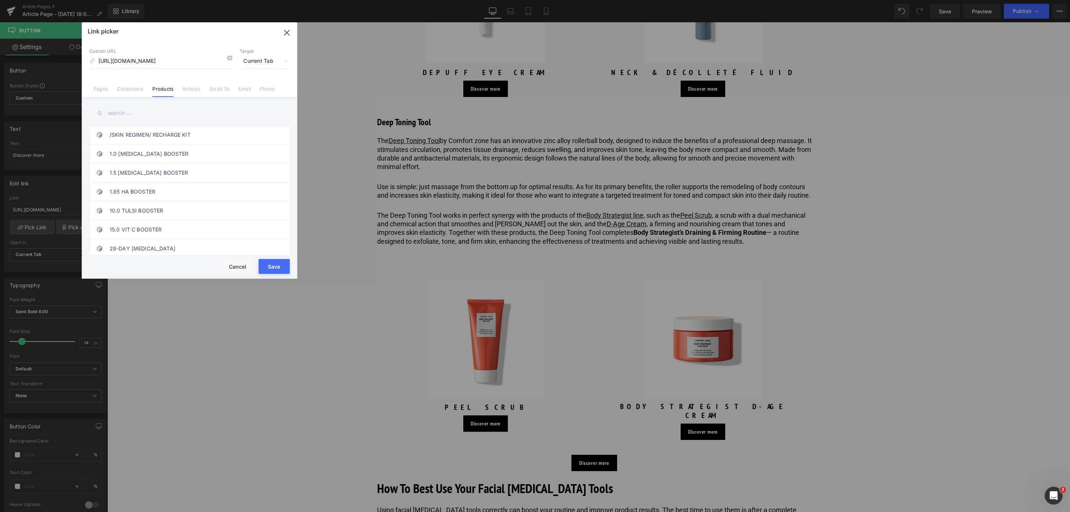
click at [265, 272] on button "Save" at bounding box center [274, 266] width 31 height 15
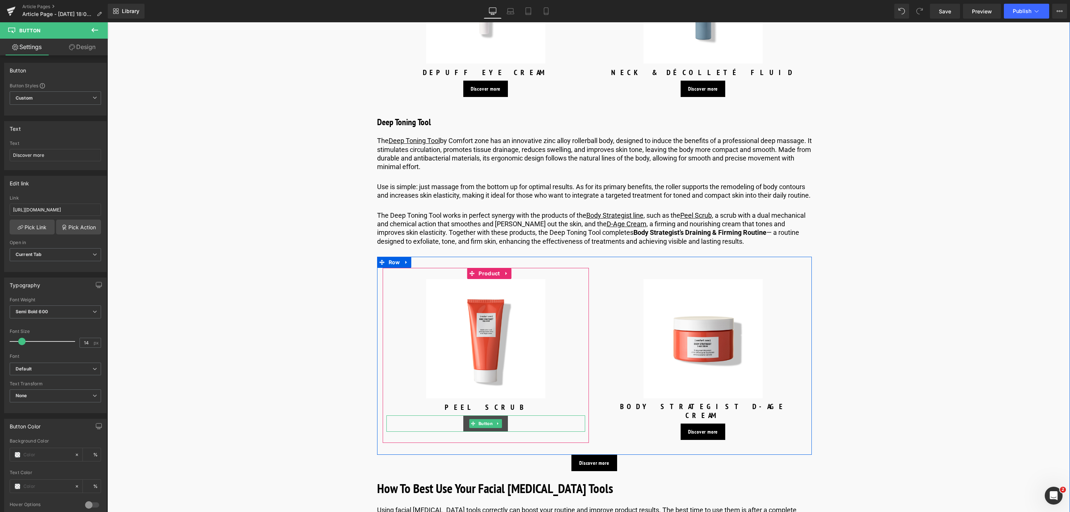
click at [482, 428] on span "Button" at bounding box center [485, 423] width 17 height 9
drag, startPoint x: 121, startPoint y: 231, endPoint x: 220, endPoint y: 214, distance: 100.3
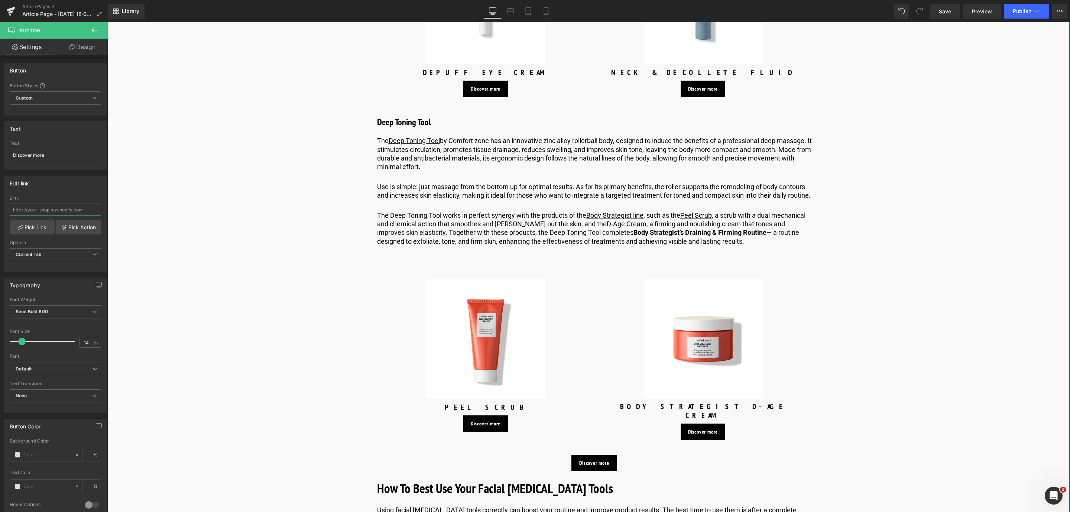
paste input "[URL][DOMAIN_NAME]"
type input "[URL][DOMAIN_NAME]"
click at [26, 234] on link "Pick Link" at bounding box center [32, 227] width 45 height 15
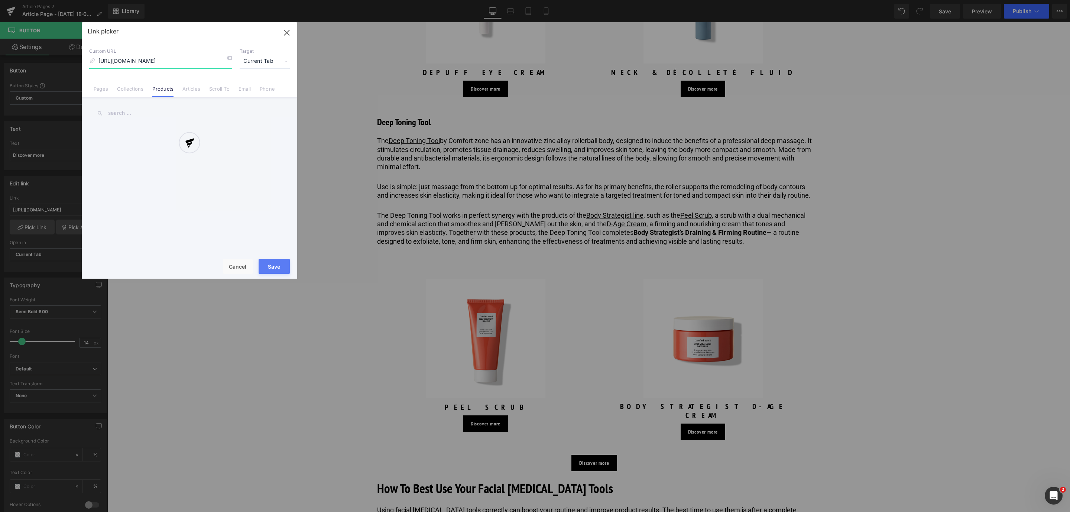
scroll to position [0, 49]
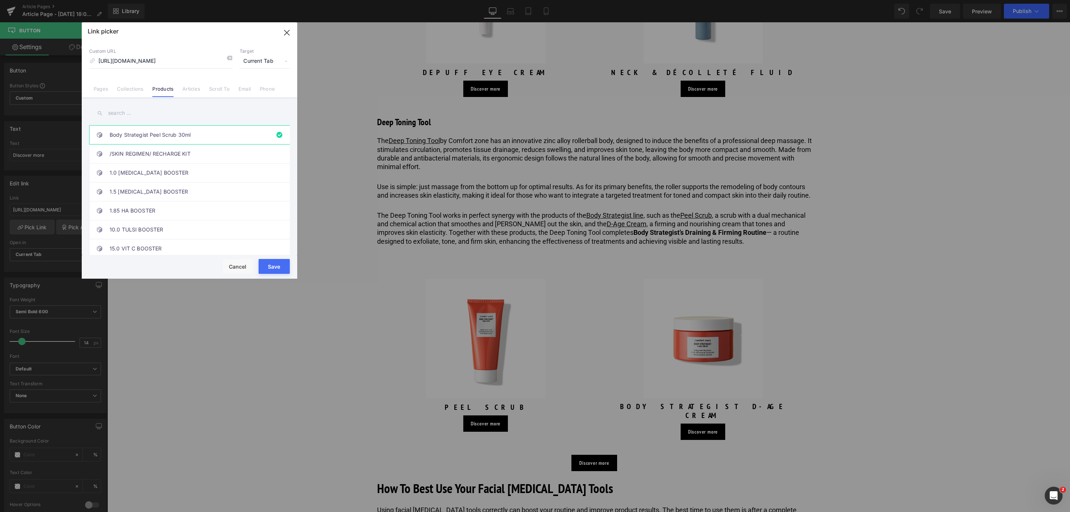
drag, startPoint x: 274, startPoint y: 270, endPoint x: 541, endPoint y: 246, distance: 268.2
click at [274, 270] on button "Save" at bounding box center [274, 266] width 31 height 15
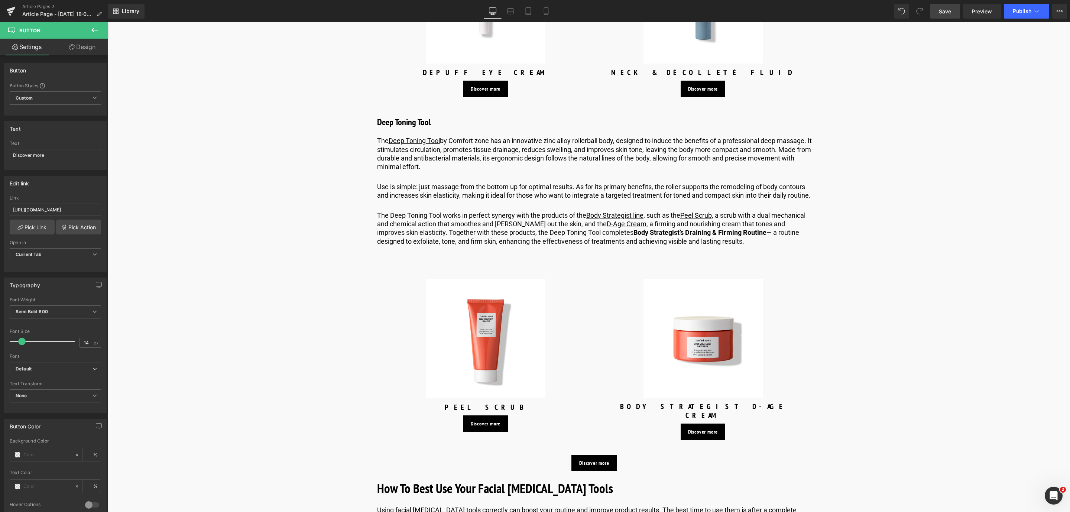
click at [941, 10] on span "Save" at bounding box center [945, 11] width 12 height 8
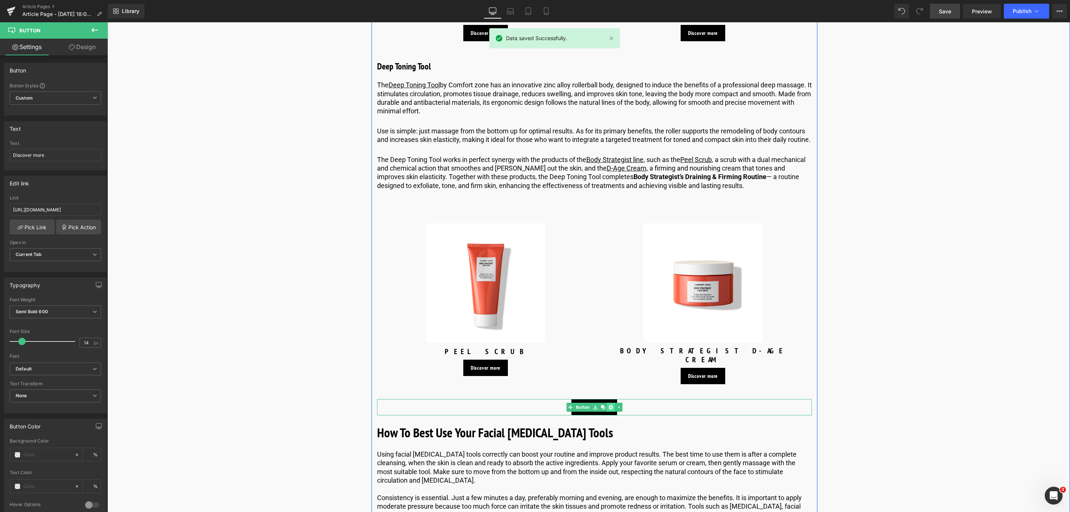
click at [607, 412] on link at bounding box center [611, 407] width 8 height 9
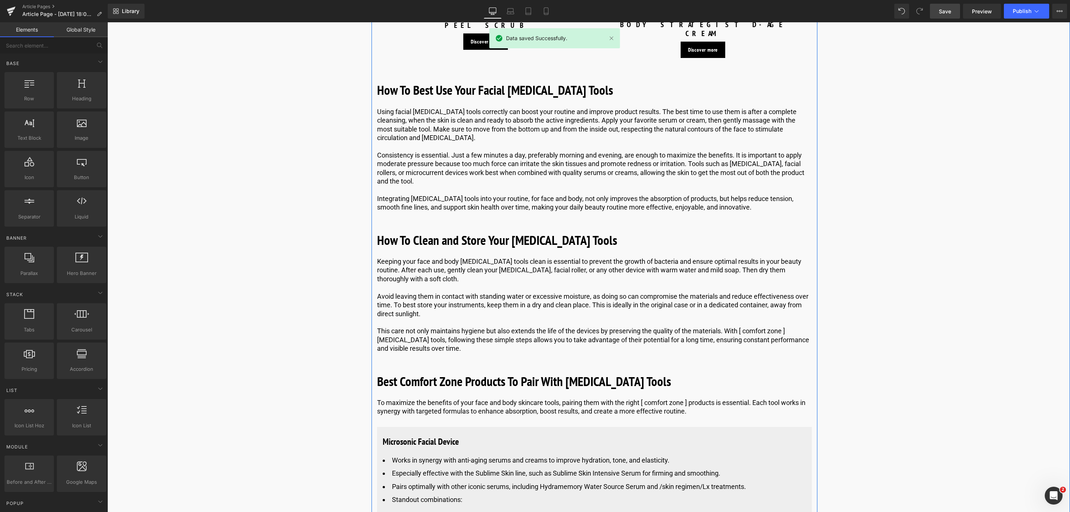
scroll to position [2403, 0]
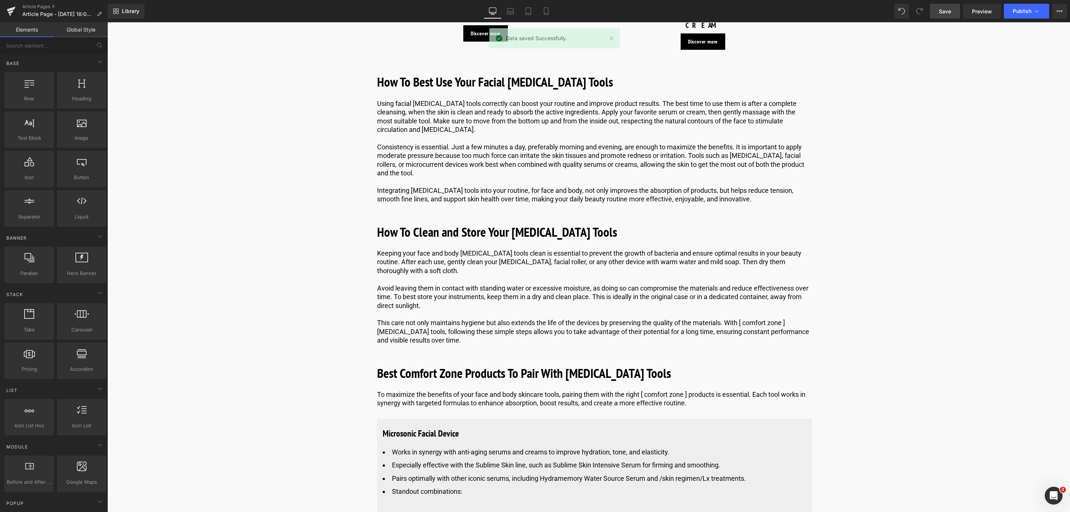
click at [947, 19] on div "Library Desktop Desktop Laptop Tablet Mobile Save Preview Publish Scheduled Vie…" at bounding box center [589, 11] width 962 height 22
drag, startPoint x: 947, startPoint y: 14, endPoint x: 441, endPoint y: 211, distance: 542.6
click at [947, 14] on span "Save" at bounding box center [945, 11] width 12 height 8
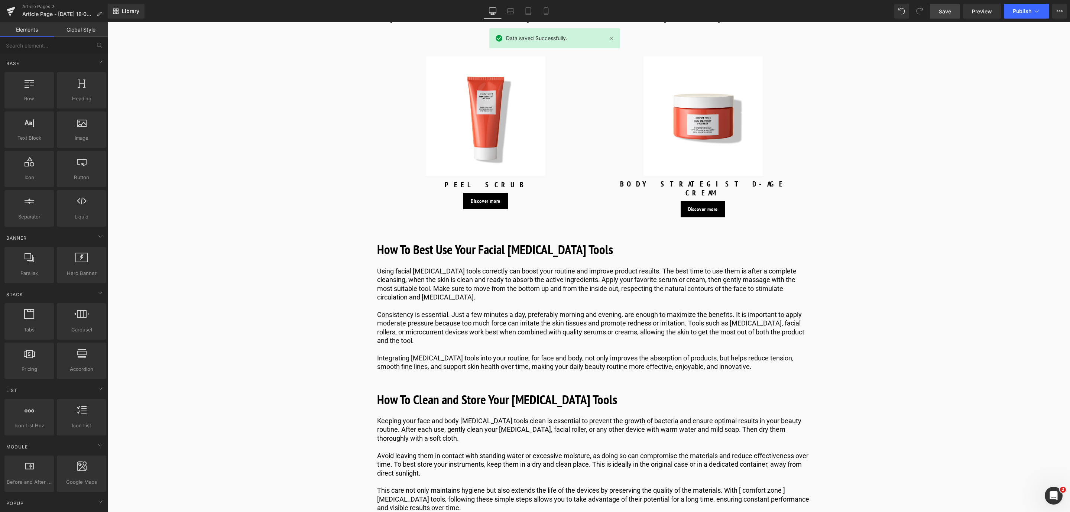
scroll to position [2236, 0]
click at [553, 282] on p "Using facial [MEDICAL_DATA] tools correctly can boost your routine and improve …" at bounding box center [594, 283] width 435 height 35
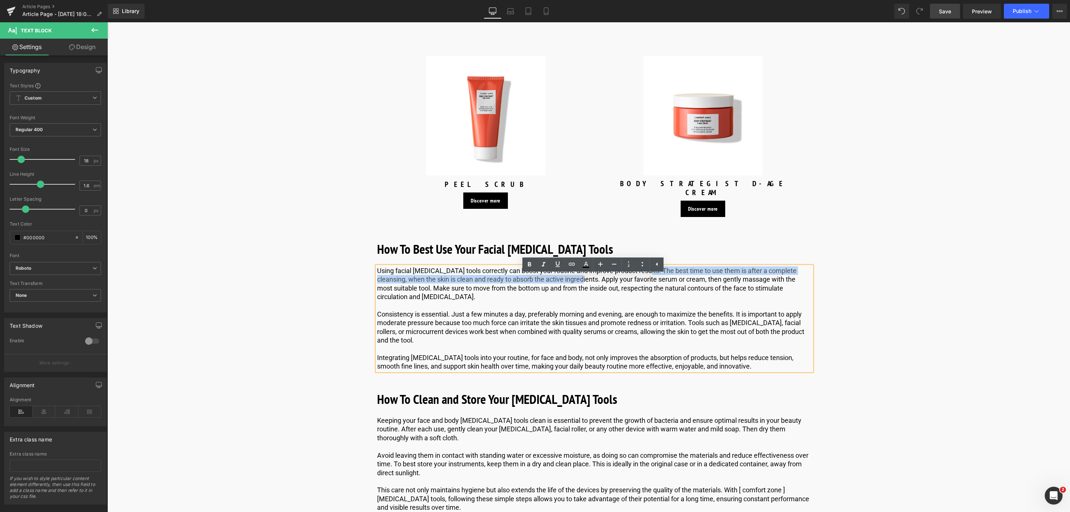
drag, startPoint x: 640, startPoint y: 282, endPoint x: 551, endPoint y: 282, distance: 88.8
click at [567, 290] on p "Using facial [MEDICAL_DATA] tools correctly can boost your routine and improve …" at bounding box center [594, 283] width 435 height 35
click at [529, 266] on icon at bounding box center [529, 264] width 9 height 9
click at [446, 328] on p "Consistency is essential. Just a few minutes a day, preferably morning and even…" at bounding box center [594, 327] width 435 height 35
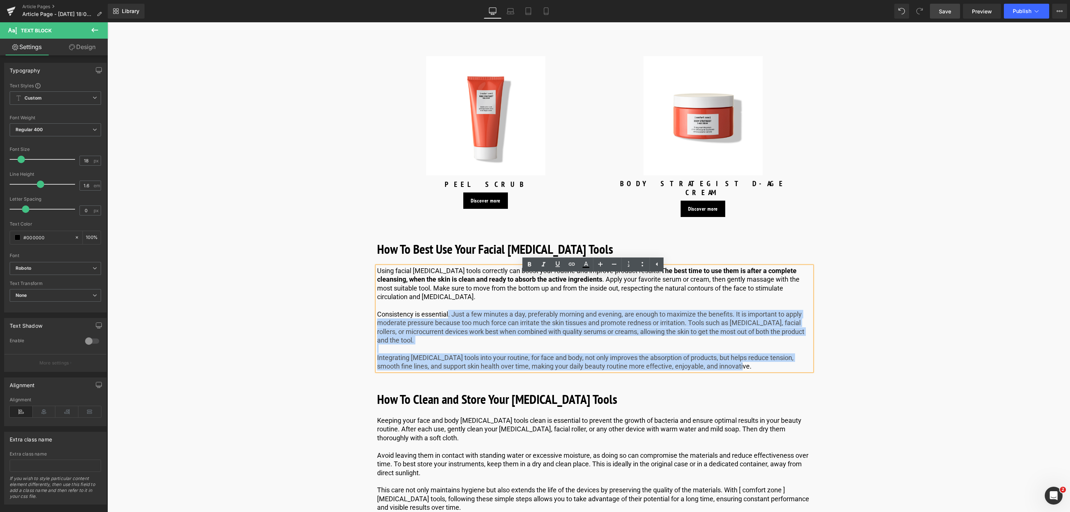
drag, startPoint x: 448, startPoint y: 324, endPoint x: 374, endPoint y: 327, distance: 73.7
click at [377, 327] on div "Using facial [MEDICAL_DATA] tools correctly can boost your routine and improve …" at bounding box center [594, 318] width 435 height 104
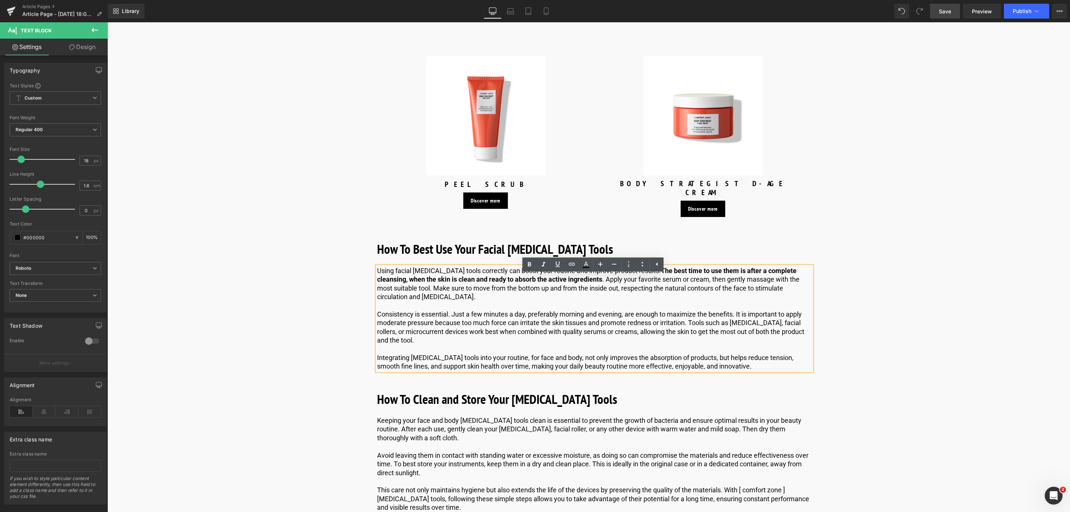
click at [378, 327] on p "Consistency is essential. Just a few minutes a day, preferably morning and even…" at bounding box center [594, 327] width 435 height 35
drag, startPoint x: 376, startPoint y: 323, endPoint x: 446, endPoint y: 324, distance: 69.9
click at [446, 324] on p "Consistency is essential. Just a few minutes a day, preferably morning and even…" at bounding box center [594, 327] width 435 height 35
drag, startPoint x: 447, startPoint y: 324, endPoint x: 376, endPoint y: 323, distance: 71.4
click at [377, 323] on p "Consistency is essential. Just a few minutes a day, preferably morning and even…" at bounding box center [594, 327] width 435 height 35
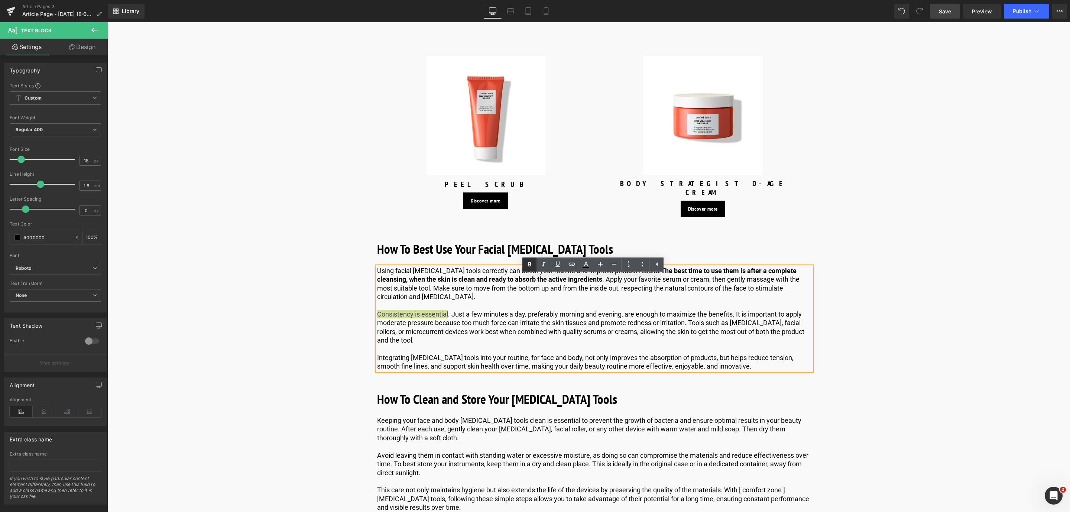
click at [525, 269] on icon at bounding box center [529, 264] width 9 height 9
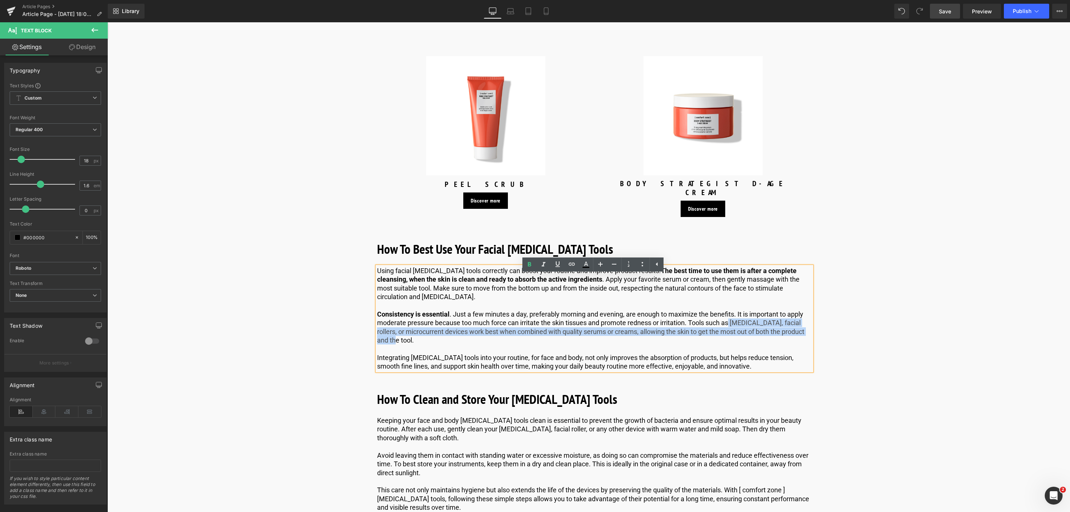
drag, startPoint x: 731, startPoint y: 333, endPoint x: 527, endPoint y: 347, distance: 204.9
click at [527, 345] on p "Consistency is essential . Just a few minutes a day, preferably morning and eve…" at bounding box center [594, 327] width 435 height 35
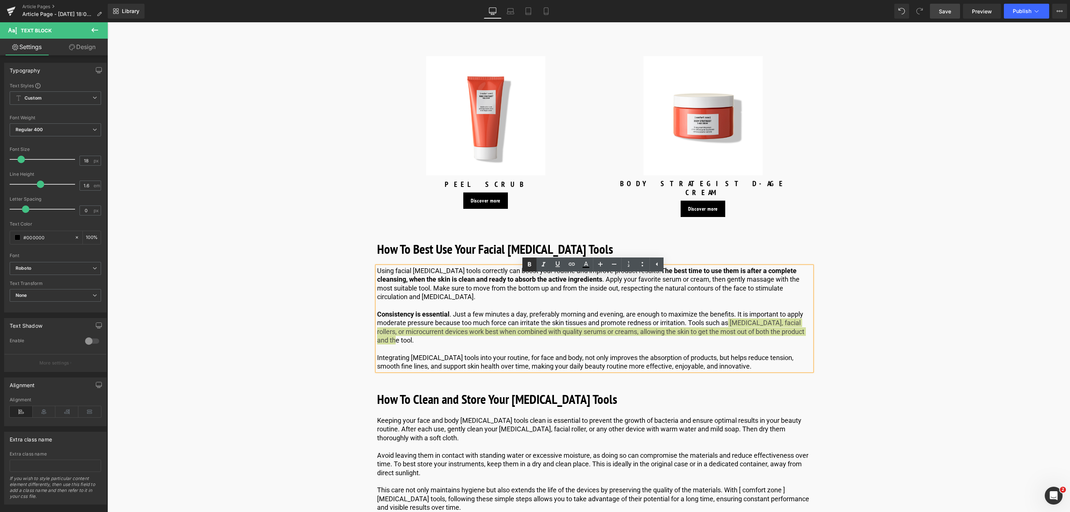
click at [531, 265] on icon at bounding box center [529, 264] width 3 height 4
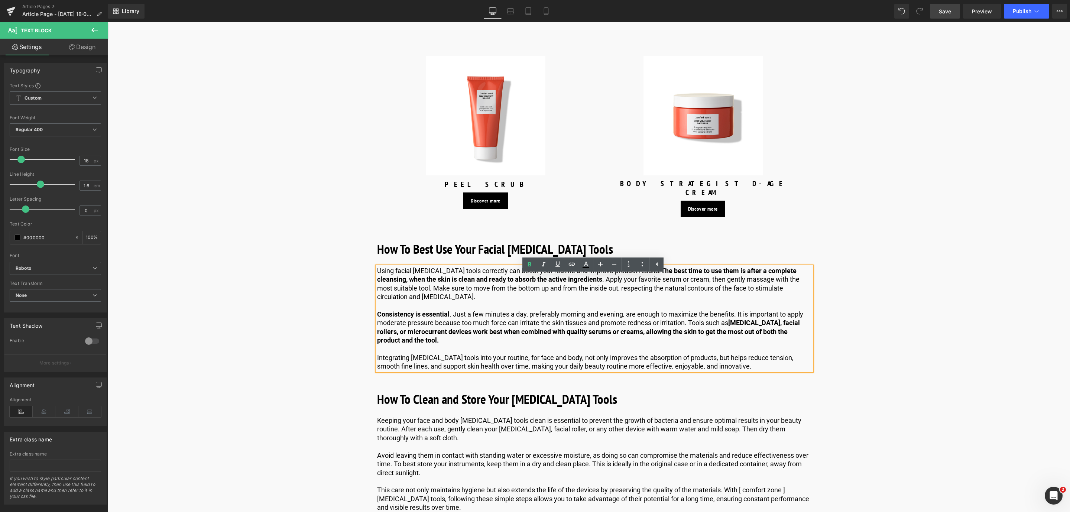
click at [944, 8] on span "Save" at bounding box center [945, 11] width 12 height 8
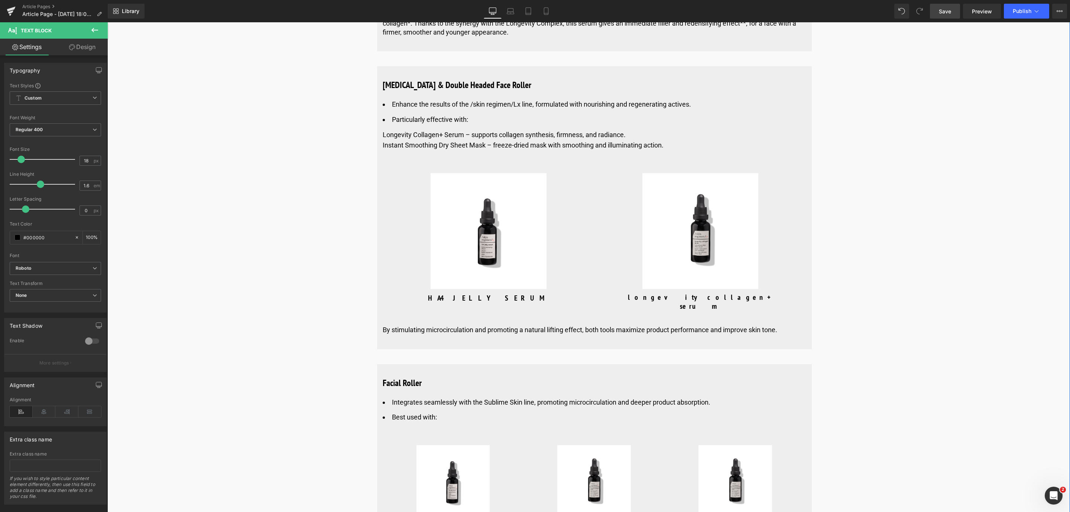
scroll to position [3239, 0]
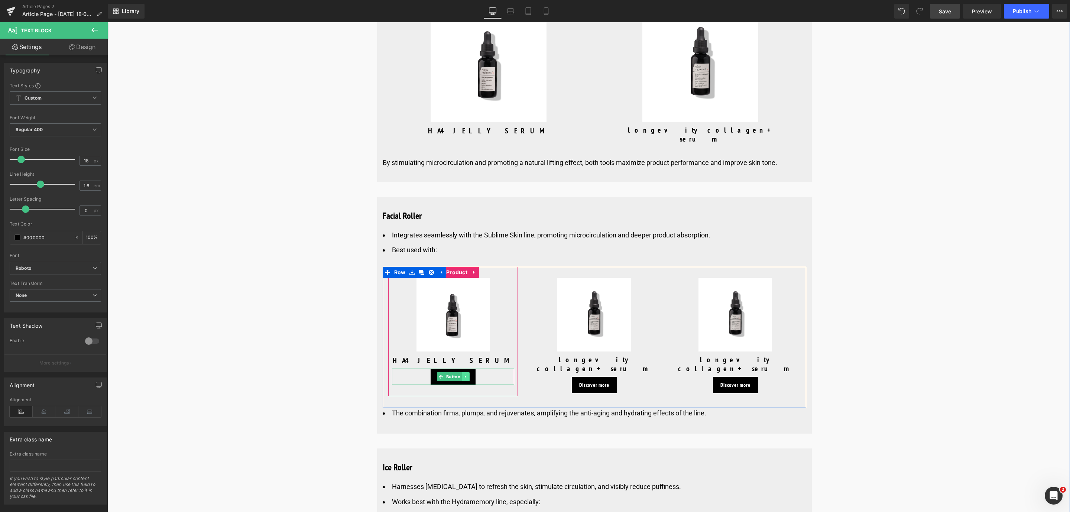
click at [463, 375] on icon at bounding box center [465, 377] width 4 height 4
click at [462, 372] on link at bounding box center [462, 376] width 8 height 9
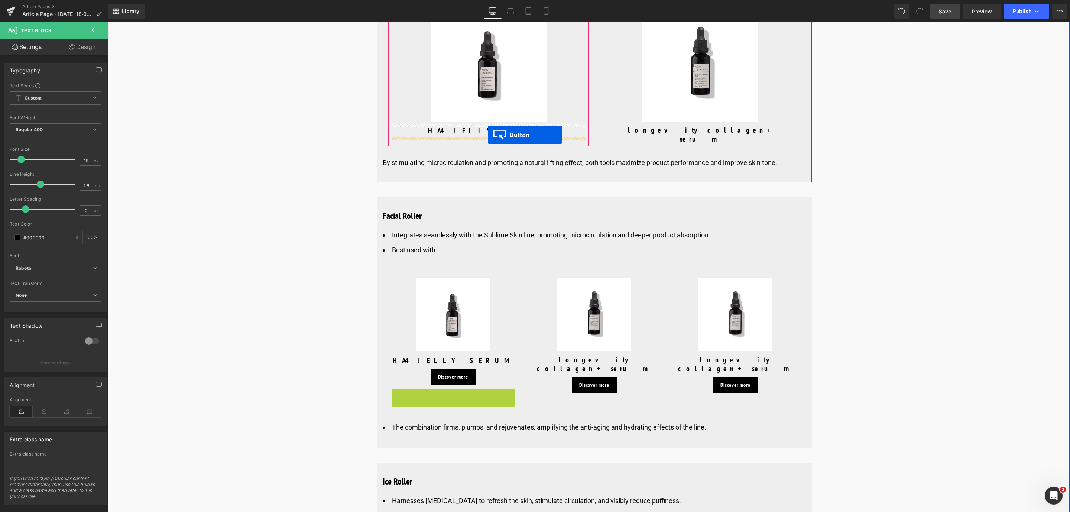
drag, startPoint x: 437, startPoint y: 389, endPoint x: 488, endPoint y: 135, distance: 259.7
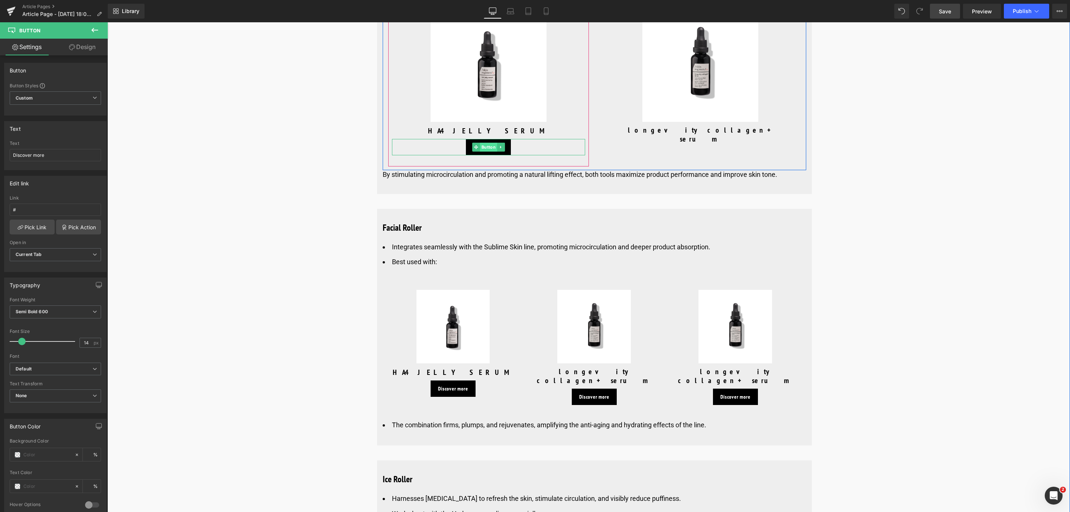
click at [483, 151] on span "Button" at bounding box center [488, 147] width 17 height 9
click at [485, 145] on span "Button" at bounding box center [488, 147] width 17 height 9
click at [42, 206] on input "#" at bounding box center [55, 210] width 91 height 12
paste input "[URL][DOMAIN_NAME]"
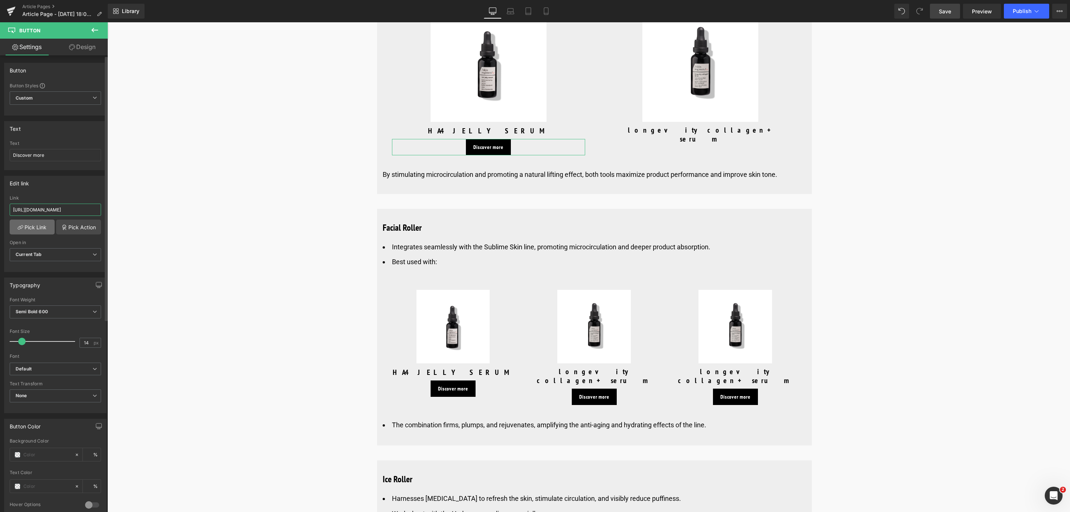
type input "[URL][DOMAIN_NAME]"
click at [36, 232] on link "Pick Link" at bounding box center [32, 227] width 45 height 15
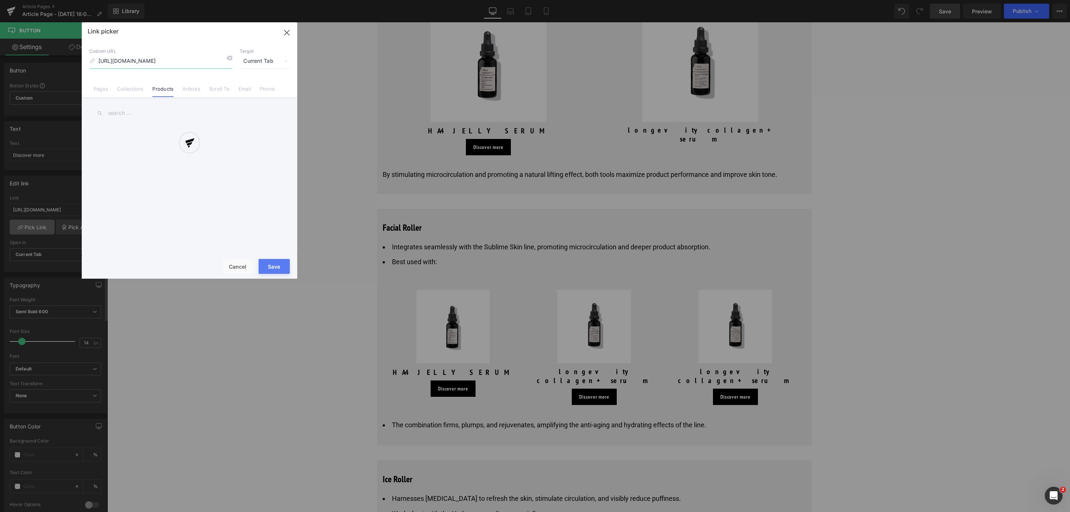
scroll to position [0, 62]
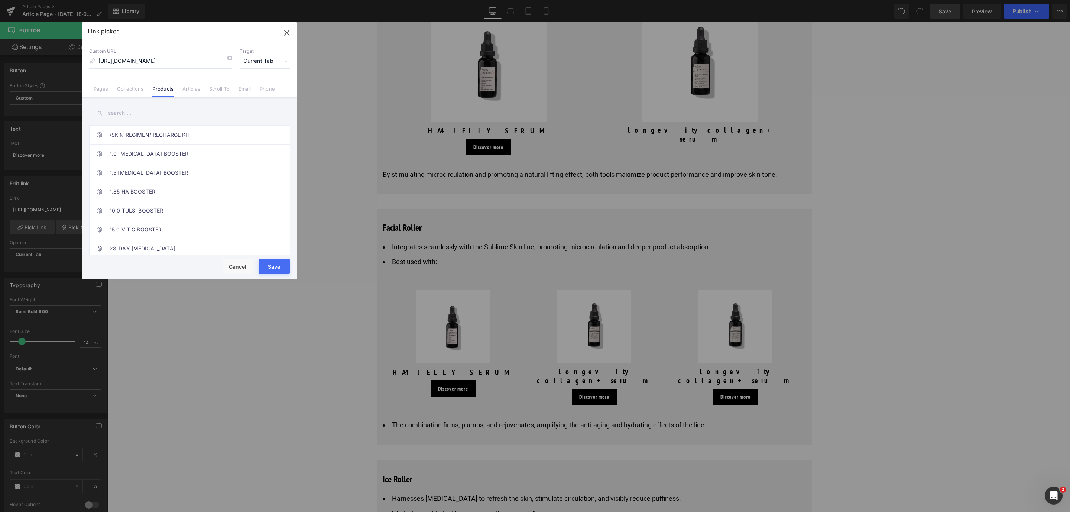
drag, startPoint x: 281, startPoint y: 265, endPoint x: 387, endPoint y: 69, distance: 222.0
click at [281, 265] on button "Save" at bounding box center [274, 266] width 31 height 15
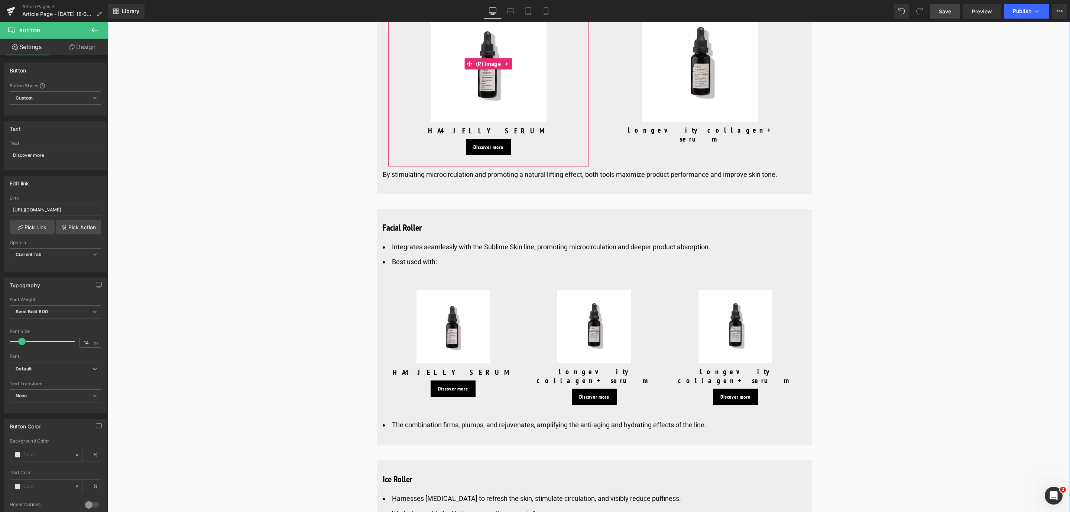
click at [471, 98] on img at bounding box center [489, 64] width 116 height 116
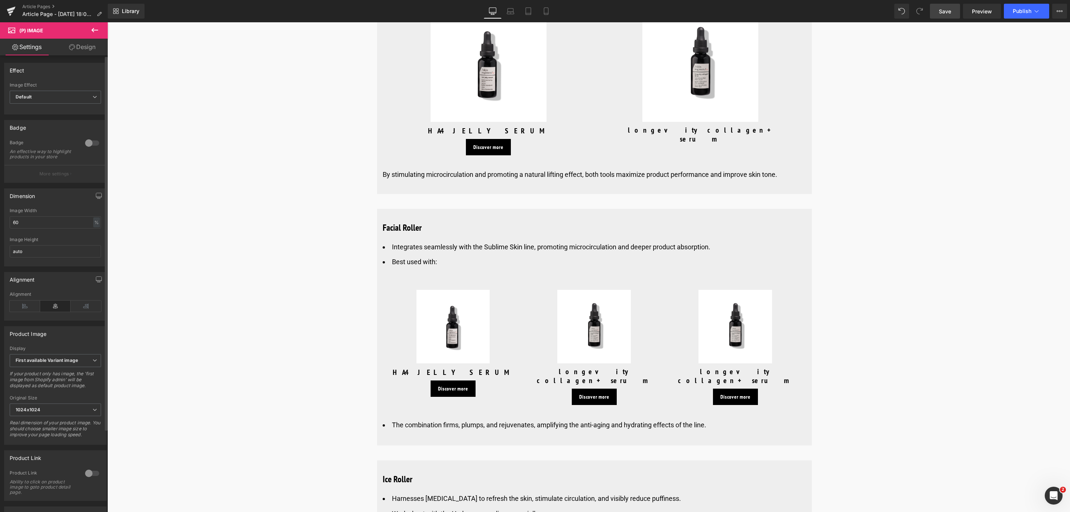
click at [90, 478] on div at bounding box center [92, 473] width 18 height 12
click at [721, 107] on img at bounding box center [701, 64] width 116 height 116
click at [83, 479] on div at bounding box center [92, 473] width 18 height 12
click at [447, 344] on img at bounding box center [454, 327] width 74 height 74
click at [434, 391] on div "Discover more Button" at bounding box center [453, 389] width 123 height 16
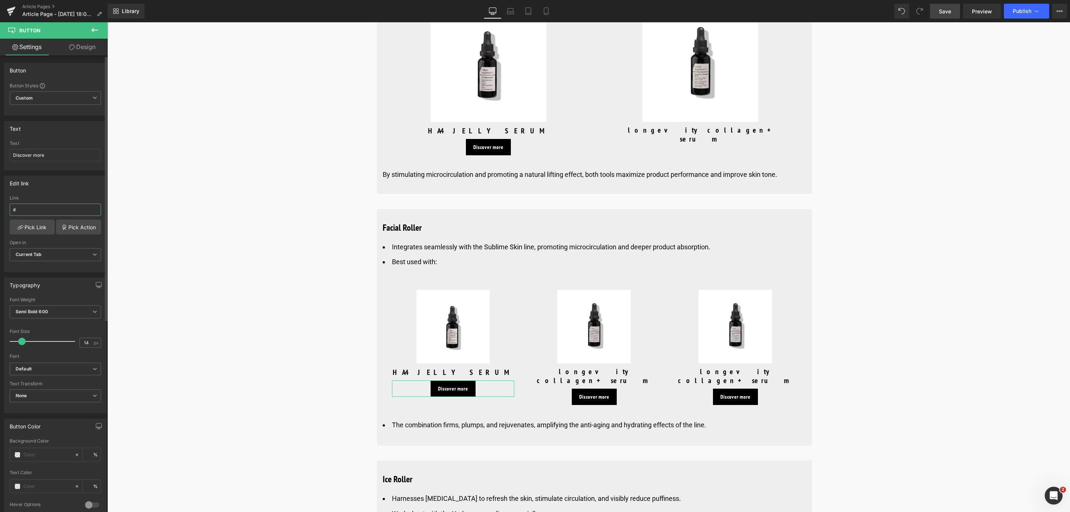
click at [23, 207] on input "#" at bounding box center [55, 210] width 91 height 12
type input "[URL][DOMAIN_NAME]"
click at [27, 229] on link "Pick Link" at bounding box center [32, 227] width 45 height 15
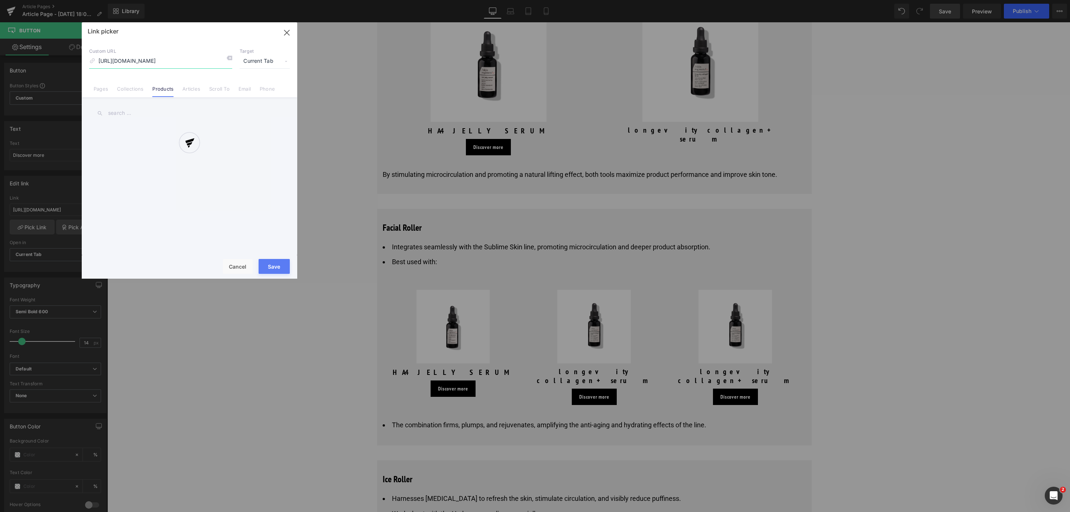
scroll to position [0, 62]
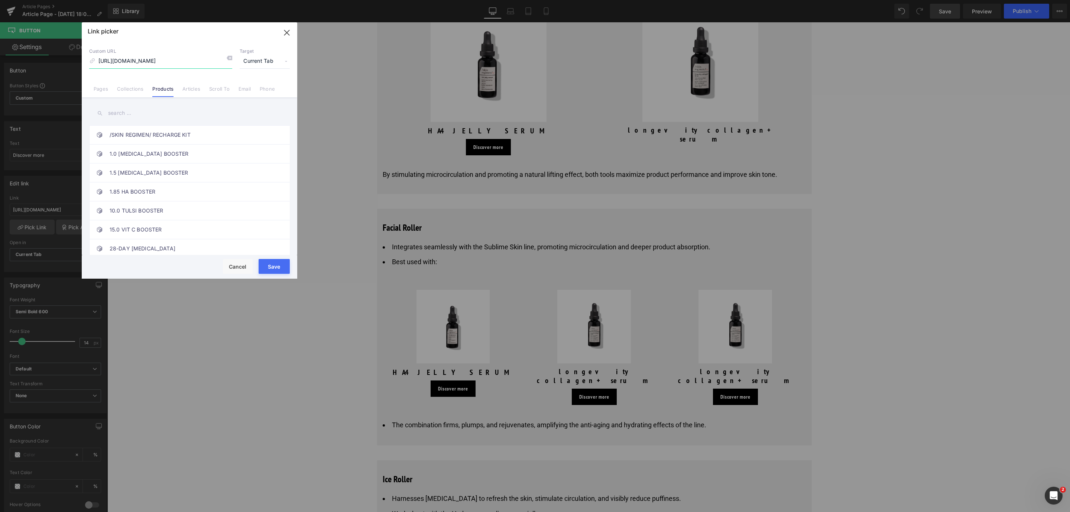
click at [281, 30] on icon "button" at bounding box center [287, 33] width 12 height 12
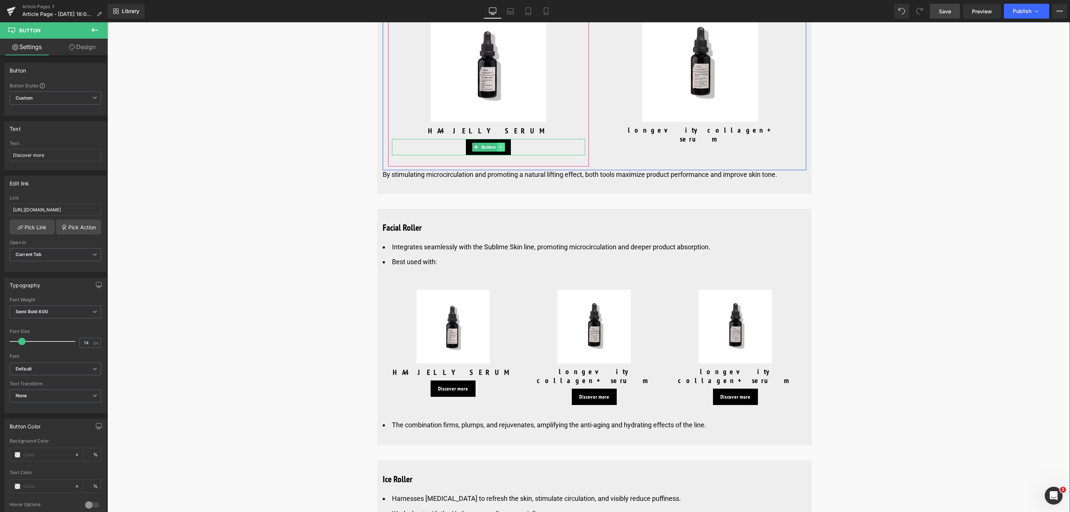
click at [498, 151] on link at bounding box center [501, 147] width 8 height 9
click at [495, 149] on icon at bounding box center [497, 147] width 4 height 4
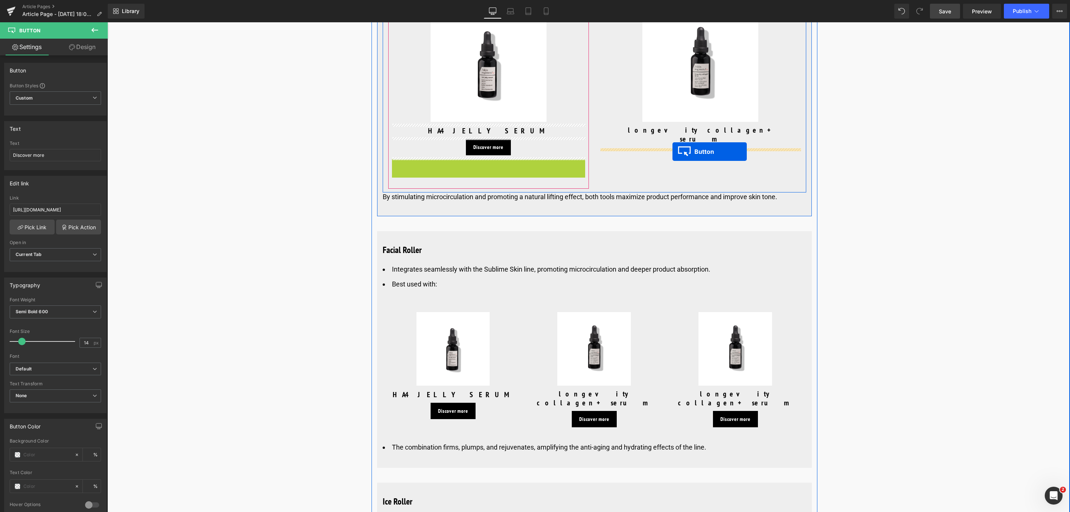
drag, startPoint x: 475, startPoint y: 169, endPoint x: 673, endPoint y: 152, distance: 198.1
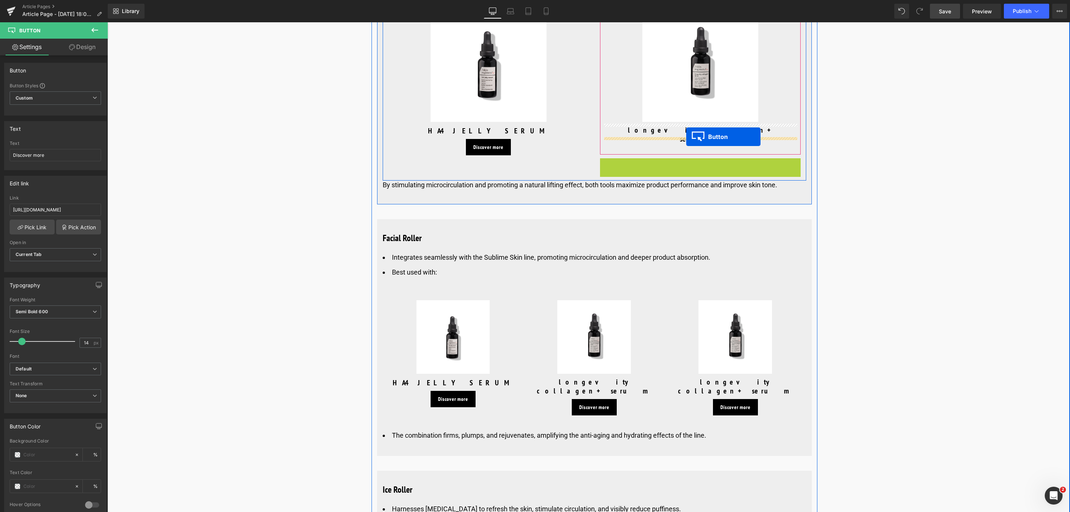
drag, startPoint x: 685, startPoint y: 158, endPoint x: 686, endPoint y: 136, distance: 22.0
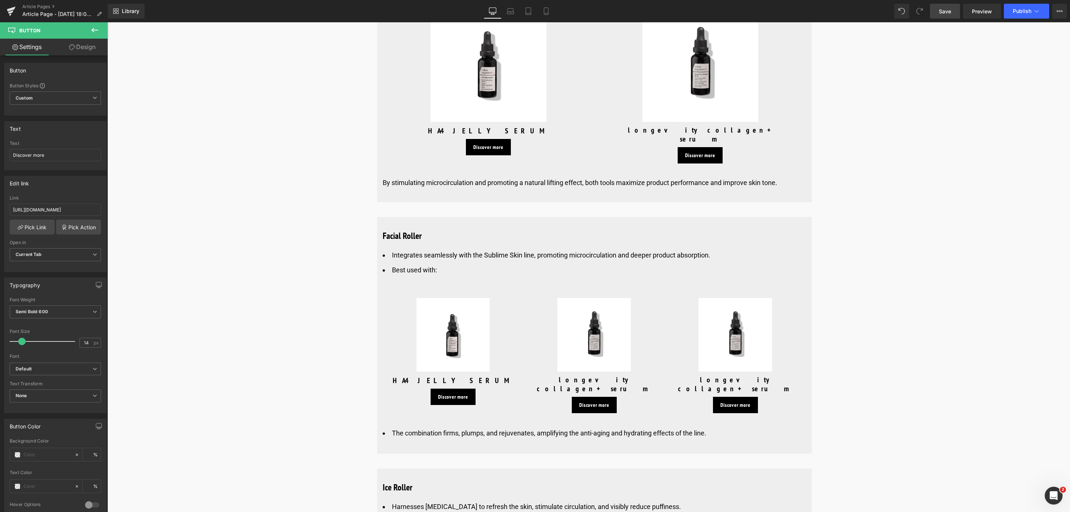
click at [947, 6] on link "Save" at bounding box center [945, 11] width 30 height 15
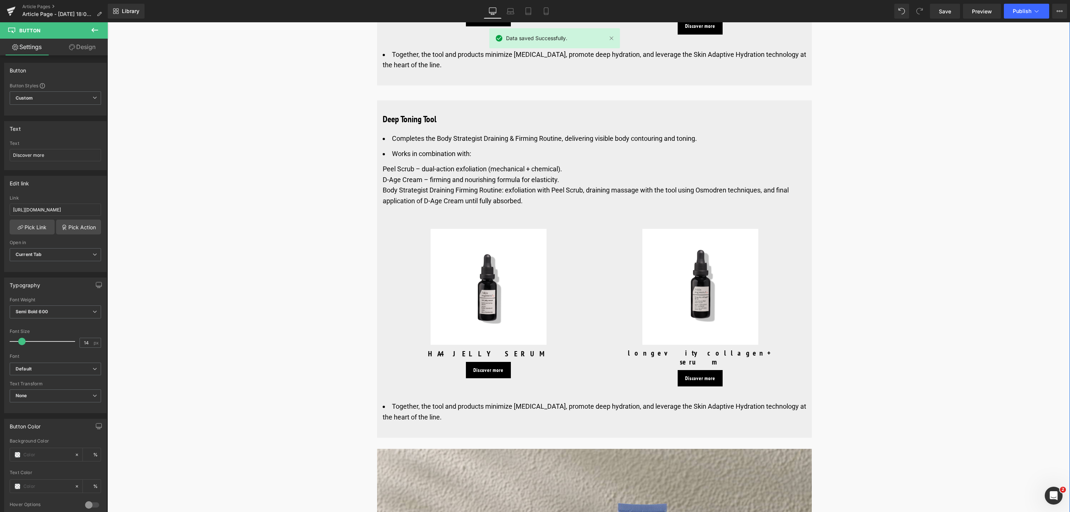
scroll to position [3852, 0]
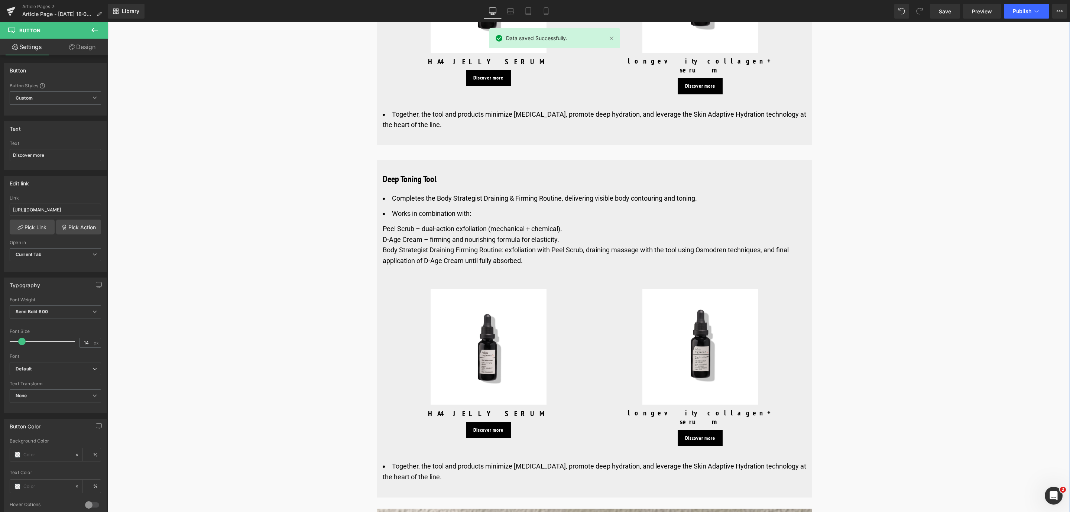
click at [398, 224] on div "Peel Scrub – dual-action exfoliation (mechanical + chemical)." at bounding box center [595, 229] width 424 height 11
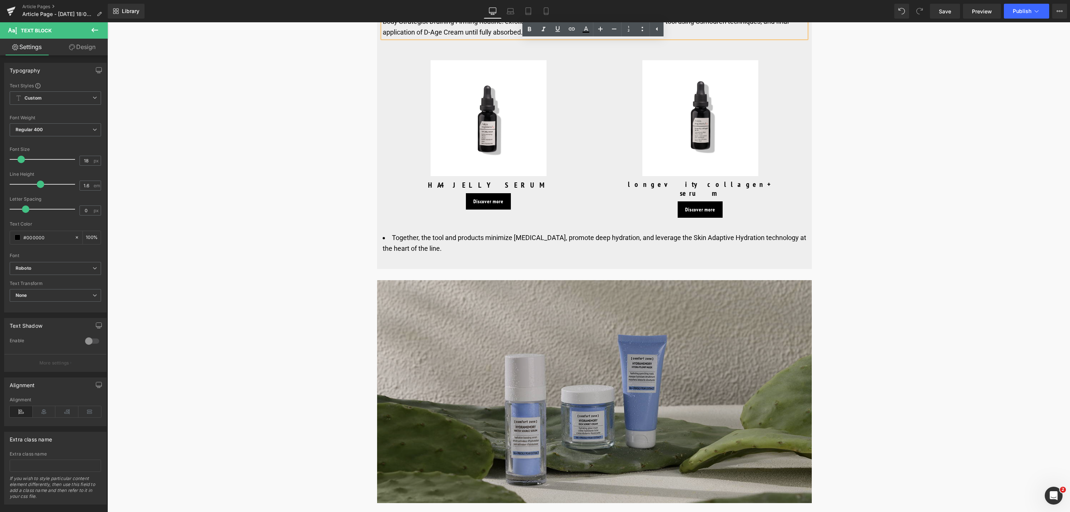
scroll to position [3964, 0]
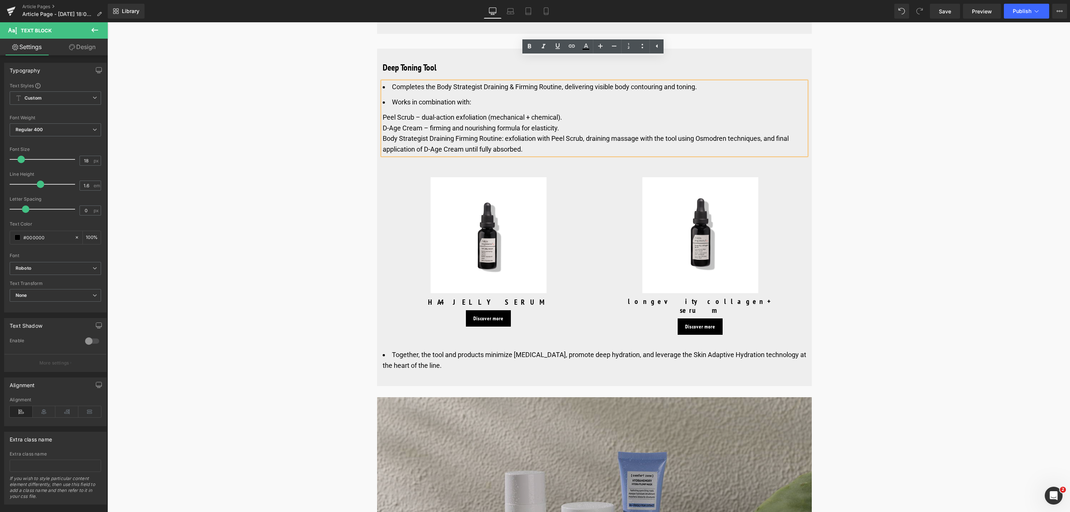
click at [453, 397] on img at bounding box center [594, 508] width 435 height 223
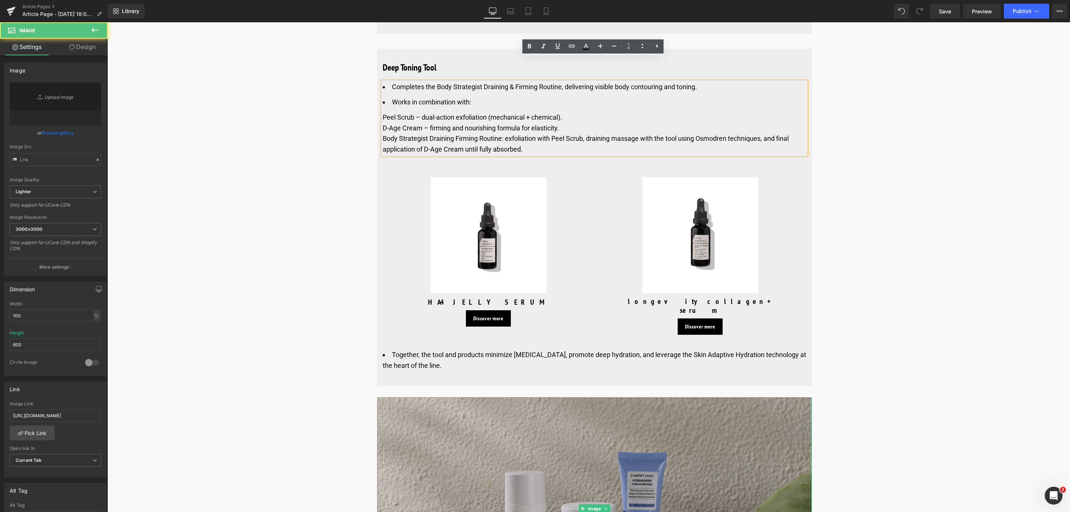
type input "[URL][DOMAIN_NAME]"
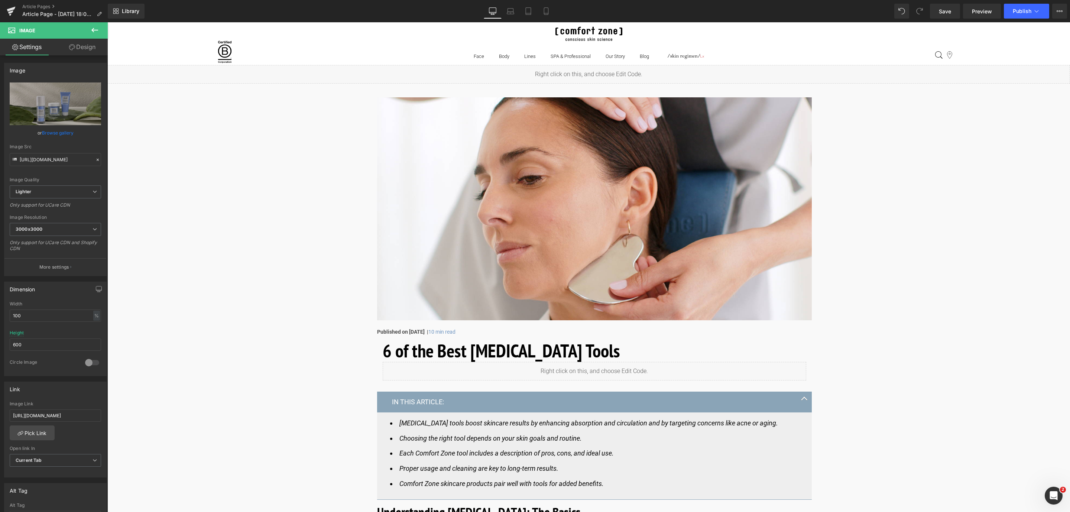
scroll to position [0, 0]
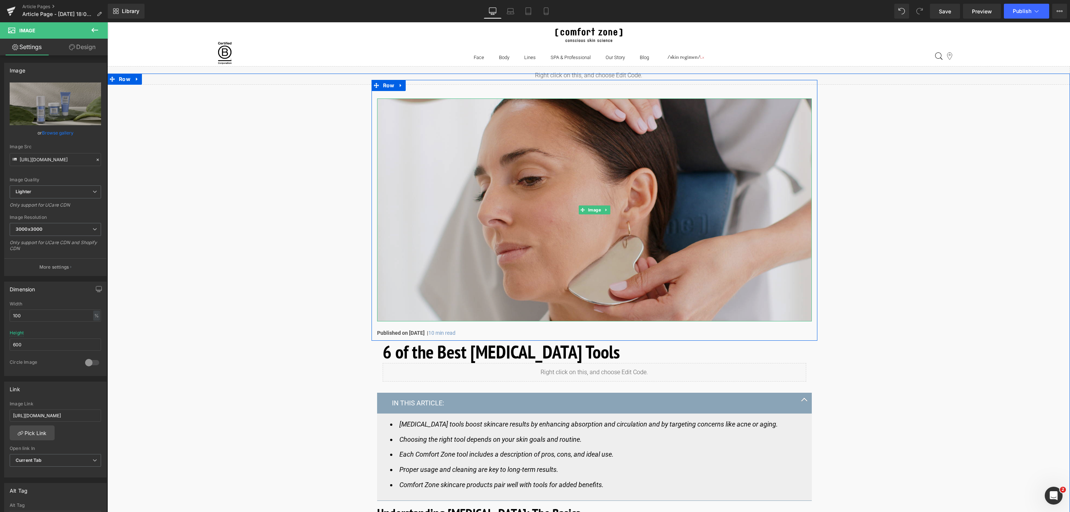
click at [467, 200] on img at bounding box center [594, 209] width 435 height 223
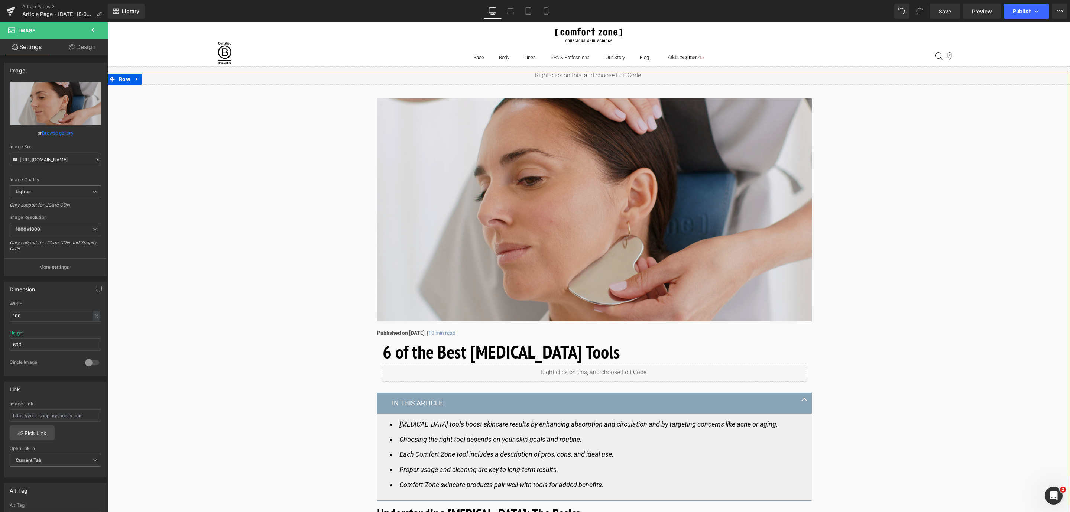
click at [421, 187] on img at bounding box center [594, 209] width 435 height 223
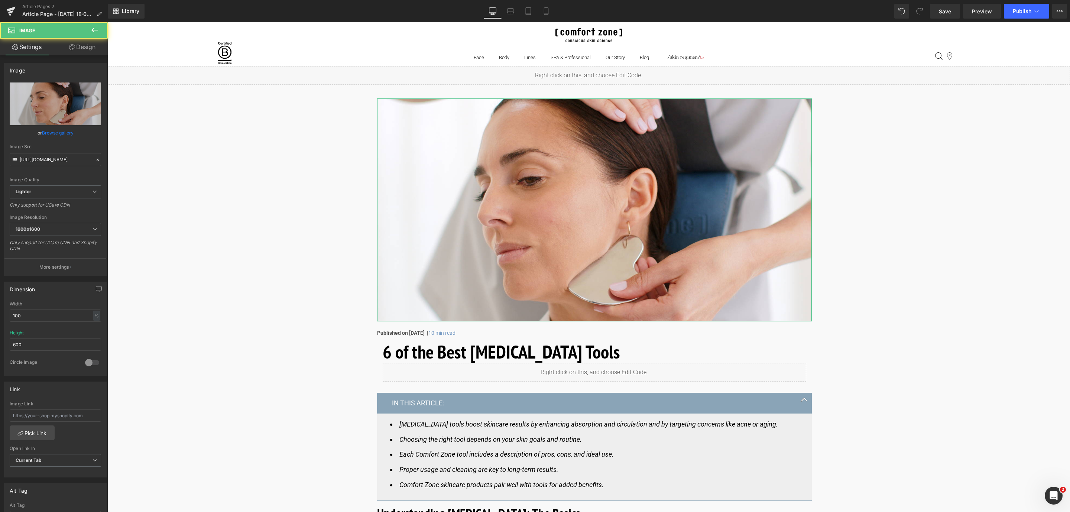
click at [57, 133] on link "Browse gallery" at bounding box center [58, 132] width 32 height 13
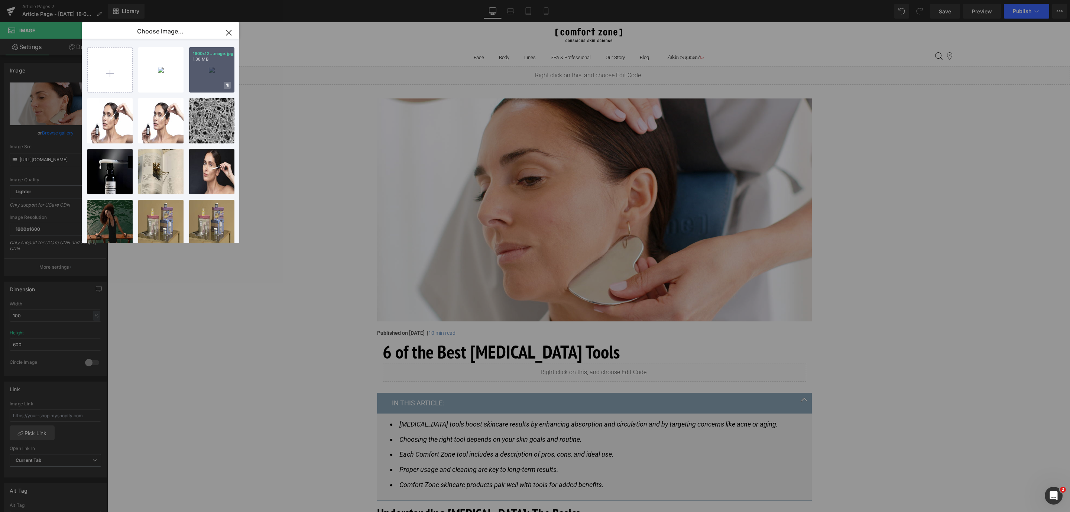
click at [227, 87] on icon at bounding box center [227, 85] width 3 height 5
click at [202, 82] on span "Yes" at bounding box center [202, 85] width 19 height 8
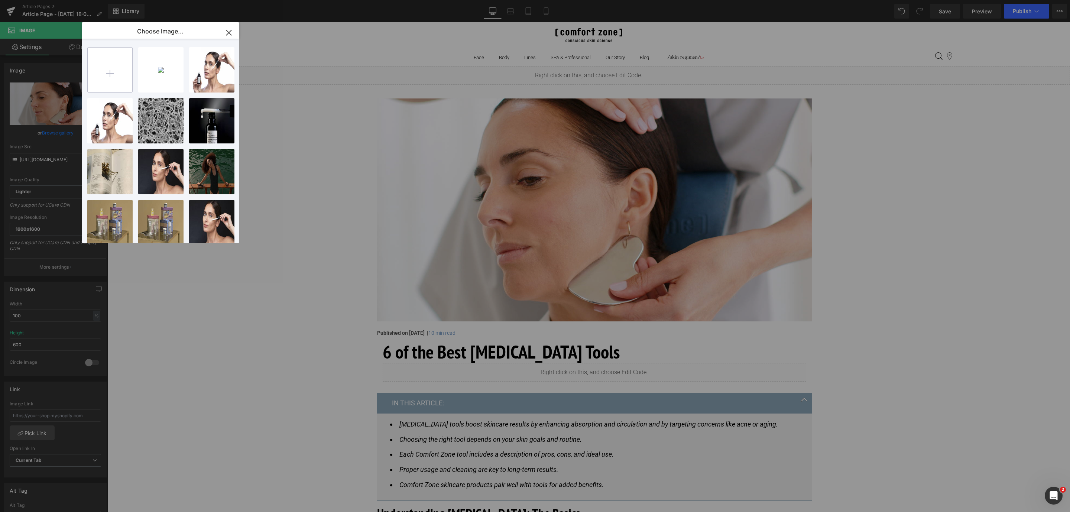
click at [122, 73] on input "file" at bounding box center [110, 70] width 45 height 45
type input "C:\fakepath\1600x1200_skincare tools_hero image.jpg"
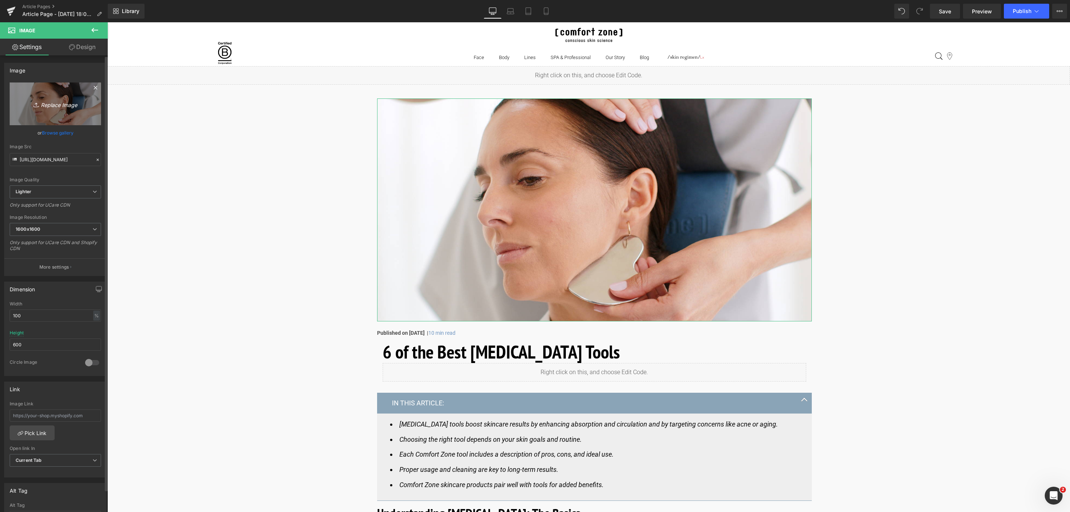
click at [47, 116] on link "Replace Image" at bounding box center [55, 103] width 91 height 43
click at [44, 132] on link "Browse gallery" at bounding box center [58, 132] width 32 height 13
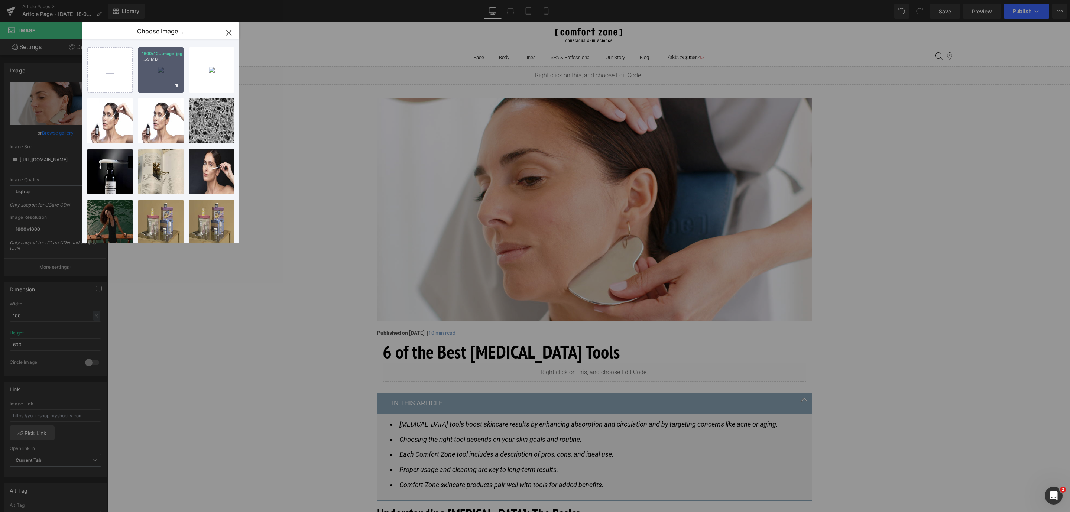
click at [153, 86] on div "1600x12...mage.jpg 1.69 MB" at bounding box center [160, 69] width 45 height 45
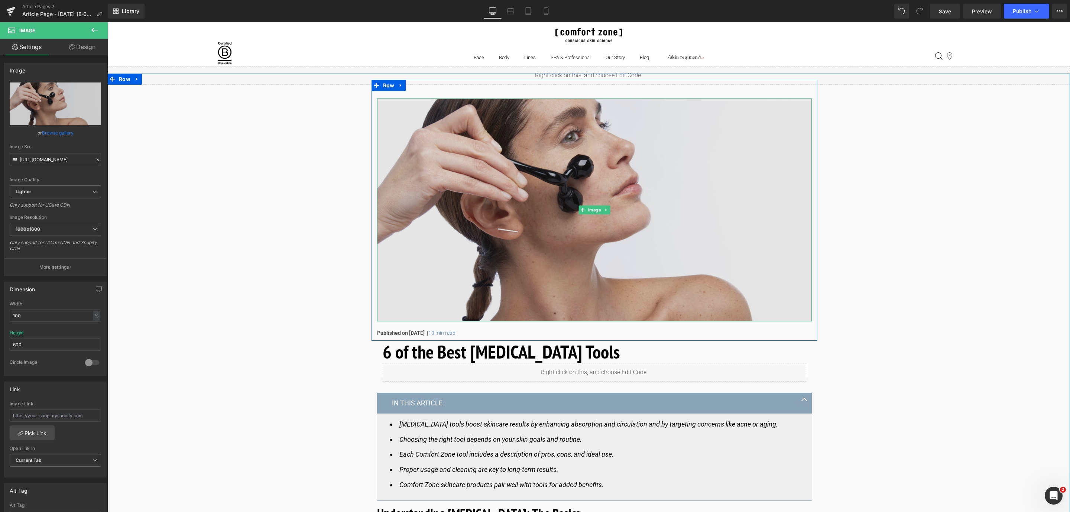
type input "[URL][DOMAIN_NAME]"
click at [460, 224] on img at bounding box center [594, 209] width 435 height 223
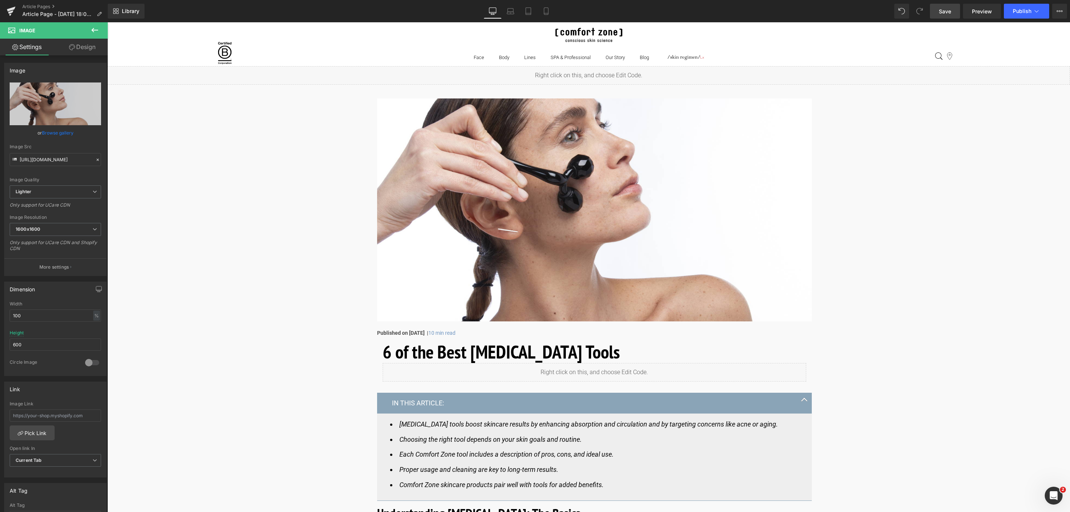
click at [935, 11] on link "Save" at bounding box center [945, 11] width 30 height 15
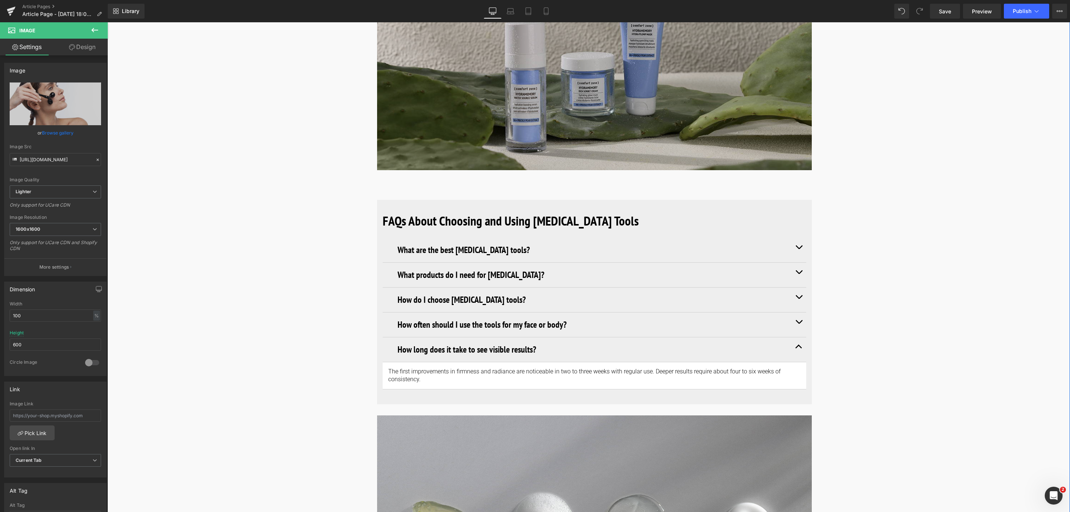
scroll to position [4181, 0]
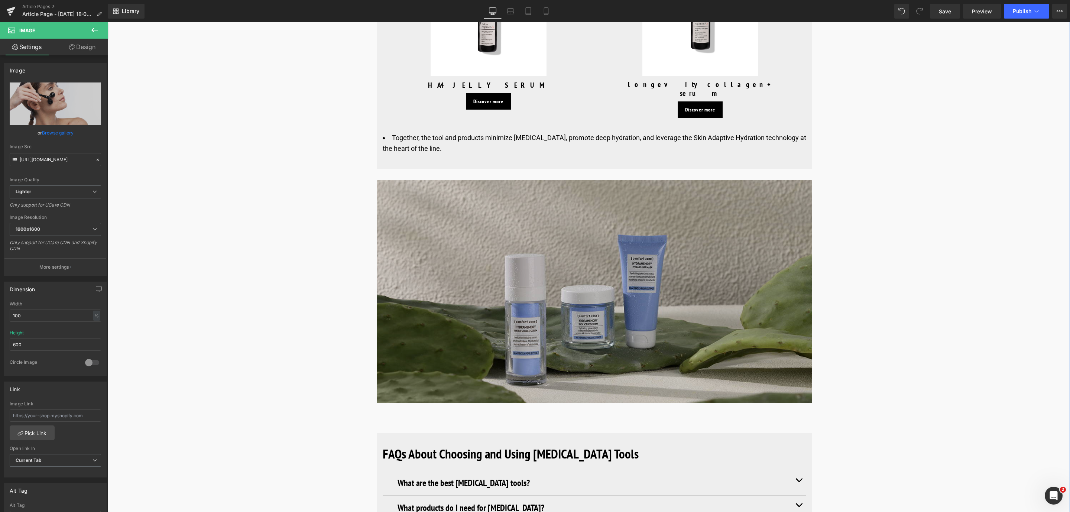
click at [470, 203] on img at bounding box center [594, 291] width 435 height 223
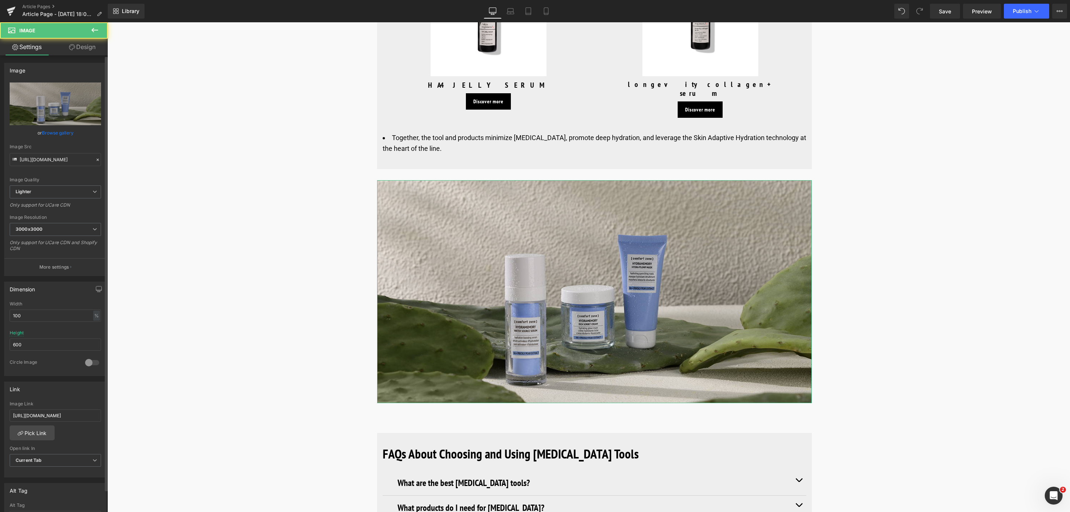
click at [59, 137] on link "Browse gallery" at bounding box center [58, 132] width 32 height 13
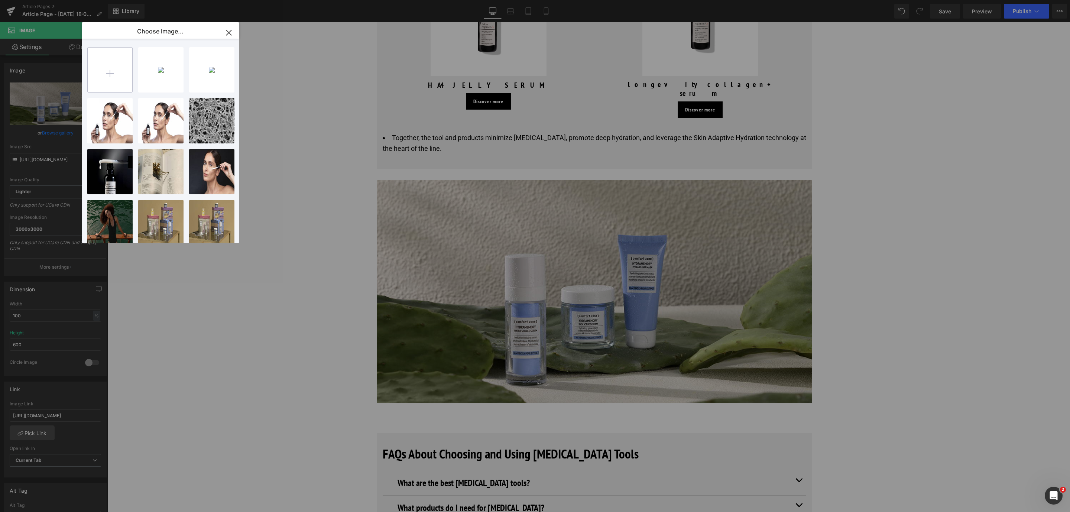
click at [116, 72] on input "file" at bounding box center [110, 70] width 45 height 45
type input "C:\fakepath\1600x1200_skincare tools_closing paragraph.jpg"
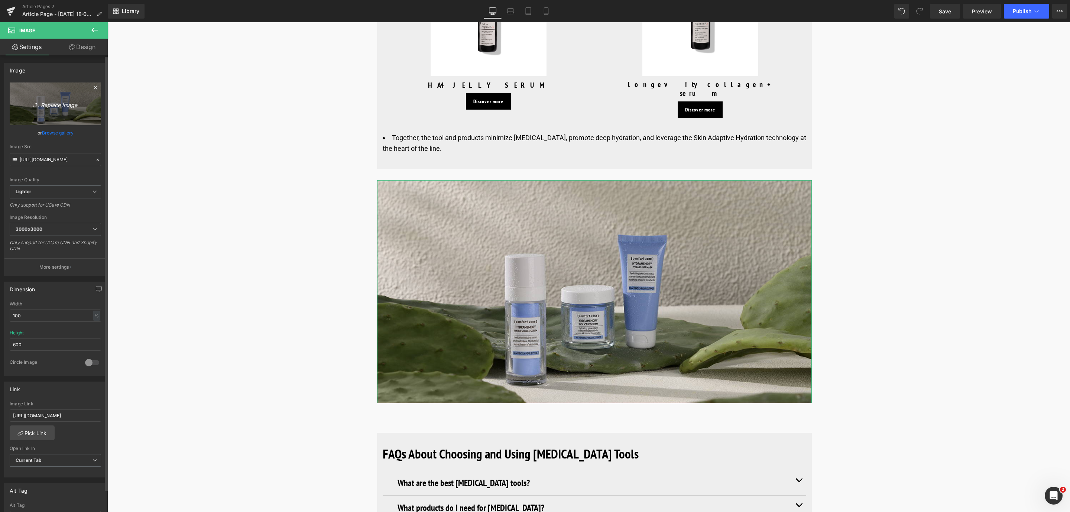
click at [35, 94] on link "Replace Image" at bounding box center [55, 103] width 91 height 43
click at [58, 130] on link "Browse gallery" at bounding box center [58, 132] width 32 height 13
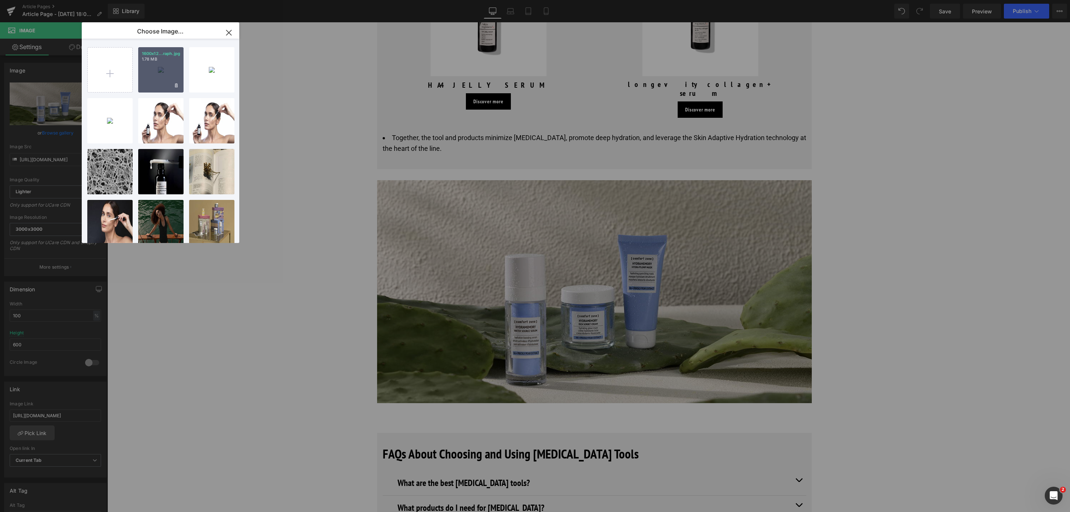
click at [165, 85] on div "1600x12...raph.jpg 1.78 MB" at bounding box center [160, 69] width 45 height 45
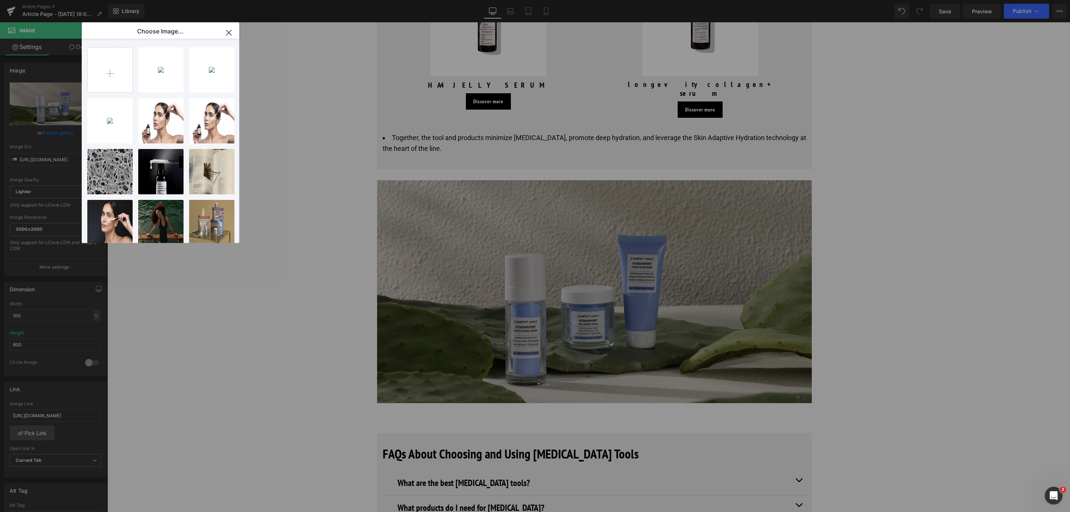
type input "[URL][DOMAIN_NAME]"
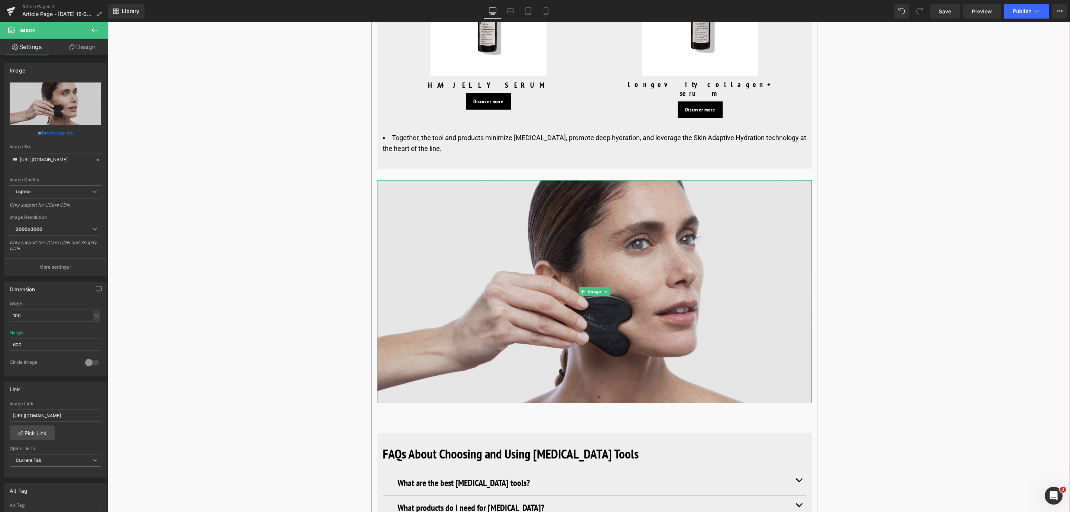
click at [415, 180] on img at bounding box center [594, 291] width 435 height 223
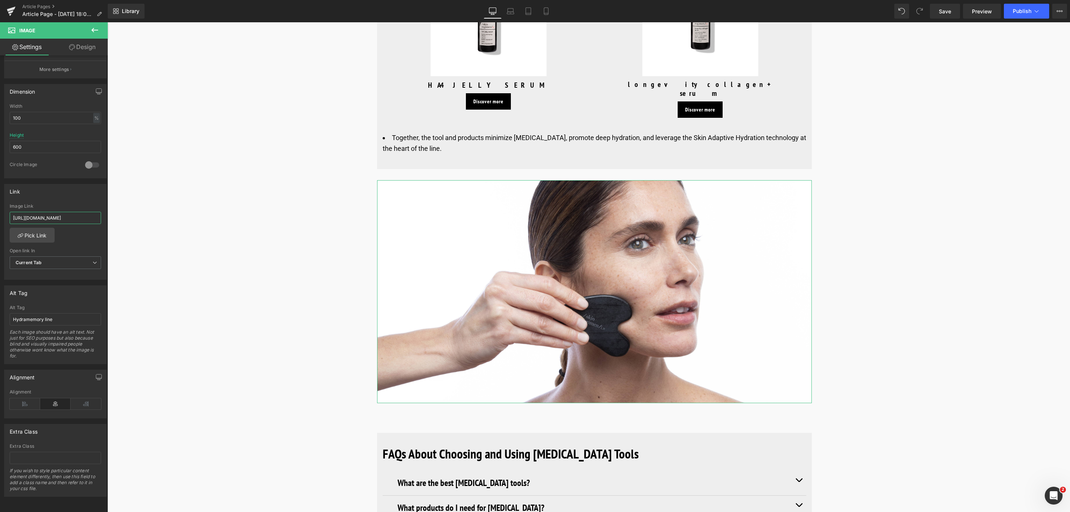
scroll to position [0, 38]
drag, startPoint x: 120, startPoint y: 229, endPoint x: 145, endPoint y: 213, distance: 30.0
click at [958, 12] on link "Save" at bounding box center [945, 11] width 30 height 15
click at [941, 12] on span "Save" at bounding box center [945, 11] width 12 height 8
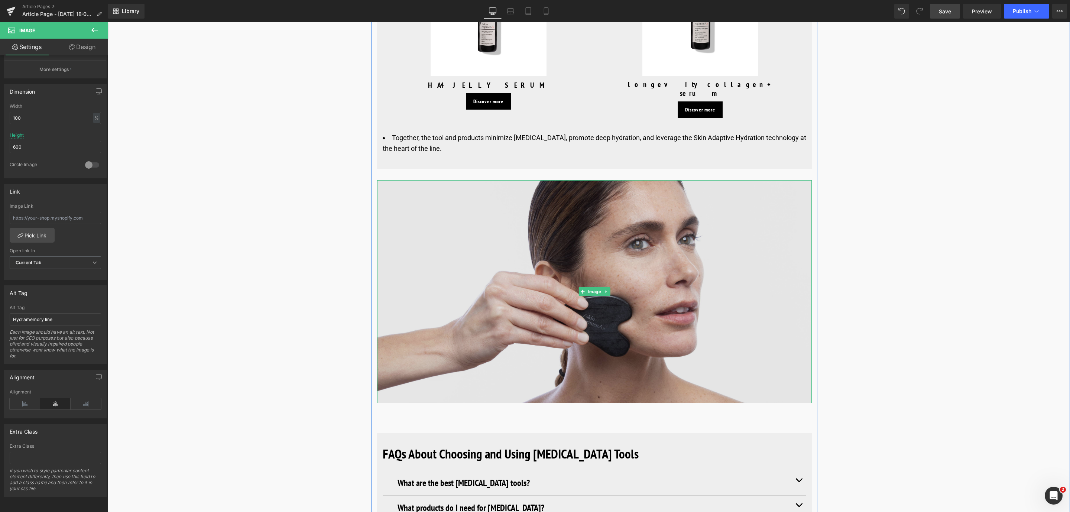
click at [424, 210] on img at bounding box center [594, 291] width 435 height 223
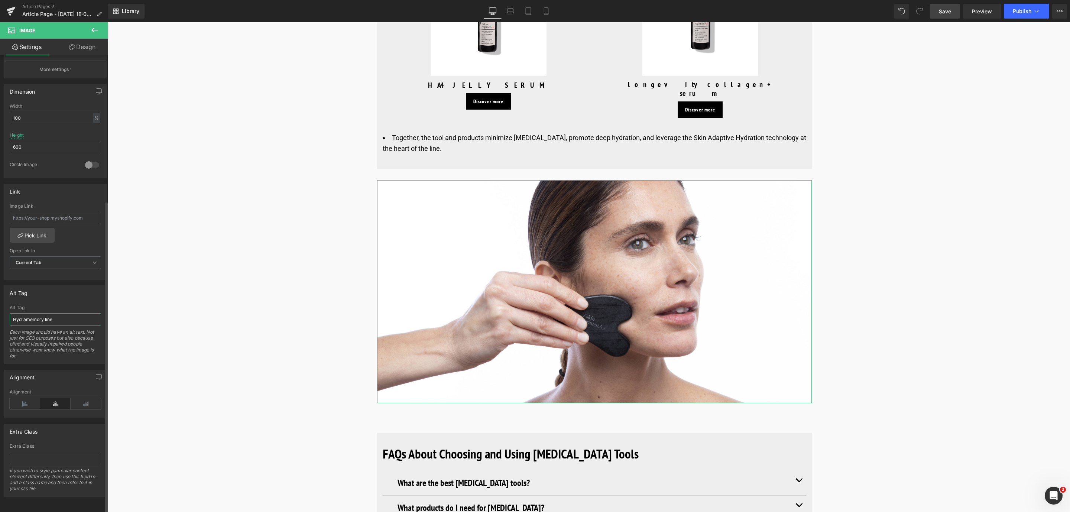
drag, startPoint x: 57, startPoint y: 312, endPoint x: 6, endPoint y: 310, distance: 51.3
click at [6, 310] on div "Hydramemory line Alt Tag Hydramemory line Each image should have an alt text. N…" at bounding box center [55, 334] width 102 height 59
type input "Model using [MEDICAL_DATA]"
click at [945, 14] on span "Save" at bounding box center [945, 11] width 12 height 8
click at [524, 319] on img at bounding box center [594, 291] width 435 height 223
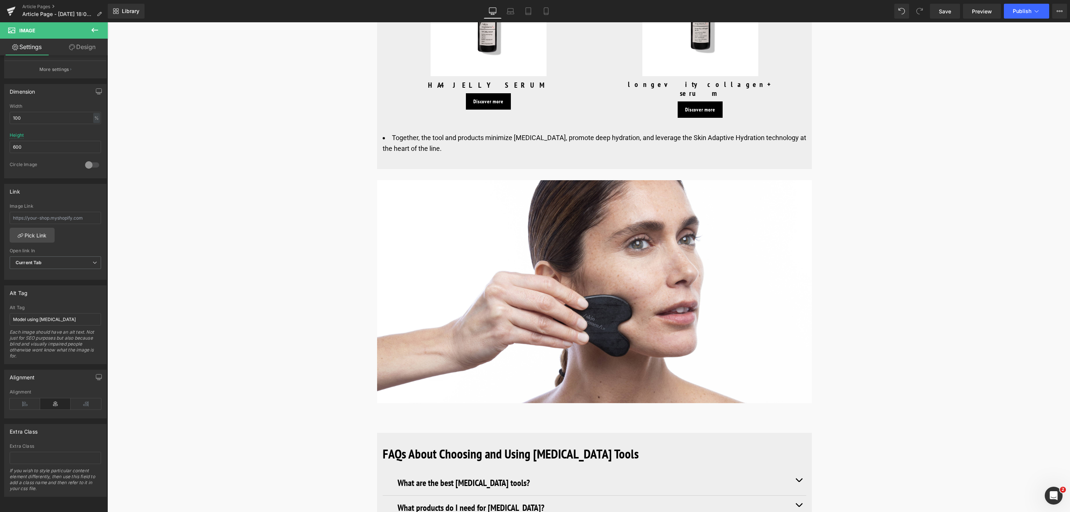
click at [405, 265] on img at bounding box center [594, 291] width 435 height 223
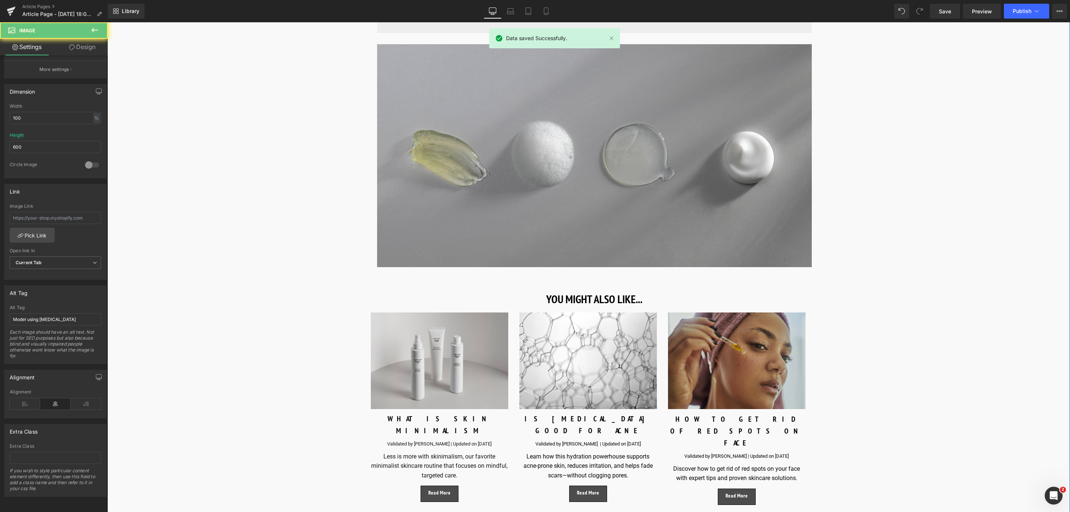
scroll to position [4794, 0]
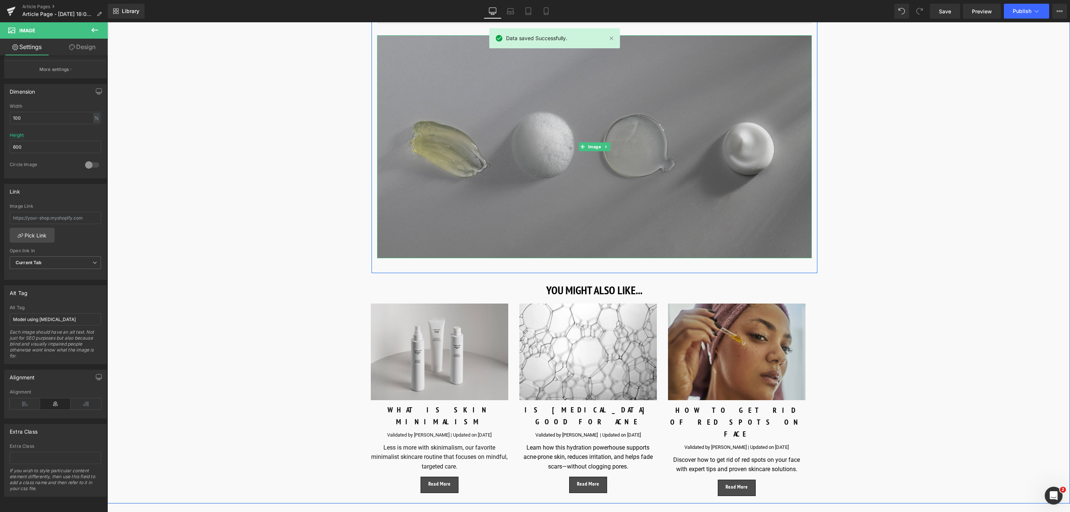
click at [549, 162] on img at bounding box center [594, 146] width 435 height 223
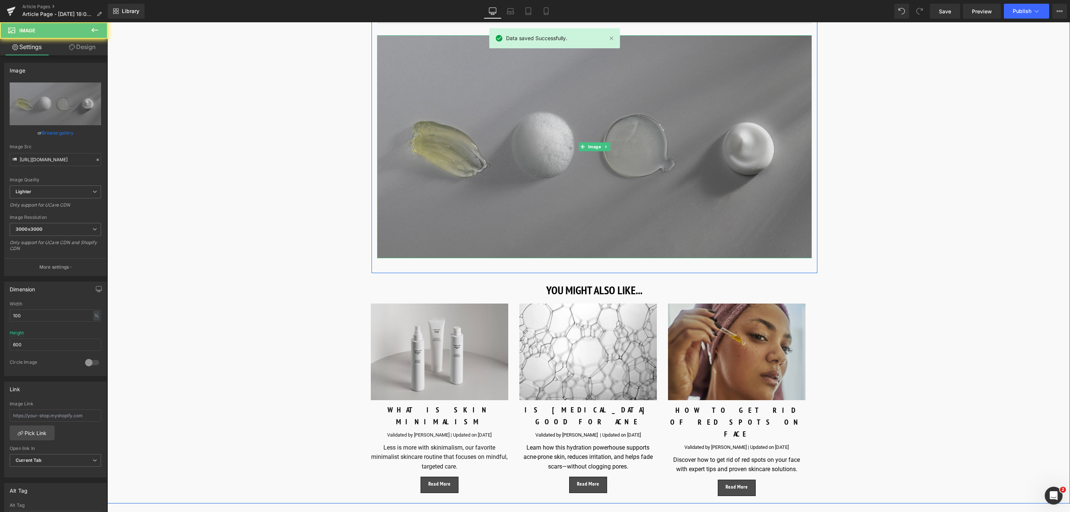
click at [602, 111] on img at bounding box center [594, 146] width 435 height 223
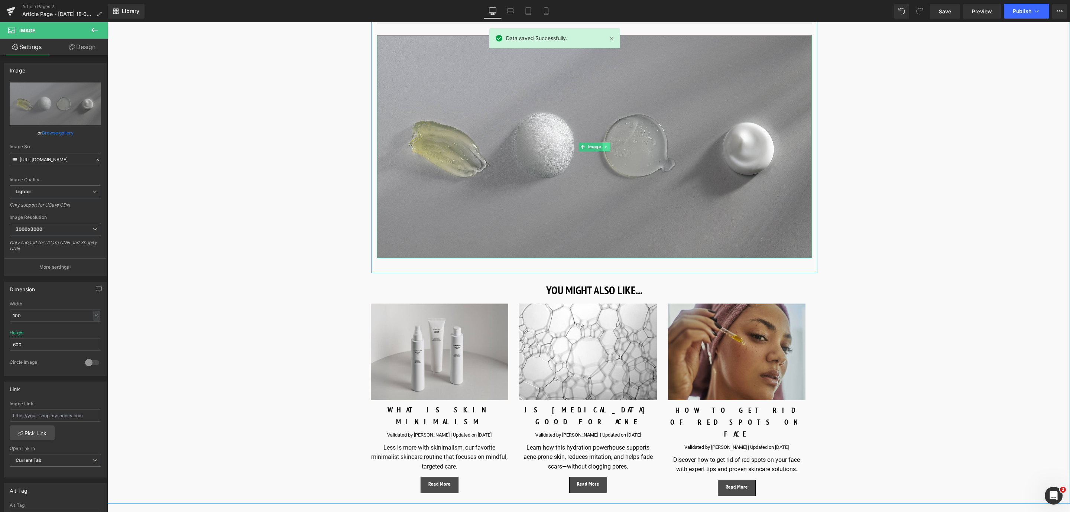
click at [605, 145] on icon at bounding box center [606, 147] width 4 height 4
click at [606, 142] on link at bounding box center [610, 146] width 8 height 9
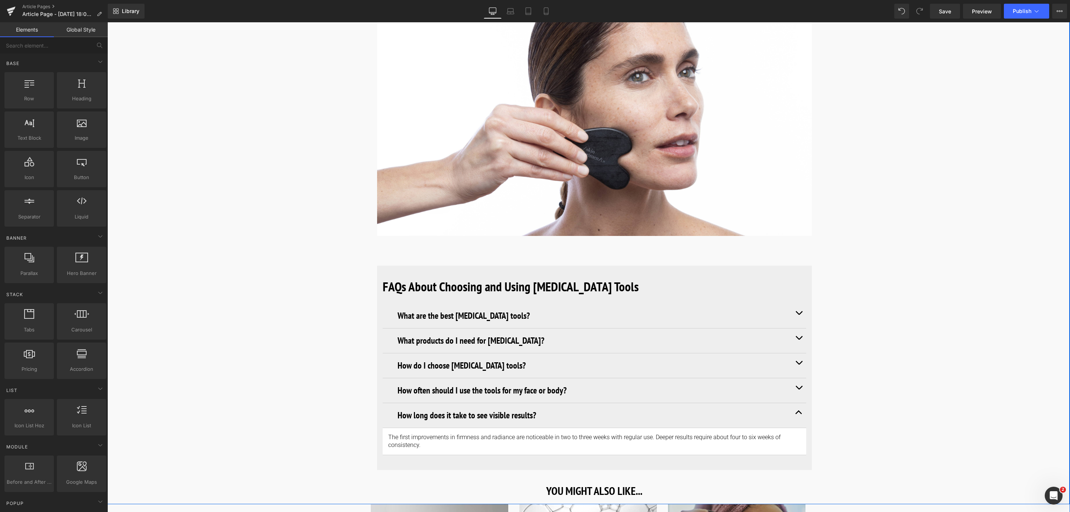
scroll to position [4627, 0]
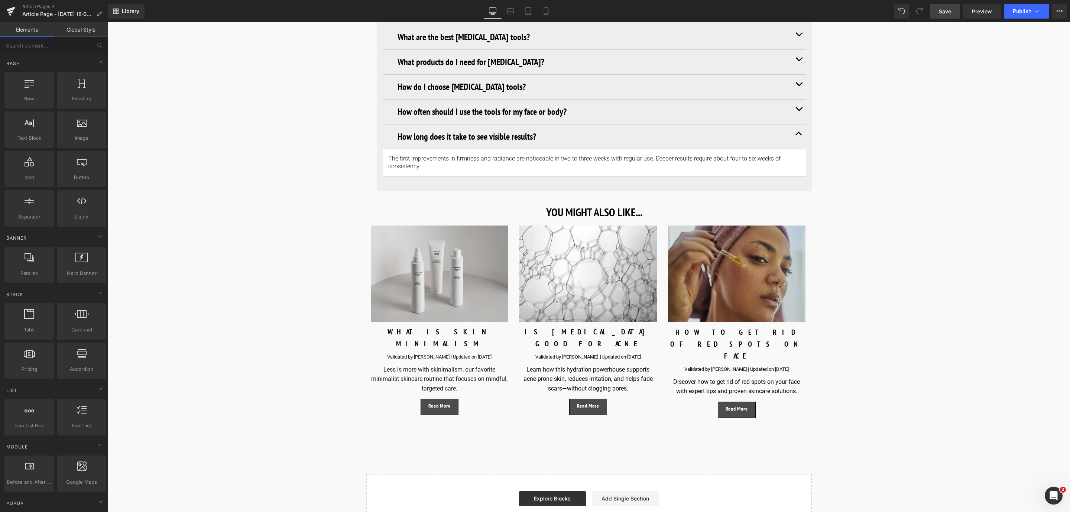
click at [941, 14] on span "Save" at bounding box center [945, 11] width 12 height 8
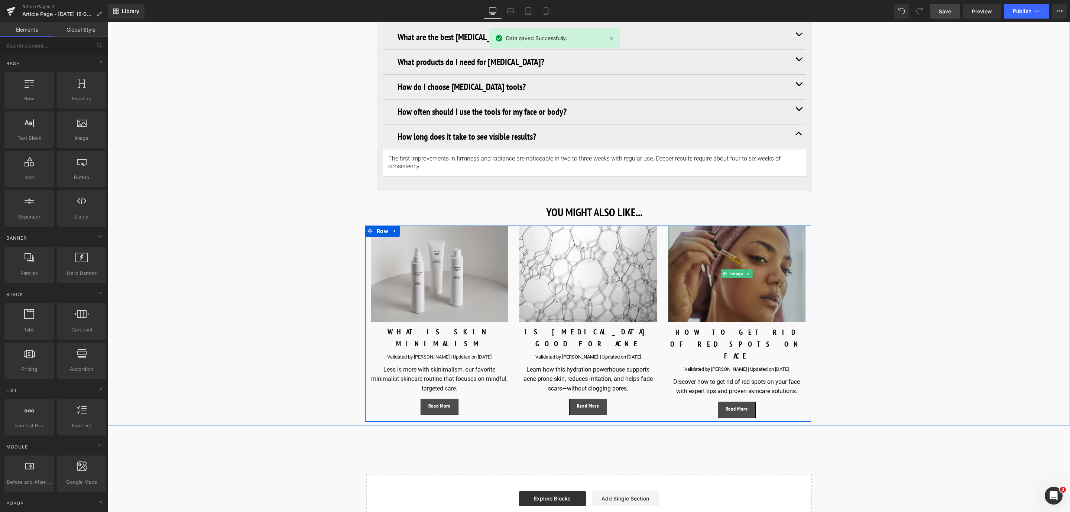
click at [703, 226] on img at bounding box center [736, 274] width 137 height 97
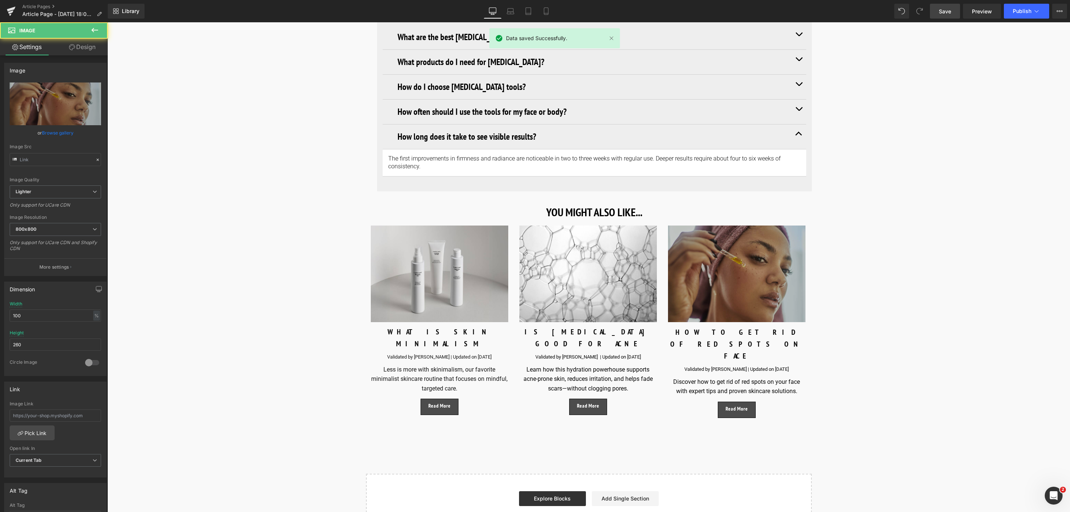
type input "[URL][DOMAIN_NAME]"
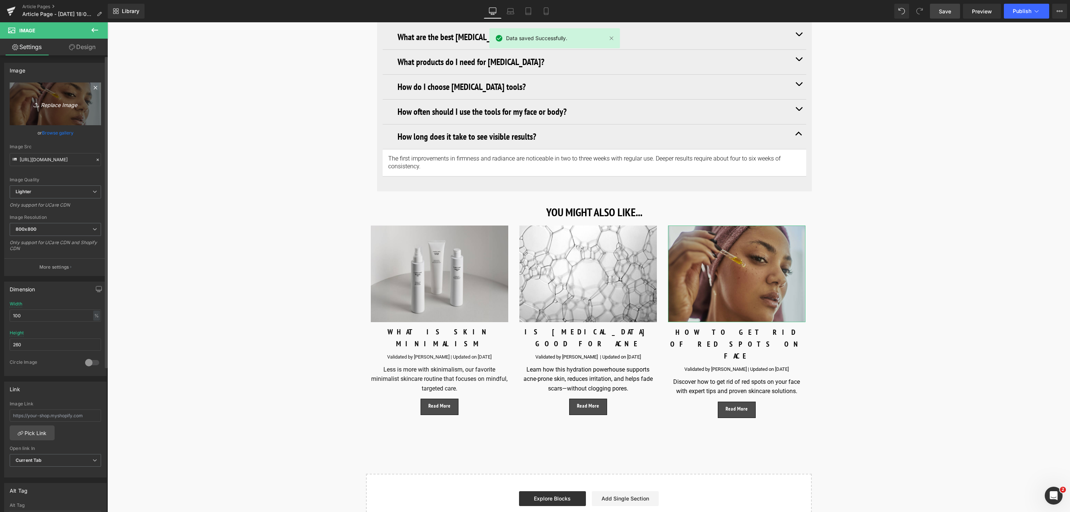
click at [59, 109] on icon "Replace Image" at bounding box center [55, 103] width 59 height 9
type input "C:\fakepath\1200X800_final block 3_skincare tools.jpg"
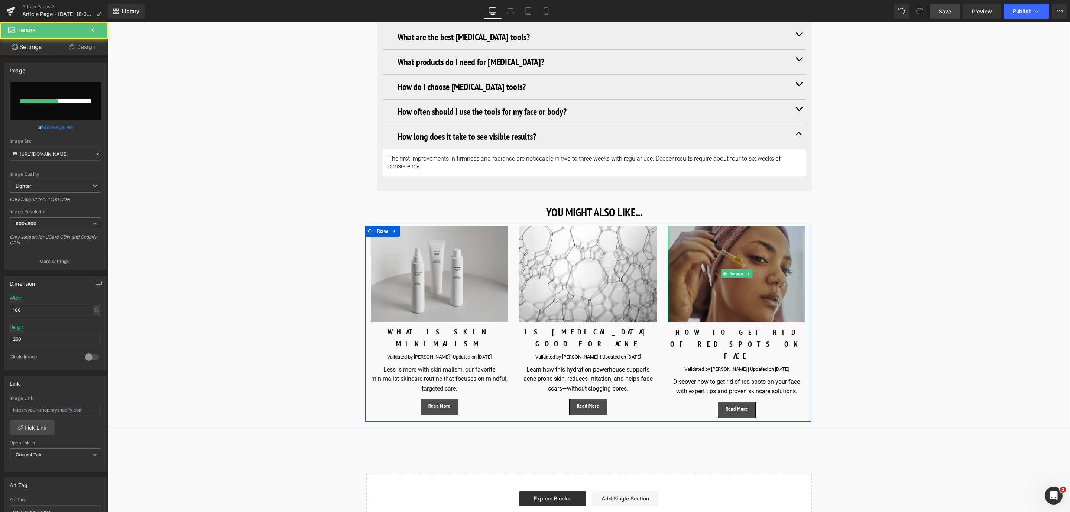
click at [751, 280] on img at bounding box center [736, 274] width 137 height 97
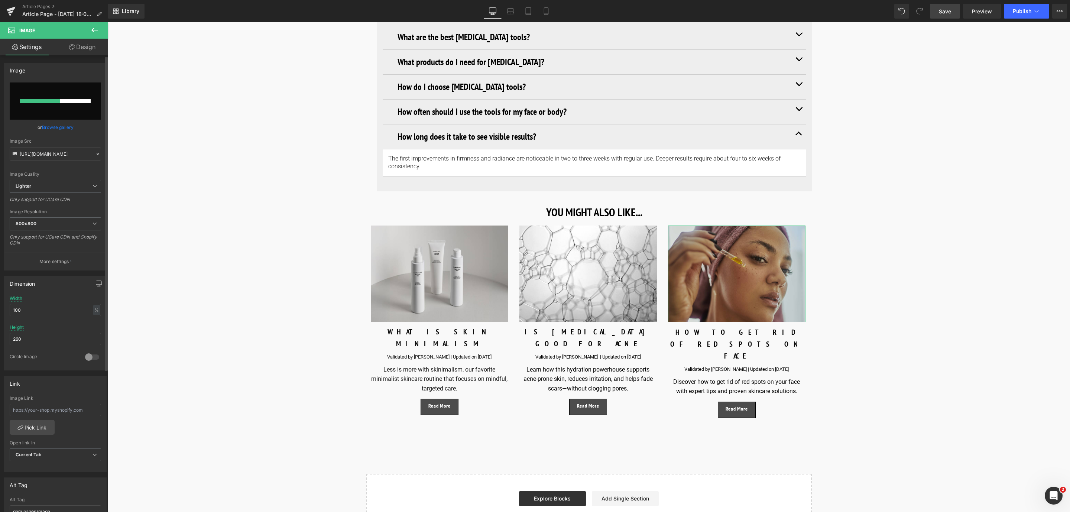
click at [72, 124] on div "or Browse gallery" at bounding box center [55, 127] width 91 height 8
click at [57, 132] on link "Browse gallery" at bounding box center [58, 127] width 32 height 13
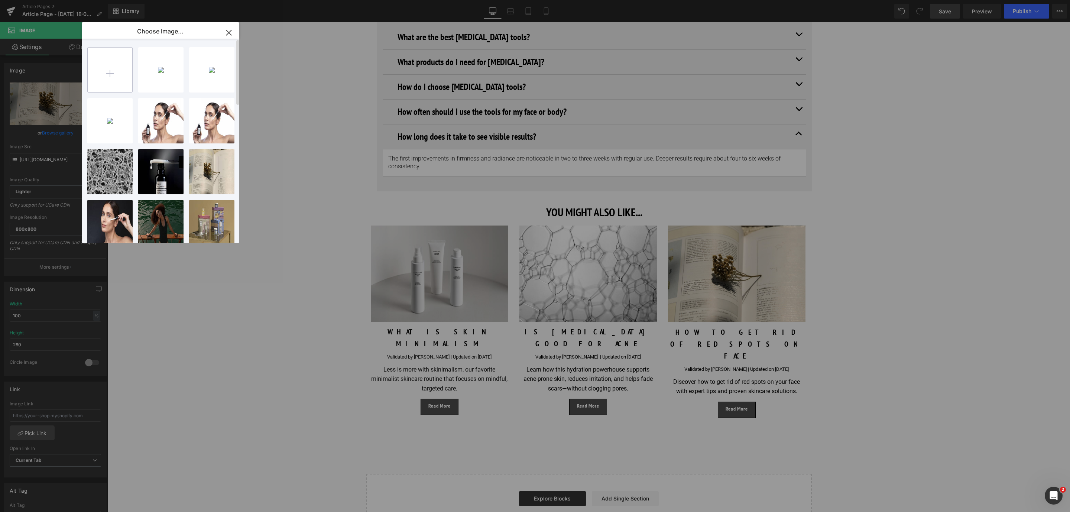
type input "[URL][DOMAIN_NAME]"
click at [118, 89] on input "file" at bounding box center [110, 70] width 45 height 45
type input "C:\fakepath\1200X800_final block 3_skincare tools.jpg"
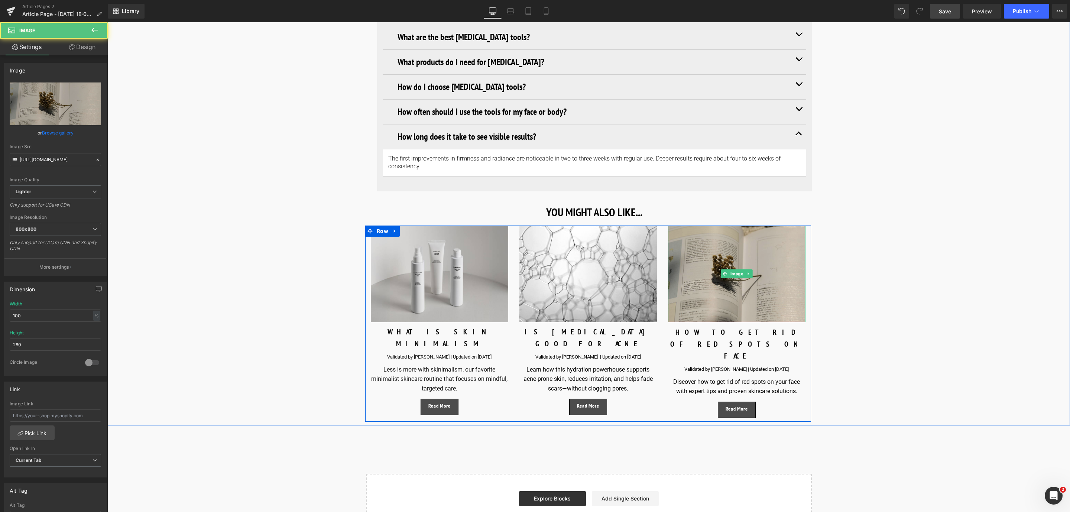
click at [697, 261] on img at bounding box center [736, 274] width 137 height 97
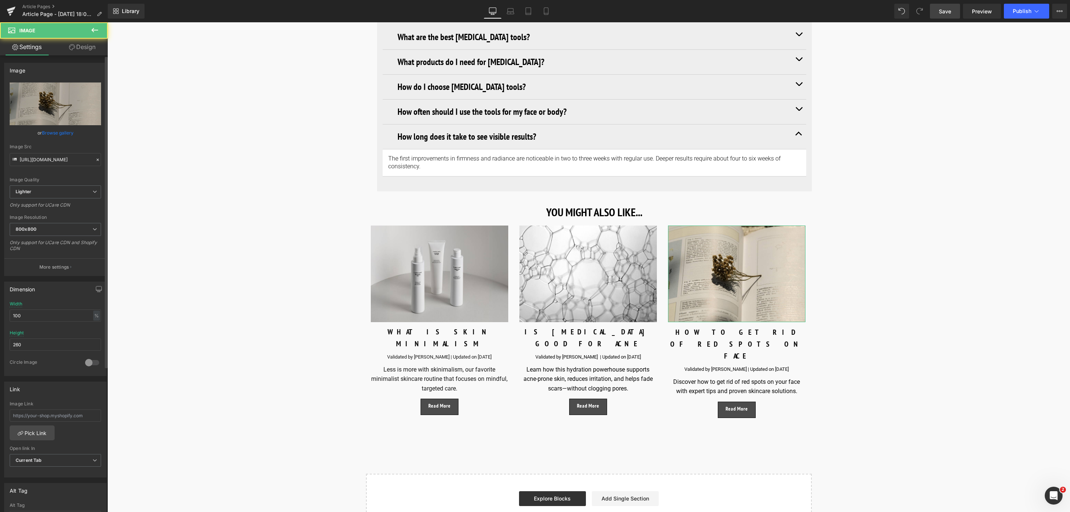
click at [58, 137] on link "Browse gallery" at bounding box center [58, 132] width 32 height 13
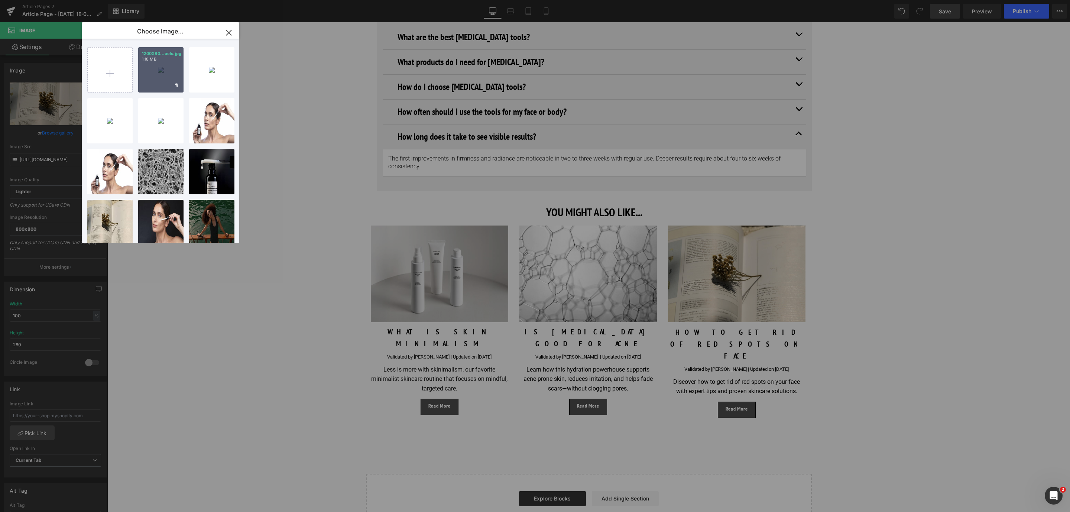
click at [149, 68] on div "1200X80...ools.jpg 1.18 MB" at bounding box center [160, 69] width 45 height 45
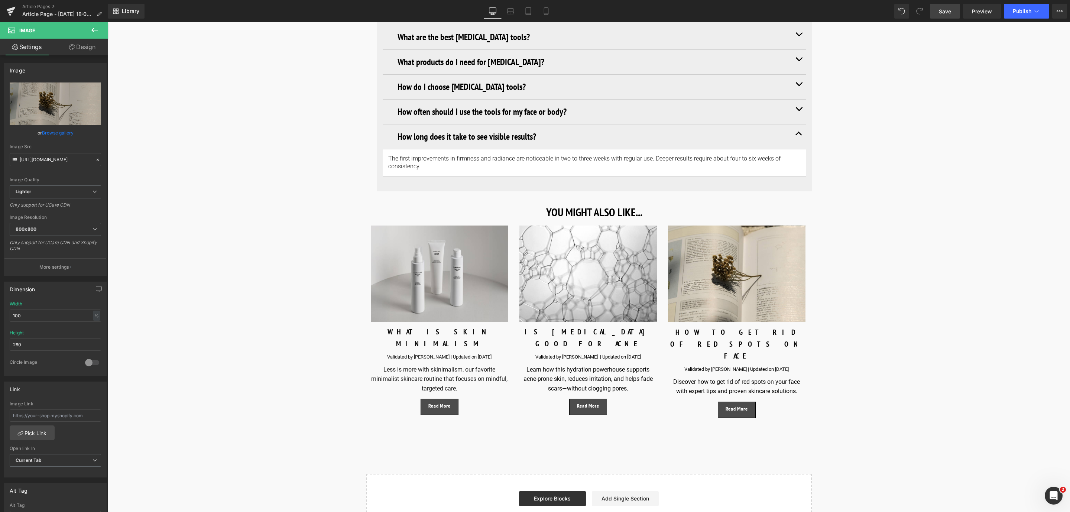
type input "[URL][DOMAIN_NAME]"
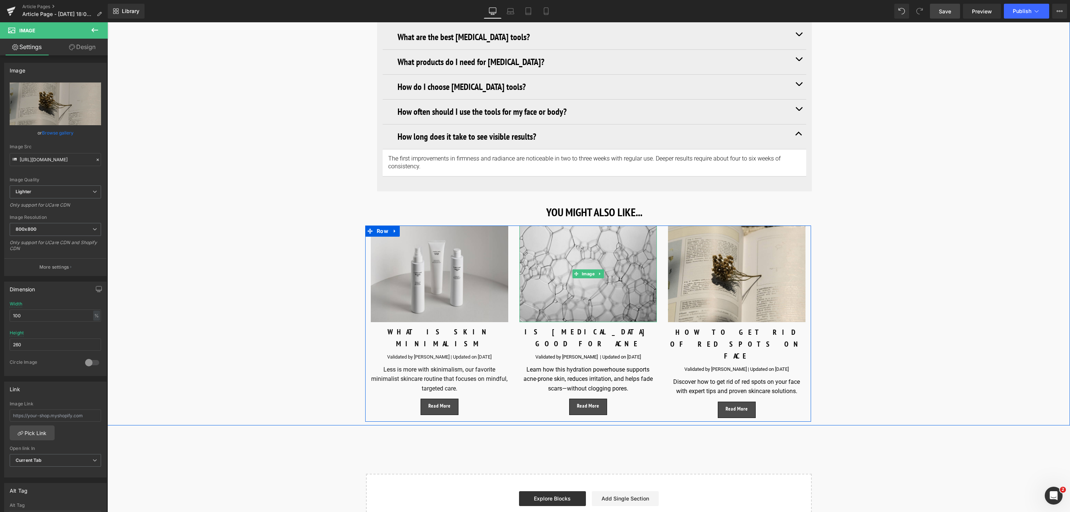
click at [541, 226] on img at bounding box center [588, 274] width 137 height 97
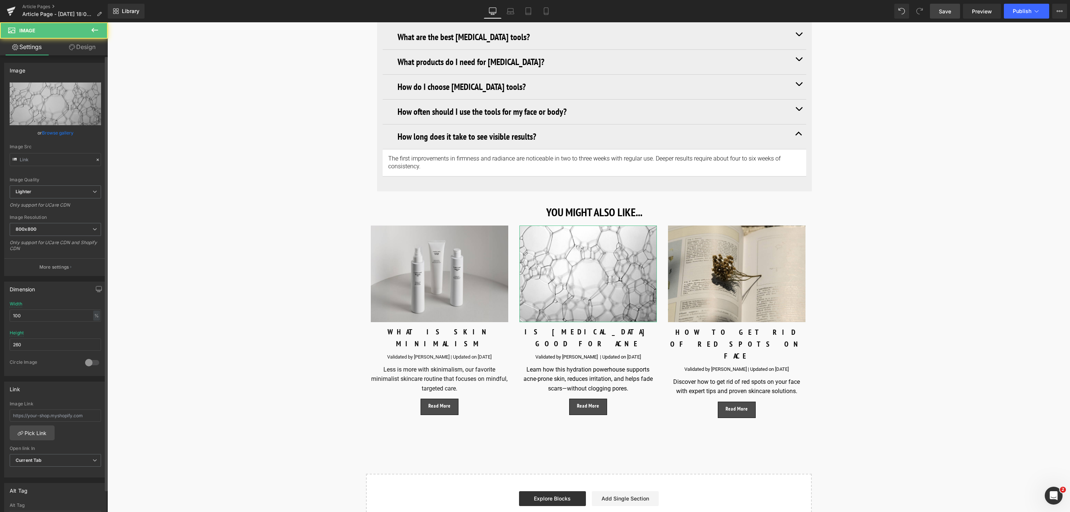
type input "[URL][DOMAIN_NAME]"
click at [42, 130] on link "Browse gallery" at bounding box center [58, 132] width 32 height 13
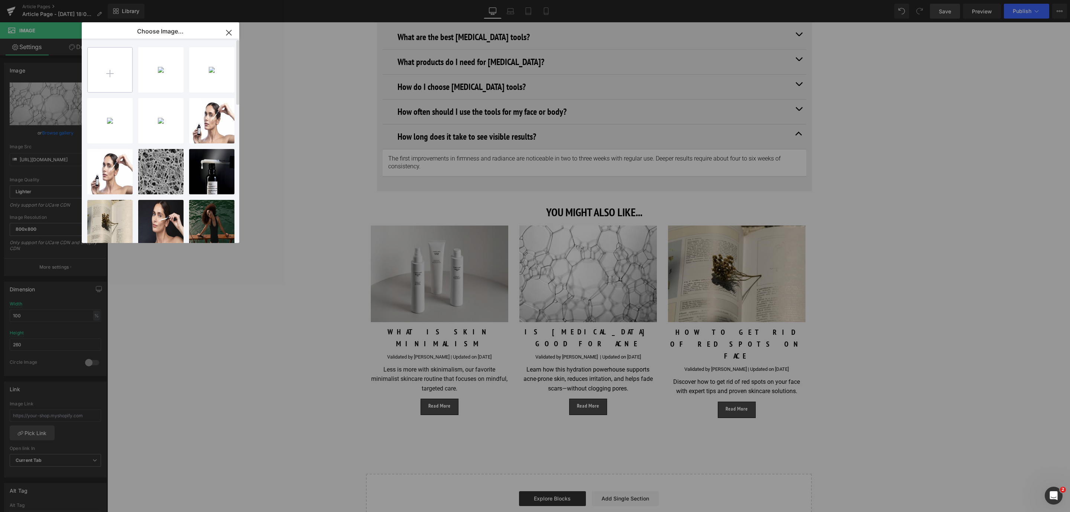
click at [109, 69] on input "file" at bounding box center [110, 70] width 45 height 45
type input "C:\fakepath\1200X800_final block 2_skincare tools.jpg"
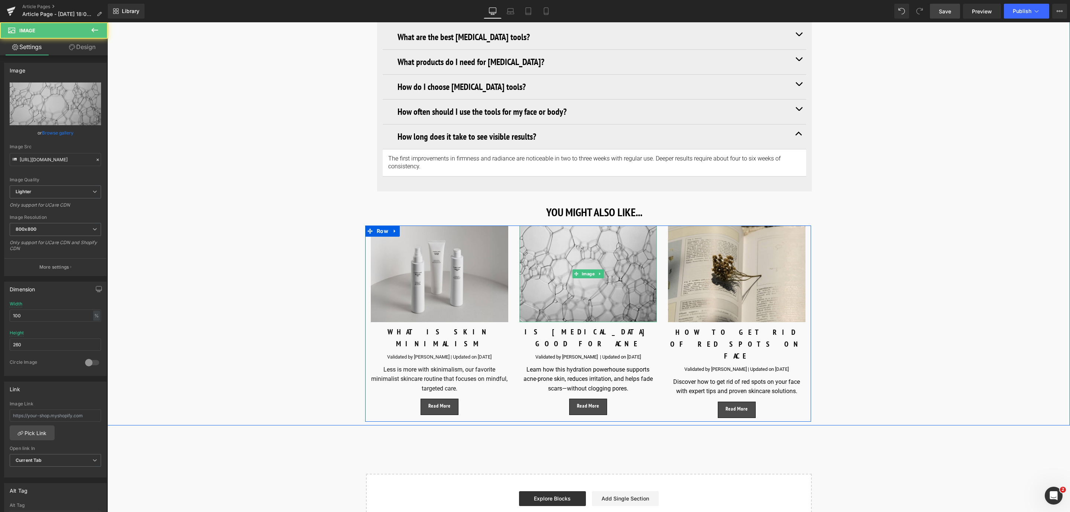
click at [533, 226] on img at bounding box center [588, 274] width 137 height 97
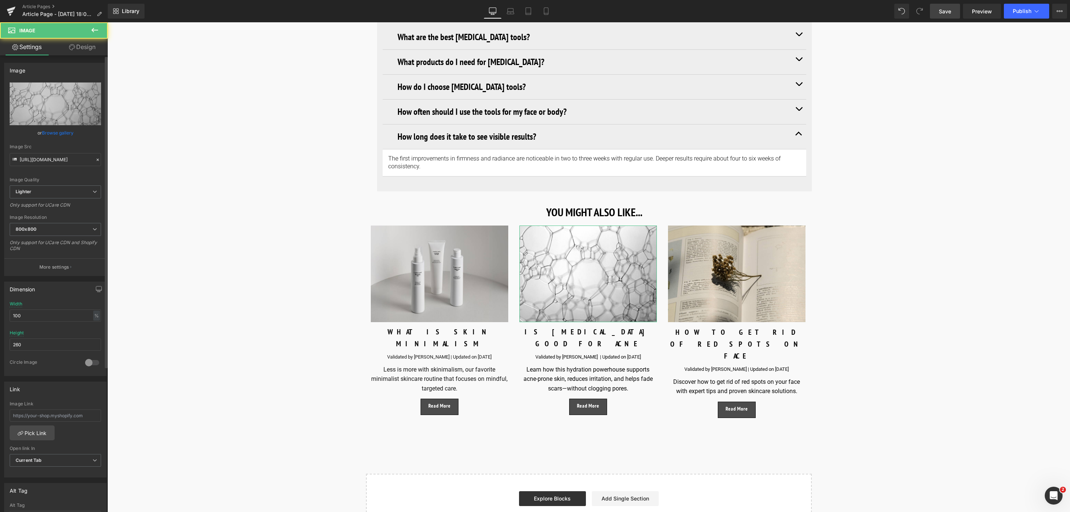
click at [54, 128] on link "Browse gallery" at bounding box center [58, 132] width 32 height 13
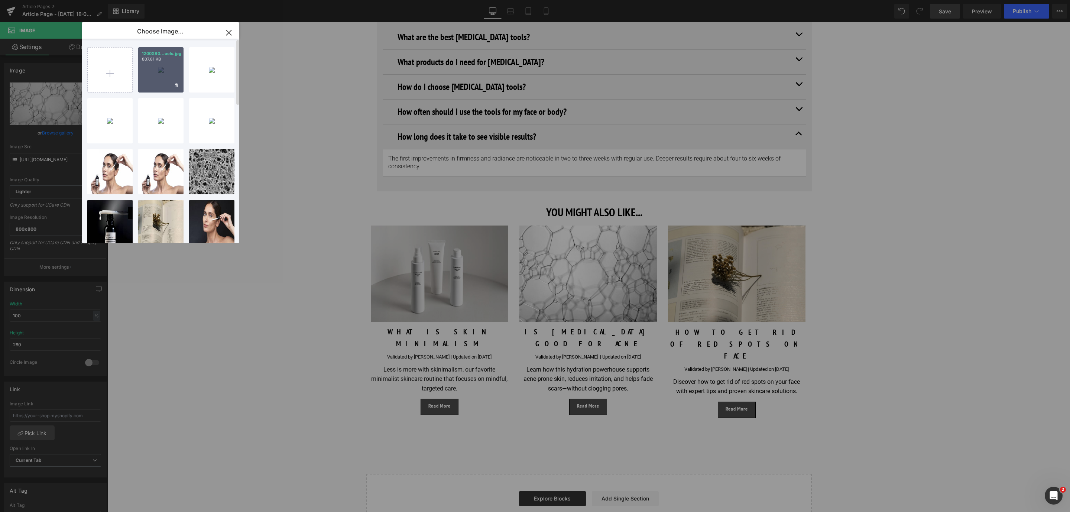
click at [158, 70] on div "1200X80...ools.jpg 807.81 KB" at bounding box center [160, 69] width 45 height 45
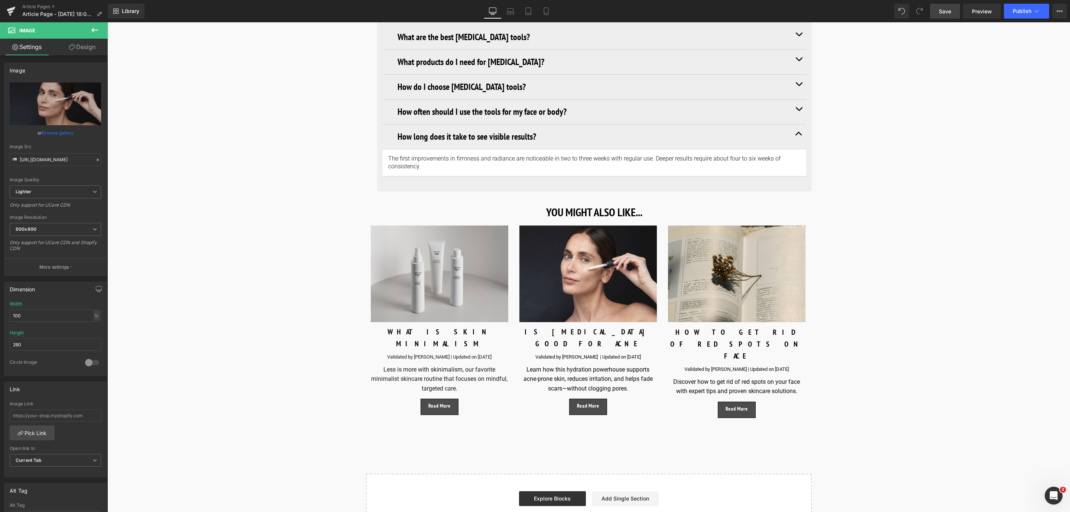
type input "[URL][DOMAIN_NAME]"
drag, startPoint x: 957, startPoint y: 14, endPoint x: 311, endPoint y: 206, distance: 673.4
click at [957, 14] on link "Save" at bounding box center [945, 11] width 30 height 15
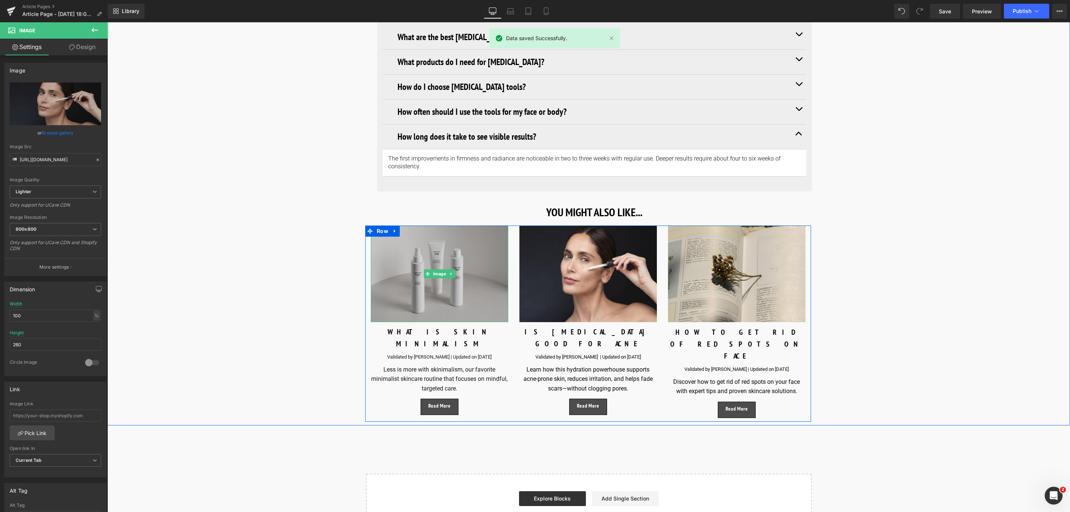
click at [418, 228] on img at bounding box center [439, 274] width 137 height 97
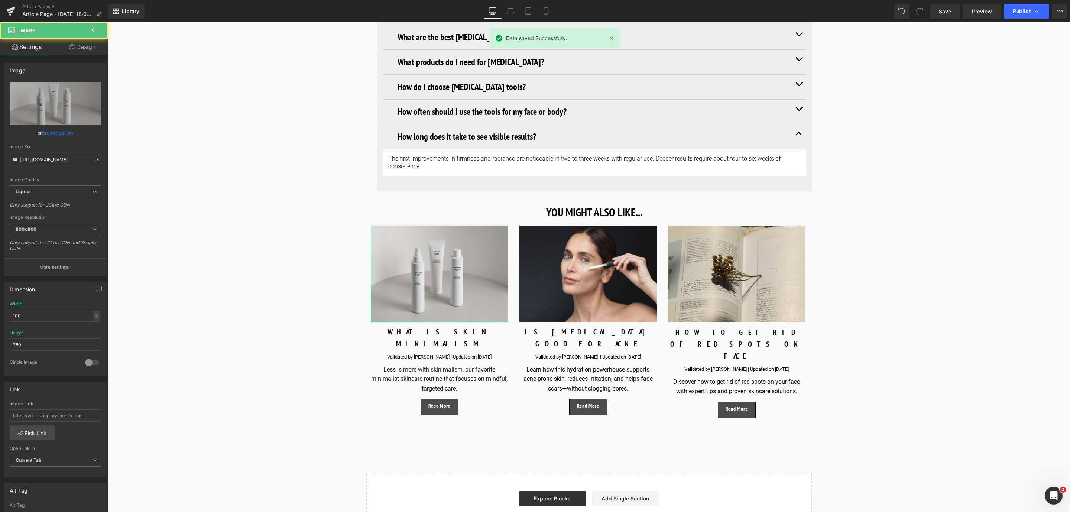
drag, startPoint x: 311, startPoint y: 206, endPoint x: 59, endPoint y: 131, distance: 262.4
click at [59, 131] on link "Browse gallery" at bounding box center [58, 132] width 32 height 13
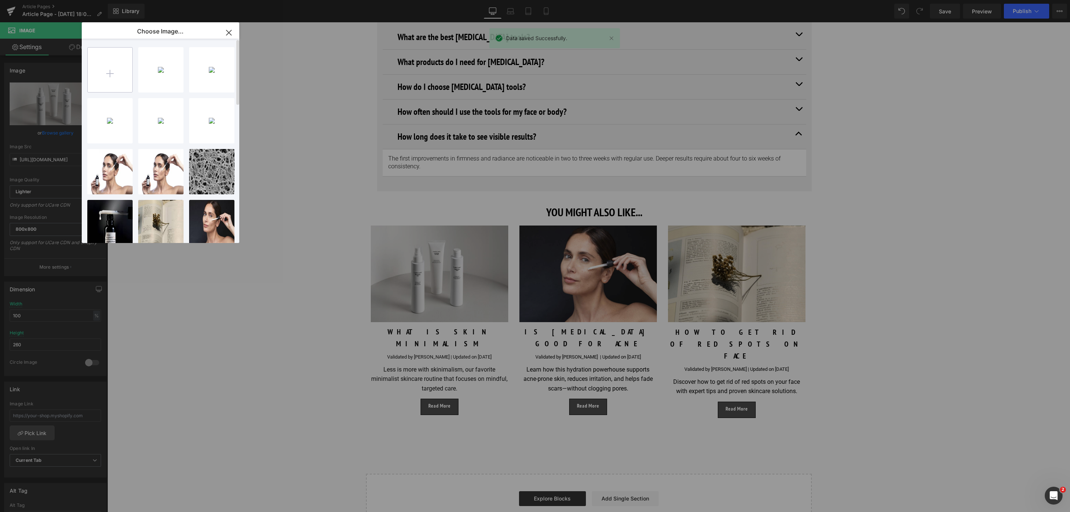
click at [119, 73] on input "file" at bounding box center [110, 70] width 45 height 45
type input "C:\fakepath\1200X800_final block 1_skincare tools.jpg"
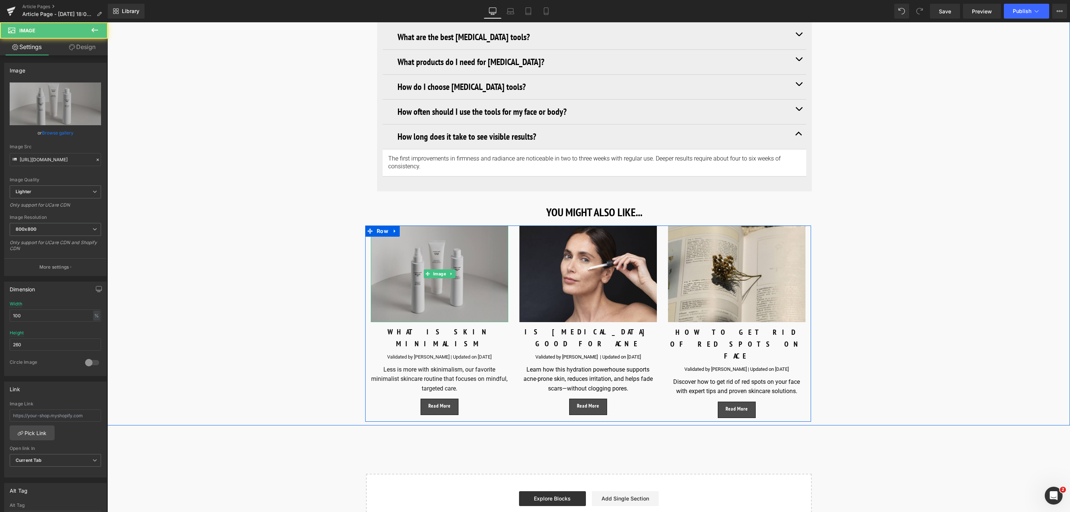
click at [407, 226] on img at bounding box center [439, 274] width 137 height 97
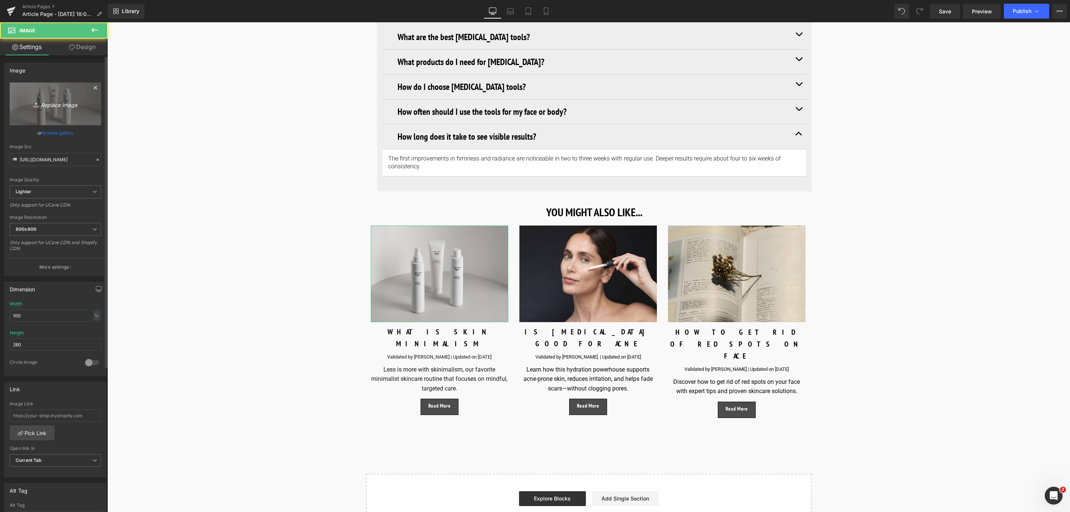
click at [52, 112] on link "Replace Image" at bounding box center [55, 103] width 91 height 43
click at [50, 134] on link "Browse gallery" at bounding box center [58, 132] width 32 height 13
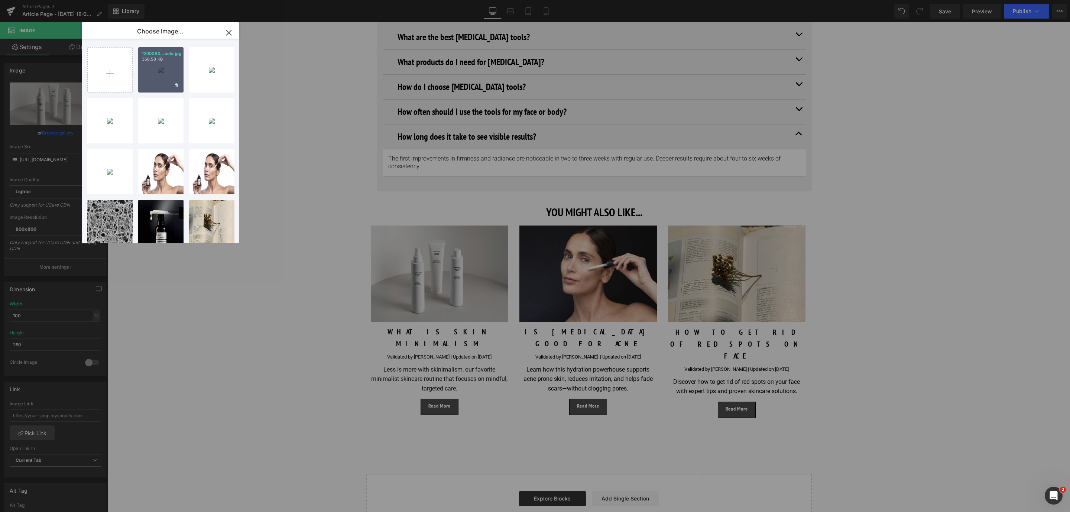
click at [148, 75] on div "1200X80...ools.jpg 368.58 KB" at bounding box center [160, 69] width 45 height 45
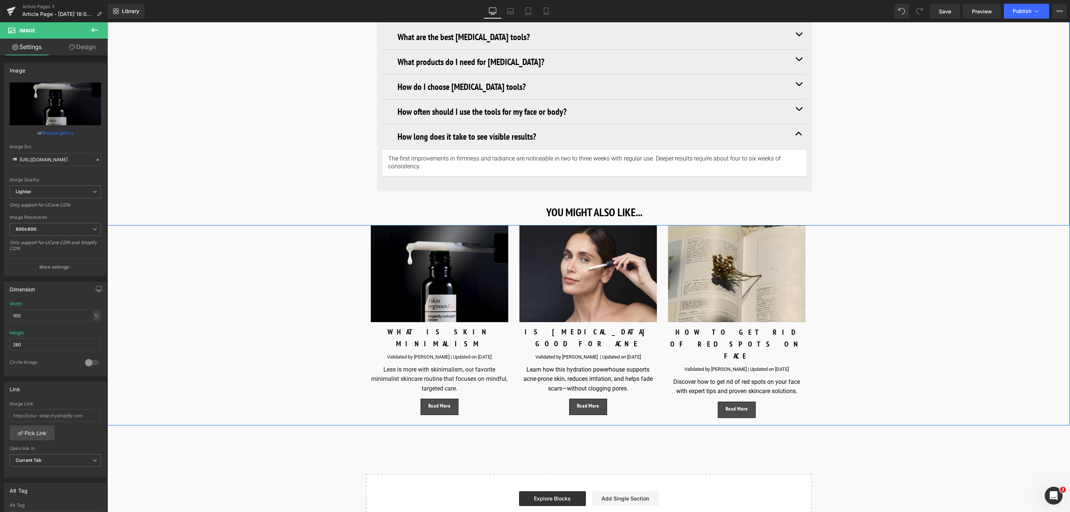
type input "[URL][DOMAIN_NAME]"
